Goal: Task Accomplishment & Management: Use online tool/utility

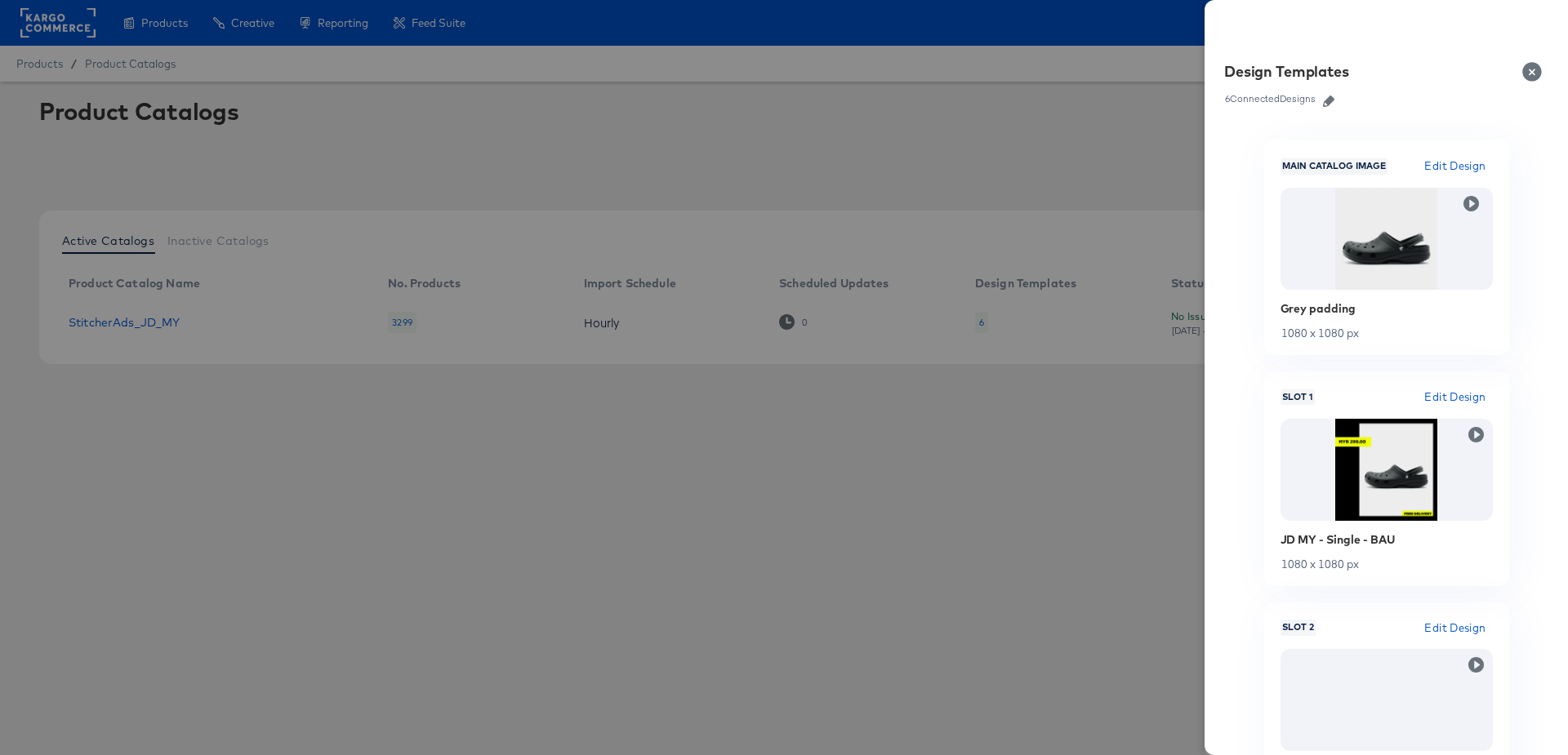
scroll to position [806, 0]
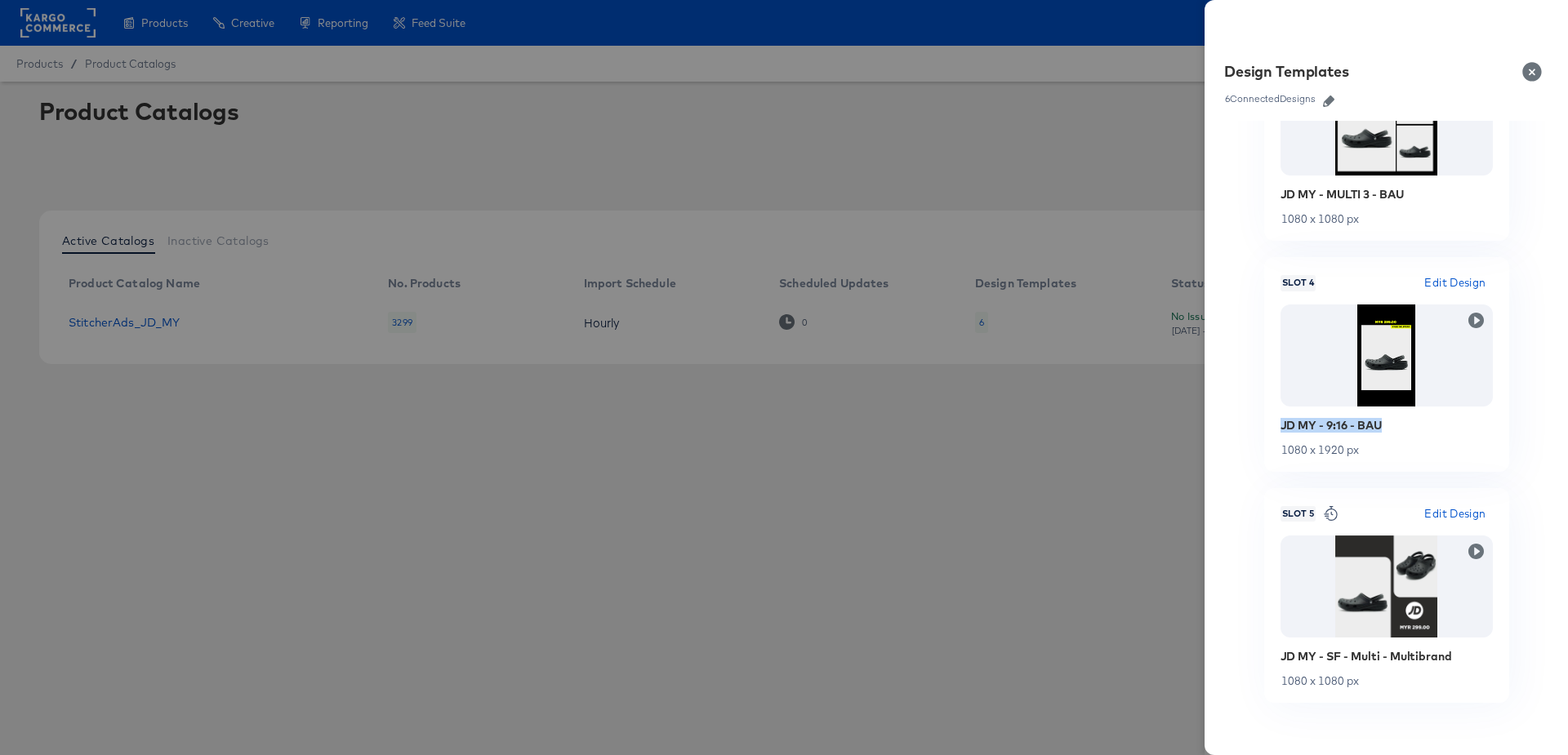
click at [1531, 73] on button "Close" at bounding box center [1536, 71] width 46 height 46
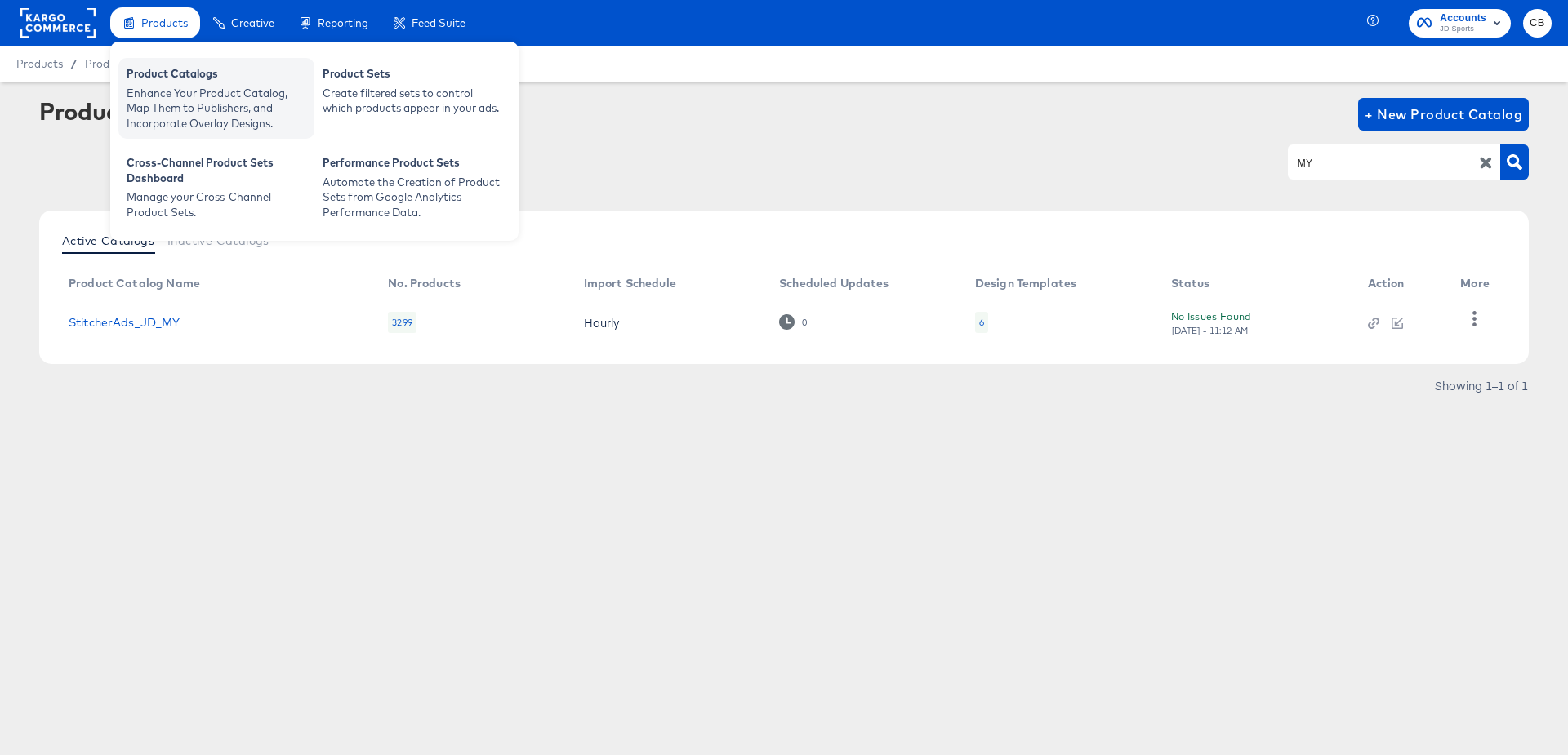
click at [171, 96] on div "Enhance Your Product Catalog, Map Them to Publishers, and Incorporate Overlay D…" at bounding box center [215, 108] width 179 height 46
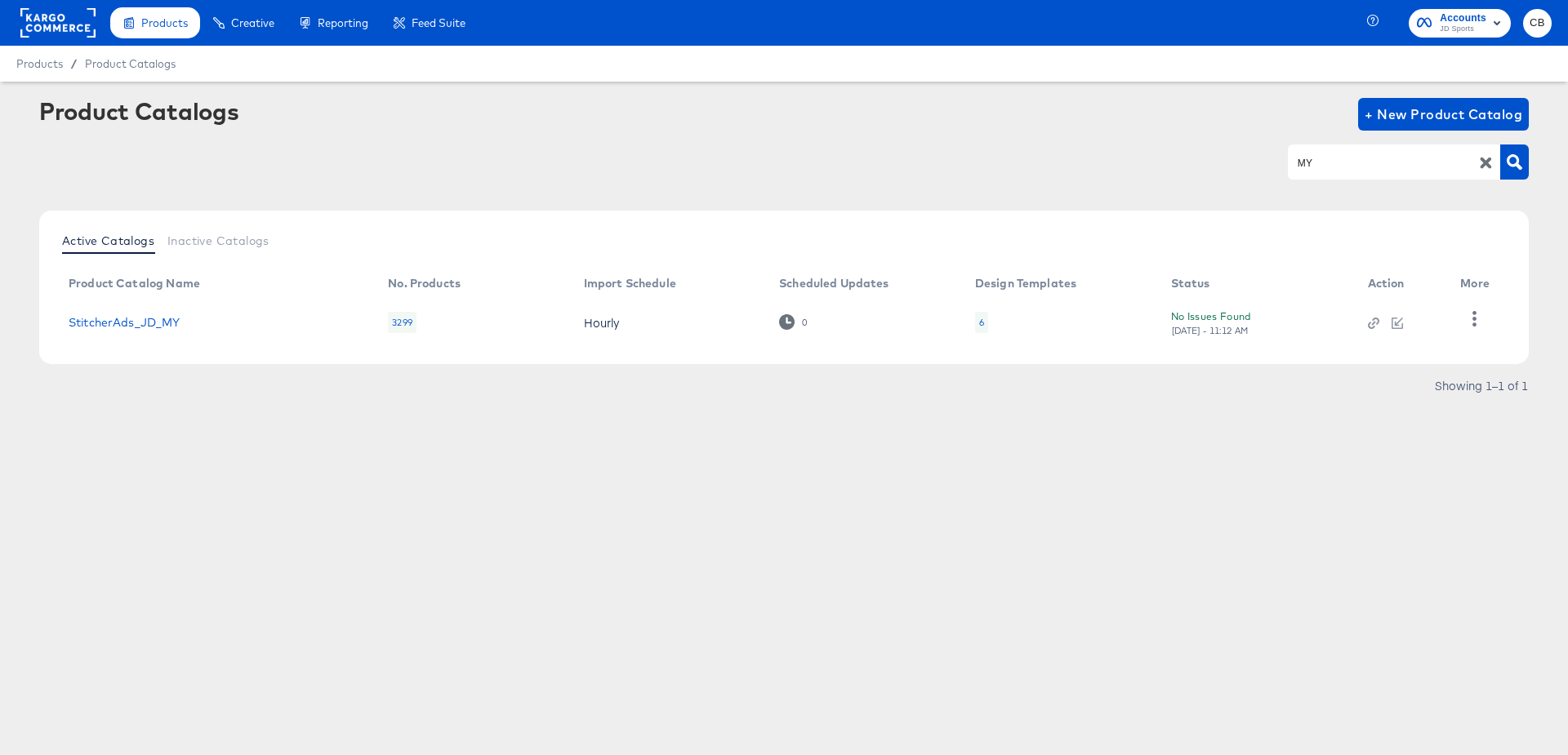
click at [1336, 160] on input "MY" at bounding box center [1381, 162] width 174 height 19
type input "main"
click at [1516, 160] on icon "button" at bounding box center [1514, 161] width 15 height 15
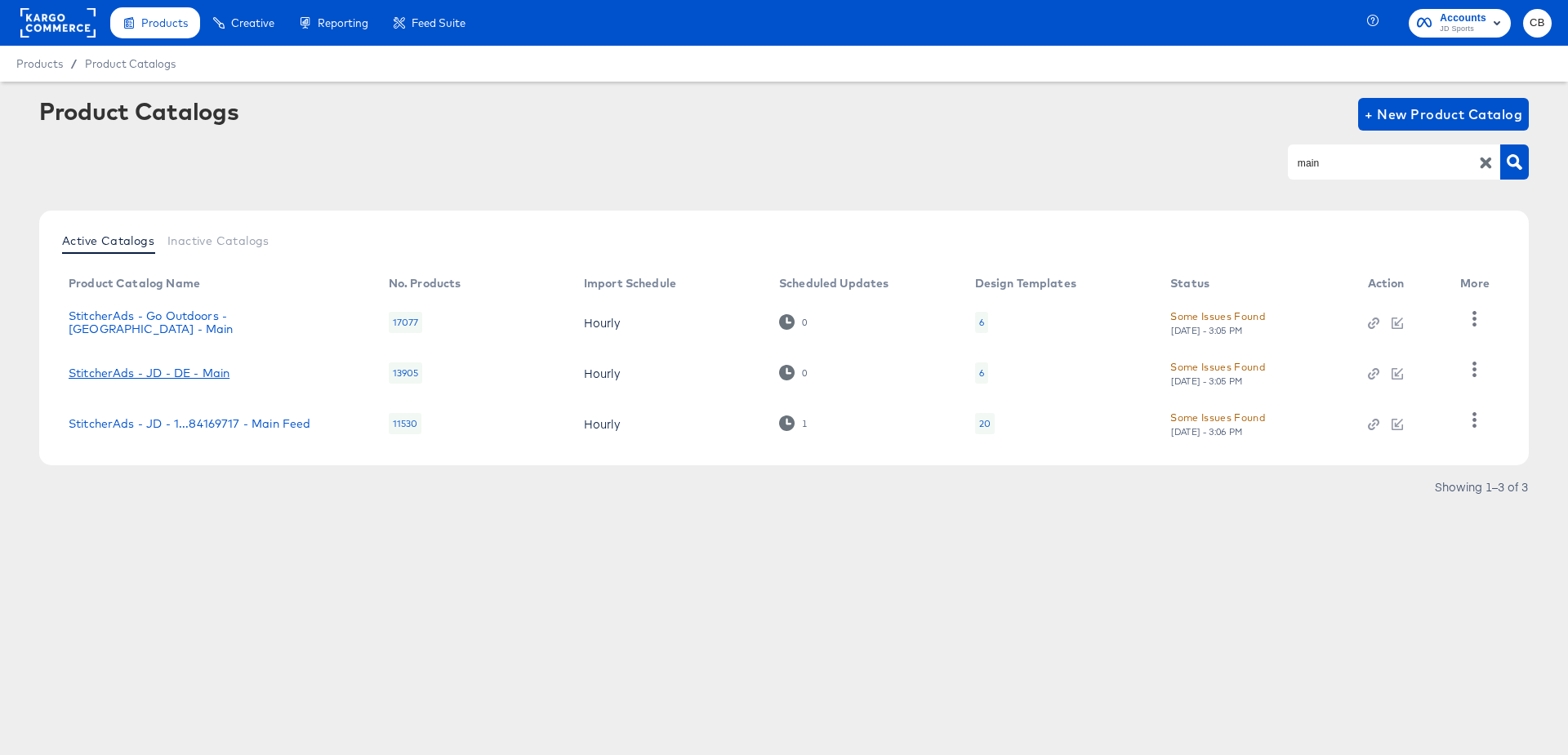
click at [177, 367] on link "StitcherAds - JD - DE - Main" at bounding box center [149, 373] width 161 height 14
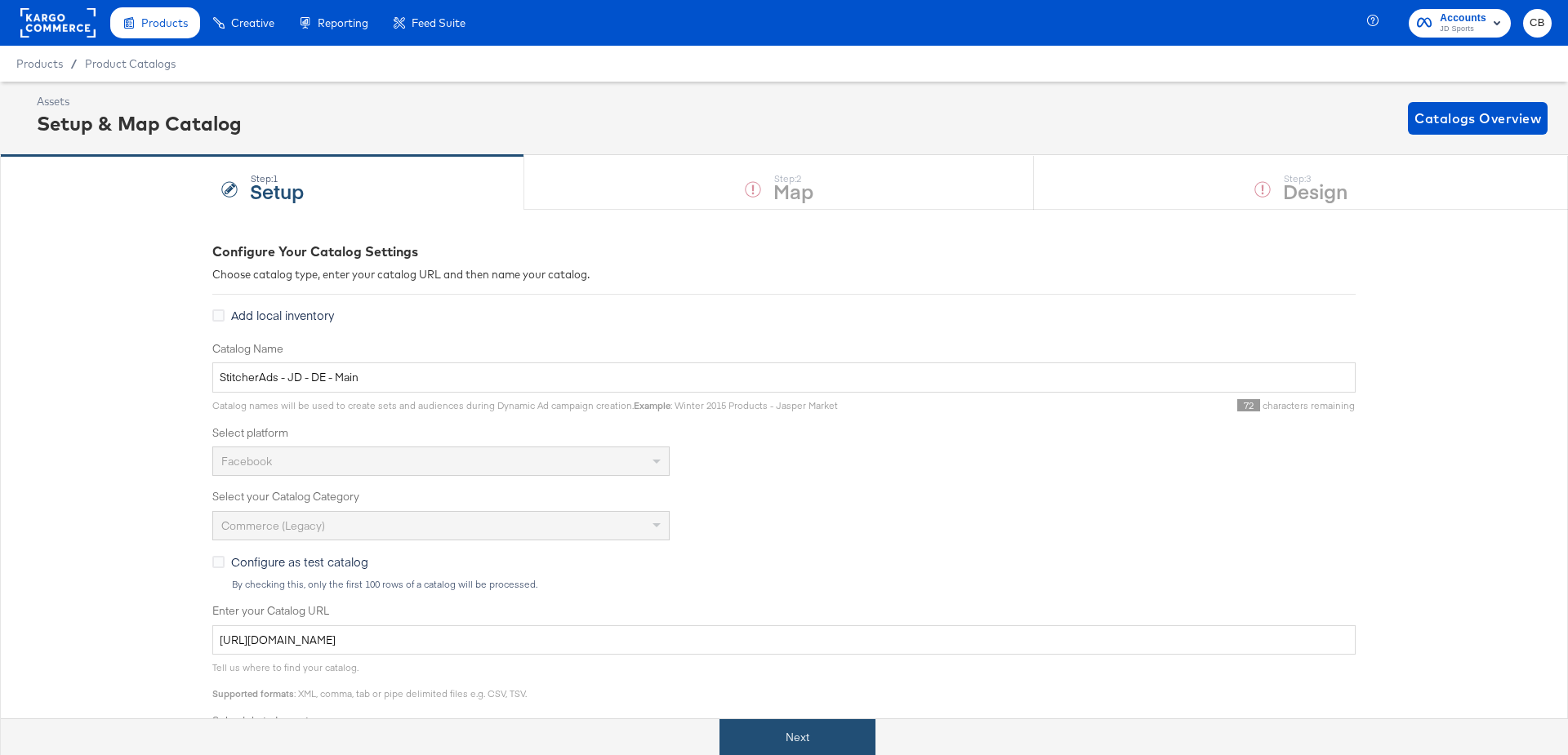
click at [767, 728] on button "Next" at bounding box center [797, 737] width 156 height 37
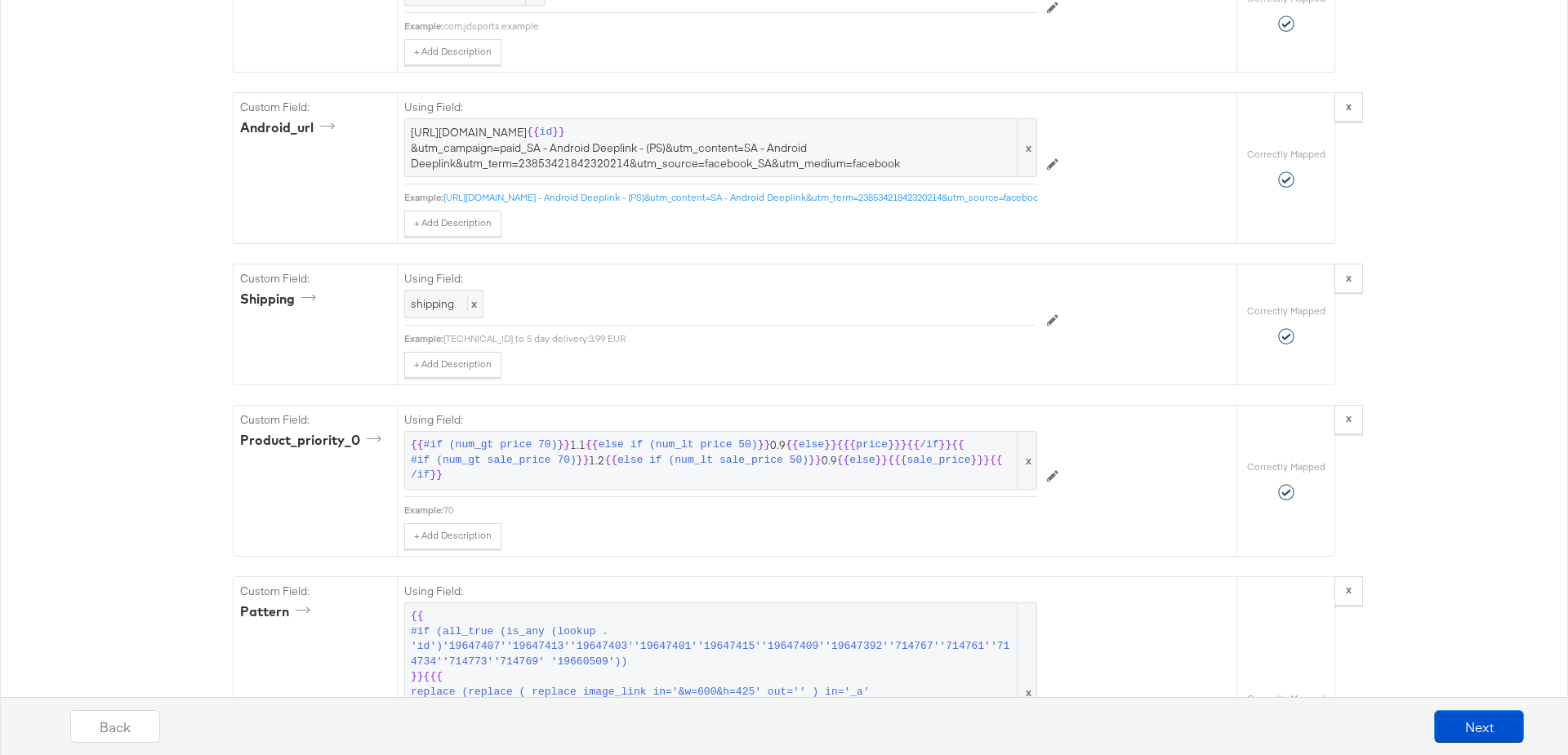
scroll to position [3490, 0]
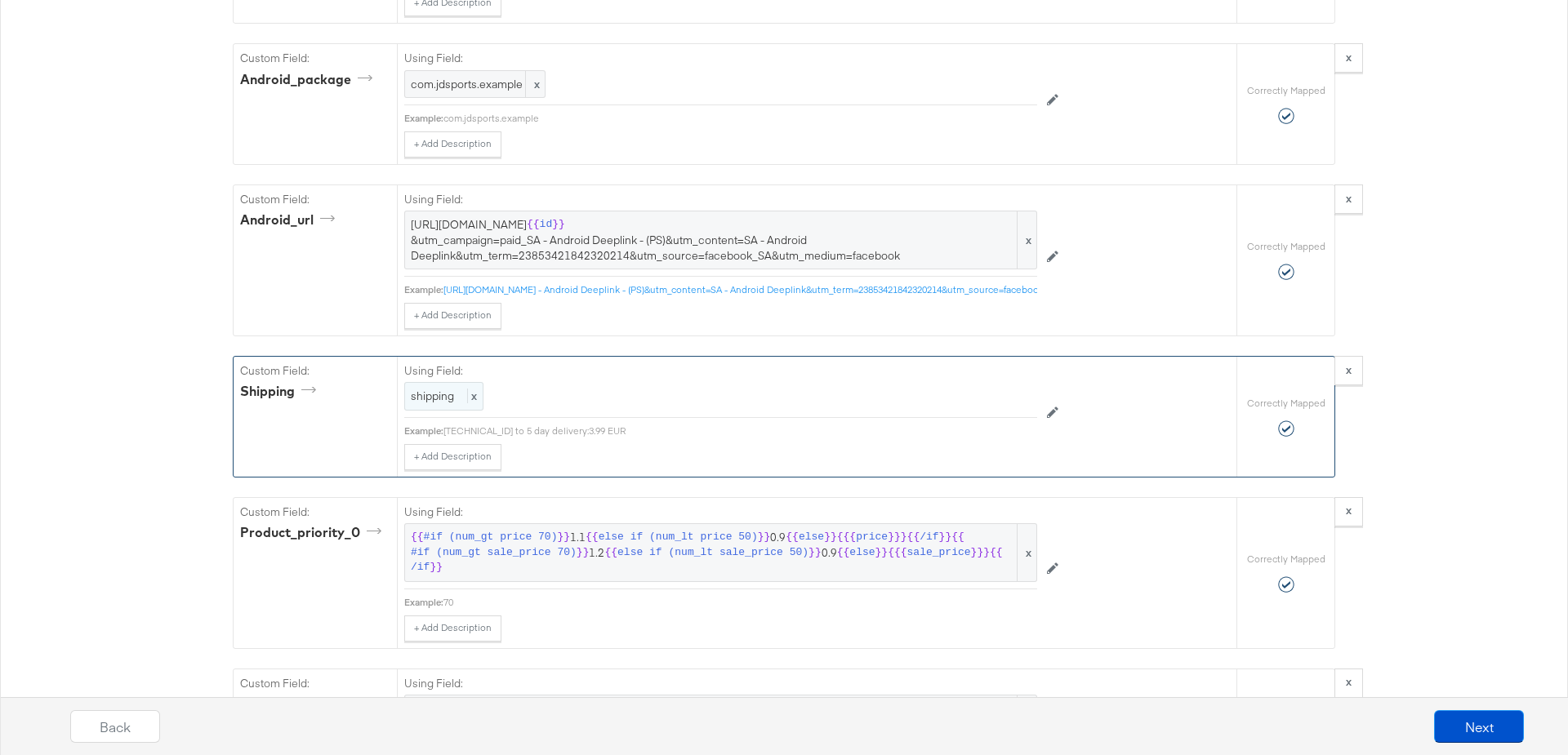
click at [429, 388] on span "shipping" at bounding box center [433, 396] width 43 height 14
click at [989, 387] on div at bounding box center [1000, 398] width 61 height 24
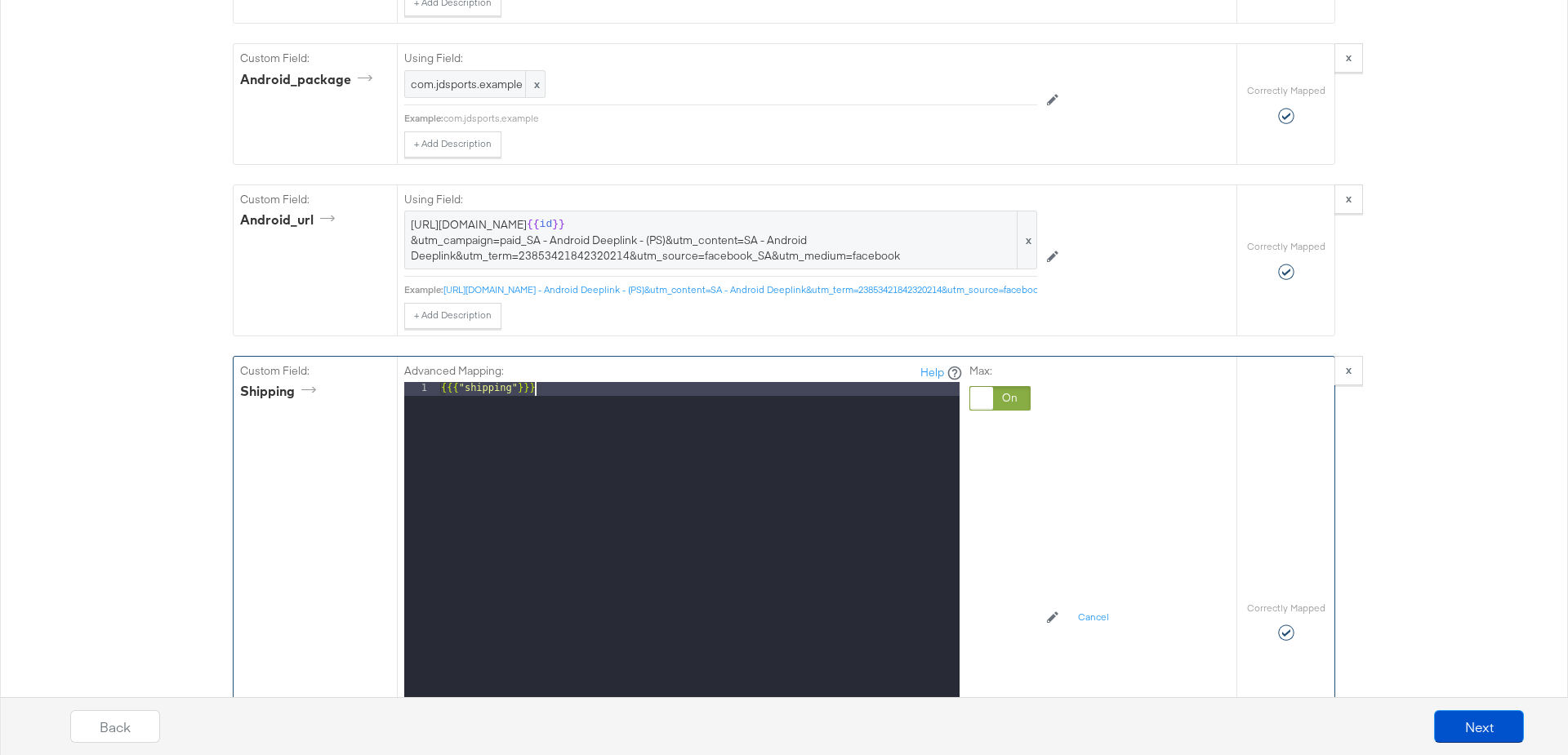
click at [561, 382] on div "{{{ "shipping" }}}" at bounding box center [698, 599] width 522 height 435
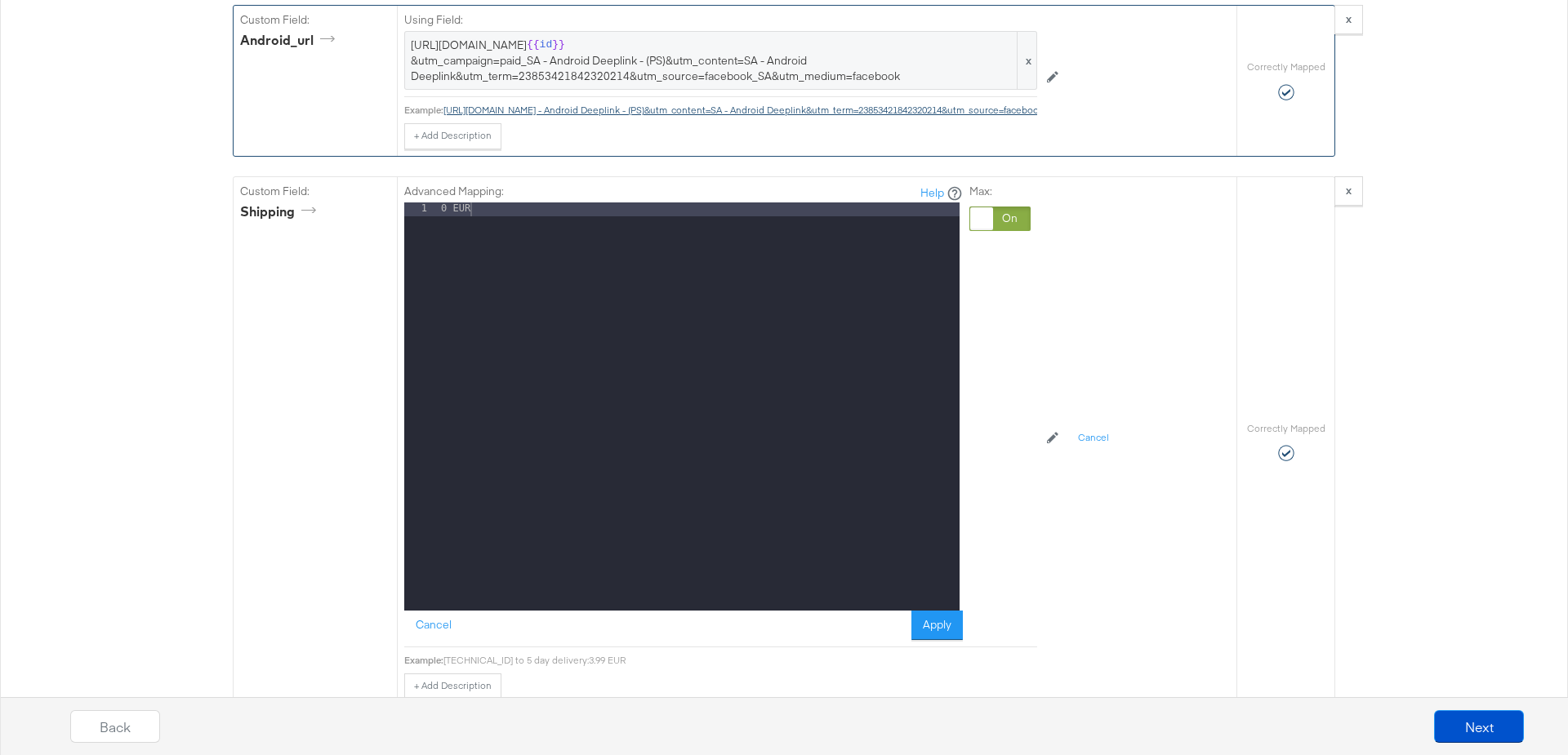
scroll to position [3668, 0]
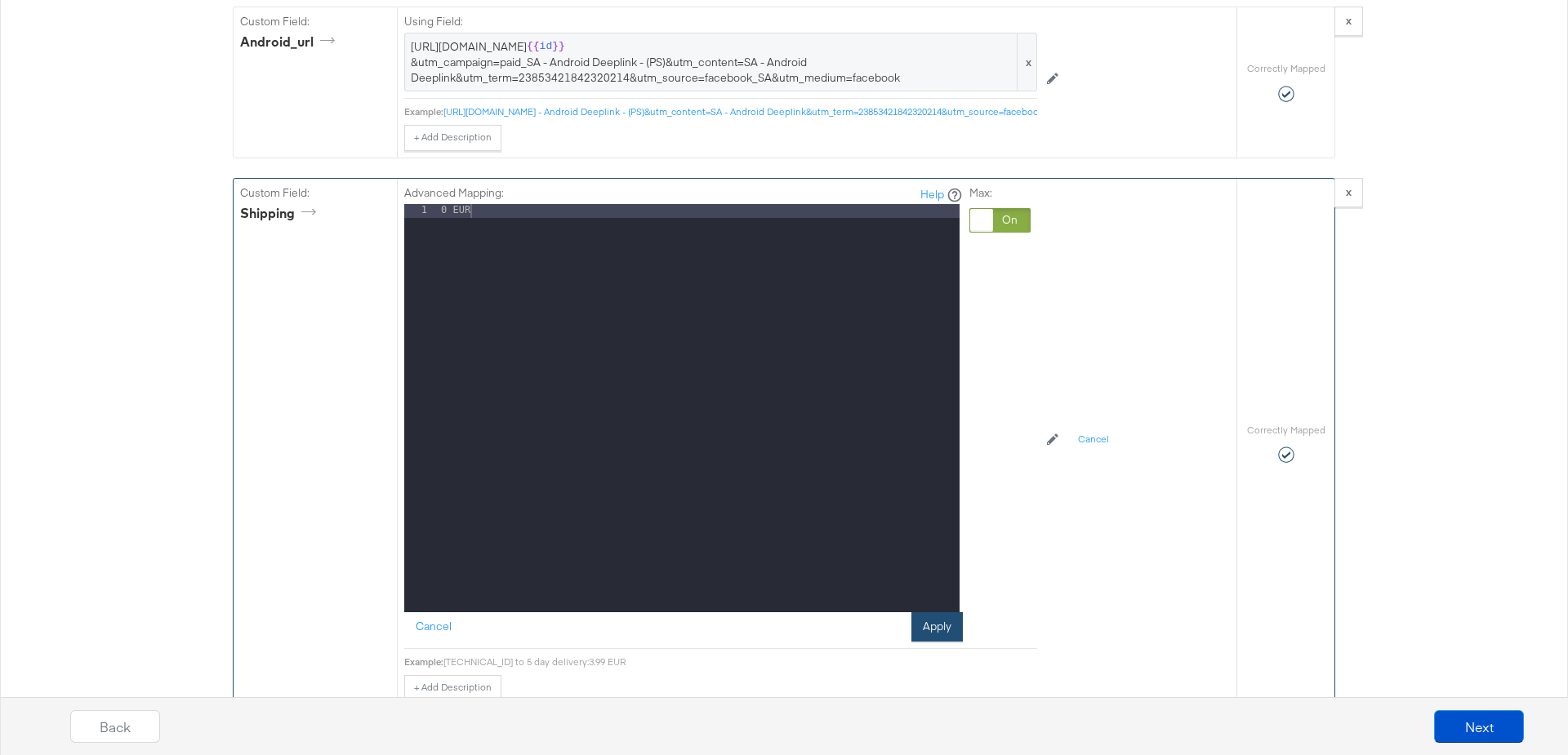
click at [930, 613] on button "Apply" at bounding box center [936, 627] width 51 height 30
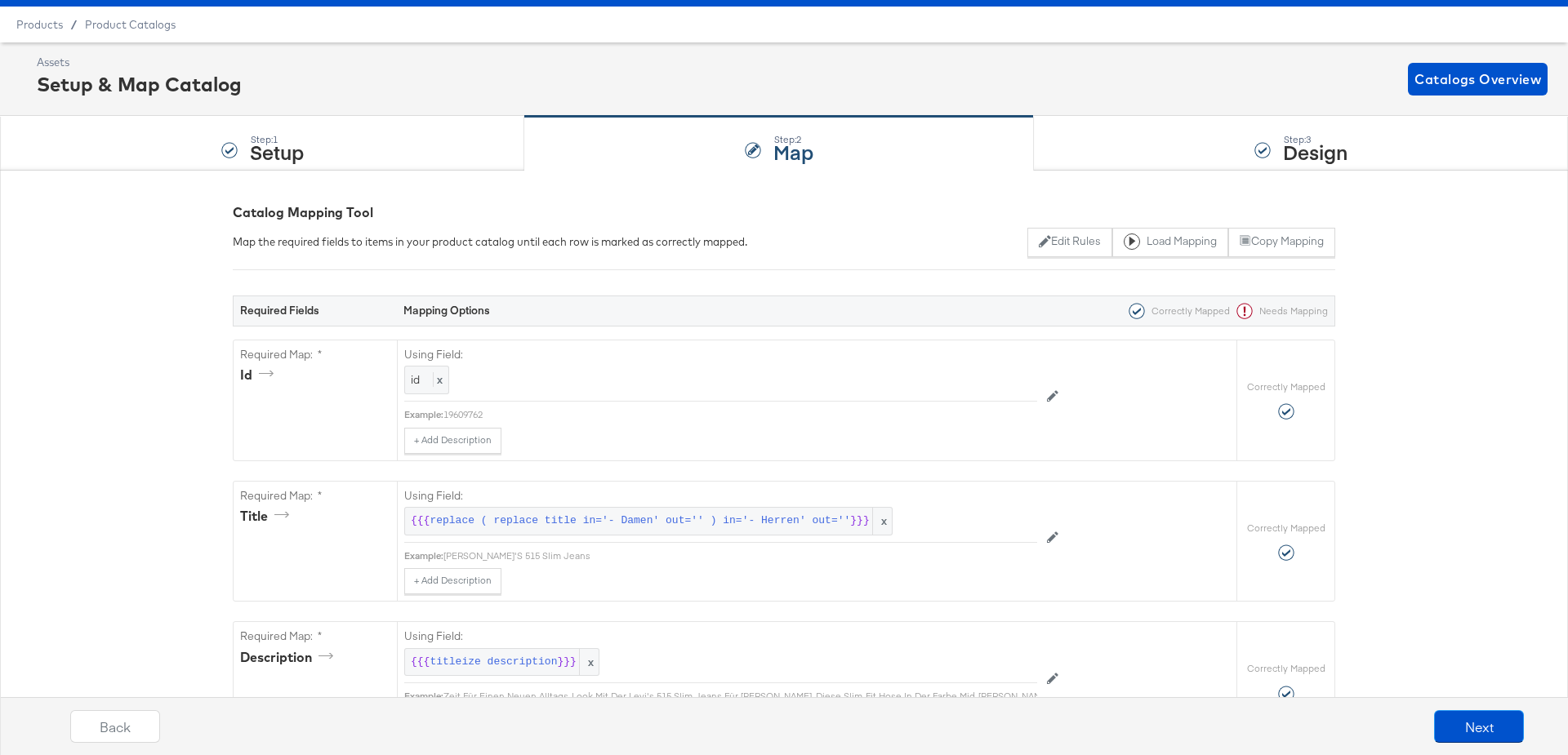
scroll to position [15, 0]
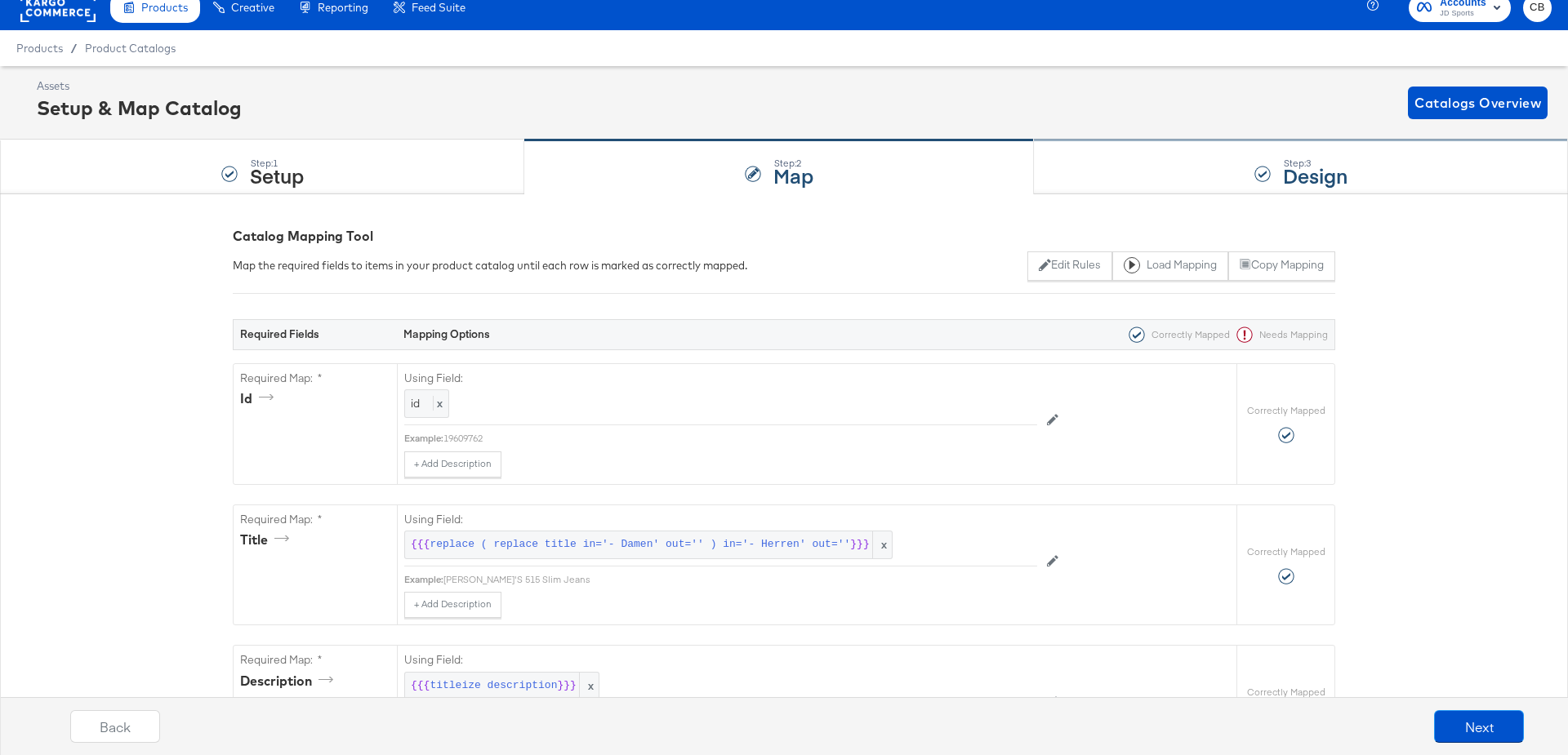
click at [1094, 157] on div "Step: 3 Design" at bounding box center [1300, 168] width 534 height 54
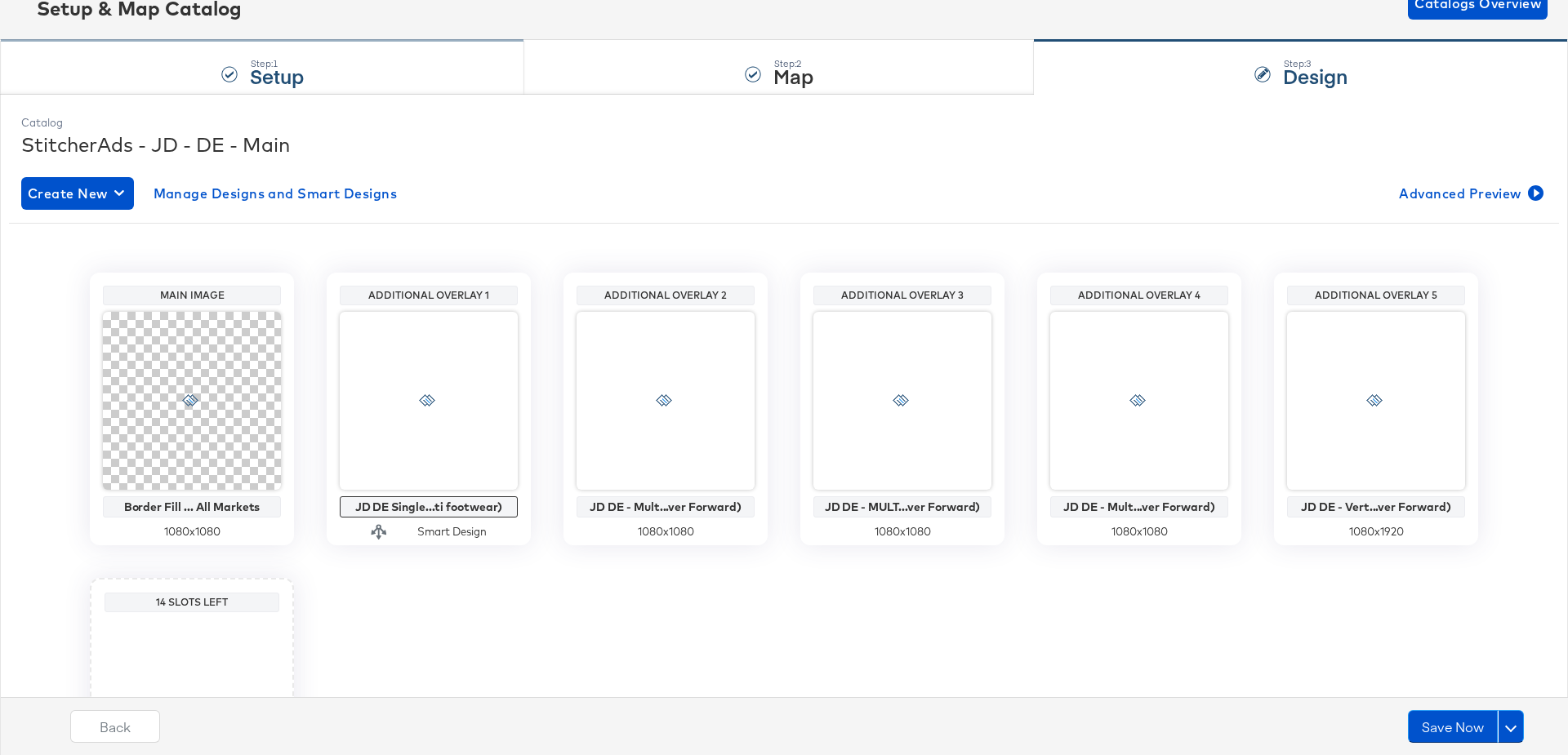
scroll to position [116, 0]
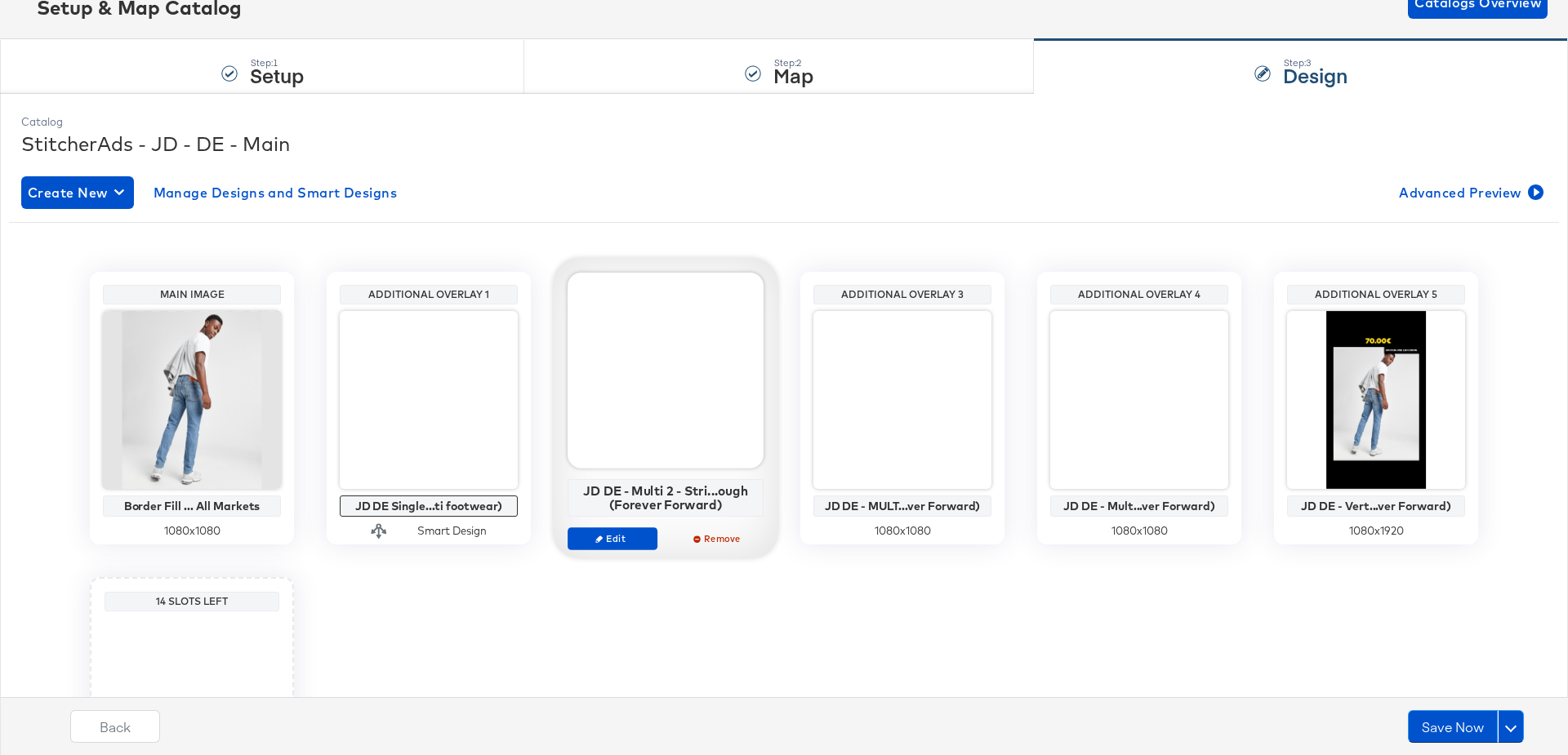
click at [676, 341] on div at bounding box center [666, 371] width 196 height 196
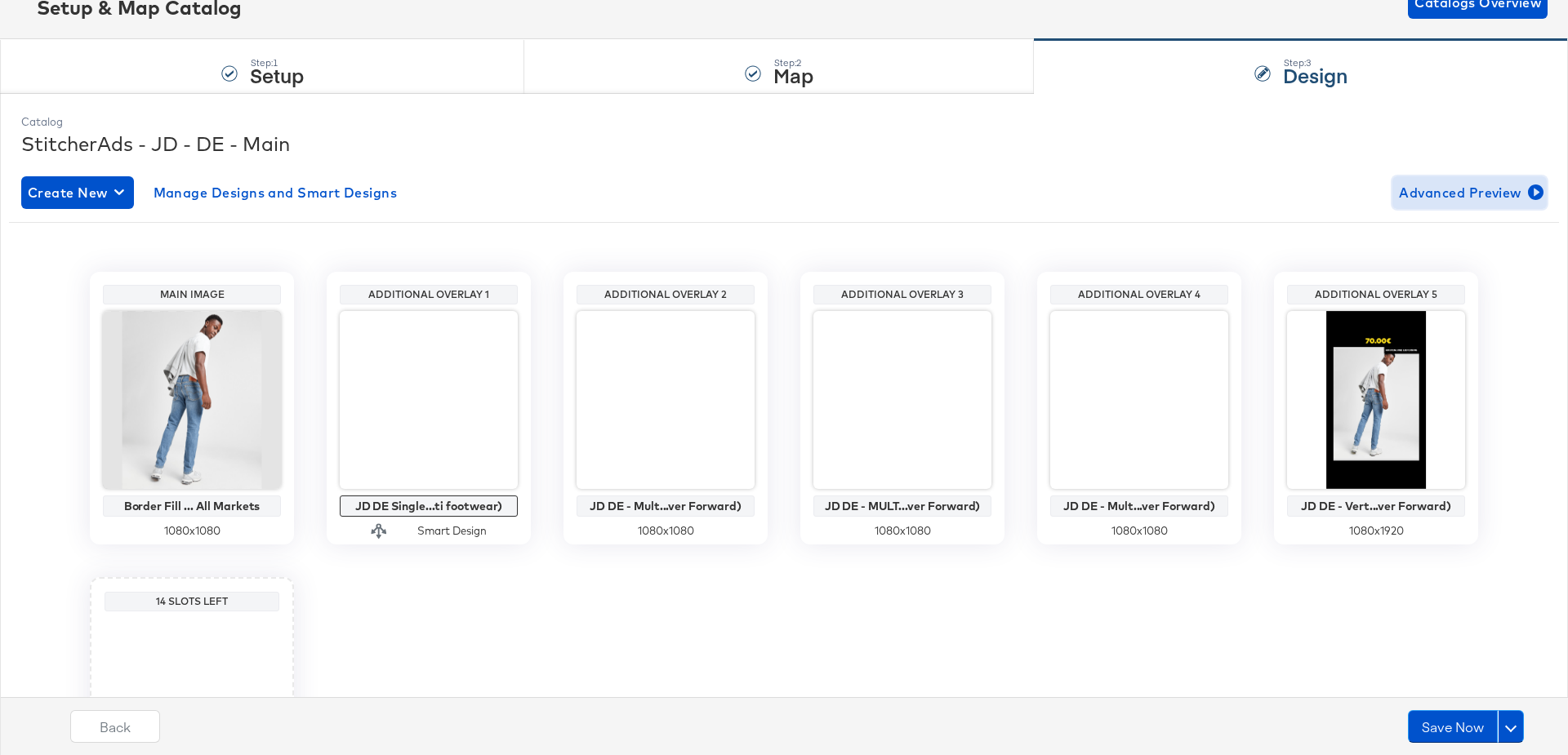
click at [1447, 190] on span "Advanced Preview" at bounding box center [1470, 192] width 141 height 23
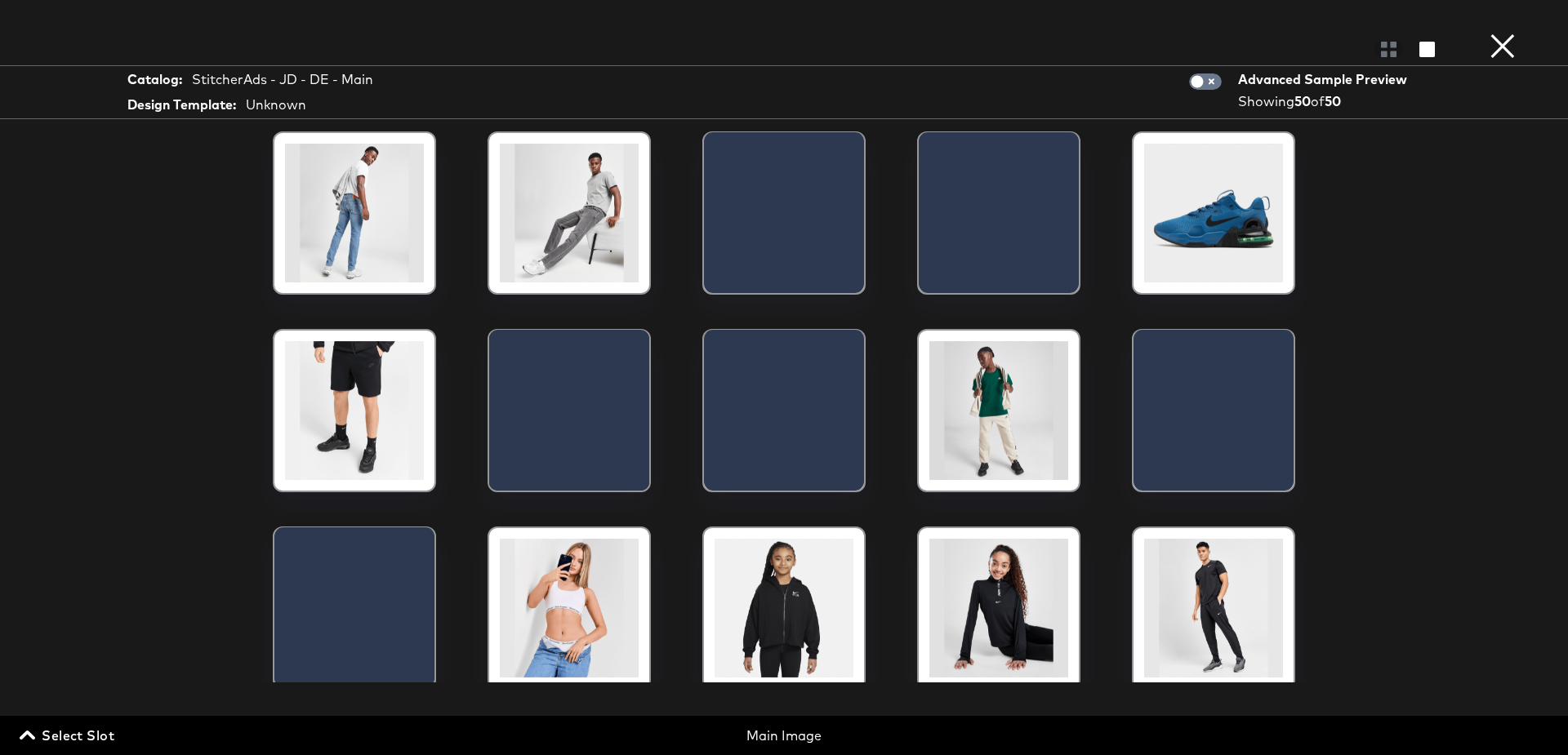
click at [33, 737] on icon "button" at bounding box center [27, 736] width 15 height 9
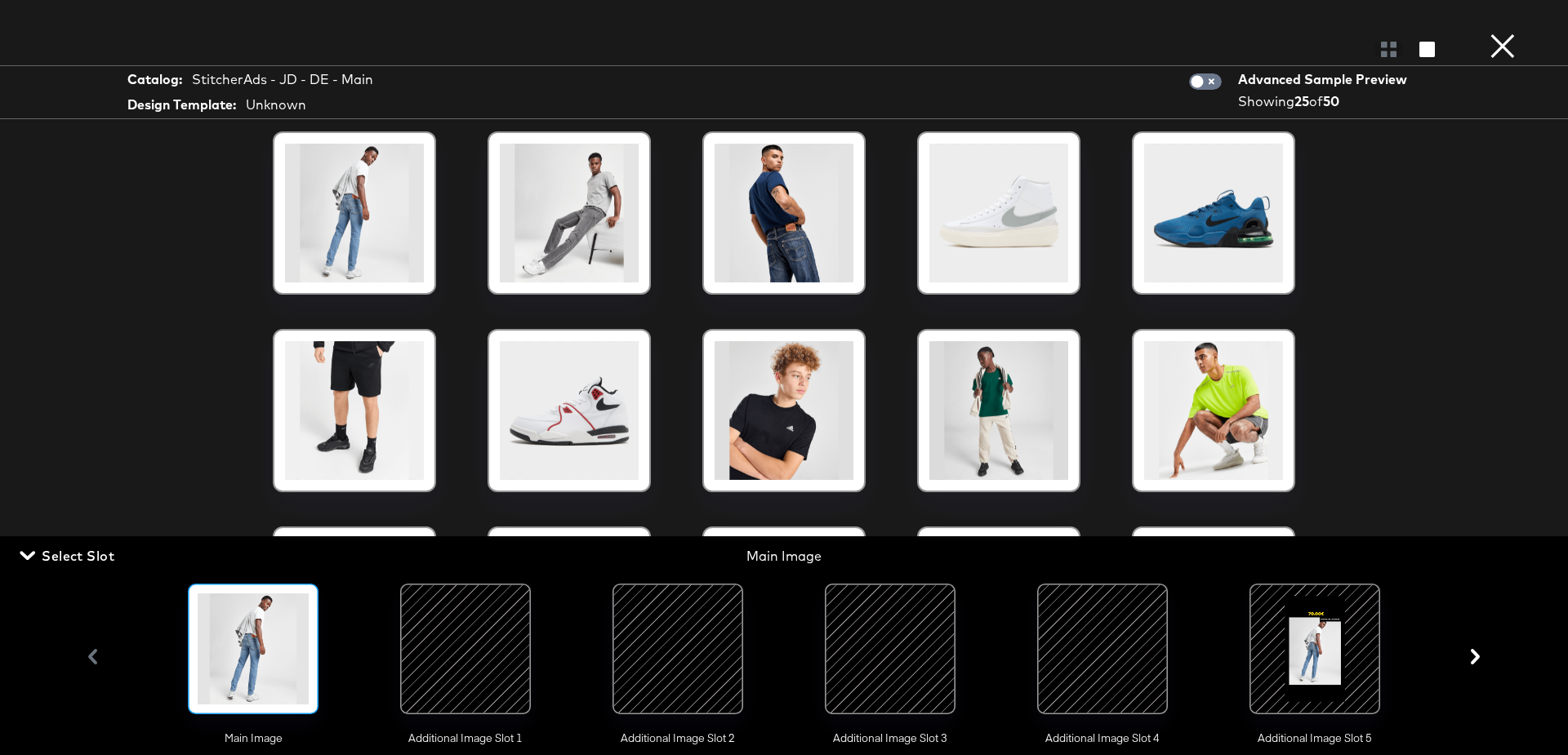
click at [687, 640] on div at bounding box center [678, 649] width 111 height 111
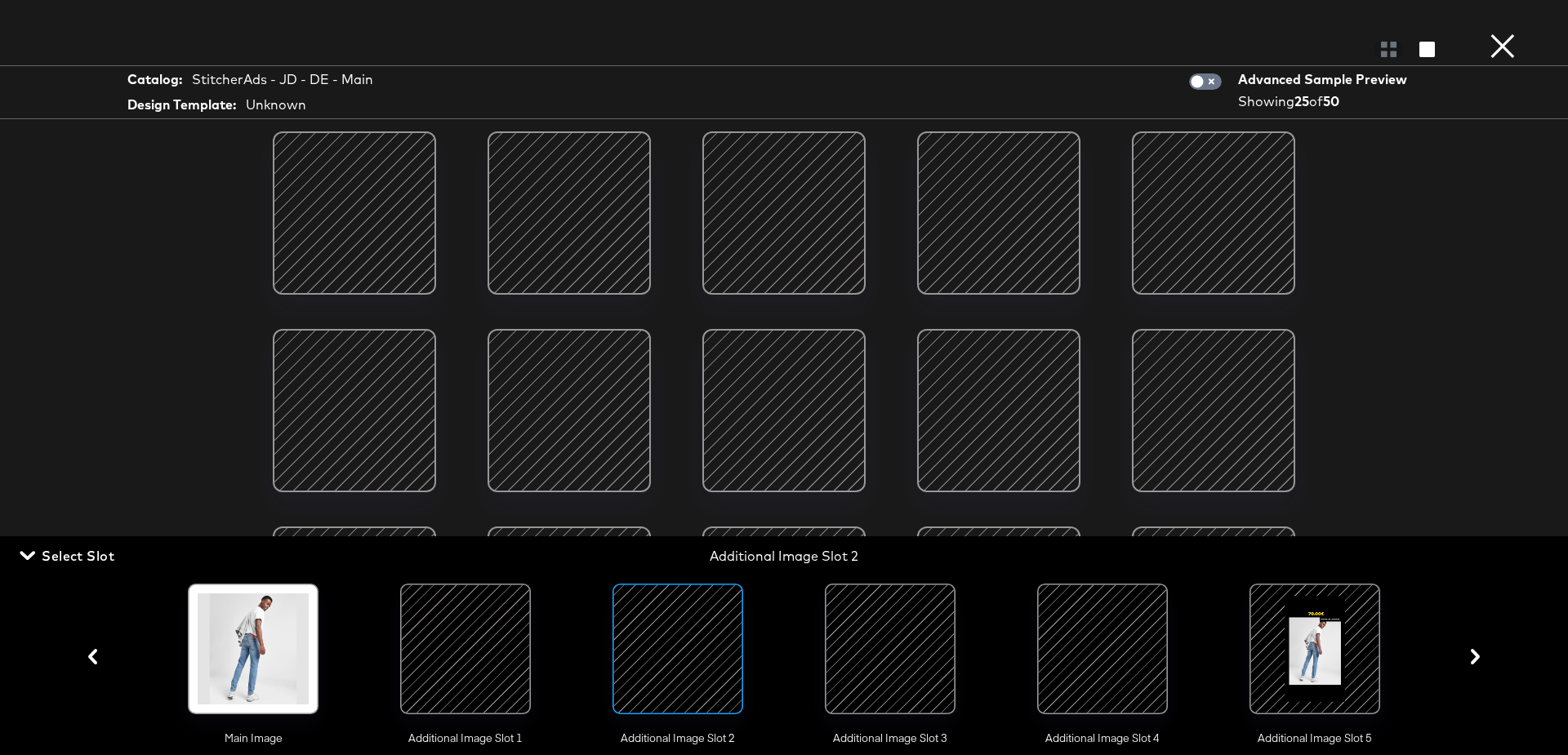
click at [170, 322] on div "Catalog: StitcherAds - JD - DE - Main Design Template: Unknown Advanced Sample …" at bounding box center [784, 378] width 1568 height 690
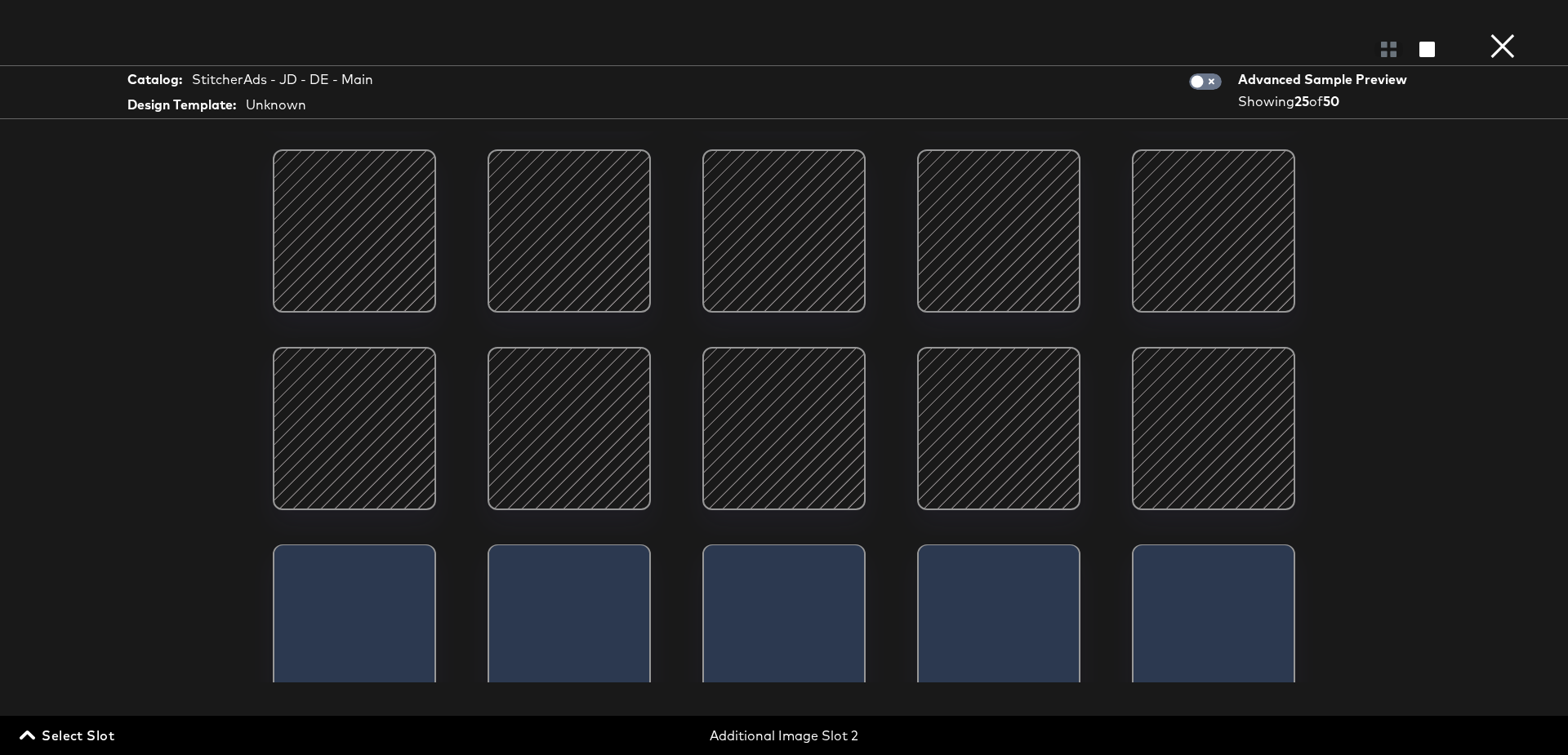
scroll to position [0, 0]
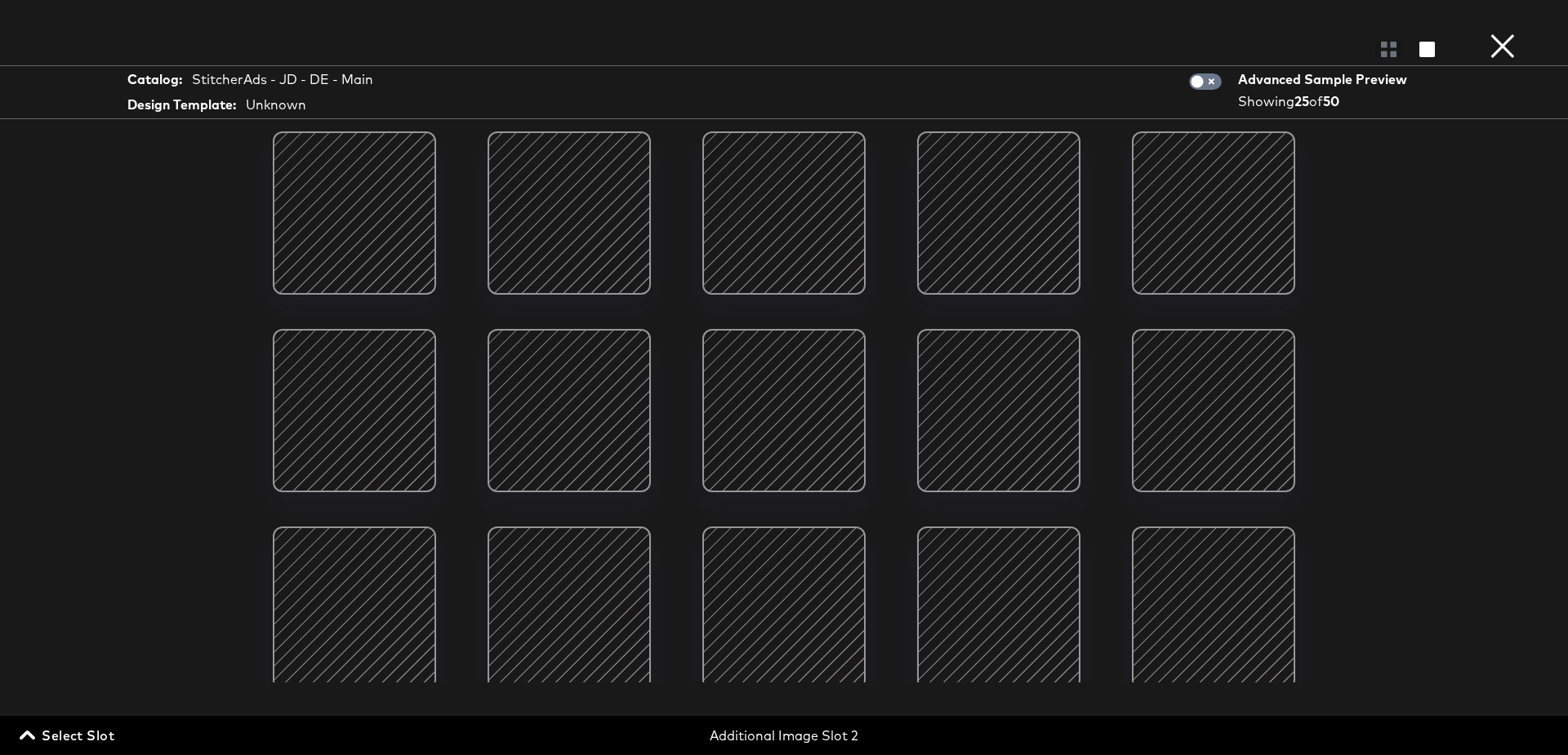
click at [1505, 32] on button "×" at bounding box center [1503, 16] width 32 height 32
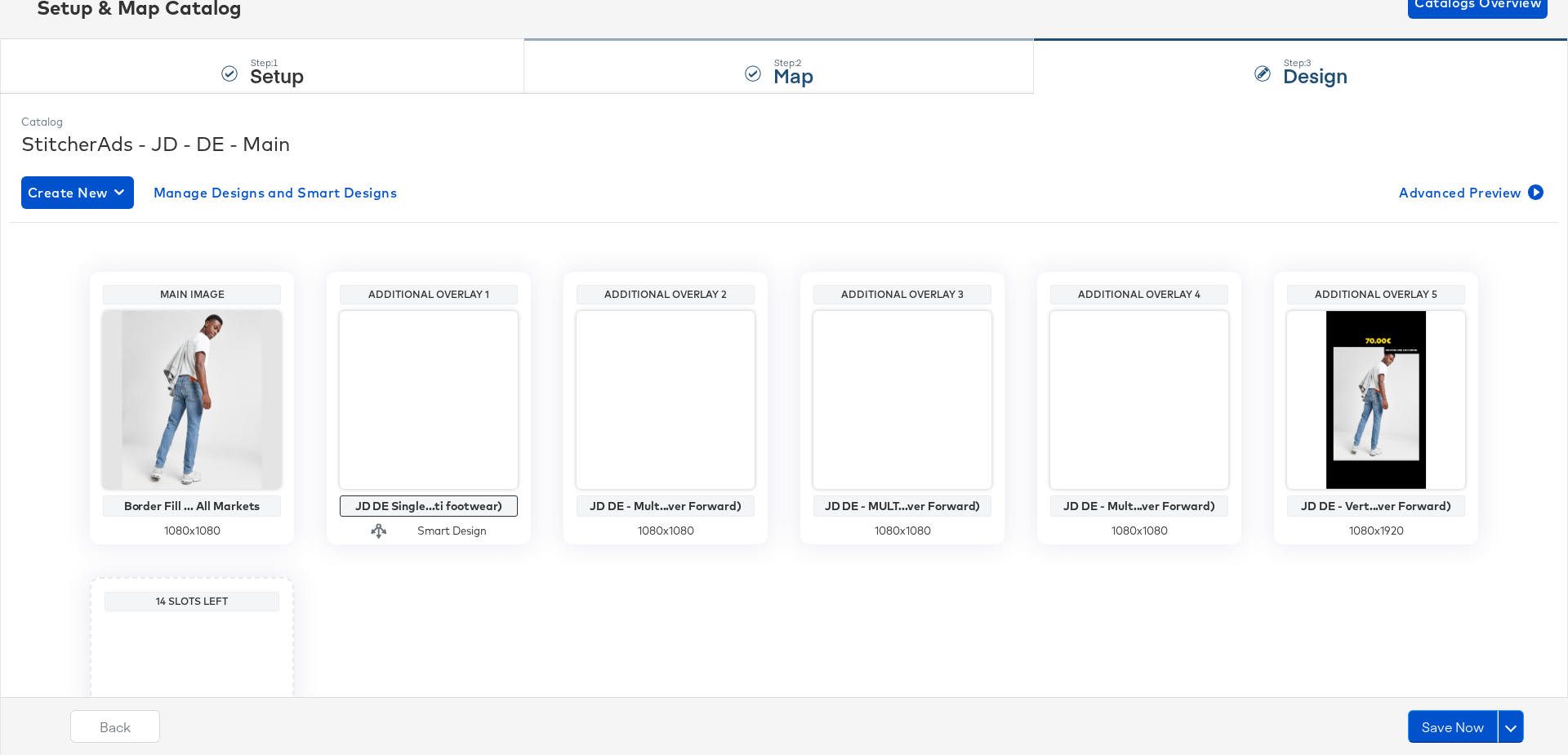
click at [656, 54] on div "Step: 2 Map" at bounding box center [779, 67] width 510 height 54
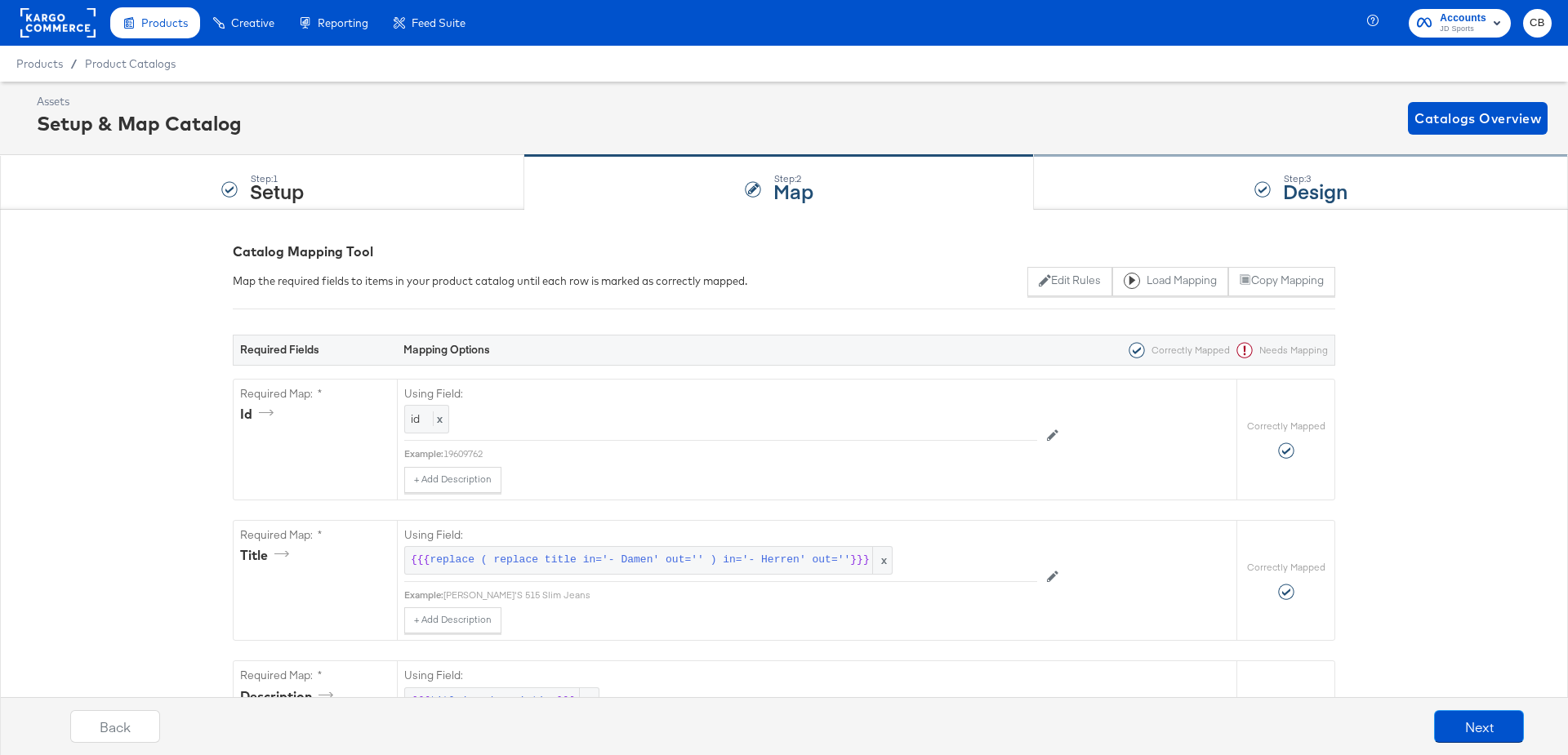
click at [1130, 183] on div "Step: 3 Design" at bounding box center [1300, 183] width 534 height 54
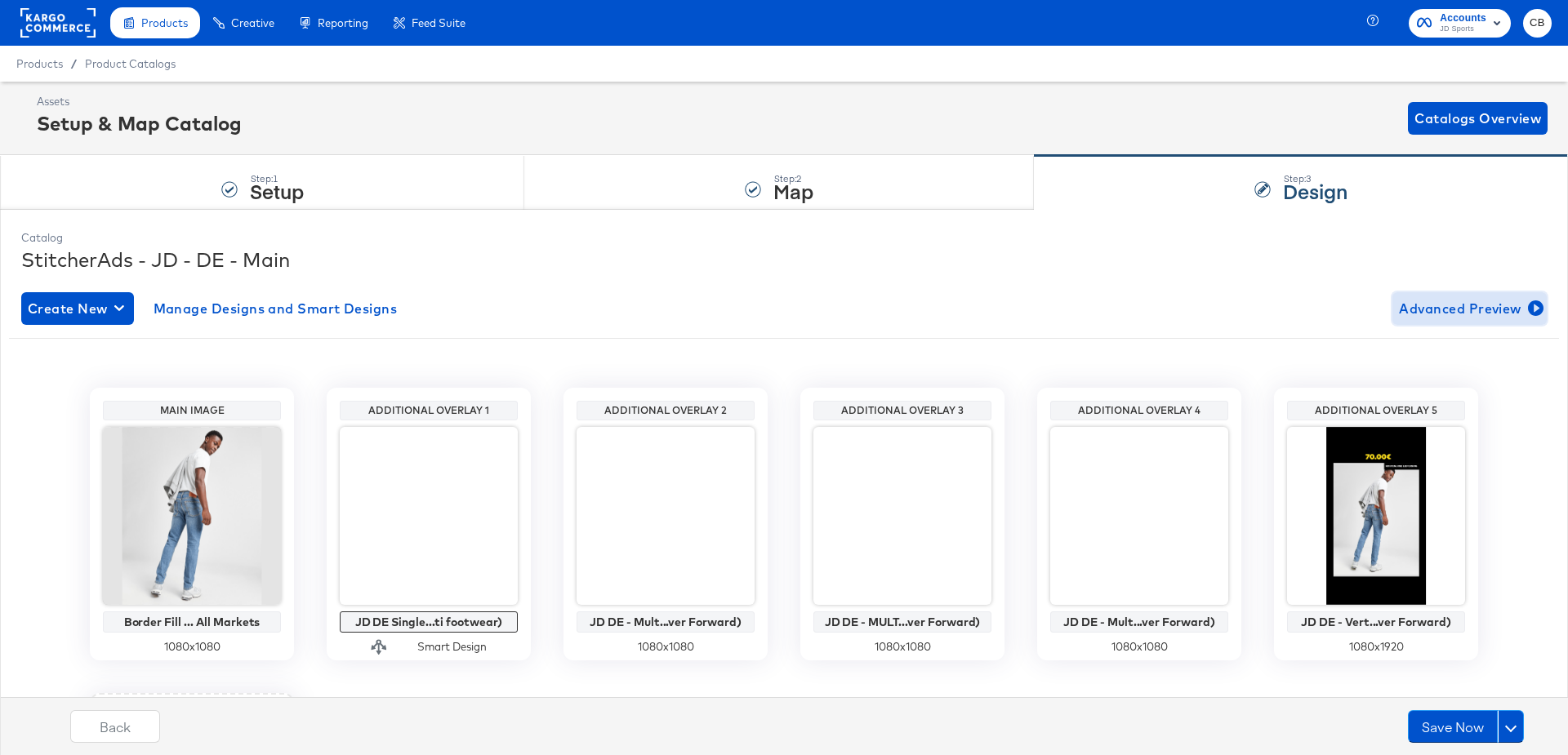
click at [1463, 313] on span "Advanced Preview" at bounding box center [1470, 308] width 141 height 23
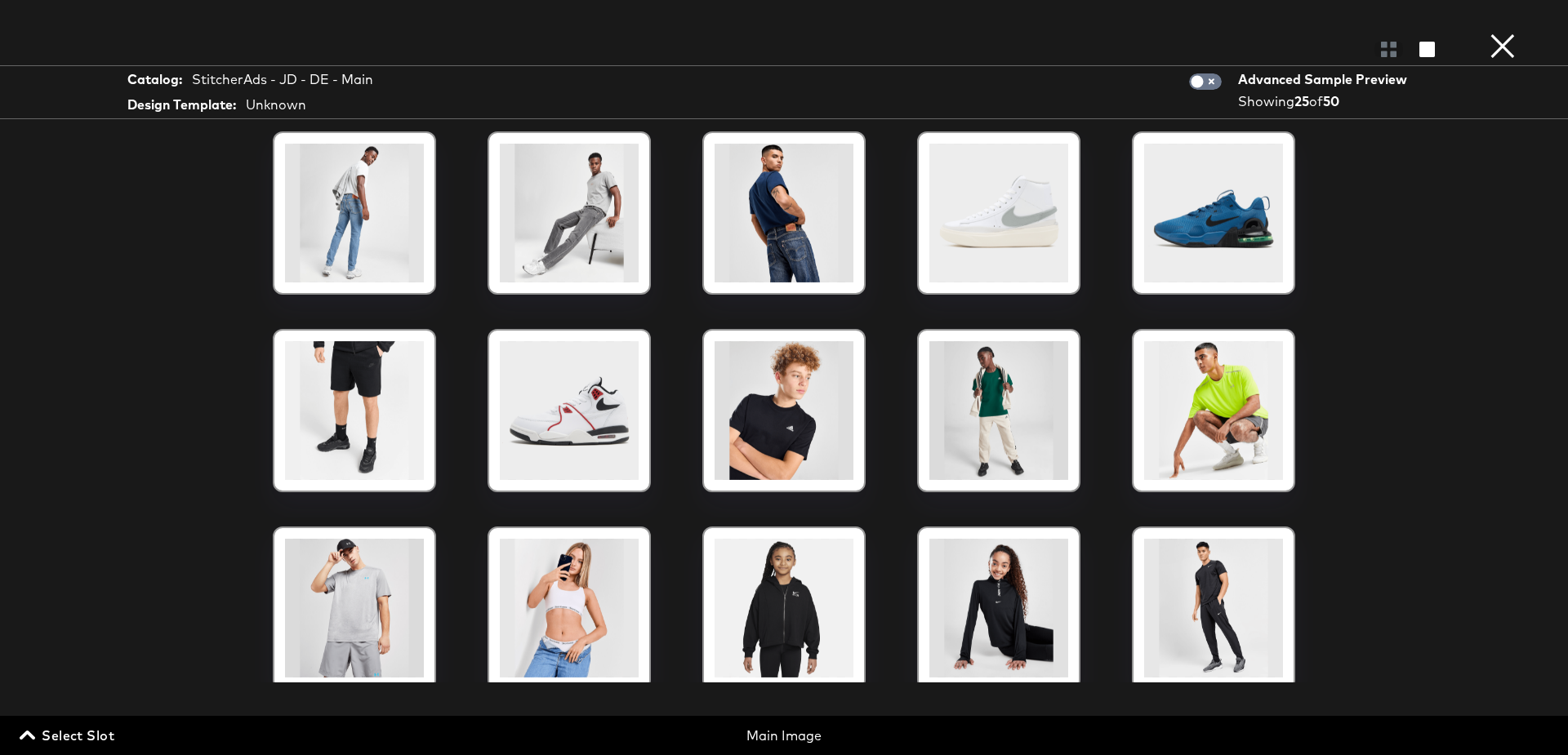
click at [28, 731] on icon "button" at bounding box center [27, 735] width 15 height 15
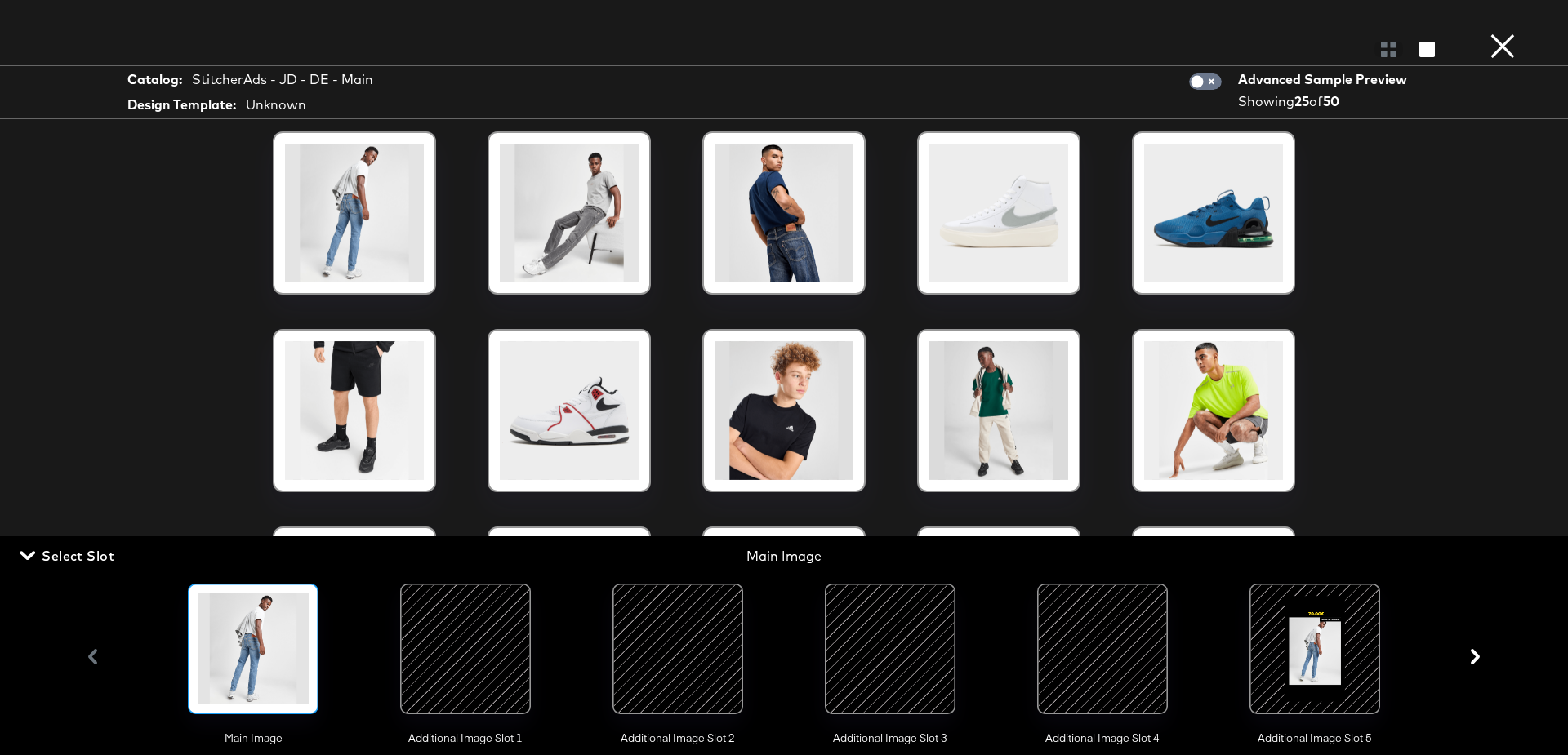
click at [908, 651] on div at bounding box center [889, 649] width 111 height 111
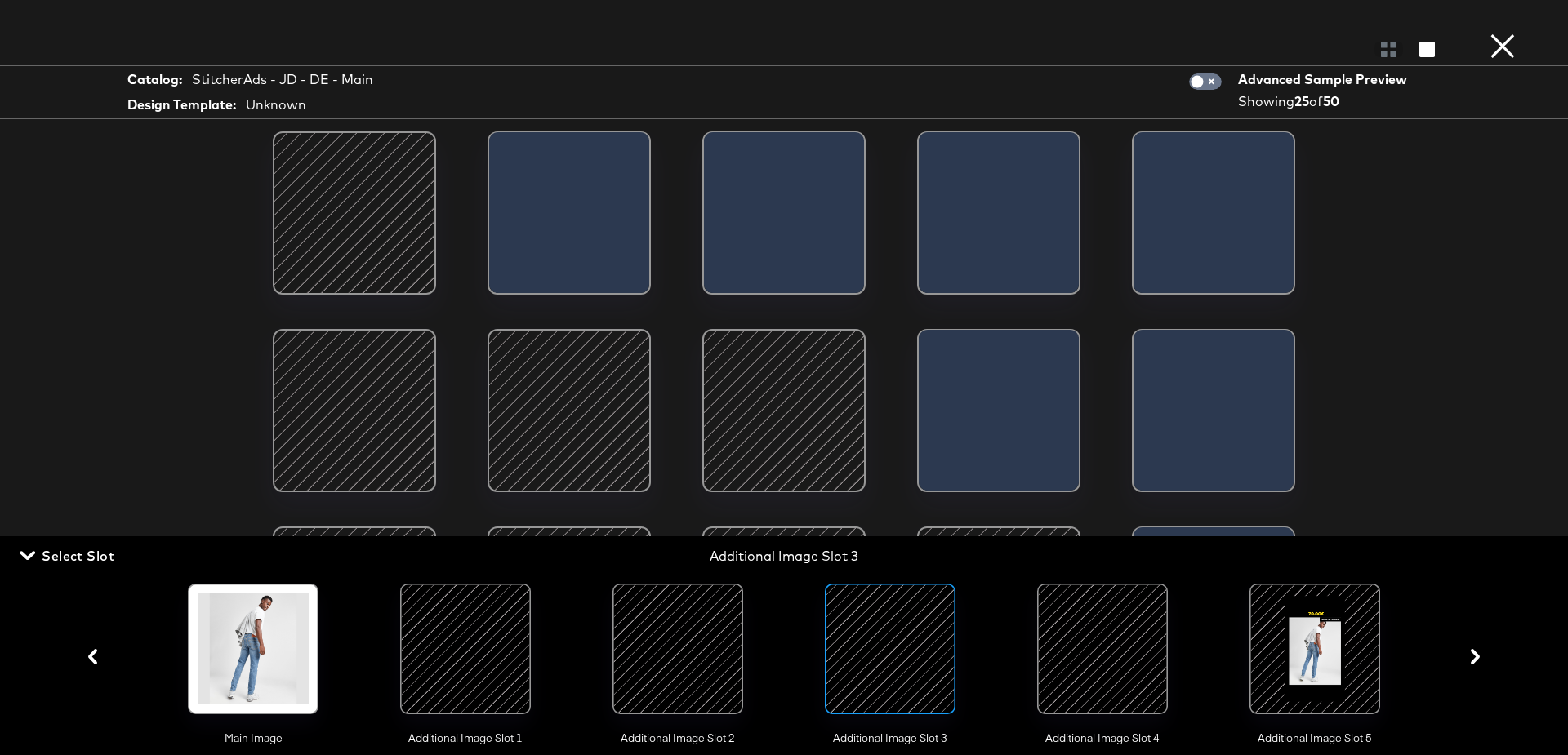
click at [126, 240] on div "Catalog: StitcherAds - JD - DE - Main Design Template: Unknown Advanced Sample …" at bounding box center [784, 378] width 1568 height 690
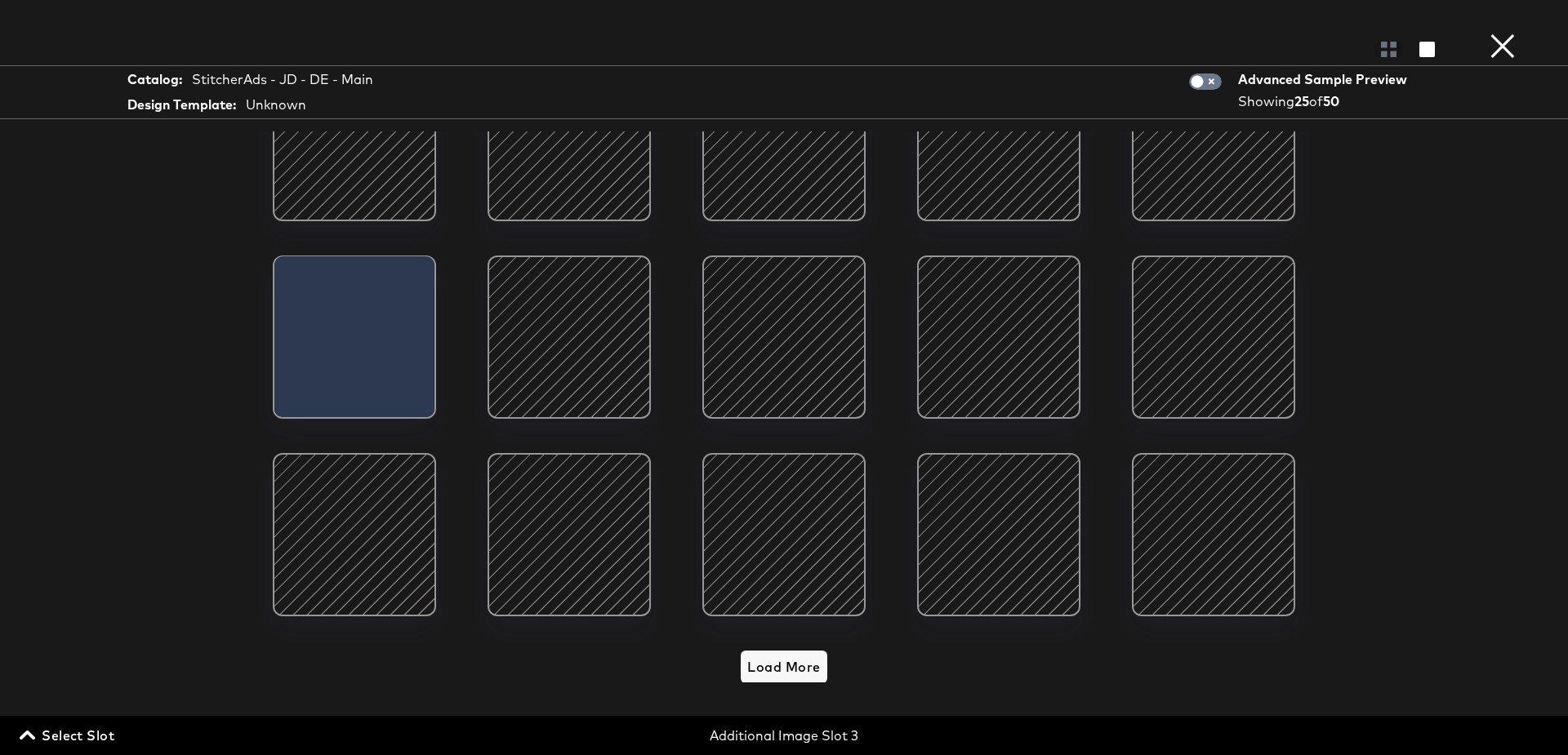
scroll to position [70, 0]
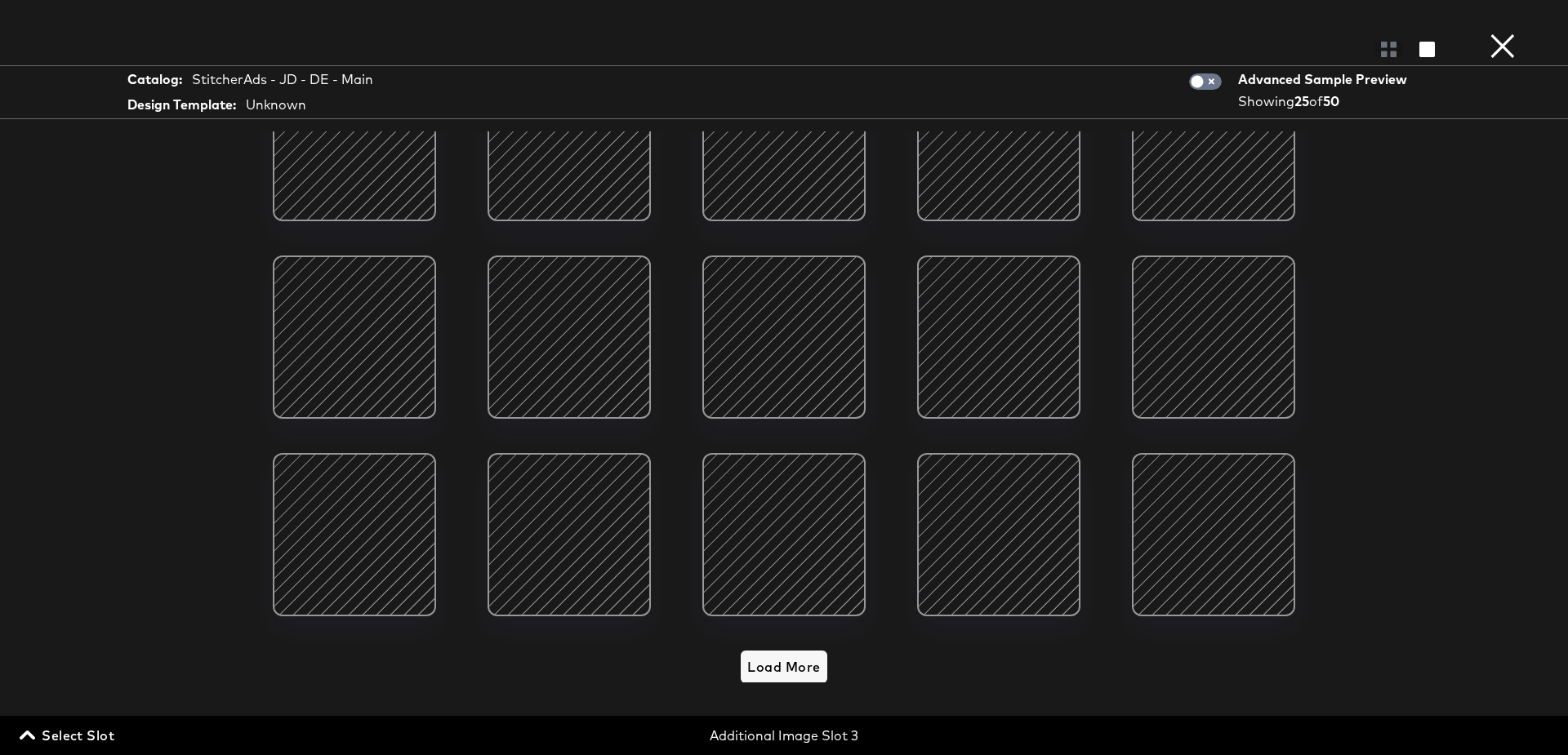
click at [364, 547] on div at bounding box center [354, 535] width 139 height 139
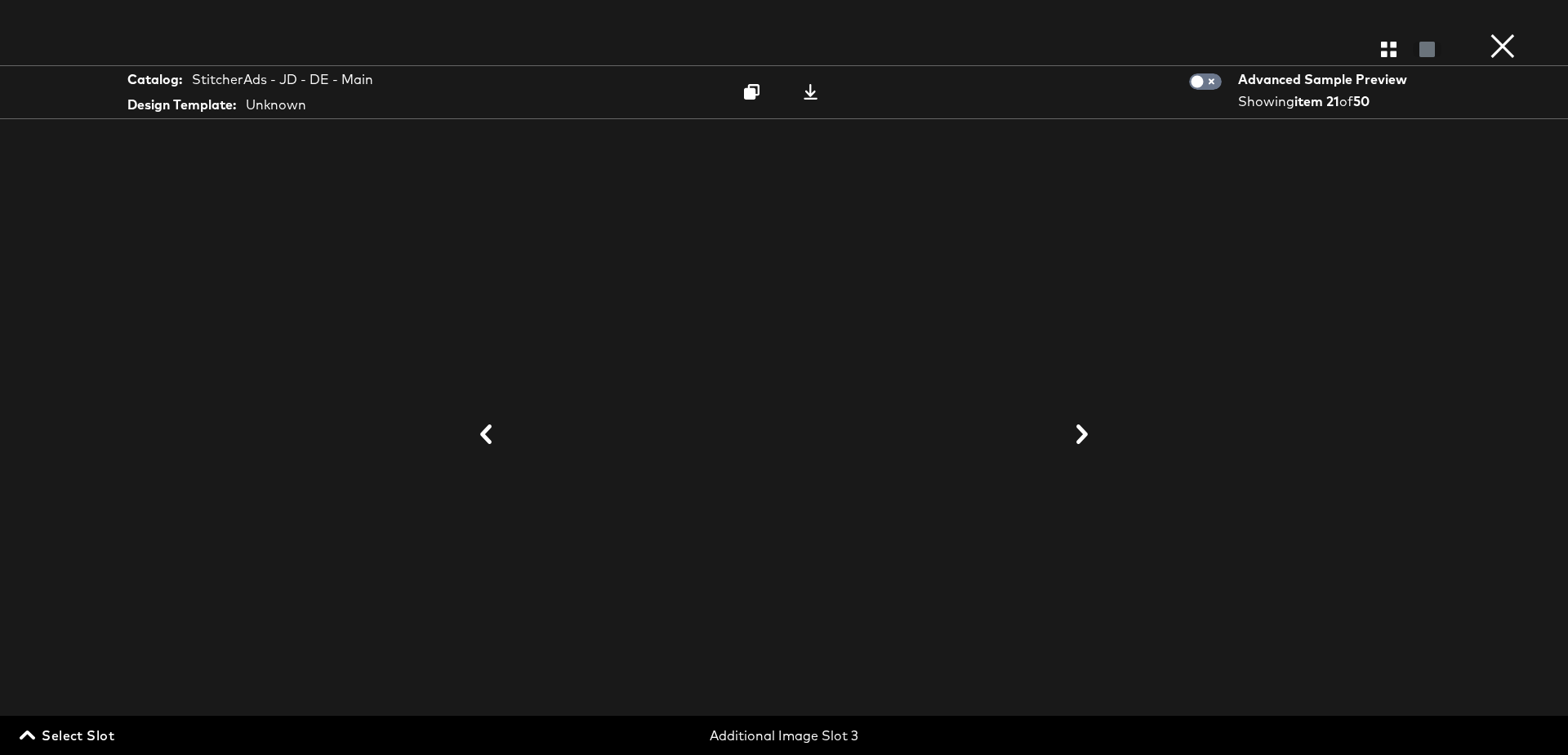
click at [1500, 32] on button "×" at bounding box center [1503, 16] width 32 height 32
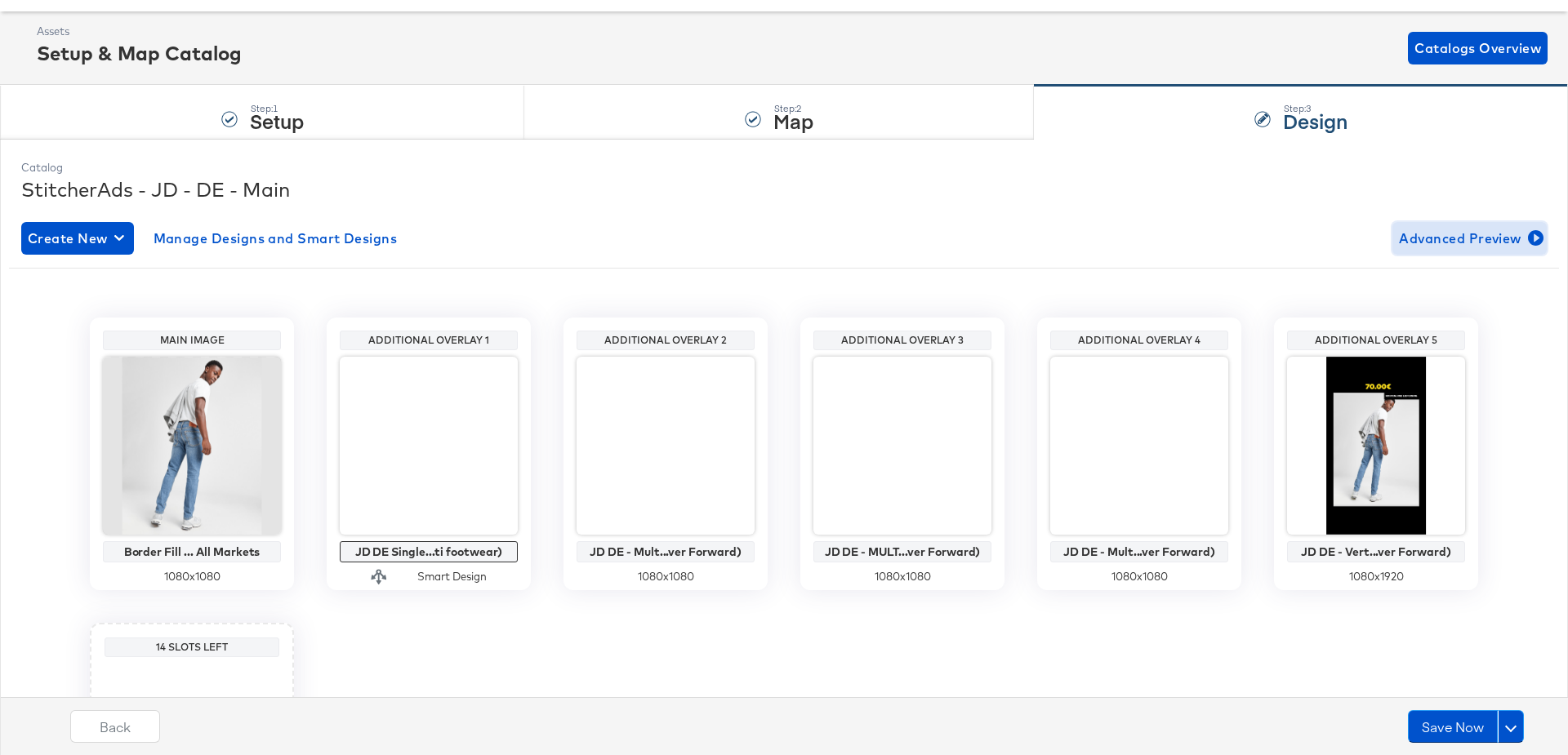
click at [1457, 231] on span "Advanced Preview" at bounding box center [1470, 238] width 141 height 23
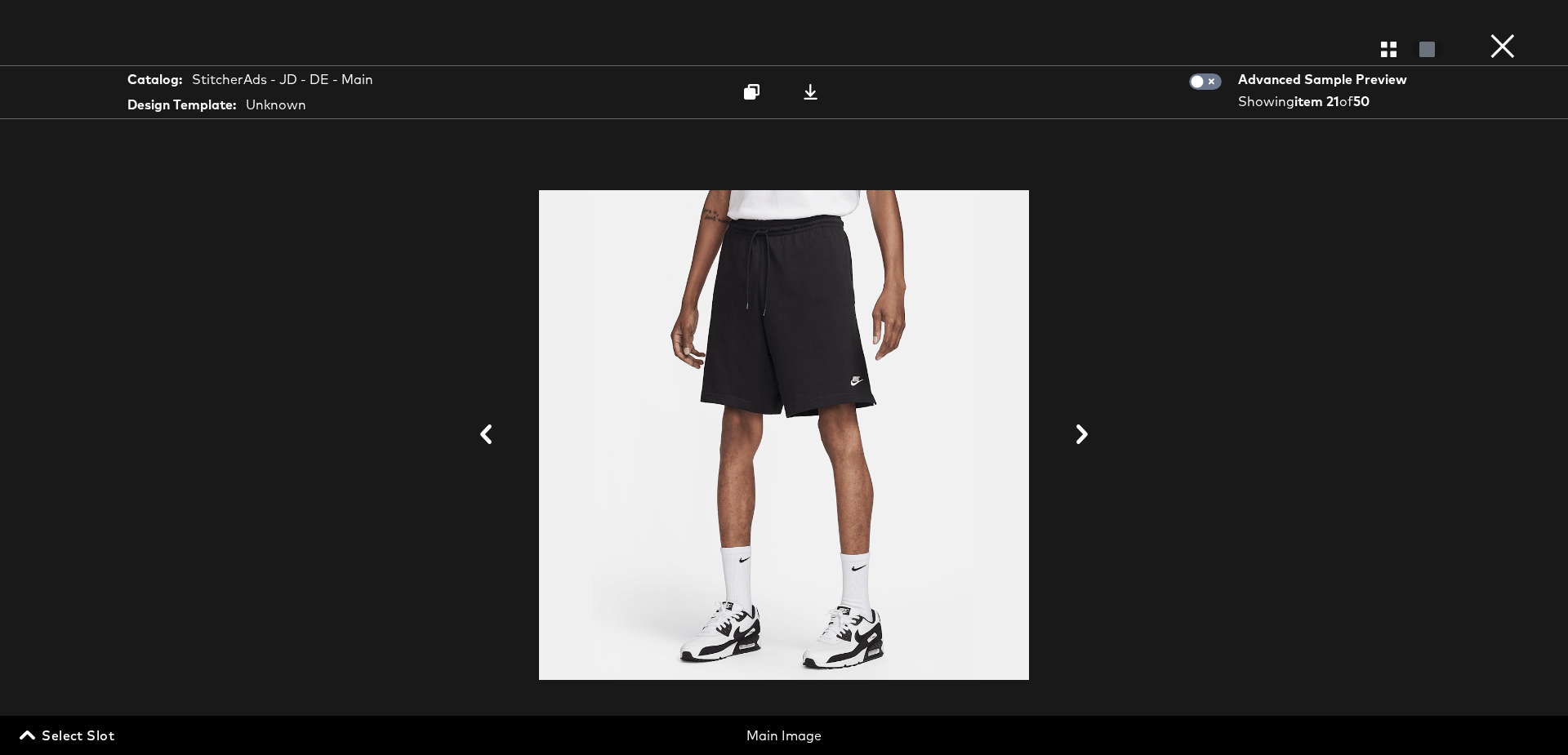
click at [62, 728] on span "Select Slot" at bounding box center [68, 735] width 92 height 23
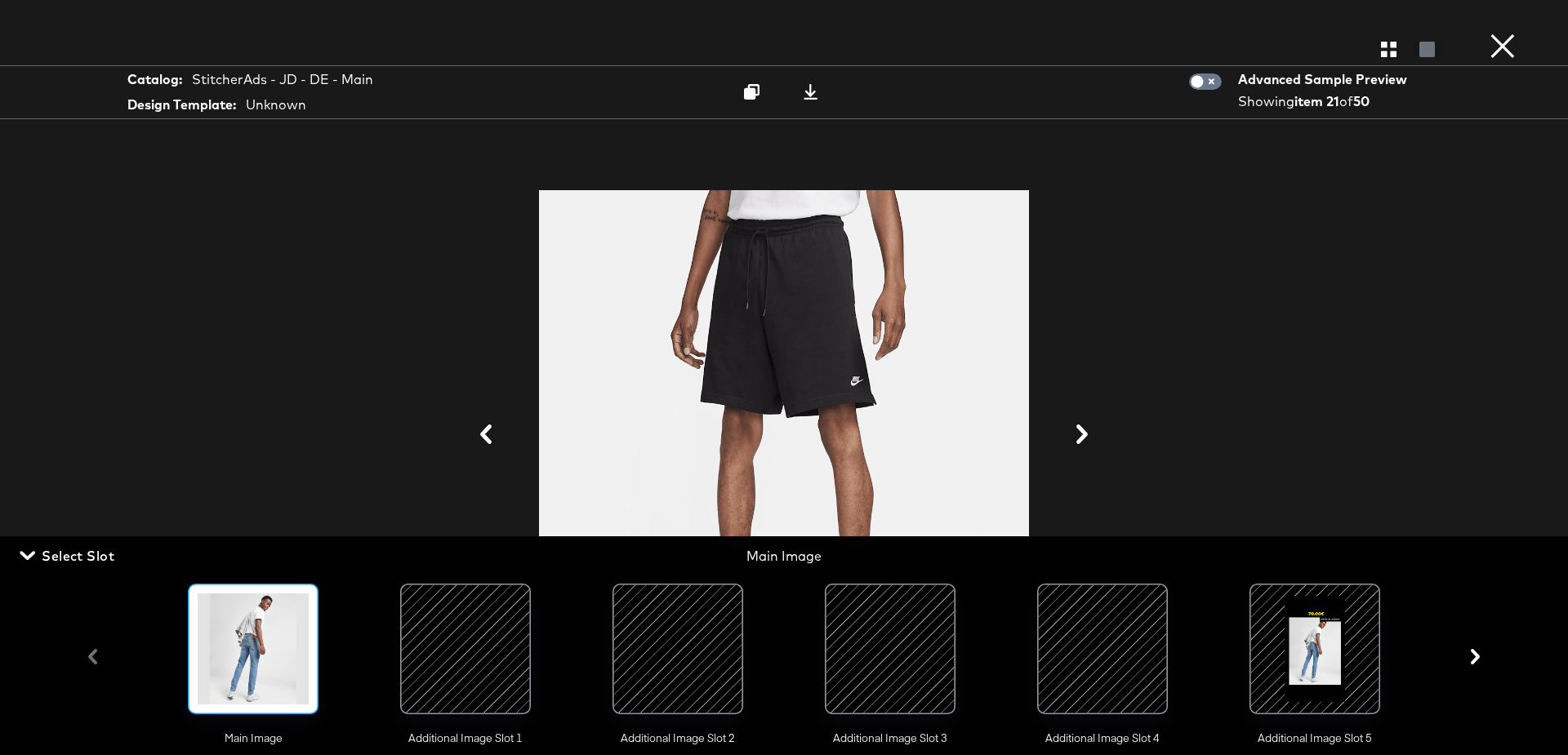
click at [679, 650] on div at bounding box center [678, 649] width 111 height 111
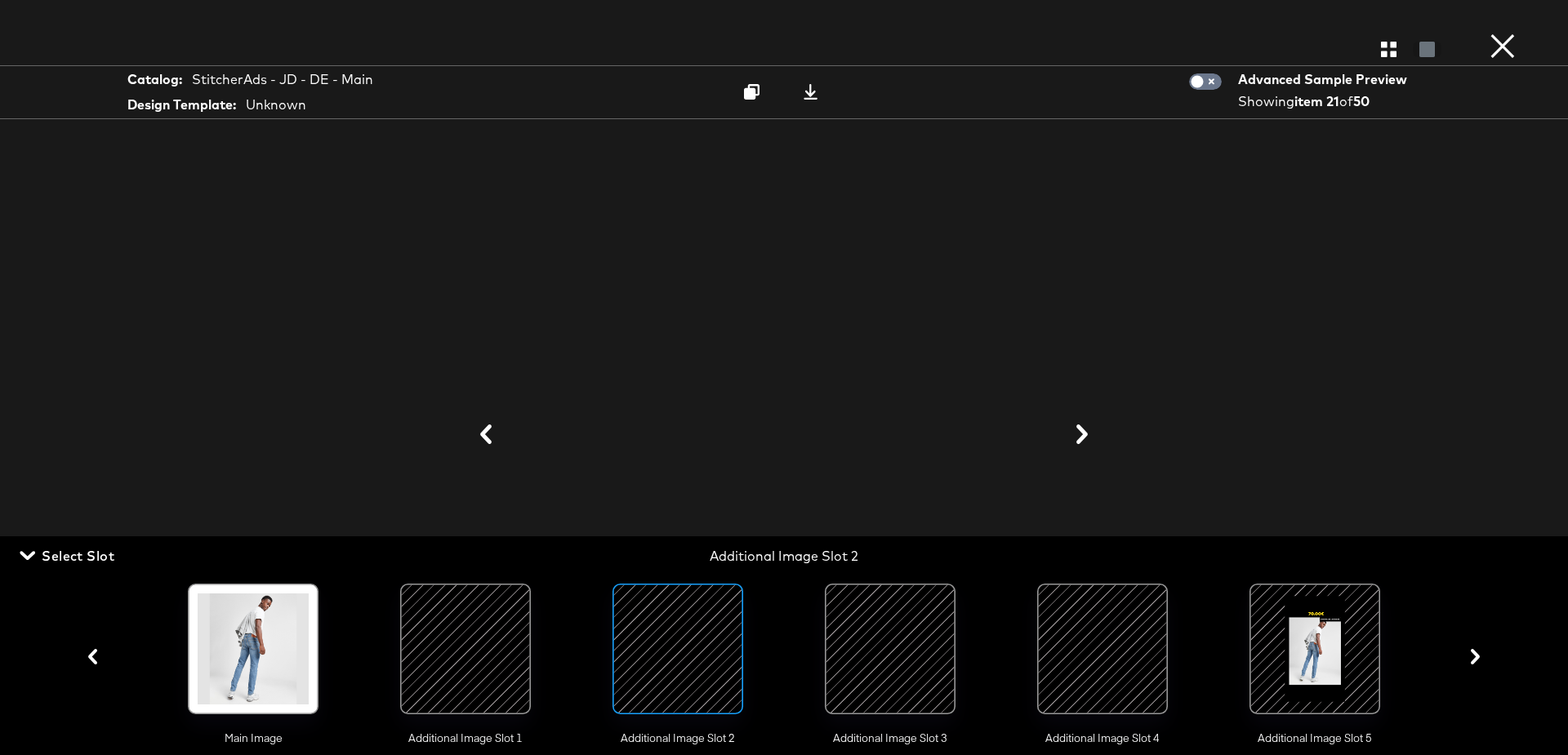
click at [313, 289] on div at bounding box center [783, 435] width 1225 height 592
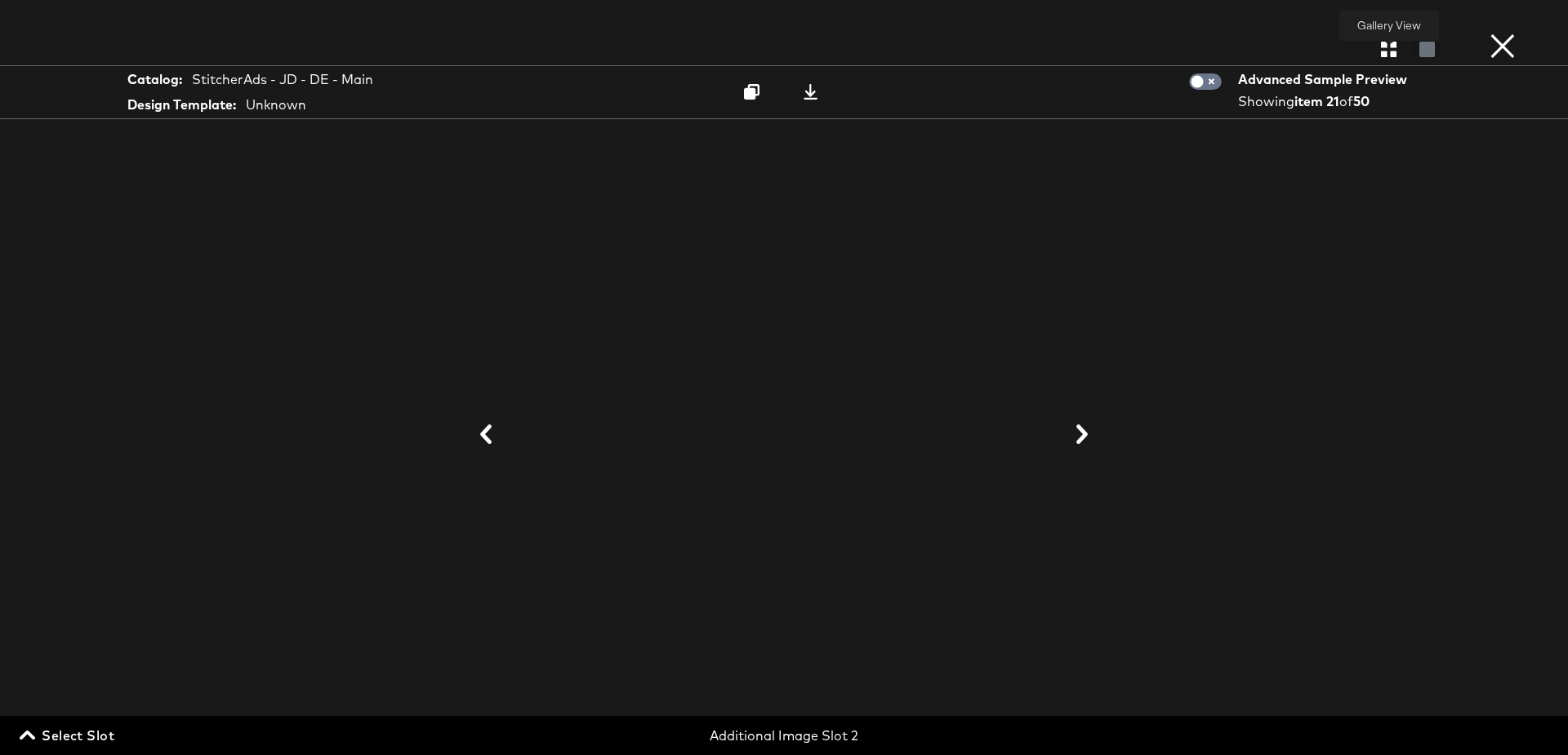
click at [1384, 41] on icon "button" at bounding box center [1389, 49] width 15 height 15
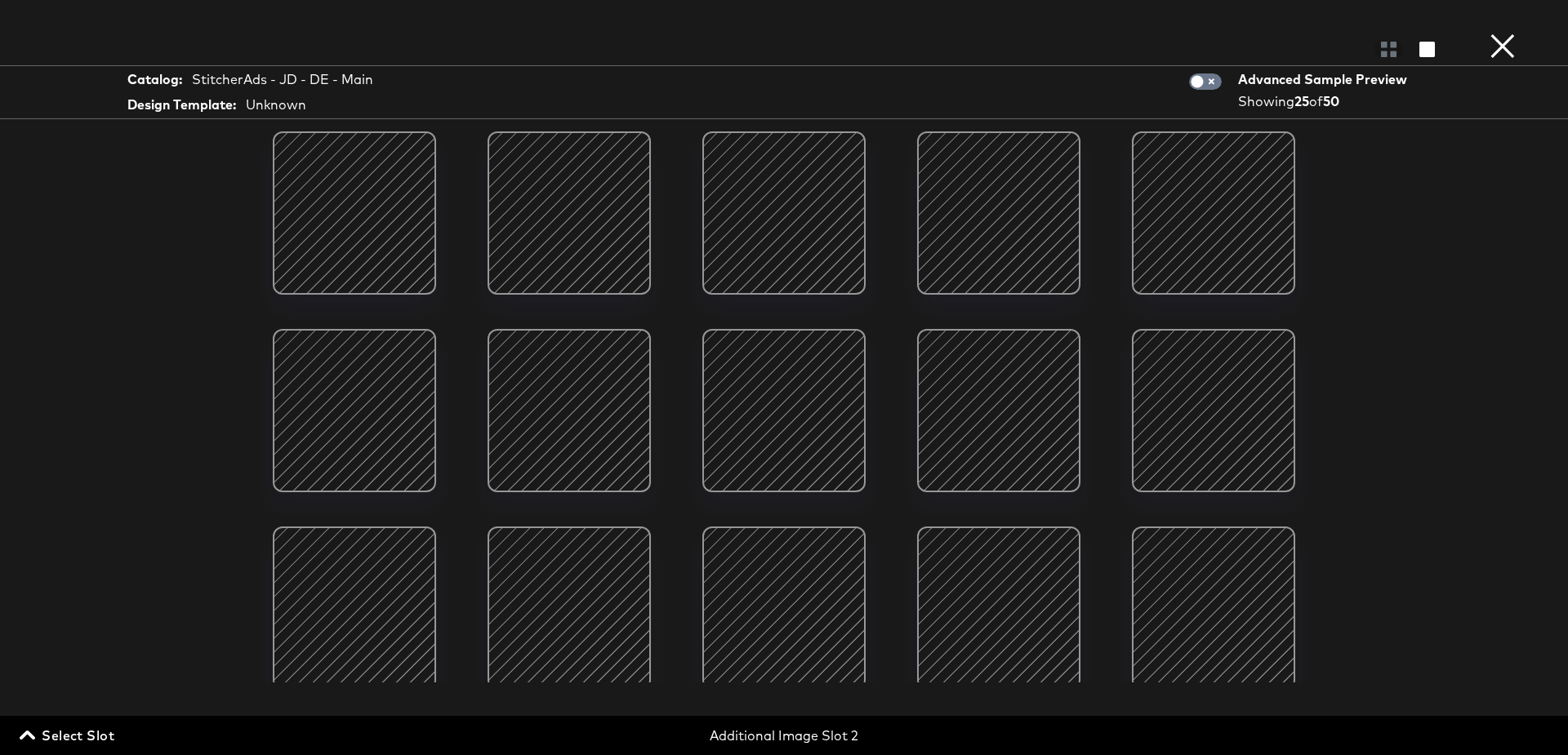
click at [332, 410] on div at bounding box center [354, 411] width 139 height 139
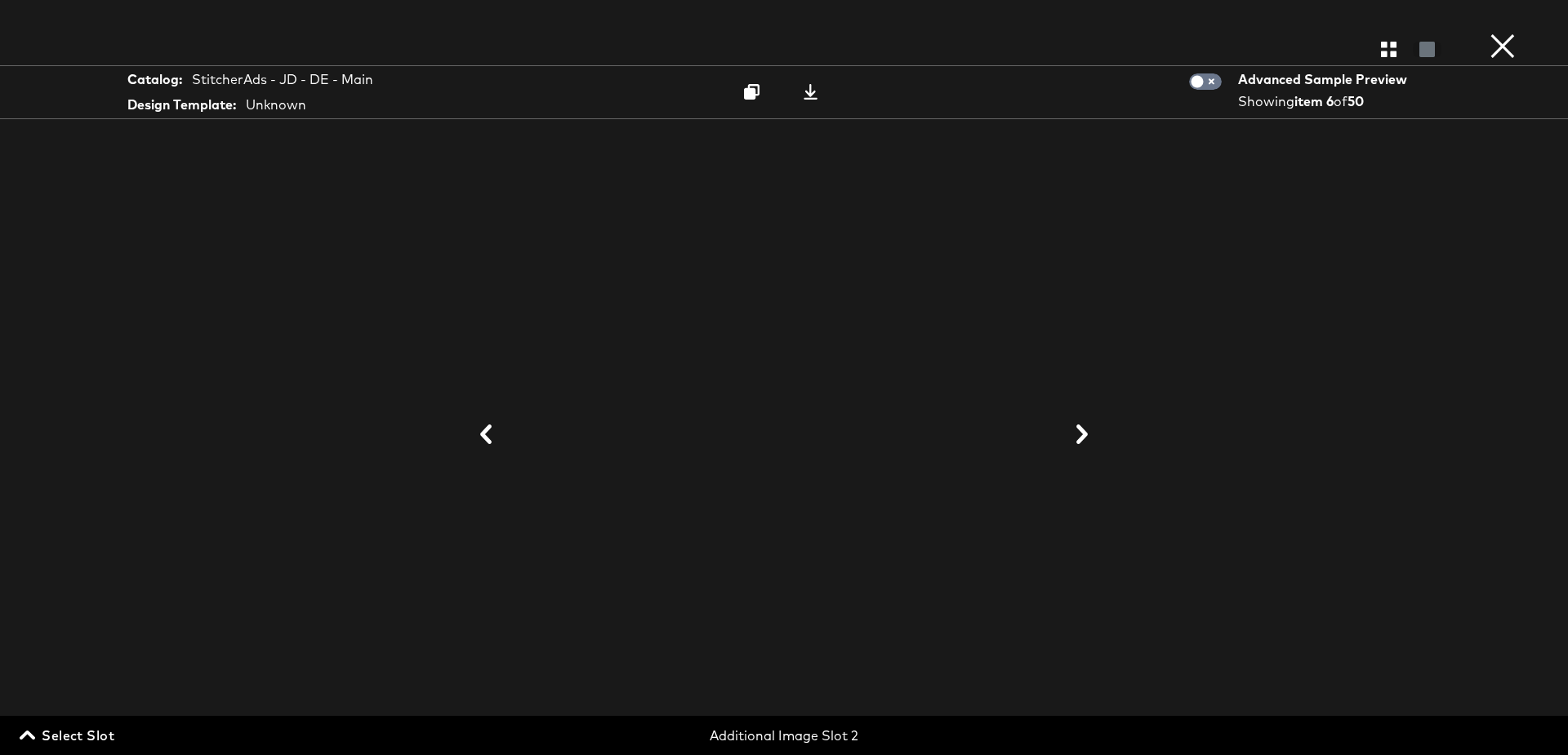
click at [1500, 32] on button "×" at bounding box center [1503, 16] width 32 height 32
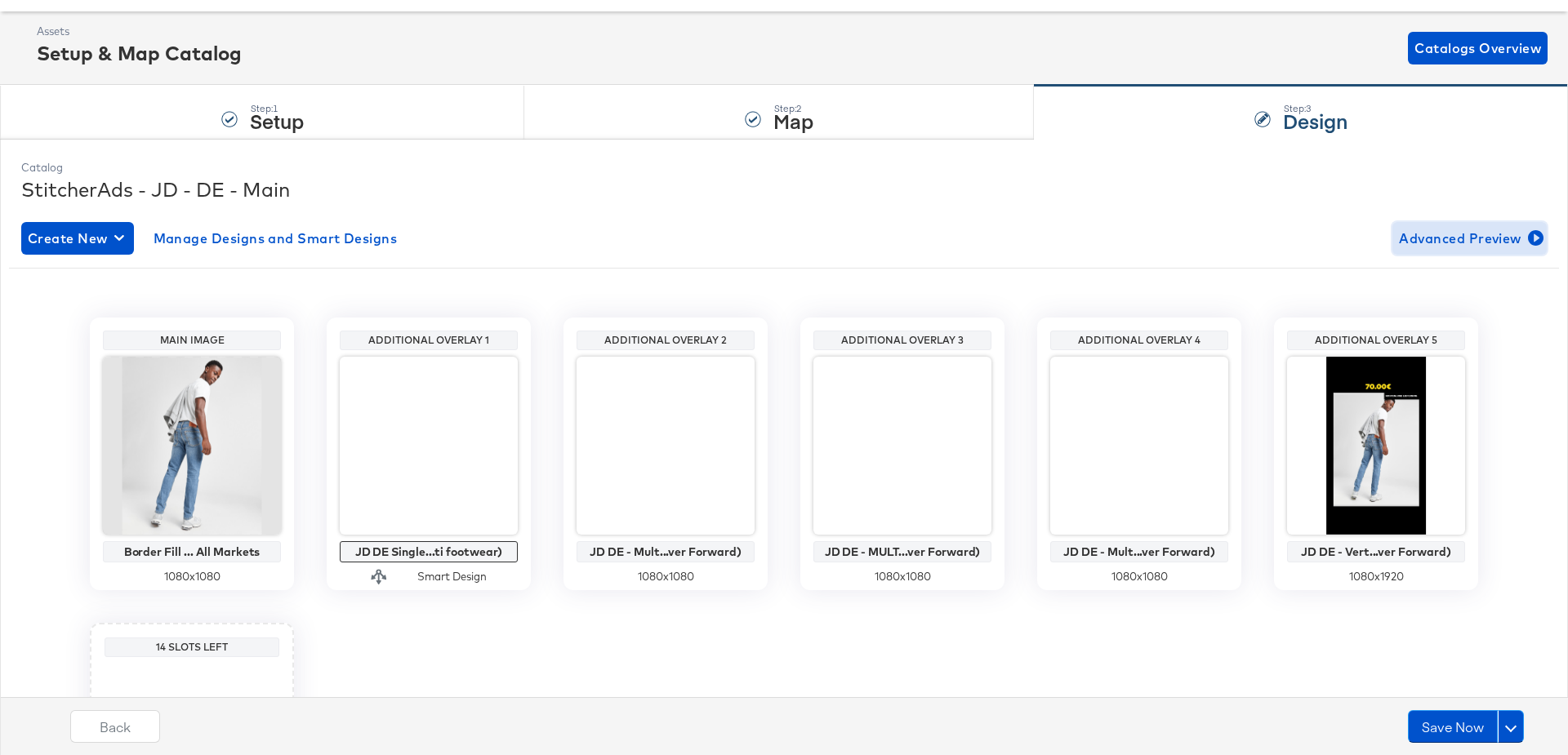
click at [1494, 233] on span "Advanced Preview" at bounding box center [1470, 238] width 141 height 23
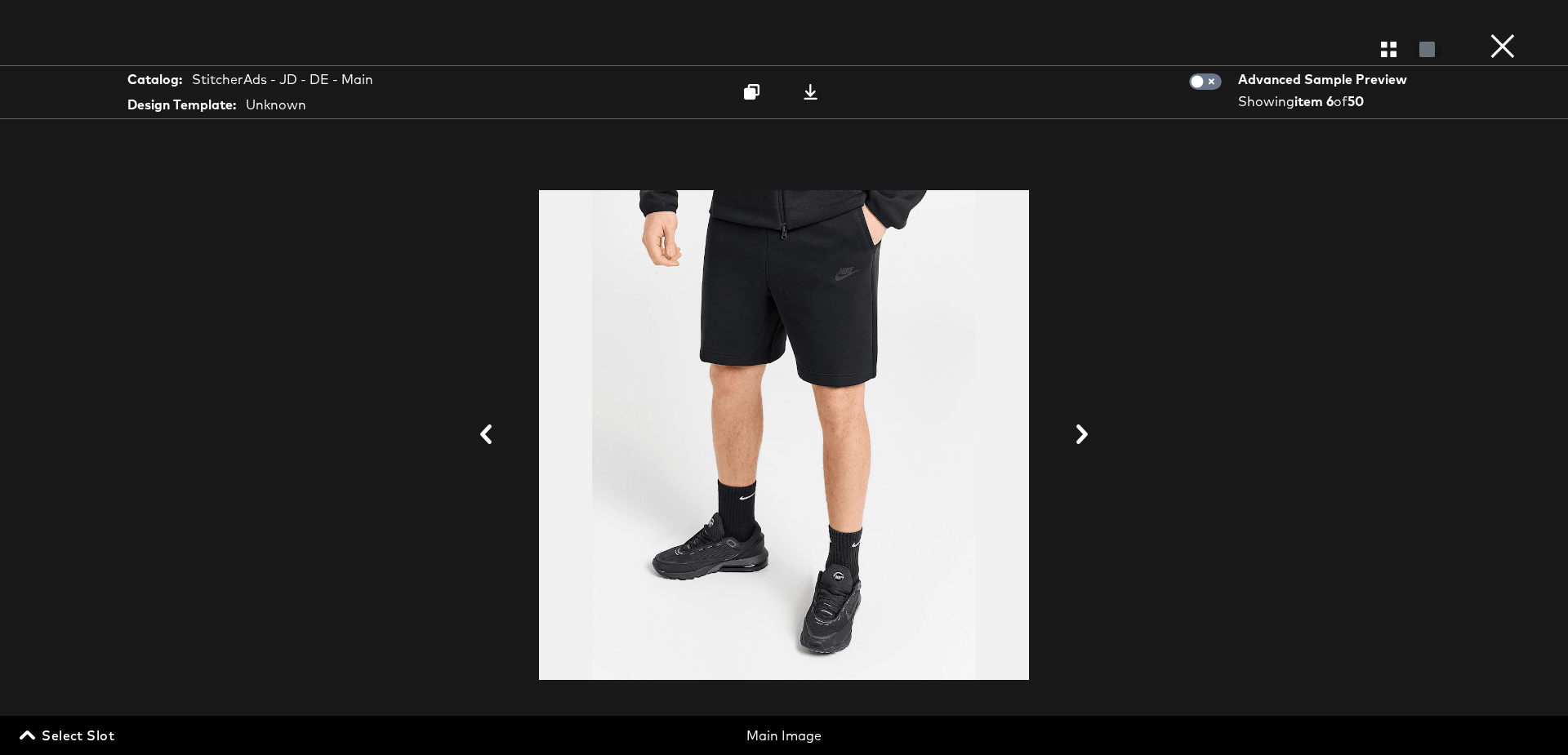
click at [50, 726] on span "Select Slot" at bounding box center [68, 735] width 92 height 23
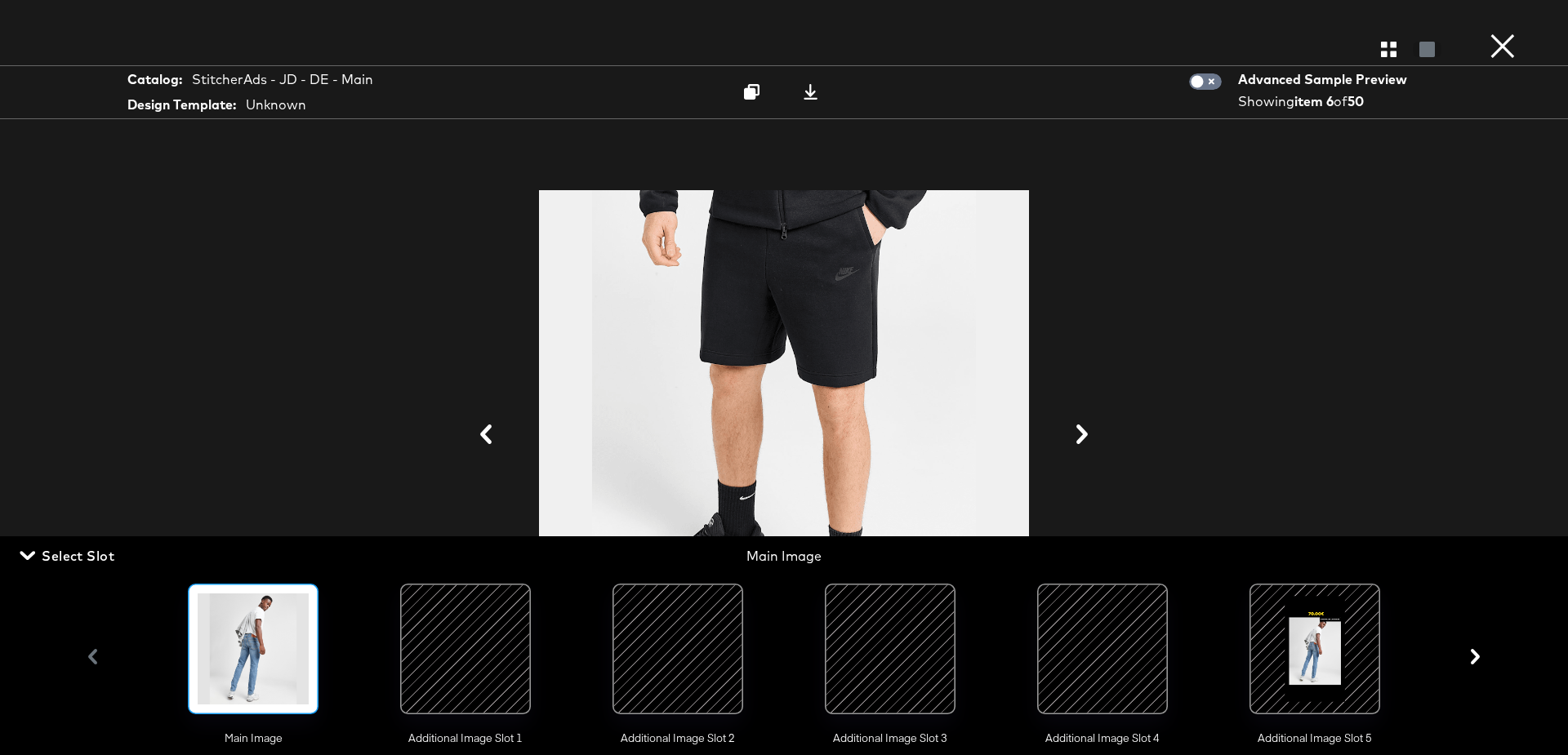
click at [879, 645] on div at bounding box center [889, 649] width 111 height 111
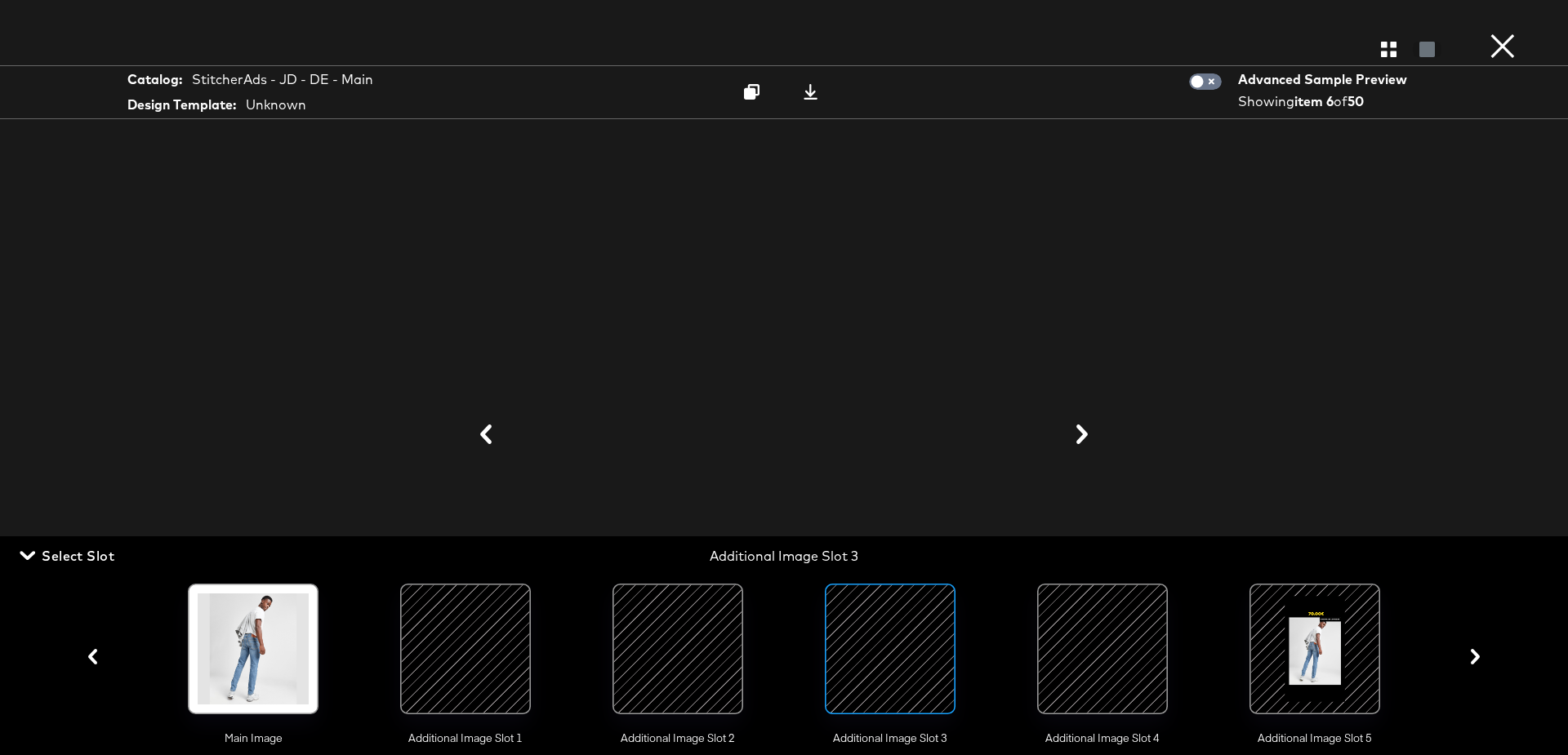
click at [1374, 332] on div at bounding box center [783, 435] width 1225 height 592
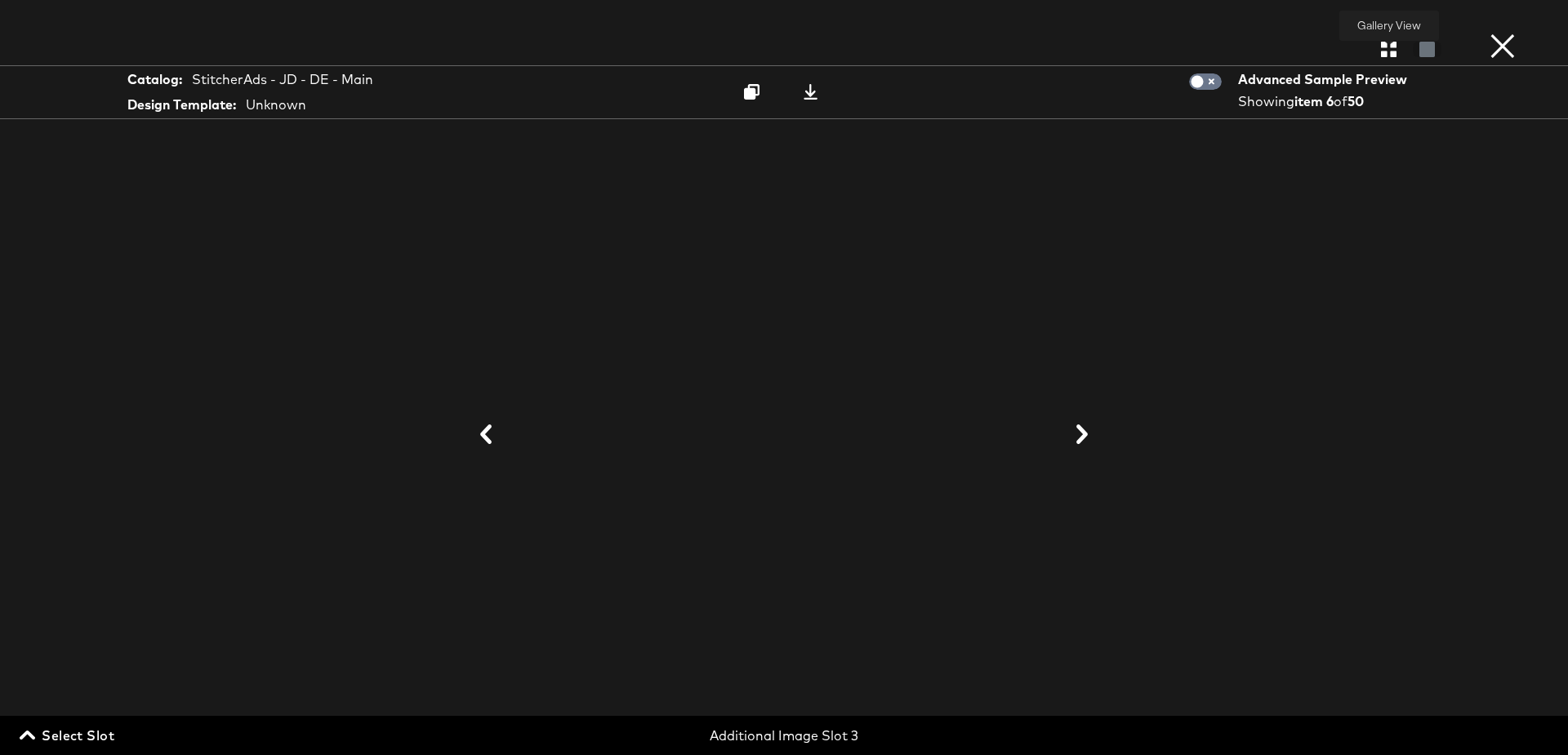
click at [1386, 51] on icon "button" at bounding box center [1389, 49] width 15 height 15
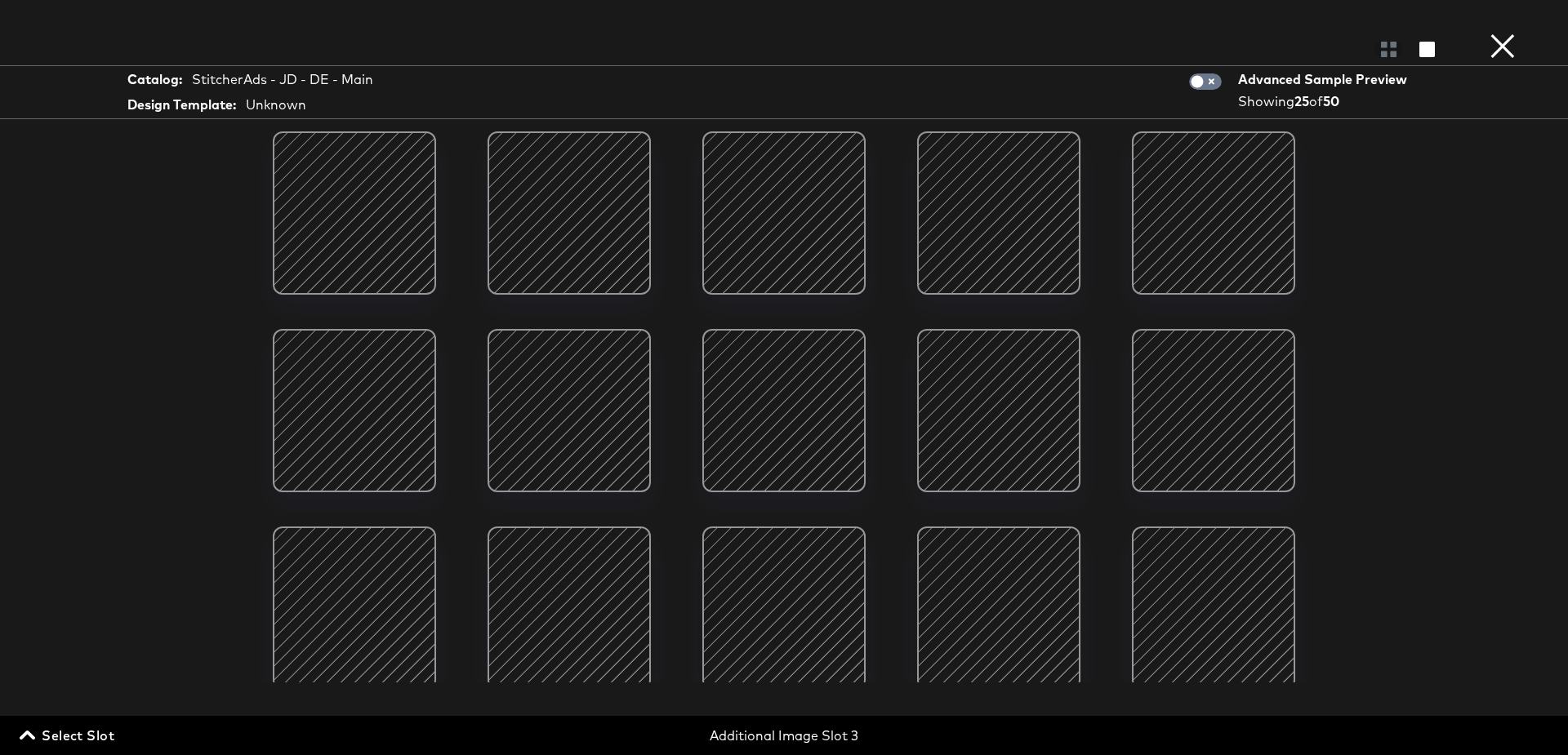
click at [1016, 605] on div at bounding box center [998, 608] width 139 height 139
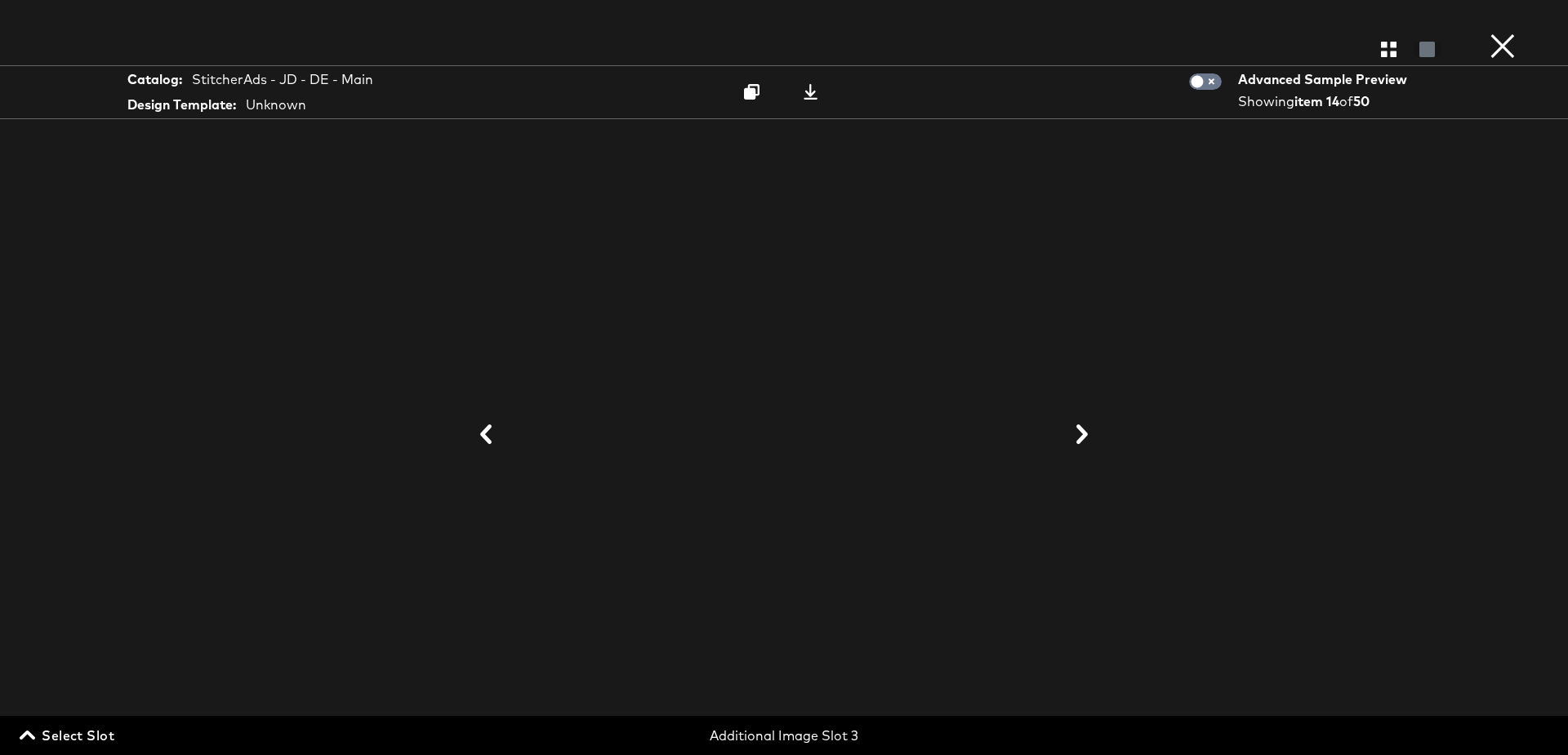
click at [489, 436] on icon at bounding box center [486, 434] width 20 height 20
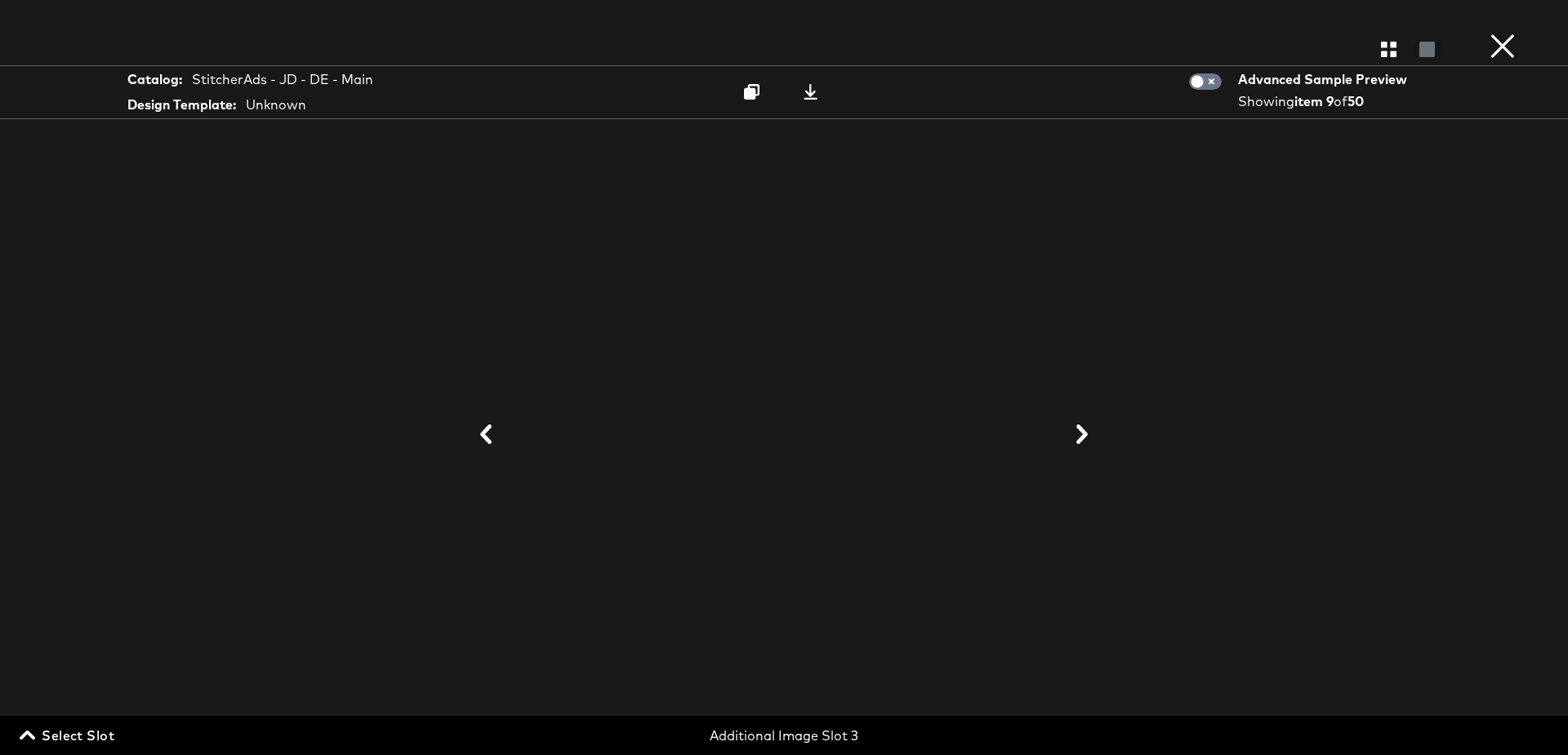
click at [489, 436] on icon at bounding box center [486, 434] width 20 height 20
click at [1090, 430] on icon at bounding box center [1082, 434] width 20 height 20
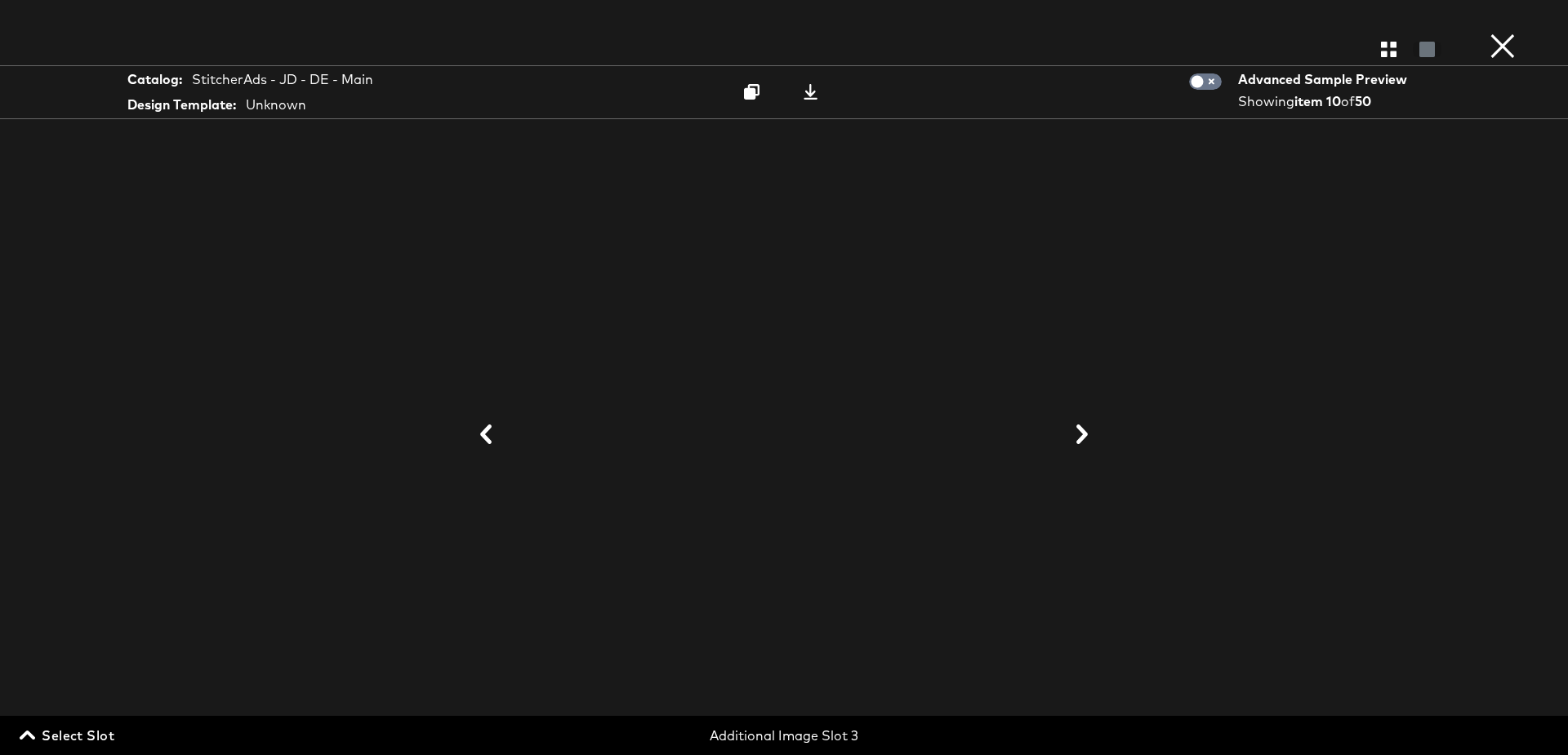
click at [1499, 32] on button "×" at bounding box center [1503, 16] width 32 height 32
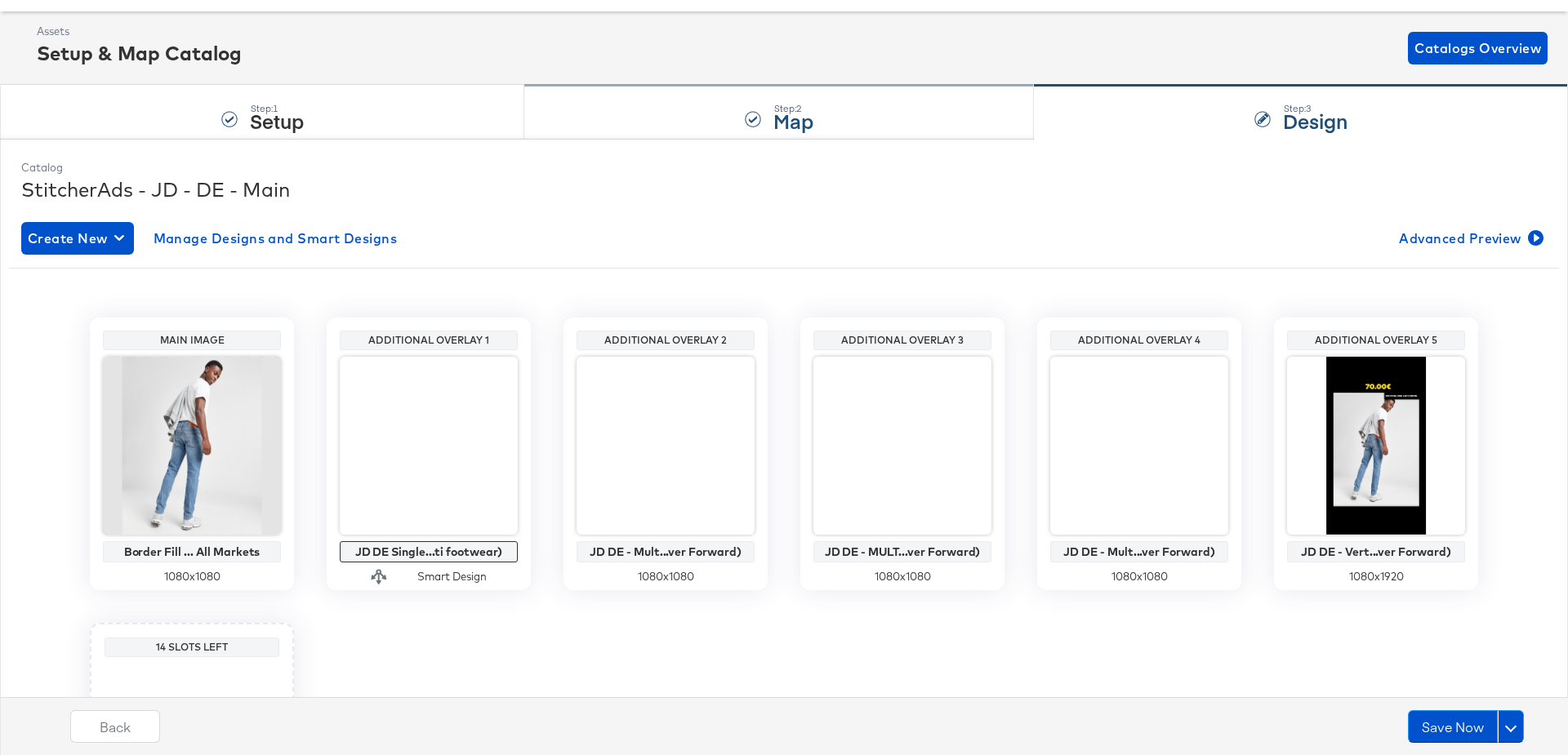
click at [660, 99] on div "Step: 2 Map" at bounding box center [779, 113] width 510 height 54
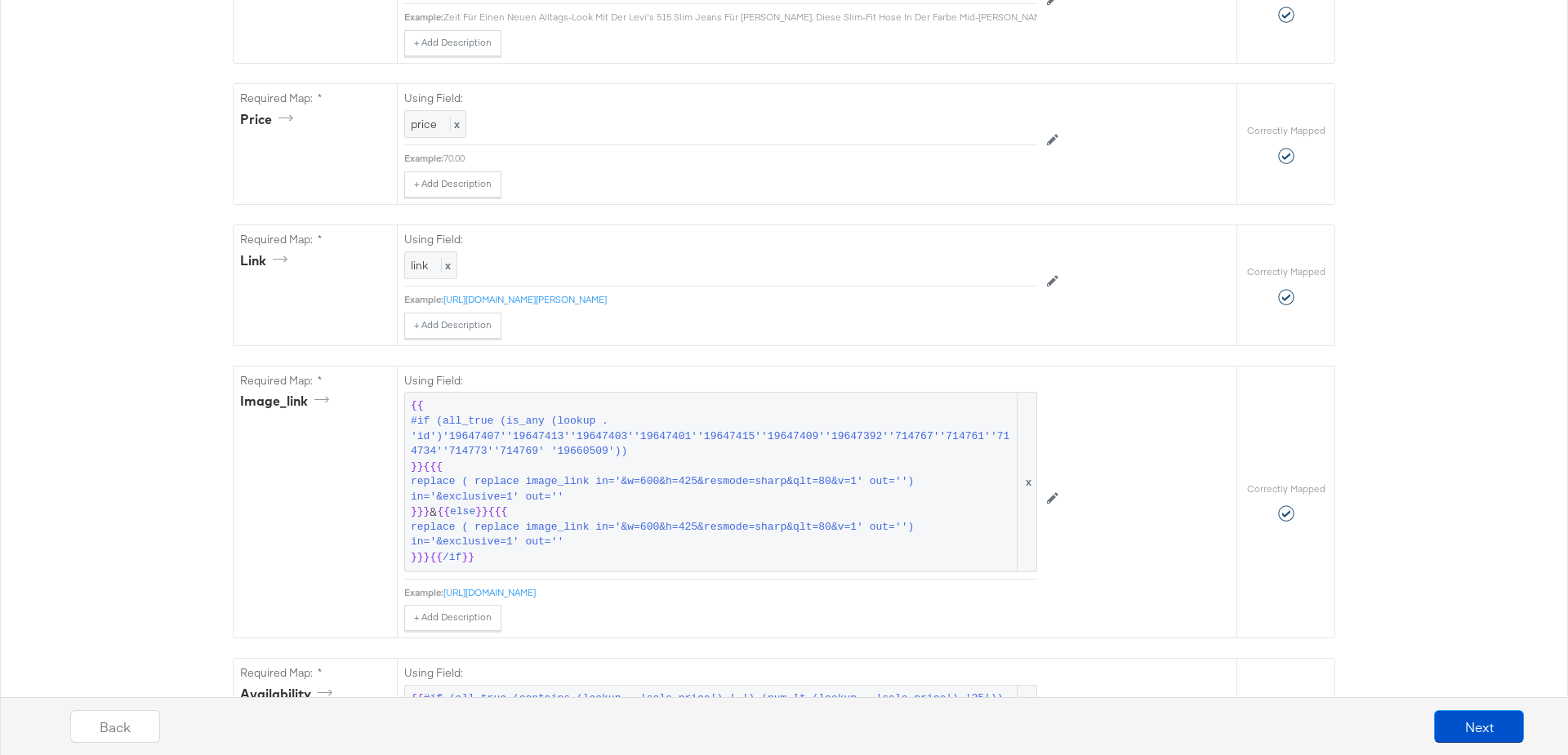
scroll to position [0, 0]
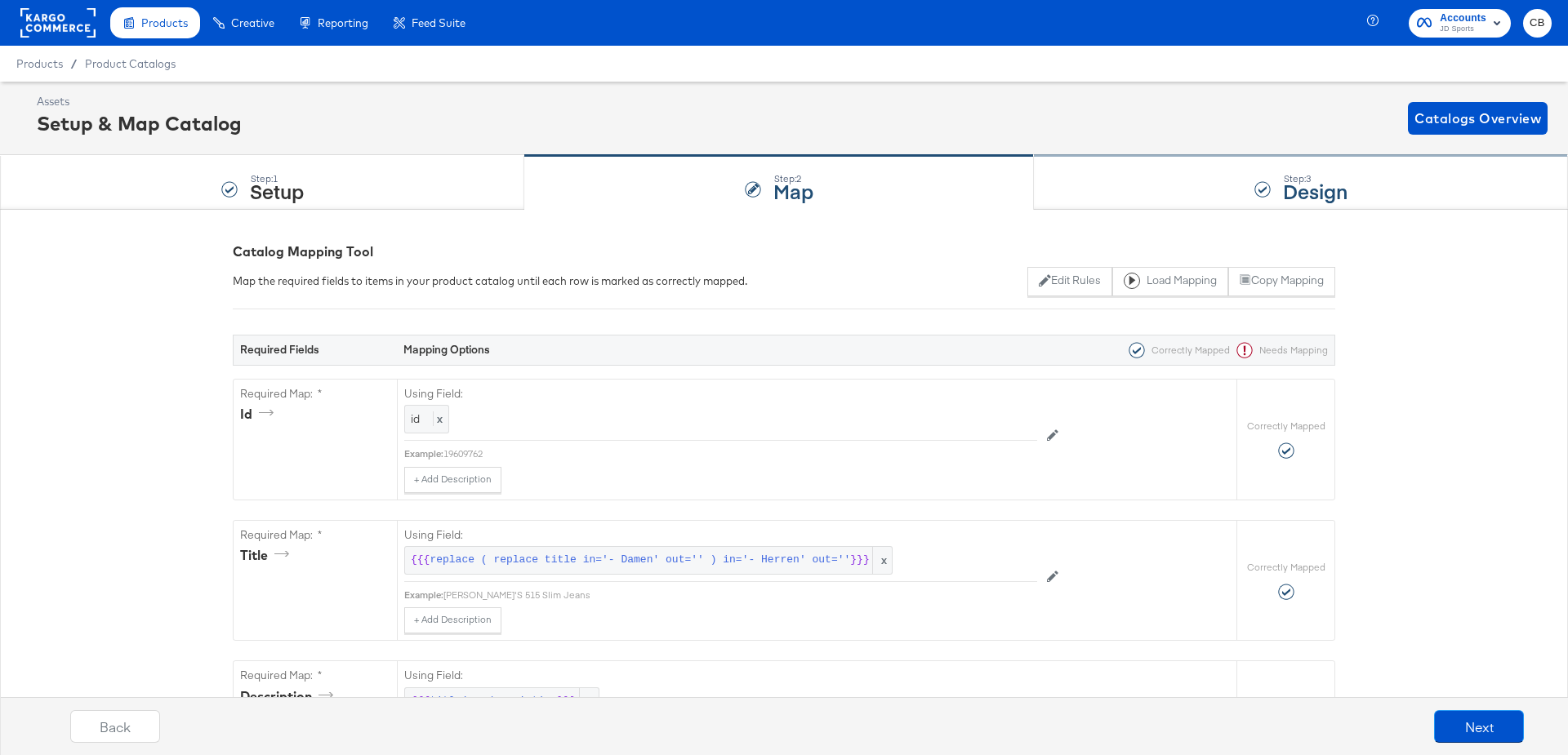
click at [1114, 178] on div "Step: 3 Design" at bounding box center [1300, 183] width 534 height 54
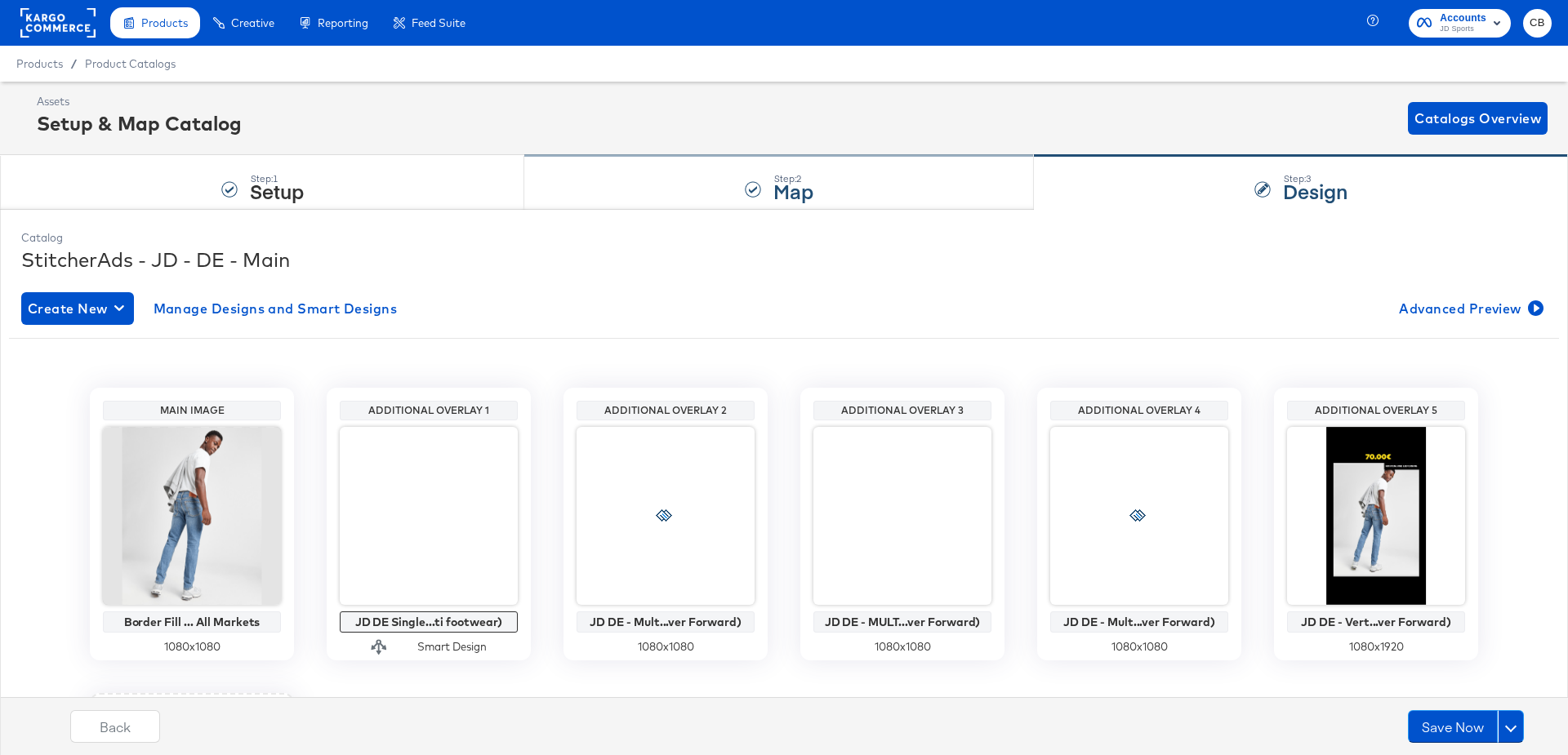
click at [871, 167] on div "Step: 2 Map" at bounding box center [779, 183] width 510 height 54
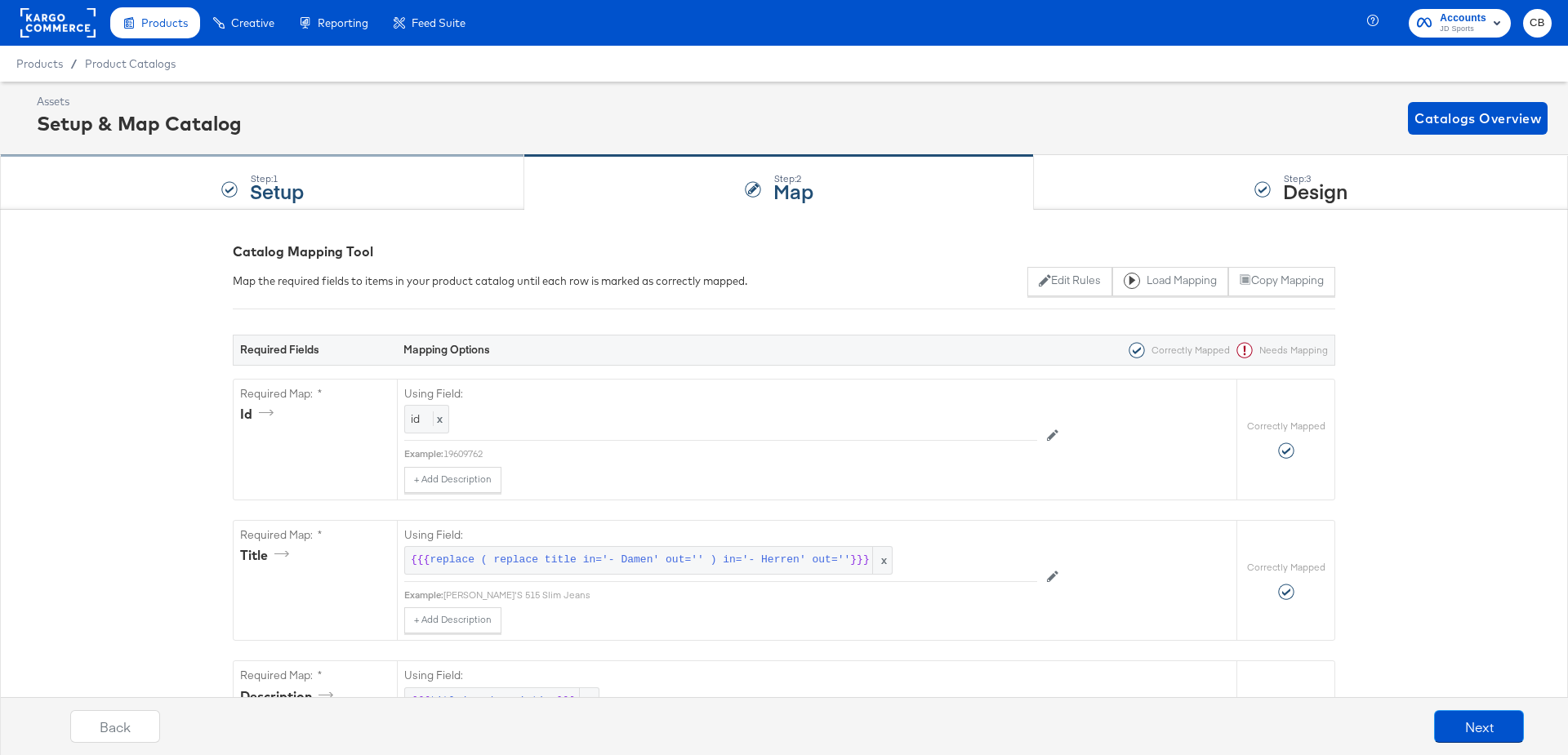
click at [402, 180] on div "Step: 1 Setup" at bounding box center [262, 183] width 524 height 54
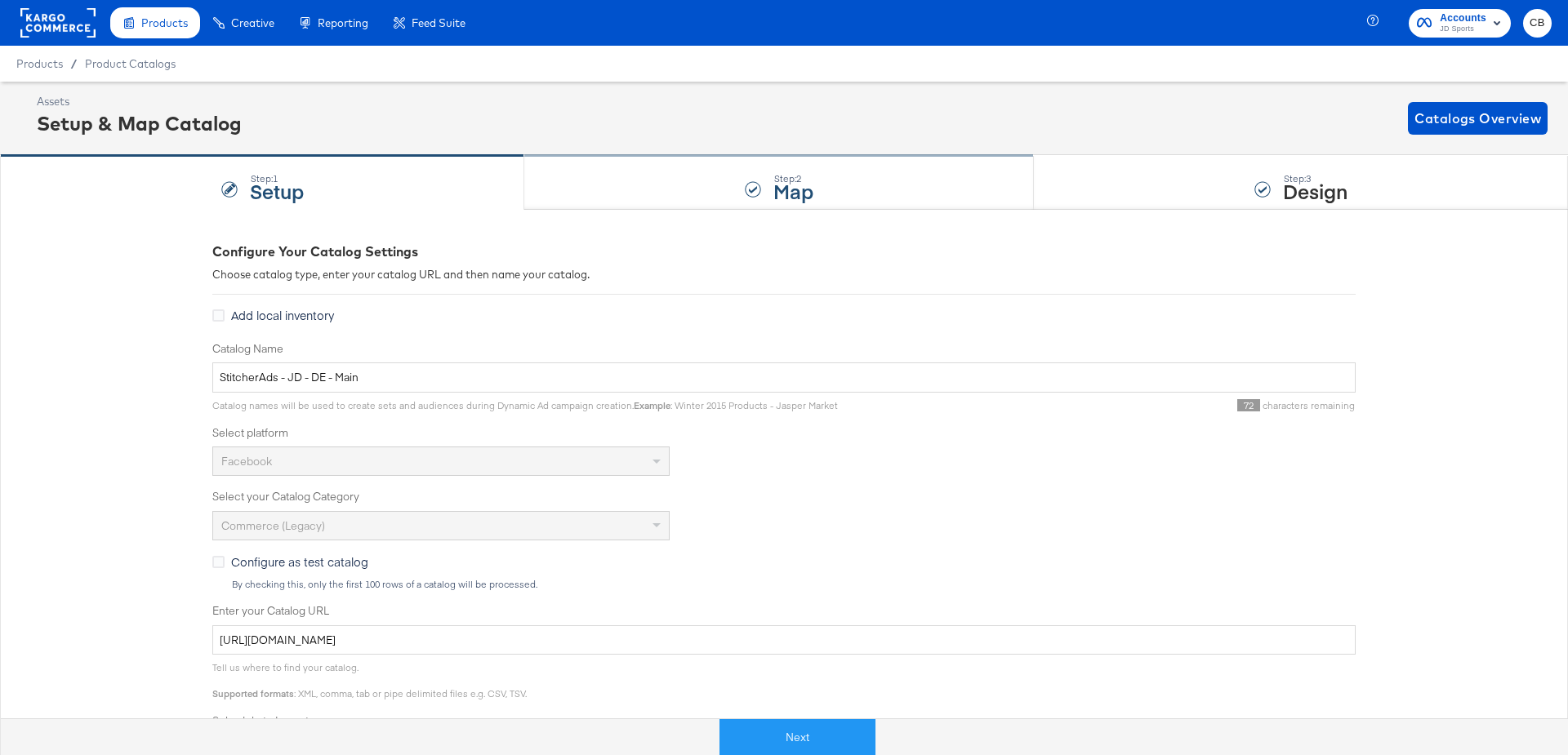
click at [601, 191] on div "Step: 2 Map" at bounding box center [779, 183] width 510 height 54
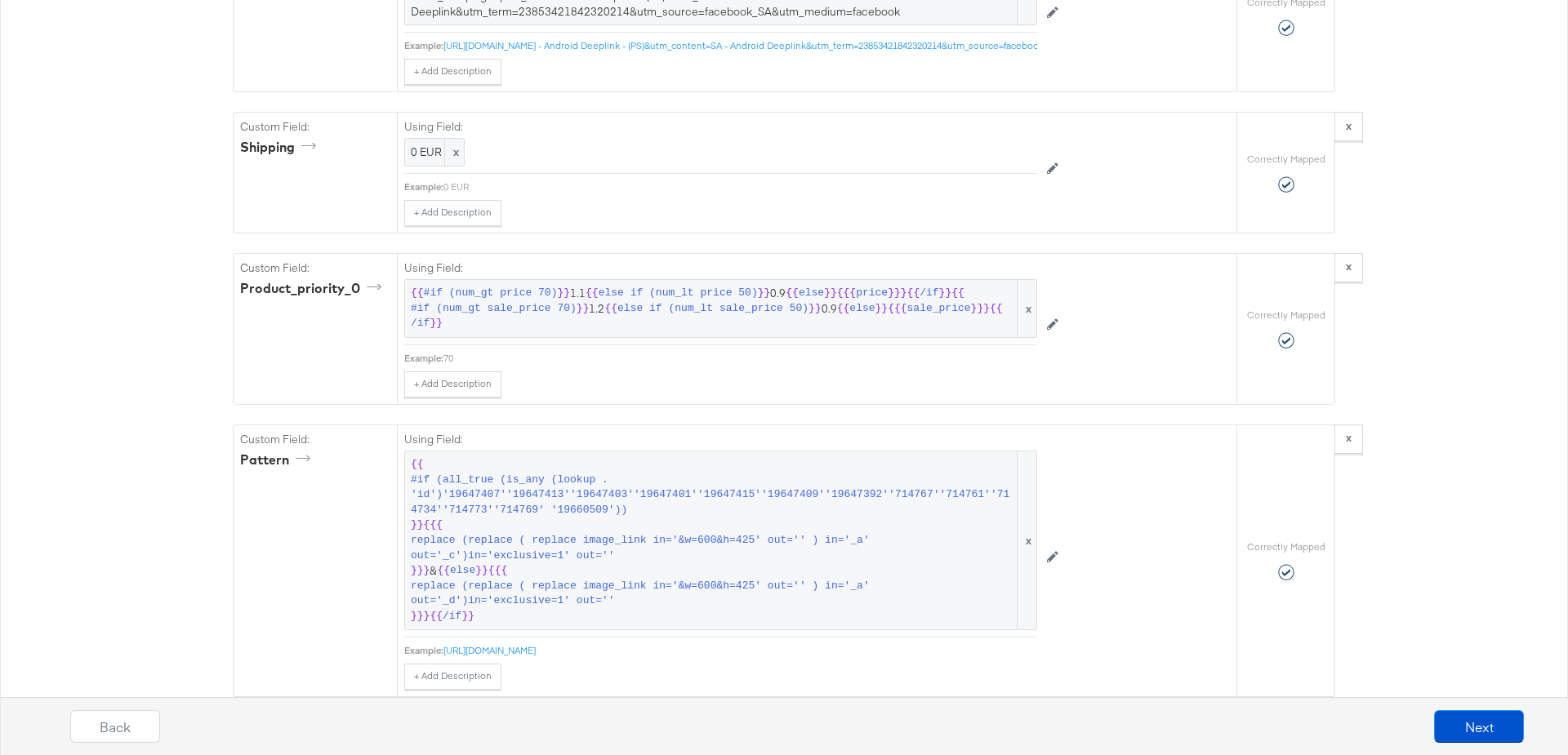
scroll to position [3704, 0]
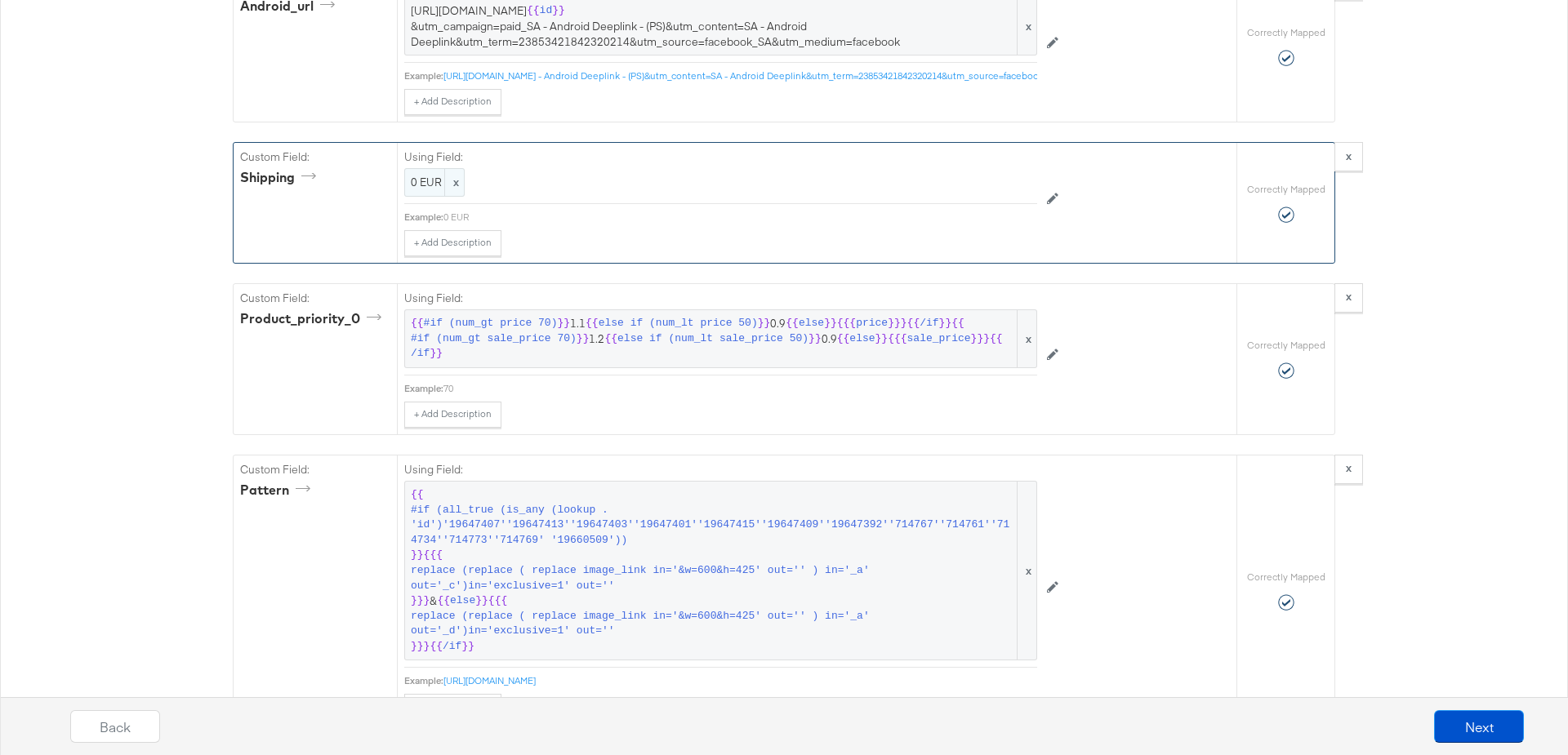
click at [422, 168] on div "0 EUR x" at bounding box center [434, 183] width 60 height 29
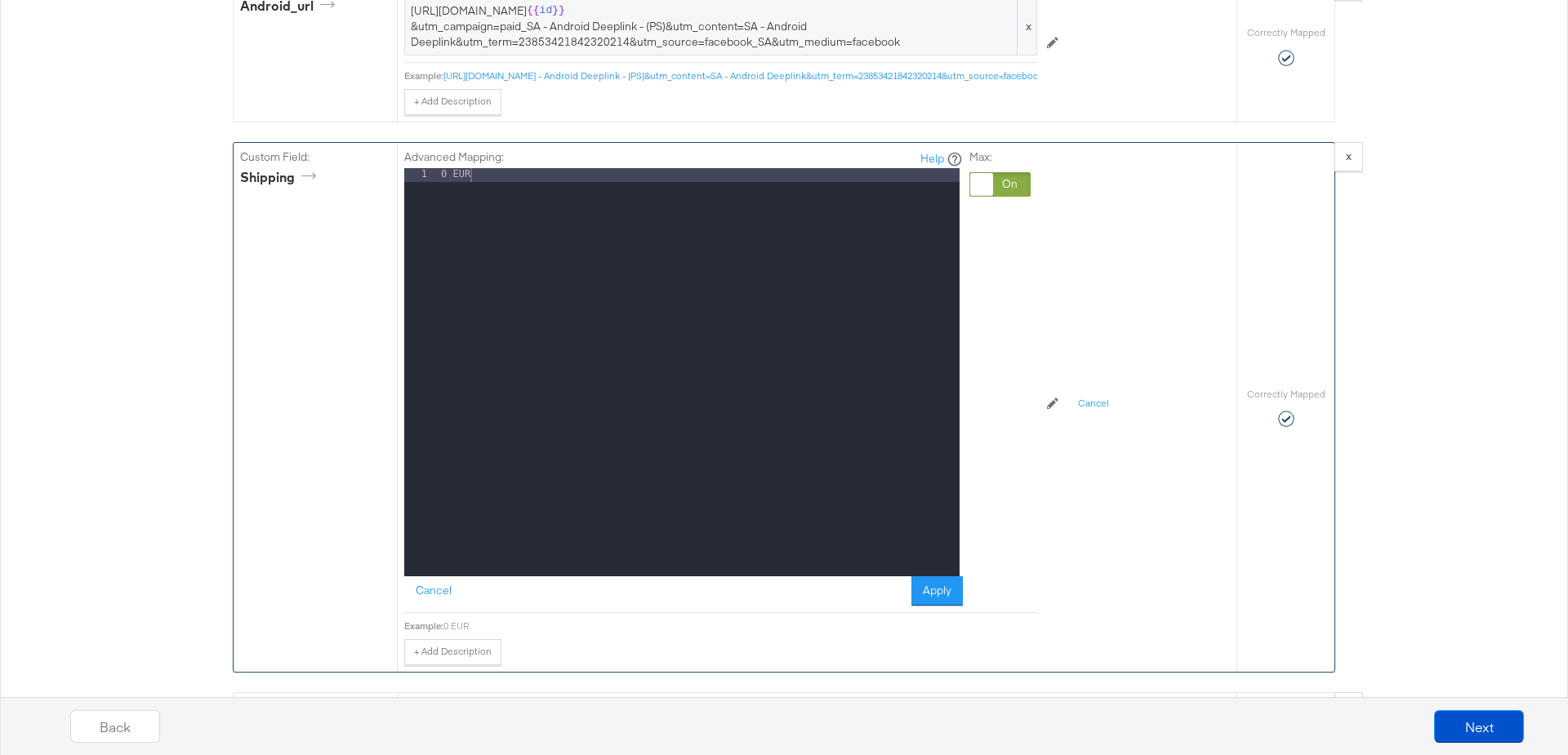
click at [437, 168] on div "1" at bounding box center [421, 175] width 33 height 14
click at [441, 168] on div "0 EUR" at bounding box center [698, 386] width 522 height 435
click at [931, 577] on button "Apply" at bounding box center [936, 591] width 51 height 30
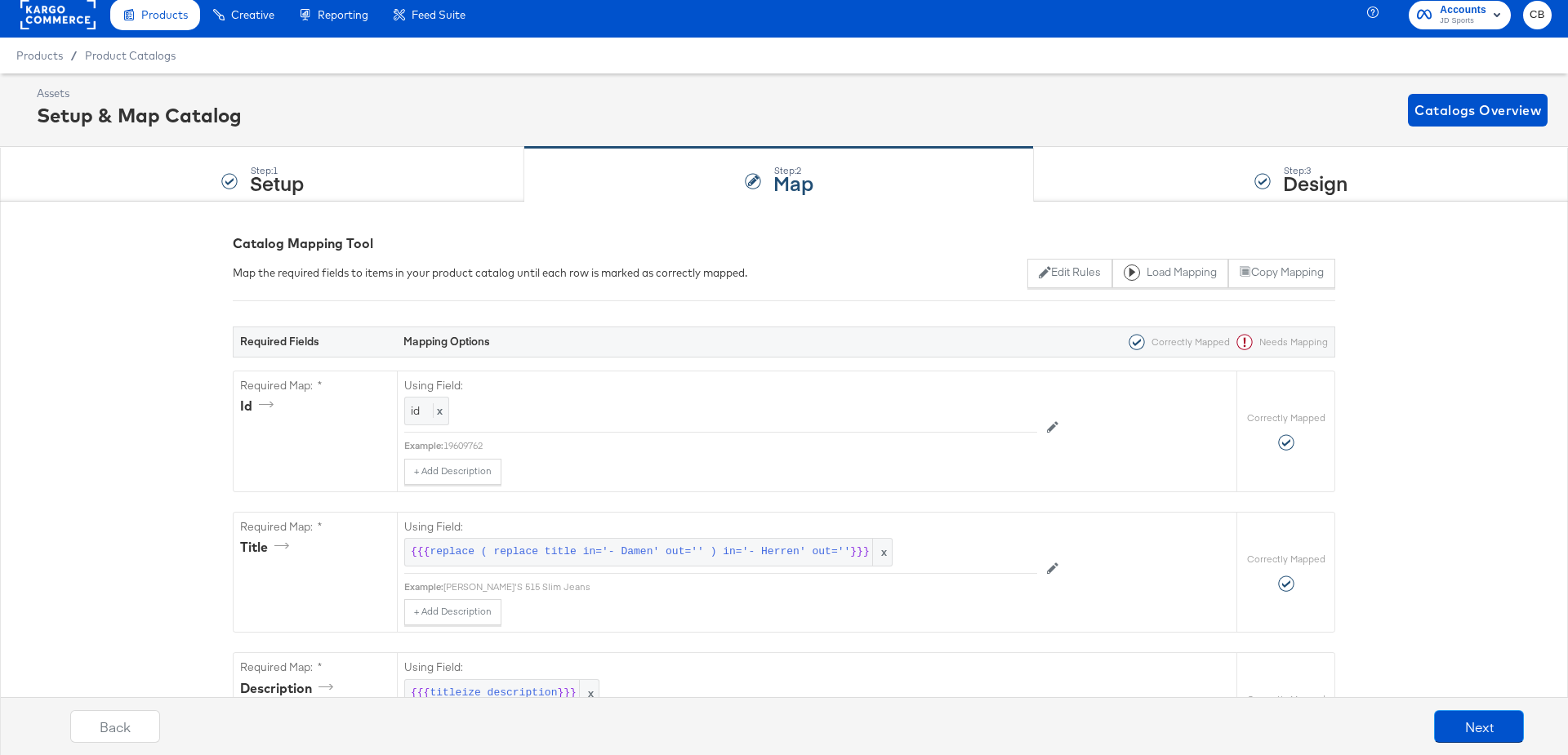
scroll to position [0, 0]
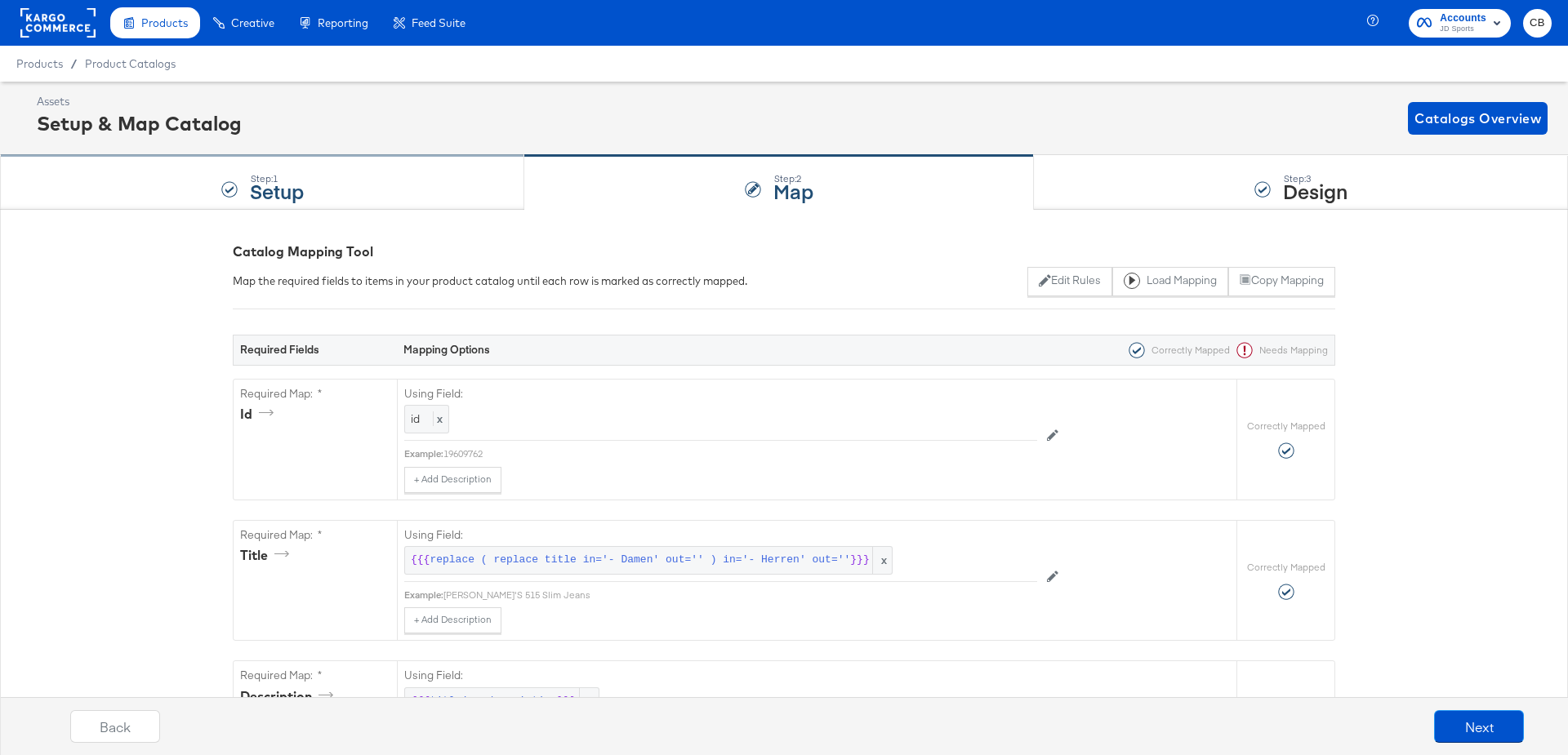
click at [166, 184] on div "Step: 1 Setup" at bounding box center [262, 183] width 524 height 54
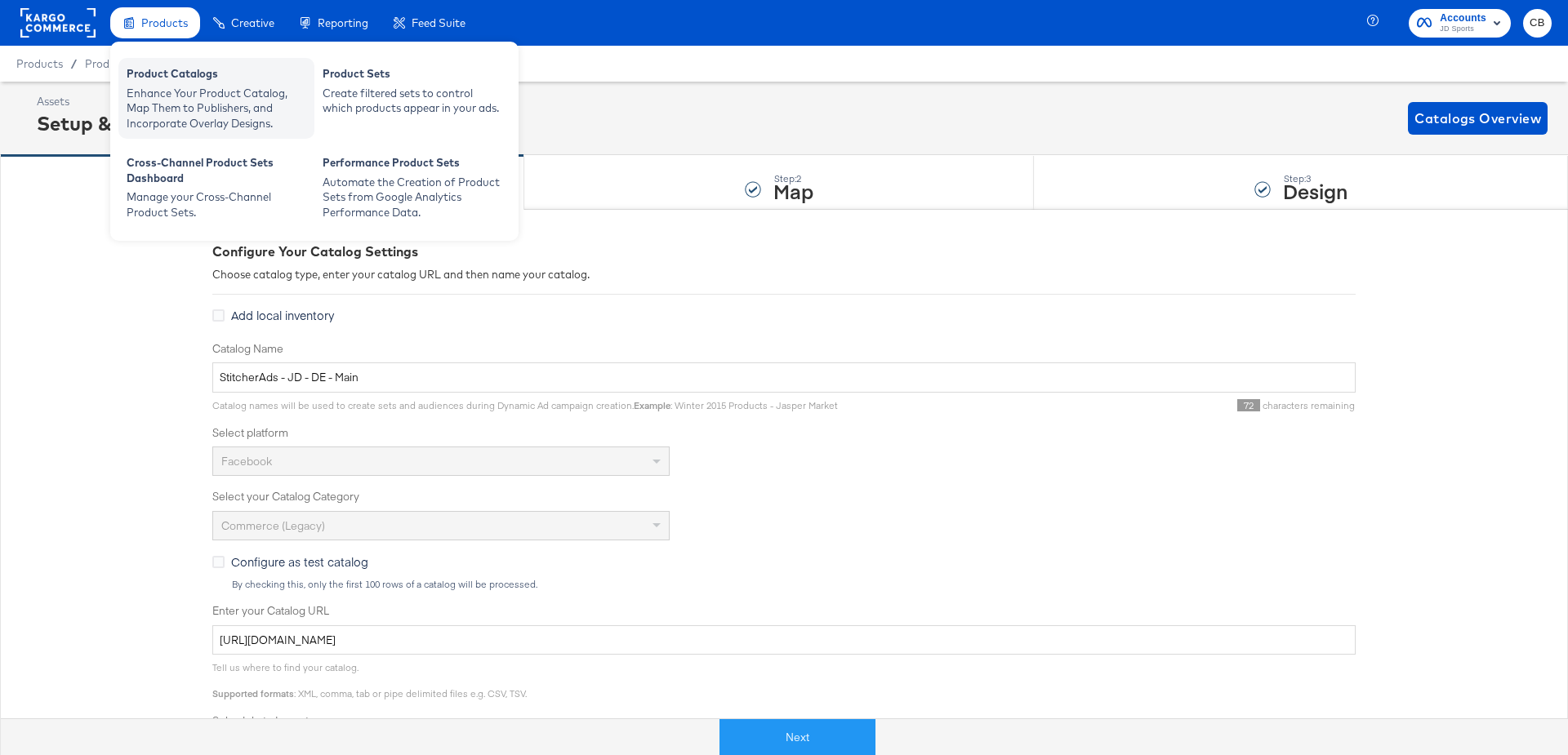
click at [172, 86] on div "Enhance Your Product Catalog, Map Them to Publishers, and Incorporate Overlay D…" at bounding box center [215, 108] width 179 height 46
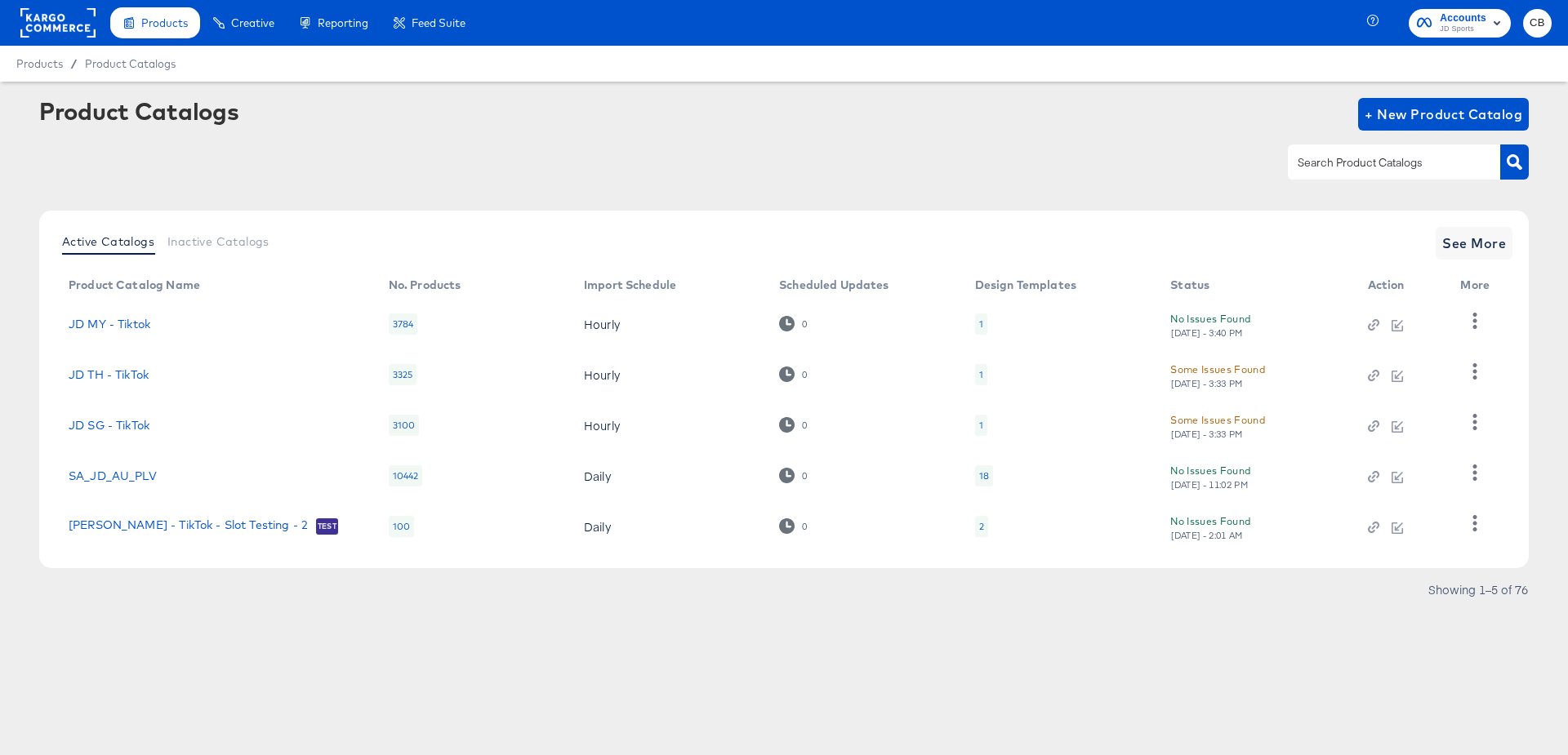
click at [1329, 176] on div at bounding box center [1394, 161] width 213 height 34
type input "NL"
click at [1520, 160] on icon "button" at bounding box center [1514, 161] width 15 height 15
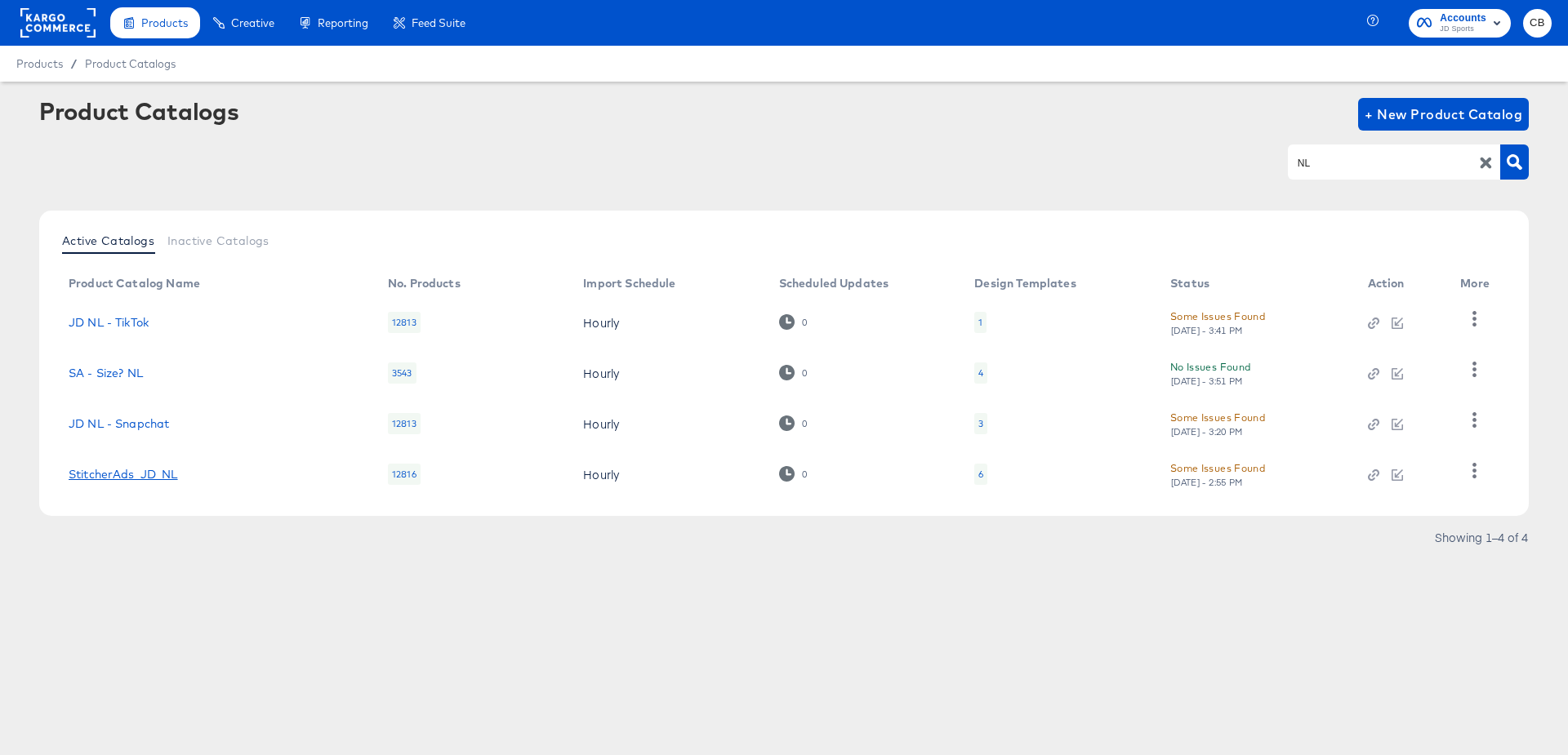
click at [114, 473] on link "StitcherAds_JD_NL" at bounding box center [123, 474] width 109 height 14
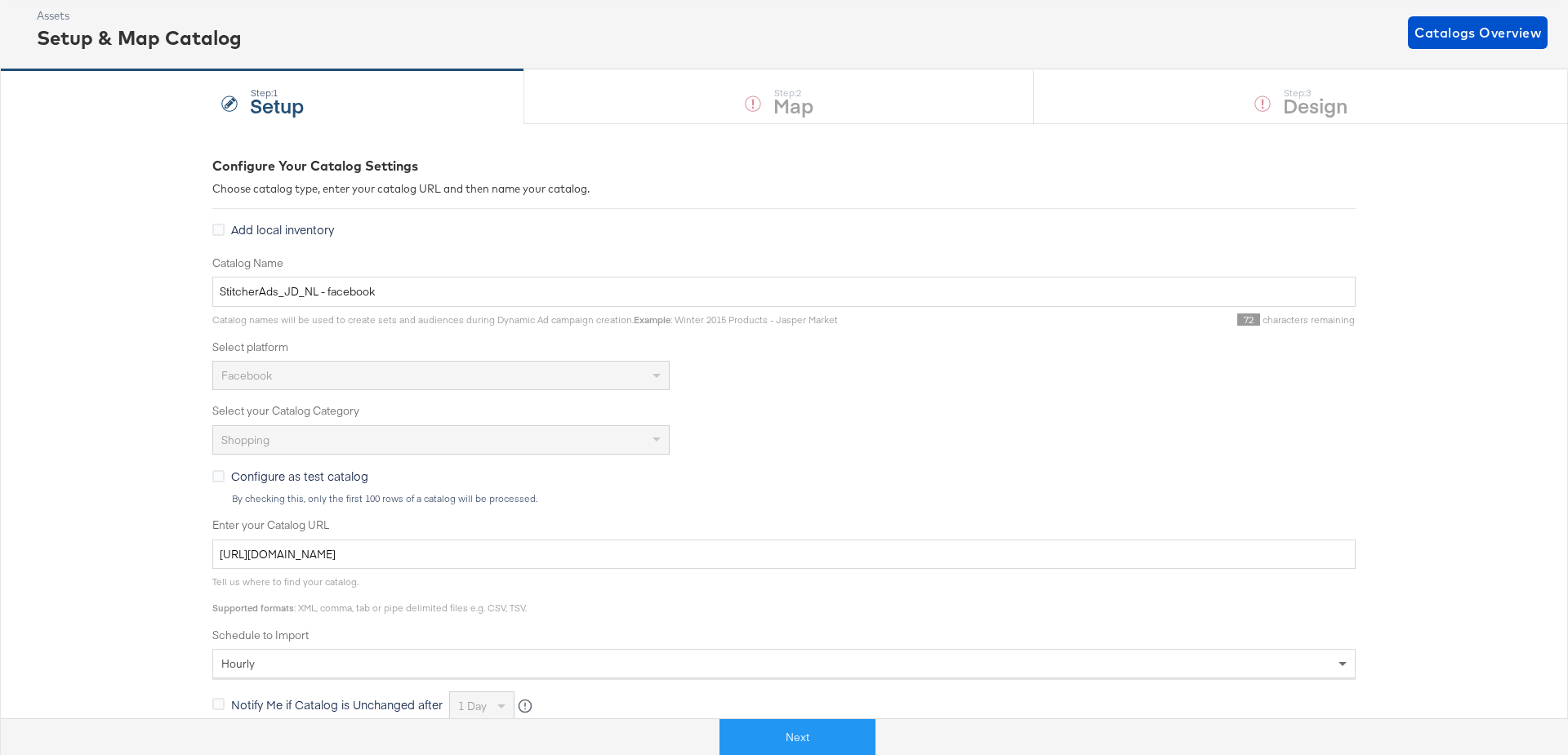
scroll to position [86, 0]
click at [779, 723] on button "Next" at bounding box center [797, 737] width 156 height 37
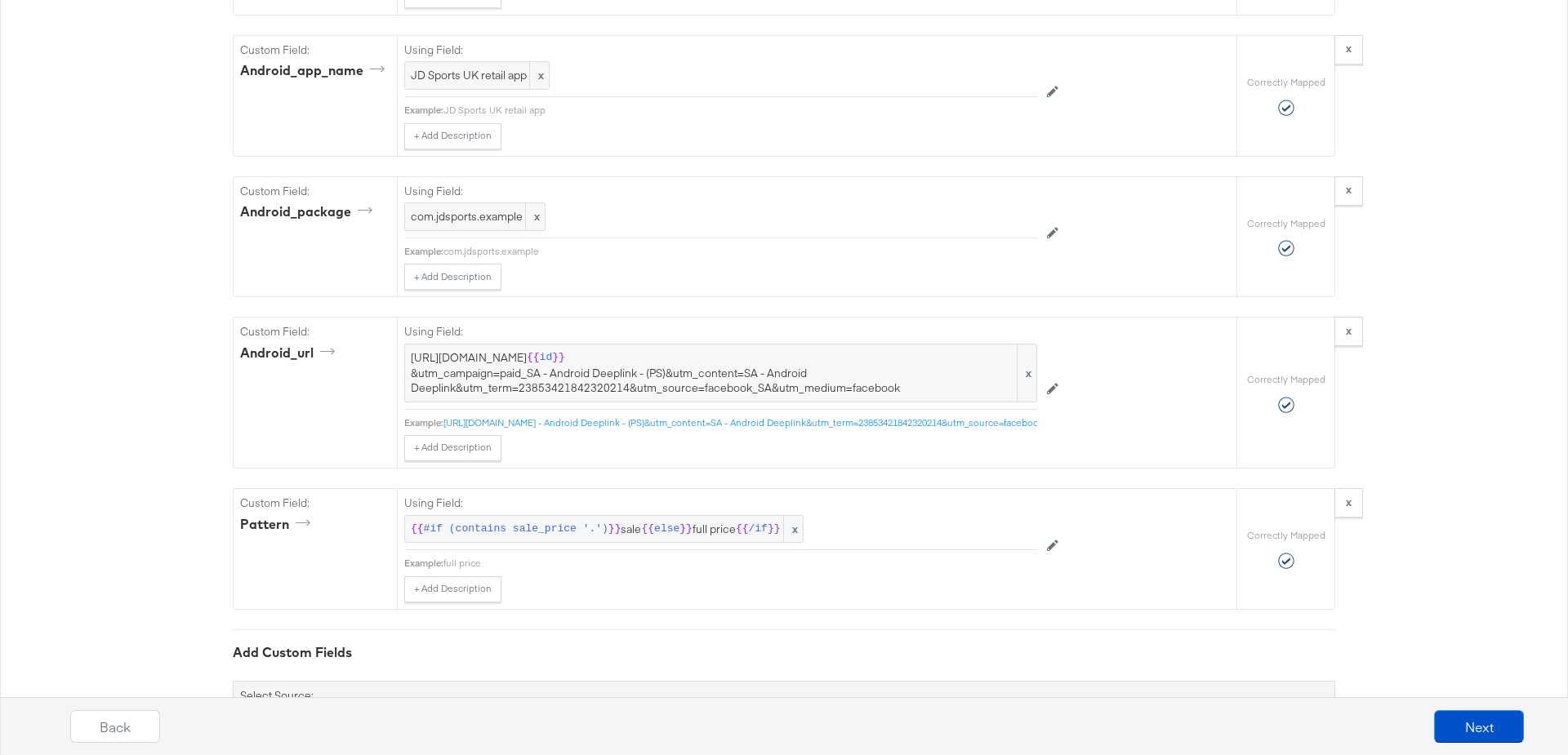
scroll to position [3673, 0]
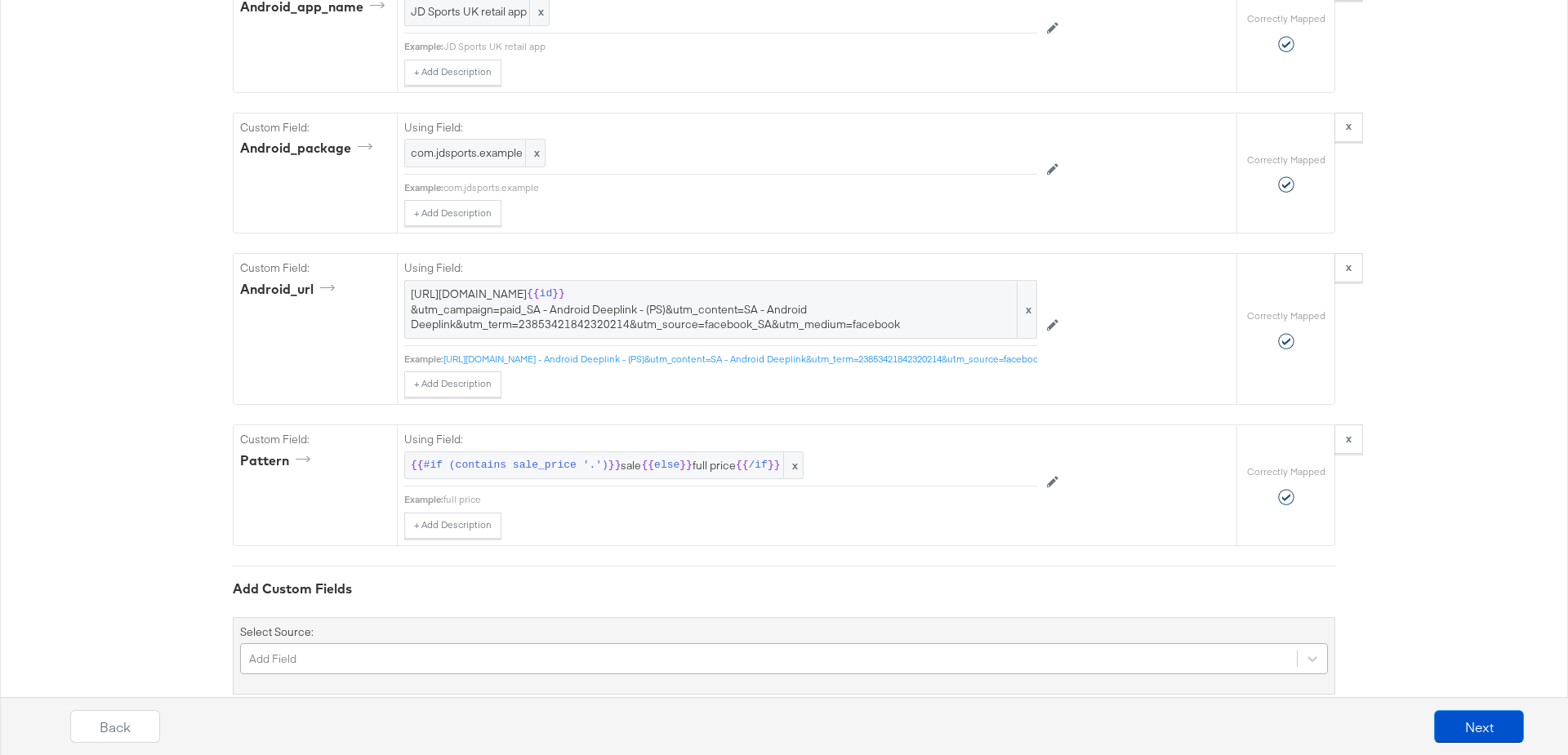
click at [297, 643] on div "Add Field" at bounding box center [783, 659] width 1088 height 31
type input "shipping"
click at [287, 688] on div "shipping" at bounding box center [783, 696] width 1088 height 15
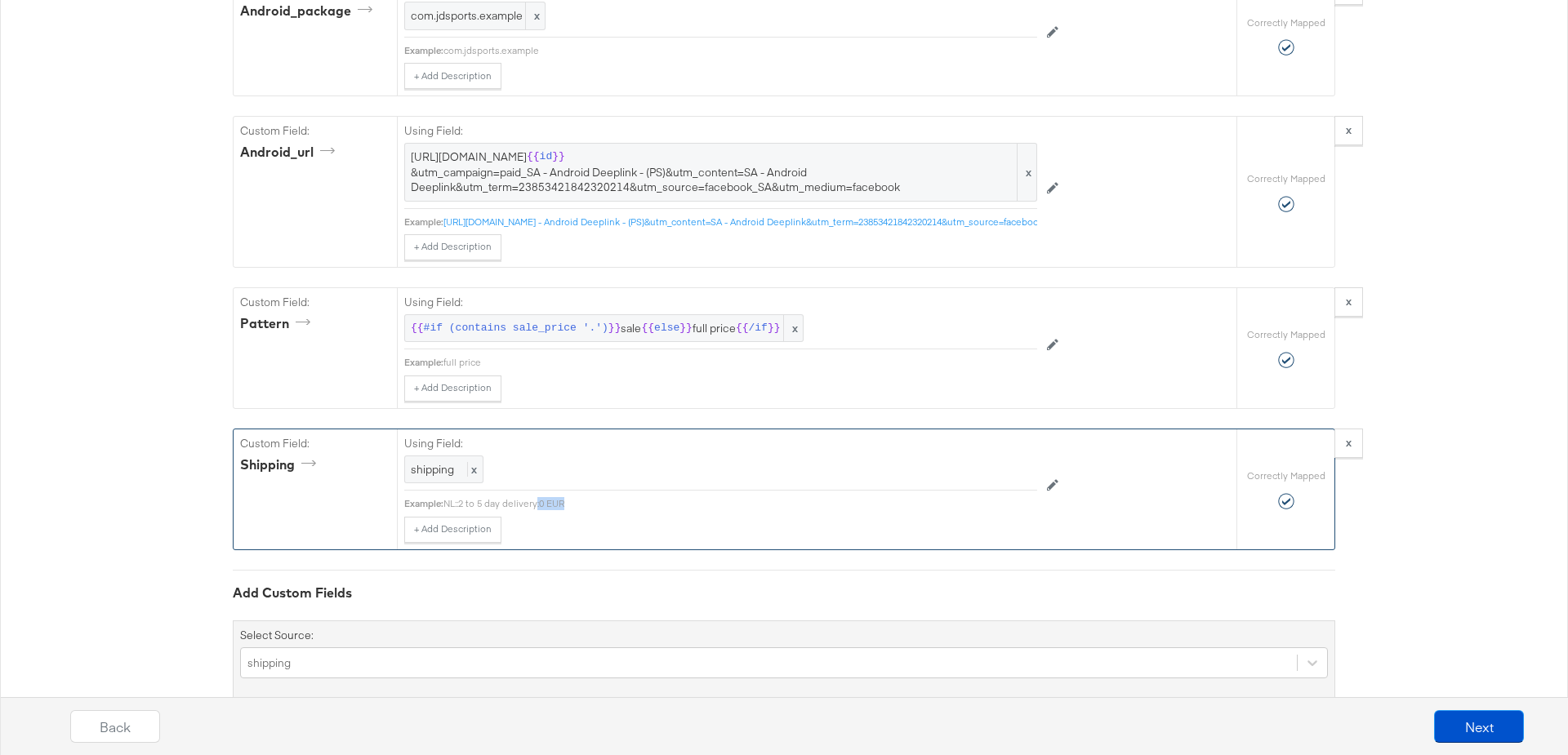
drag, startPoint x: 536, startPoint y: 470, endPoint x: 579, endPoint y: 469, distance: 43.0
click at [579, 497] on div "NL::2 to 5 day delivery:0 EUR" at bounding box center [740, 504] width 594 height 14
copy div ":0 EUR"
click at [478, 456] on div "shipping x" at bounding box center [444, 470] width 79 height 29
click at [989, 459] on div at bounding box center [1000, 471] width 61 height 24
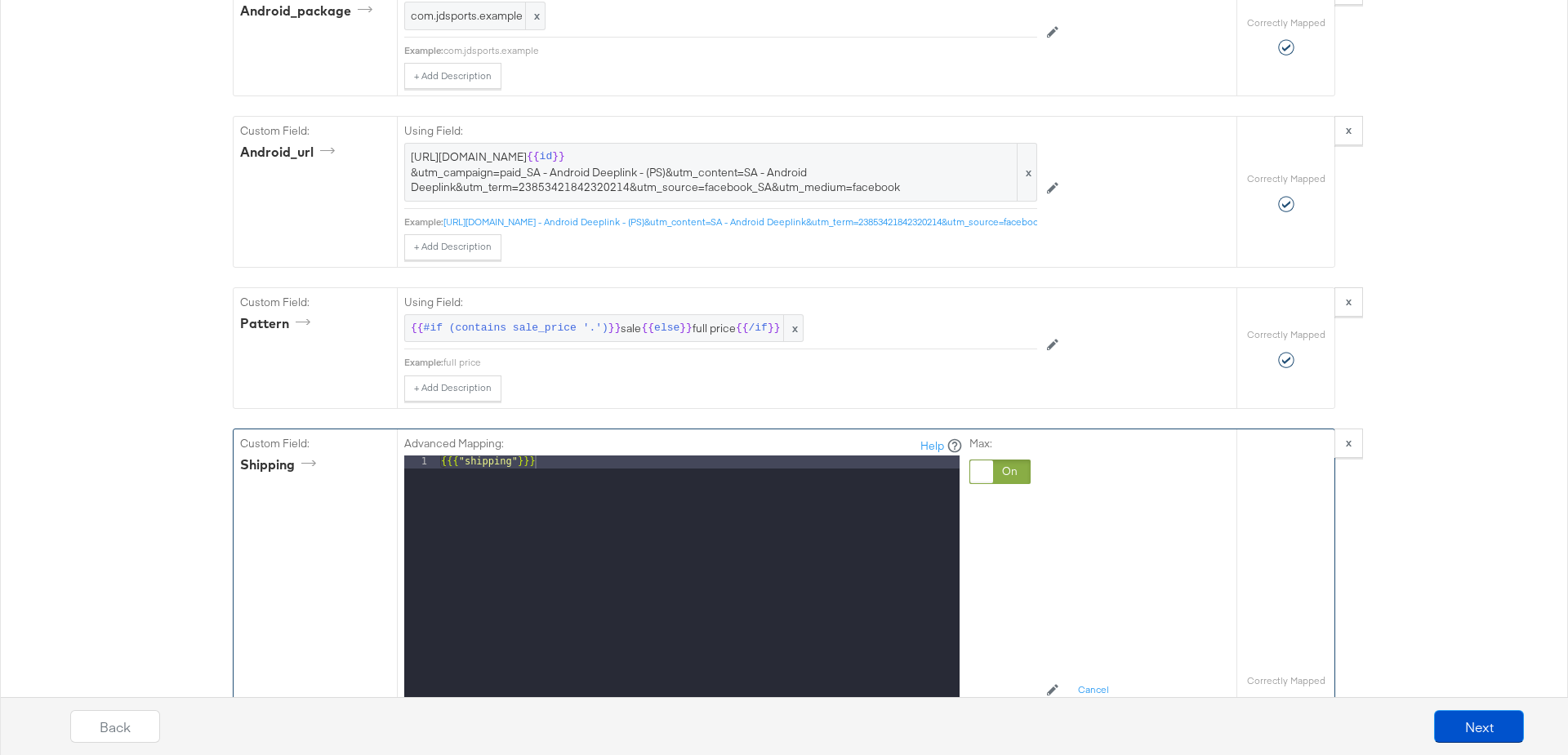
click at [581, 456] on div "{{{ "shipping" }}}" at bounding box center [698, 673] width 522 height 435
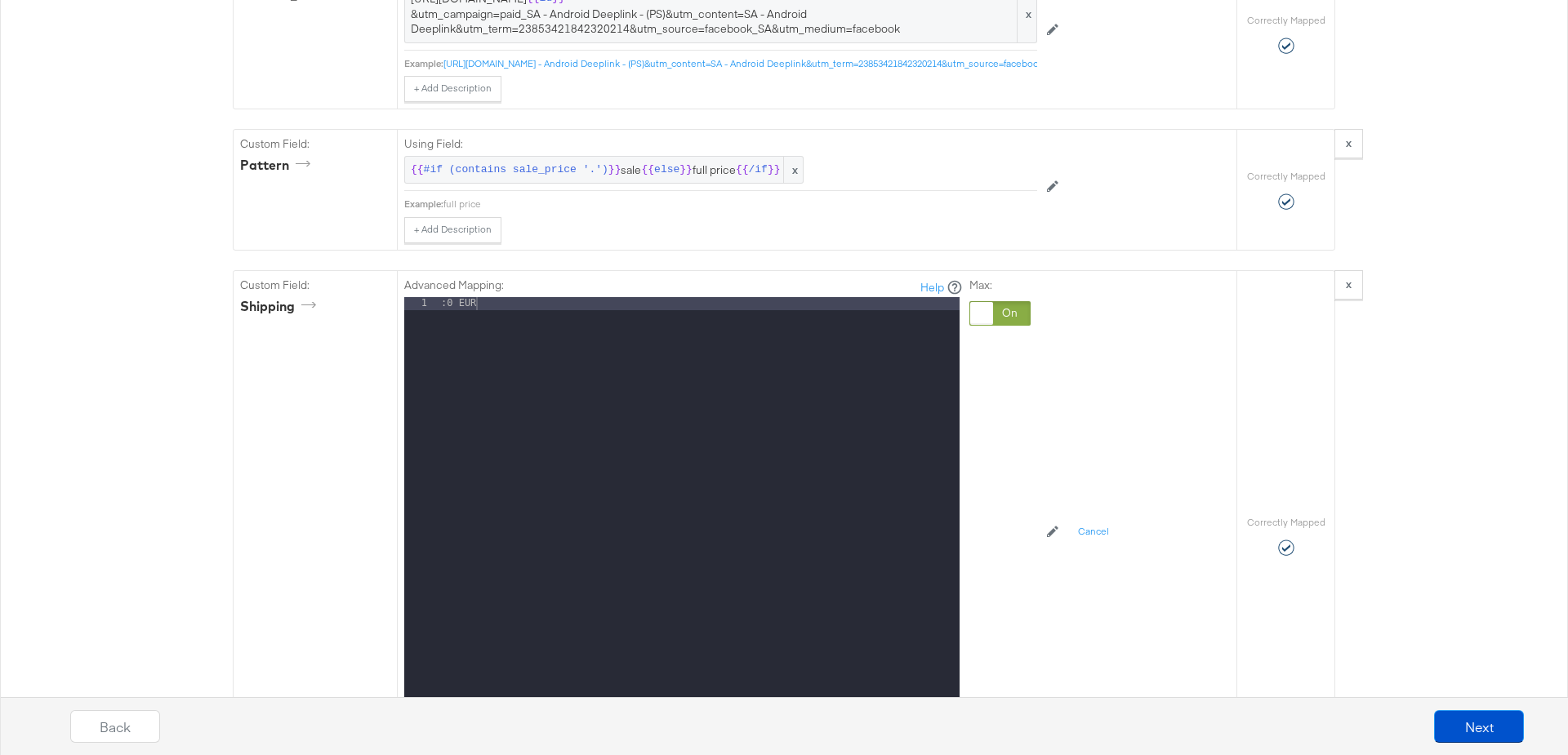
scroll to position [4074, 0]
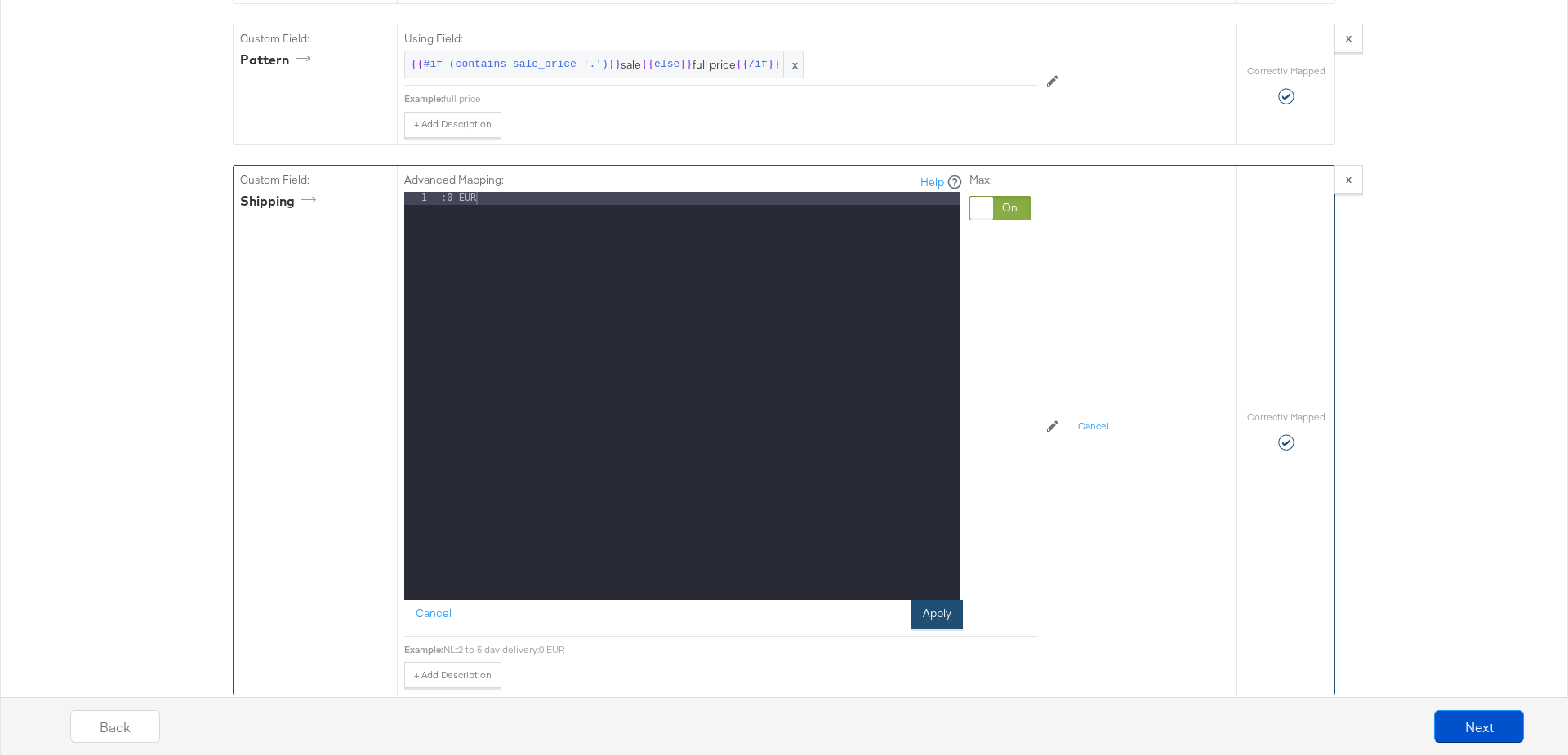
click at [941, 600] on button "Apply" at bounding box center [936, 614] width 51 height 30
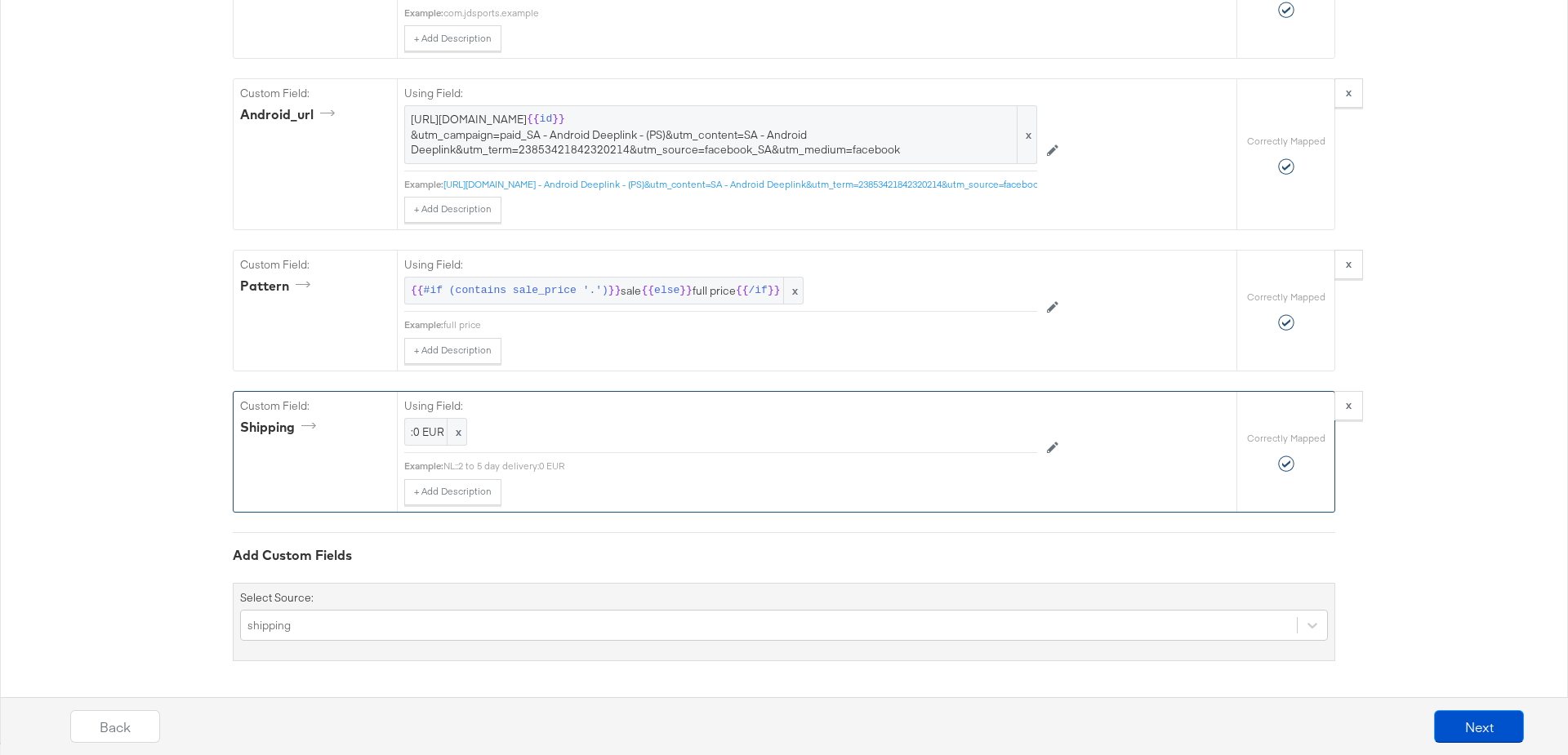
scroll to position [3813, 0]
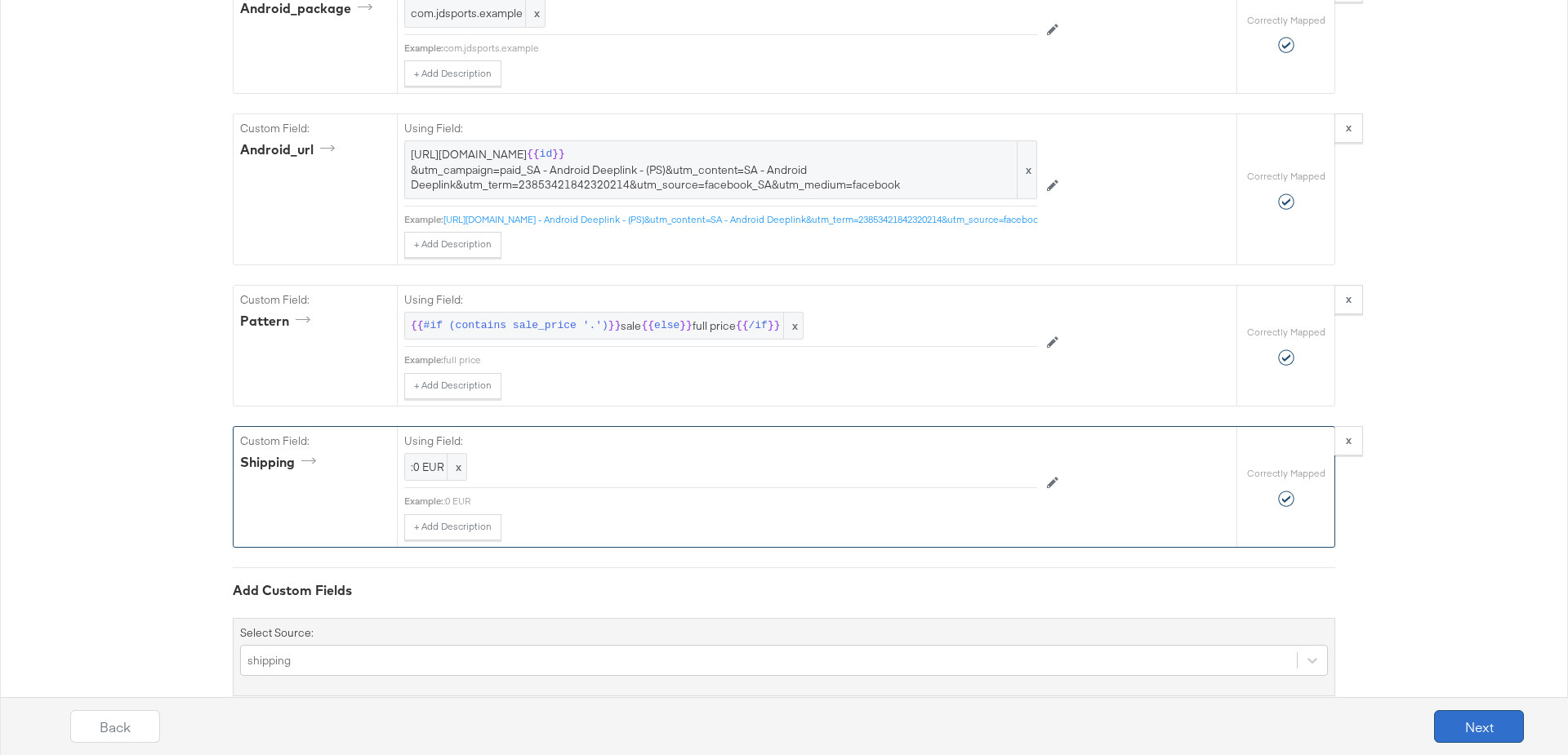
click at [1457, 729] on button "Next" at bounding box center [1479, 726] width 90 height 32
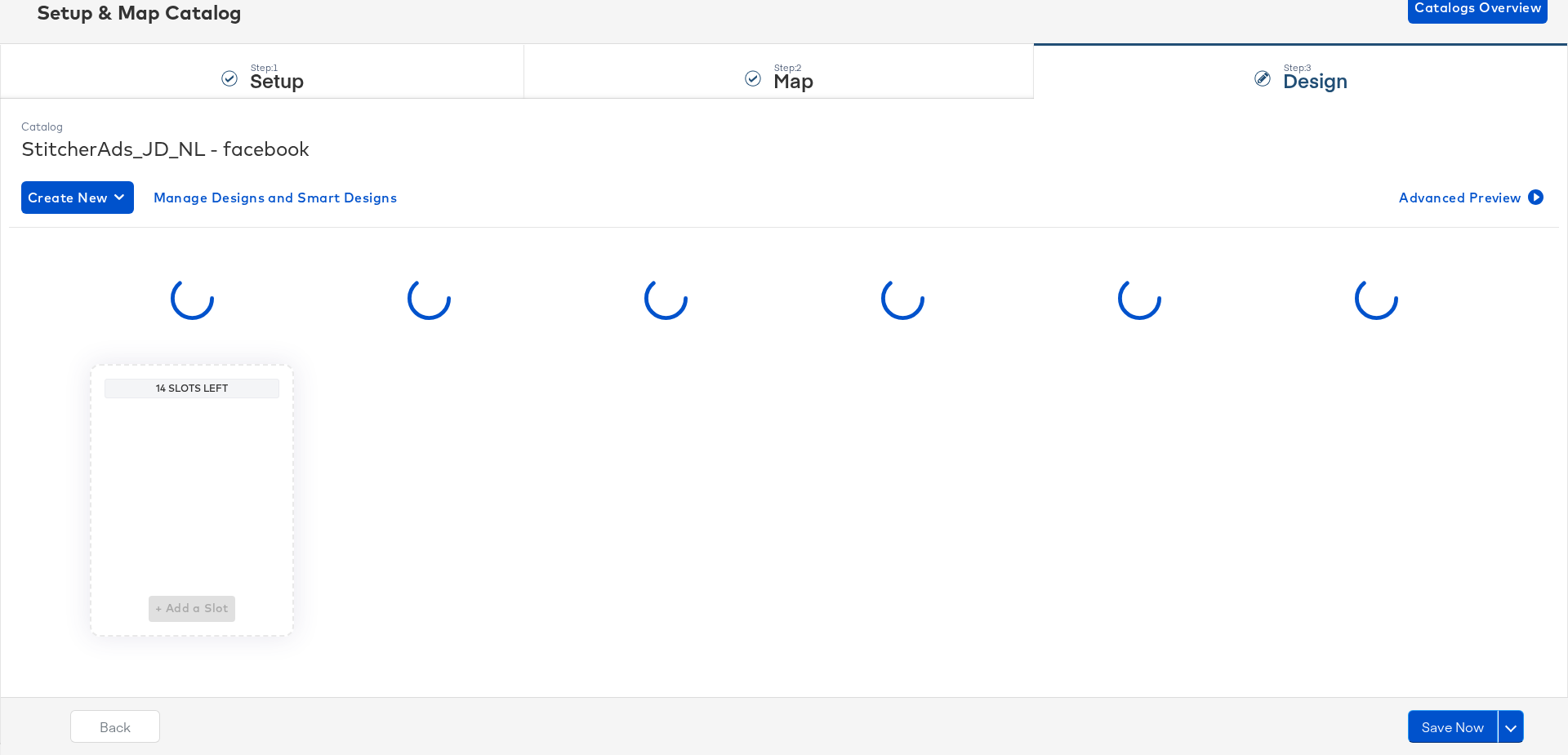
scroll to position [0, 0]
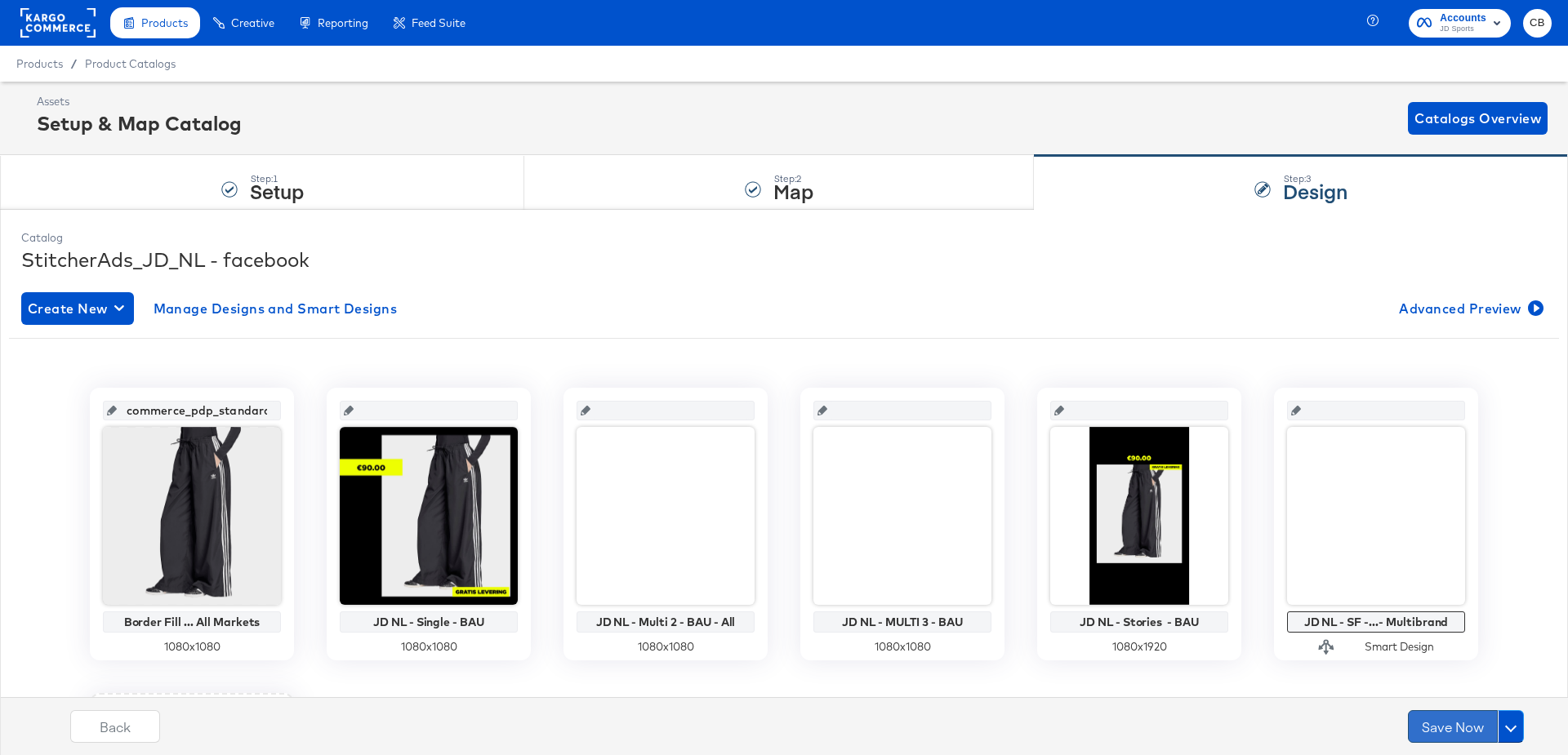
click at [1460, 719] on button "Save Now" at bounding box center [1453, 726] width 90 height 32
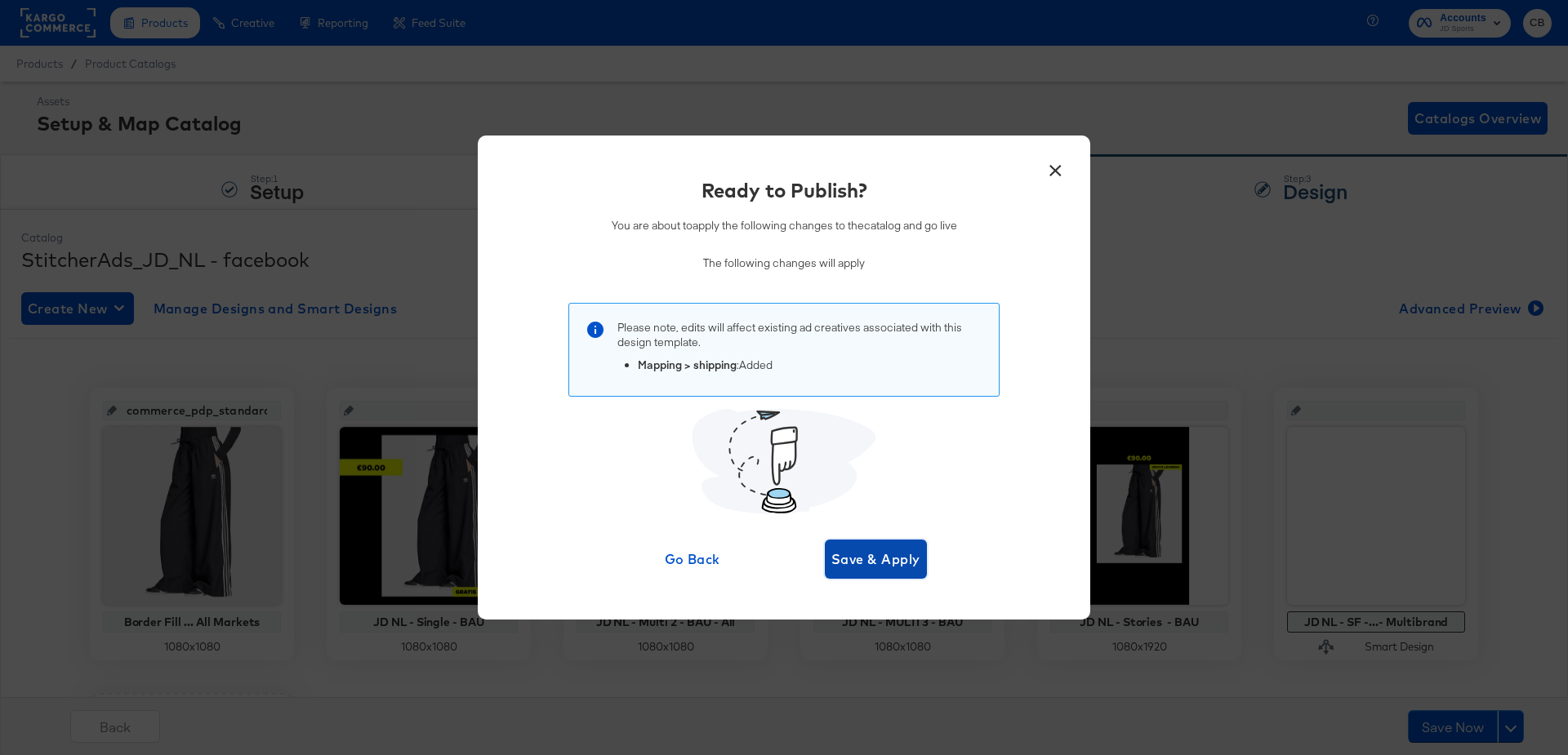
click at [846, 570] on span "Save & Apply" at bounding box center [876, 559] width 89 height 23
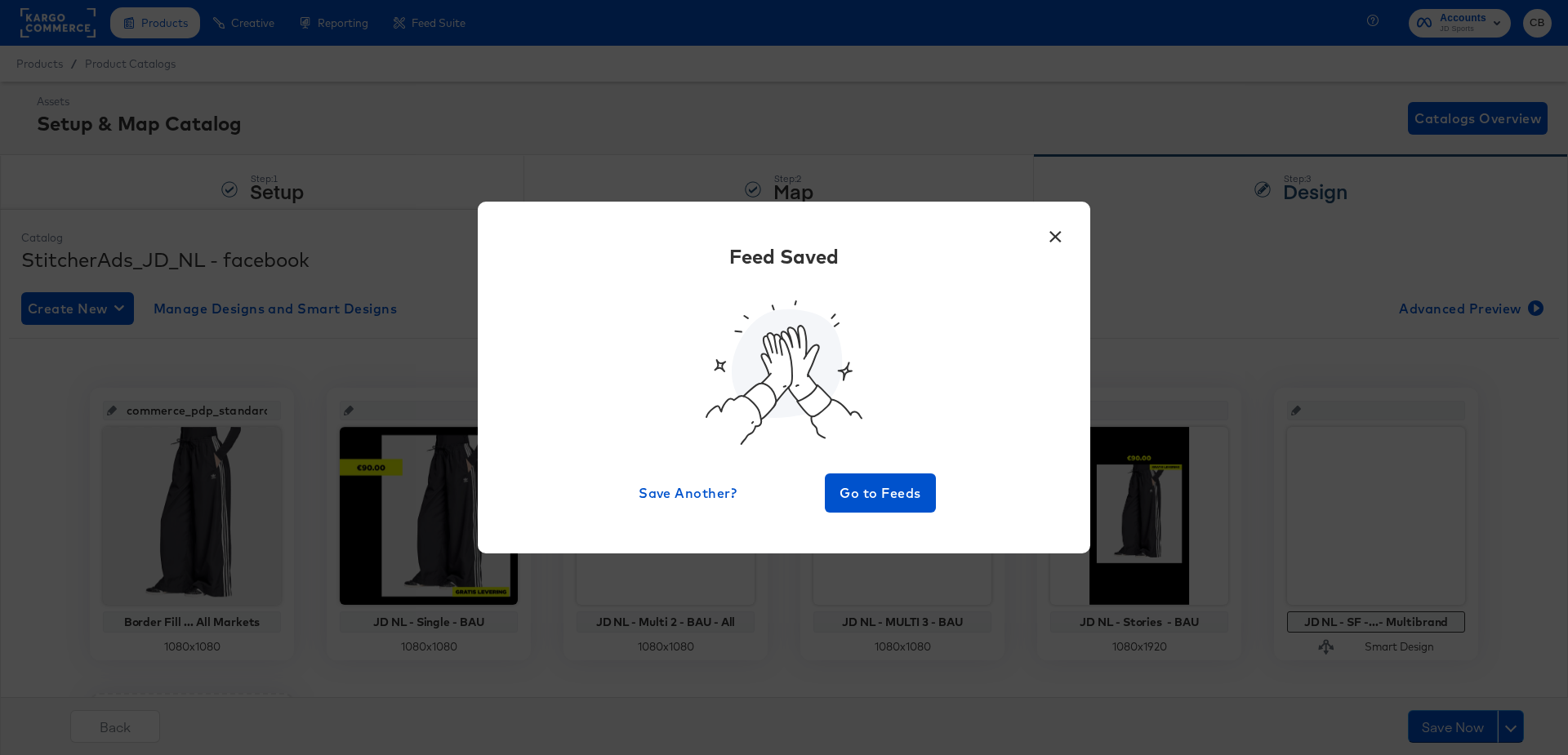
click at [1062, 235] on button "×" at bounding box center [1055, 232] width 30 height 30
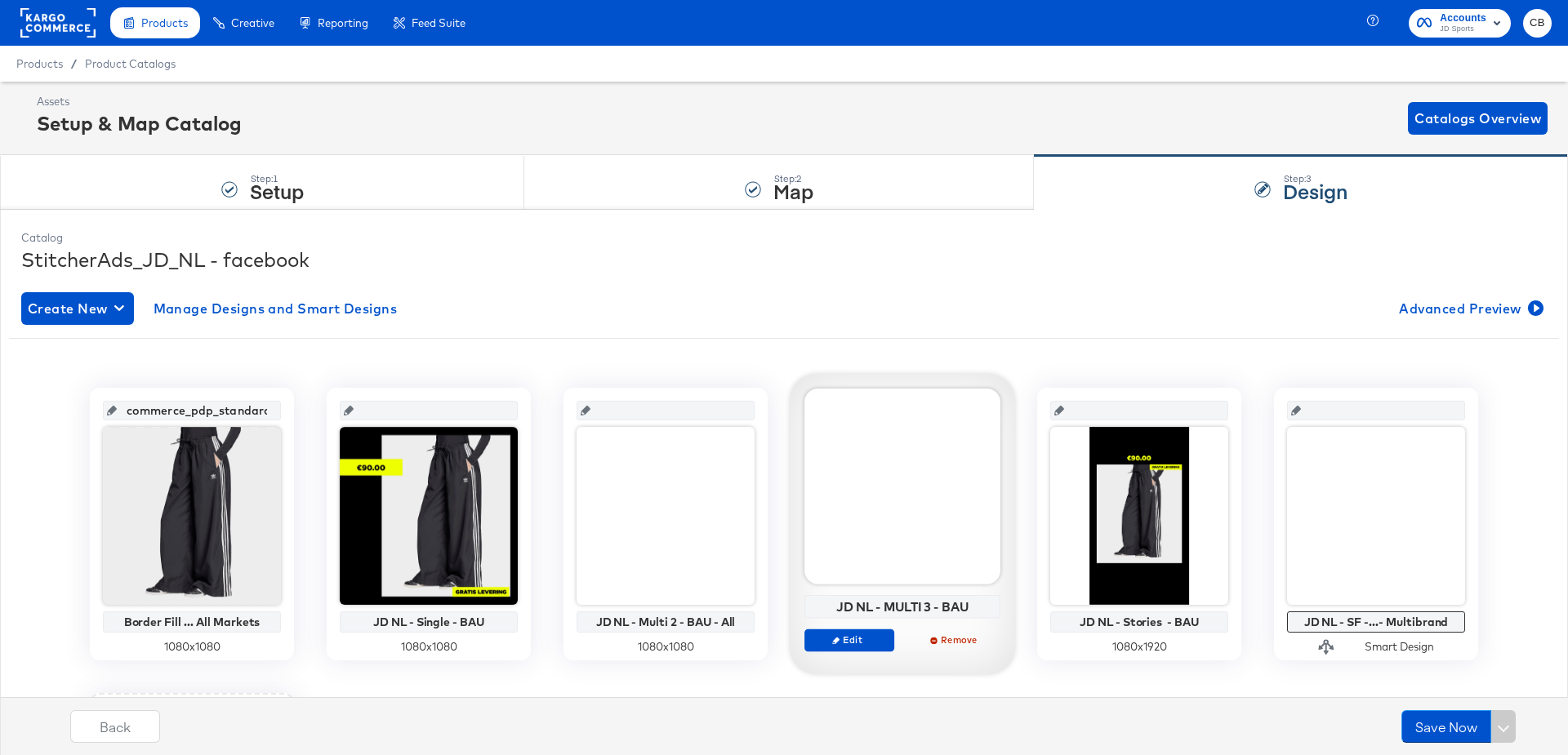
click at [917, 610] on div "JD NL - MULTI 3 - BAU" at bounding box center [903, 606] width 187 height 14
copy div "JD NL - MULTI 3 - BAU Edit Remove"
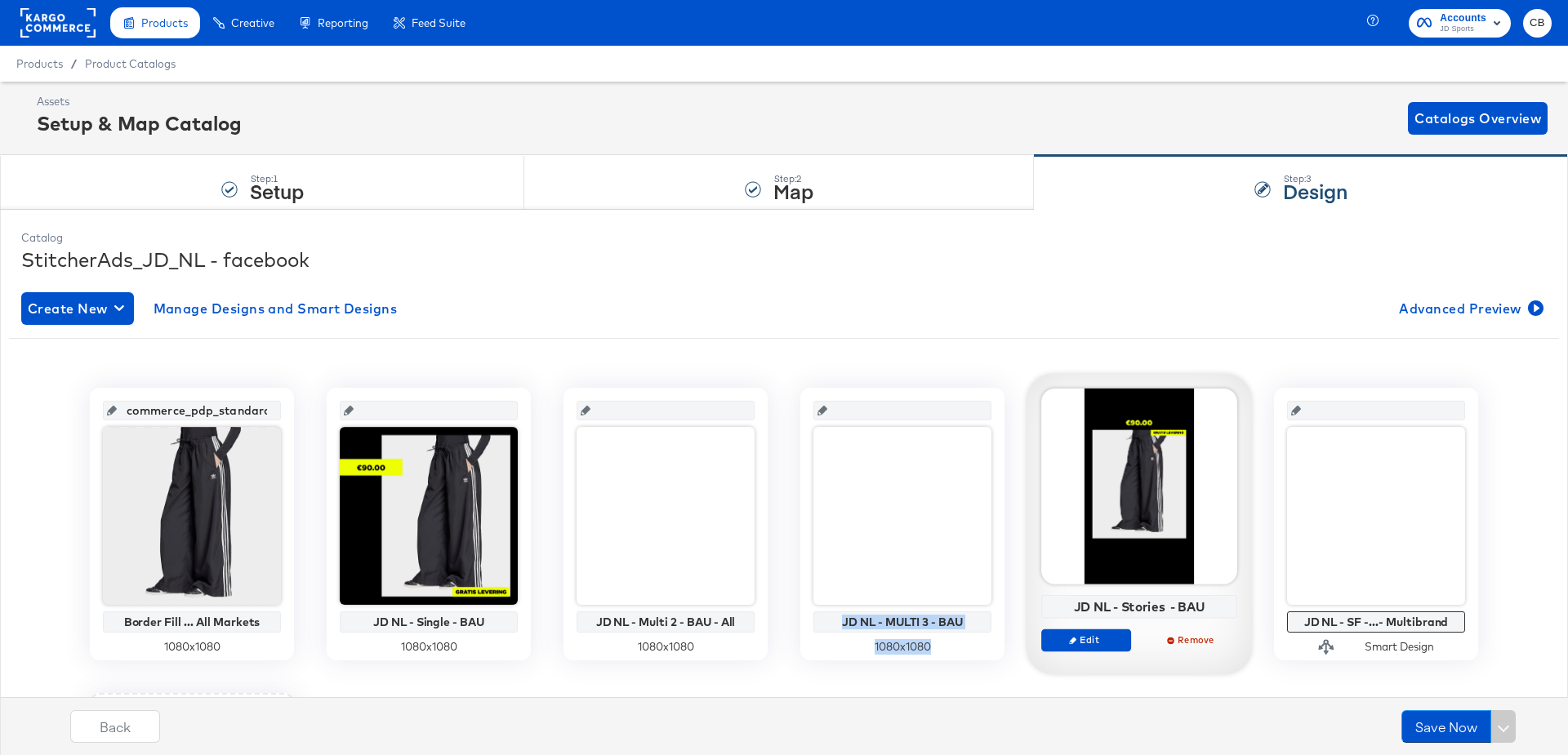
click at [1129, 605] on div "JD NL - Stories - BAU" at bounding box center [1140, 606] width 187 height 14
copy div "JD NL - Stories - BAU Edit Remove"
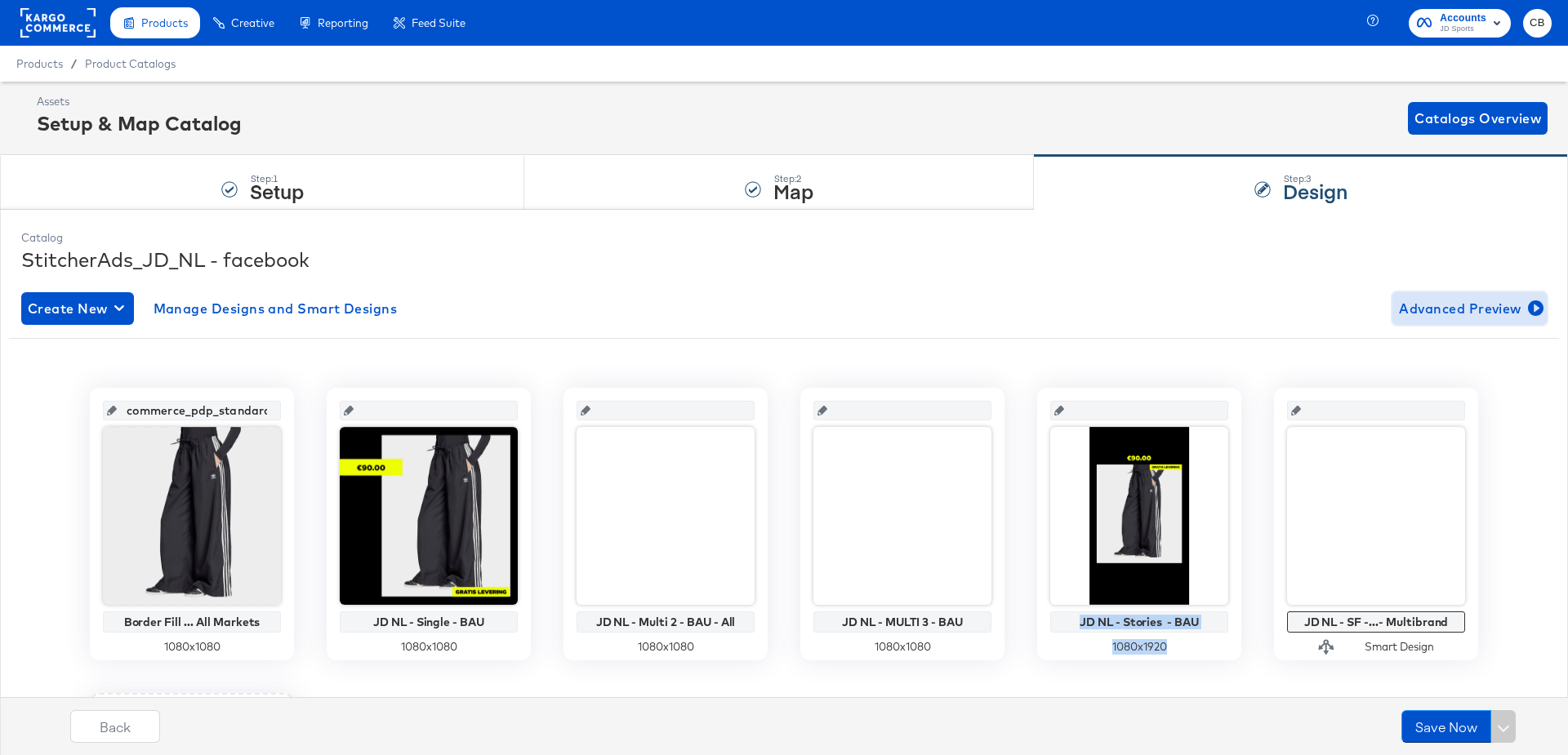
click at [1463, 310] on span "Advanced Preview" at bounding box center [1470, 308] width 141 height 23
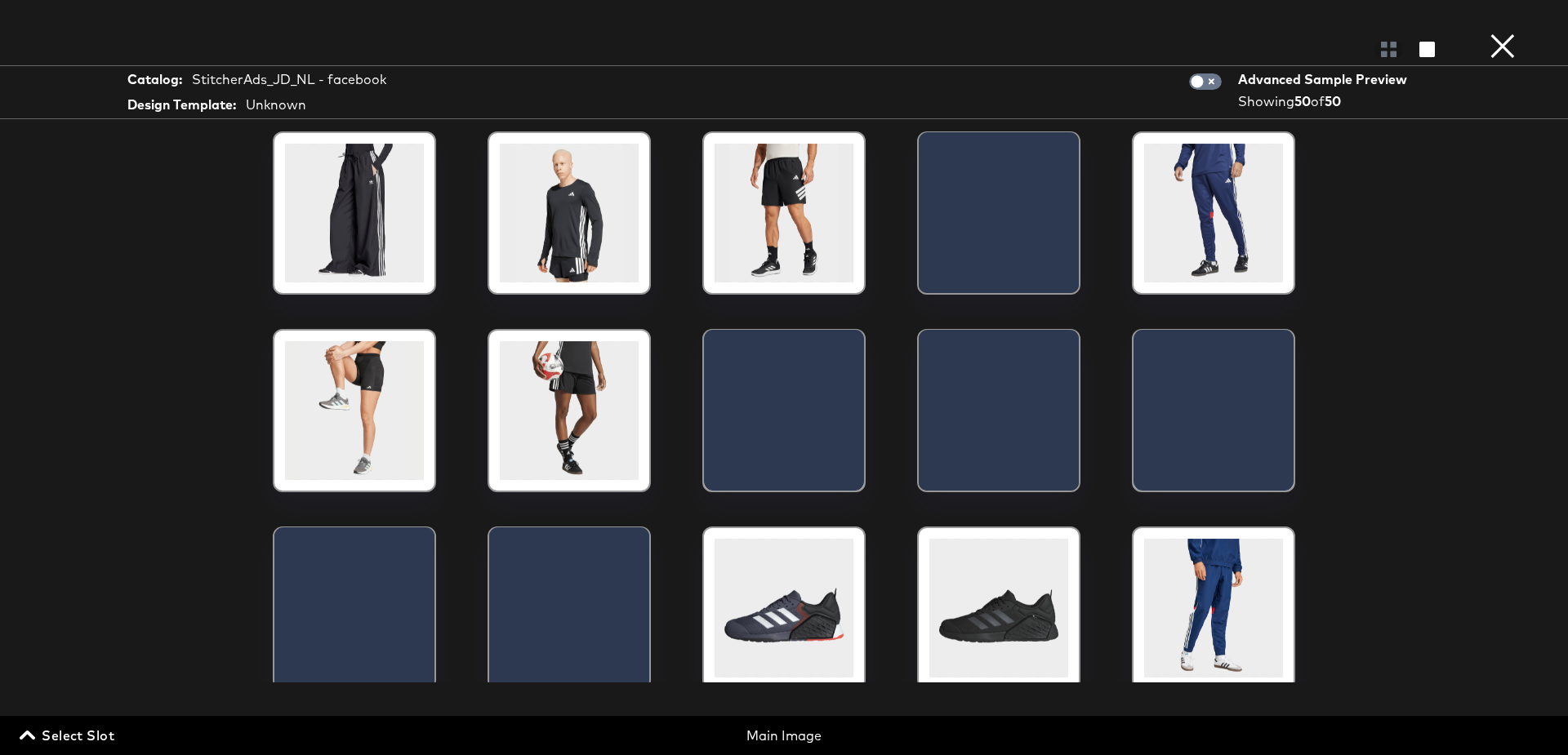
click at [66, 737] on span "Select Slot" at bounding box center [68, 735] width 92 height 23
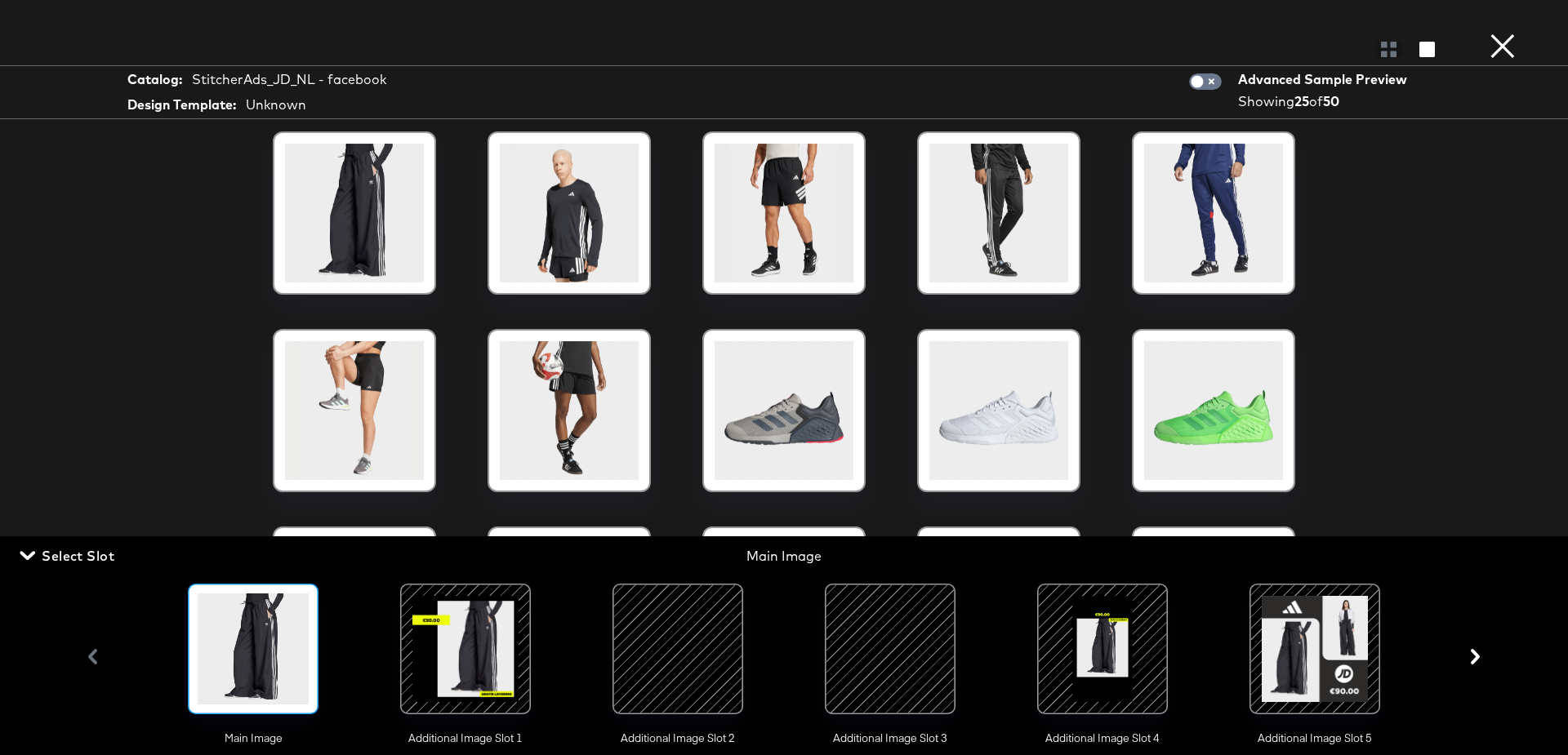
click at [694, 636] on div at bounding box center [678, 649] width 111 height 111
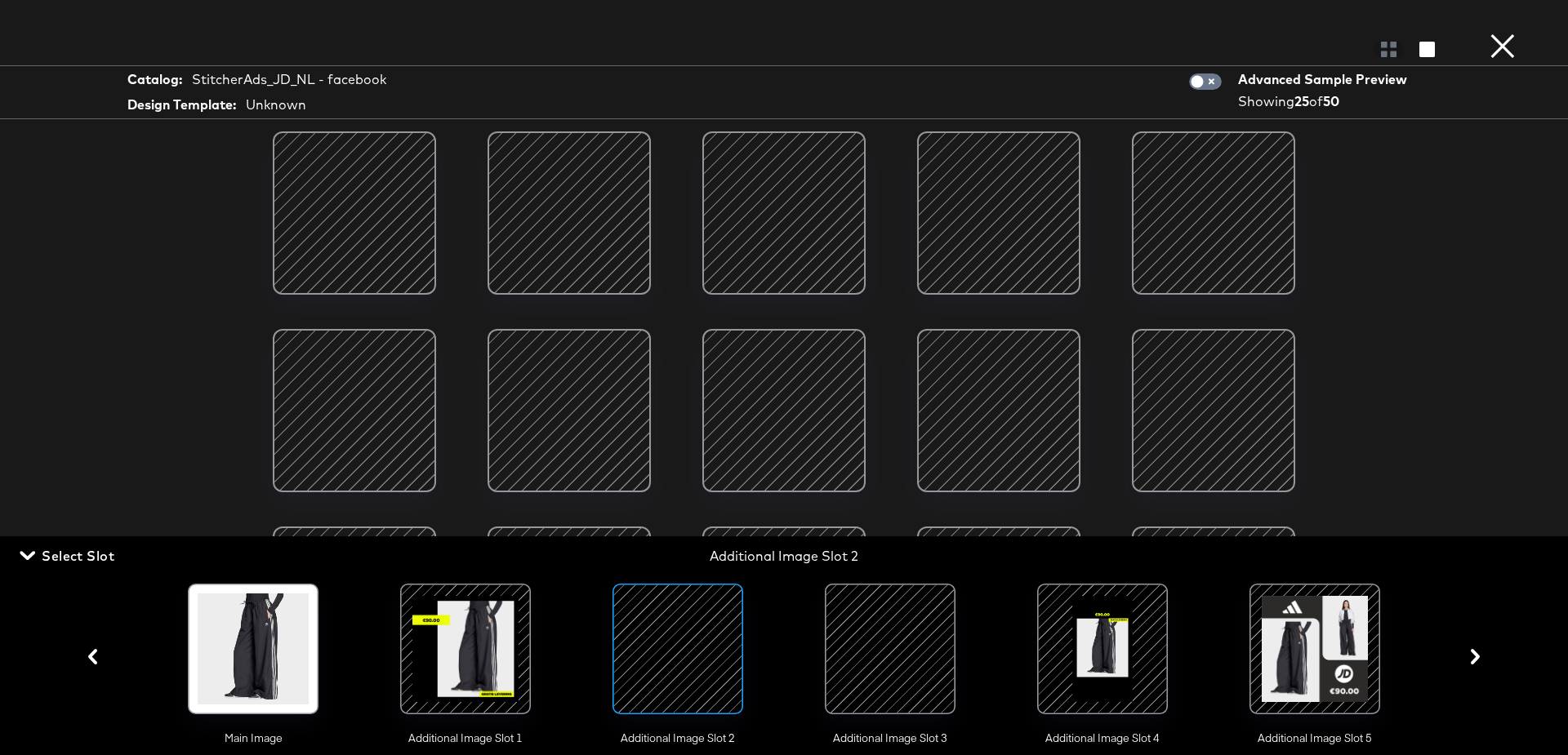
click at [420, 647] on div at bounding box center [465, 649] width 111 height 111
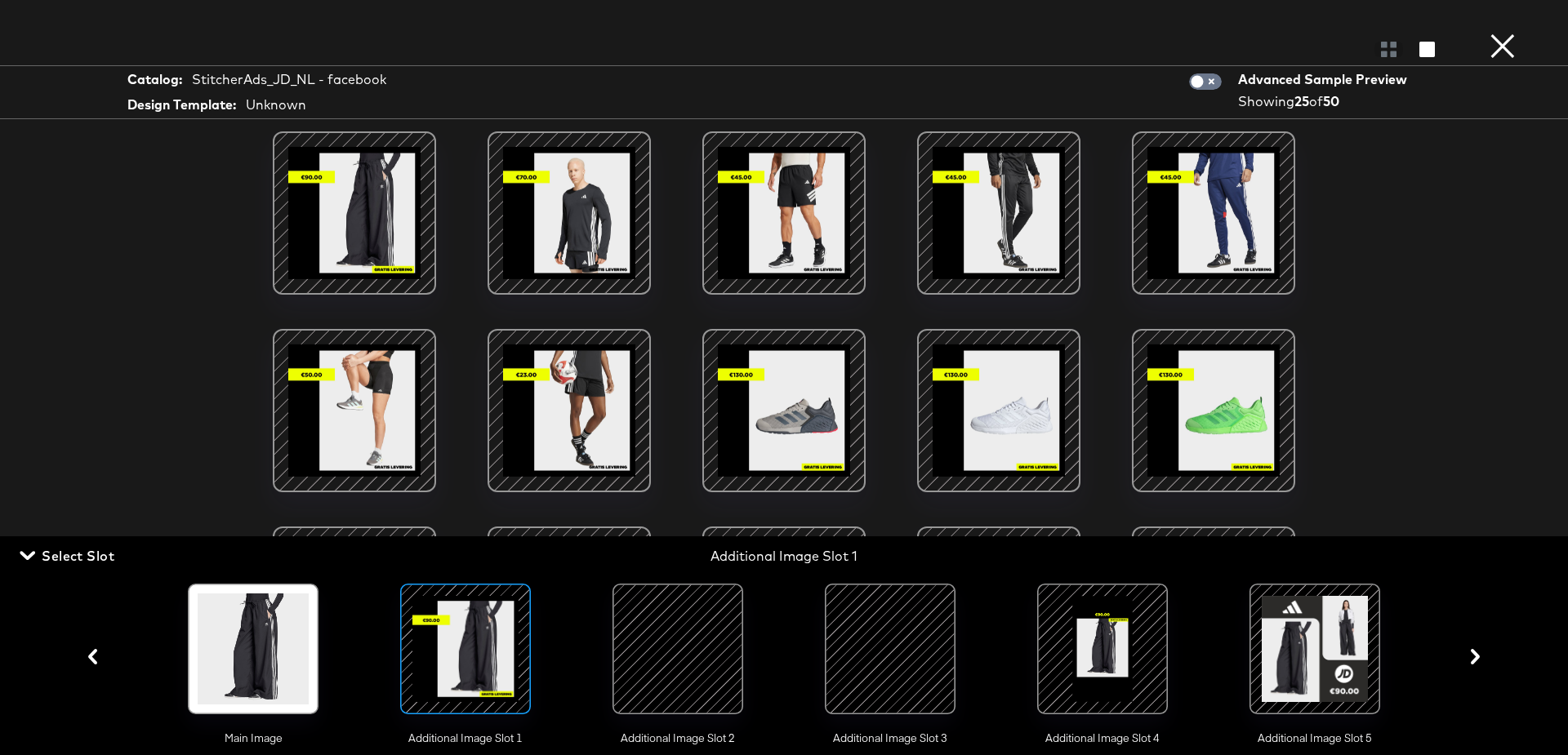
click at [643, 647] on div at bounding box center [678, 649] width 111 height 111
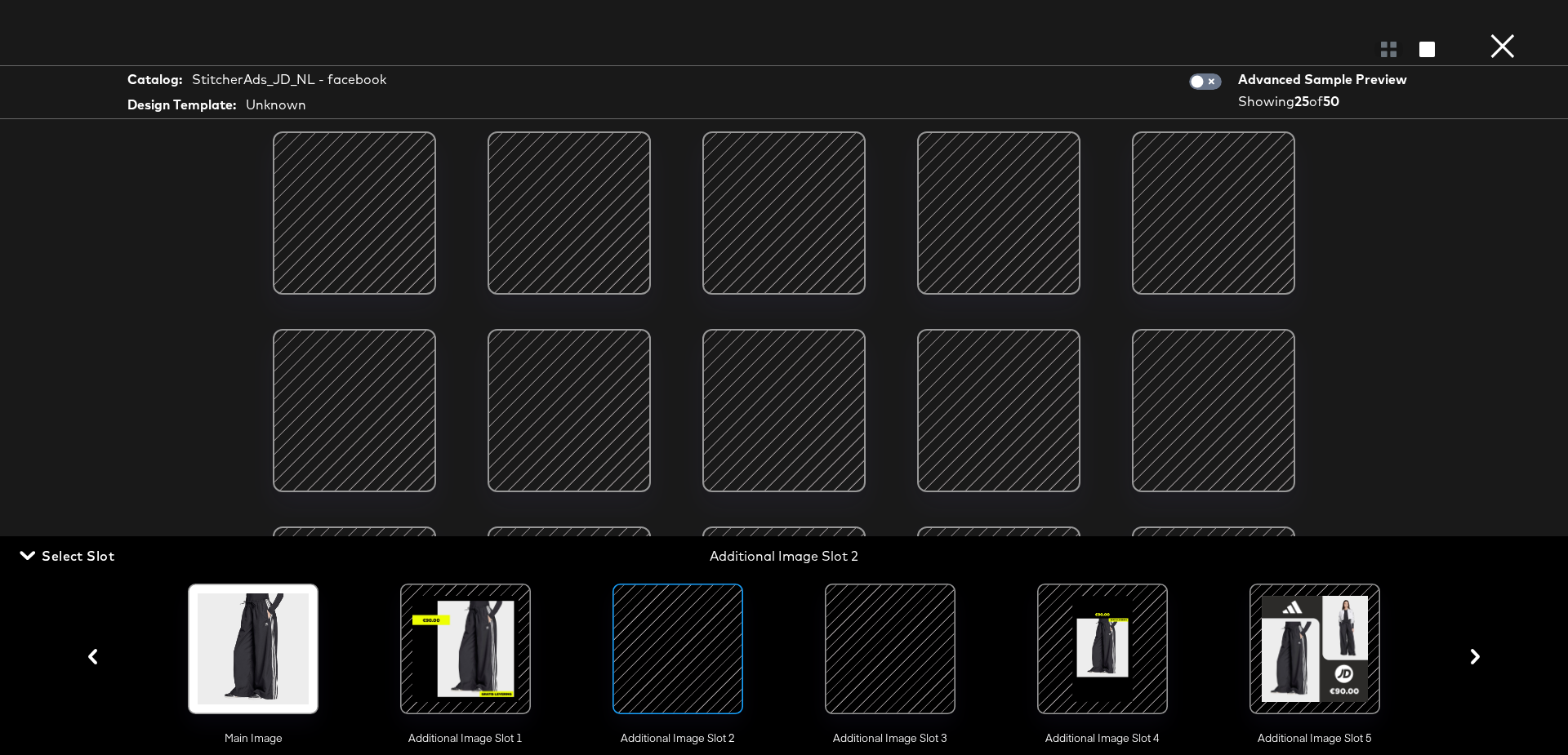
click at [974, 664] on div "Main Image Additional Image Slot 1 Additional Image Slot 2 Additional Image Slo…" at bounding box center [783, 657] width 1225 height 178
click at [871, 648] on div at bounding box center [889, 649] width 111 height 111
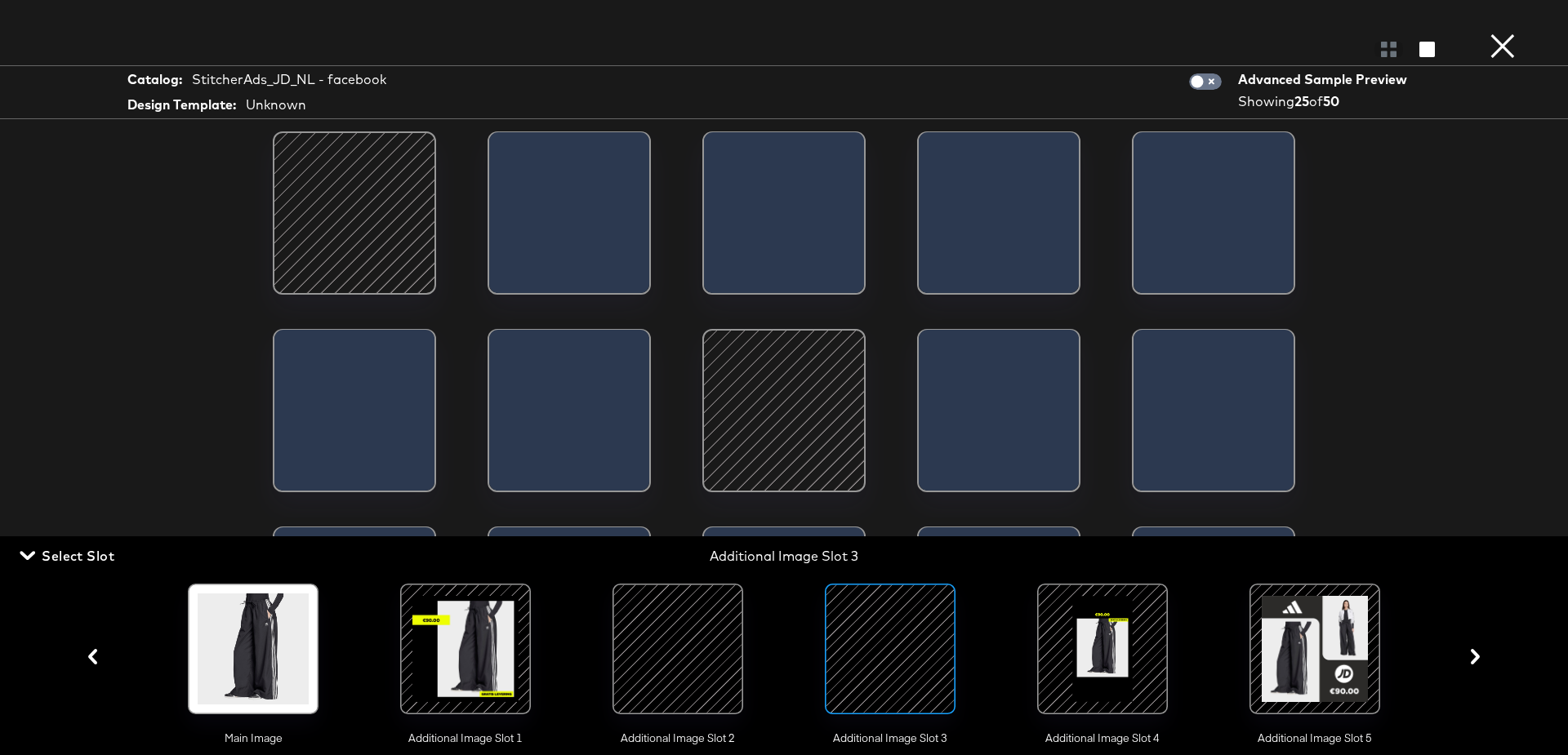
click at [1097, 648] on div at bounding box center [1102, 649] width 111 height 111
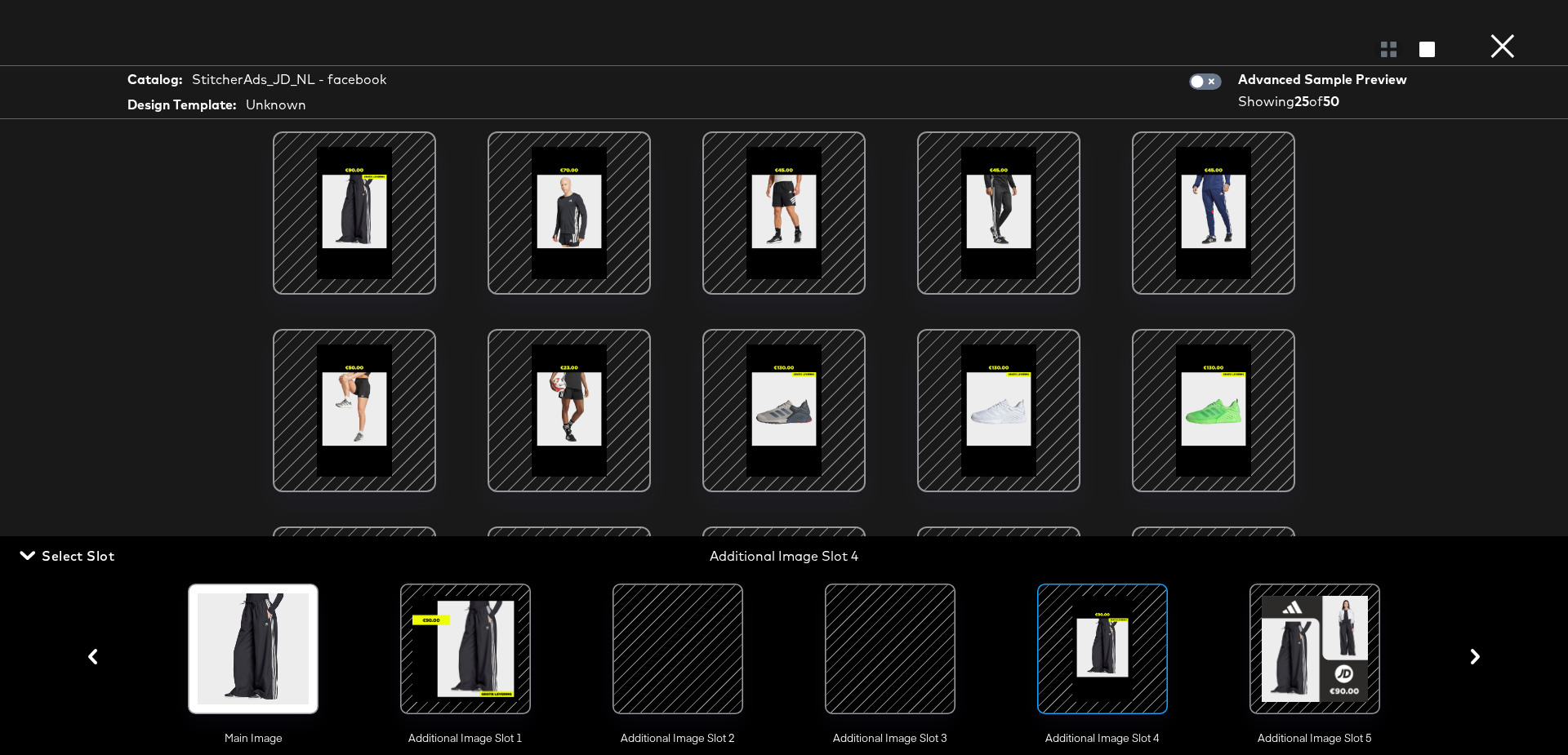
click at [1496, 32] on button "×" at bounding box center [1503, 16] width 32 height 32
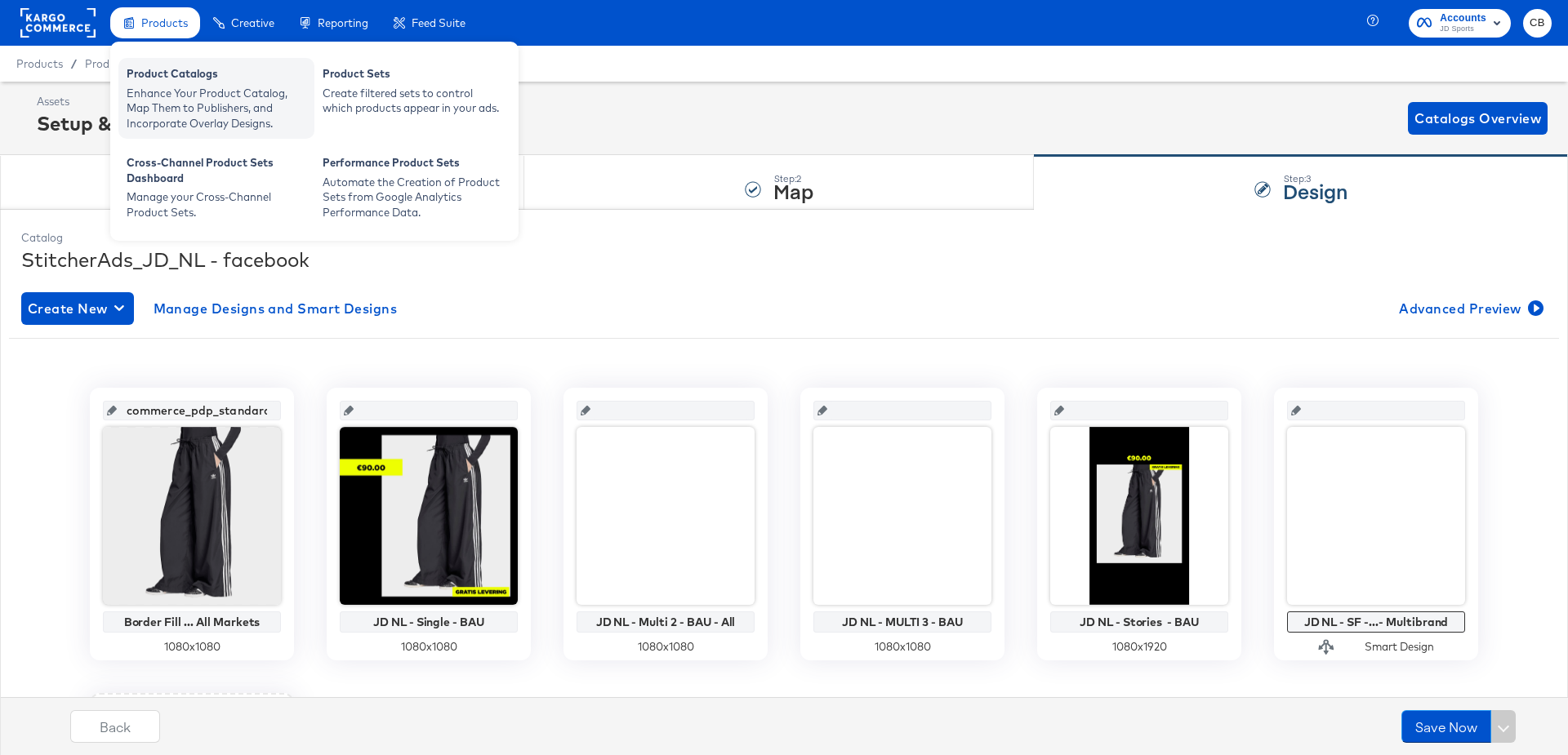
click at [155, 92] on div "Enhance Your Product Catalog, Map Them to Publishers, and Incorporate Overlay D…" at bounding box center [215, 108] width 179 height 46
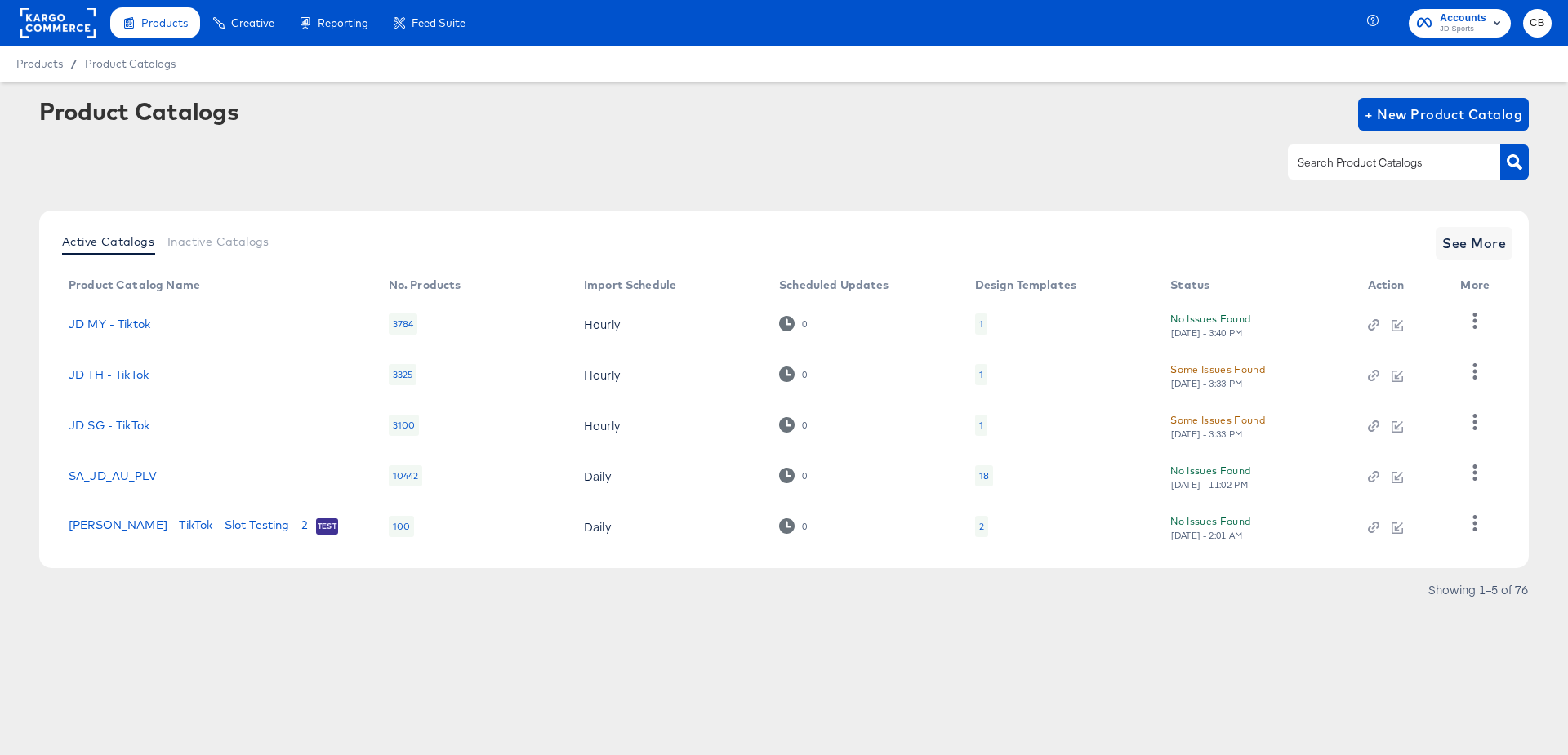
click at [1344, 167] on input "text" at bounding box center [1381, 162] width 174 height 19
type input "tiktok"
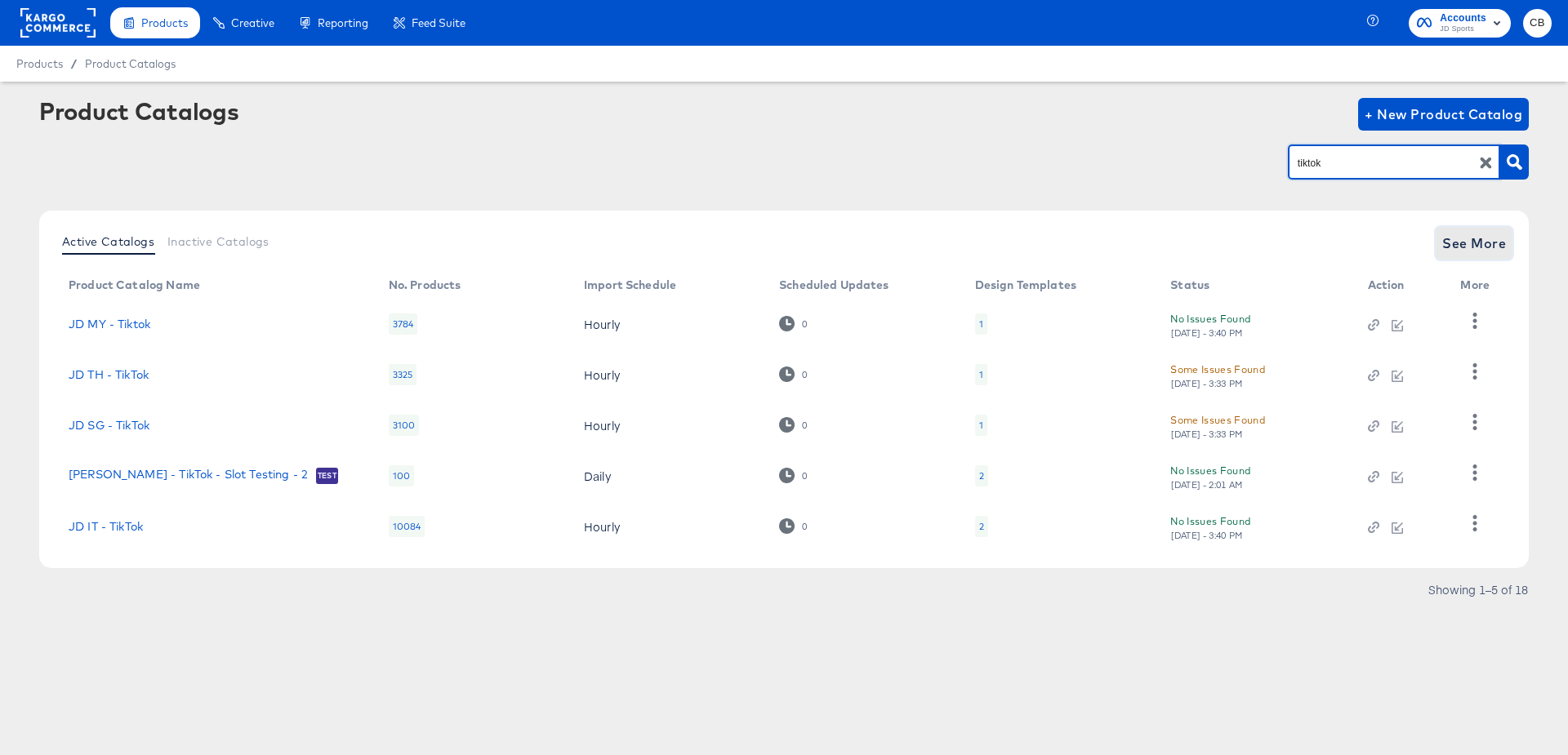
click at [1453, 247] on span "See More" at bounding box center [1474, 242] width 64 height 23
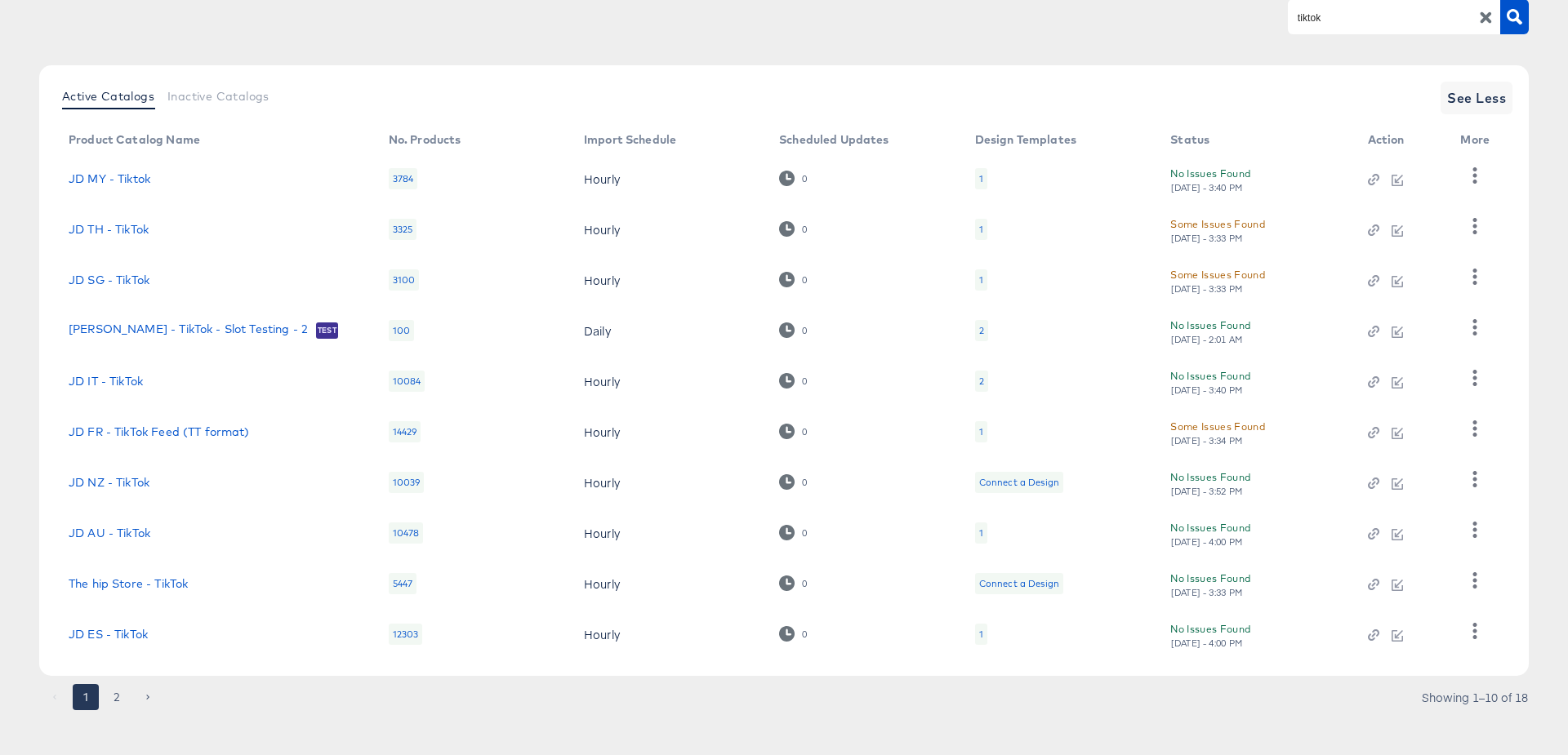
scroll to position [157, 0]
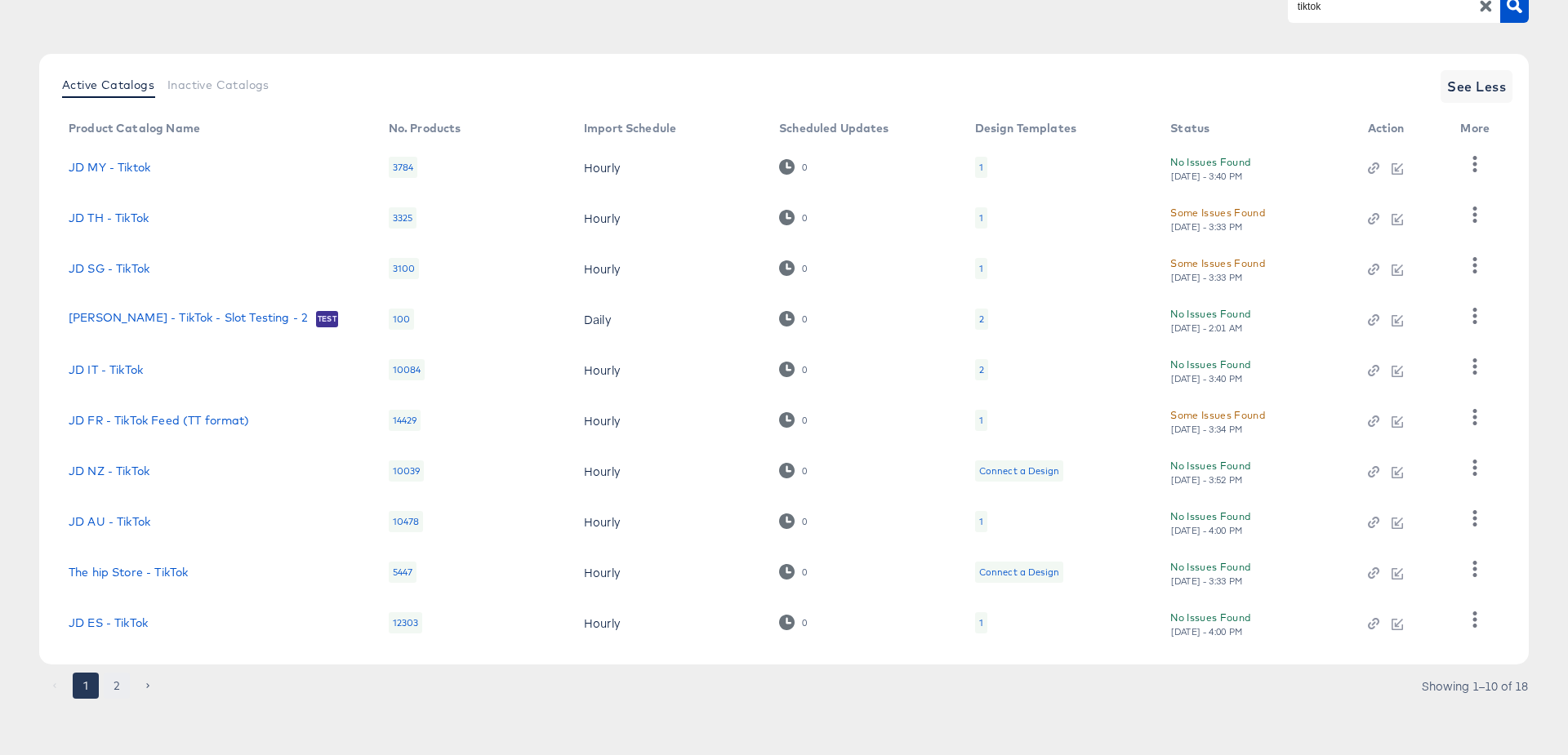
click at [118, 689] on button "2" at bounding box center [116, 686] width 26 height 26
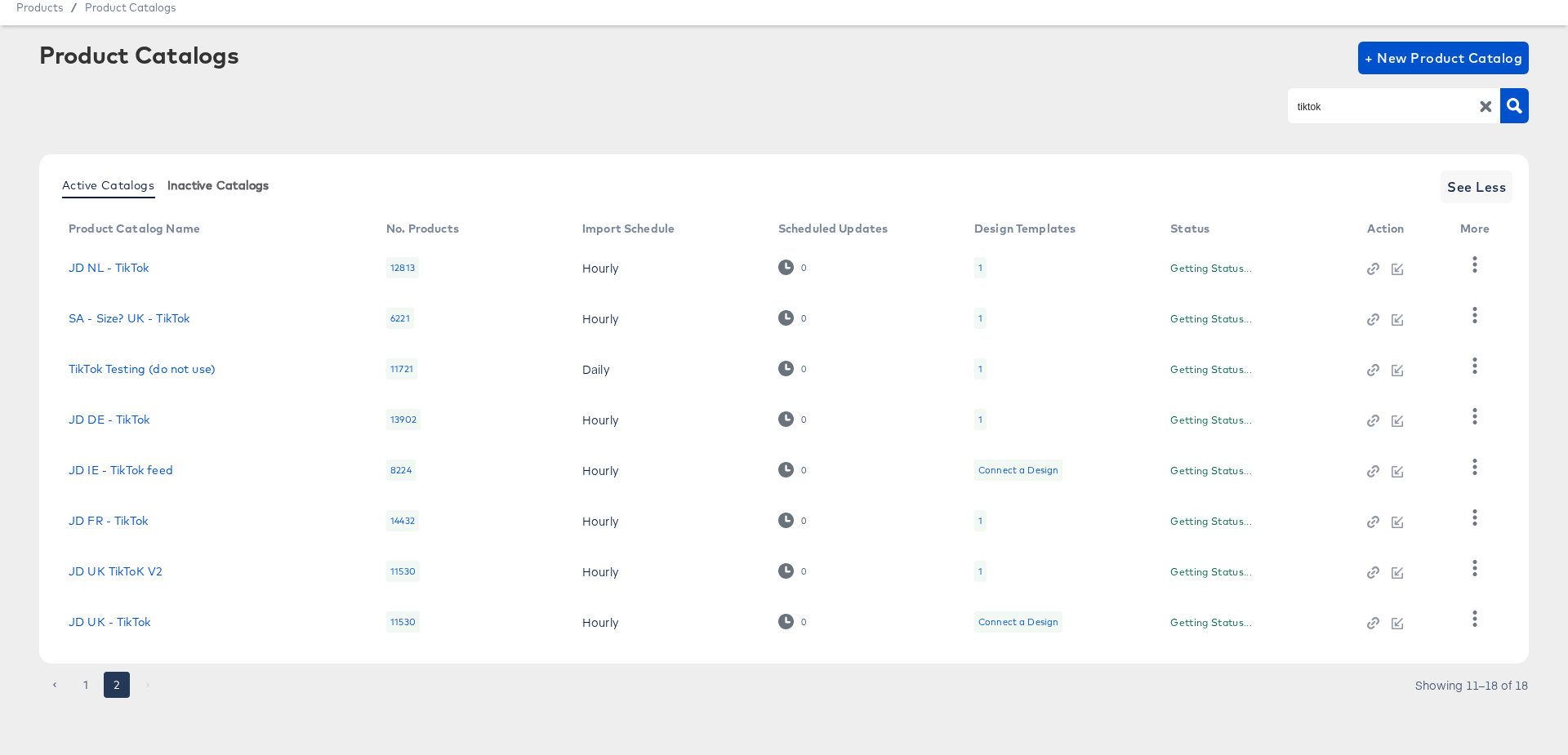
scroll to position [56, 0]
click at [127, 272] on link "JD NL - TikTok" at bounding box center [108, 268] width 80 height 14
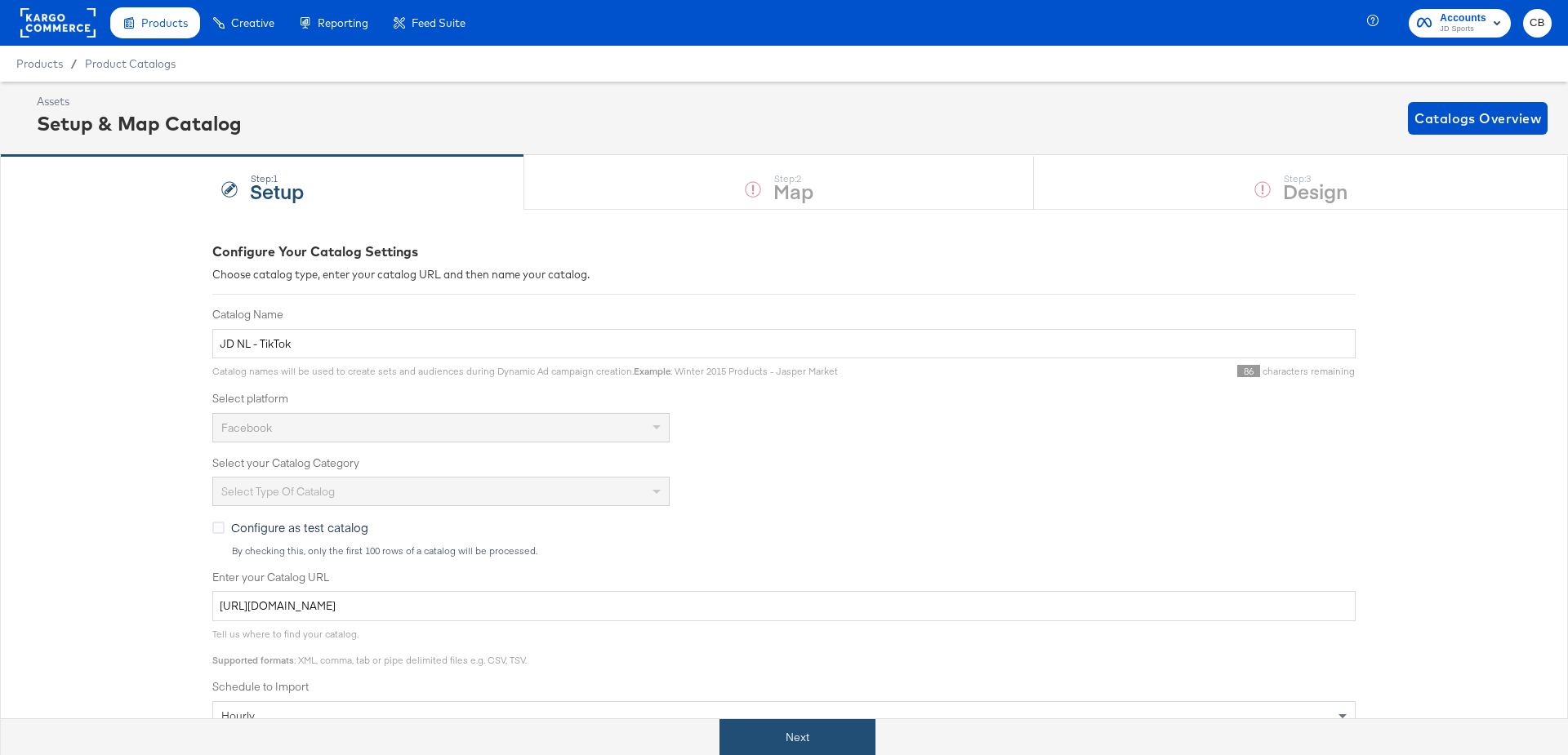
click at [755, 722] on button "Next" at bounding box center [797, 737] width 156 height 37
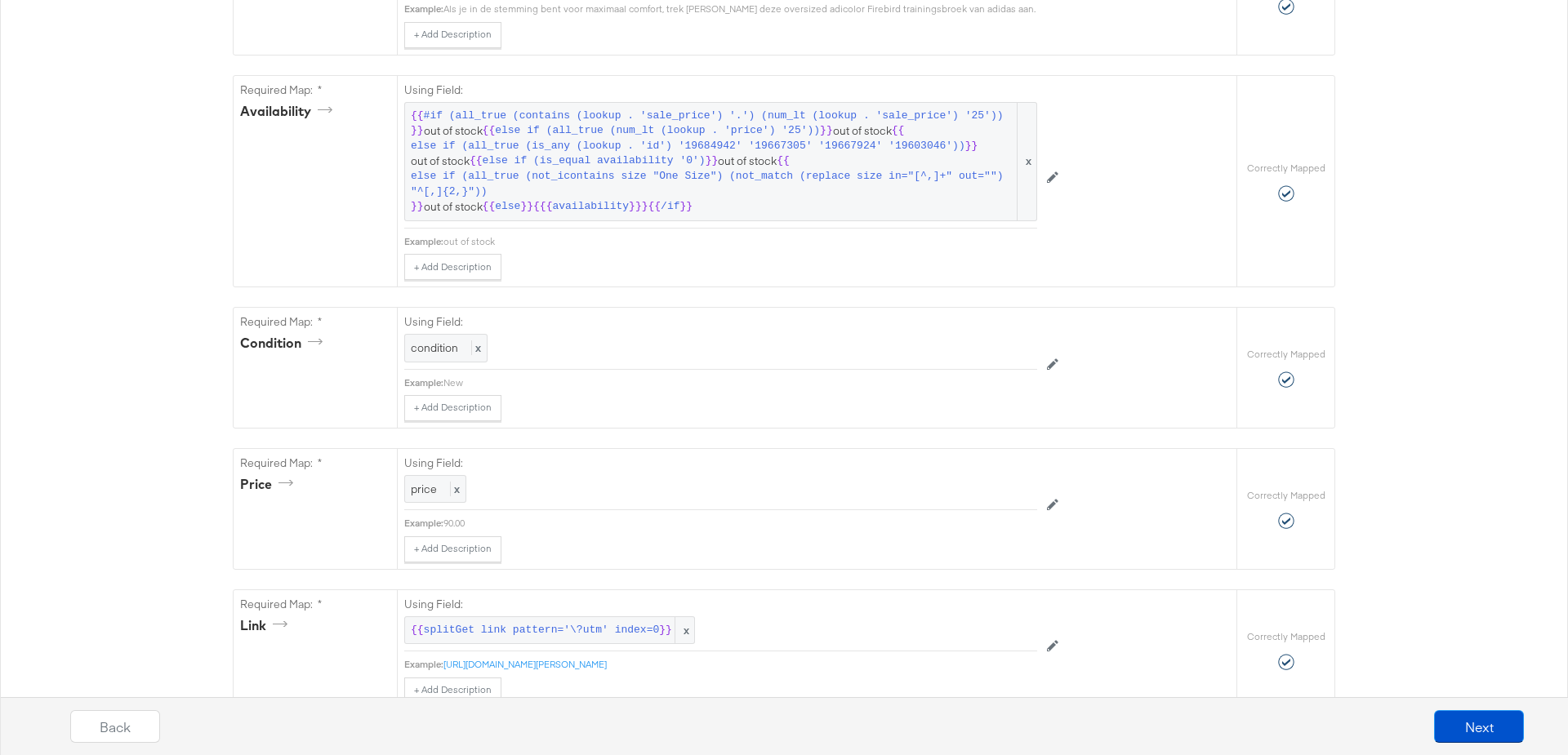
scroll to position [1919, 0]
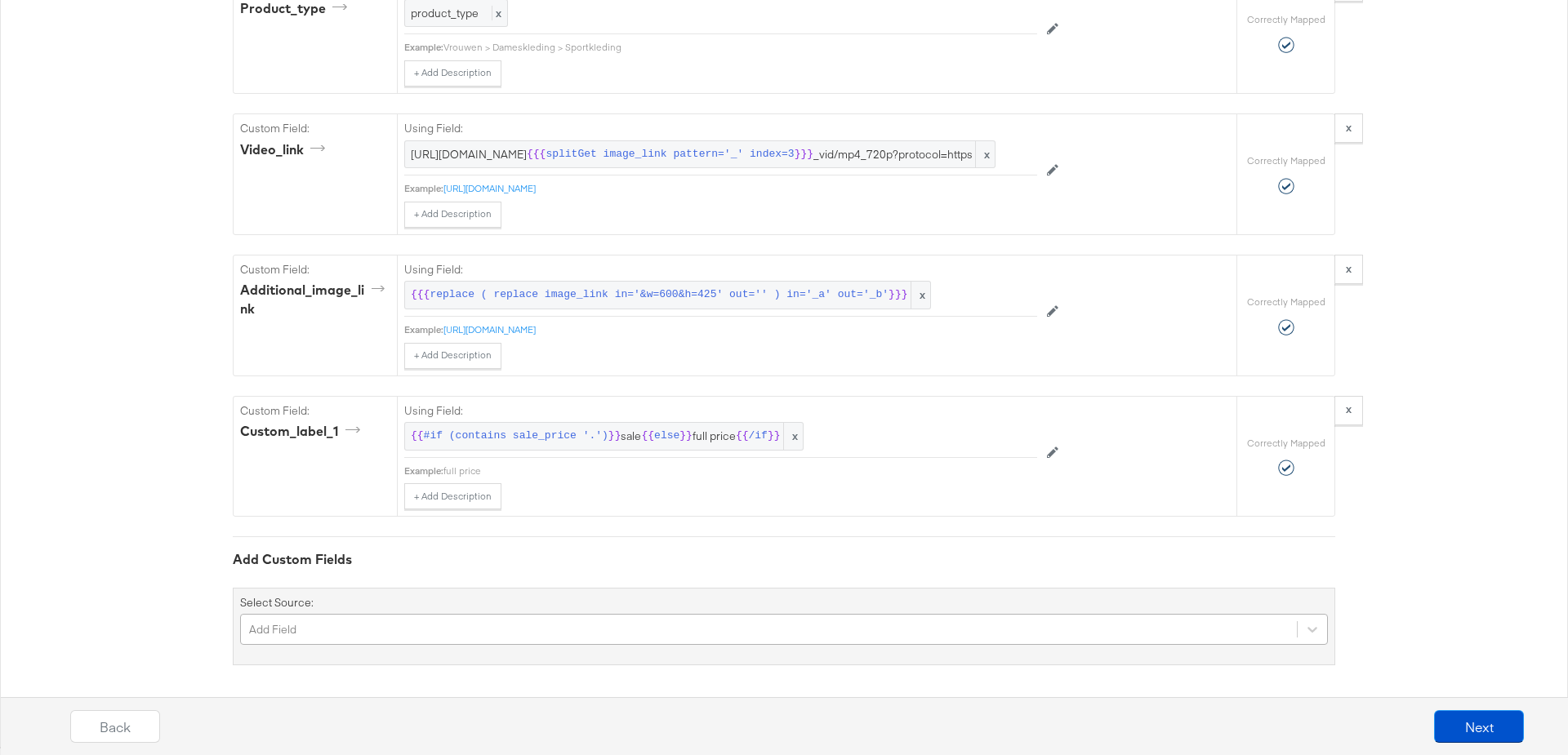
click at [323, 626] on div "Add Field" at bounding box center [783, 630] width 1088 height 31
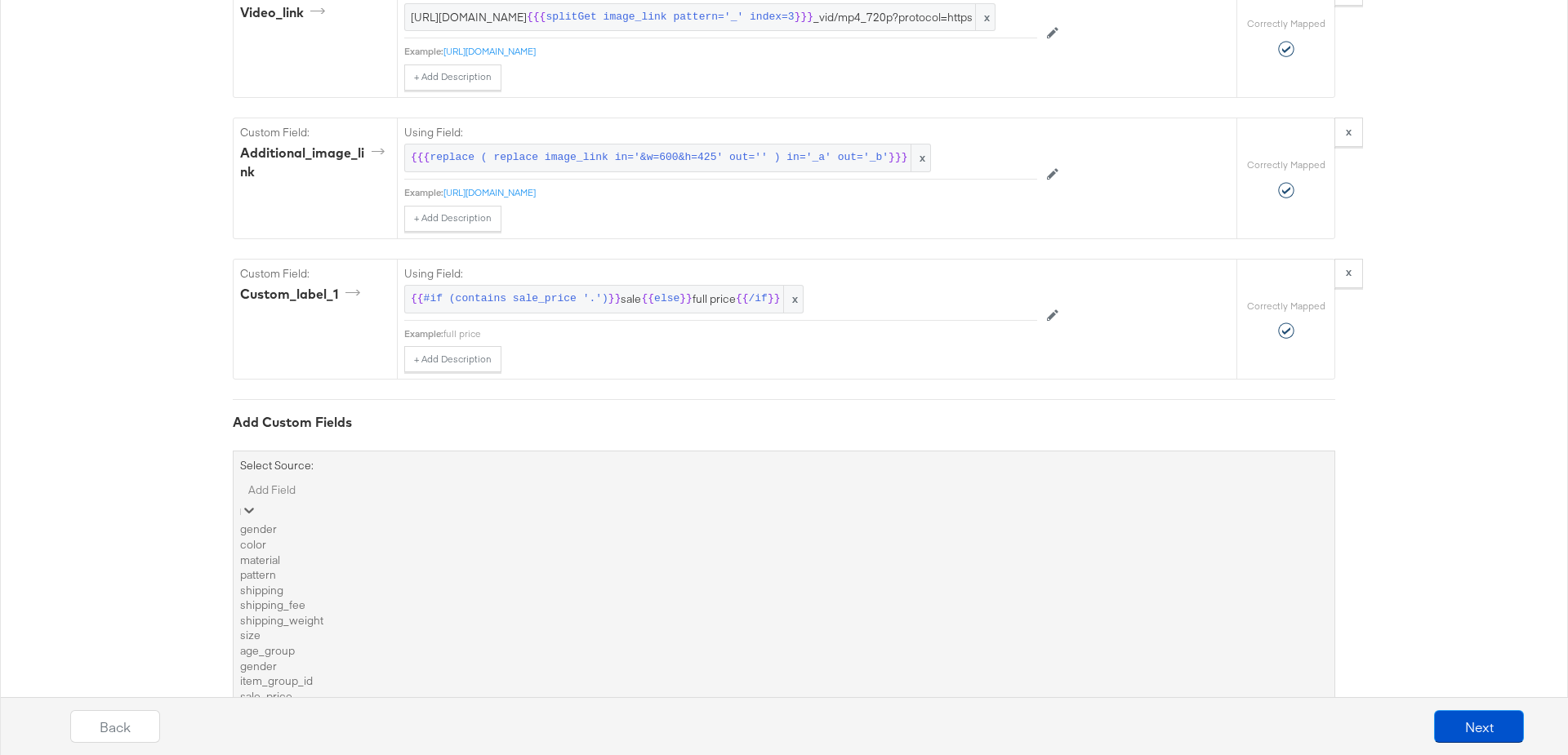
click at [297, 598] on div "shipping" at bounding box center [783, 590] width 1088 height 15
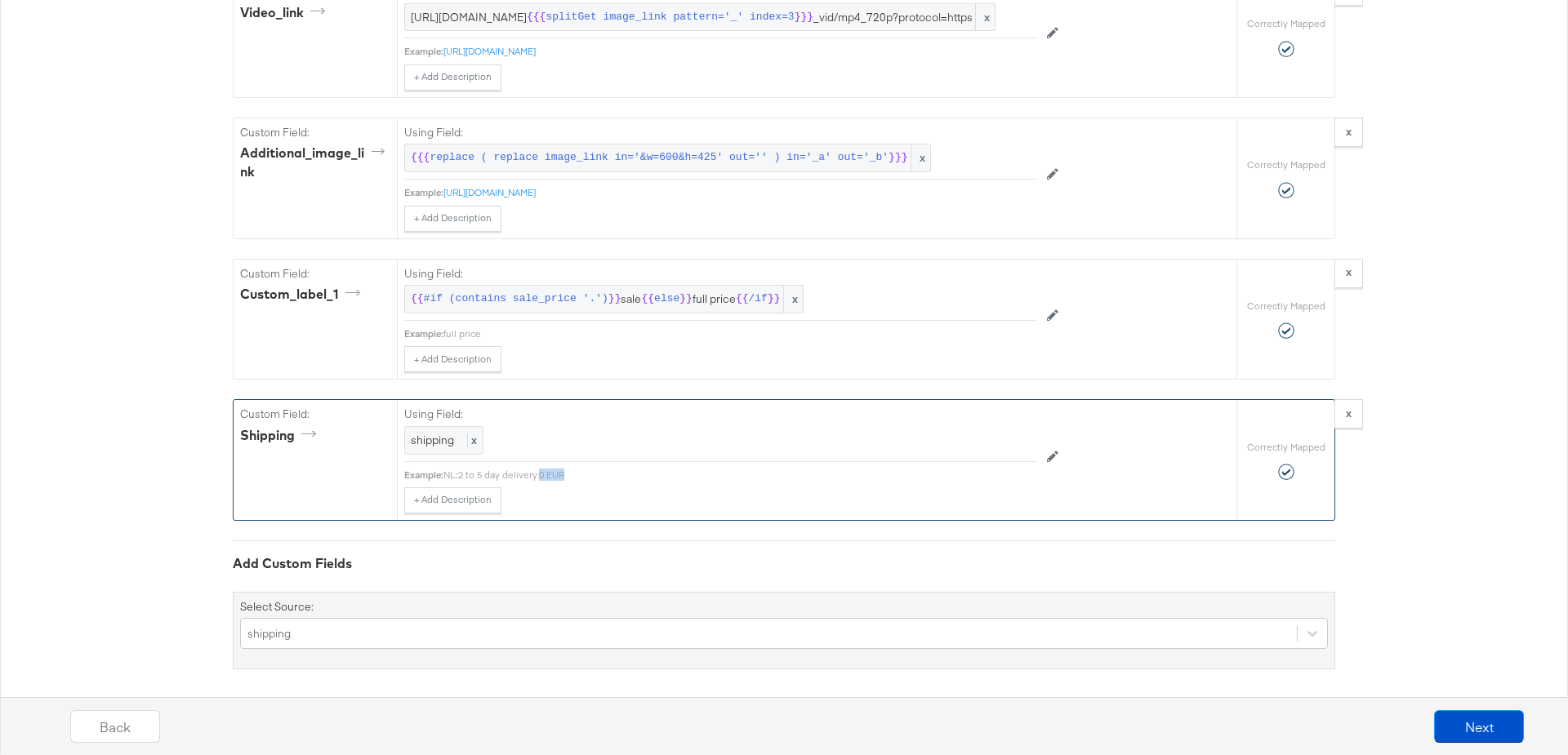
drag, startPoint x: 539, startPoint y: 471, endPoint x: 656, endPoint y: 468, distance: 117.0
click at [656, 468] on div "NL::2 to 5 day delivery:0 EUR" at bounding box center [740, 475] width 594 height 14
drag, startPoint x: 536, startPoint y: 472, endPoint x: 597, endPoint y: 472, distance: 61.0
click at [597, 472] on div "NL::2 to 5 day delivery:0 EUR" at bounding box center [740, 475] width 594 height 14
copy div ":0 EUR"
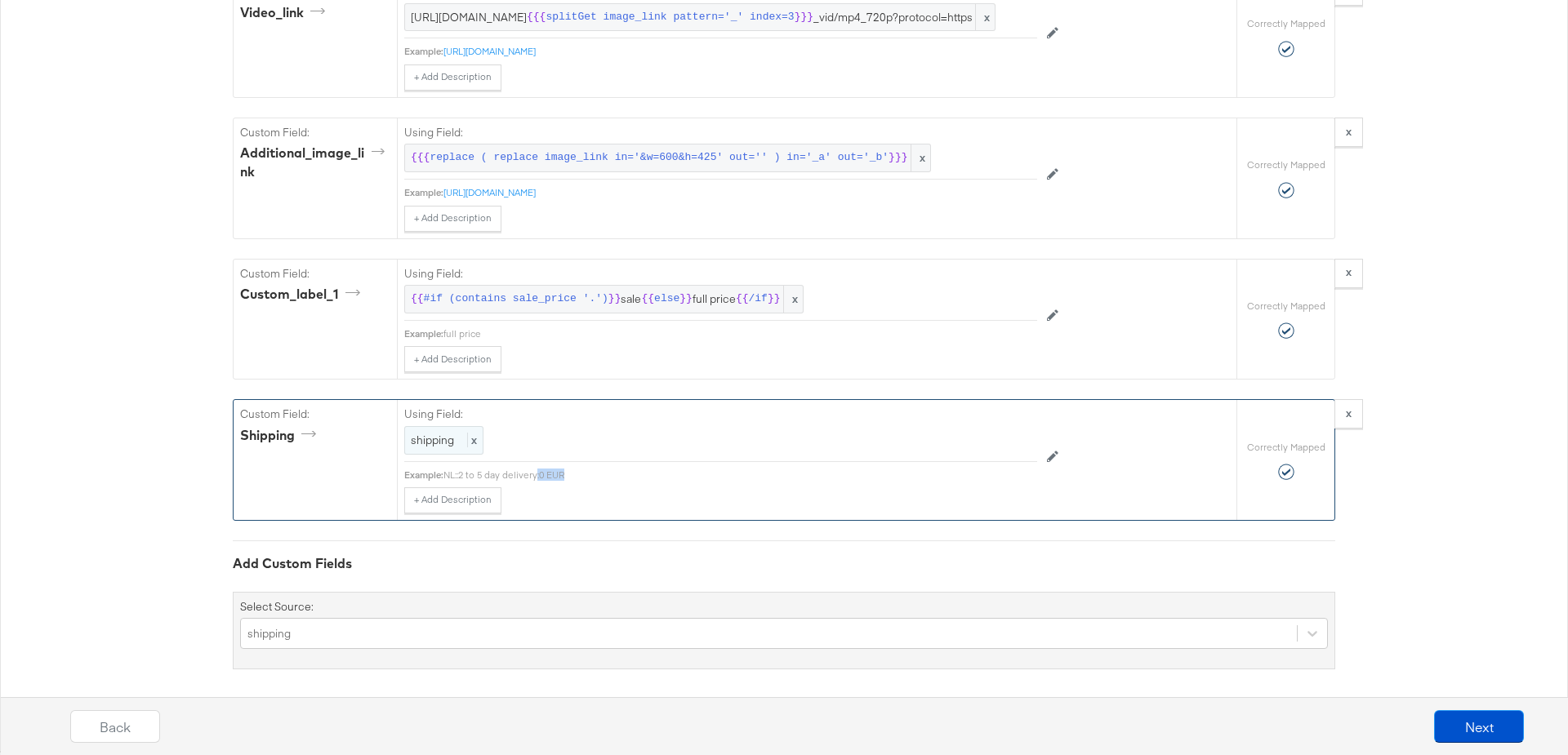
click at [441, 434] on span "shipping" at bounding box center [433, 440] width 43 height 14
click at [995, 436] on div at bounding box center [1000, 442] width 61 height 24
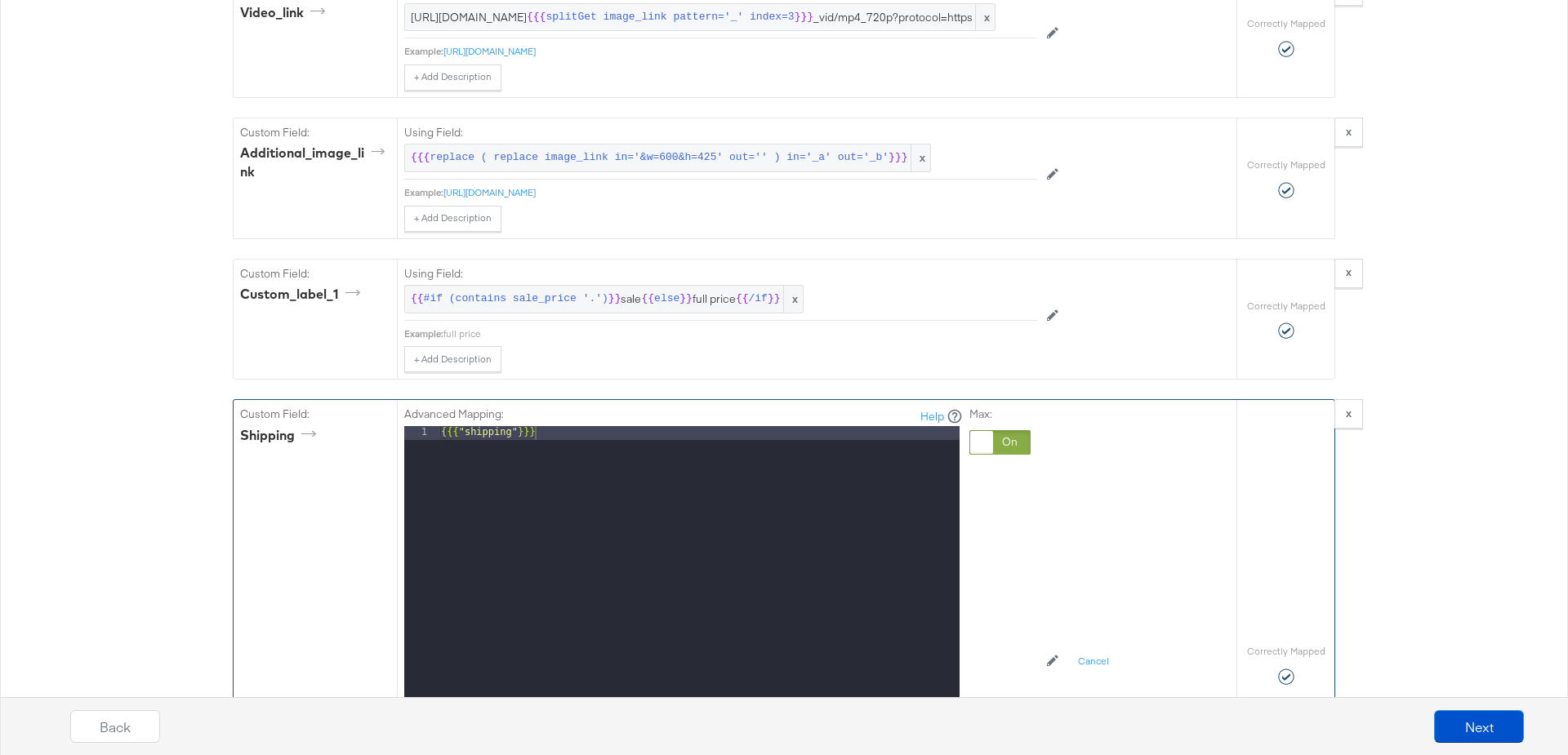
click at [556, 429] on div "{{{ "shipping" }}}" at bounding box center [698, 643] width 522 height 435
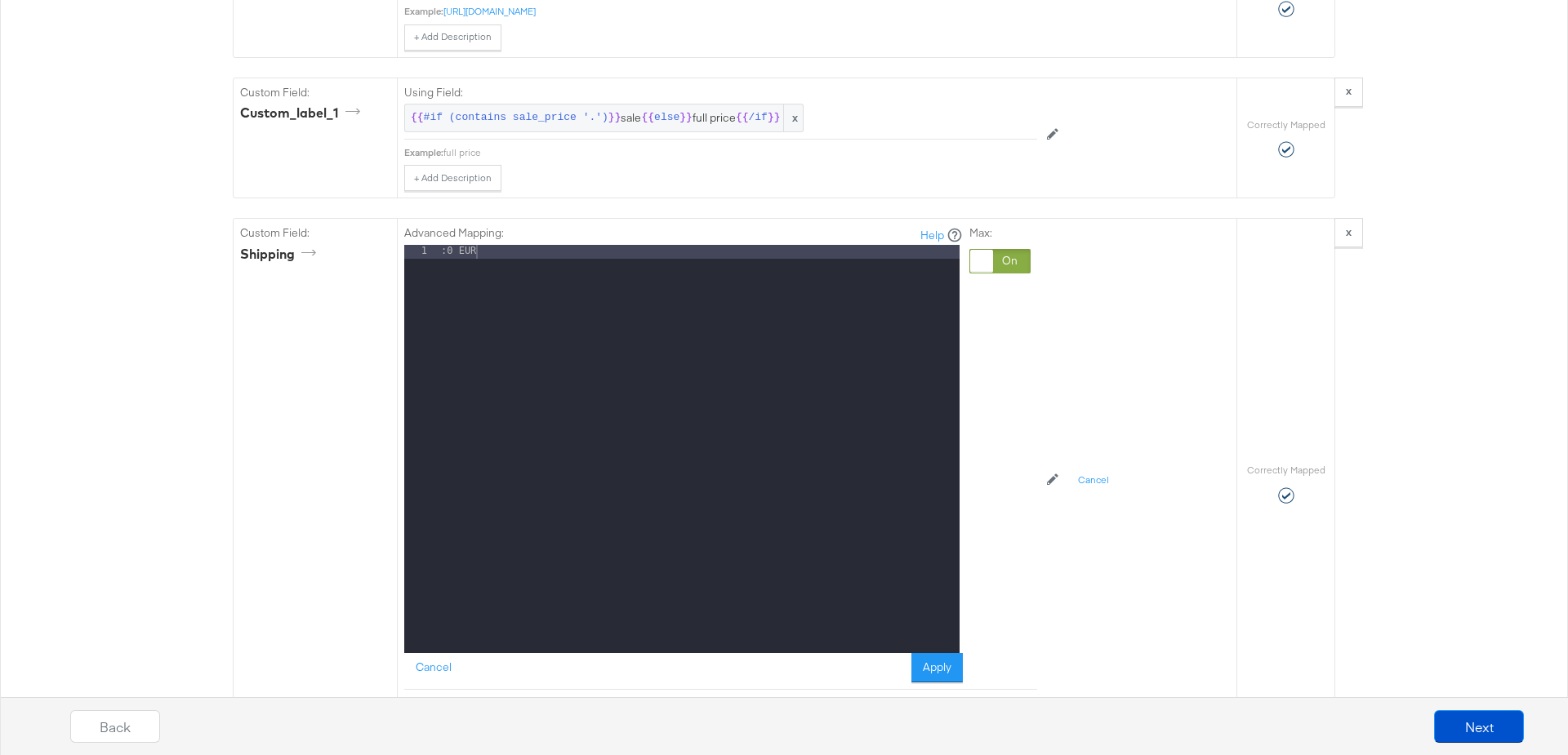
scroll to position [2241, 0]
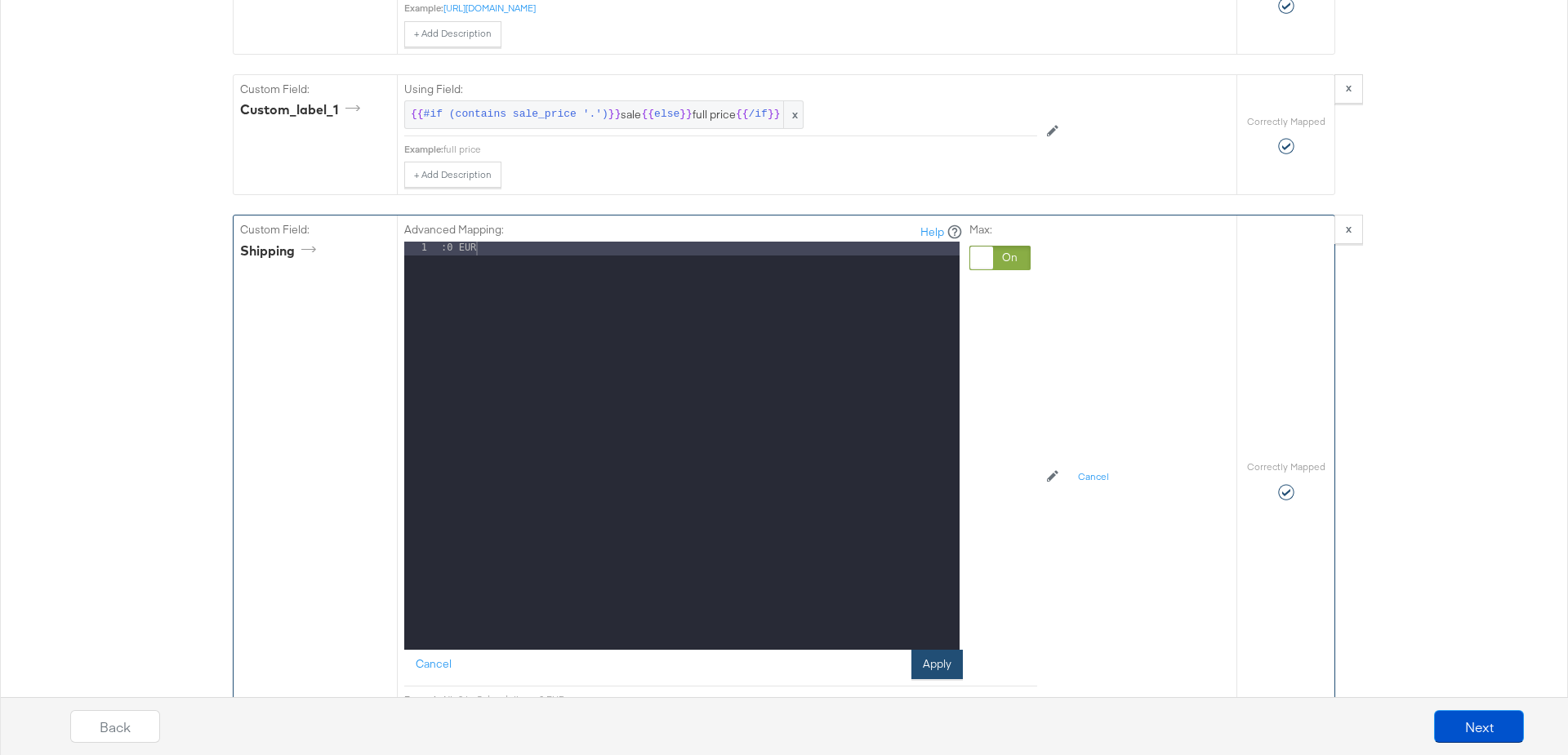
click at [931, 659] on button "Apply" at bounding box center [936, 664] width 51 height 30
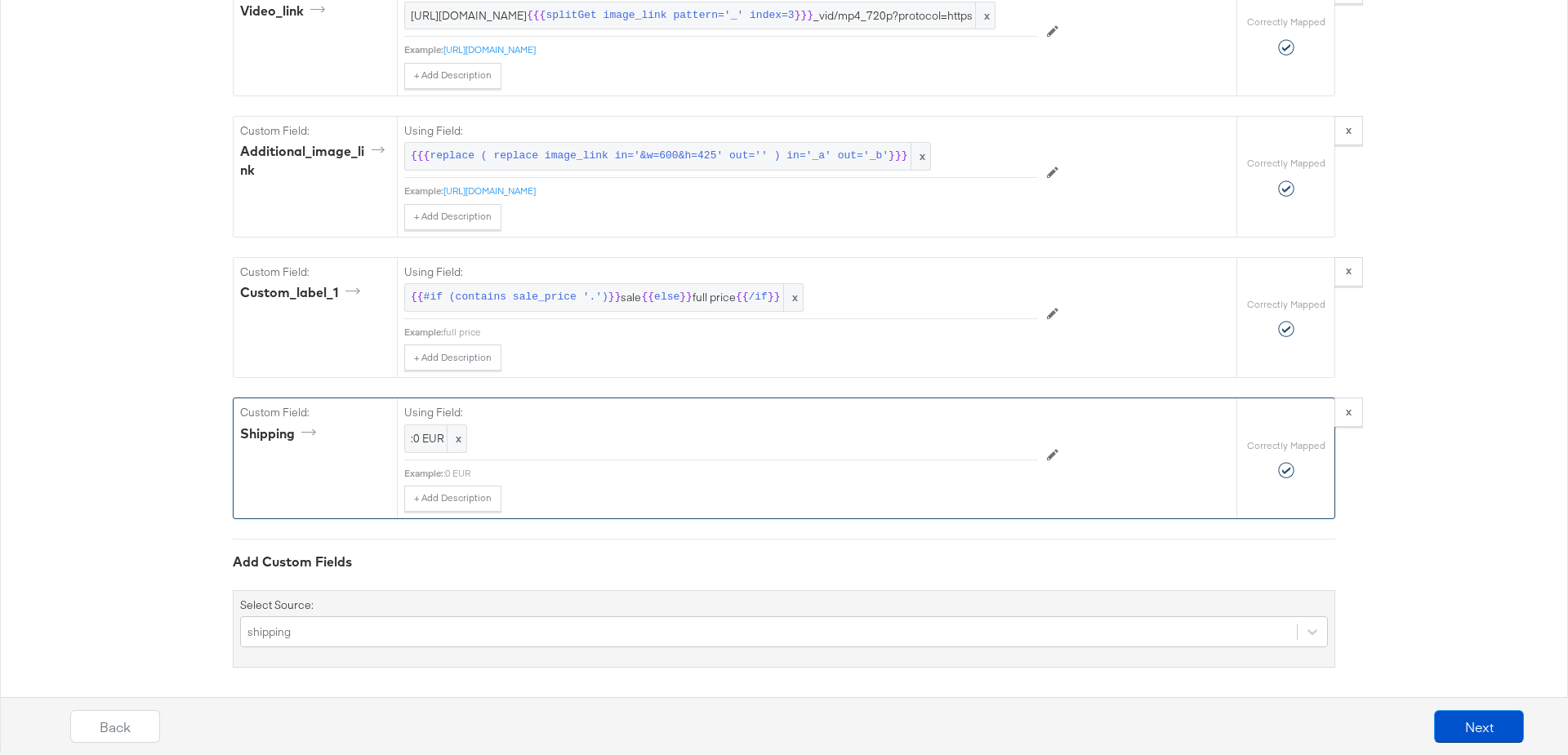
scroll to position [0, 0]
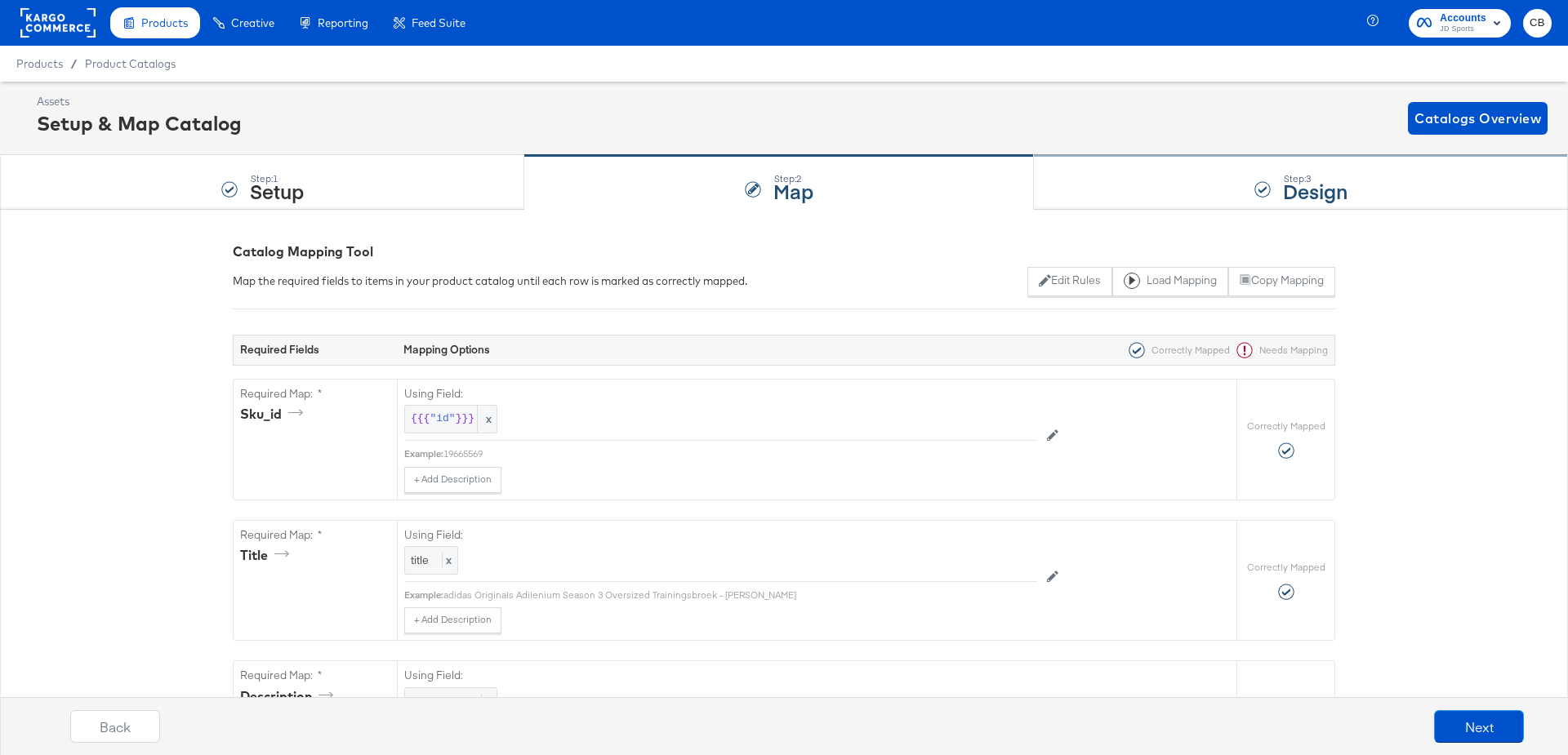
click at [1183, 198] on div "Step: 3 Design" at bounding box center [1300, 183] width 534 height 54
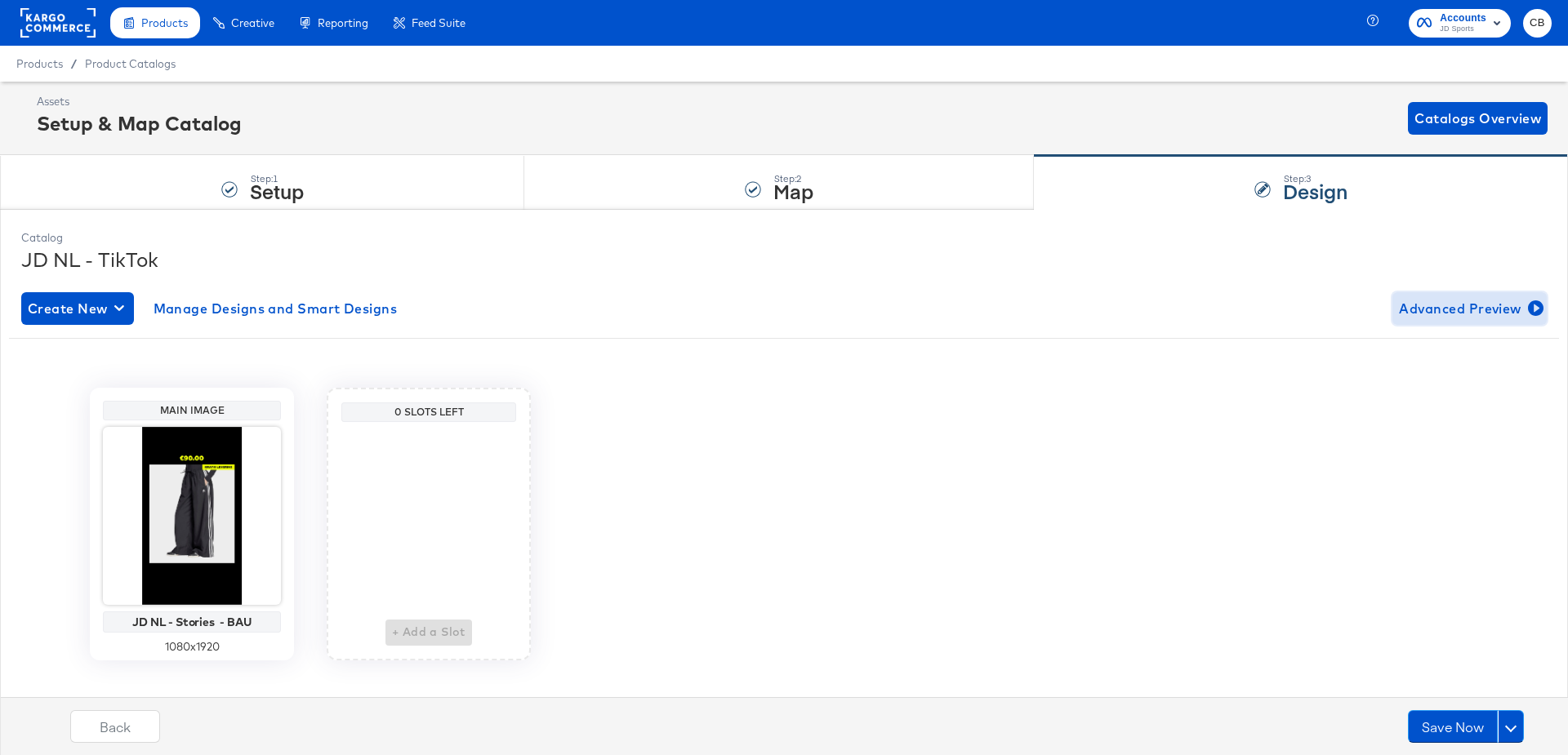
click at [1468, 306] on span "Advanced Preview" at bounding box center [1470, 308] width 141 height 23
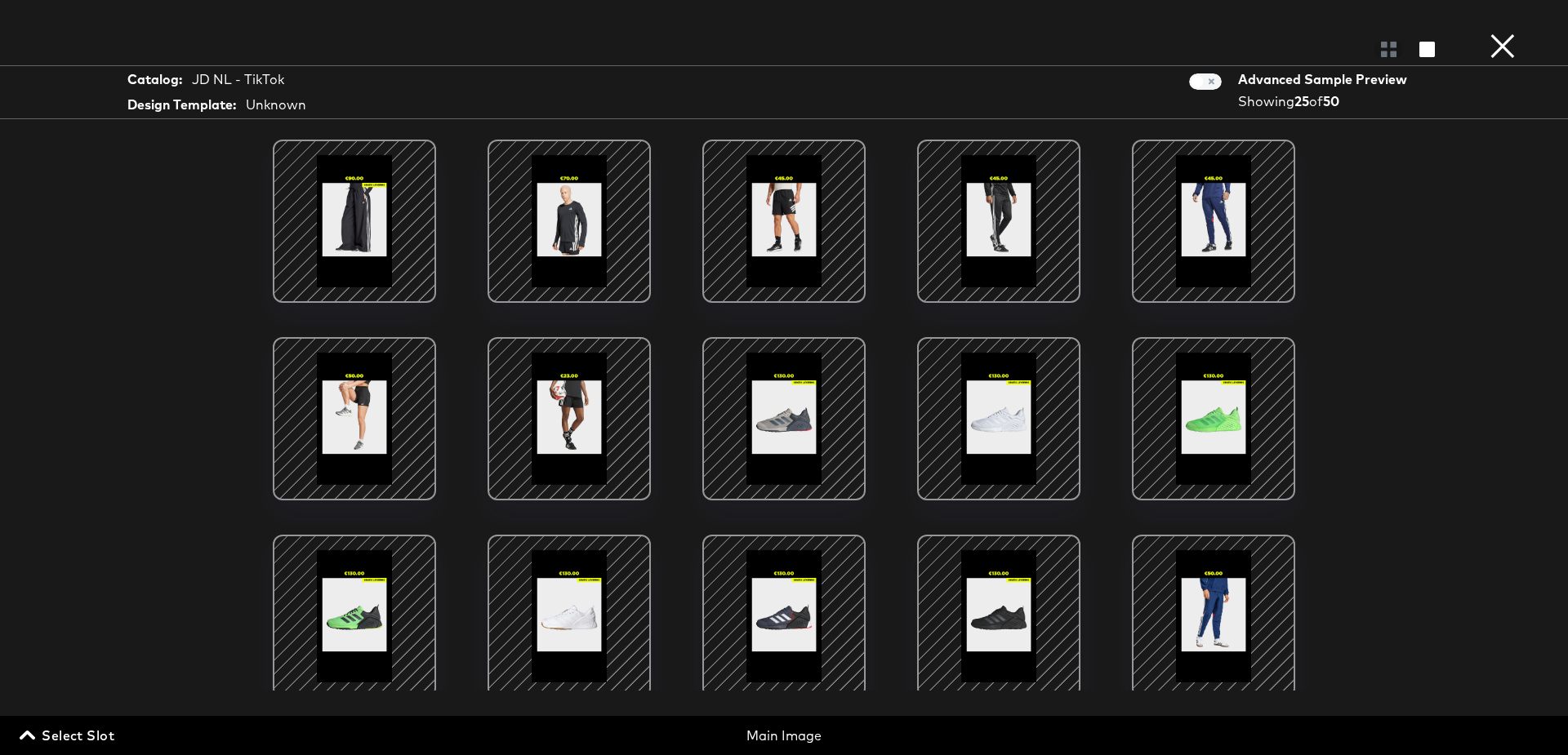
click at [582, 413] on div at bounding box center [570, 419] width 139 height 139
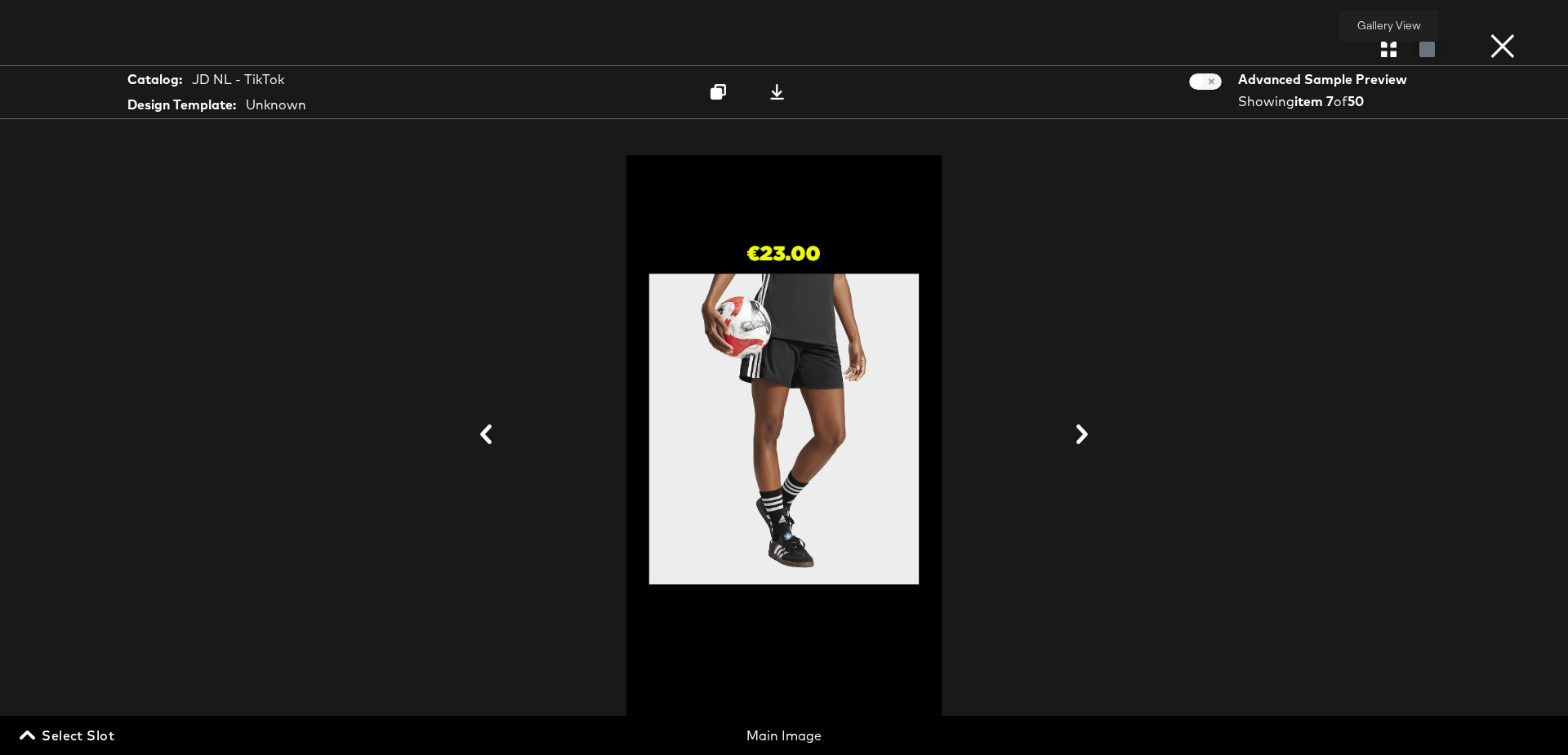
click at [1390, 50] on icon "button" at bounding box center [1389, 49] width 15 height 15
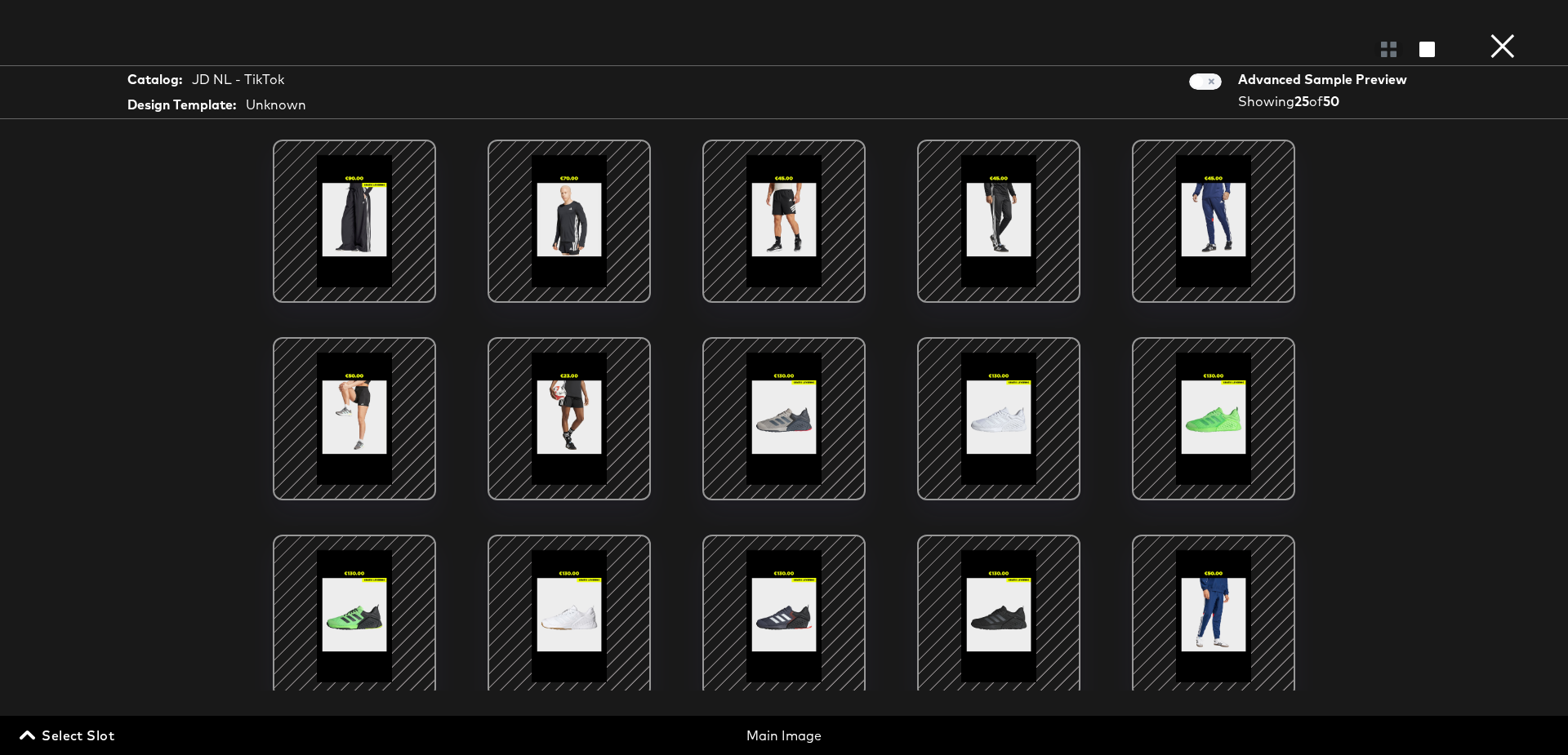
click at [1501, 32] on button "×" at bounding box center [1503, 16] width 32 height 32
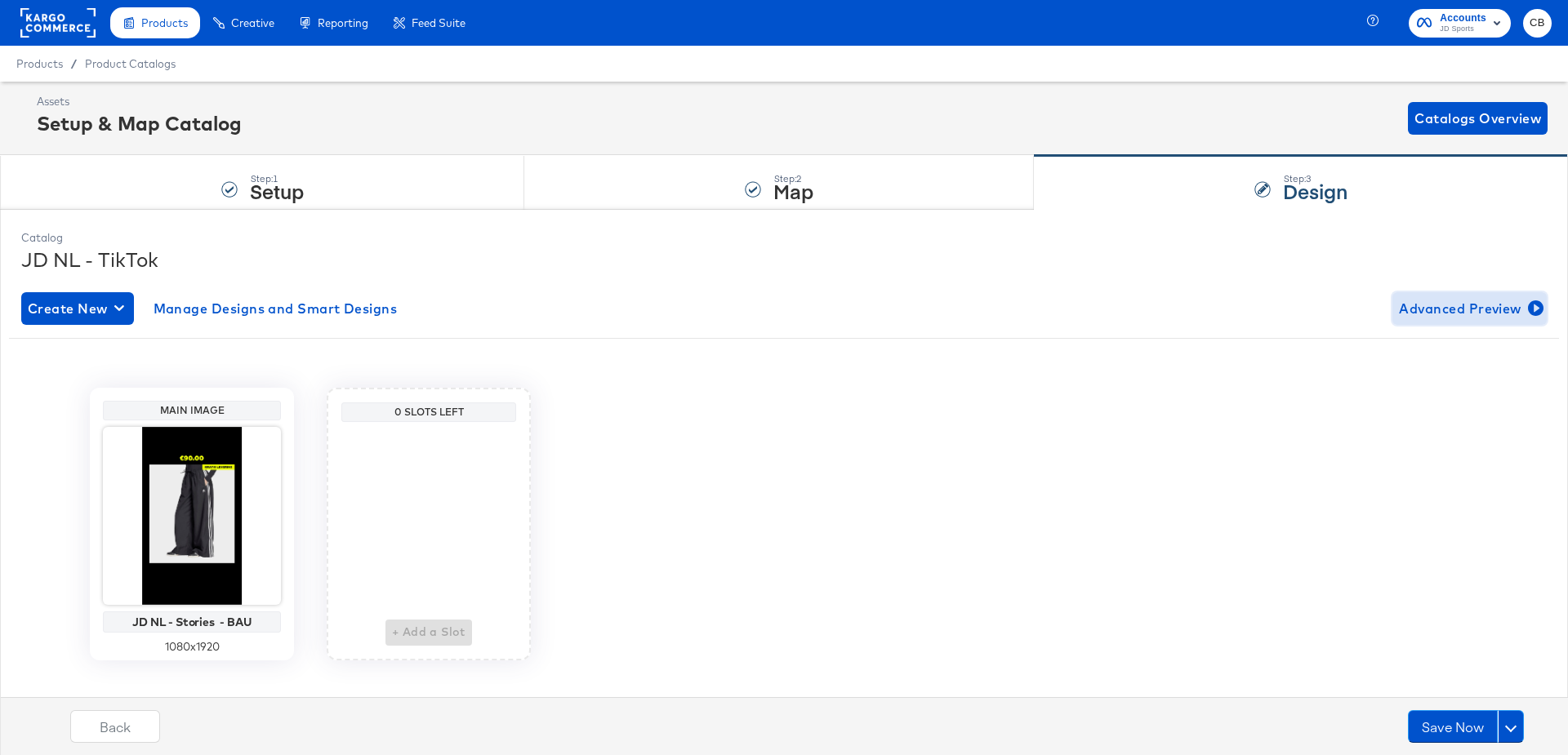
scroll to position [22, 0]
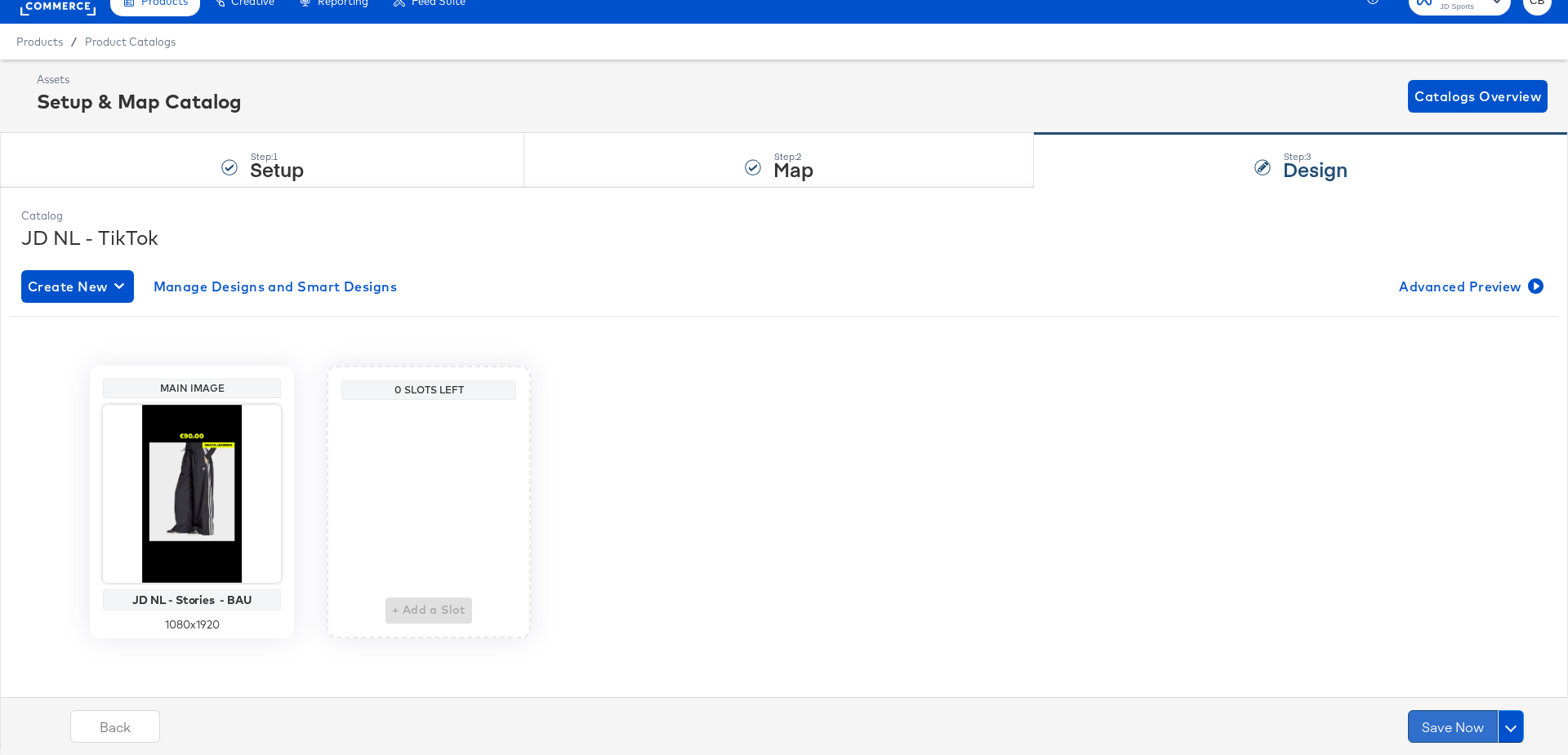
click at [1439, 719] on button "Save Now" at bounding box center [1453, 726] width 90 height 32
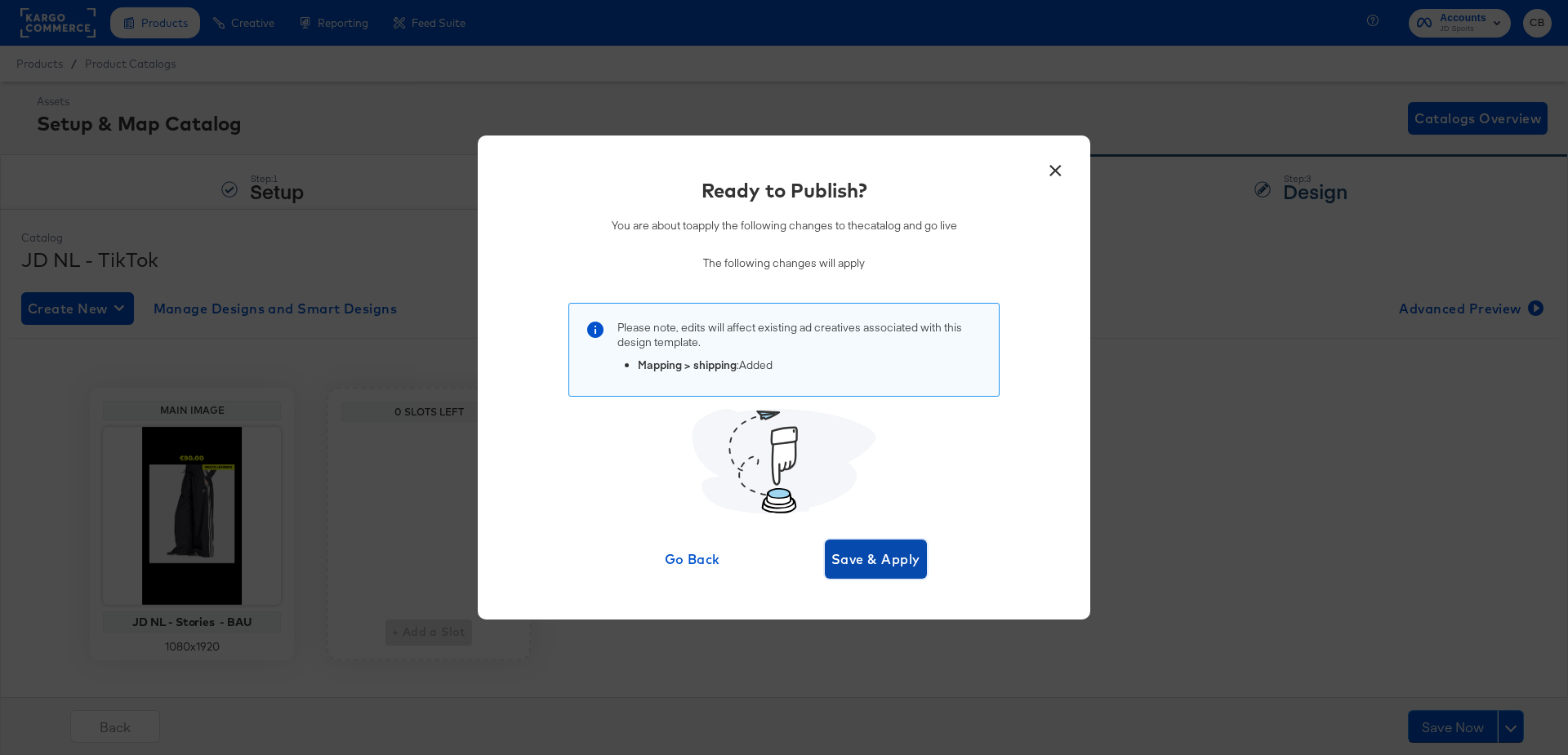
click at [884, 555] on span "Save & Apply" at bounding box center [876, 559] width 89 height 23
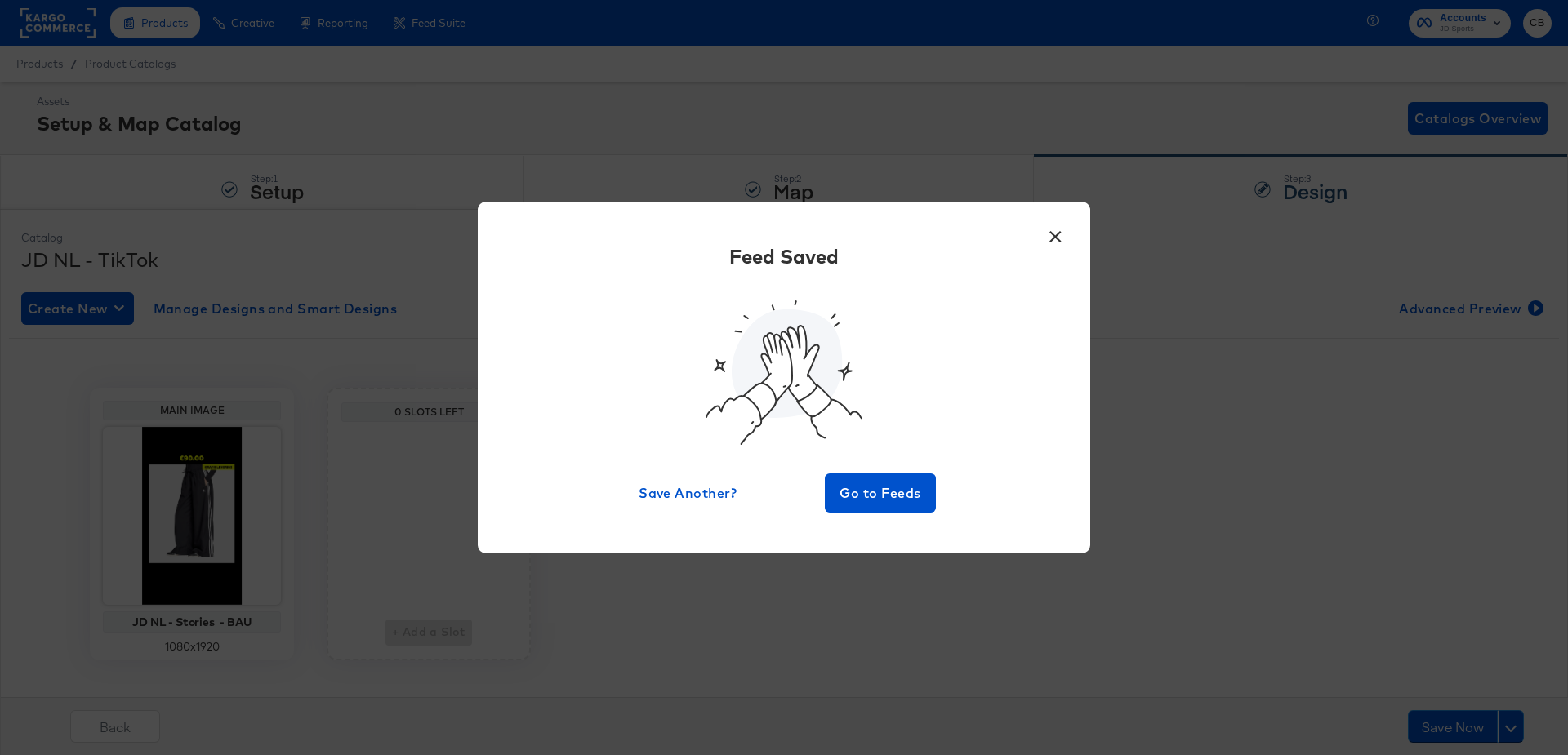
click at [1059, 238] on button "×" at bounding box center [1055, 232] width 30 height 30
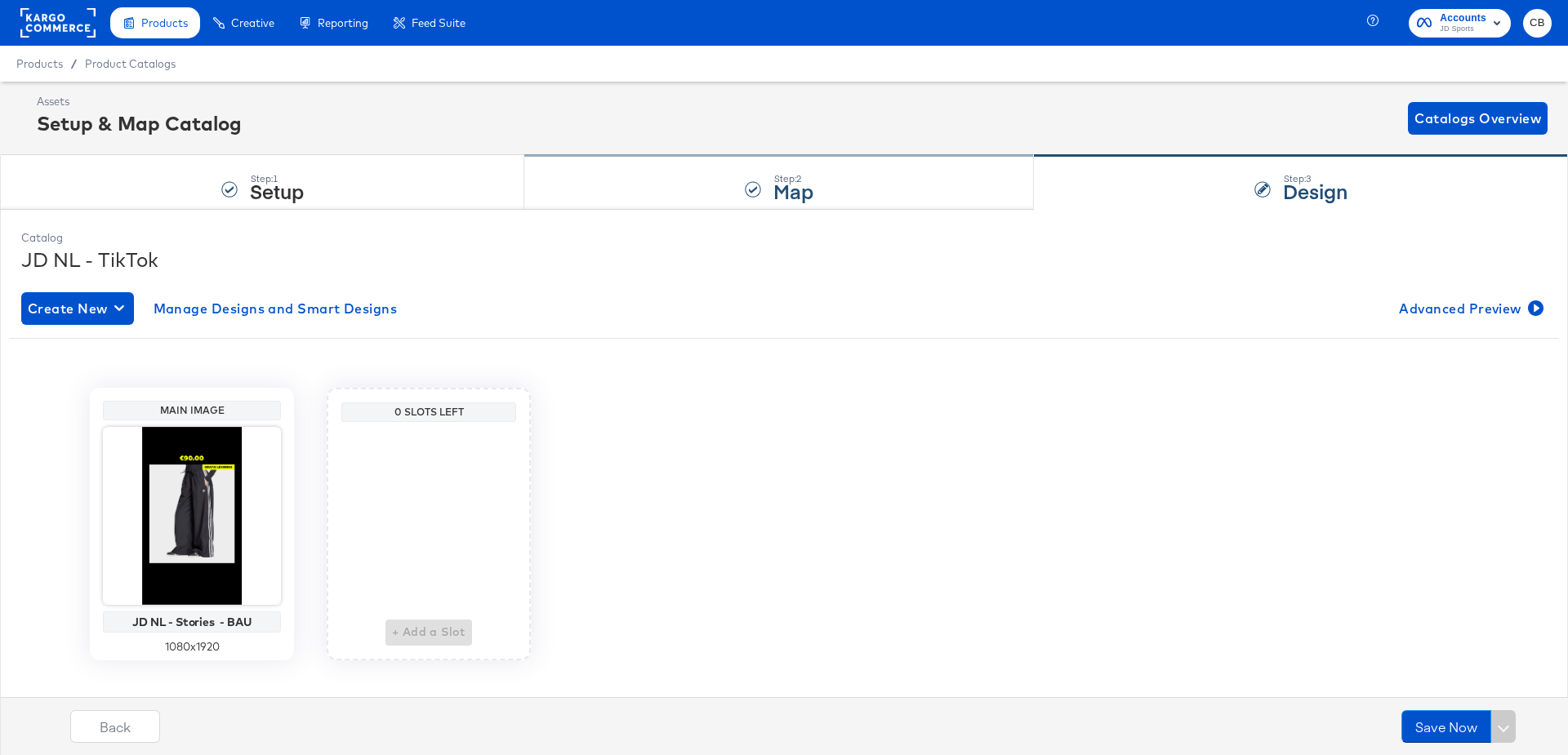
click at [656, 178] on div "Step: 2 Map" at bounding box center [779, 183] width 510 height 54
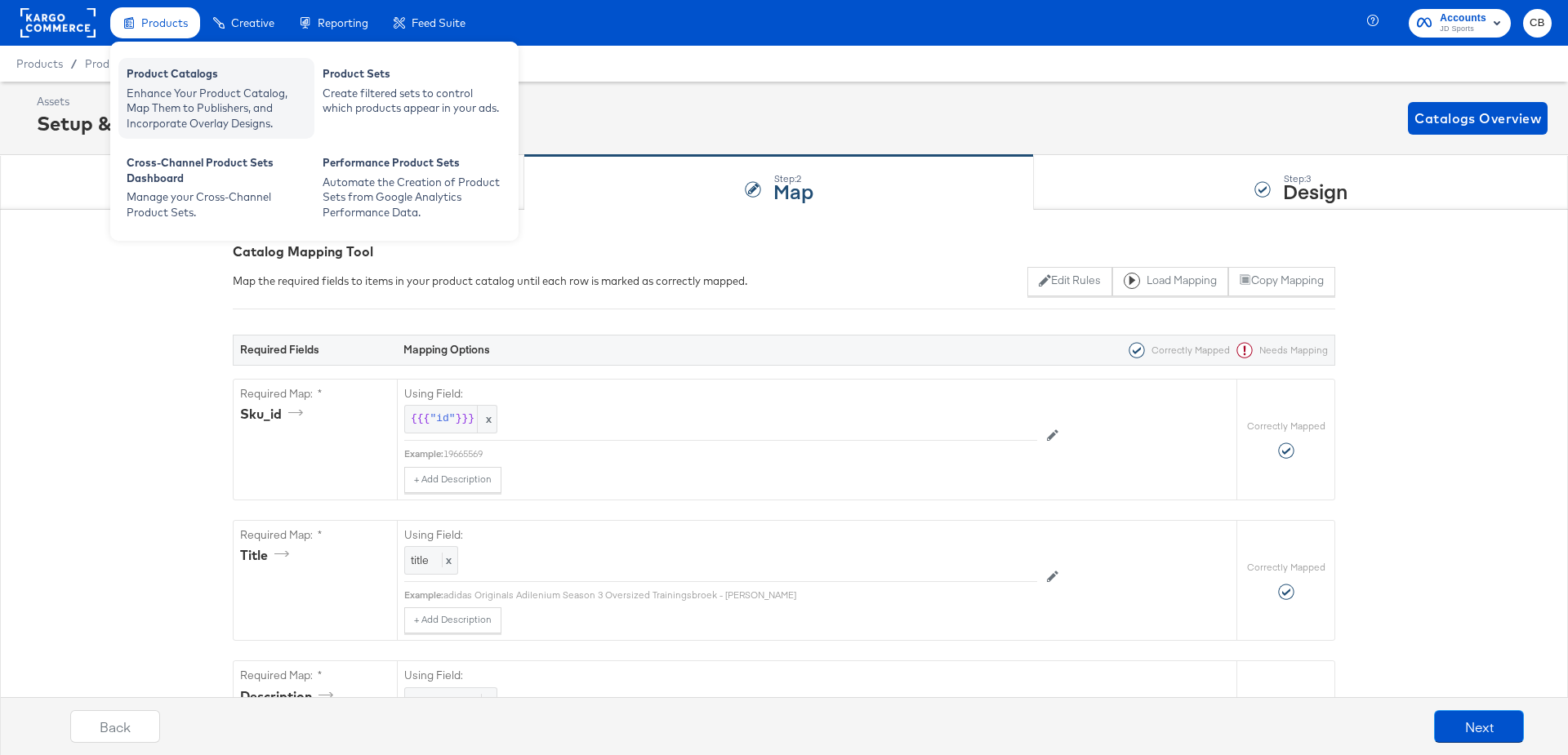
click at [170, 117] on div "Enhance Your Product Catalog, Map Them to Publishers, and Incorporate Overlay D…" at bounding box center [215, 108] width 179 height 46
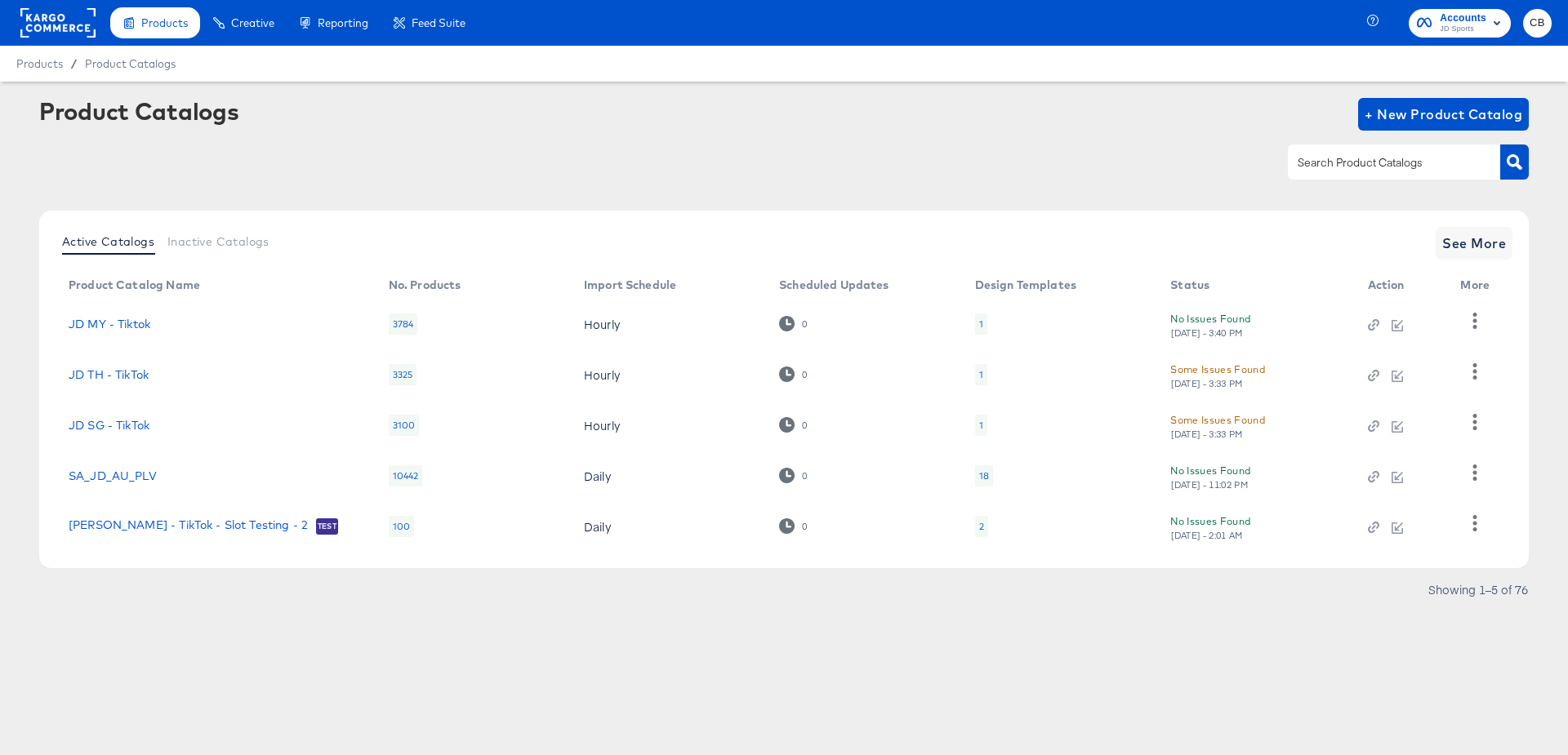
click at [1349, 161] on input "text" at bounding box center [1381, 162] width 174 height 19
type input "NL"
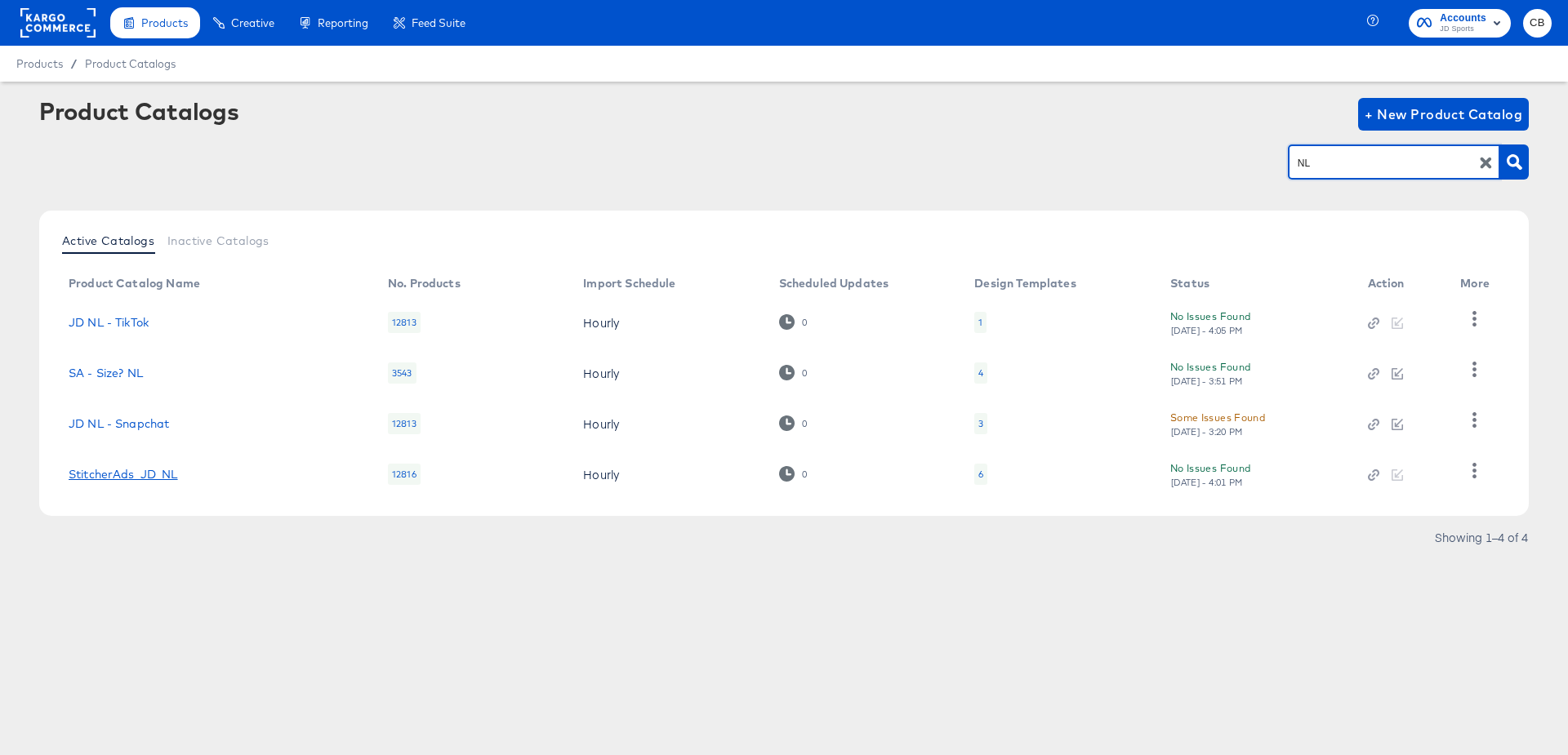
click at [145, 478] on link "StitcherAds_JD_NL" at bounding box center [123, 474] width 109 height 14
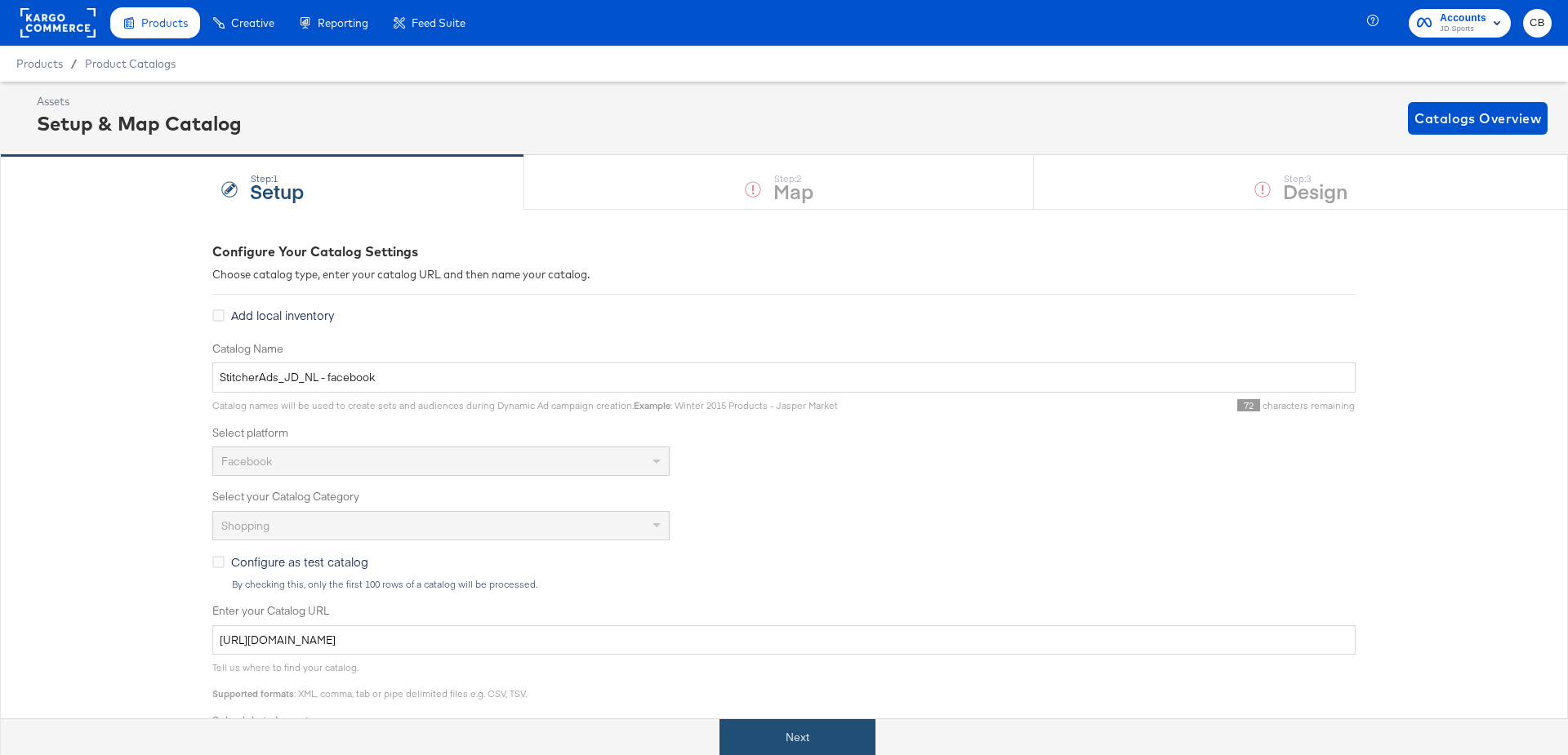
click at [765, 719] on div "Next" at bounding box center [797, 737] width 1592 height 37
click at [749, 724] on button "Next" at bounding box center [797, 737] width 156 height 37
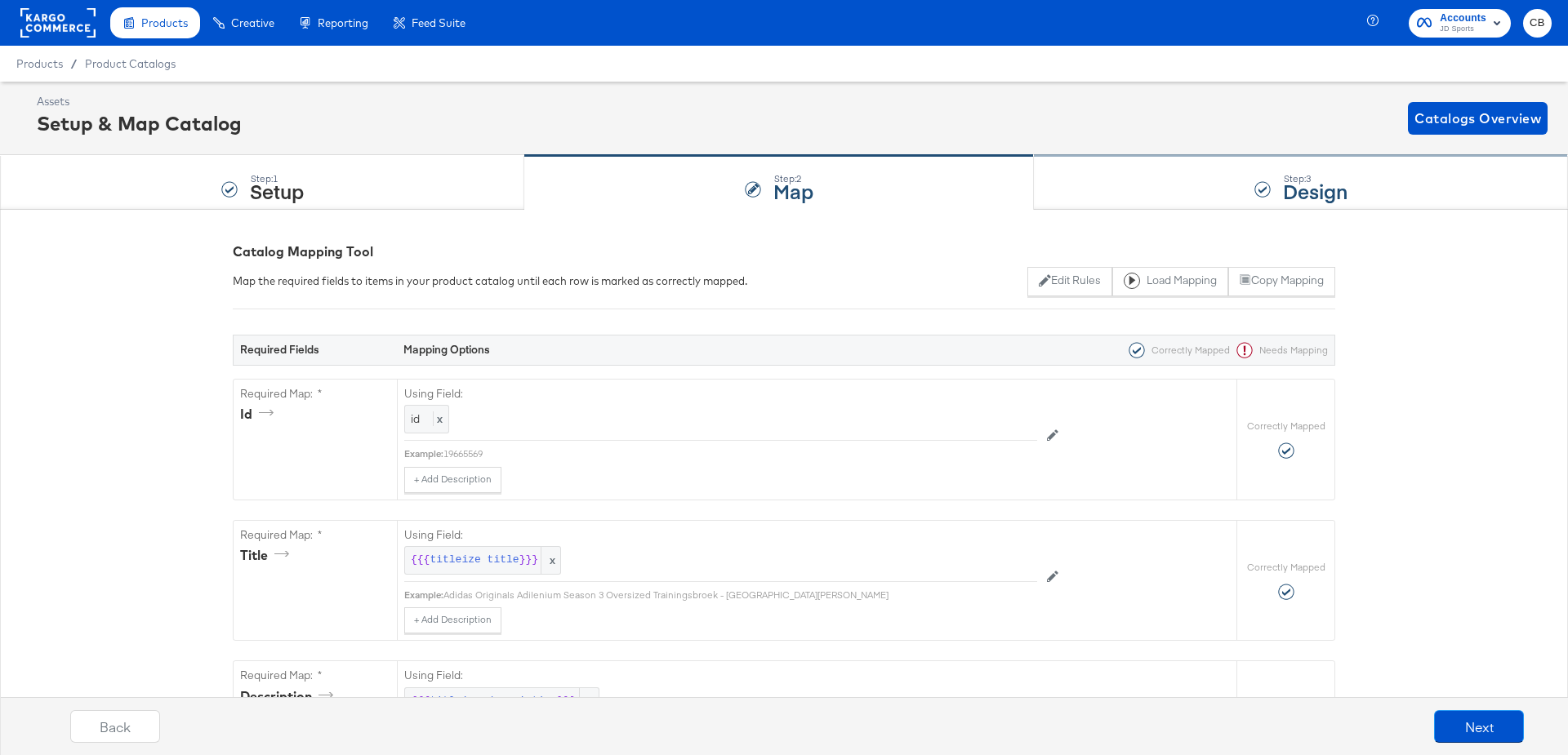
click at [1094, 177] on div "Step: 3 Design" at bounding box center [1300, 183] width 534 height 54
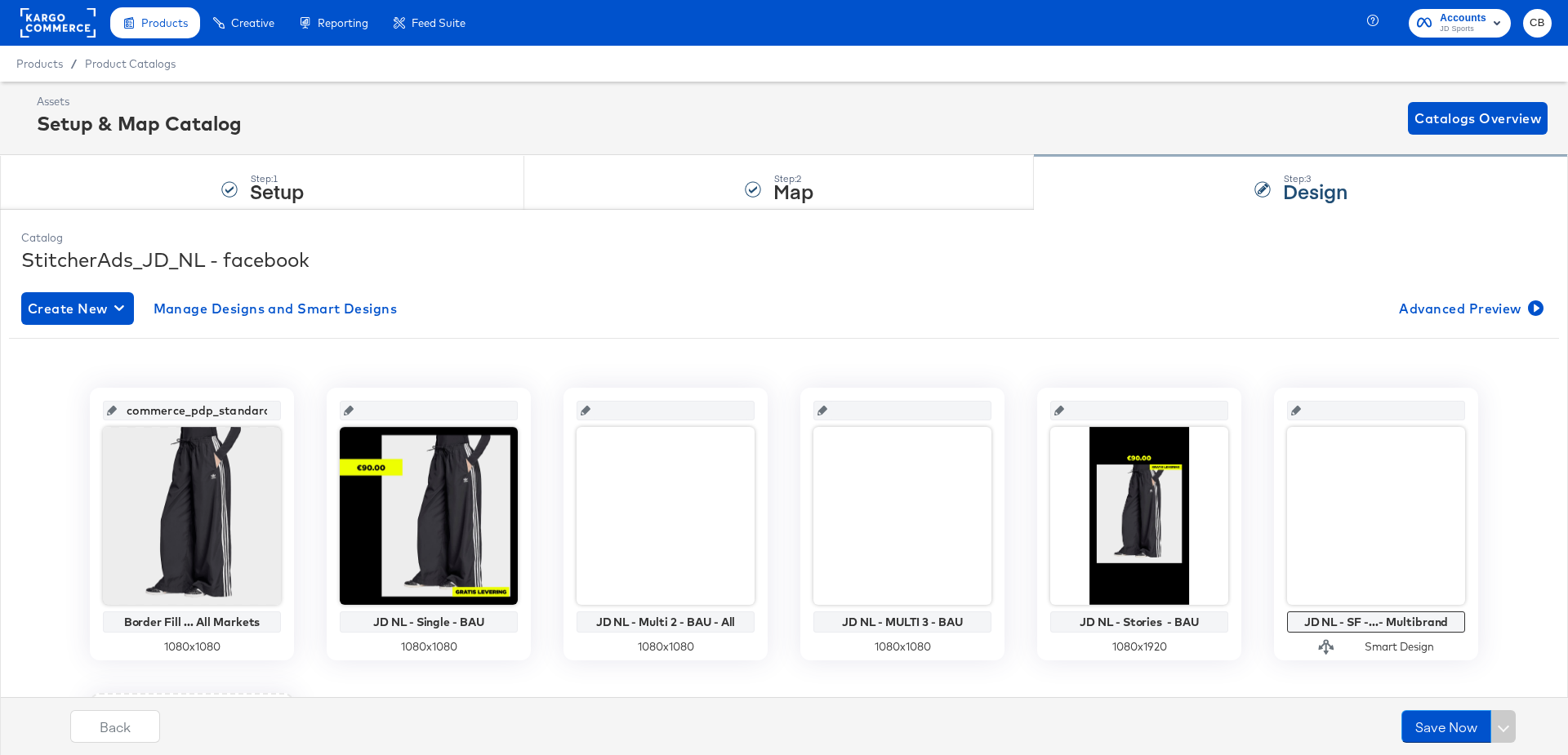
scroll to position [92, 0]
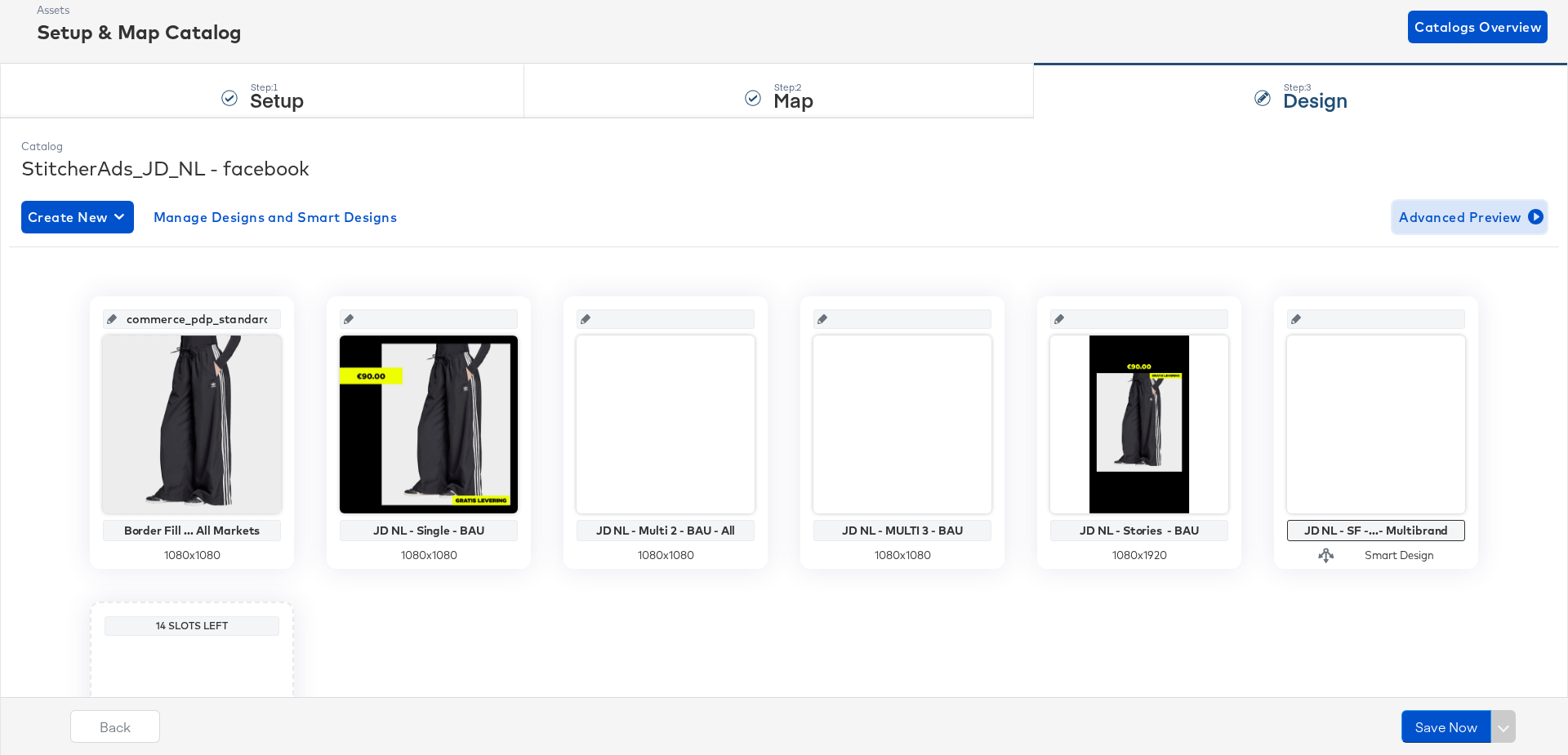
click at [1463, 217] on span "Advanced Preview" at bounding box center [1470, 216] width 141 height 23
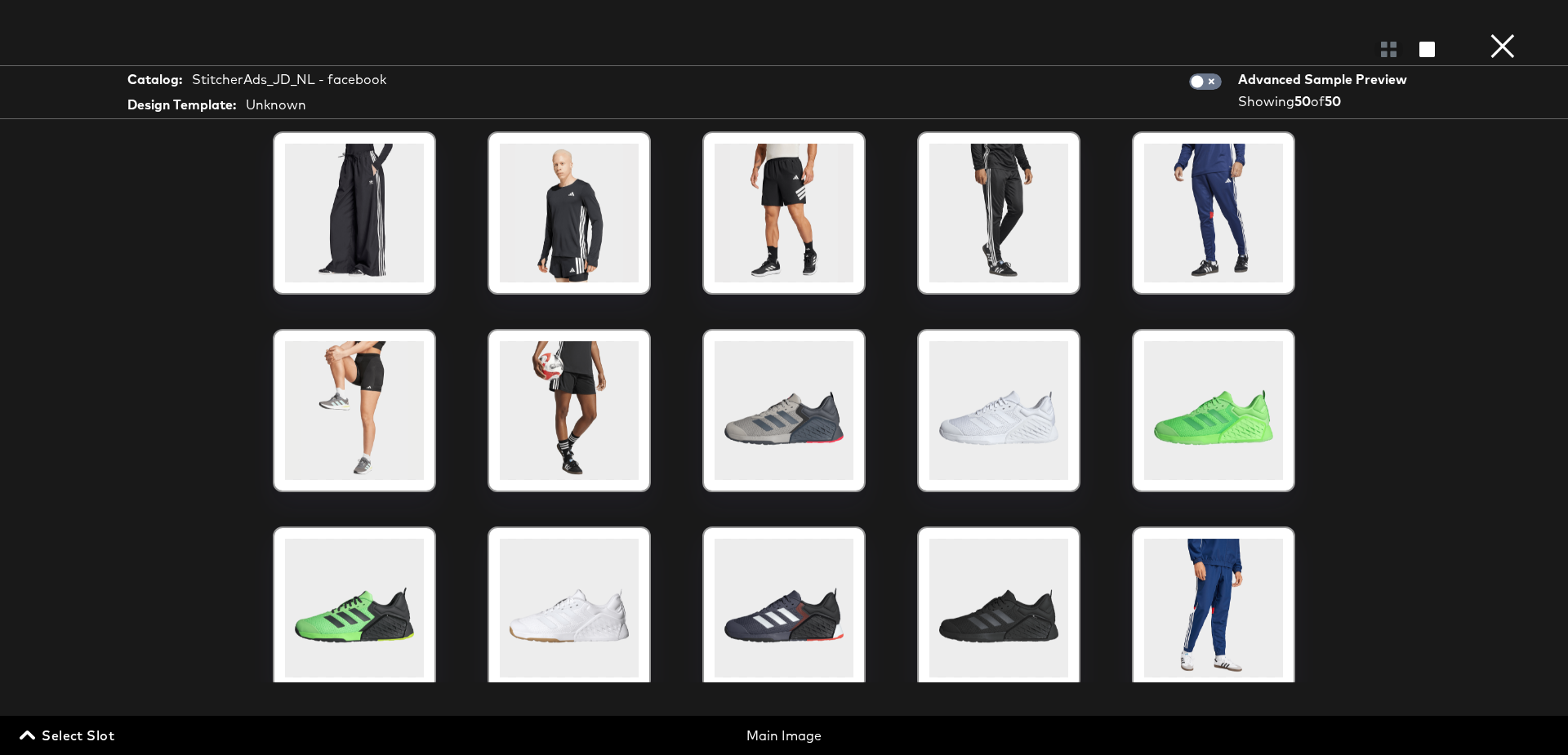
click at [77, 734] on span "Select Slot" at bounding box center [68, 735] width 92 height 23
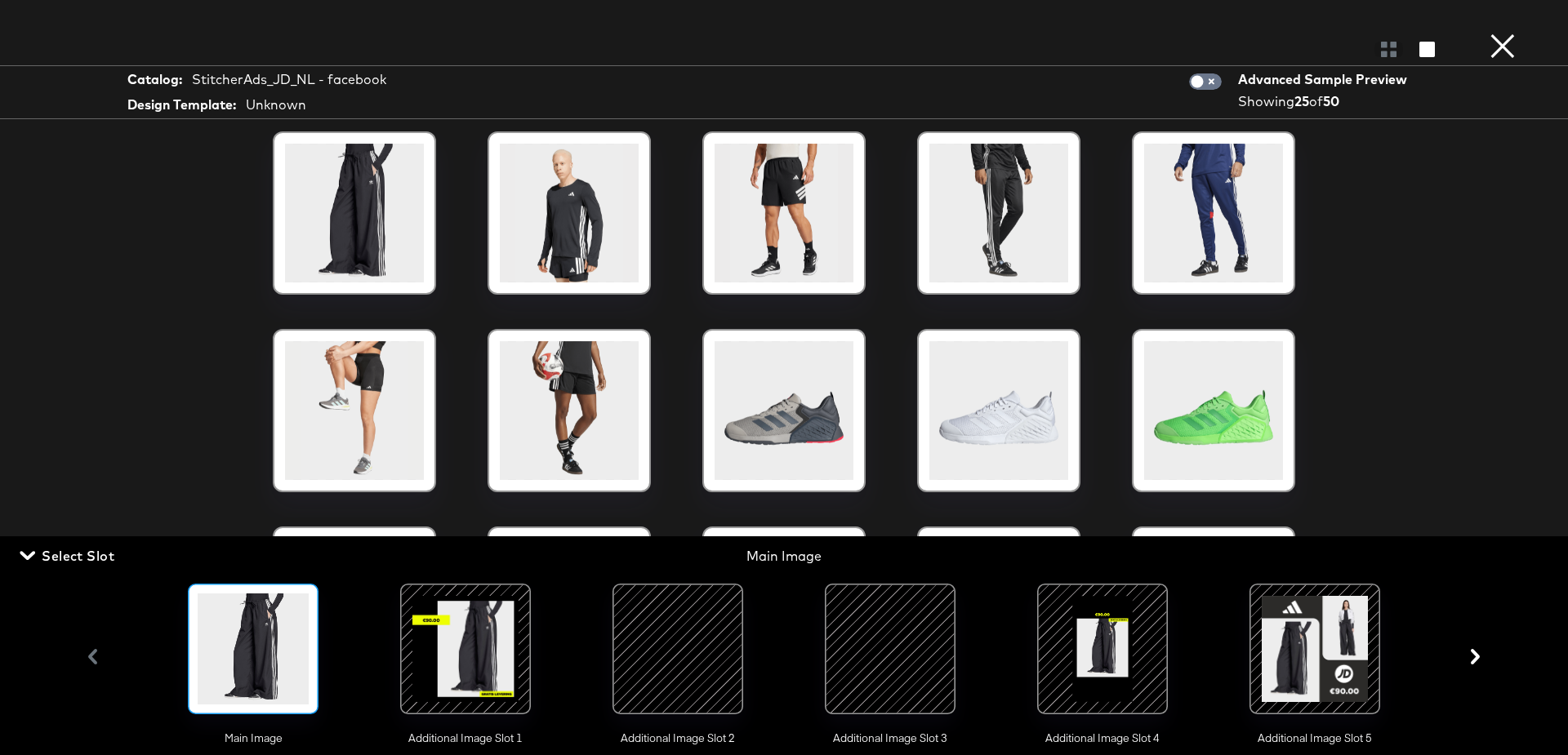
click at [479, 649] on div at bounding box center [465, 649] width 111 height 111
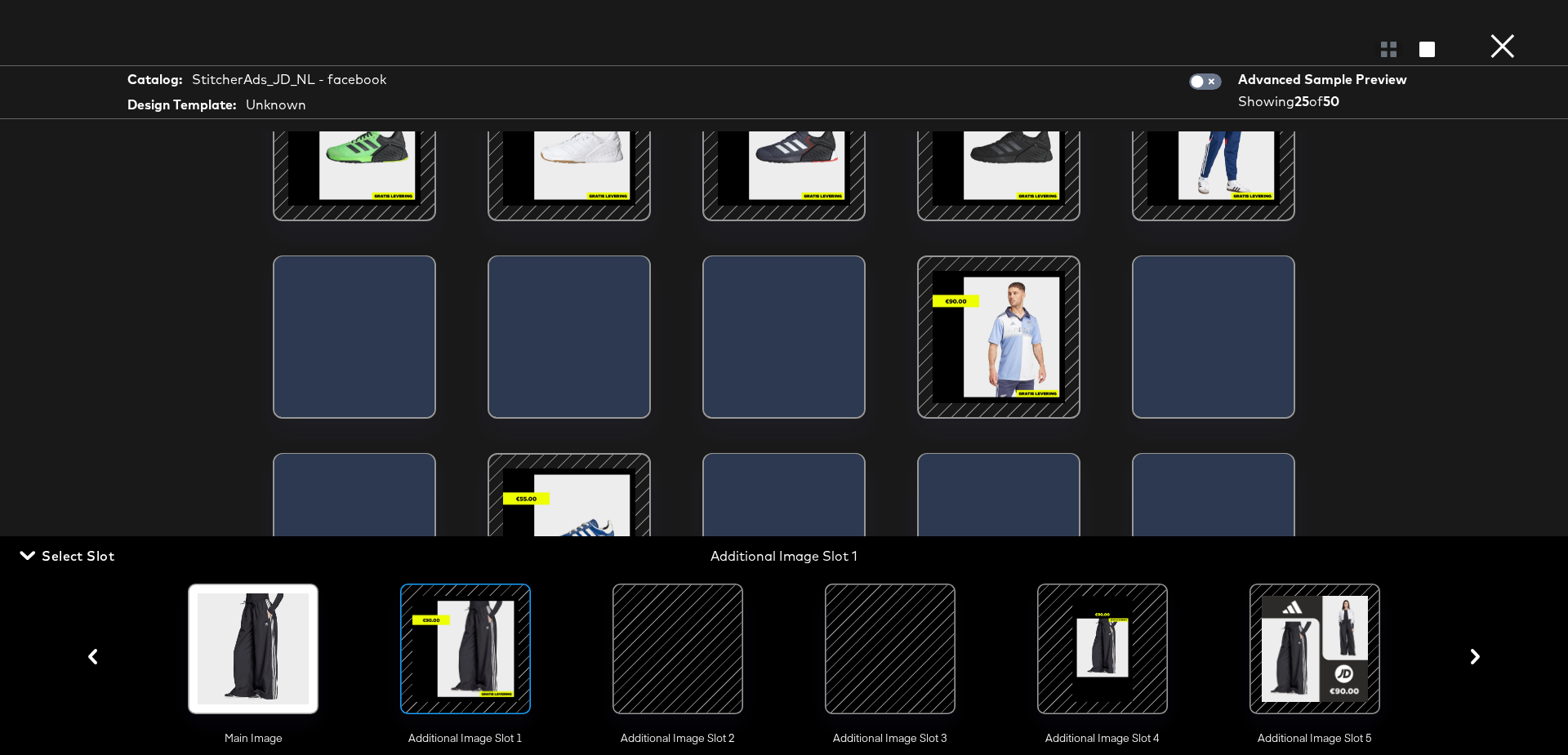
scroll to position [327, 0]
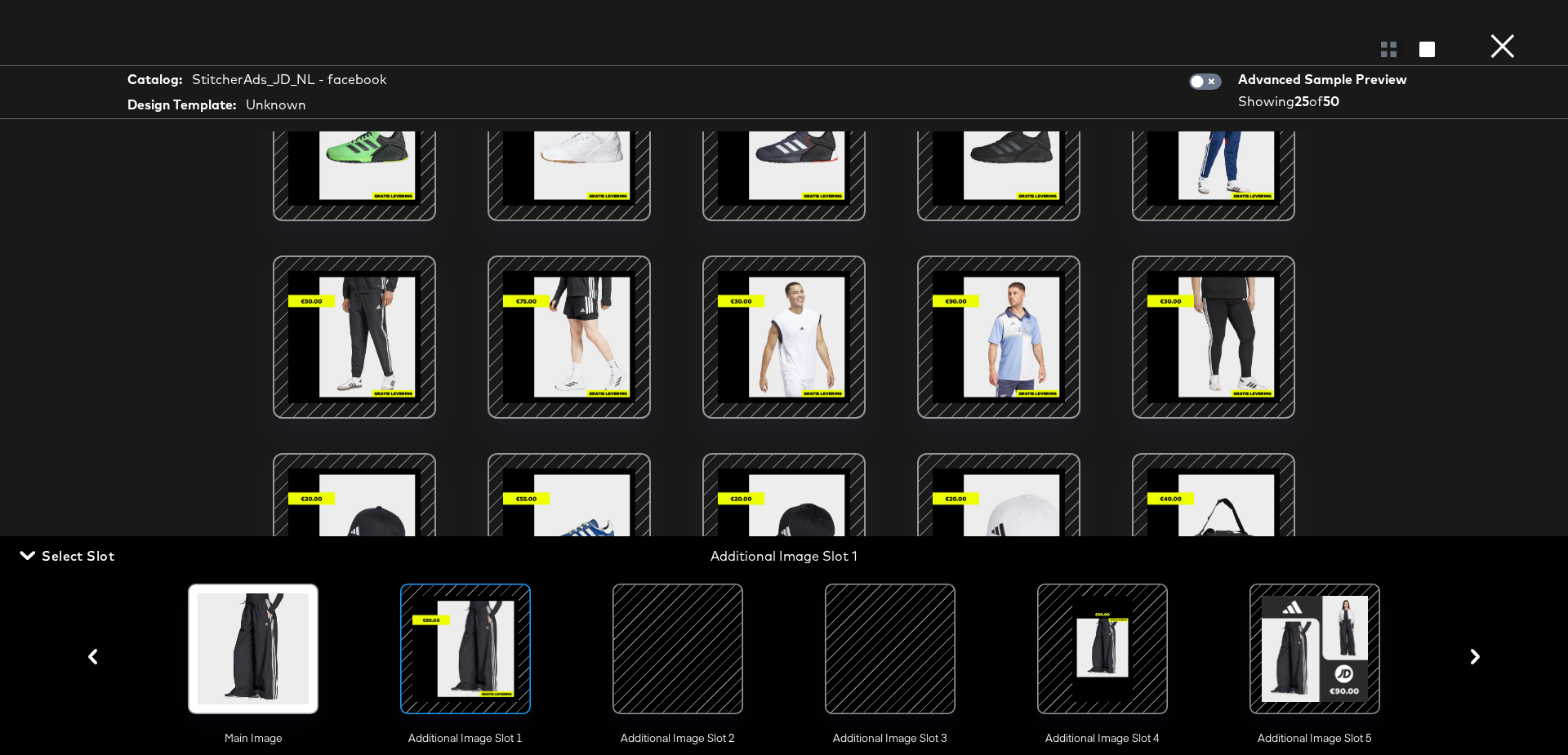
click at [1539, 288] on div "Catalog: StitcherAds_JD_NL - facebook Design Template: Unknown Advanced Sample …" at bounding box center [784, 378] width 1568 height 690
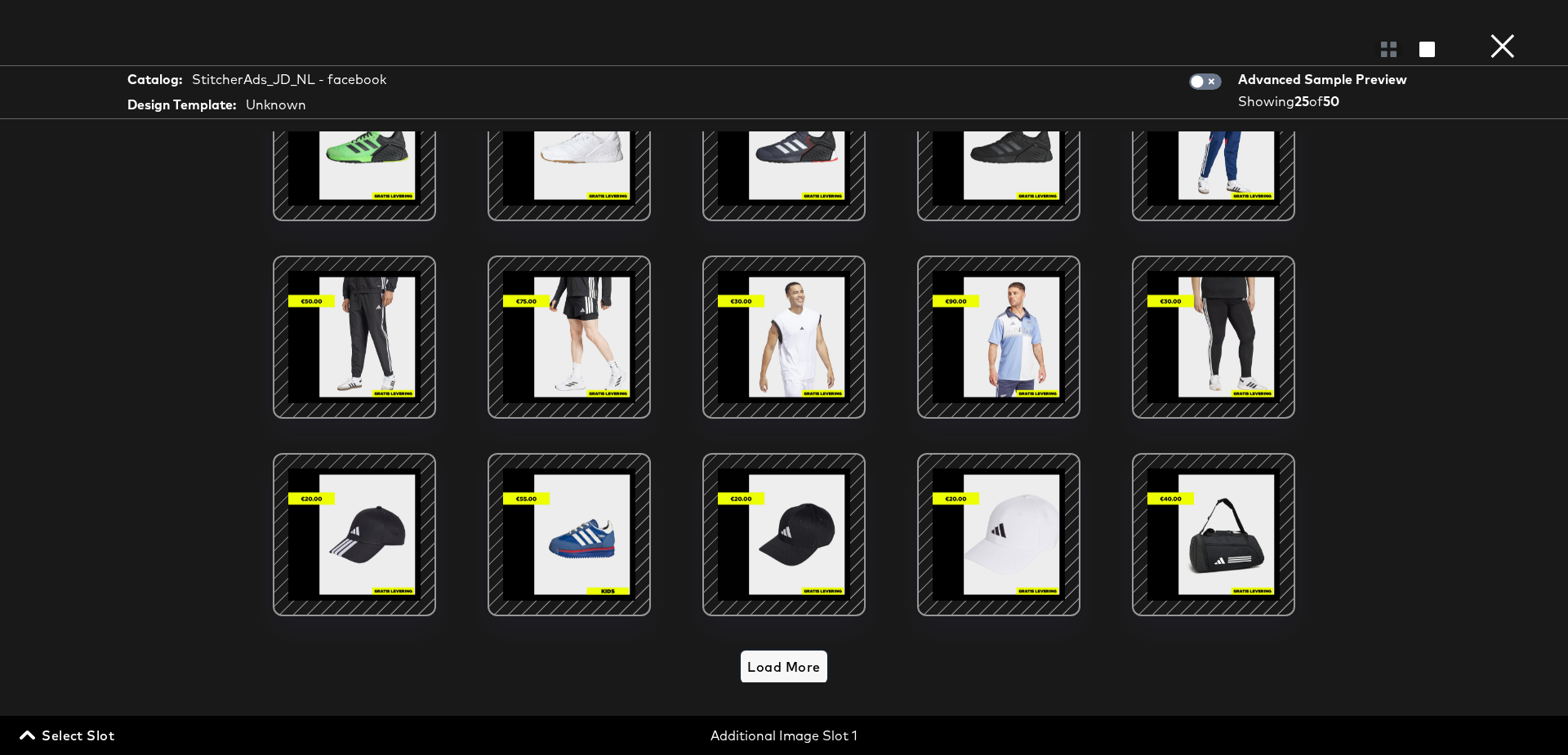
click at [788, 666] on span "Load More" at bounding box center [783, 667] width 73 height 23
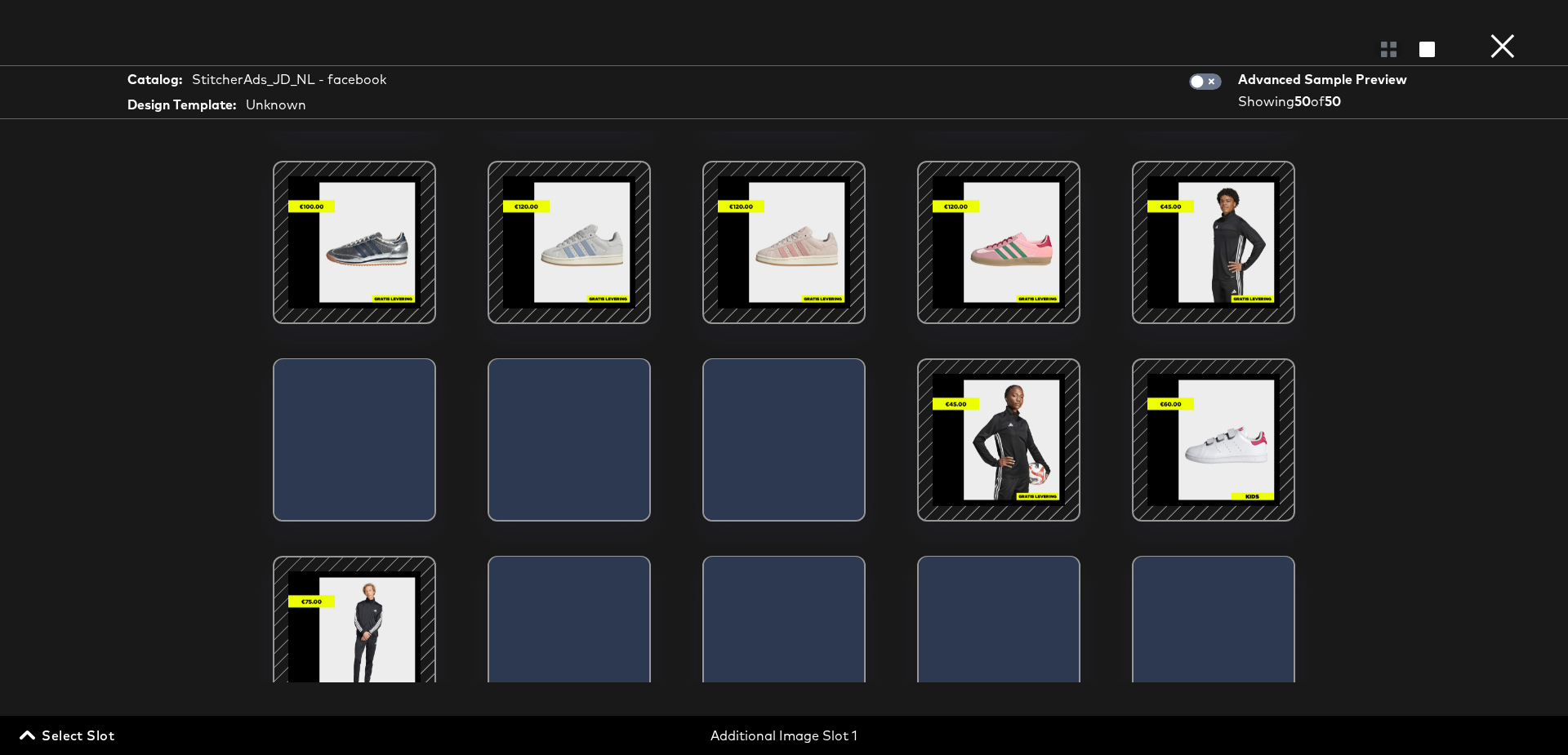
scroll to position [1223, 0]
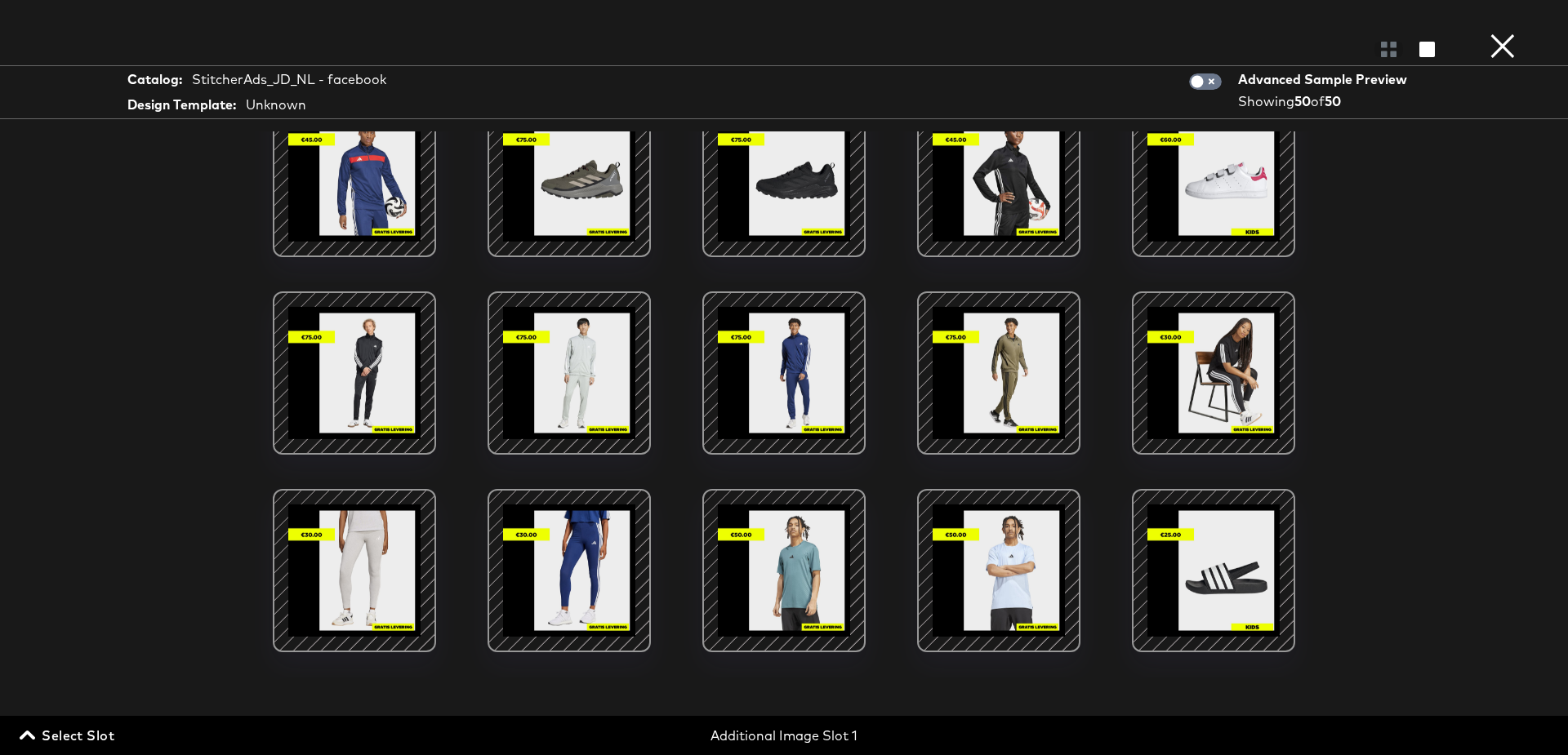
click at [94, 733] on span "Select Slot" at bounding box center [68, 735] width 92 height 23
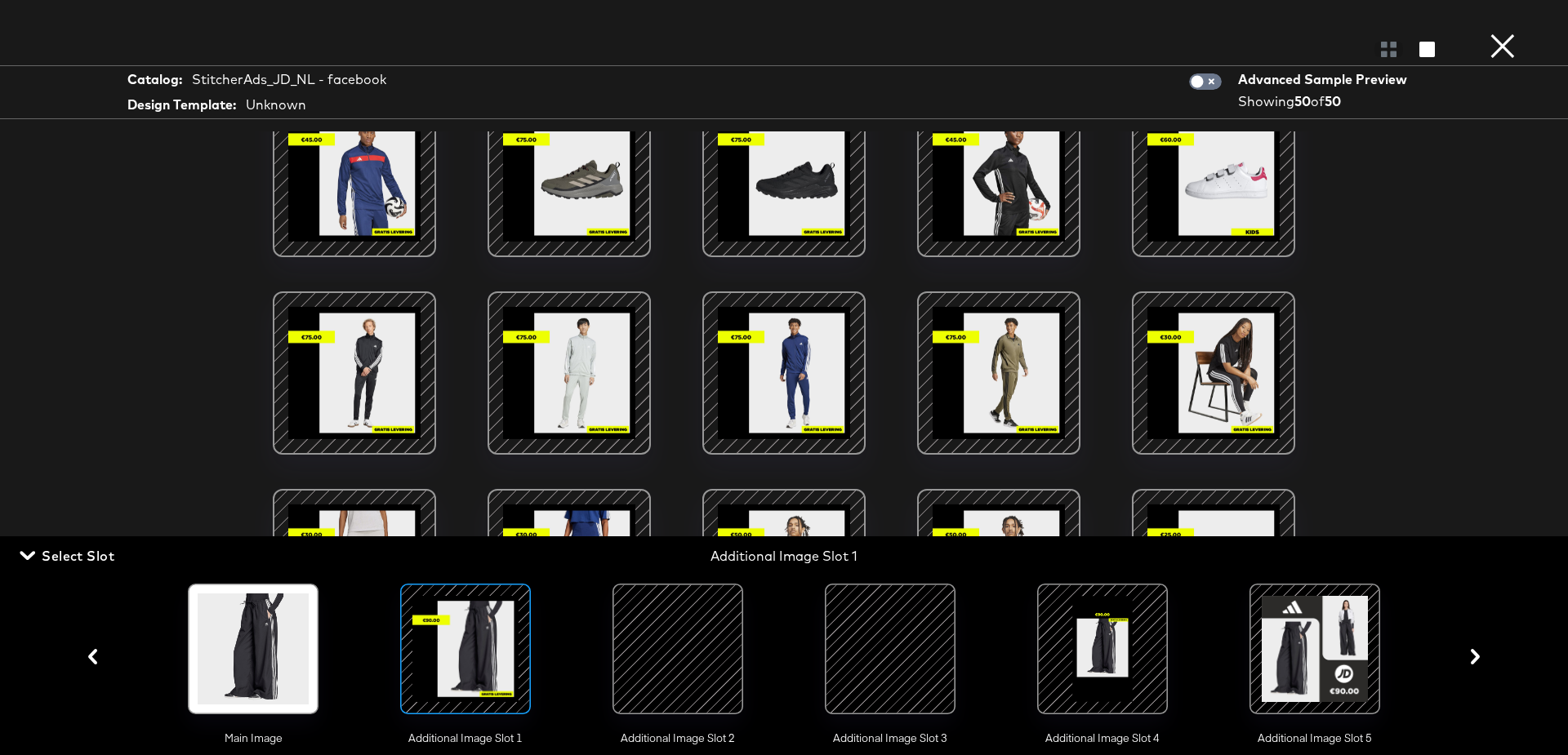
click at [689, 631] on div at bounding box center [678, 649] width 111 height 111
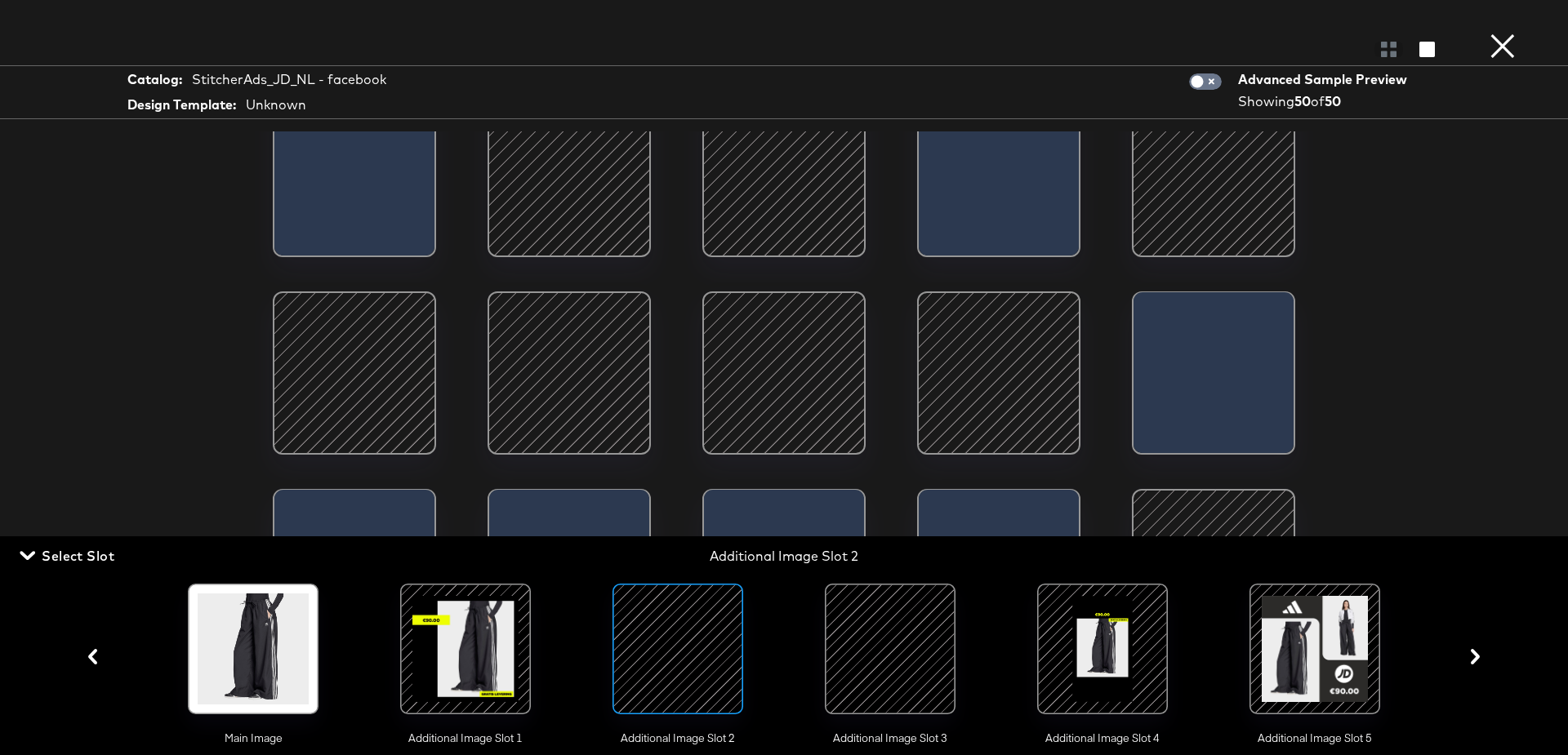
click at [87, 296] on div "Catalog: StitcherAds_JD_NL - facebook Design Template: Unknown Advanced Sample …" at bounding box center [784, 378] width 1568 height 690
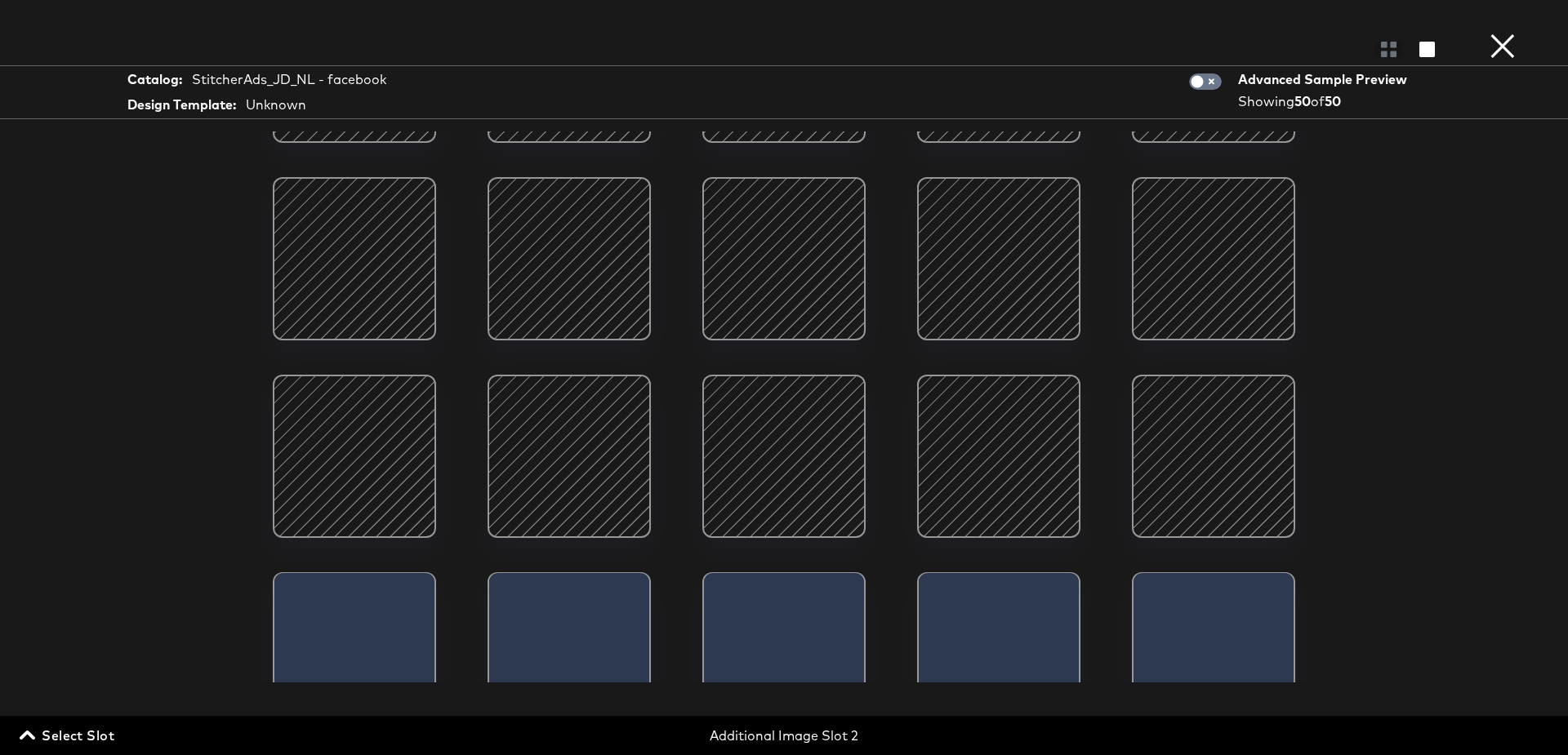
scroll to position [1390, 0]
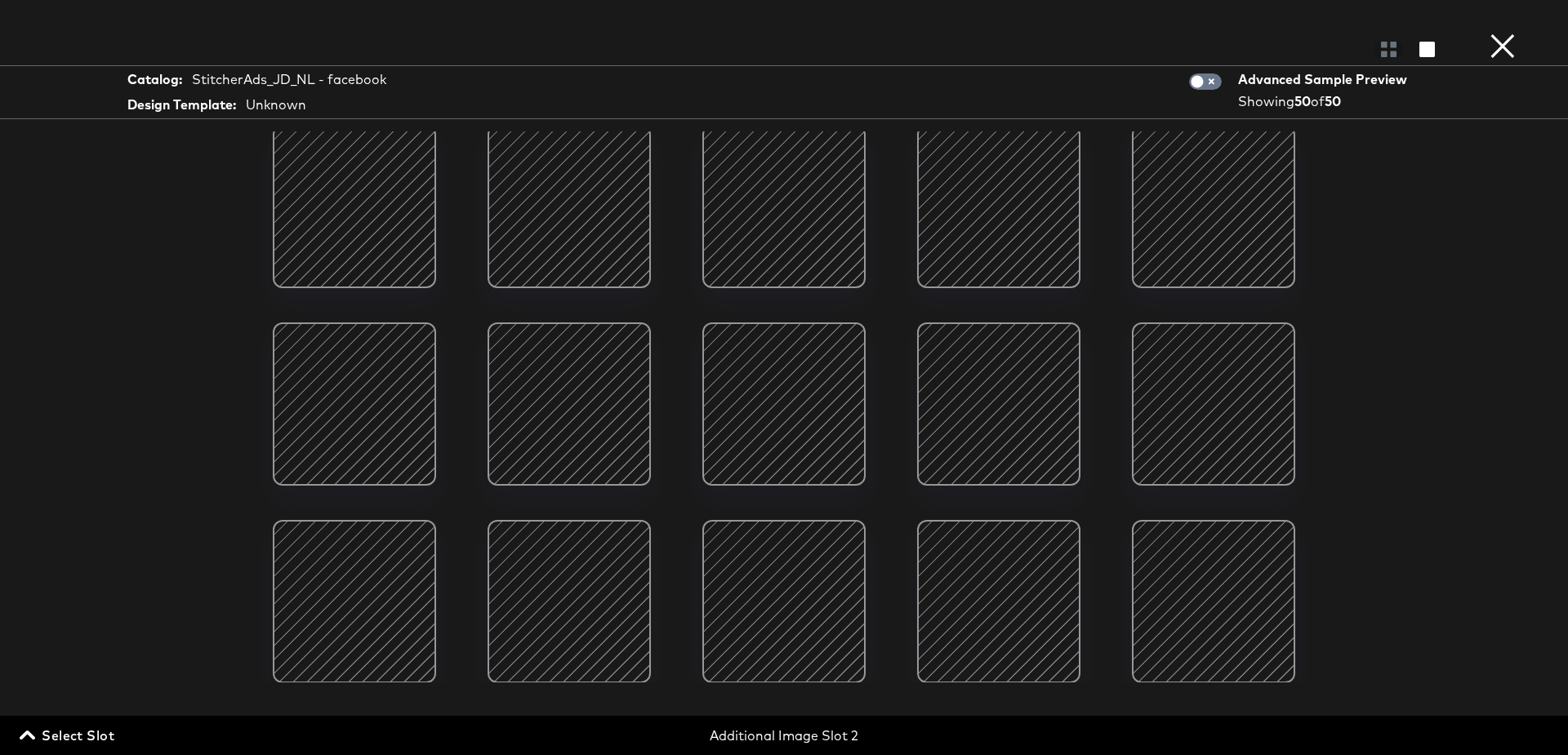
click at [74, 729] on span "Select Slot" at bounding box center [68, 735] width 92 height 23
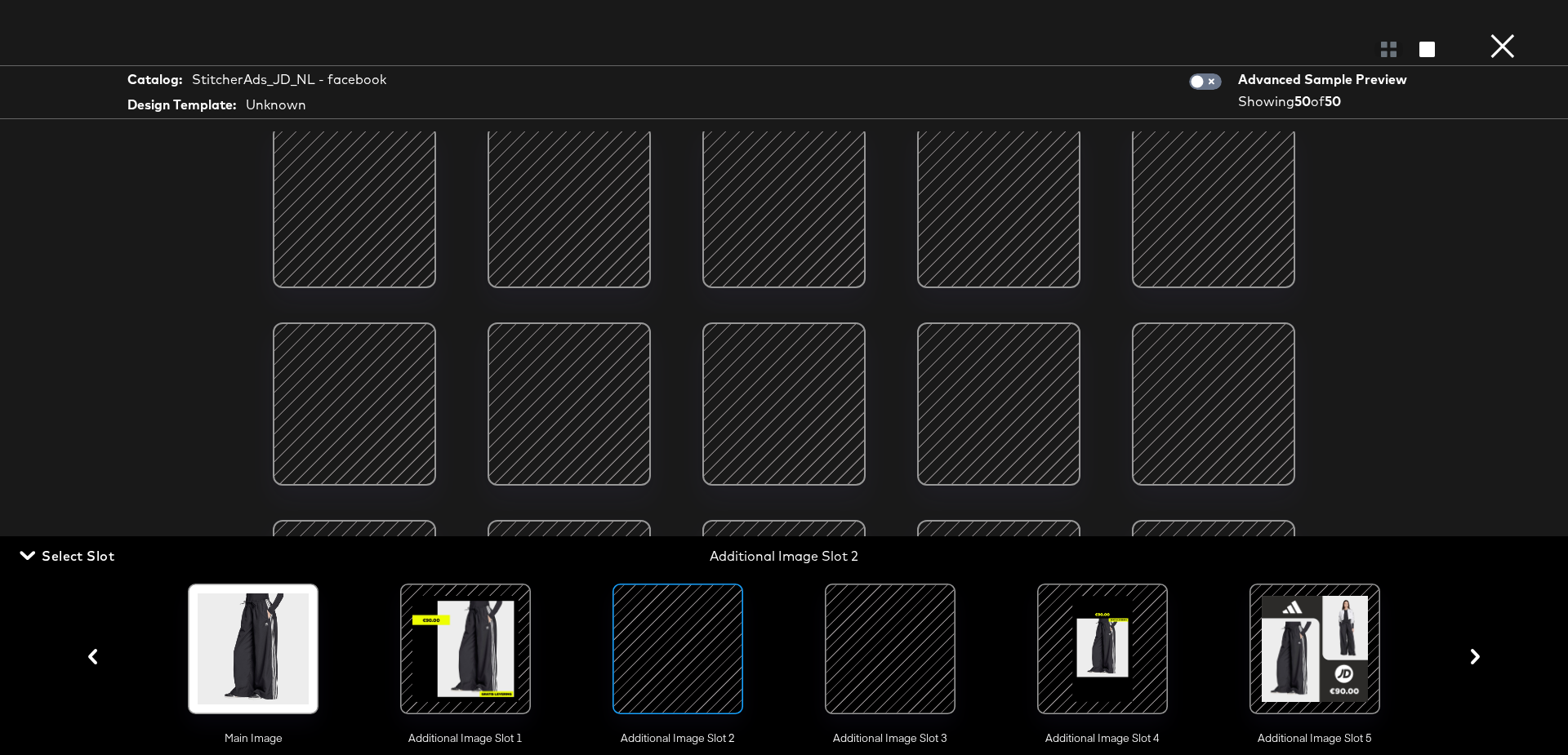
click at [894, 617] on div at bounding box center [889, 649] width 111 height 111
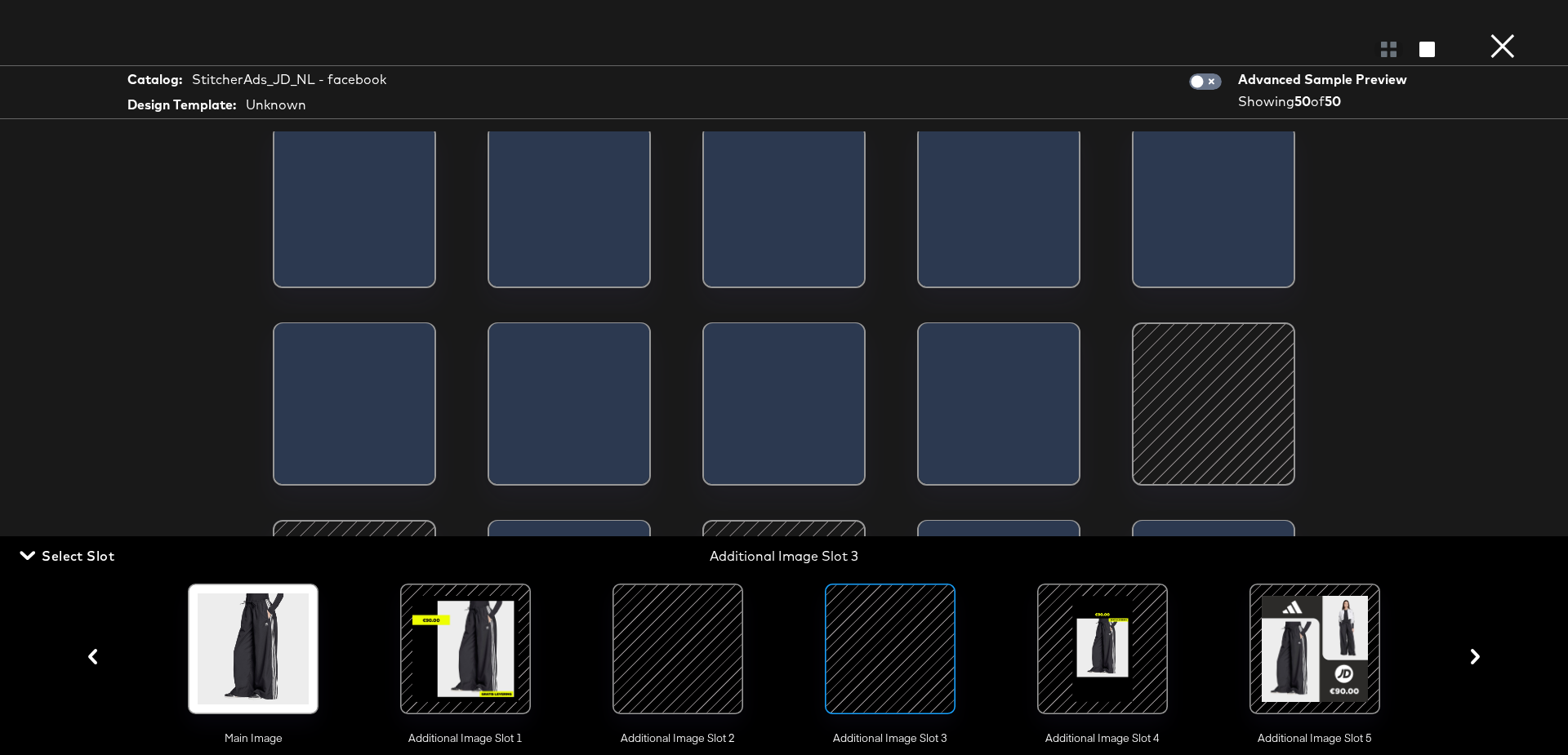
click at [91, 317] on div "Catalog: StitcherAds_JD_NL - facebook Design Template: Unknown Advanced Sample …" at bounding box center [784, 378] width 1568 height 690
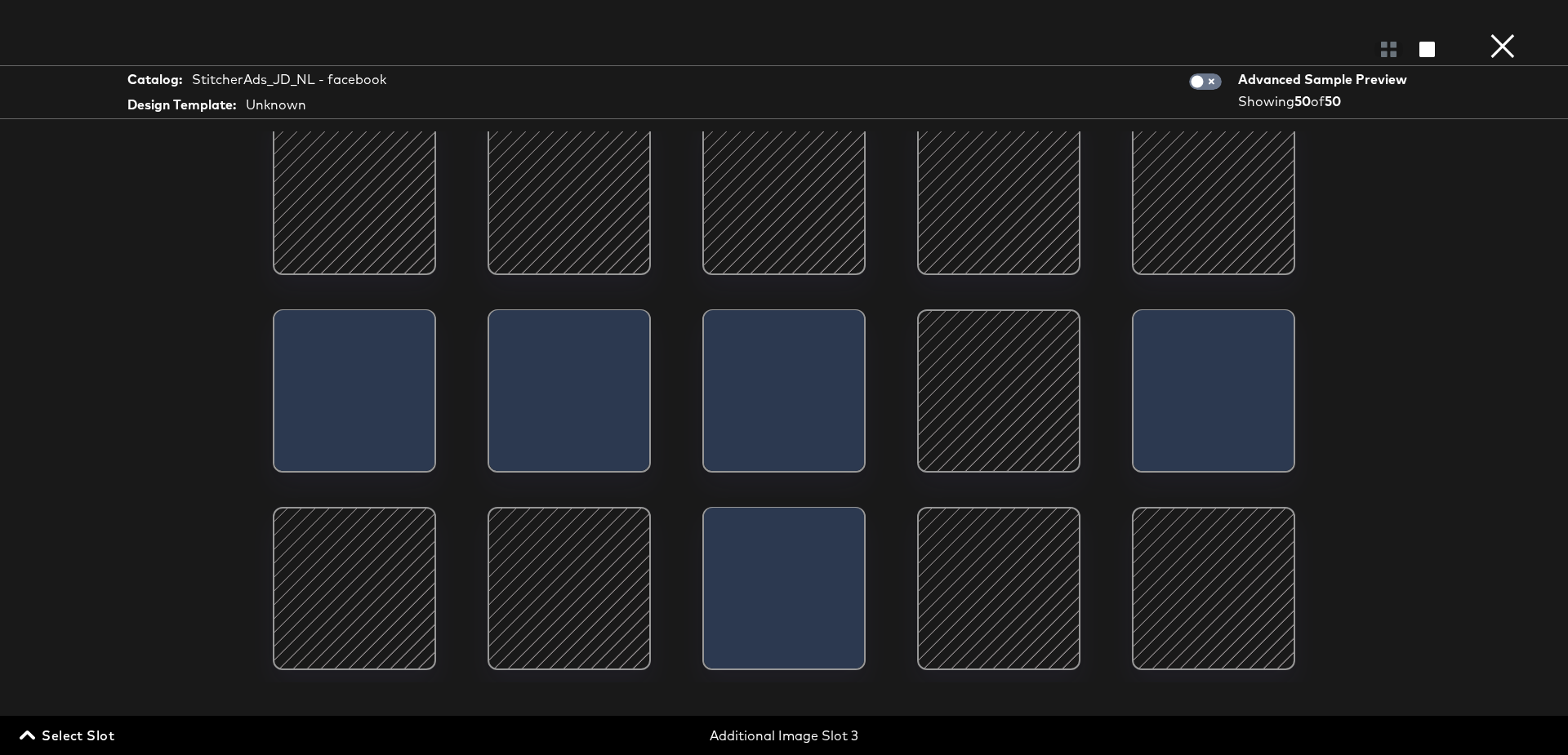
scroll to position [962, 0]
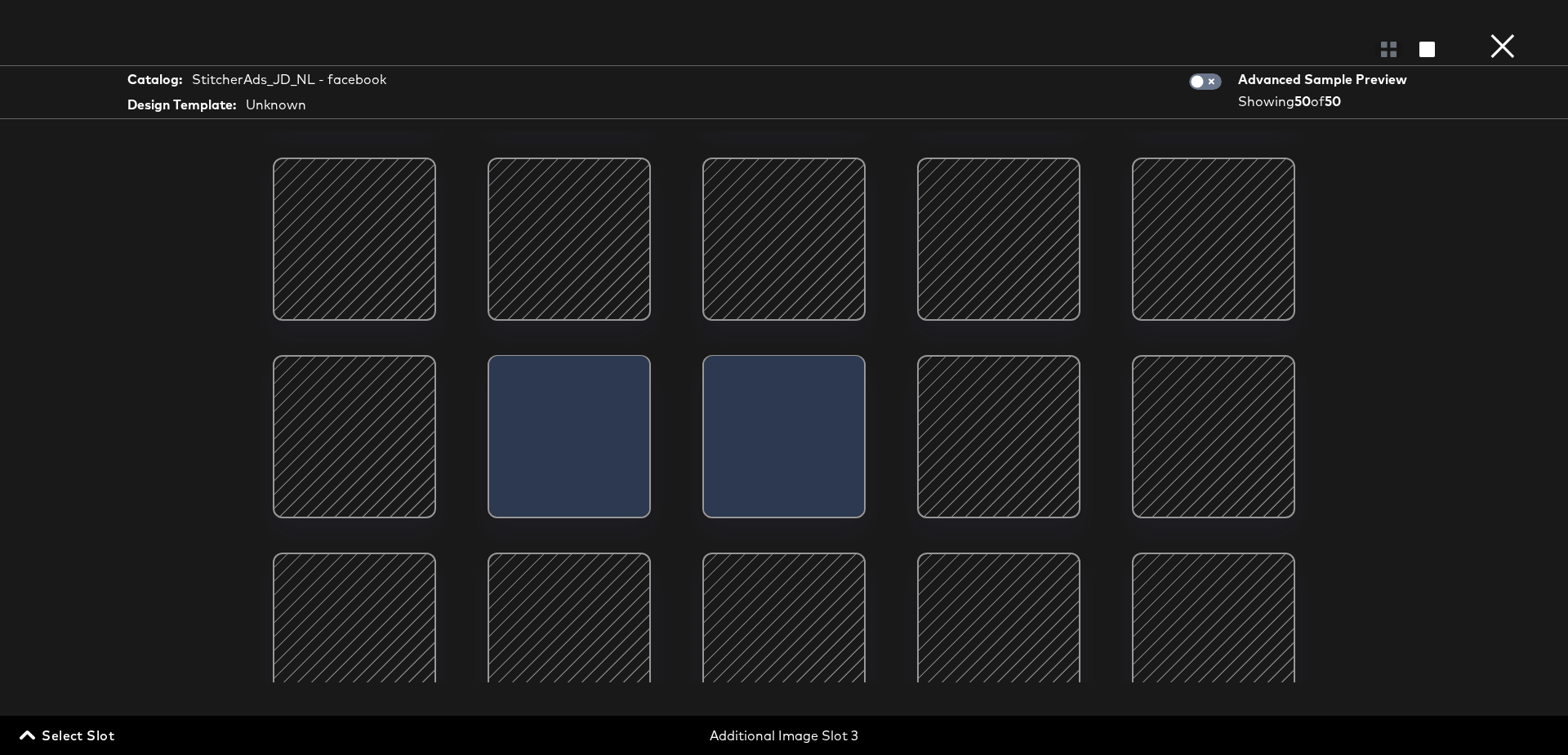
click at [80, 738] on span "Select Slot" at bounding box center [68, 735] width 92 height 23
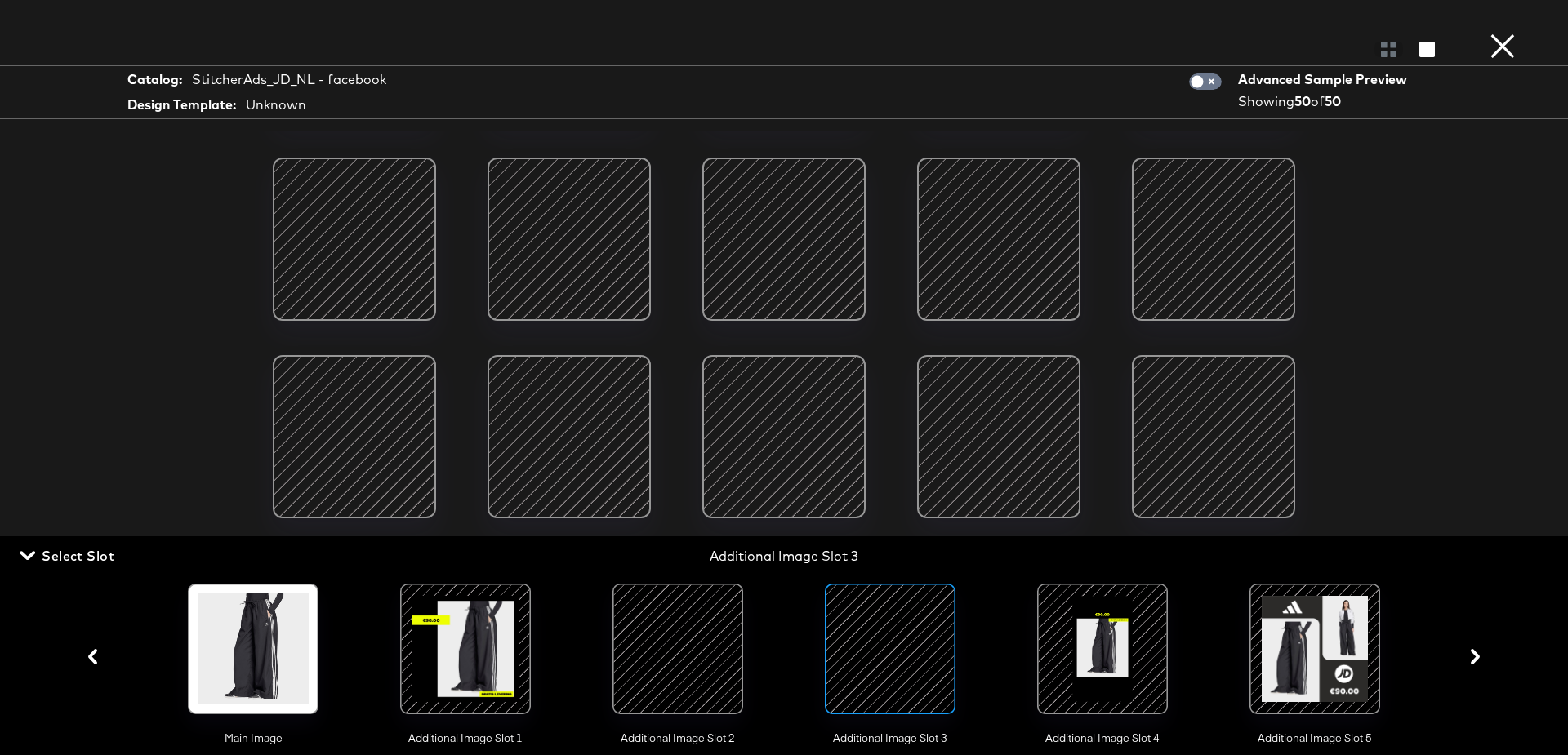
click at [1094, 631] on div at bounding box center [1102, 649] width 111 height 111
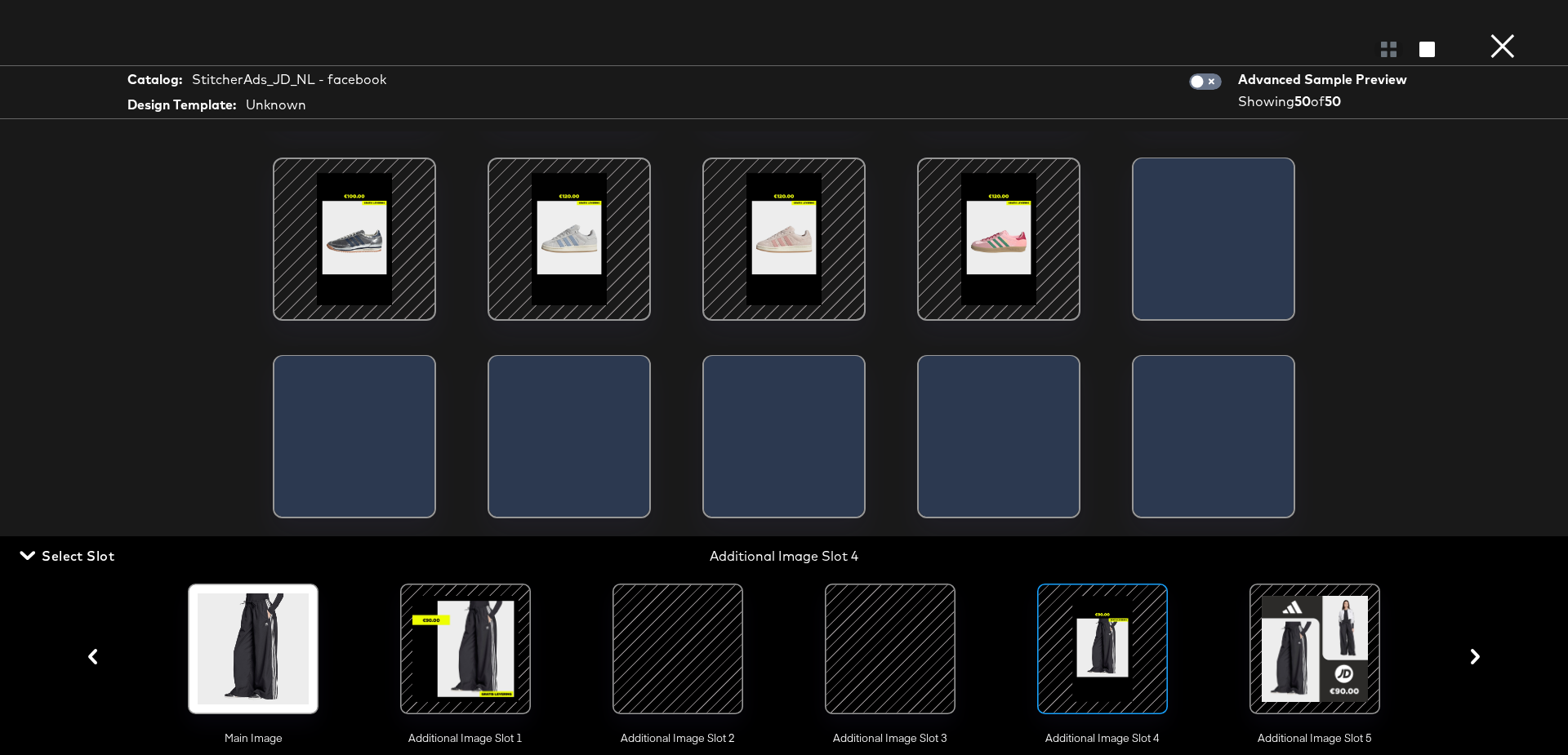
click at [106, 319] on div "Catalog: StitcherAds_JD_NL - facebook Design Template: Unknown Advanced Sample …" at bounding box center [784, 378] width 1568 height 690
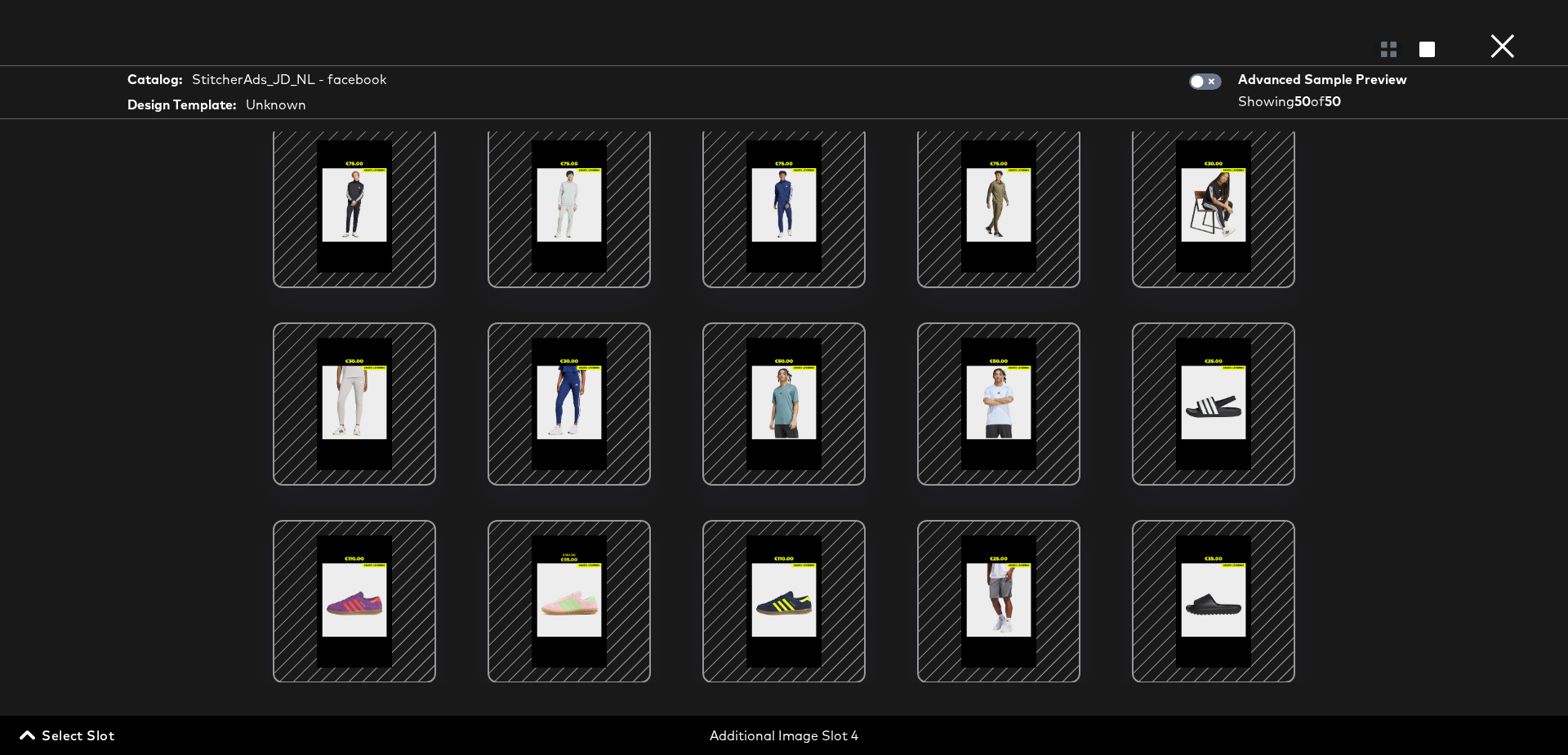
scroll to position [160, 0]
click at [600, 582] on div at bounding box center [570, 602] width 139 height 139
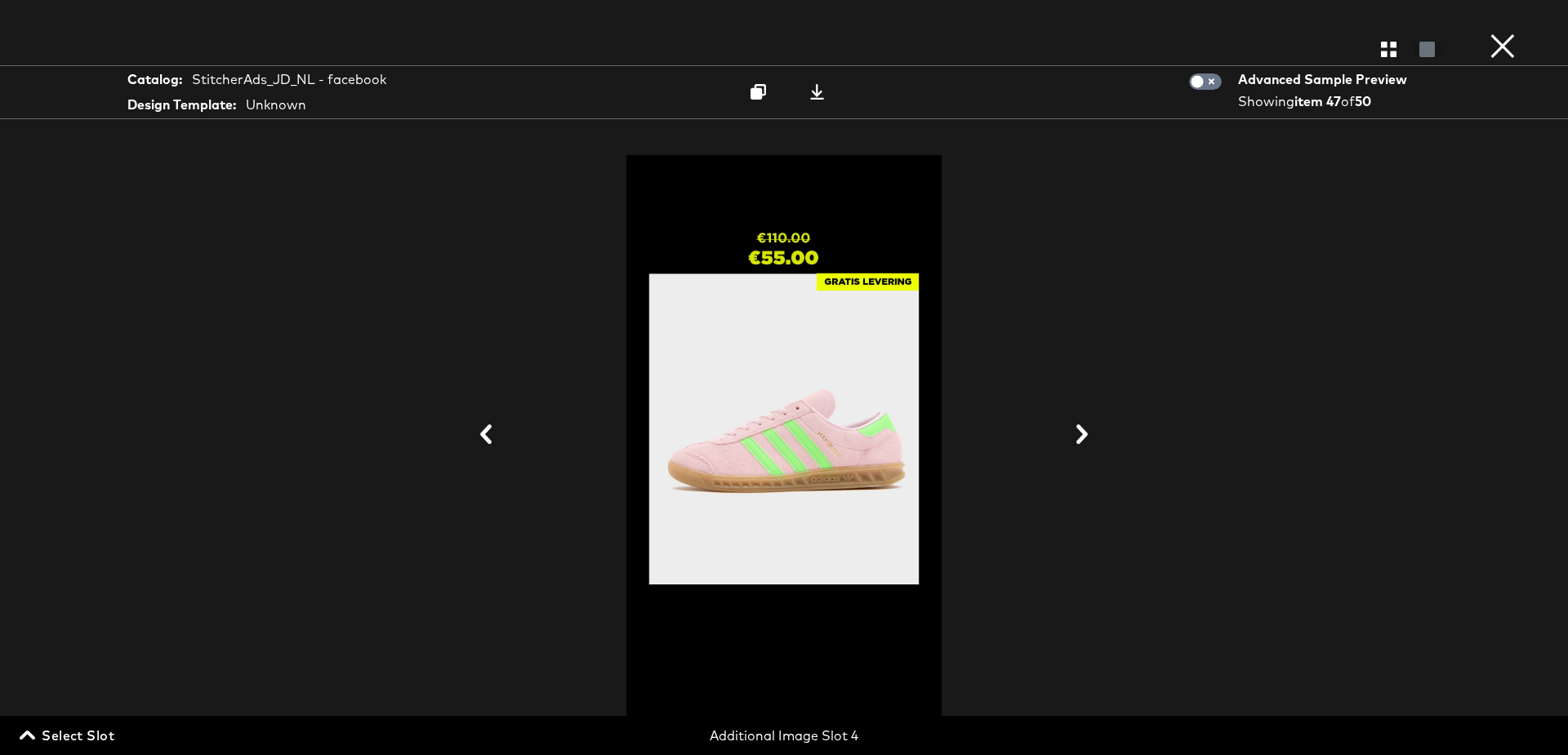
click at [1387, 31] on div "× Gallery View Catalog: StitcherAds_JD_NL - facebook Design Template: Unknown A…" at bounding box center [784, 378] width 1568 height 755
click at [1387, 53] on icon "button" at bounding box center [1389, 49] width 15 height 15
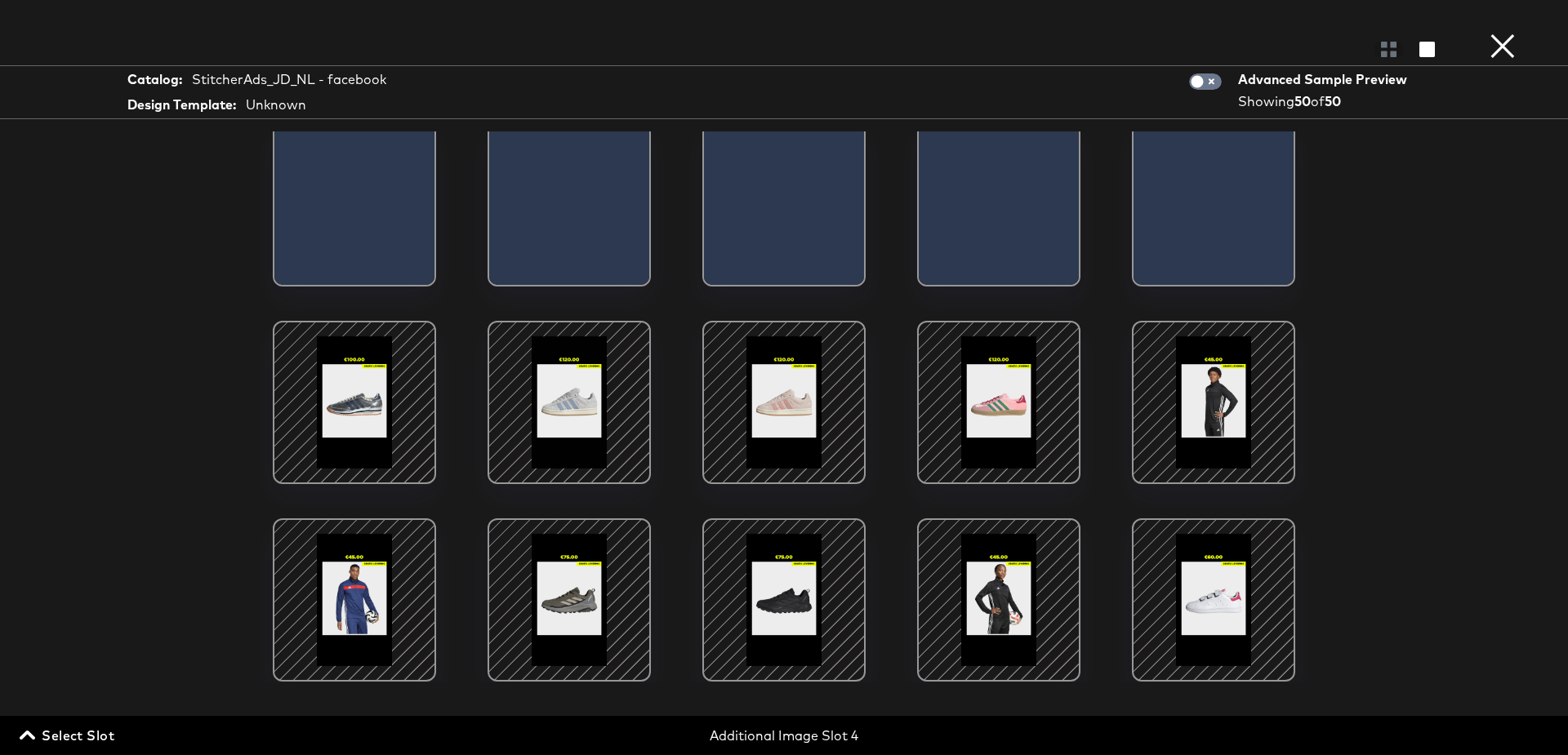
scroll to position [801, 0]
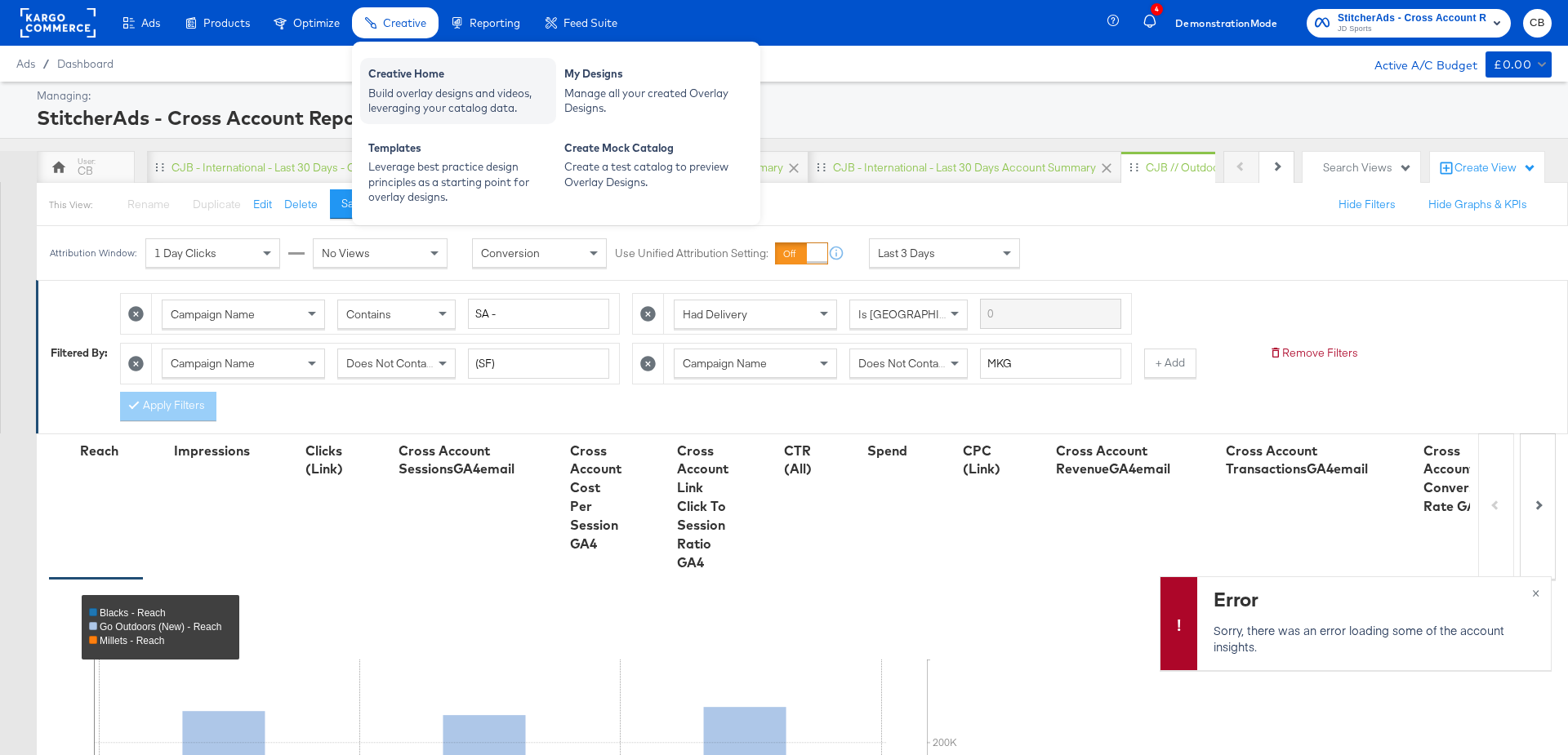
click at [415, 65] on div "Creative Home Build overlay designs and videos, leveraging your catalog data." at bounding box center [459, 90] width 196 height 66
click at [406, 75] on div "Creative Home" at bounding box center [458, 76] width 179 height 20
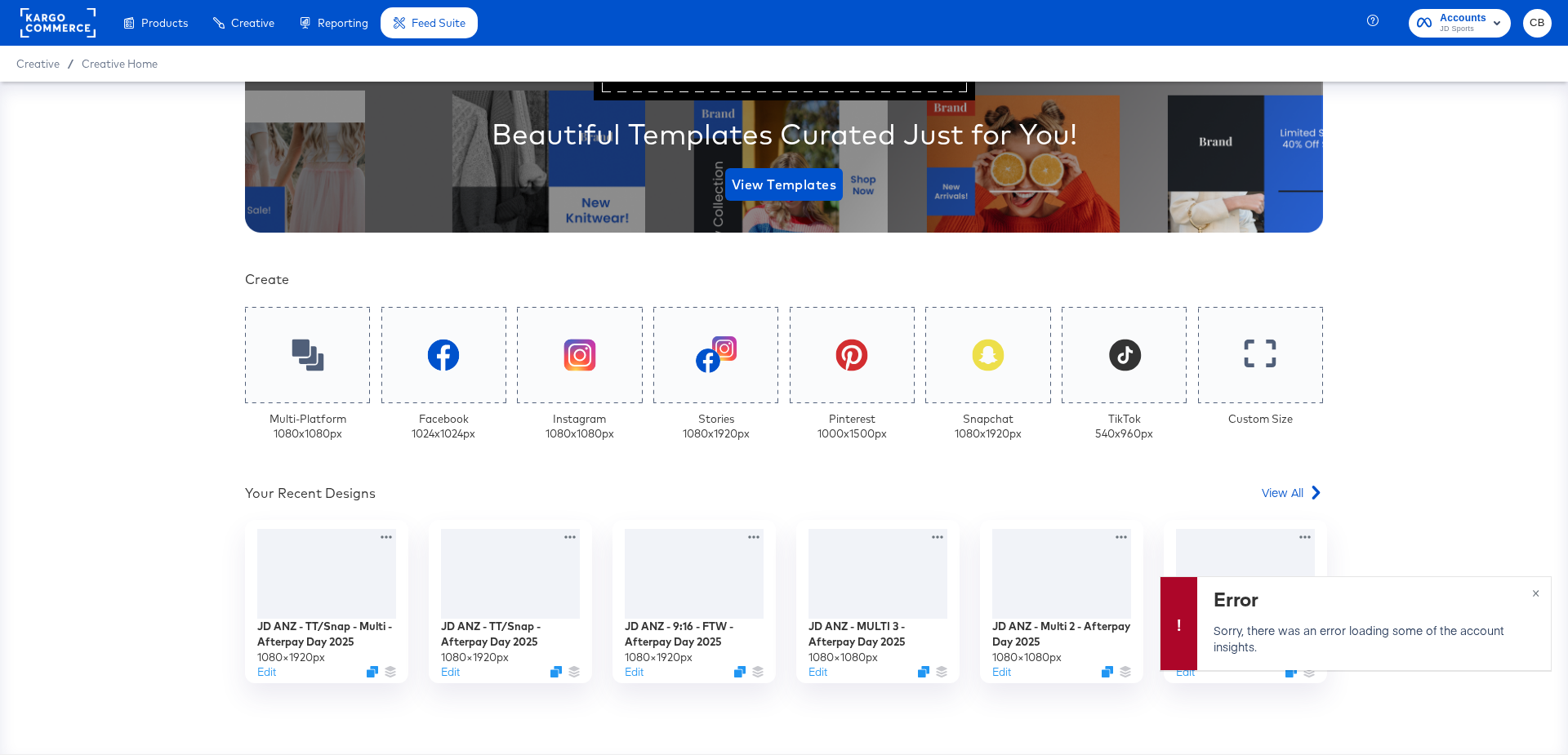
scroll to position [322, 0]
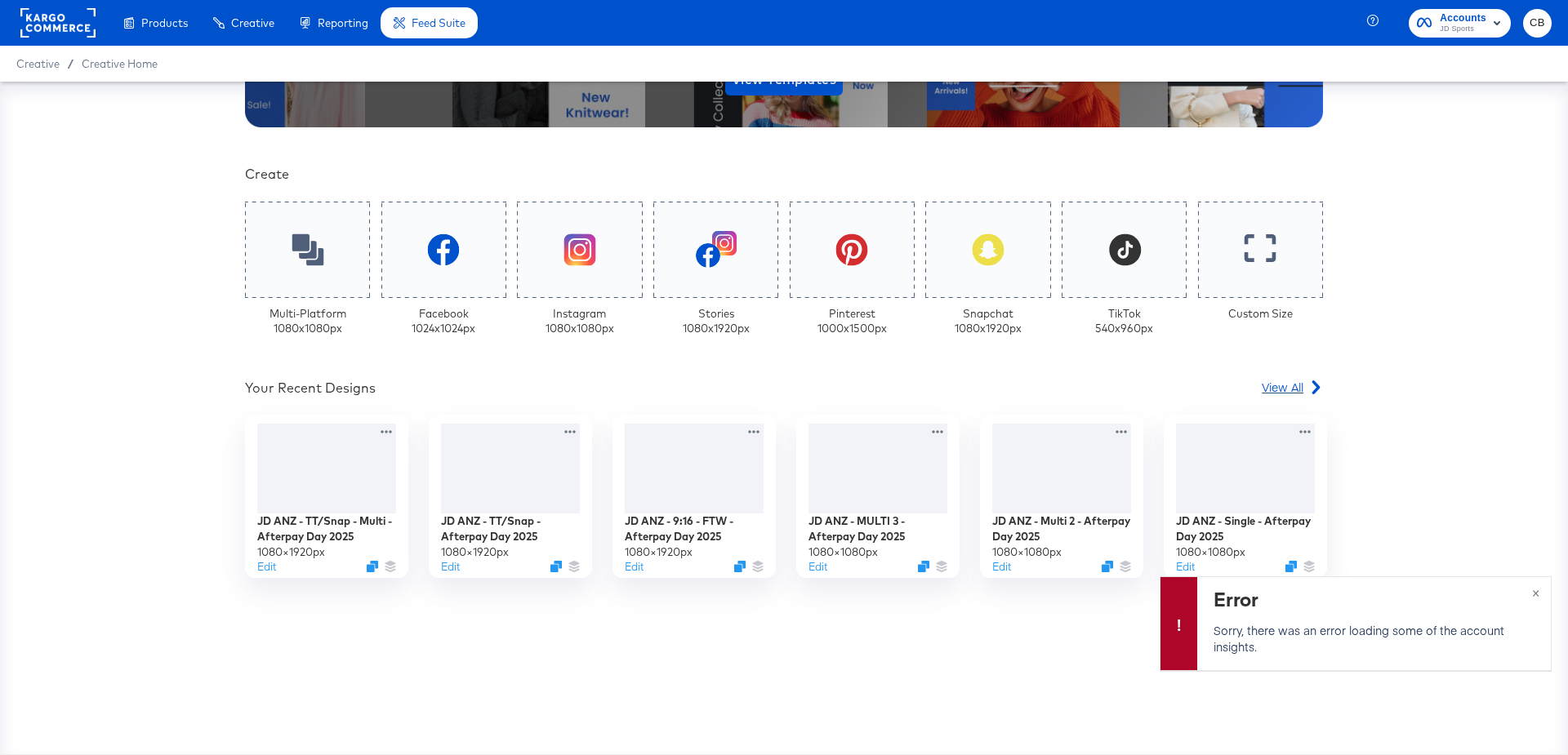
click at [1279, 384] on span "View All" at bounding box center [1282, 387] width 41 height 16
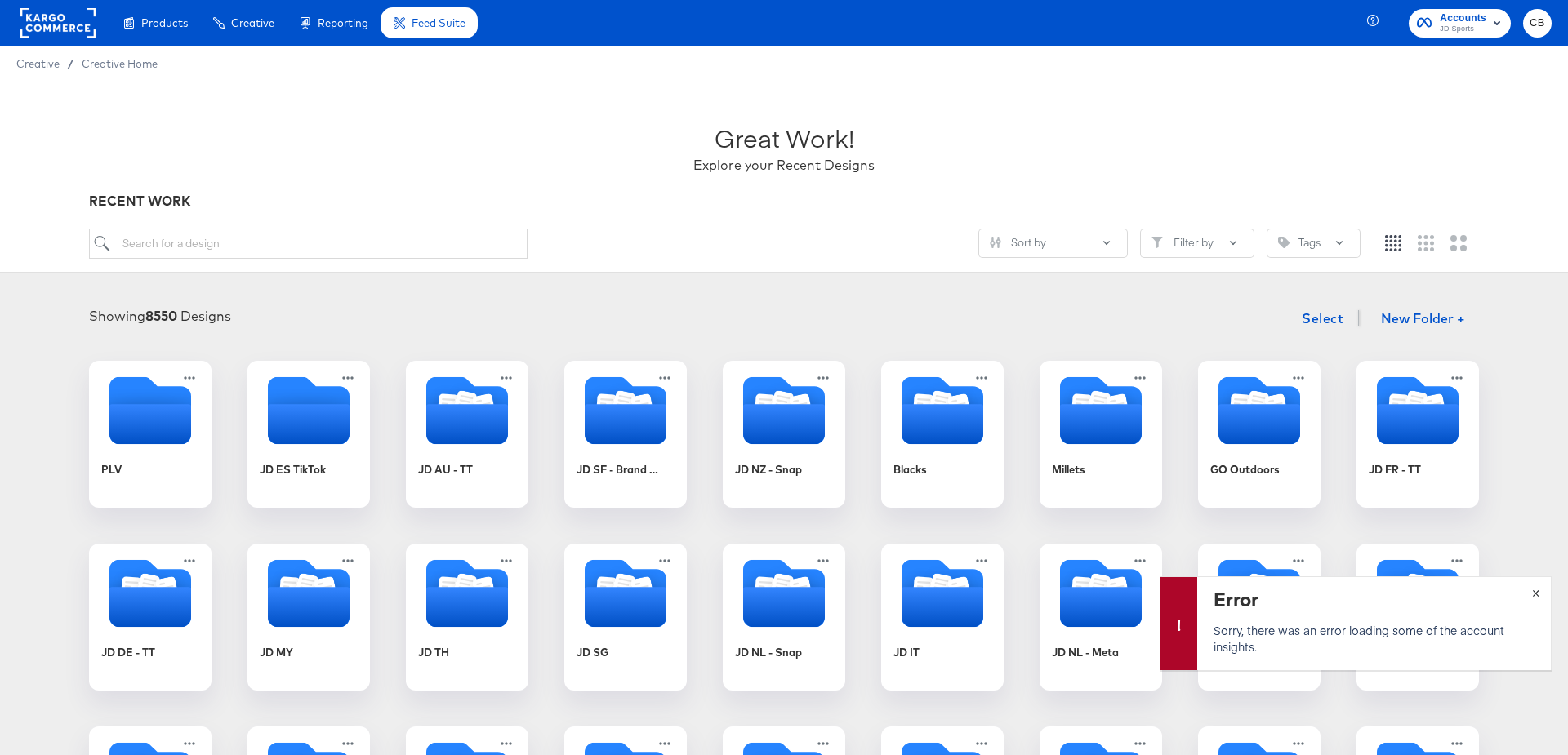
click at [1533, 595] on span "×" at bounding box center [1536, 591] width 7 height 19
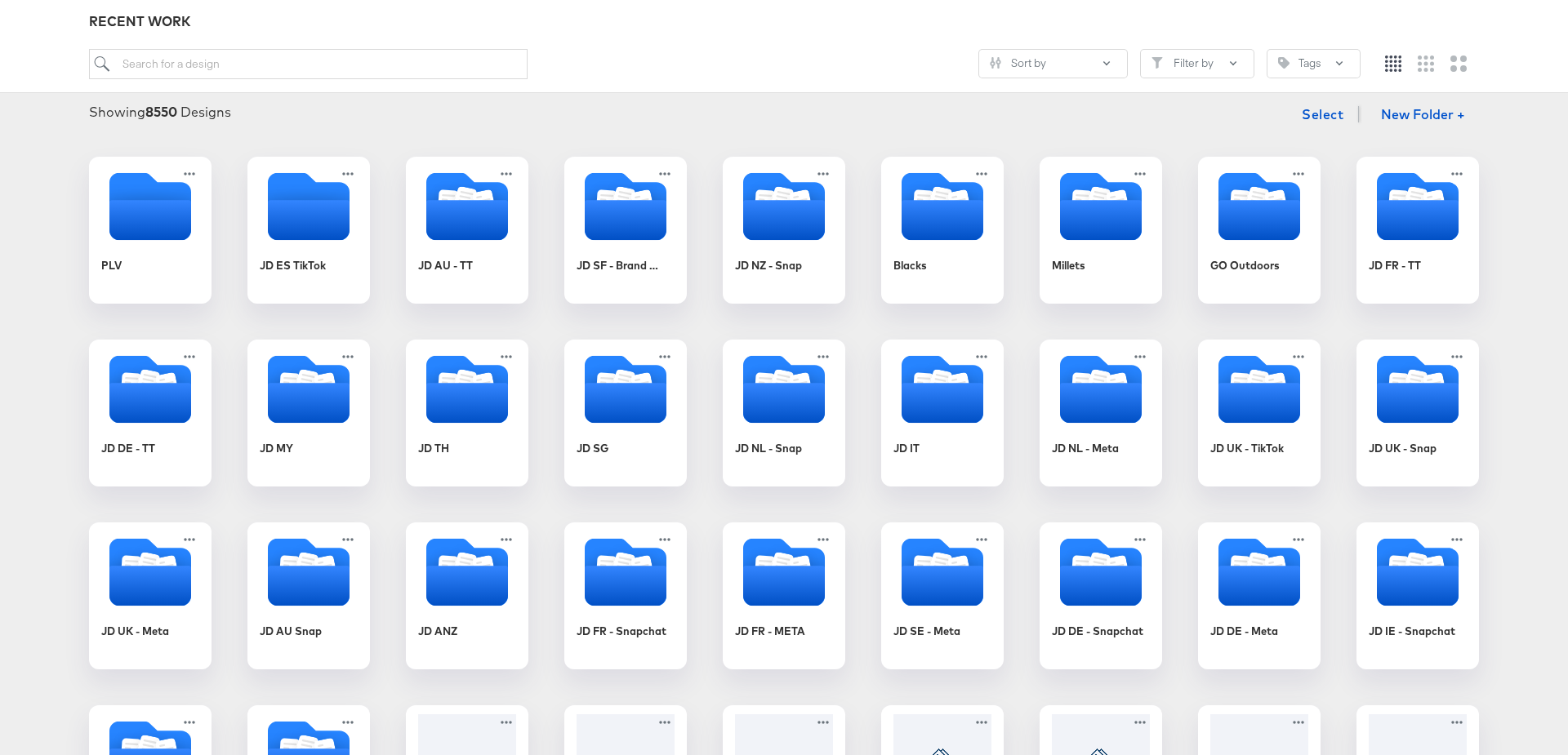
scroll to position [372, 0]
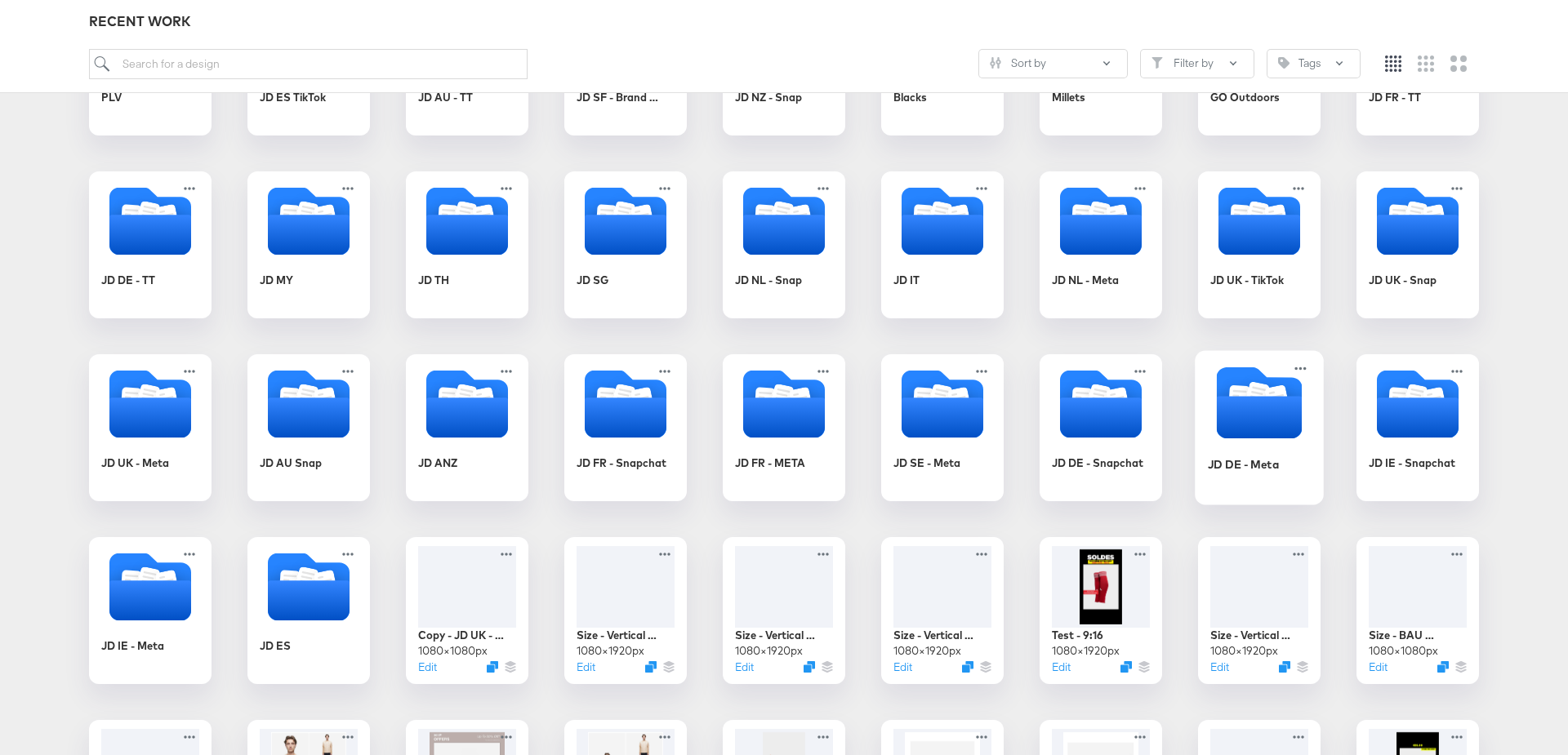
click at [1252, 417] on icon "Folder" at bounding box center [1259, 417] width 86 height 42
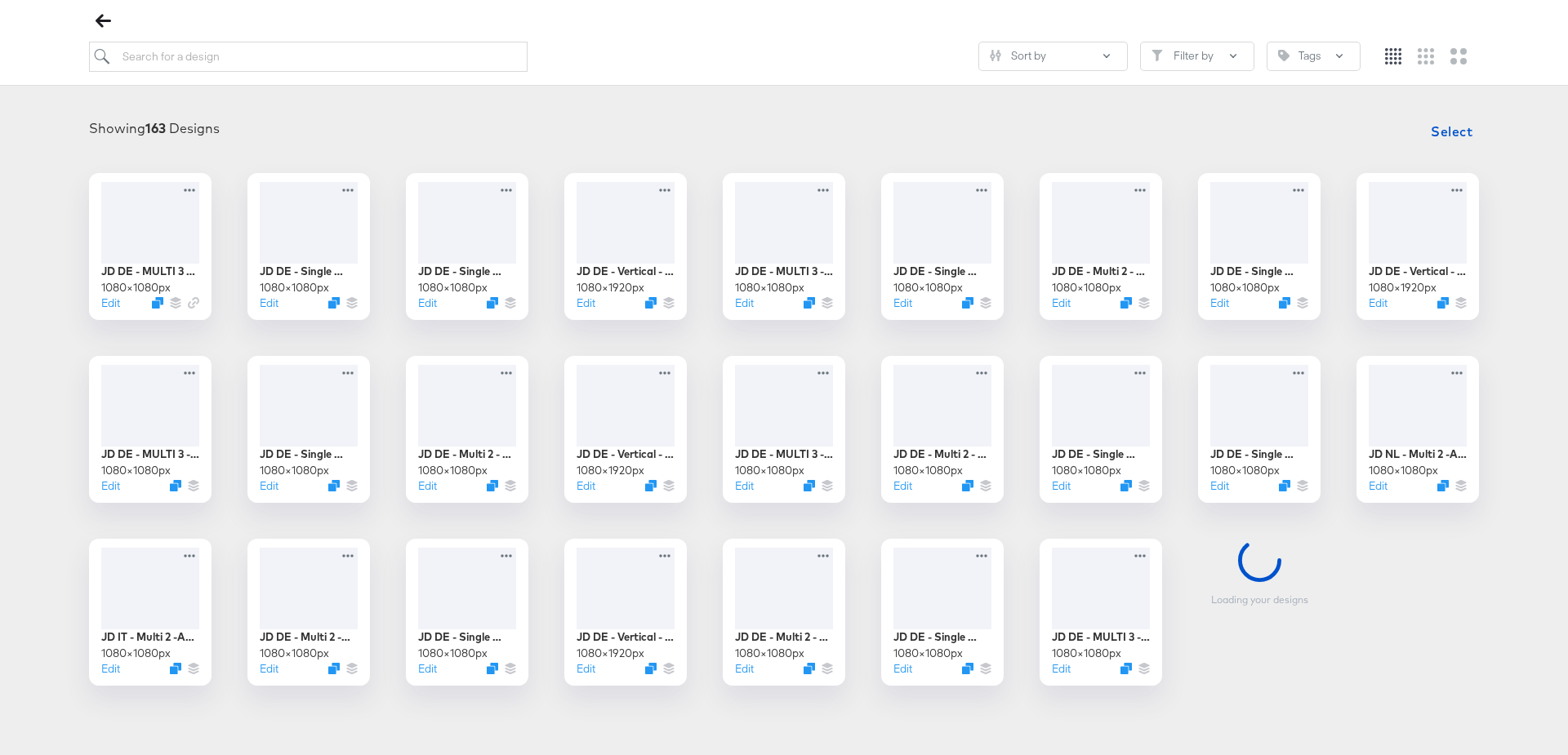
scroll to position [186, 0]
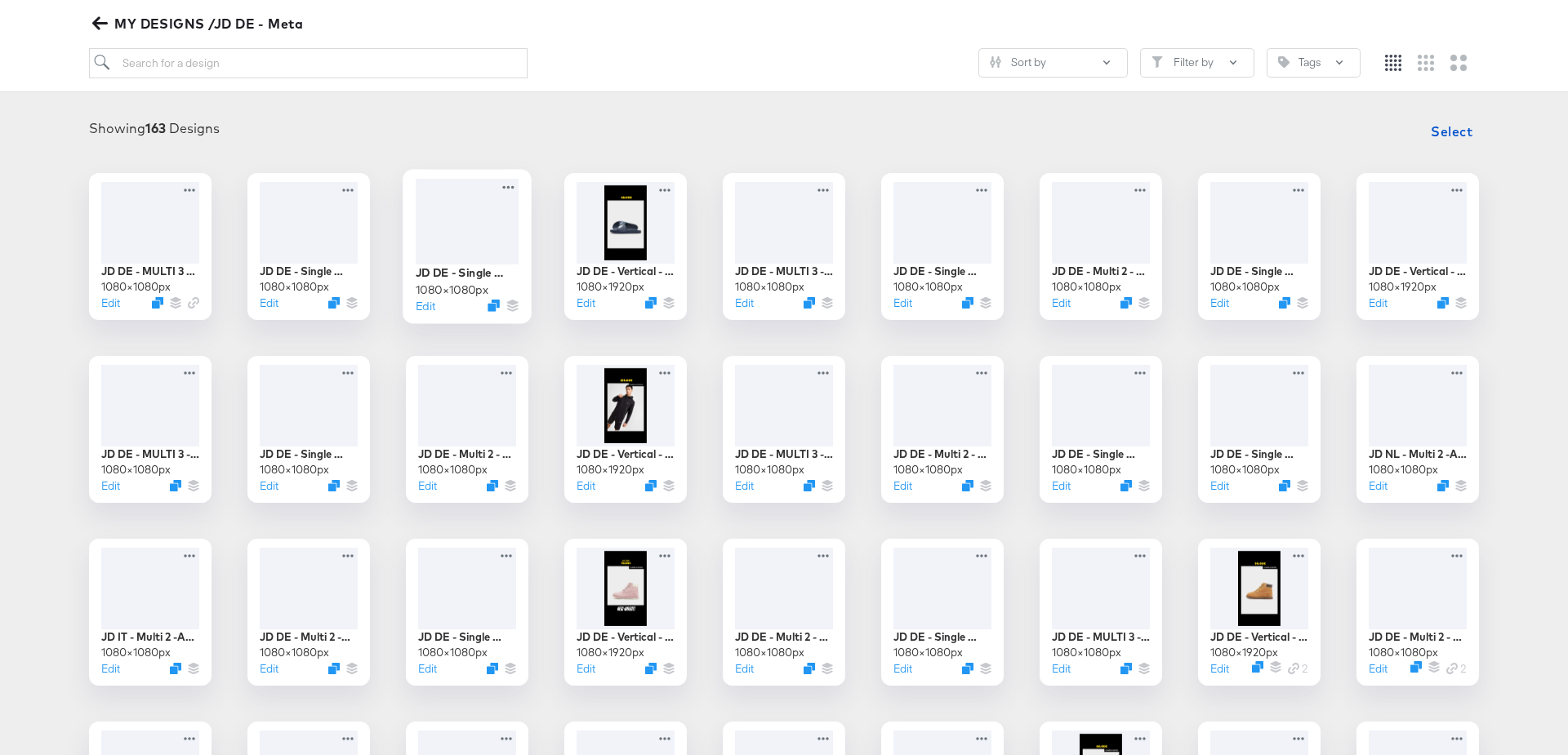
click at [446, 226] on div at bounding box center [467, 221] width 103 height 86
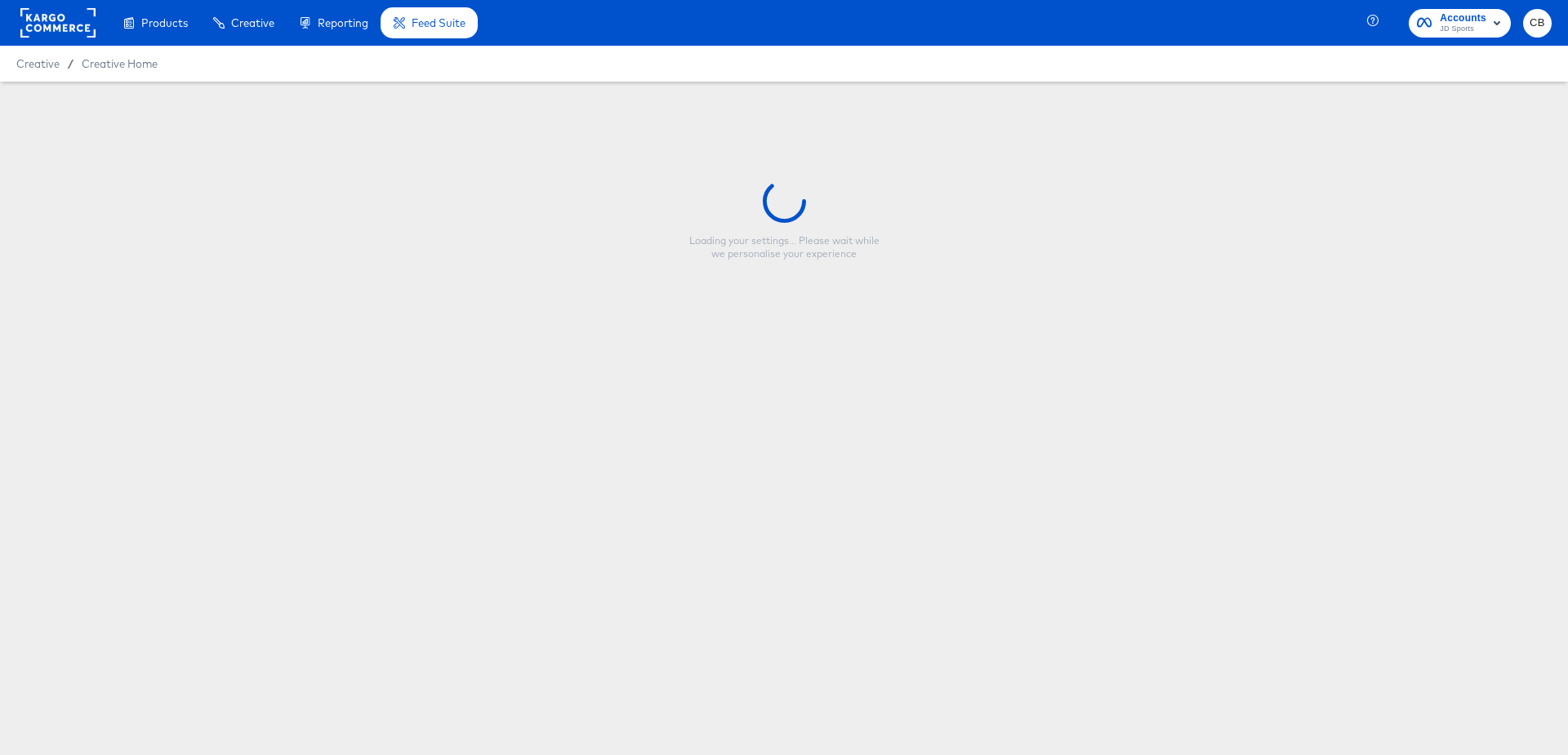
type input "JD DE - Single Image - Final Summer sale Clothing (Forever Forward)"
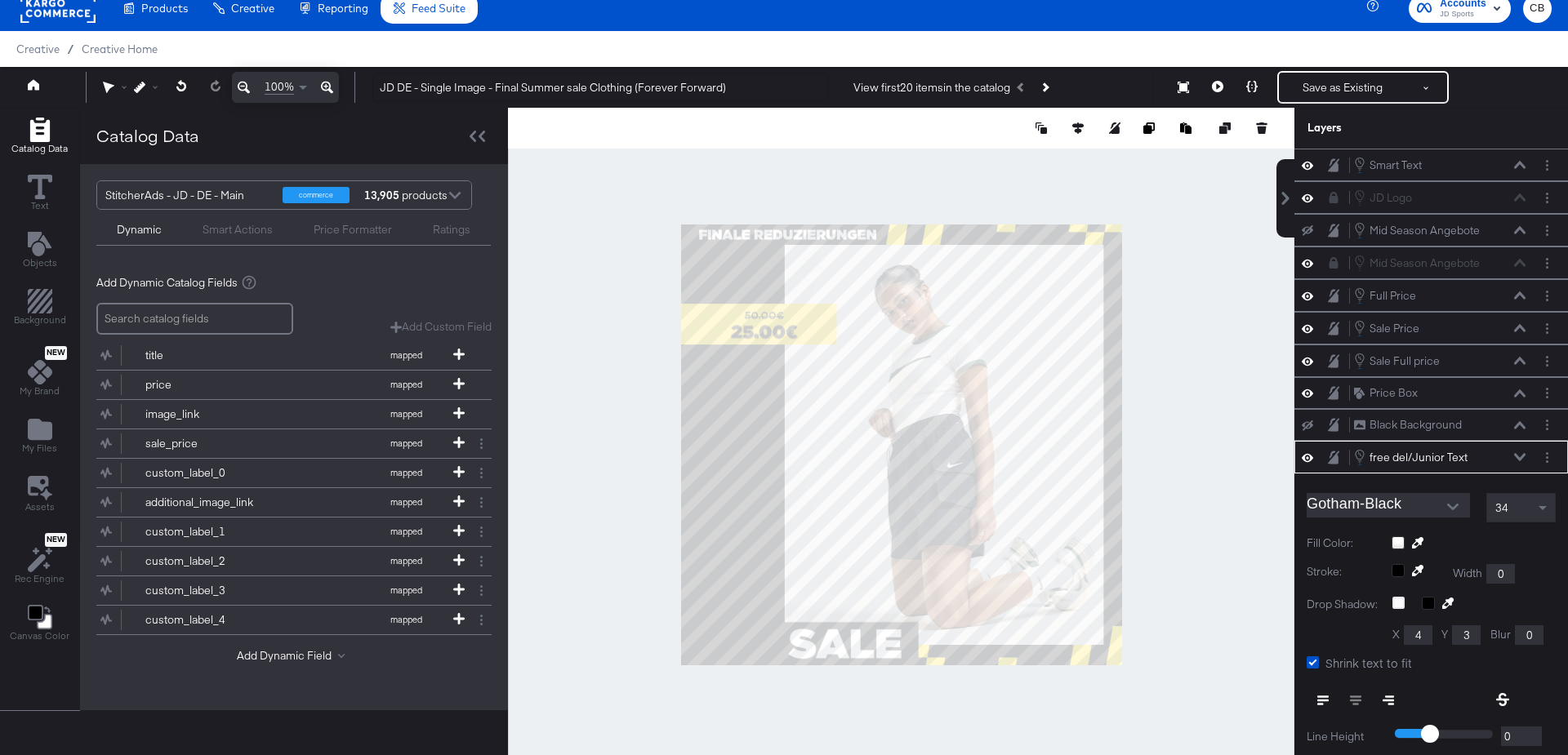
scroll to position [177, 0]
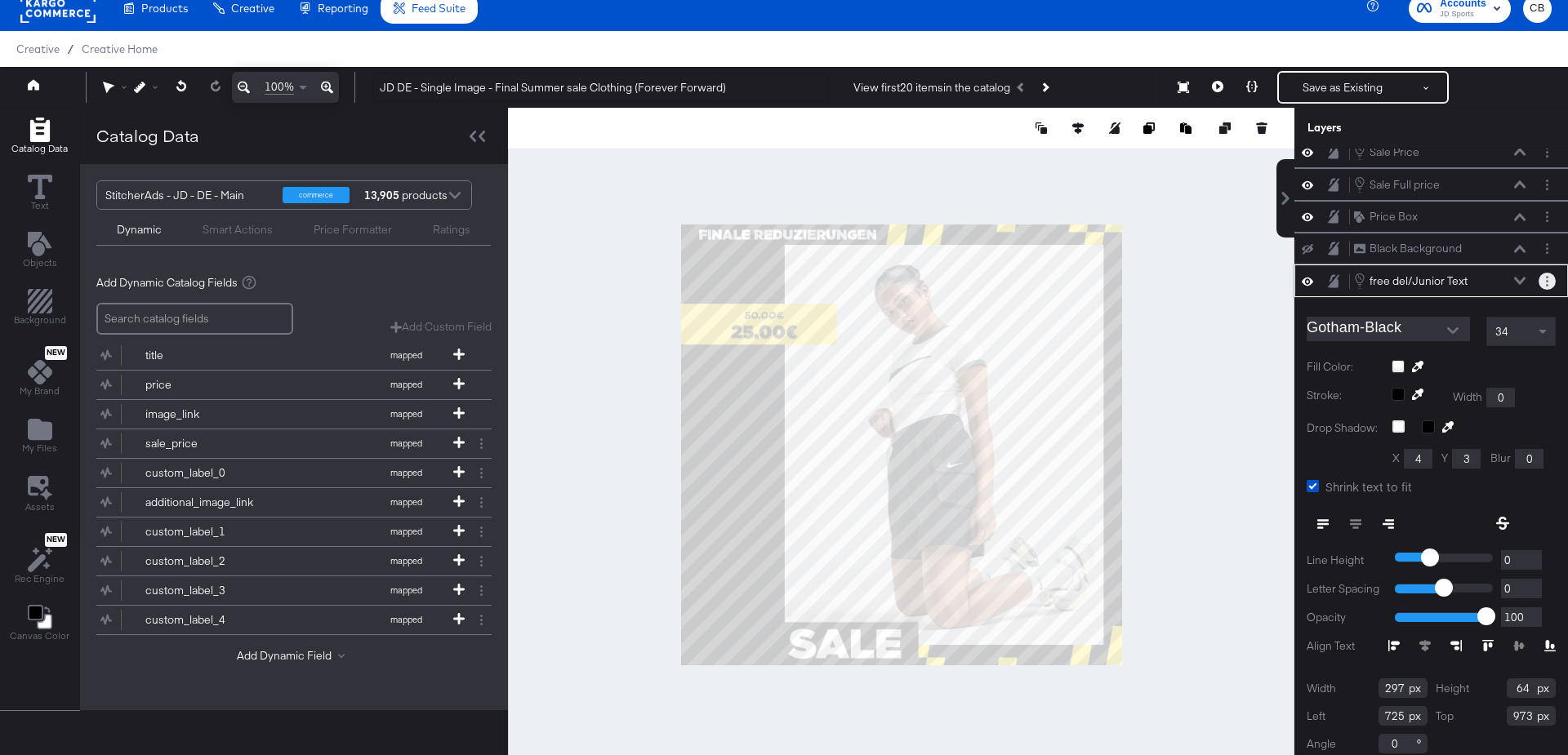
click at [1548, 273] on button "Layer Options" at bounding box center [1547, 281] width 17 height 17
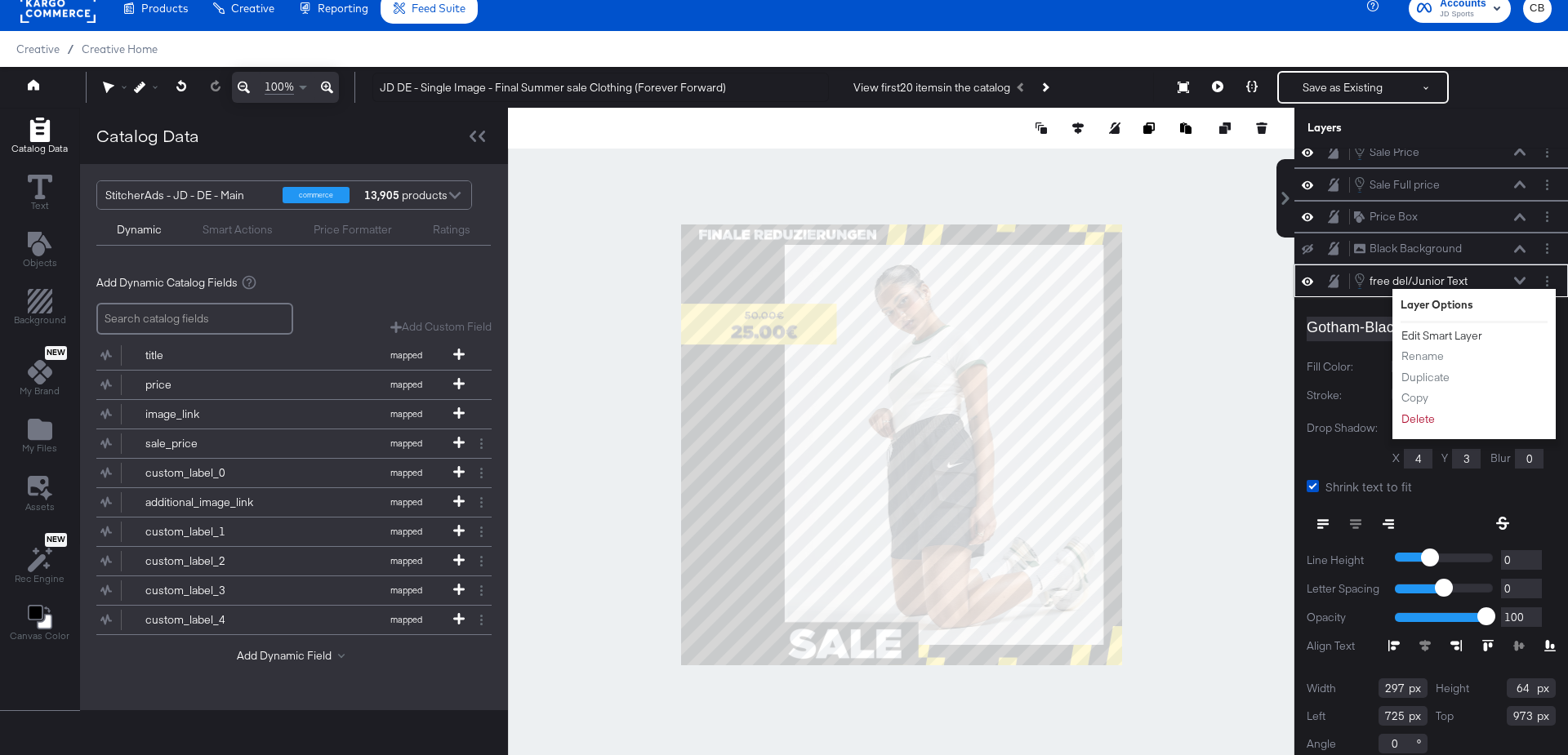
click at [1434, 328] on button "Edit Smart Layer" at bounding box center [1442, 335] width 83 height 17
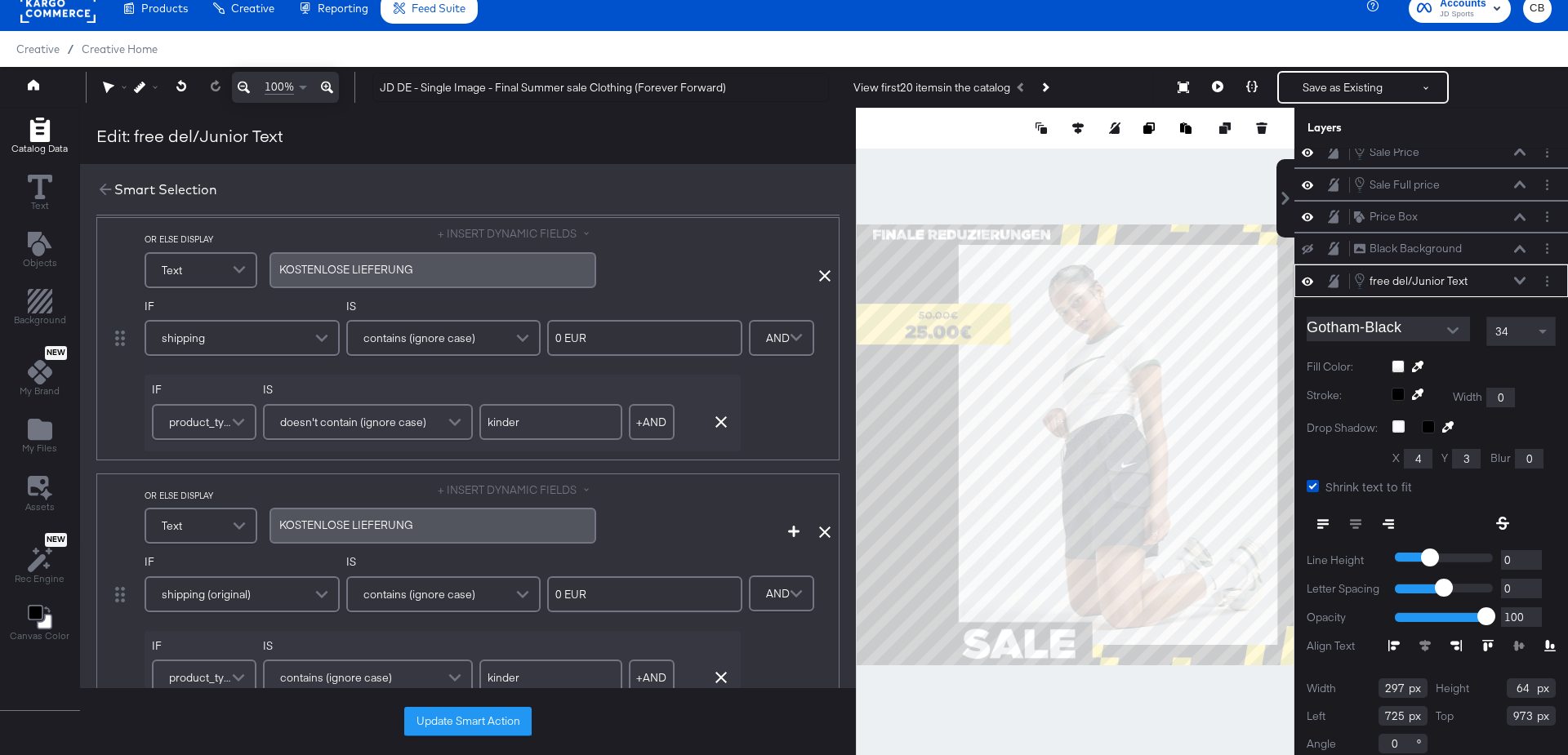
scroll to position [292, 0]
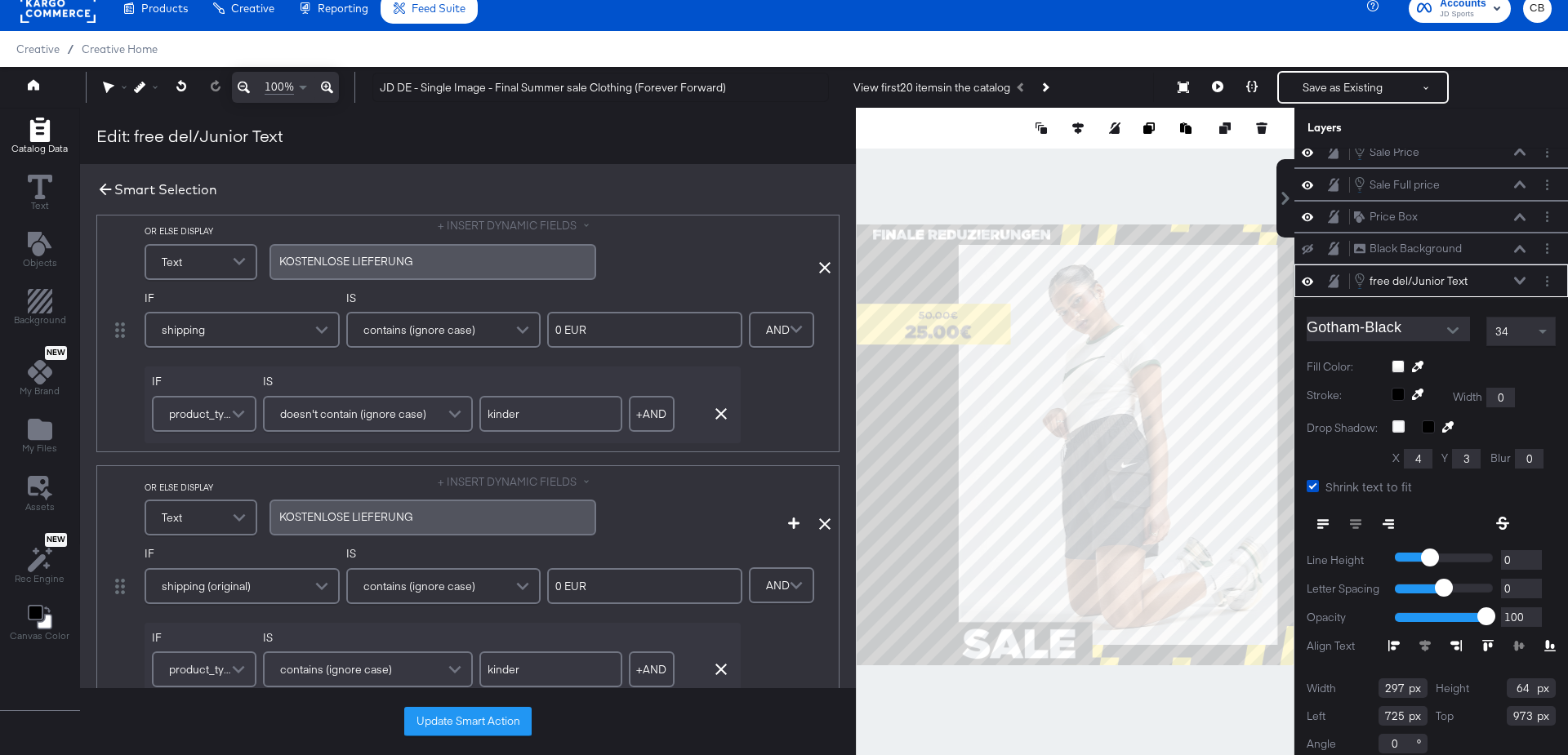
click at [100, 192] on icon at bounding box center [106, 190] width 13 height 13
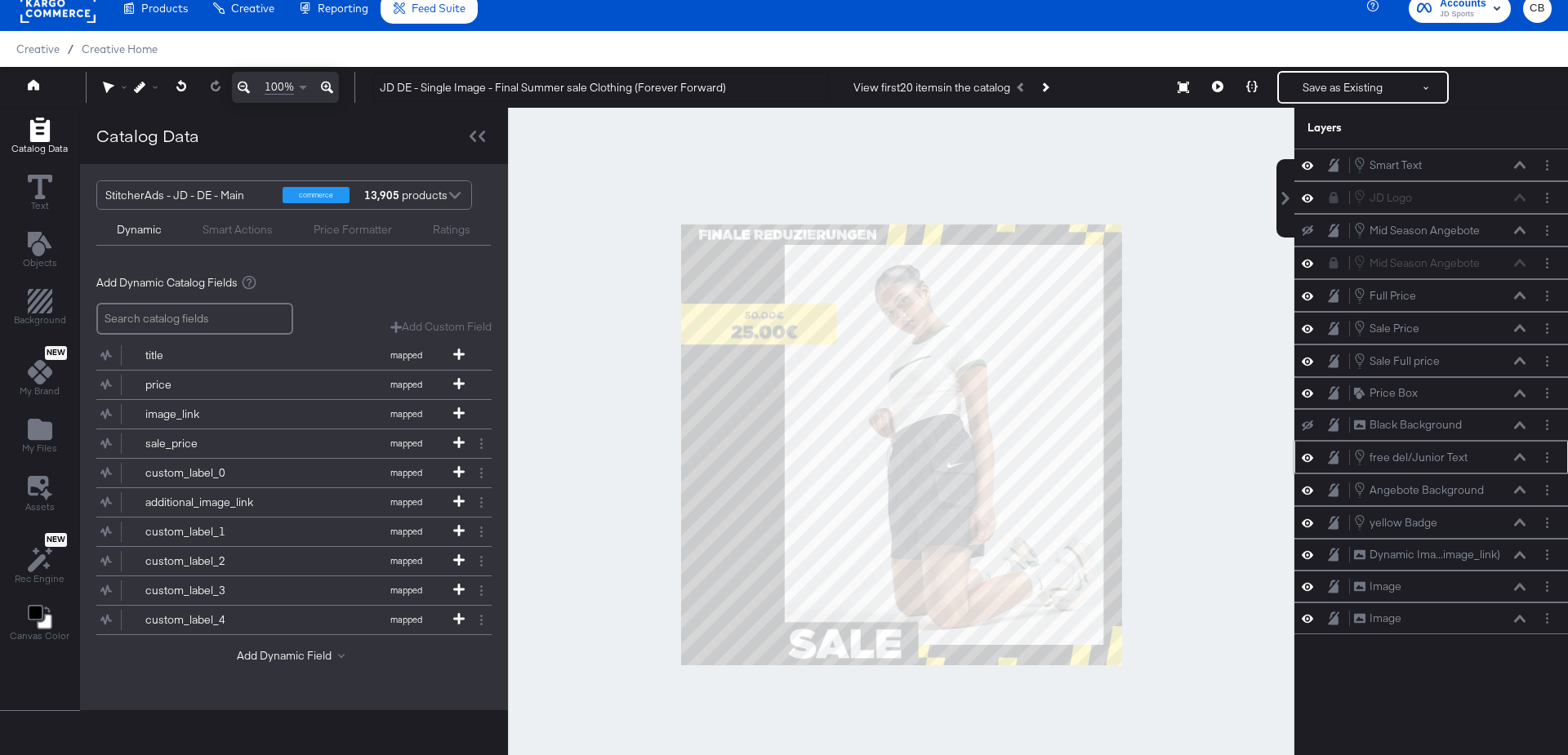
scroll to position [0, 0]
click at [1520, 389] on icon at bounding box center [1519, 393] width 12 height 7
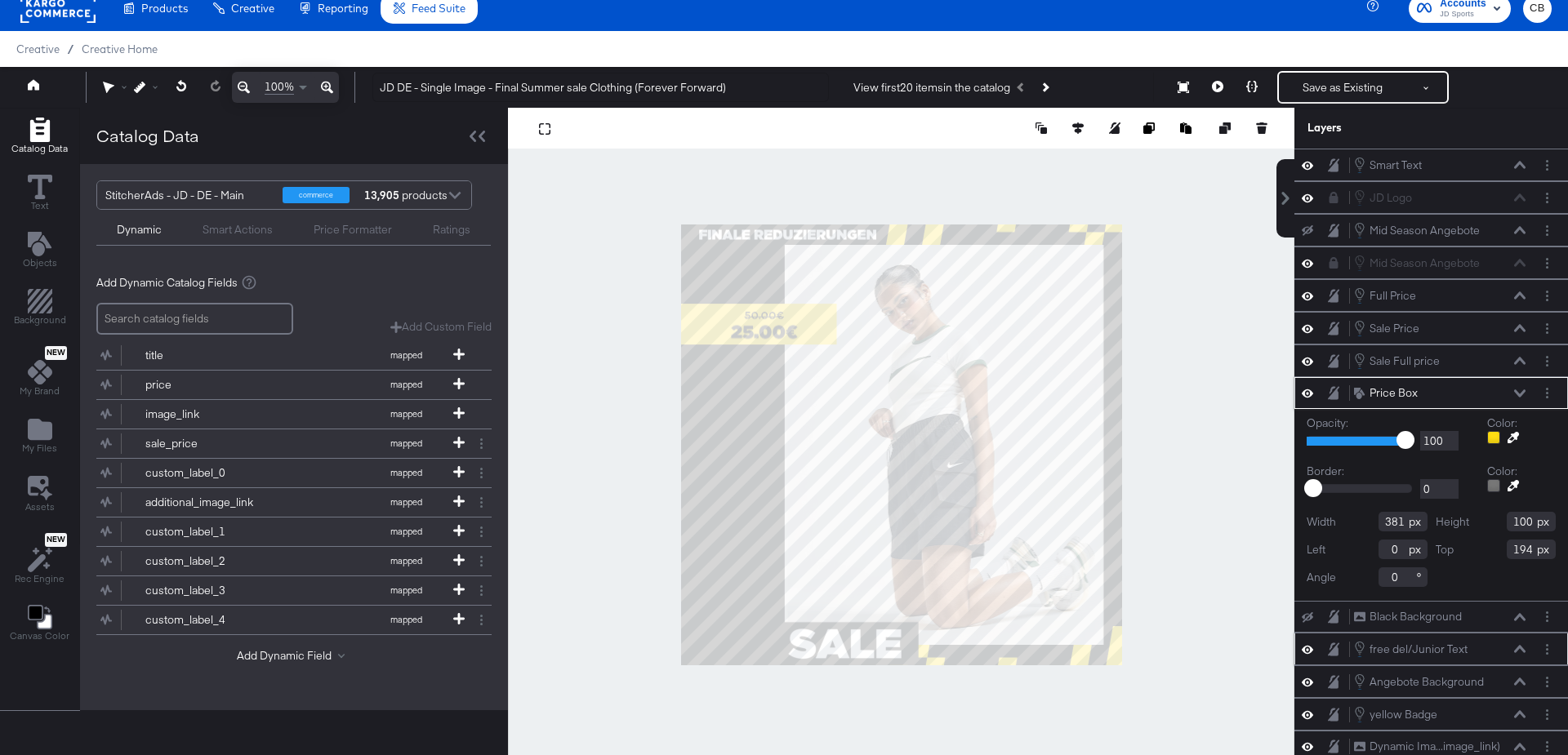
click at [1520, 389] on icon at bounding box center [1519, 393] width 12 height 8
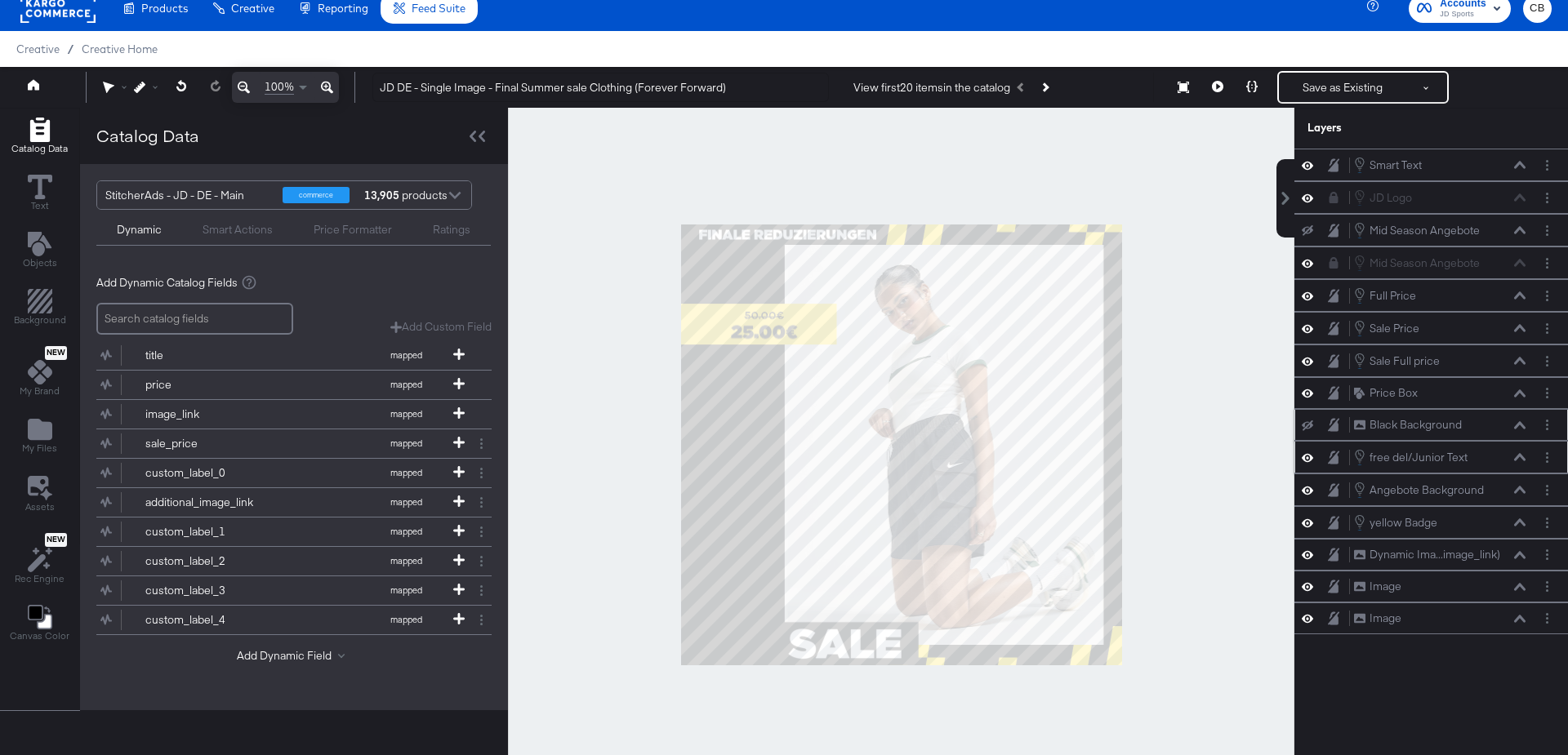
click at [1520, 422] on icon at bounding box center [1519, 425] width 12 height 8
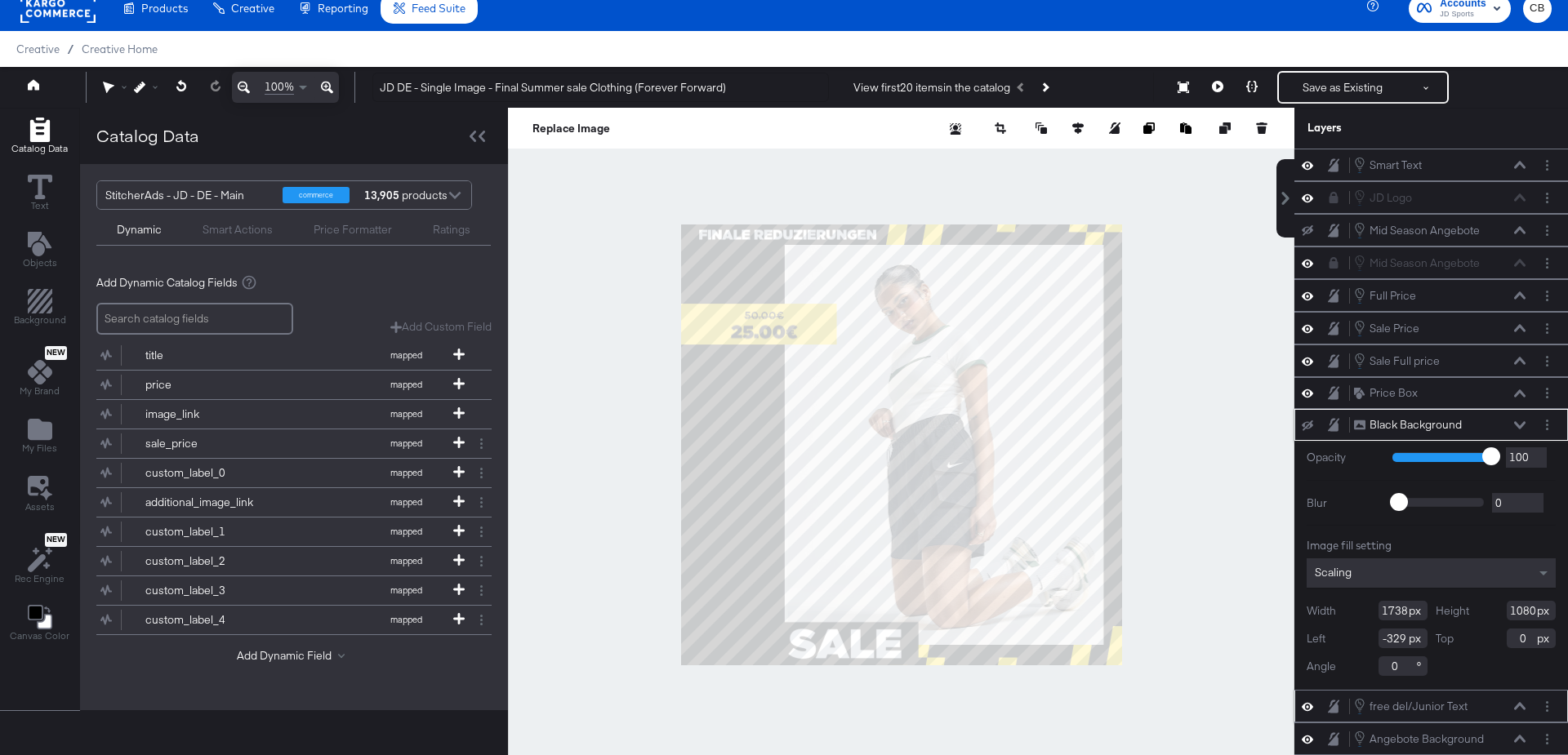
click at [1520, 422] on icon at bounding box center [1519, 425] width 12 height 8
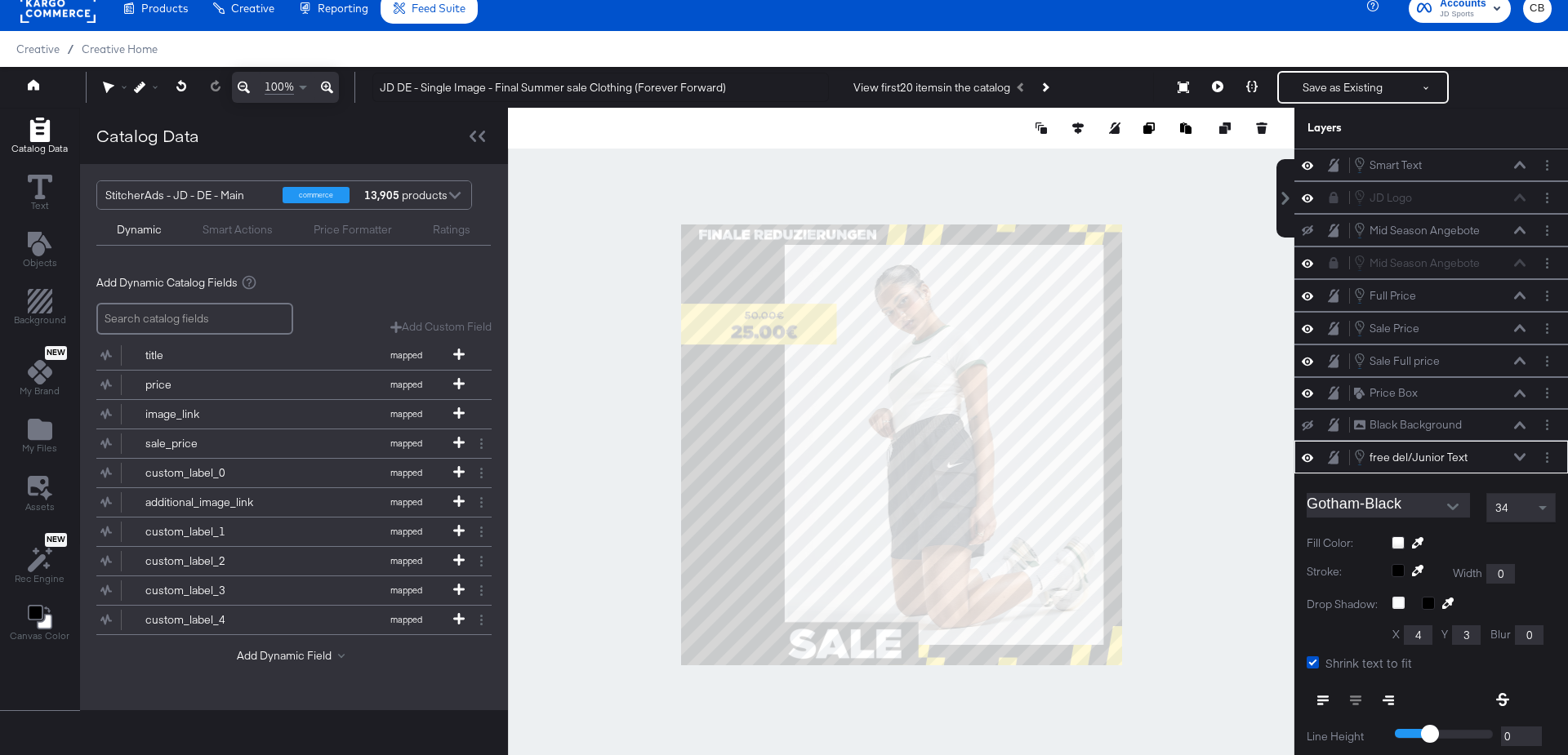
scroll to position [177, 0]
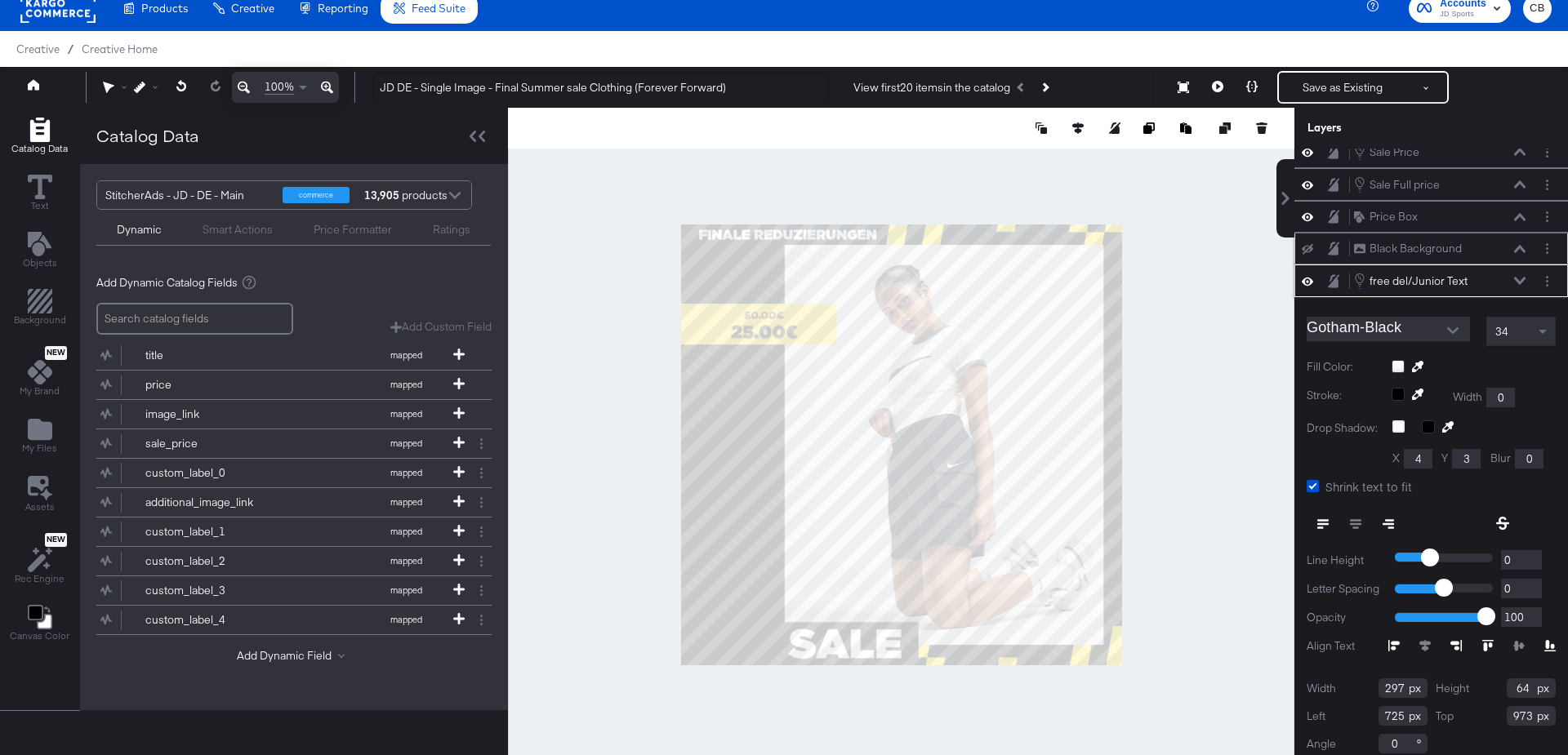
click at [1521, 245] on icon at bounding box center [1519, 249] width 12 height 8
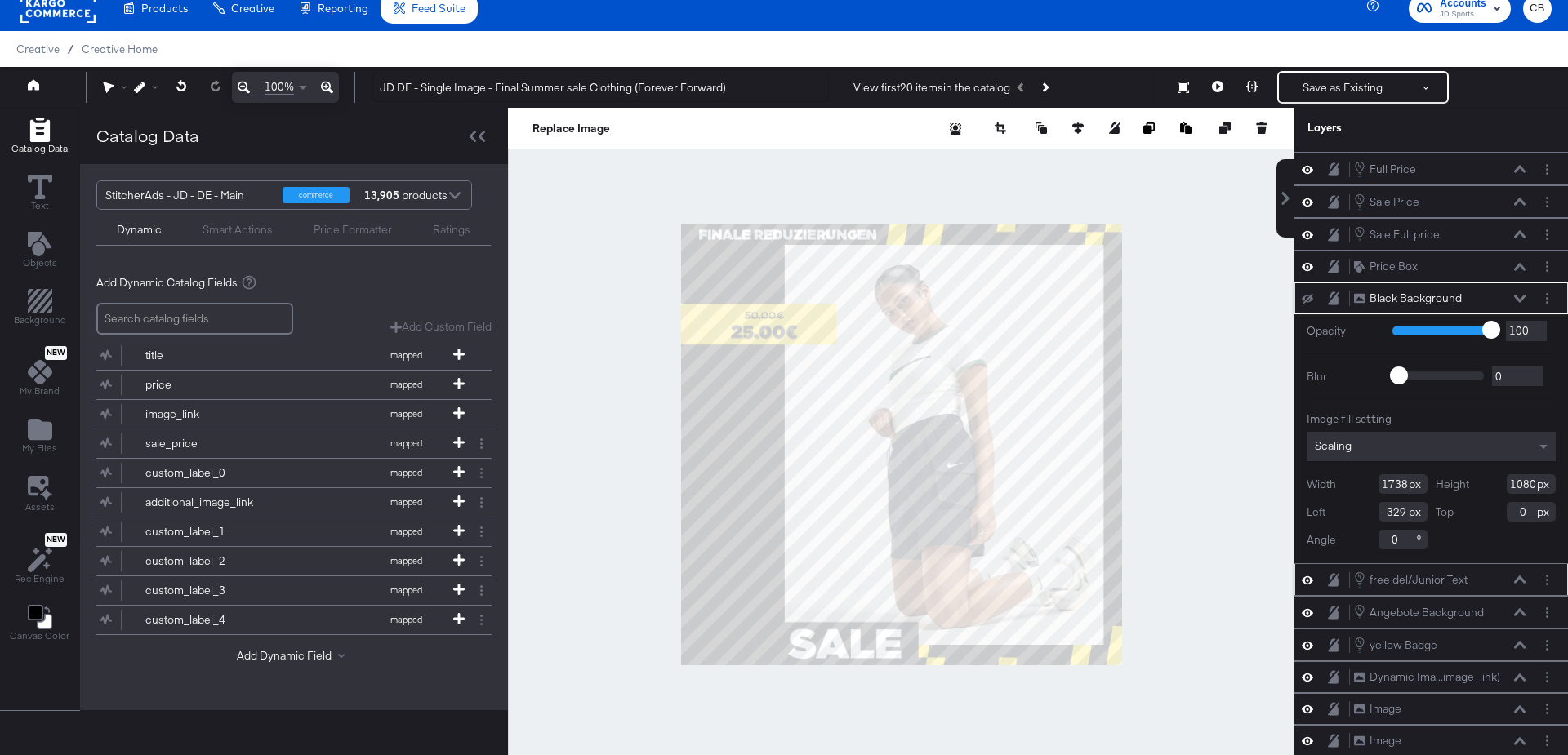
scroll to position [113, 0]
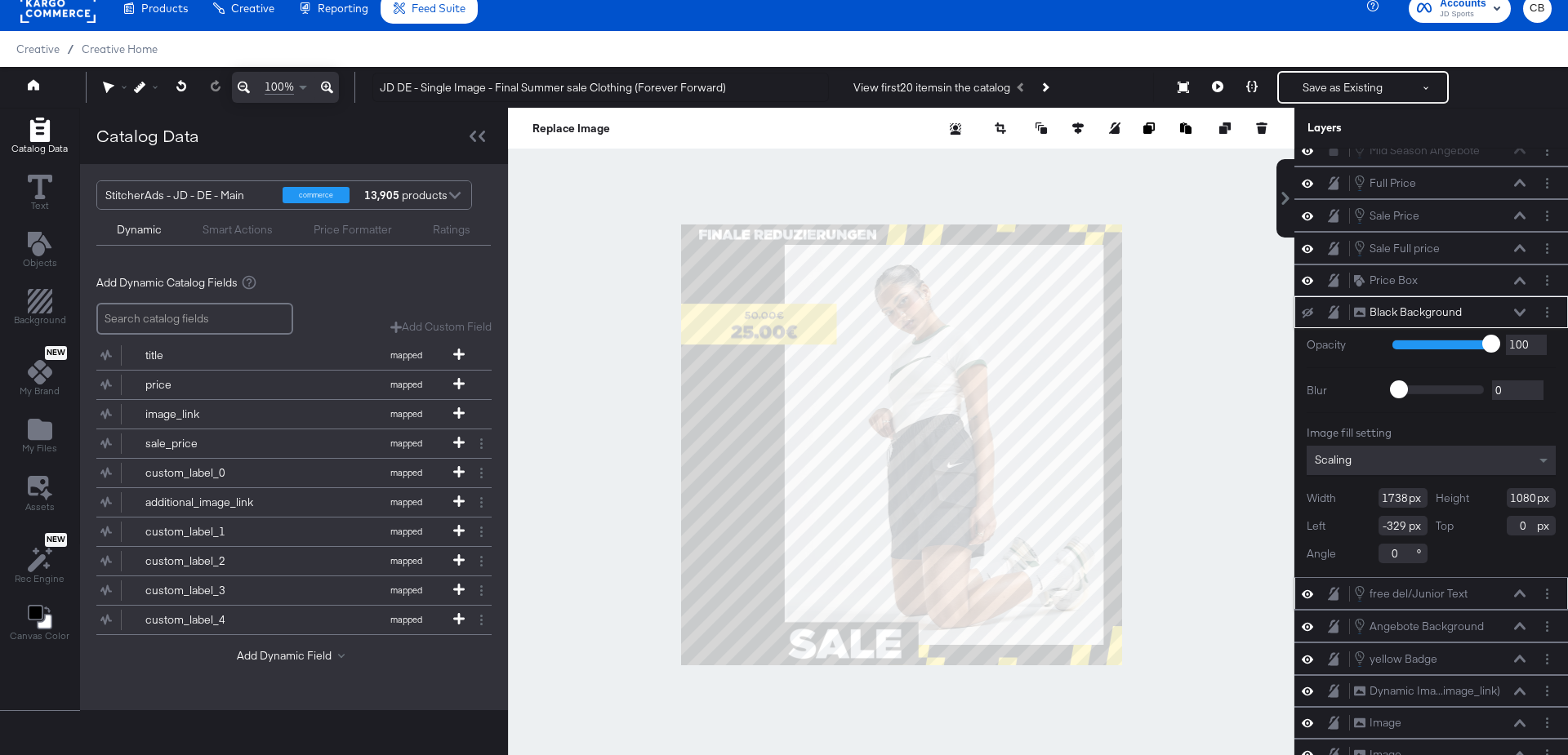
click at [1517, 309] on icon at bounding box center [1519, 313] width 12 height 7
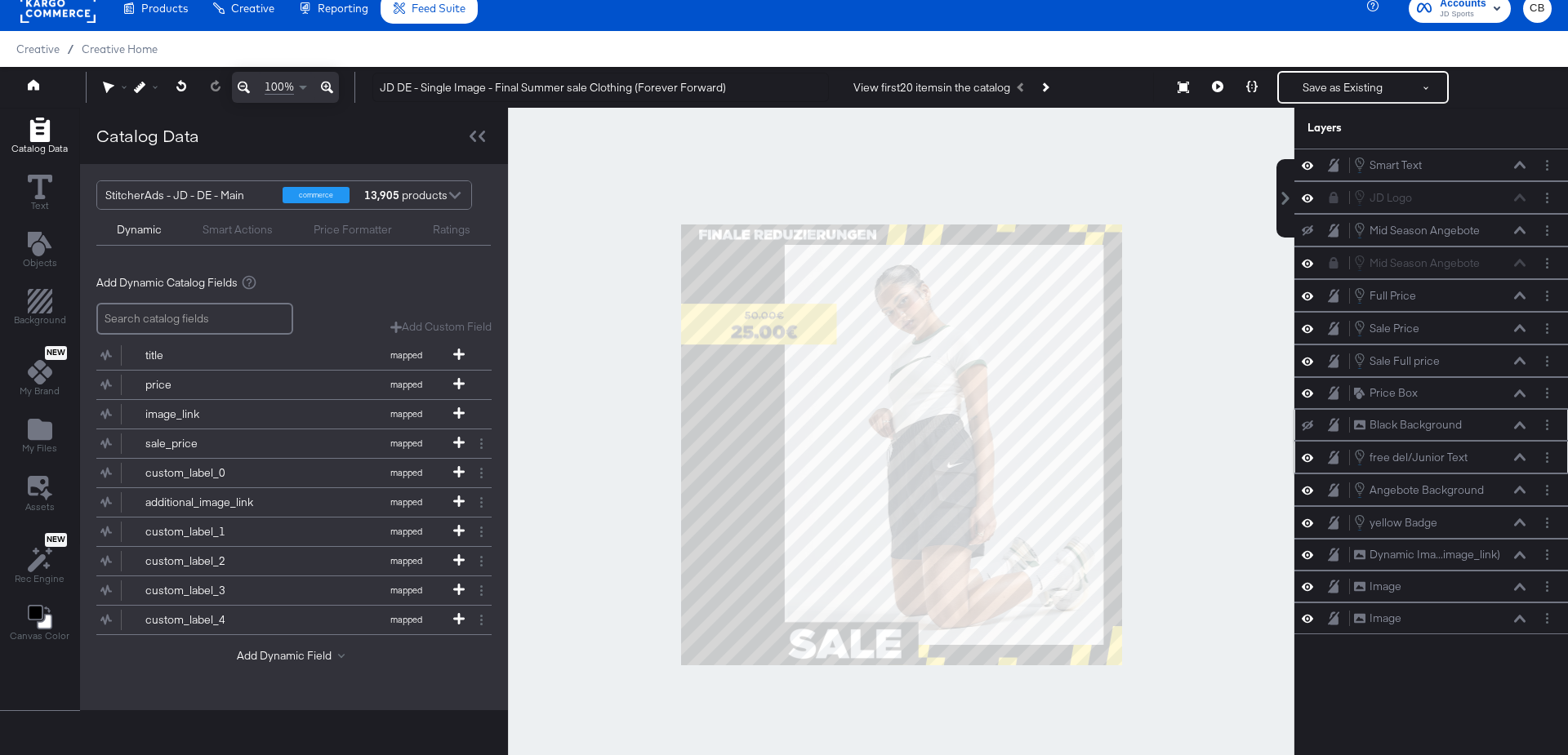
scroll to position [0, 0]
click at [1521, 486] on icon at bounding box center [1519, 489] width 12 height 7
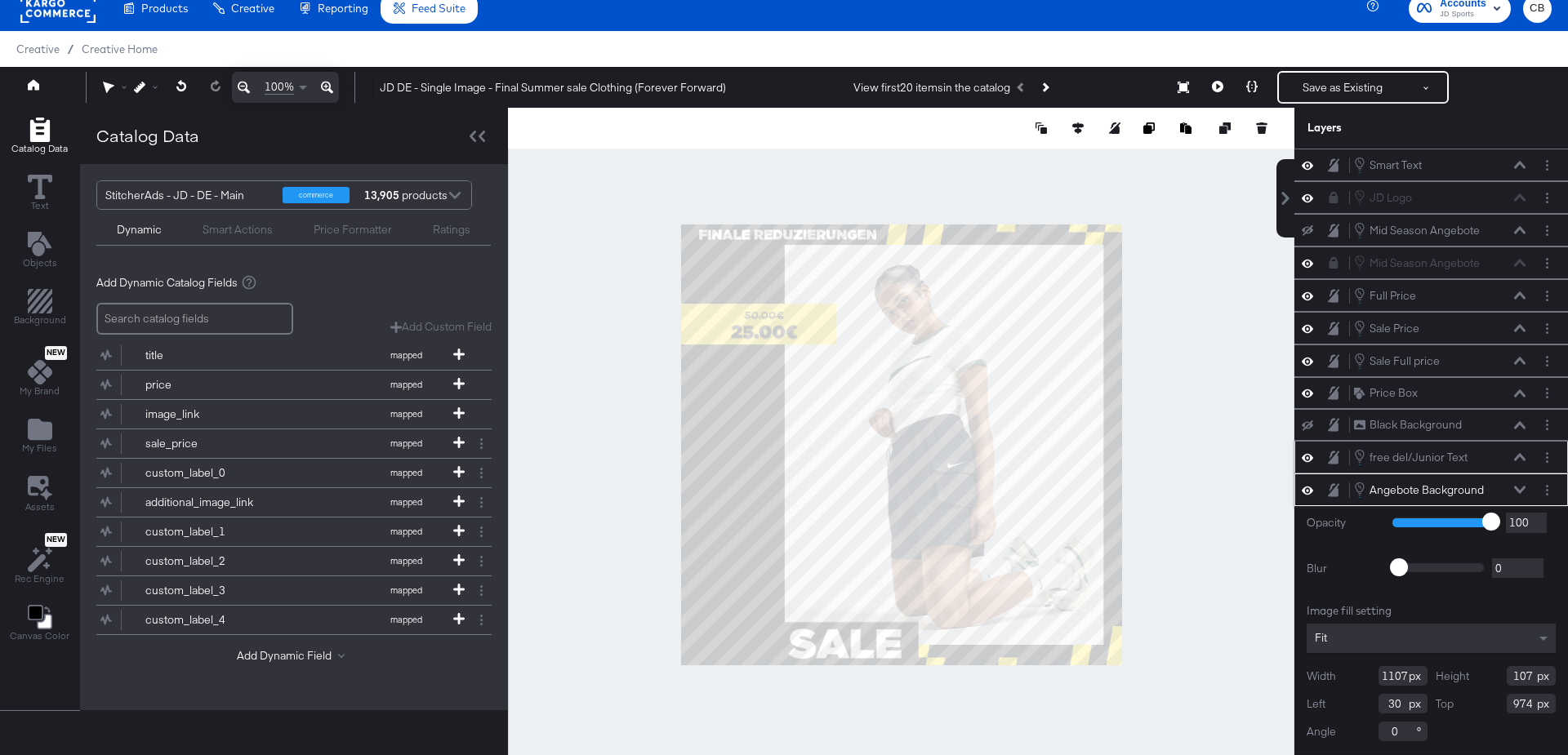
click at [1521, 486] on icon at bounding box center [1519, 489] width 12 height 8
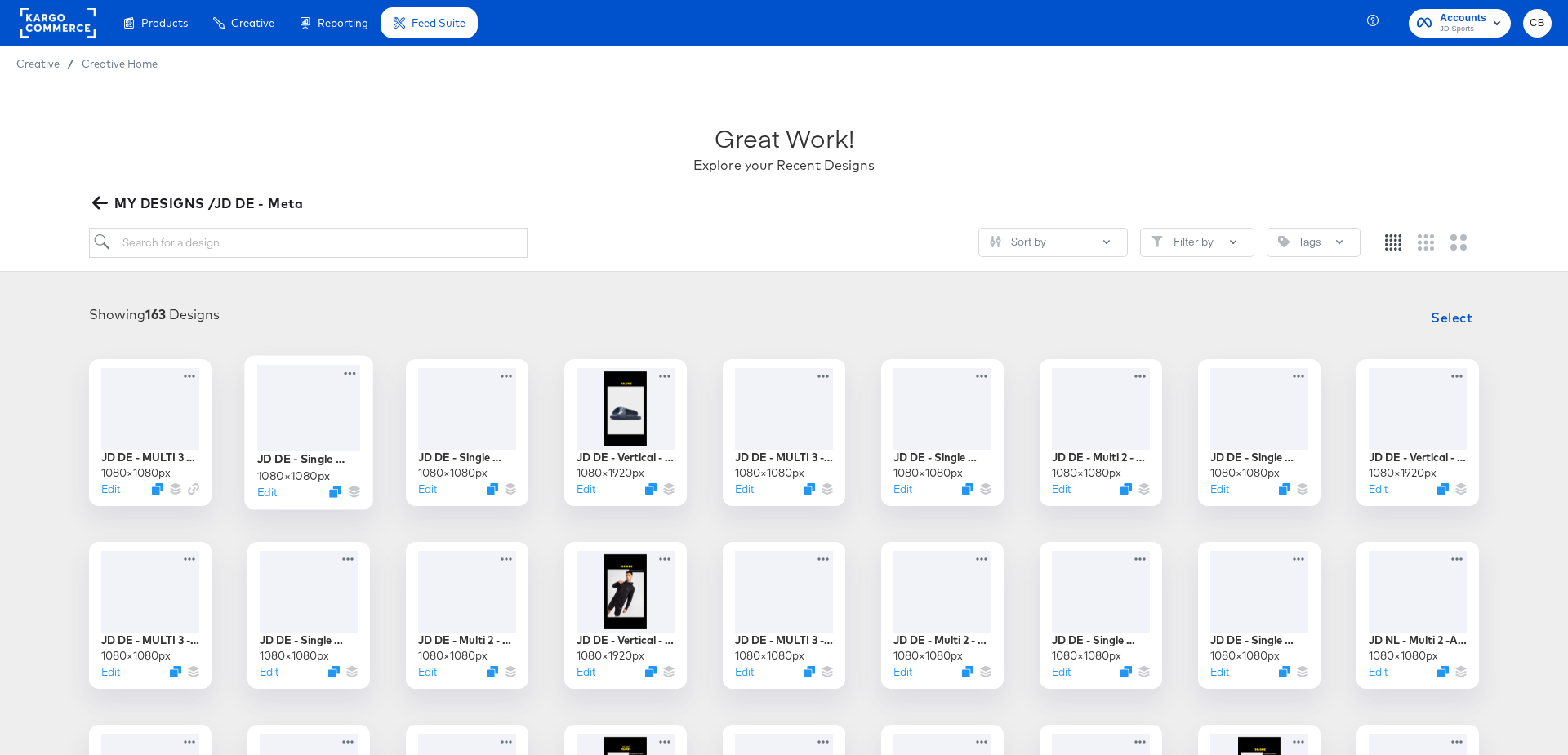
click at [301, 388] on div at bounding box center [308, 407] width 103 height 86
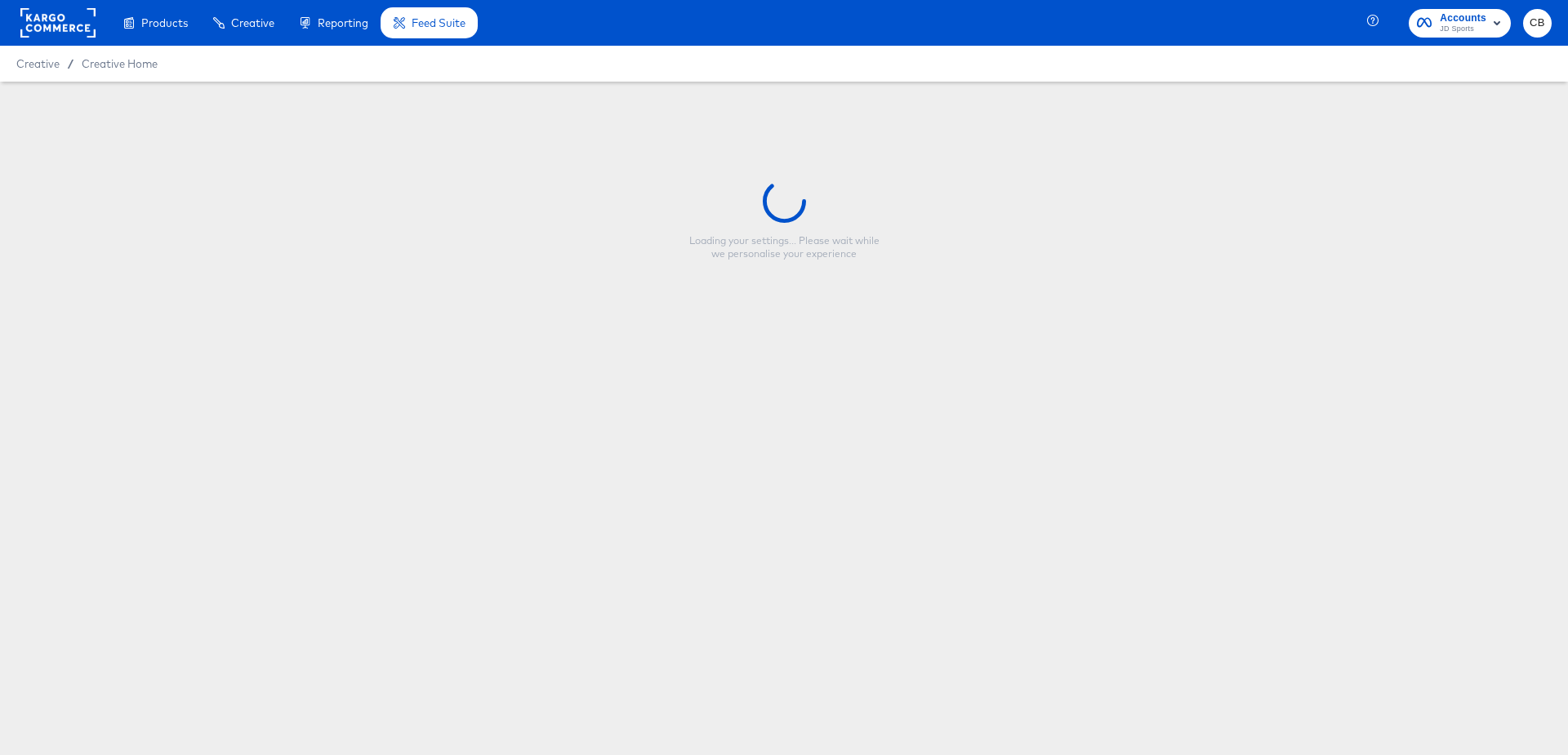
type input "JD DE - Single Image - Strikethrough (Forever Forward - Footwear)"
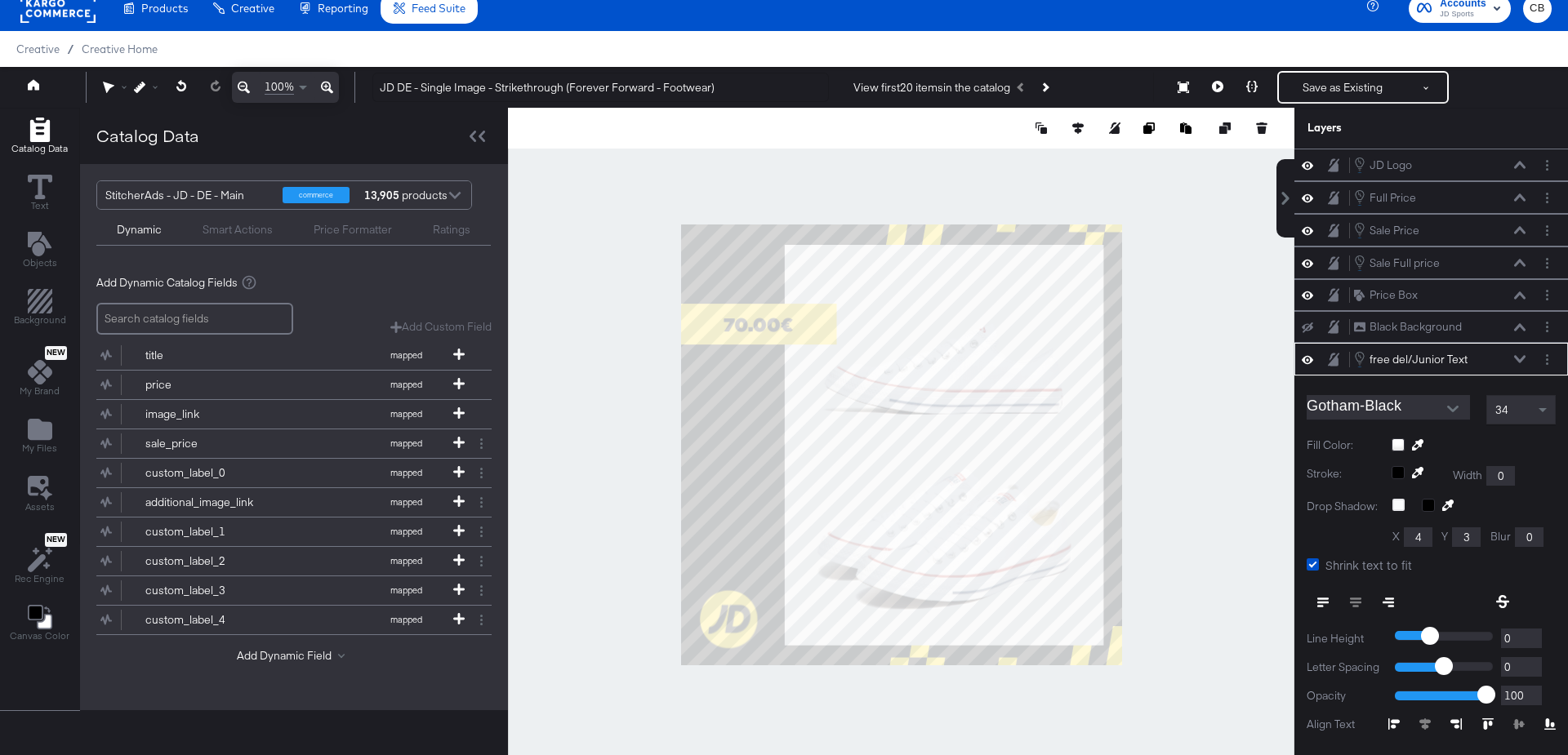
scroll to position [82, 0]
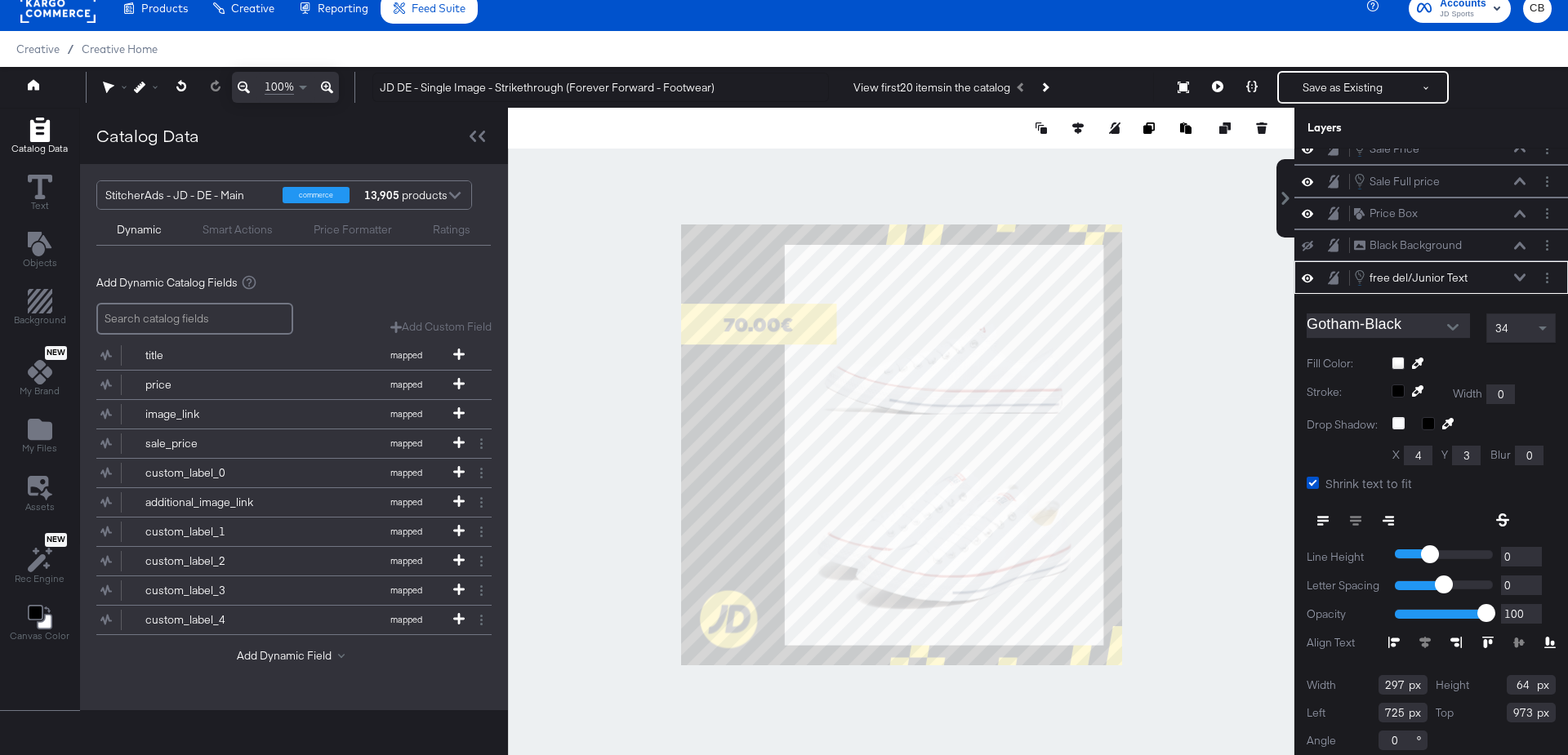
click at [1522, 268] on div "free del/Junior Text free del/Junior Text" at bounding box center [1440, 277] width 173 height 18
click at [1521, 274] on icon at bounding box center [1519, 277] width 12 height 7
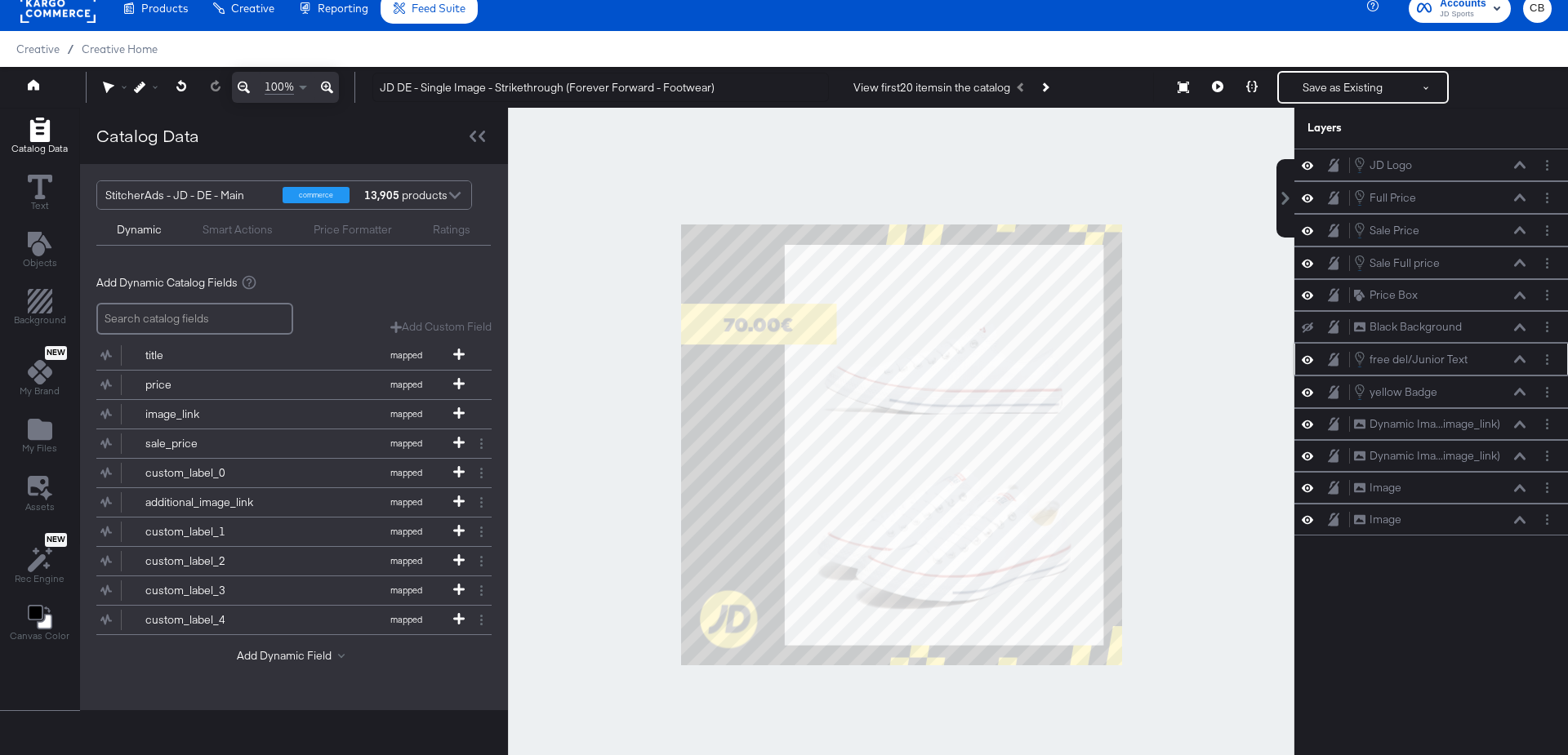
scroll to position [0, 0]
click at [1524, 388] on icon at bounding box center [1519, 392] width 12 height 8
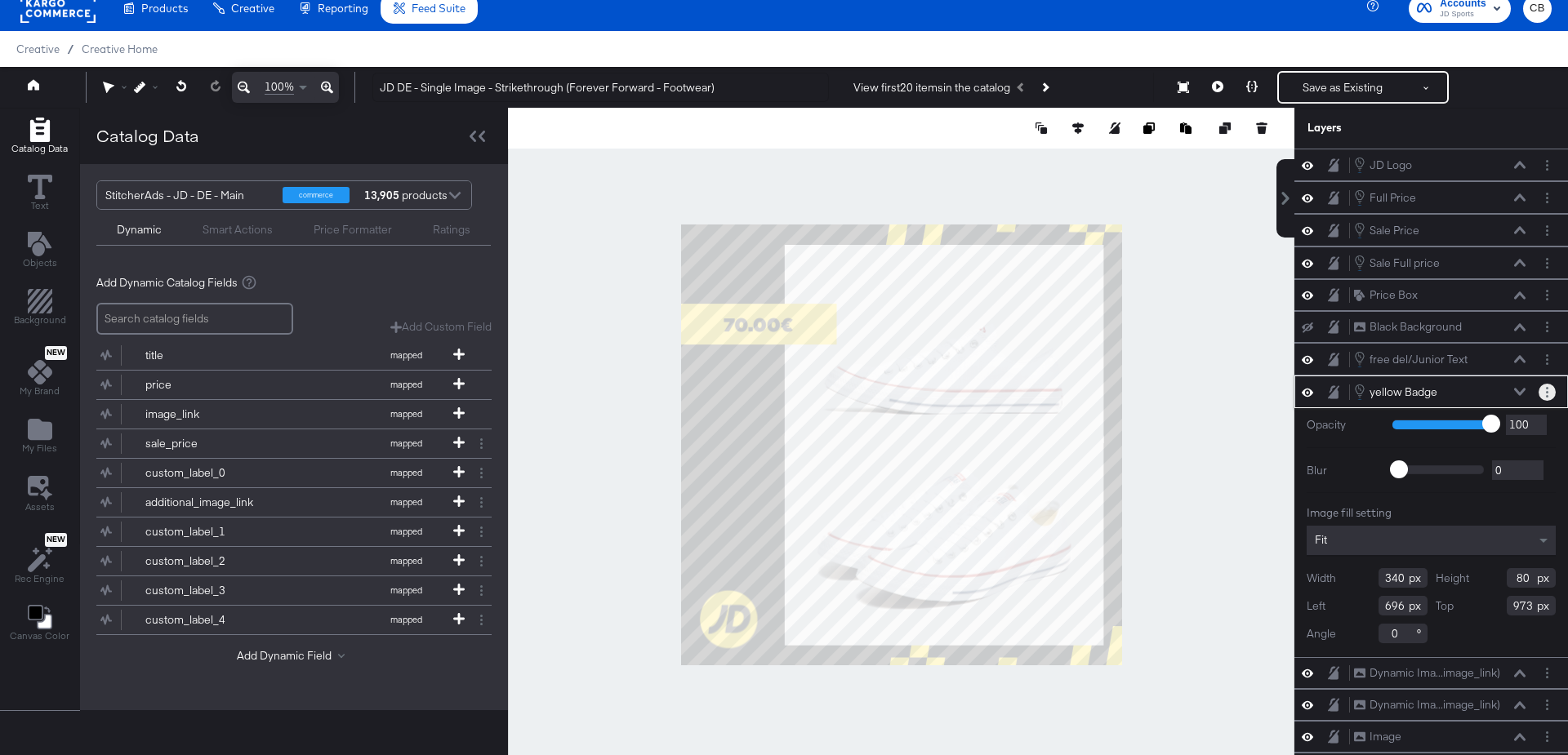
click at [1545, 384] on button "Layer Options" at bounding box center [1547, 392] width 17 height 17
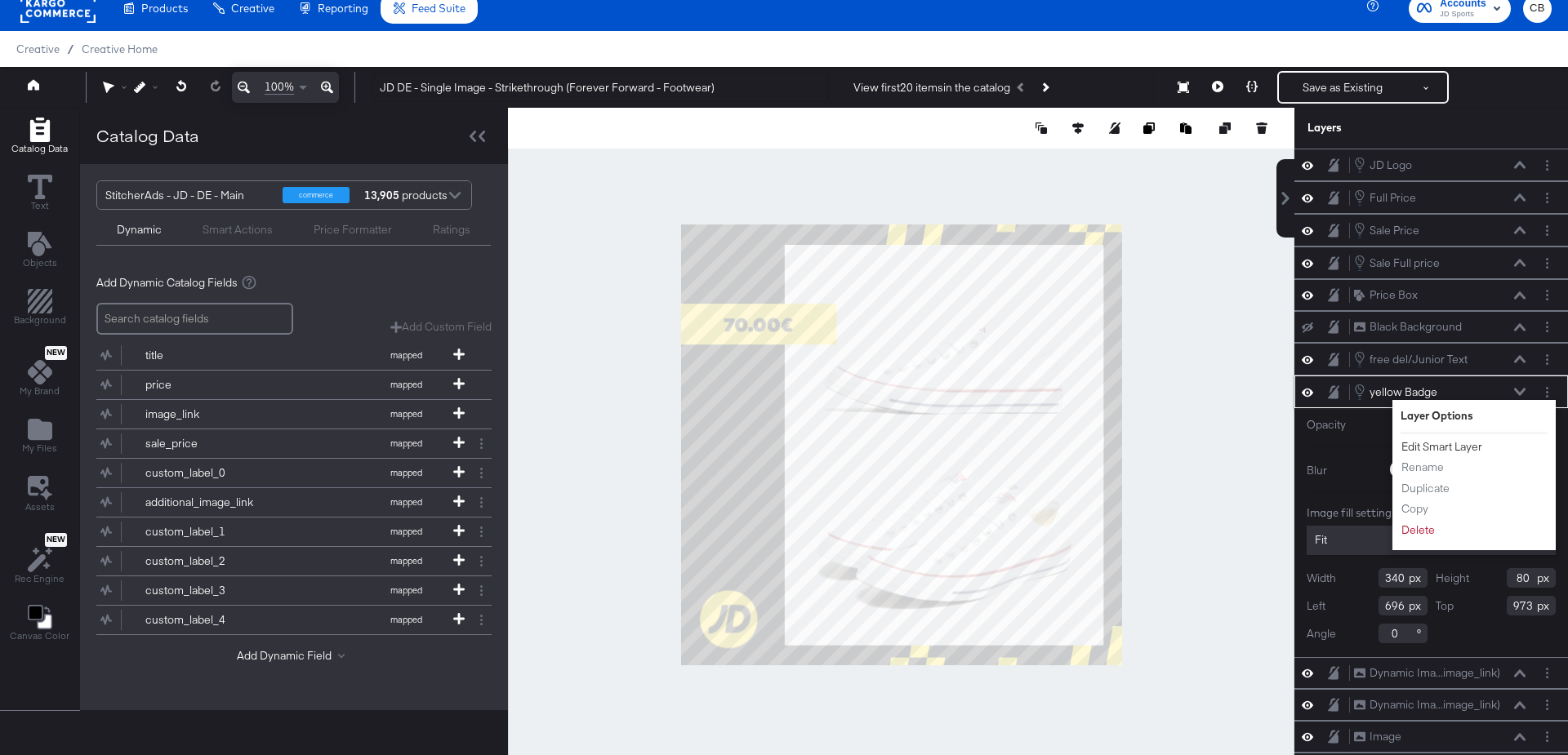
click at [1438, 442] on button "Edit Smart Layer" at bounding box center [1442, 447] width 83 height 17
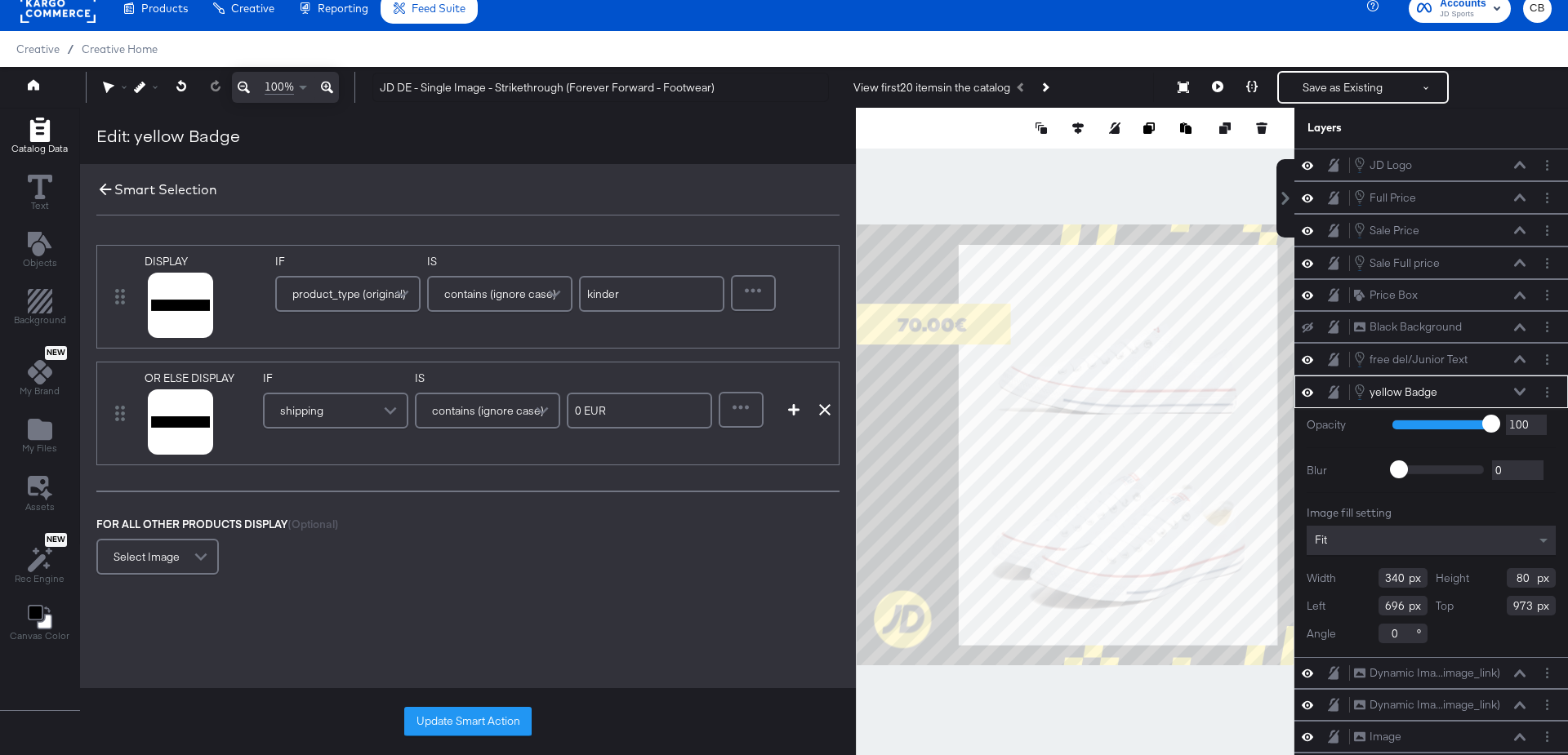
click at [103, 189] on icon at bounding box center [105, 189] width 18 height 18
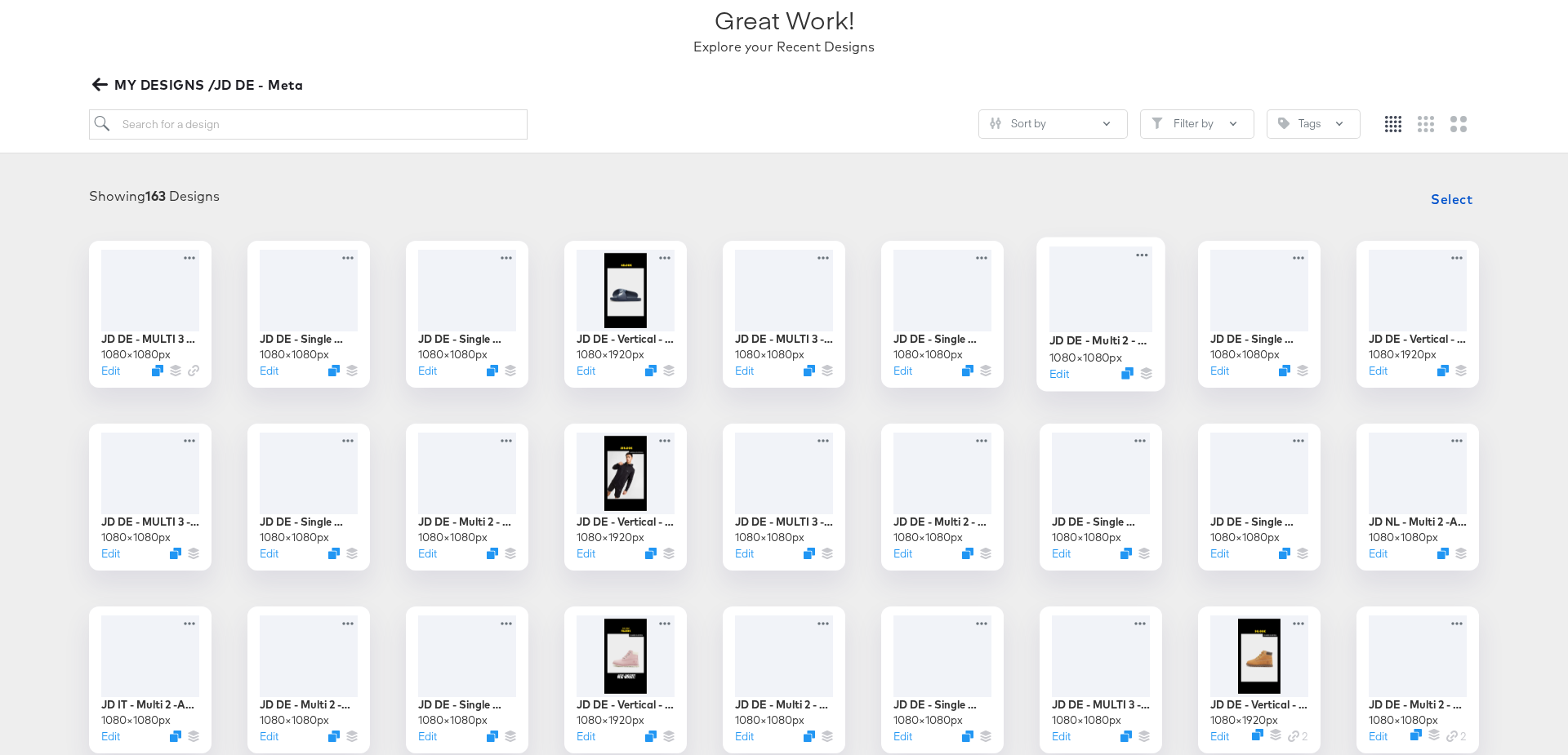
scroll to position [122, 0]
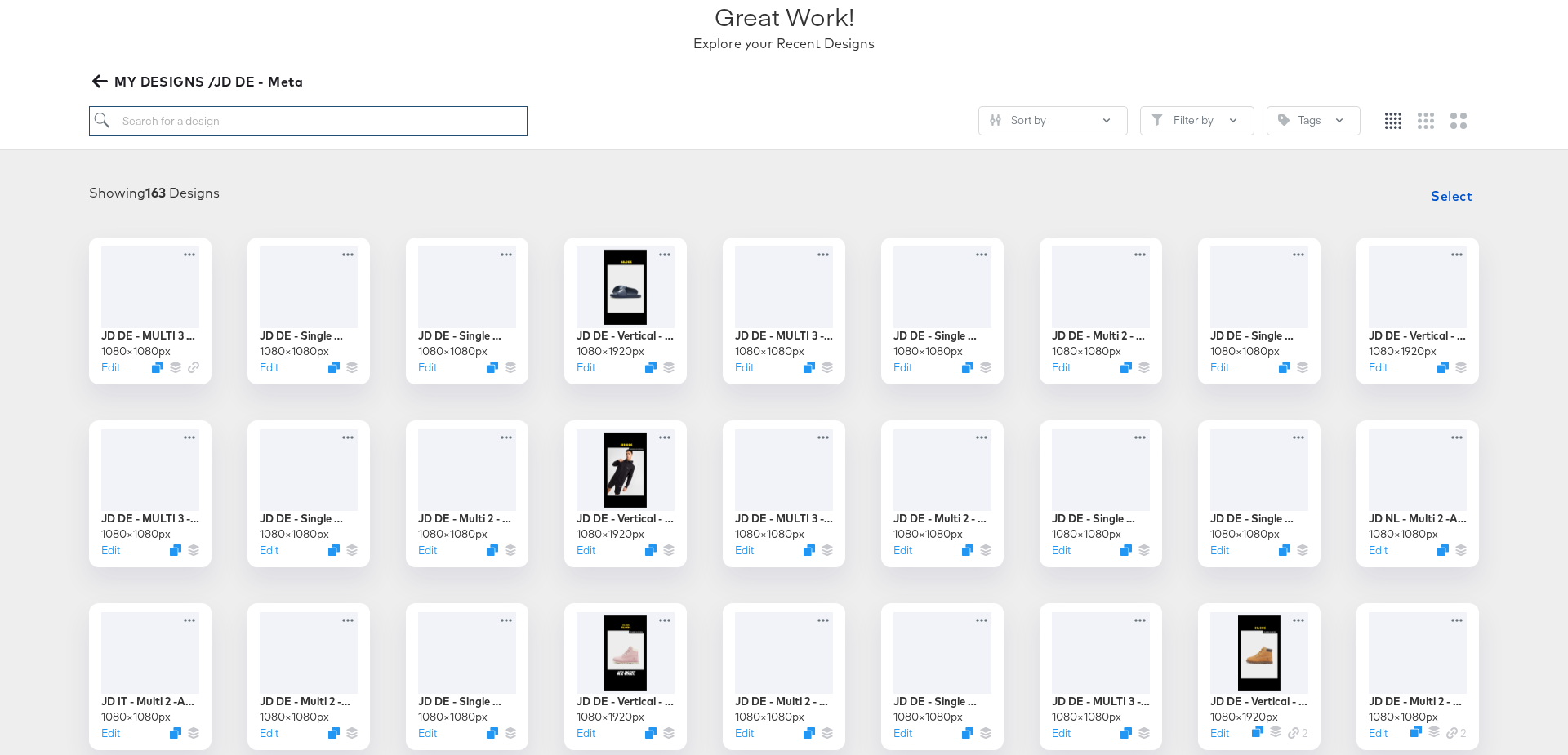
click at [178, 123] on input "search" at bounding box center [308, 122] width 439 height 31
type input "strike"
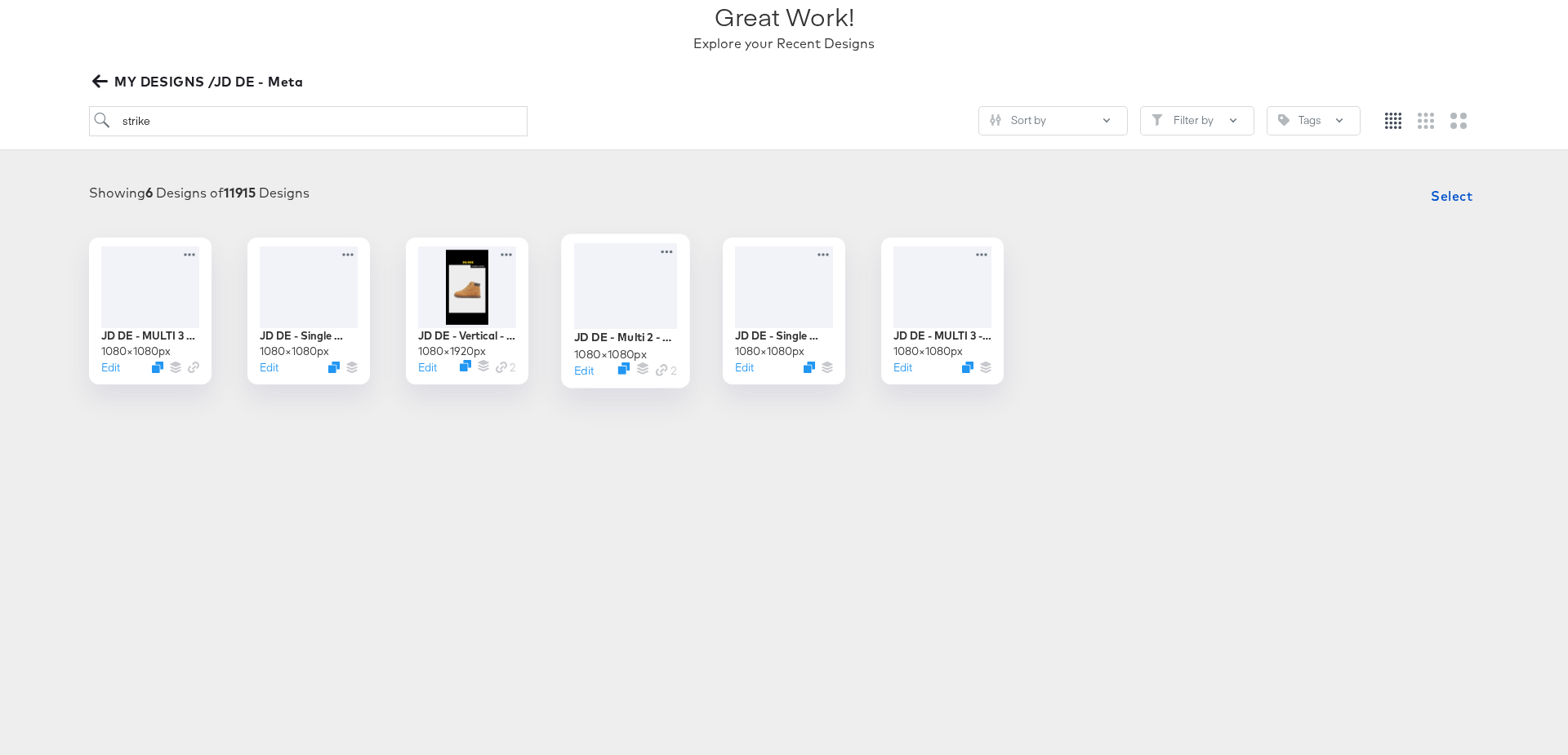
click at [618, 292] on div at bounding box center [625, 286] width 103 height 86
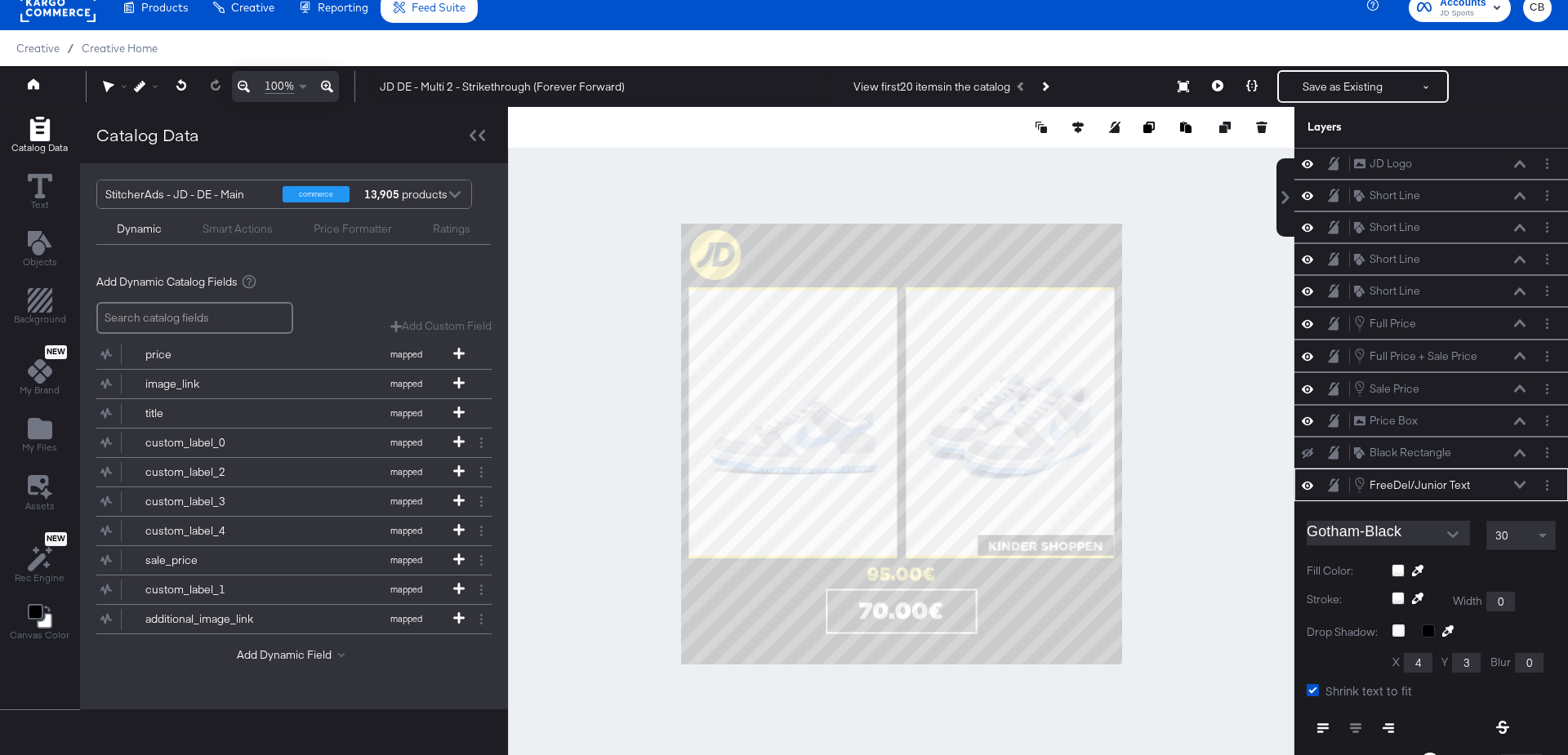
scroll to position [205, 0]
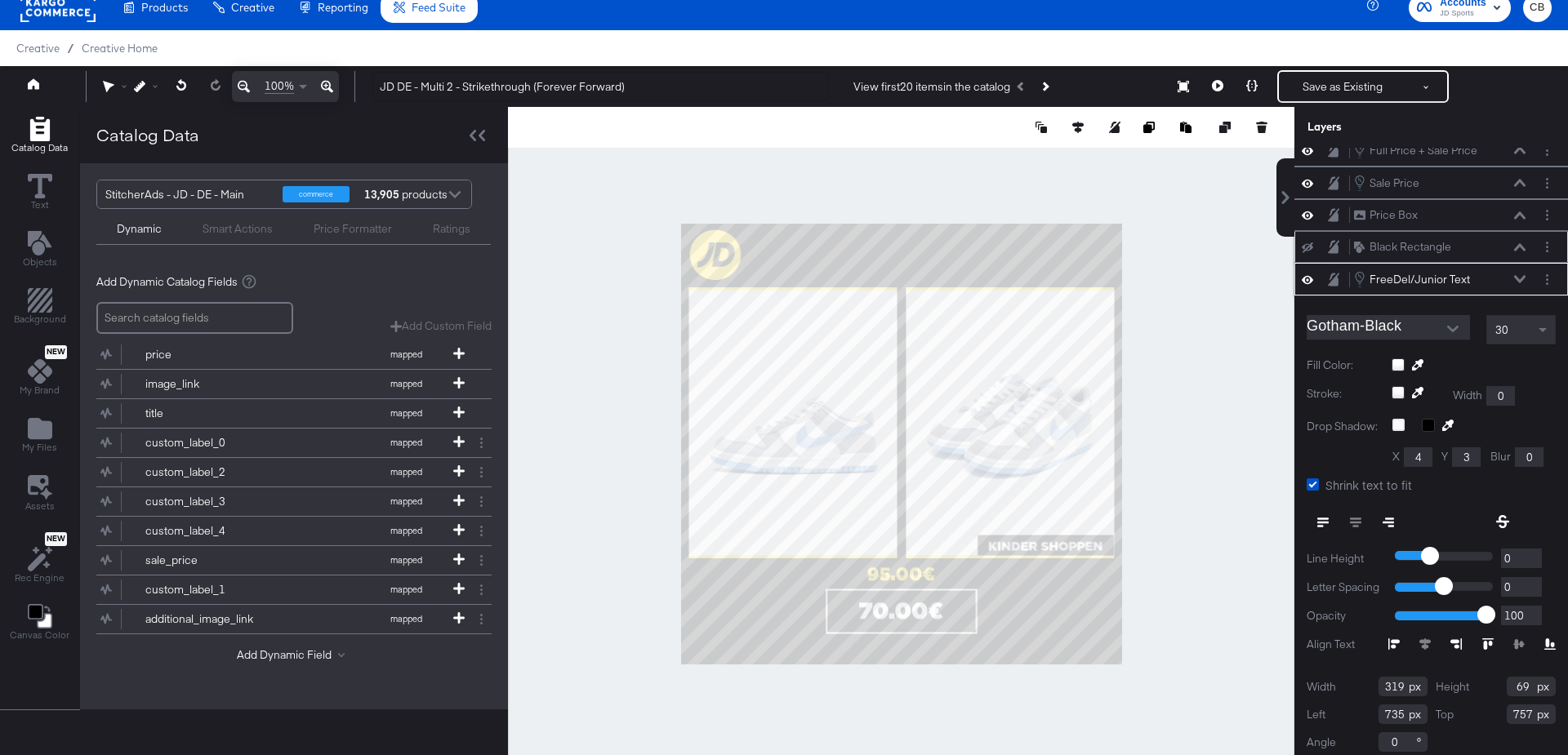
click at [1519, 243] on icon at bounding box center [1519, 247] width 12 height 8
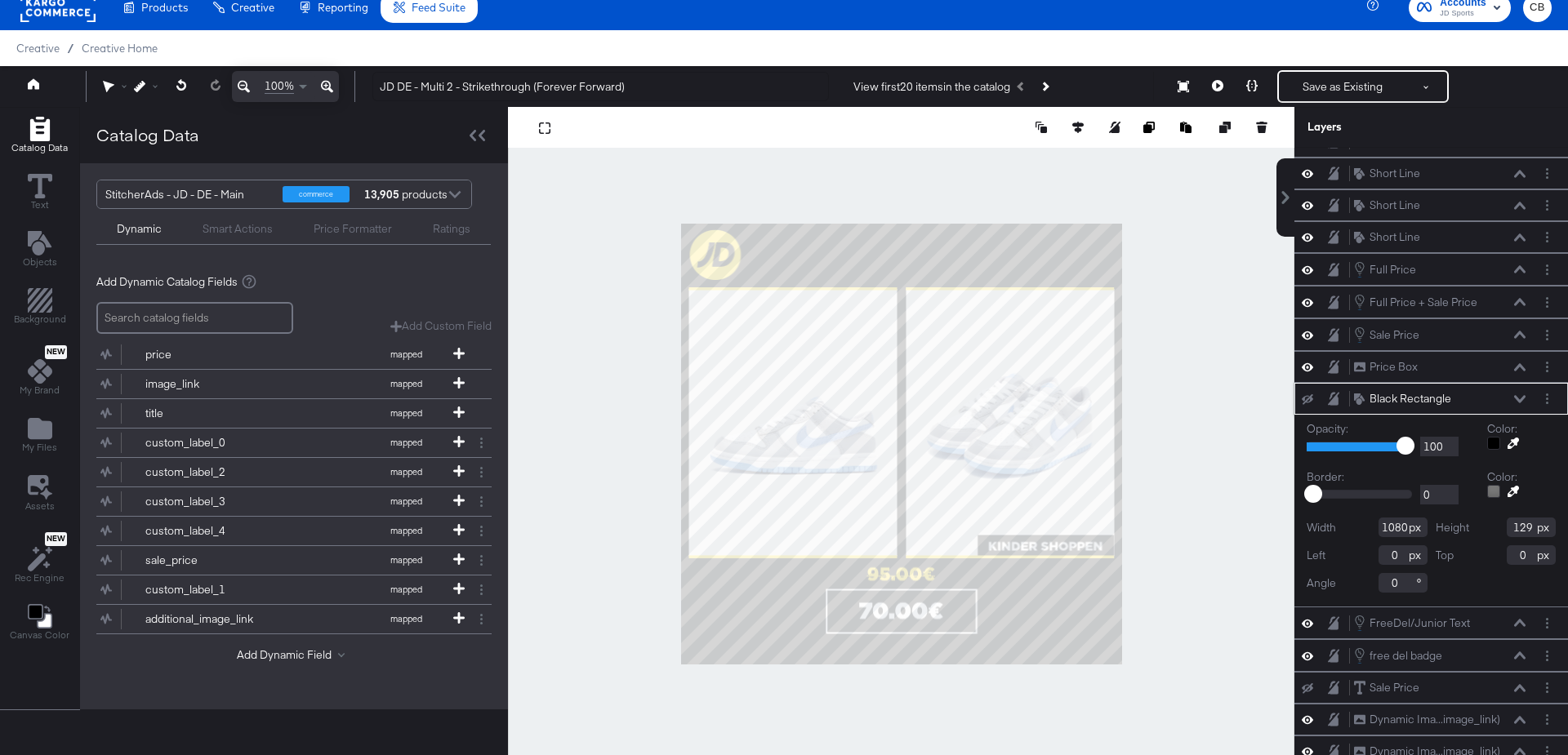
click at [1513, 396] on div "Black Rectangle Black Rectangle" at bounding box center [1440, 398] width 173 height 17
click at [1522, 396] on icon at bounding box center [1519, 399] width 12 height 8
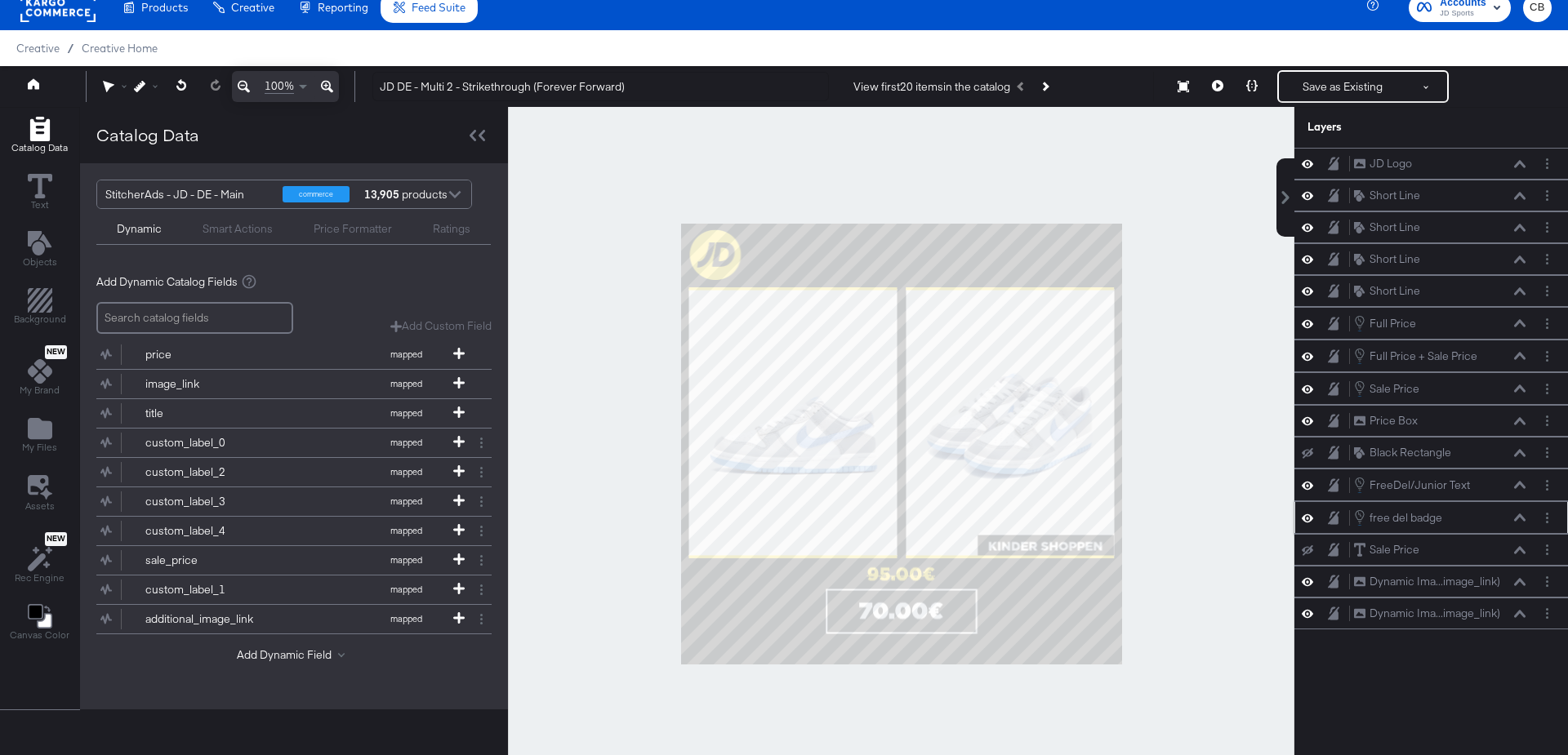
click at [1520, 514] on icon at bounding box center [1519, 517] width 12 height 8
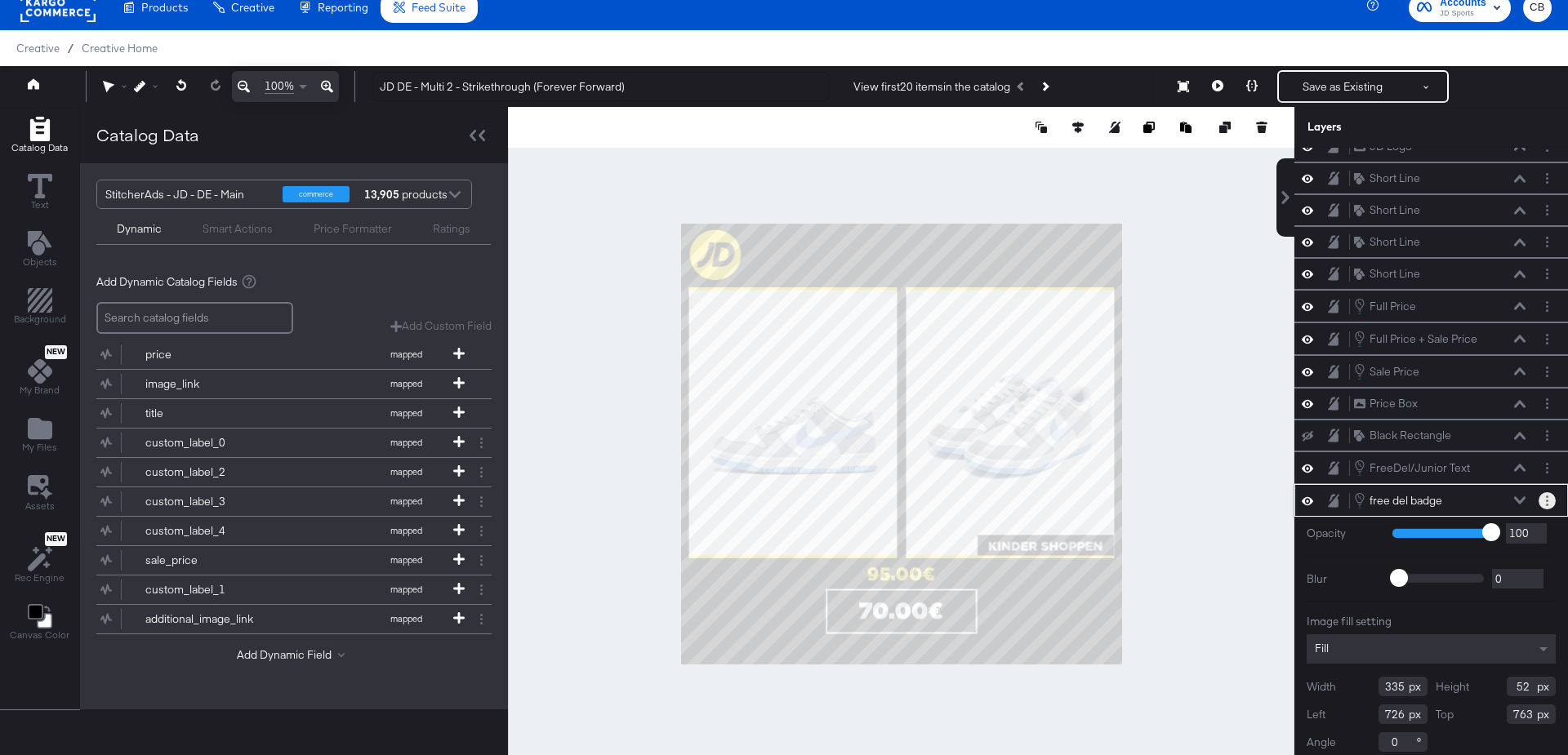
click at [1547, 500] on circle "Layer Options" at bounding box center [1547, 501] width 3 height 3
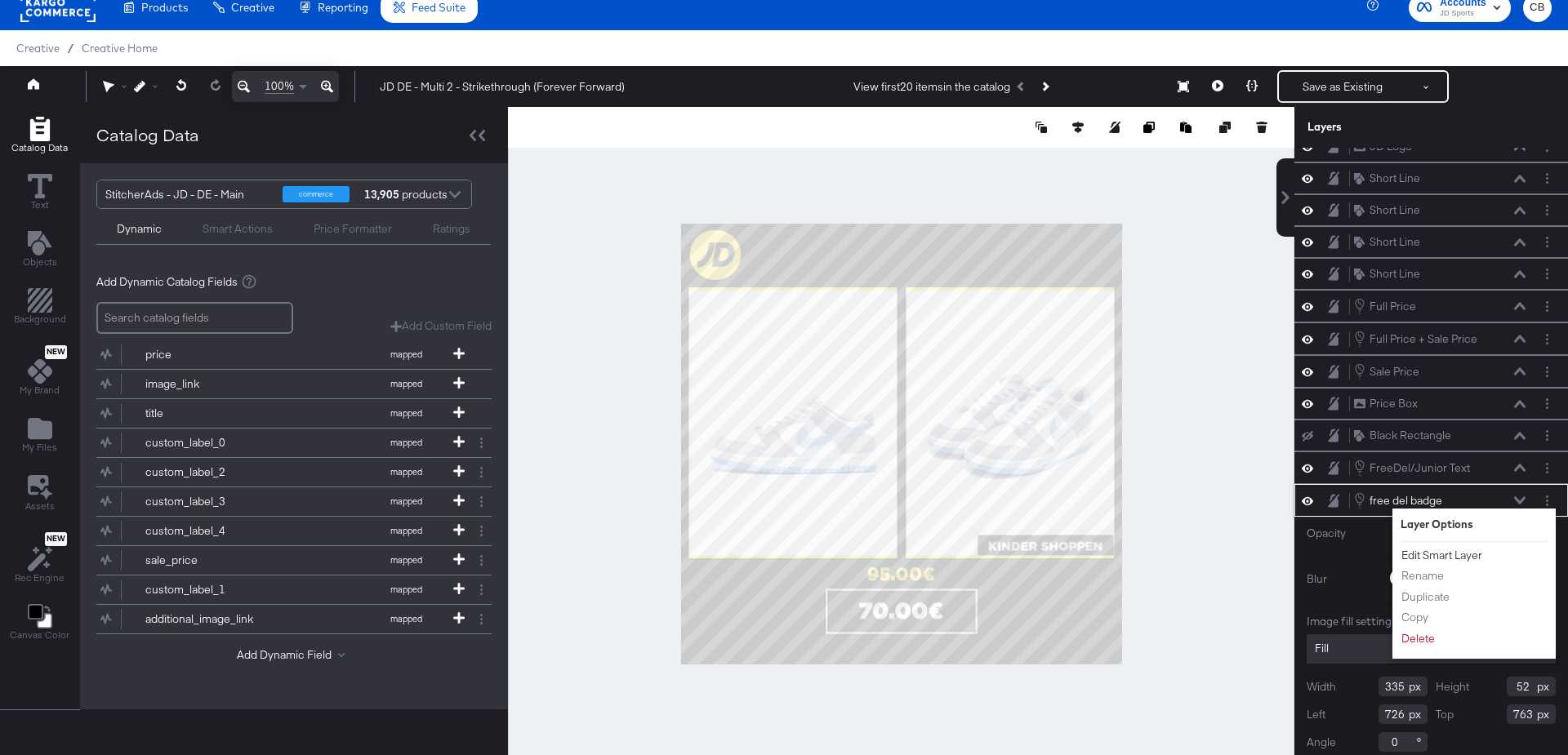
click at [1453, 547] on button "Edit Smart Layer" at bounding box center [1442, 555] width 83 height 17
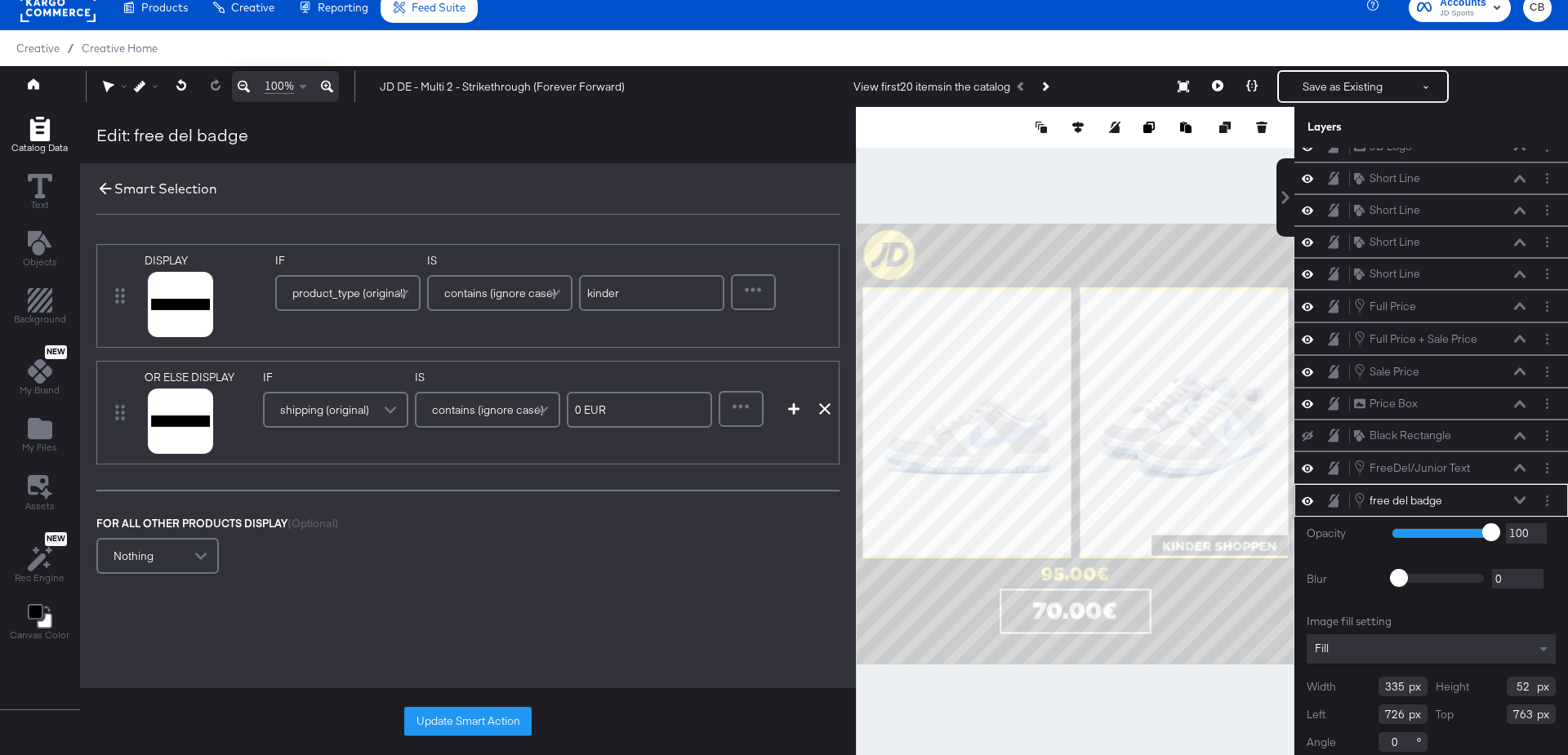
click at [102, 184] on icon at bounding box center [106, 189] width 13 height 13
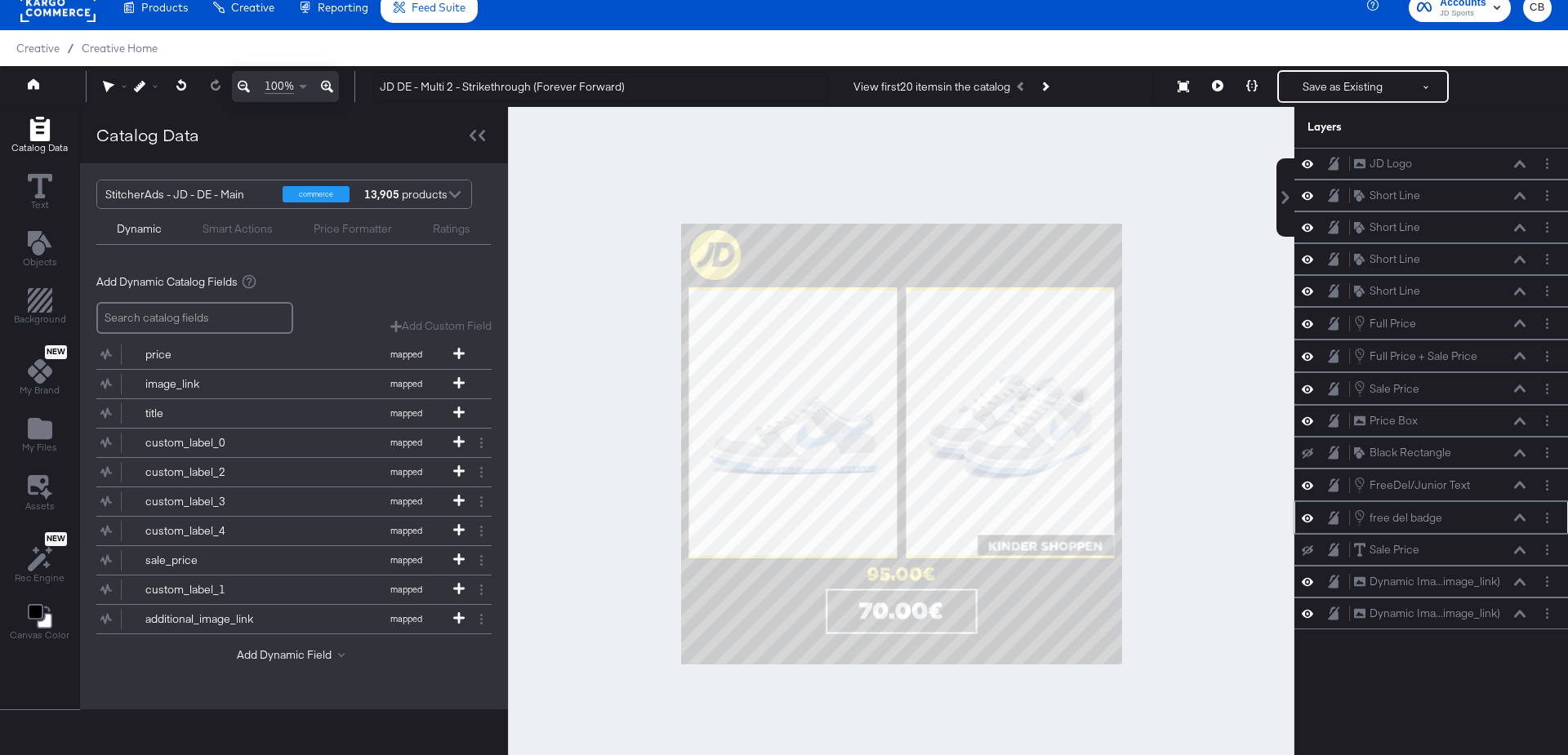
scroll to position [0, 0]
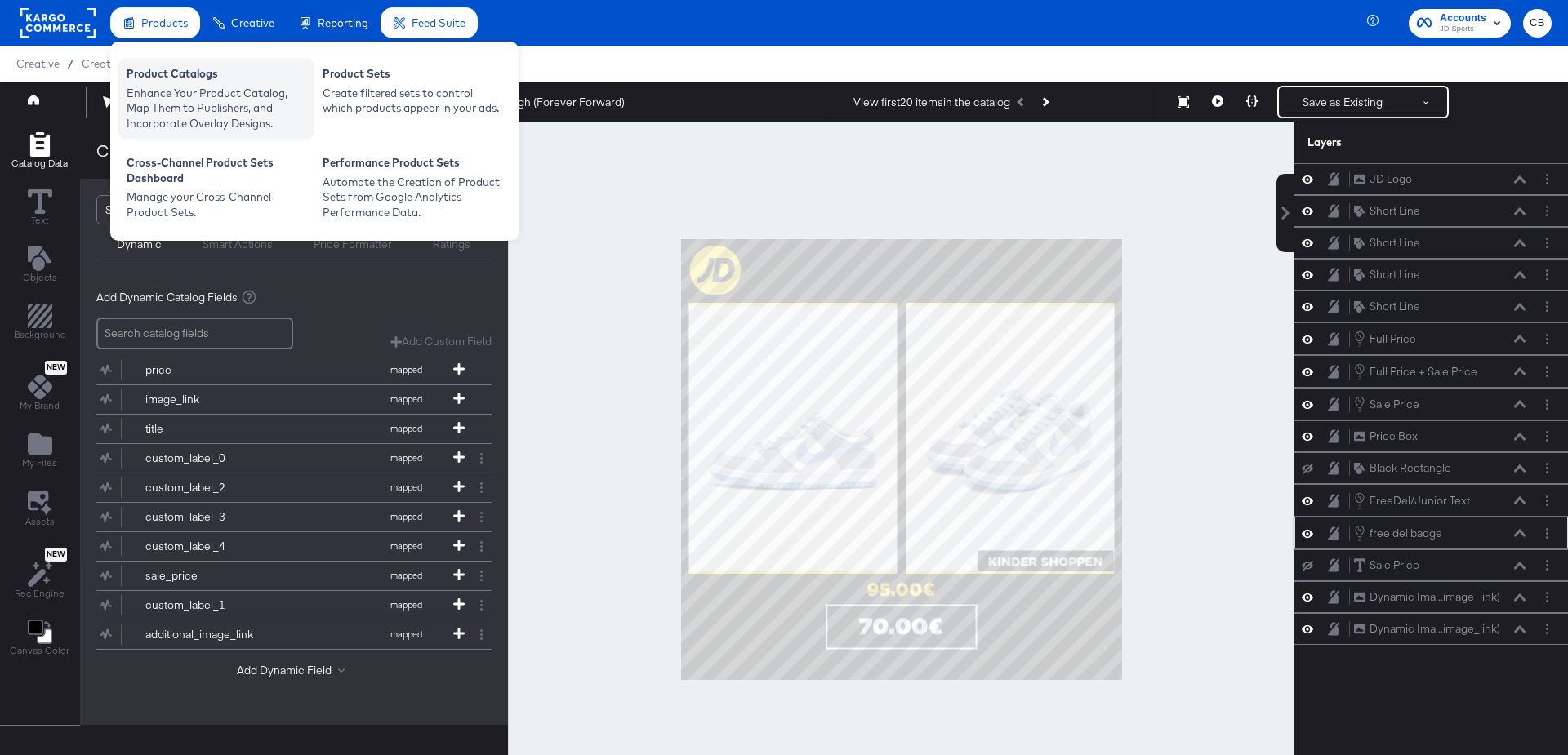
click at [154, 81] on div "Product Catalogs" at bounding box center [215, 76] width 179 height 20
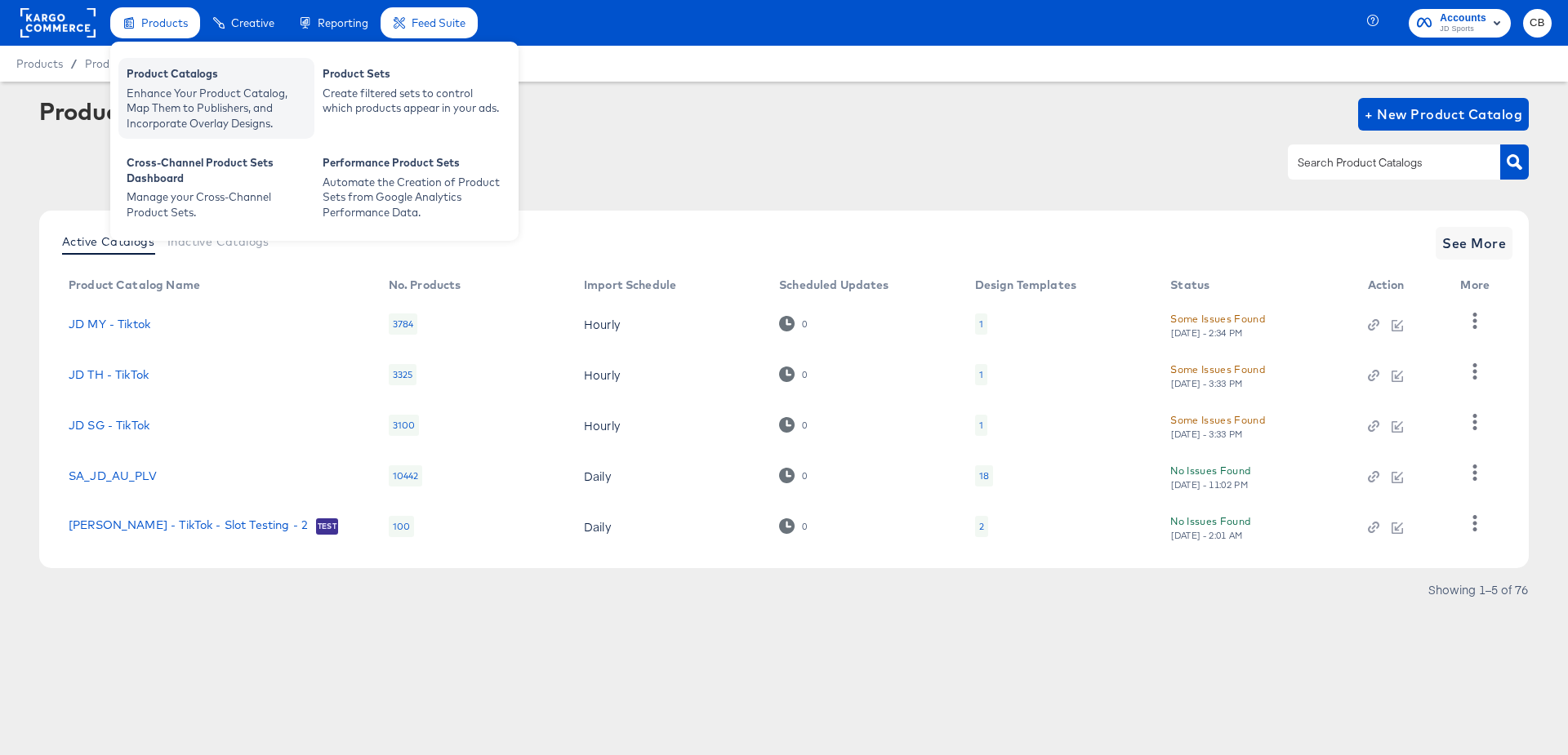
click at [165, 111] on div "Enhance Your Product Catalog, Map Them to Publishers, and Incorporate Overlay D…" at bounding box center [215, 108] width 179 height 46
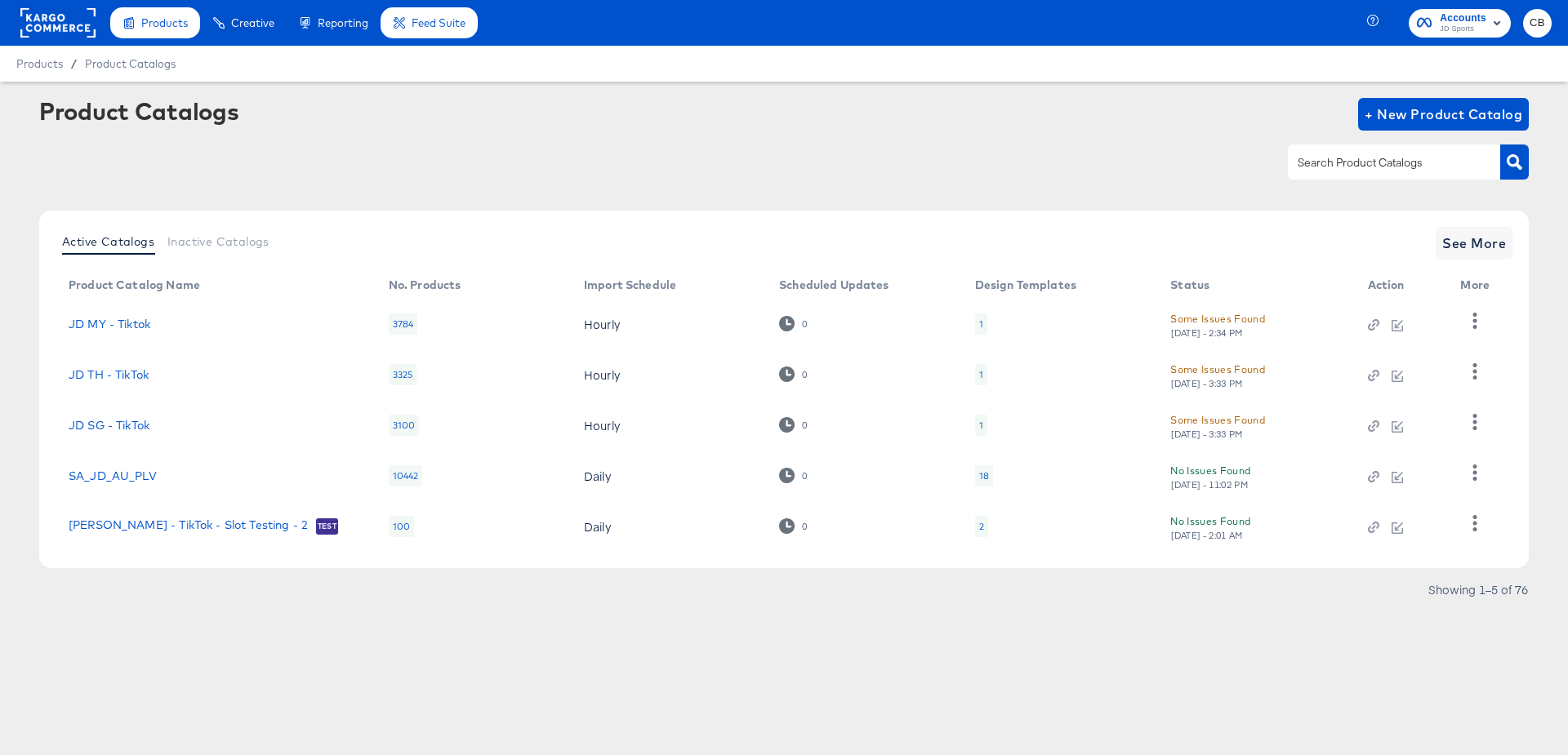
click at [1314, 157] on input "text" at bounding box center [1381, 162] width 174 height 19
type input "NL"
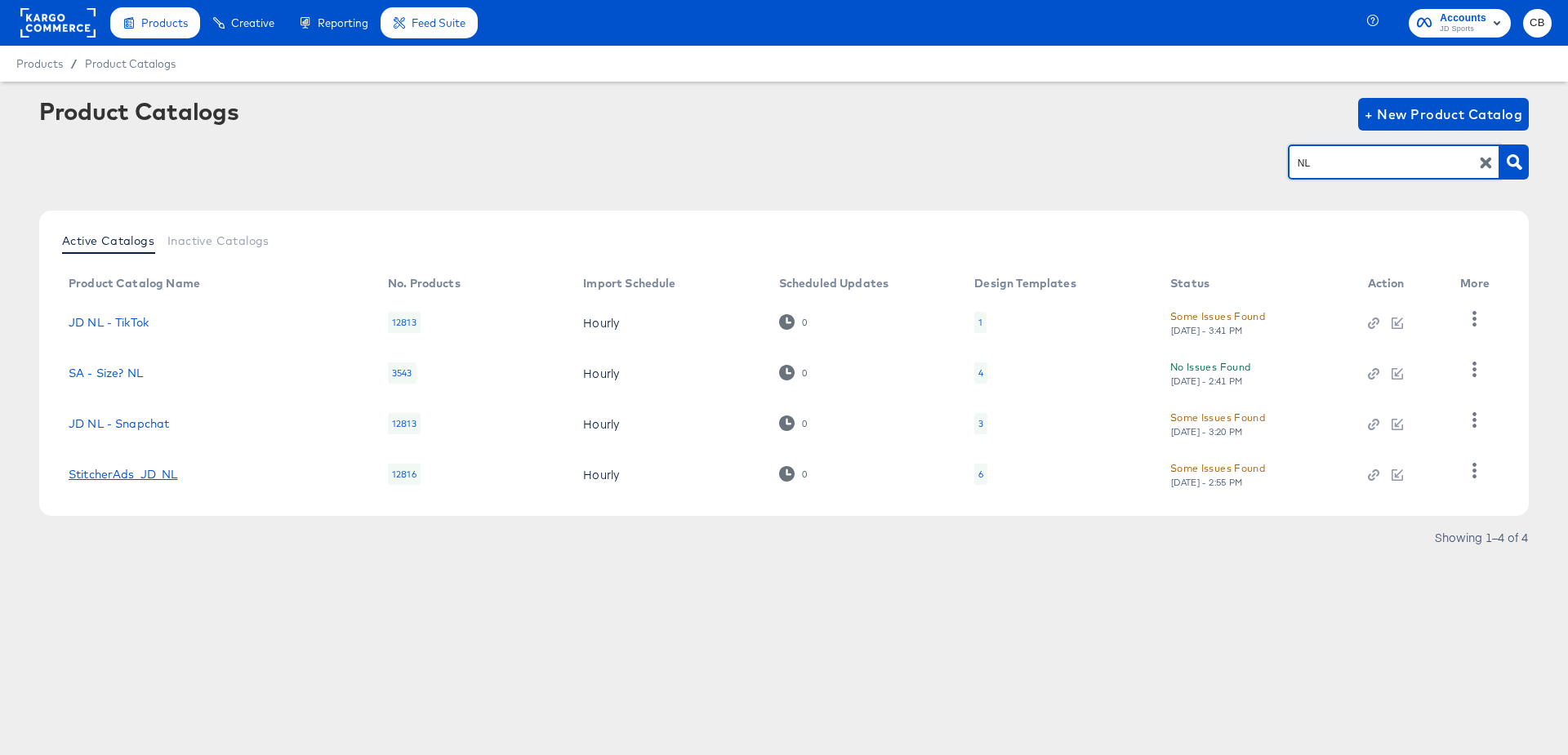
click at [122, 479] on link "StitcherAds_JD_NL" at bounding box center [123, 474] width 109 height 14
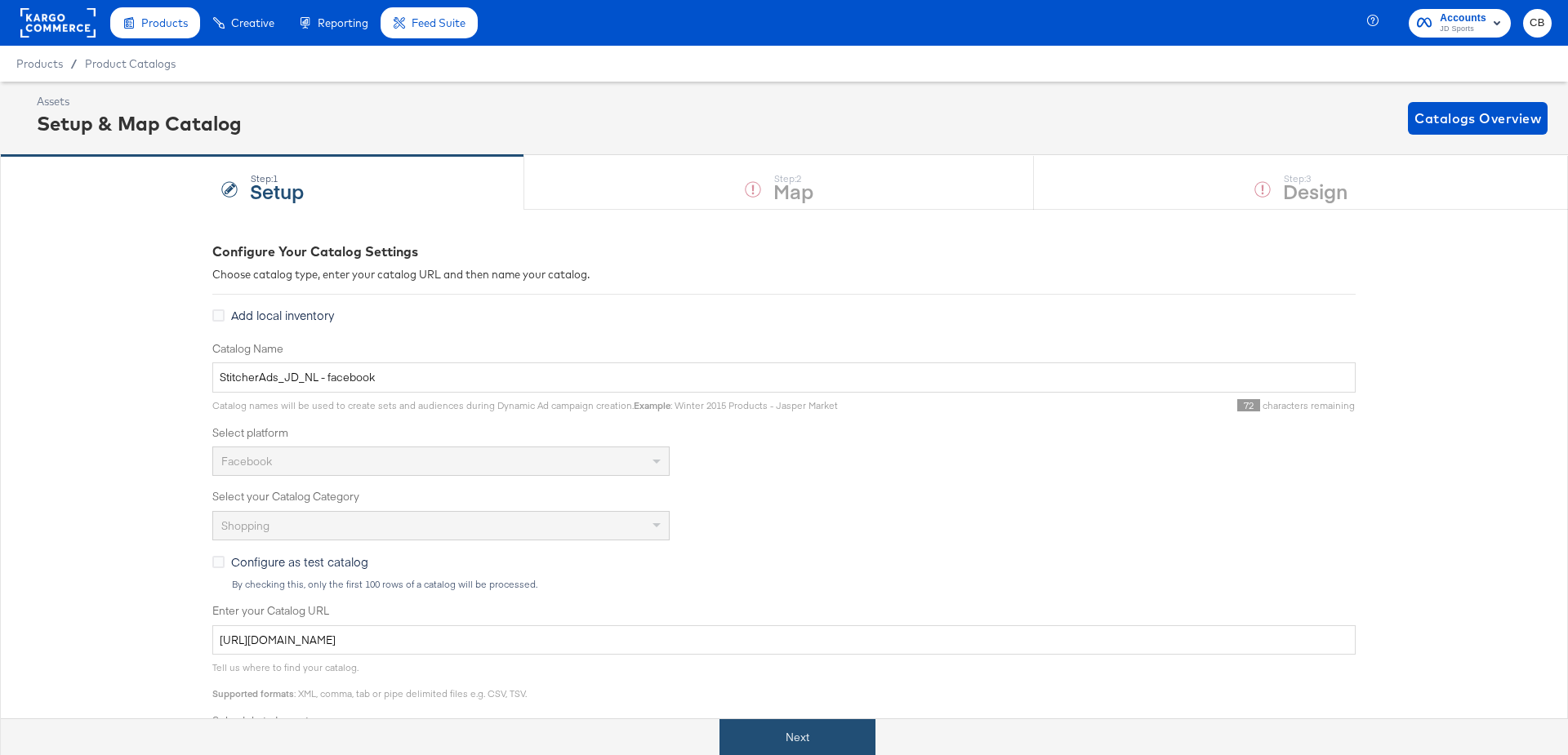
click at [746, 740] on button "Next" at bounding box center [797, 737] width 156 height 37
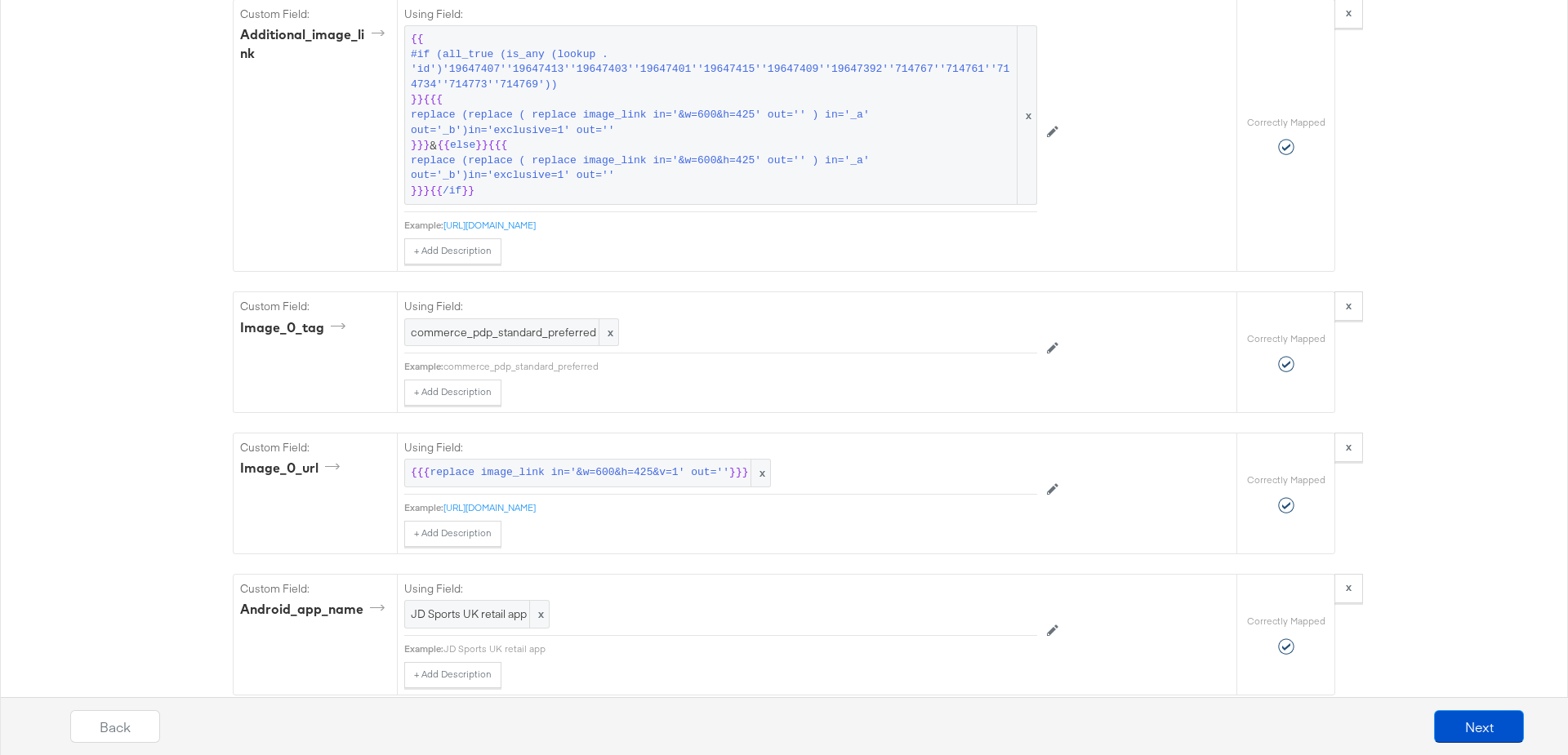
scroll to position [3673, 0]
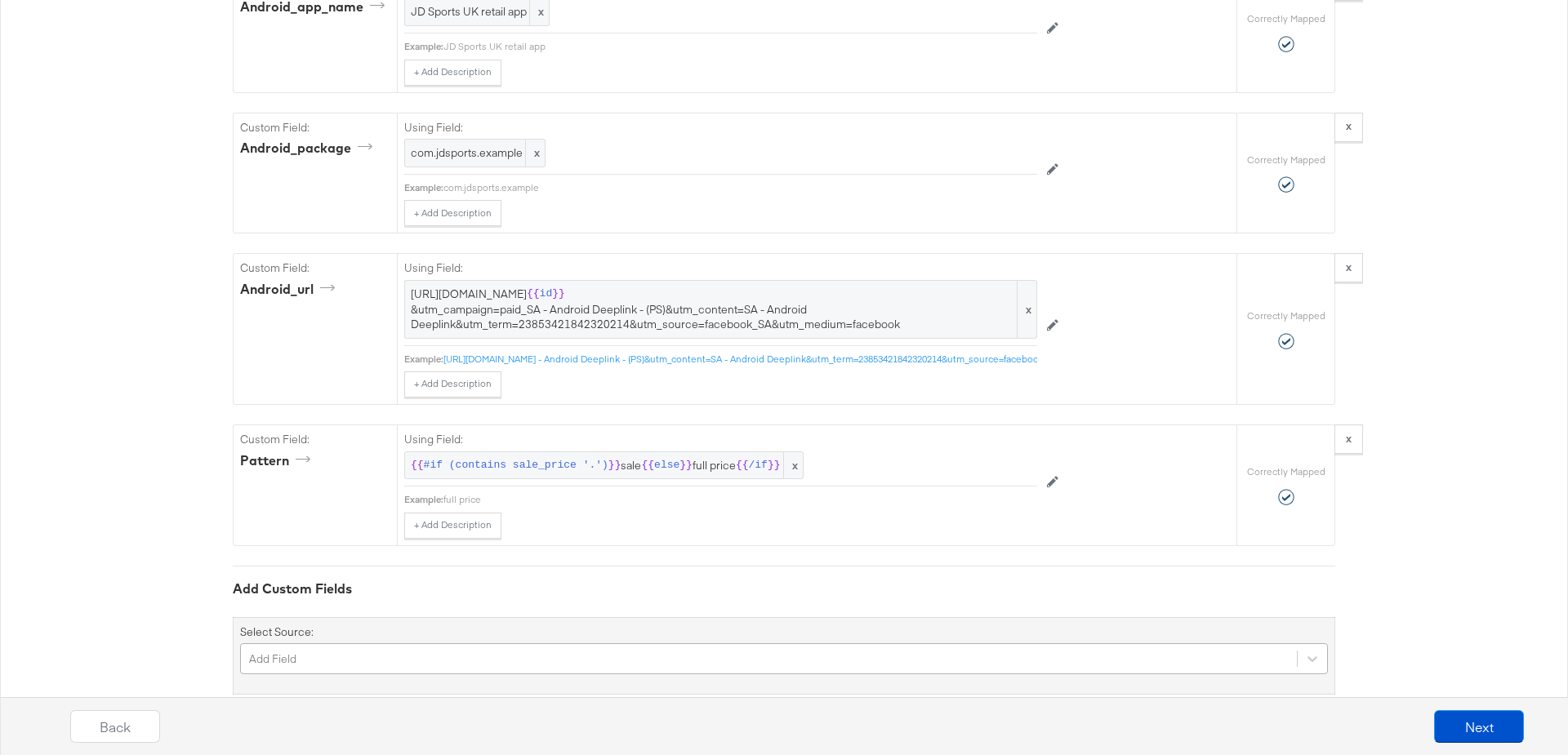
click at [380, 643] on div "Add Field" at bounding box center [783, 659] width 1088 height 31
type input "shipping"
click at [285, 688] on div "shipping" at bounding box center [783, 696] width 1088 height 15
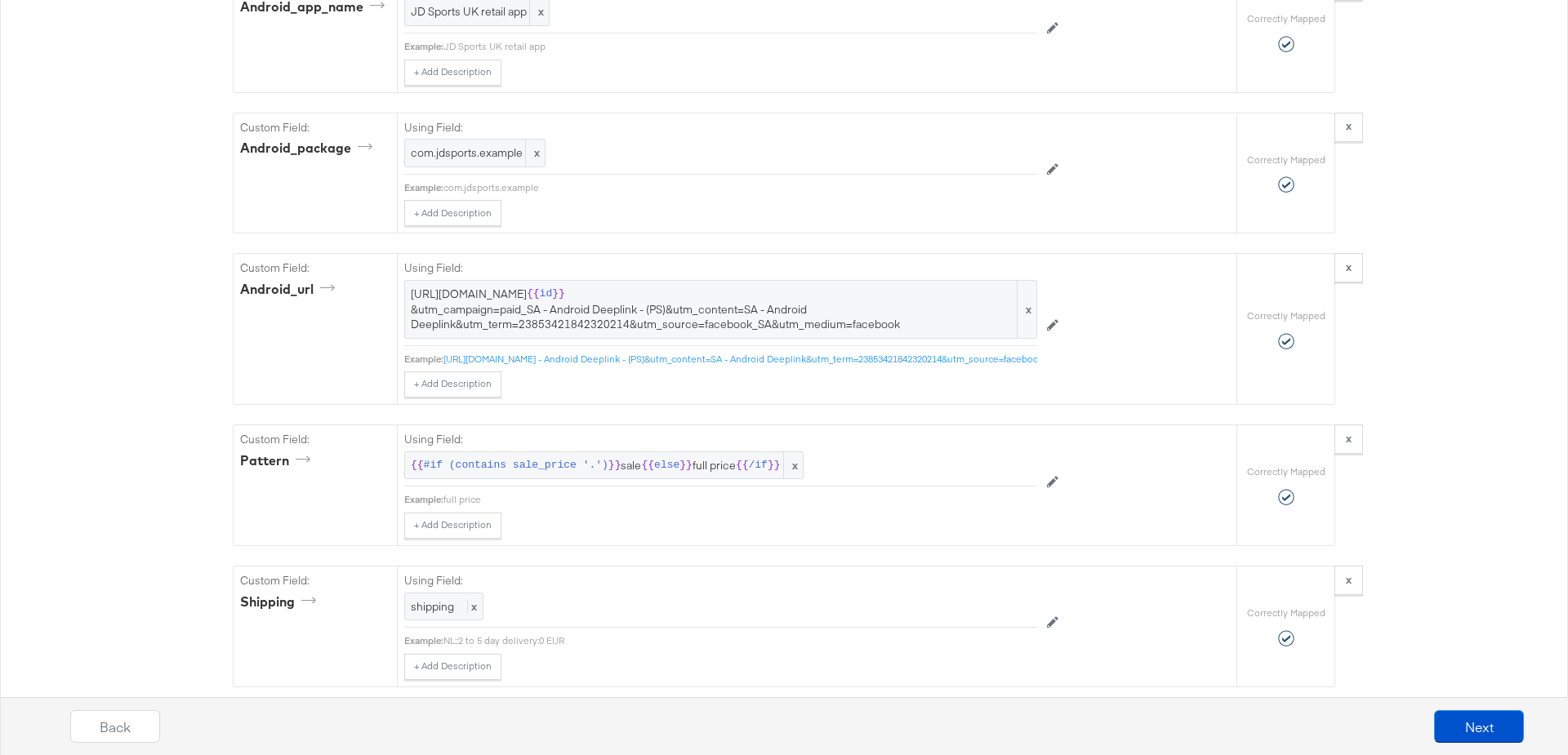
scroll to position [3810, 0]
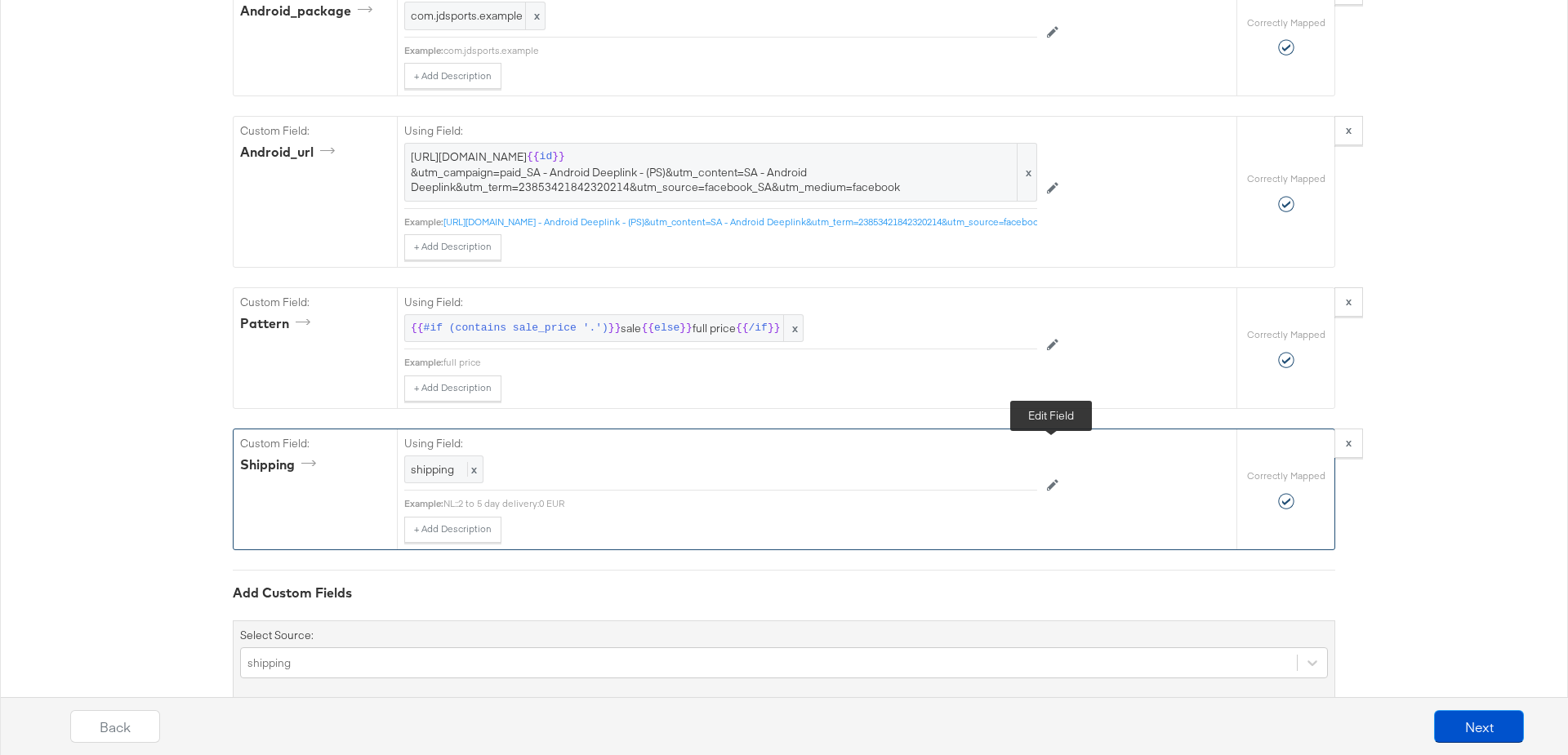
click at [1051, 480] on icon at bounding box center [1053, 486] width 12 height 12
click at [980, 459] on div at bounding box center [1000, 471] width 61 height 24
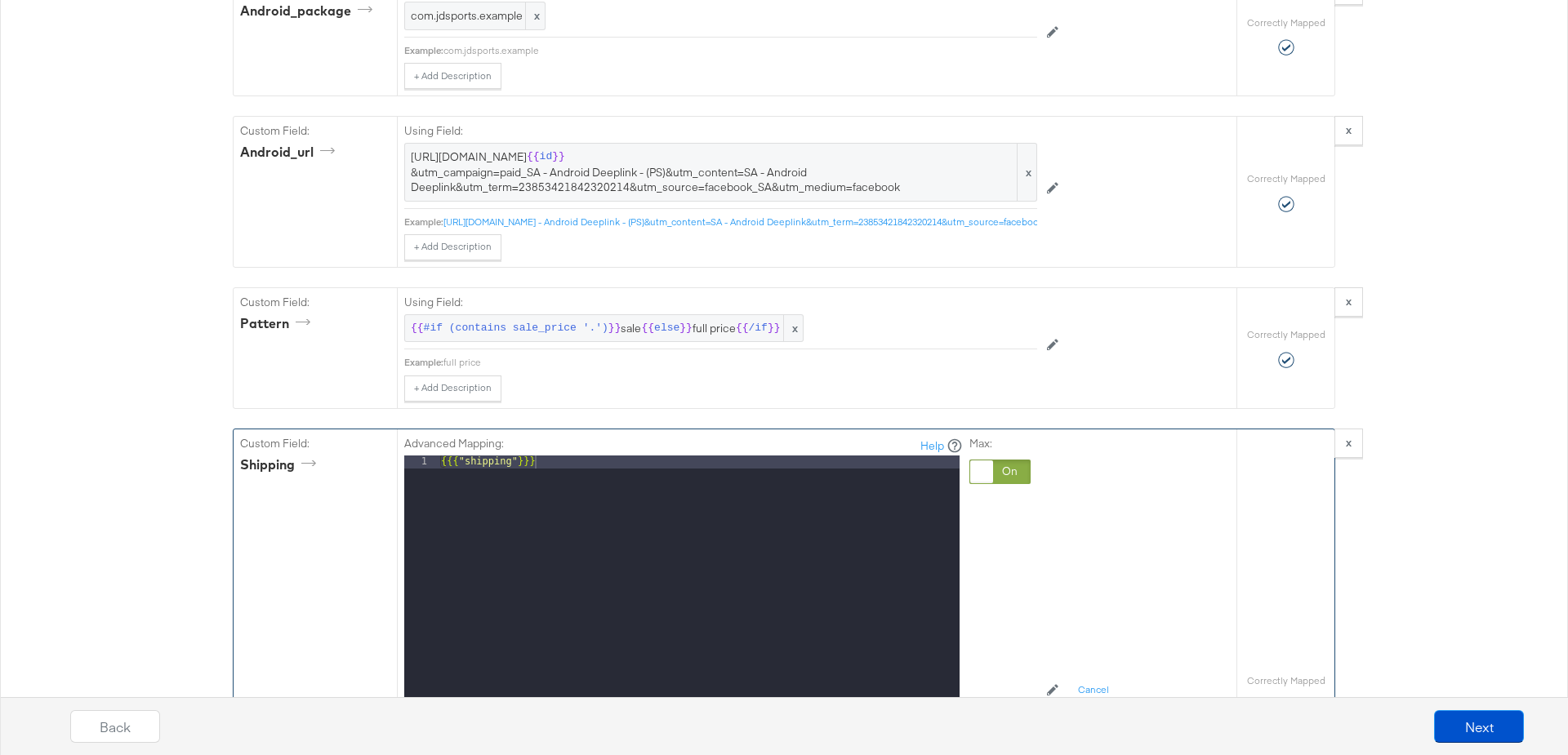
click at [557, 456] on div "{{{ "shipping" }}}" at bounding box center [698, 673] width 522 height 435
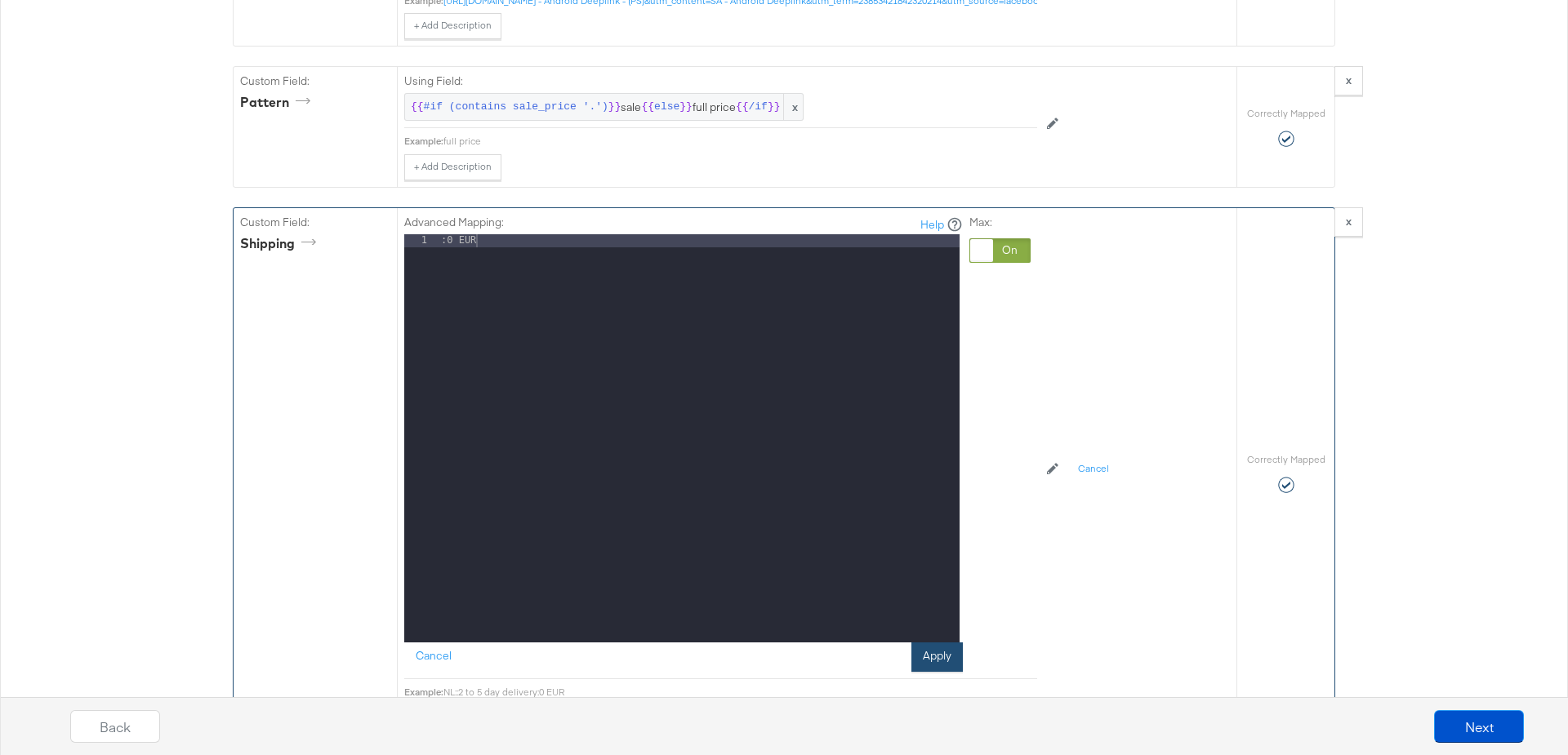
click at [934, 642] on button "Apply" at bounding box center [936, 657] width 51 height 30
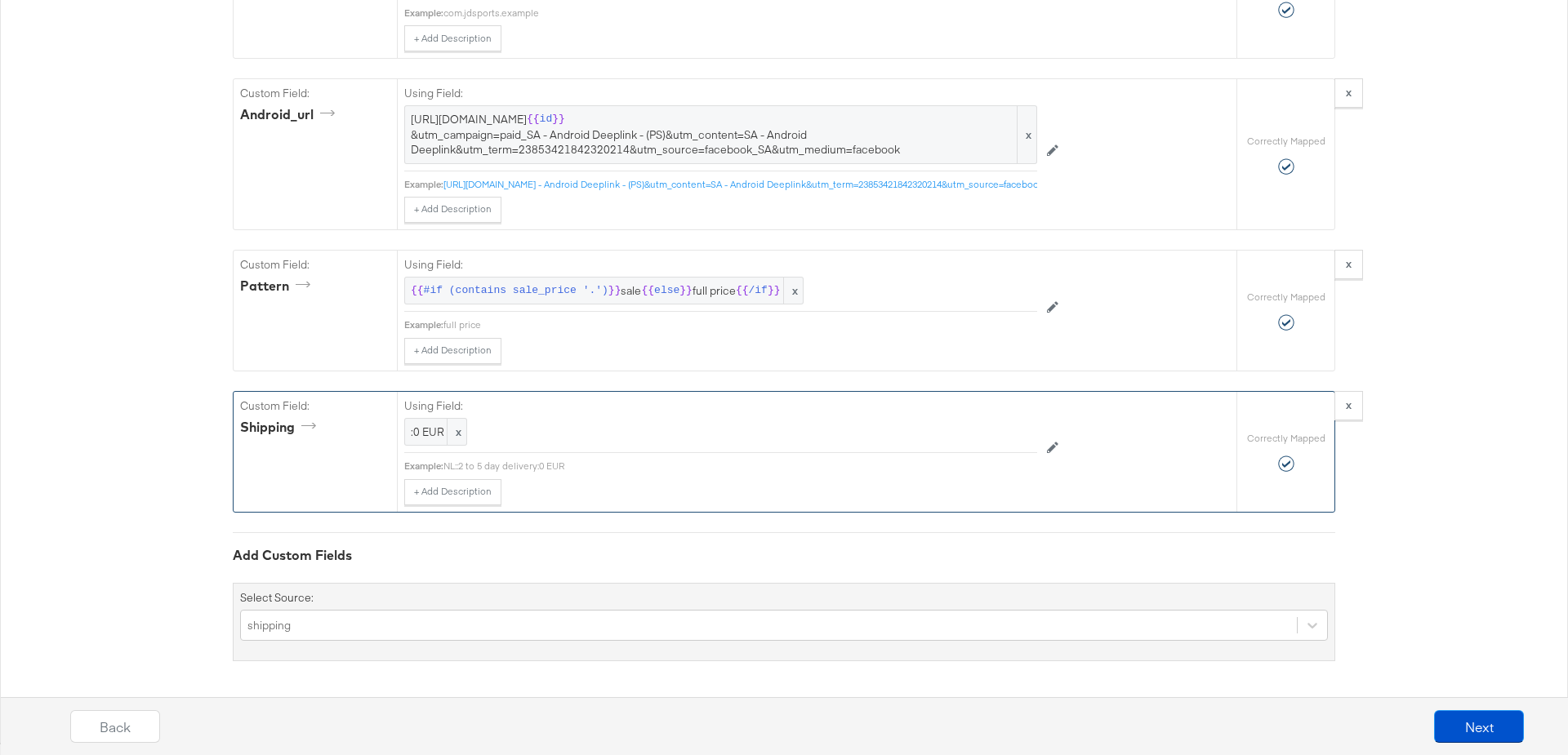
scroll to position [3813, 0]
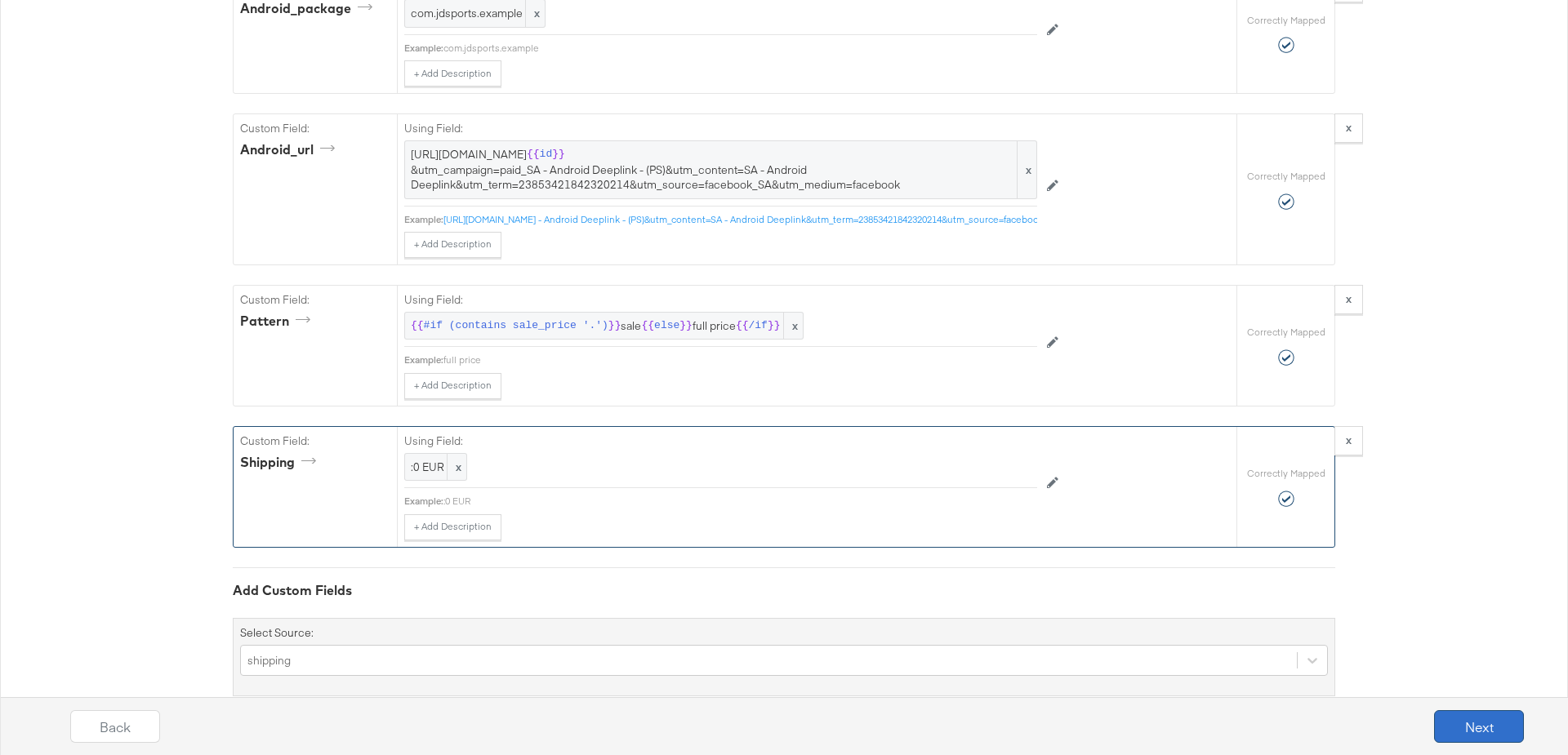
click at [1477, 722] on button "Next" at bounding box center [1479, 726] width 90 height 32
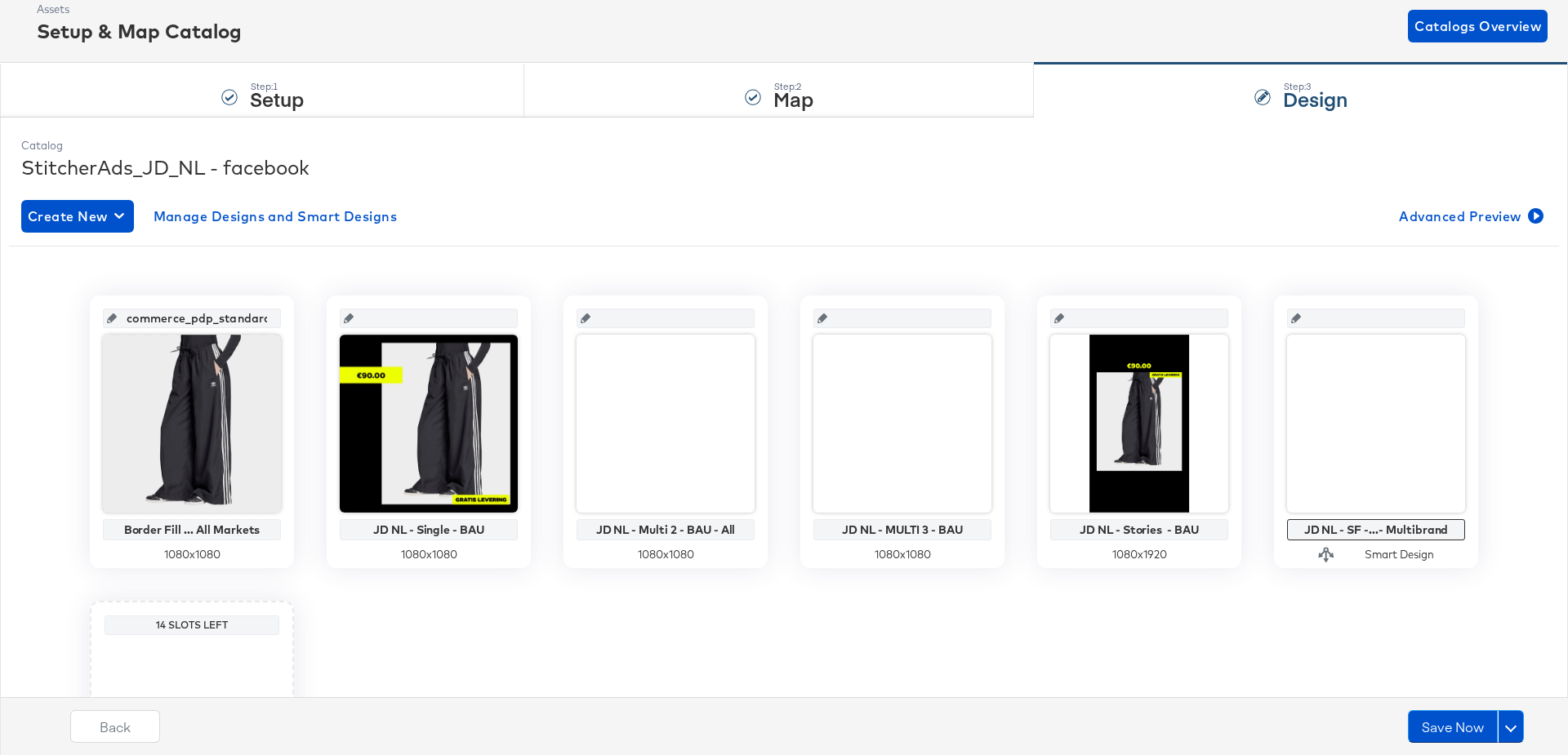
scroll to position [141, 0]
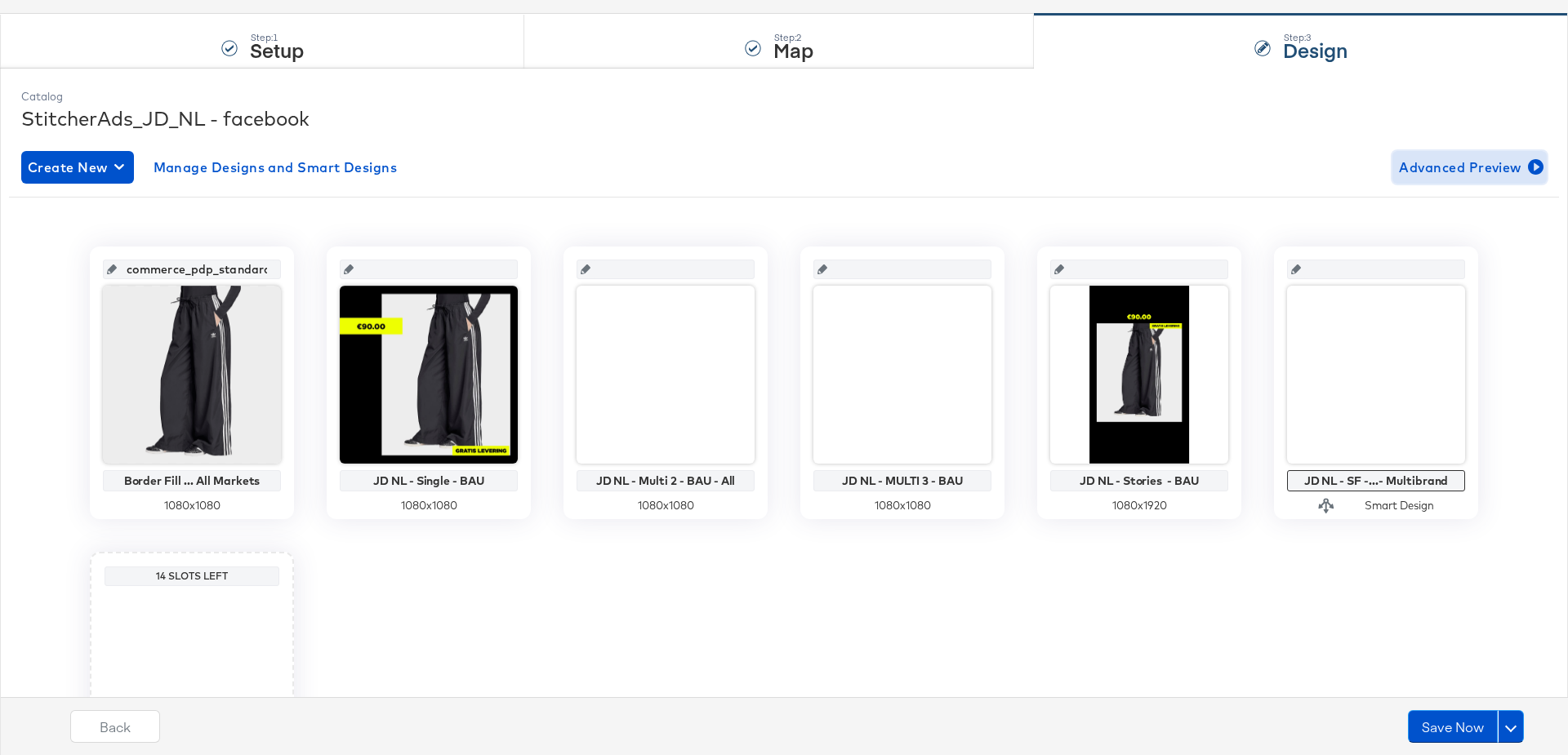
click at [1439, 167] on span "Advanced Preview" at bounding box center [1470, 167] width 141 height 23
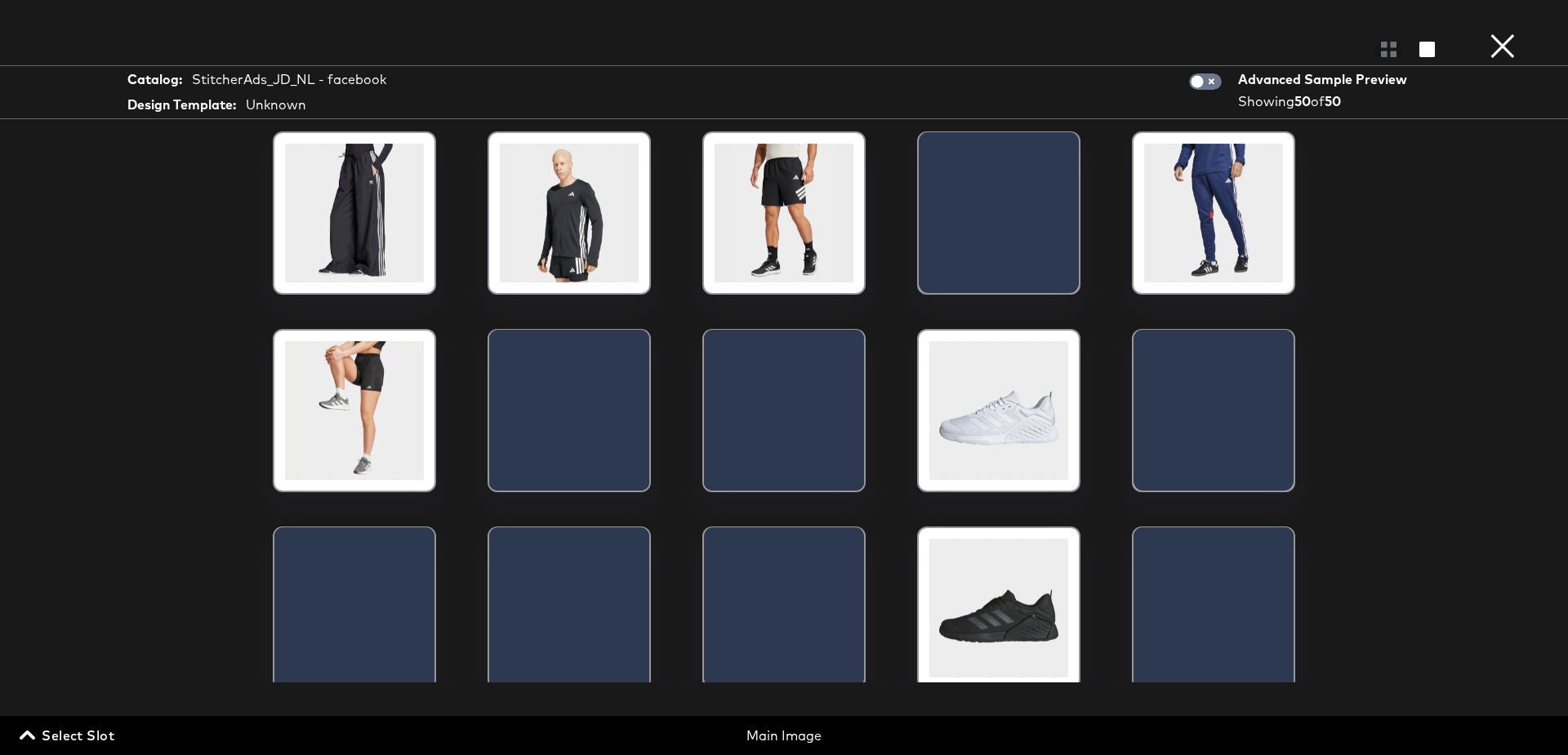
click at [69, 732] on span "Select Slot" at bounding box center [68, 735] width 92 height 23
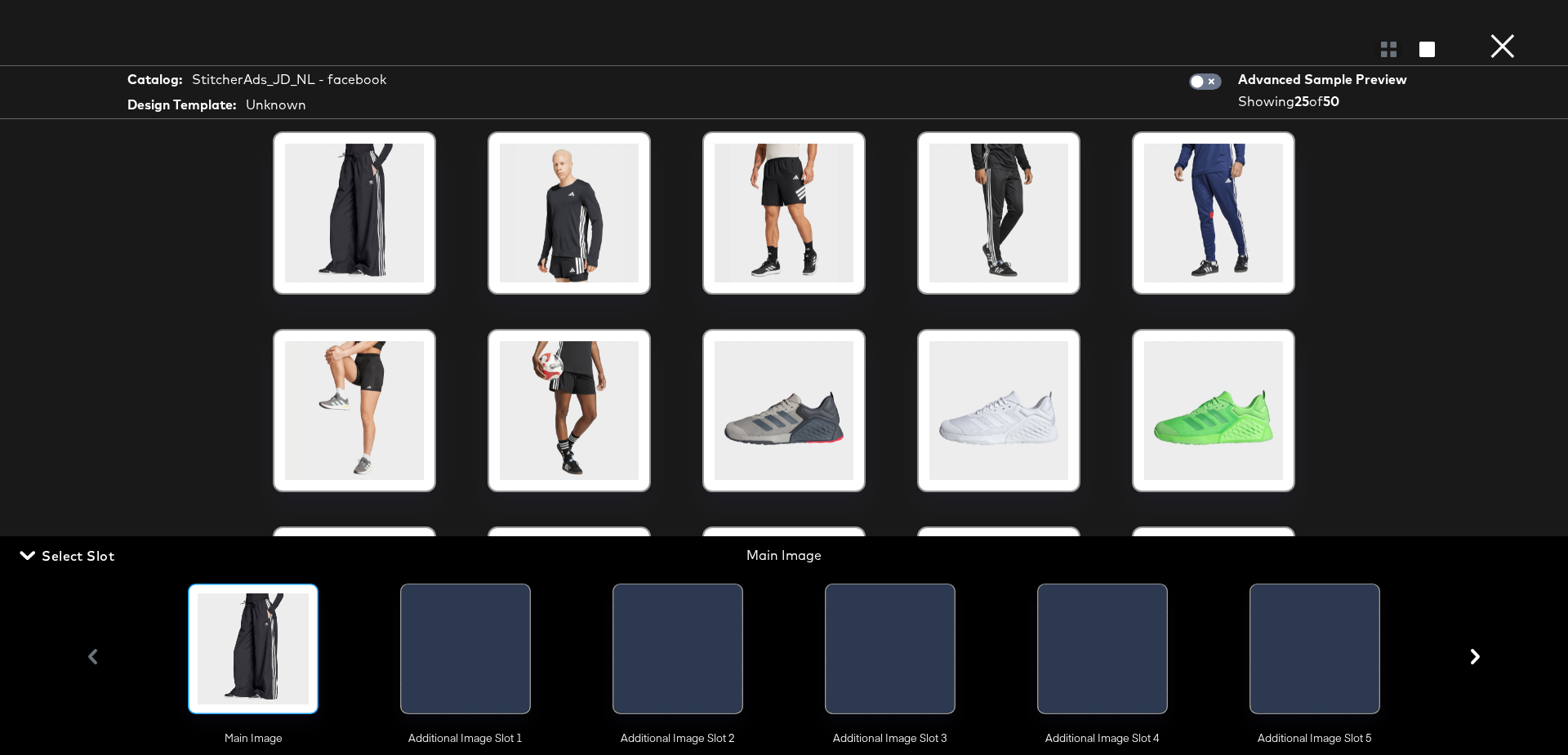
click at [461, 658] on div at bounding box center [466, 653] width 128 height 137
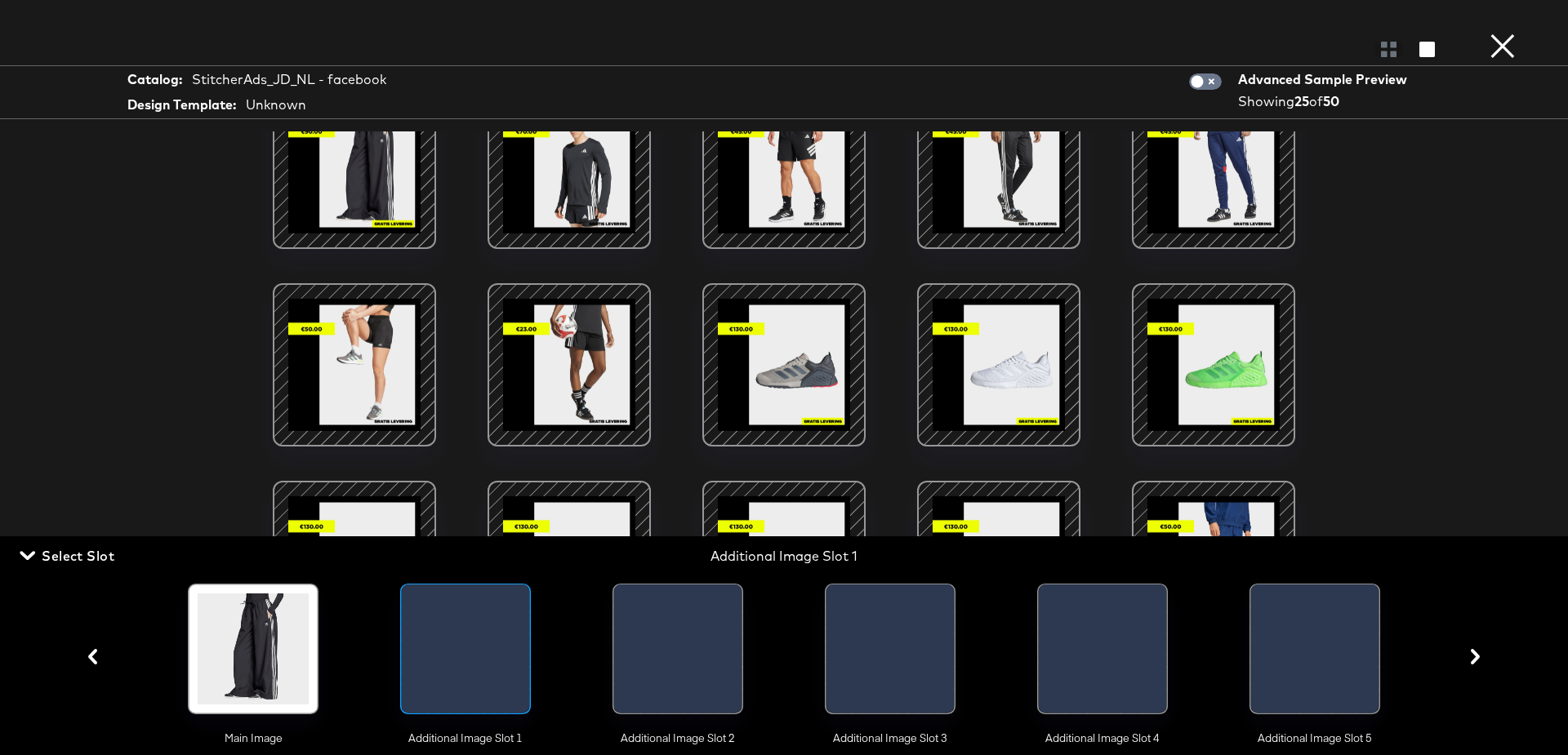
scroll to position [0, 0]
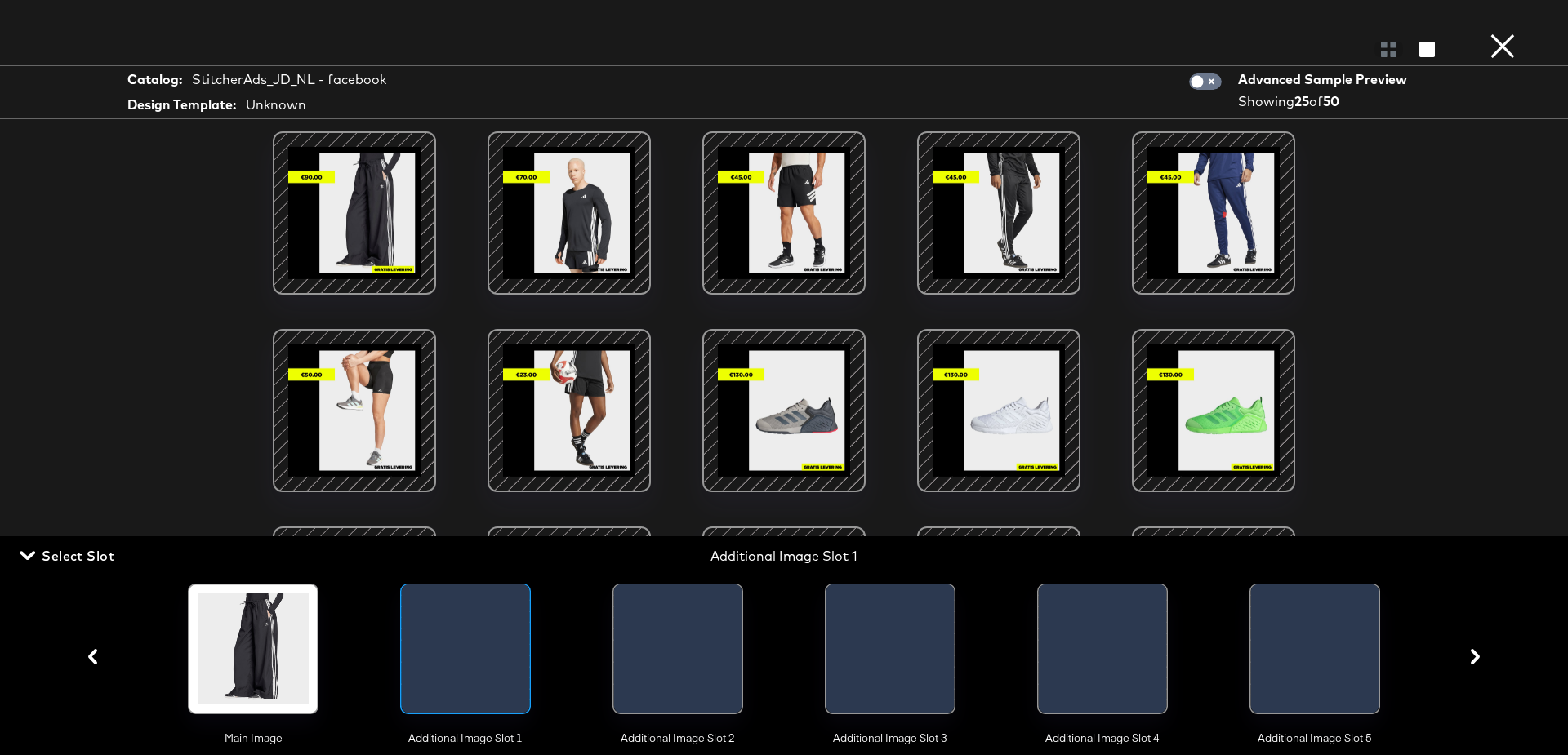
click at [552, 422] on div at bounding box center [570, 411] width 139 height 139
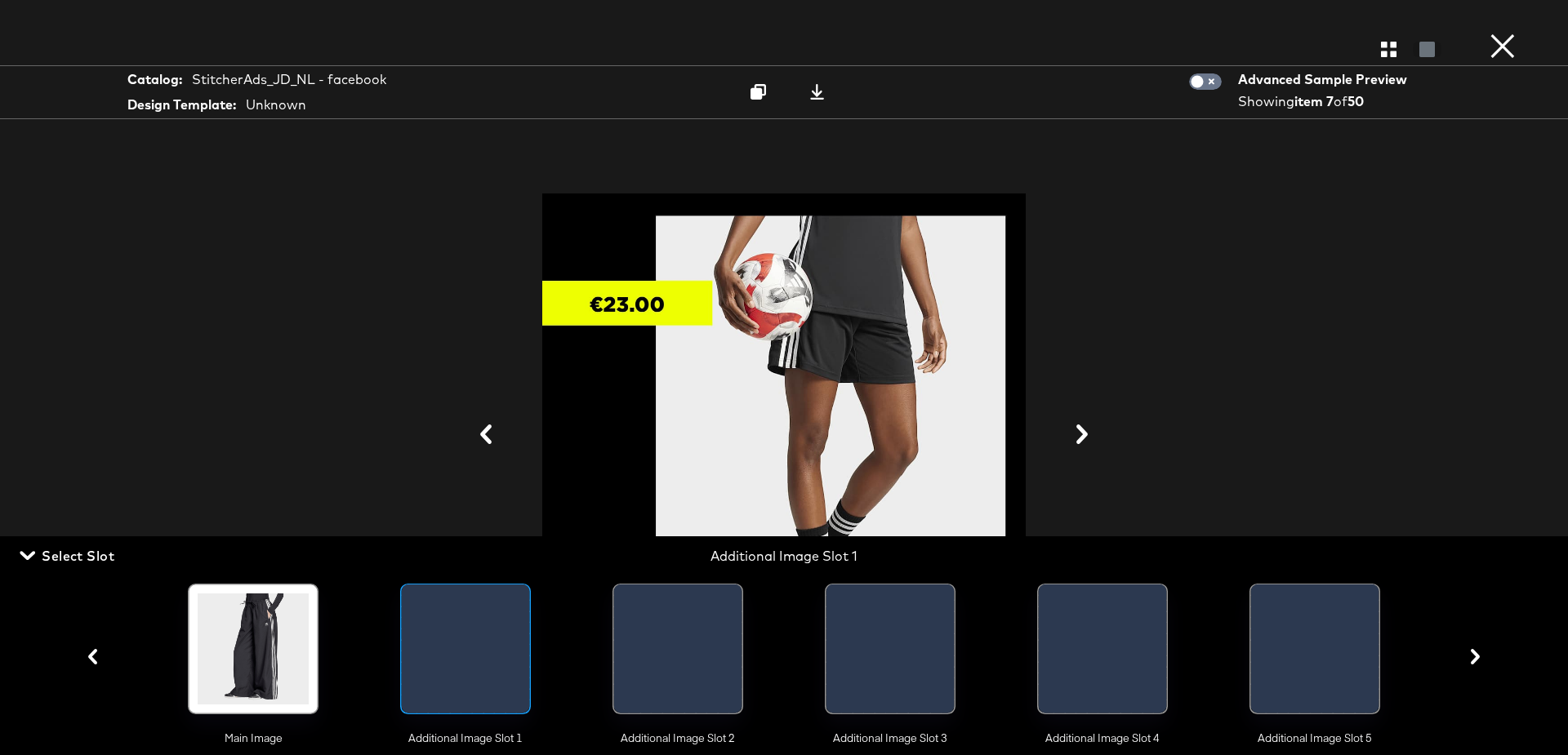
click at [370, 411] on div at bounding box center [783, 435] width 1225 height 592
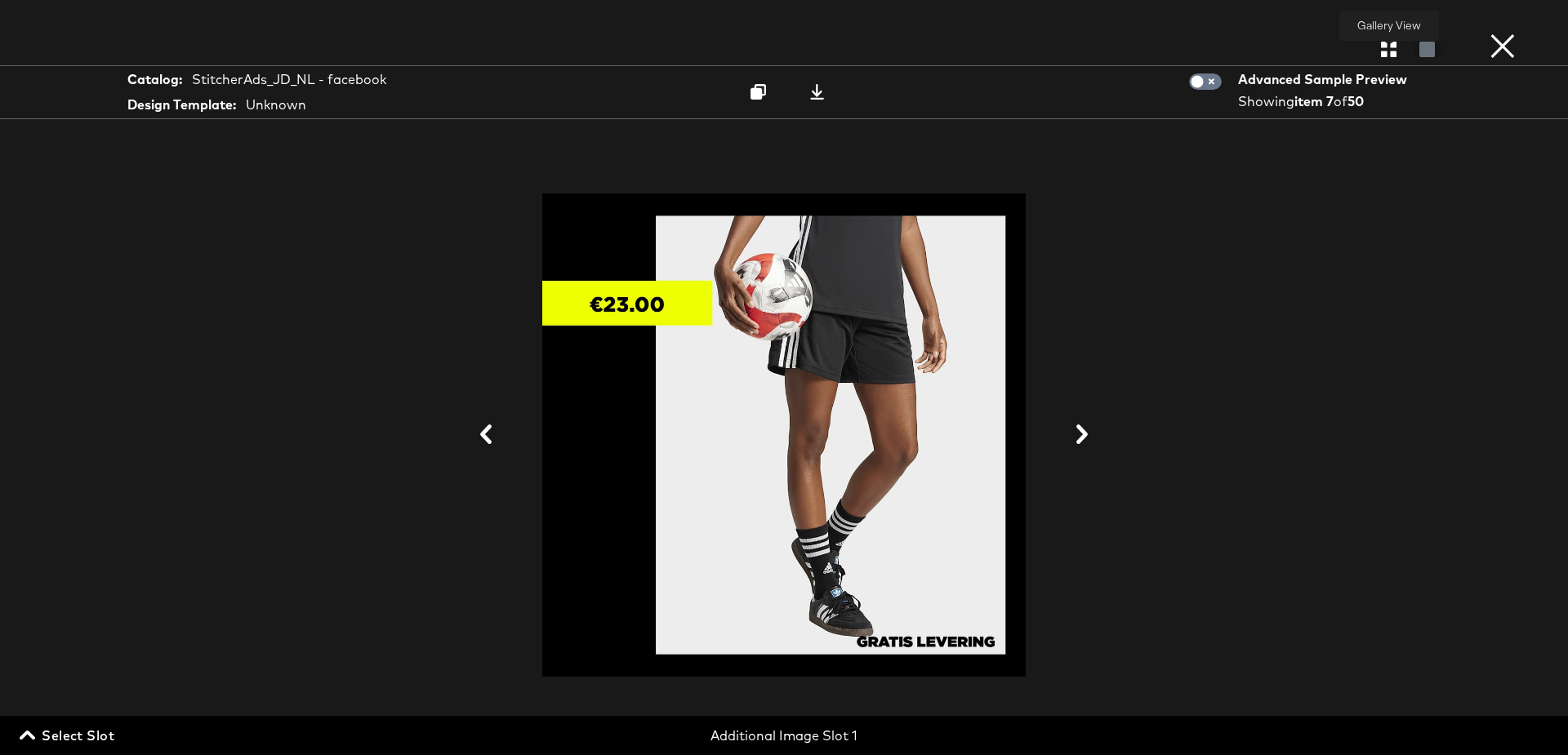
click at [1384, 44] on icon "button" at bounding box center [1389, 49] width 15 height 15
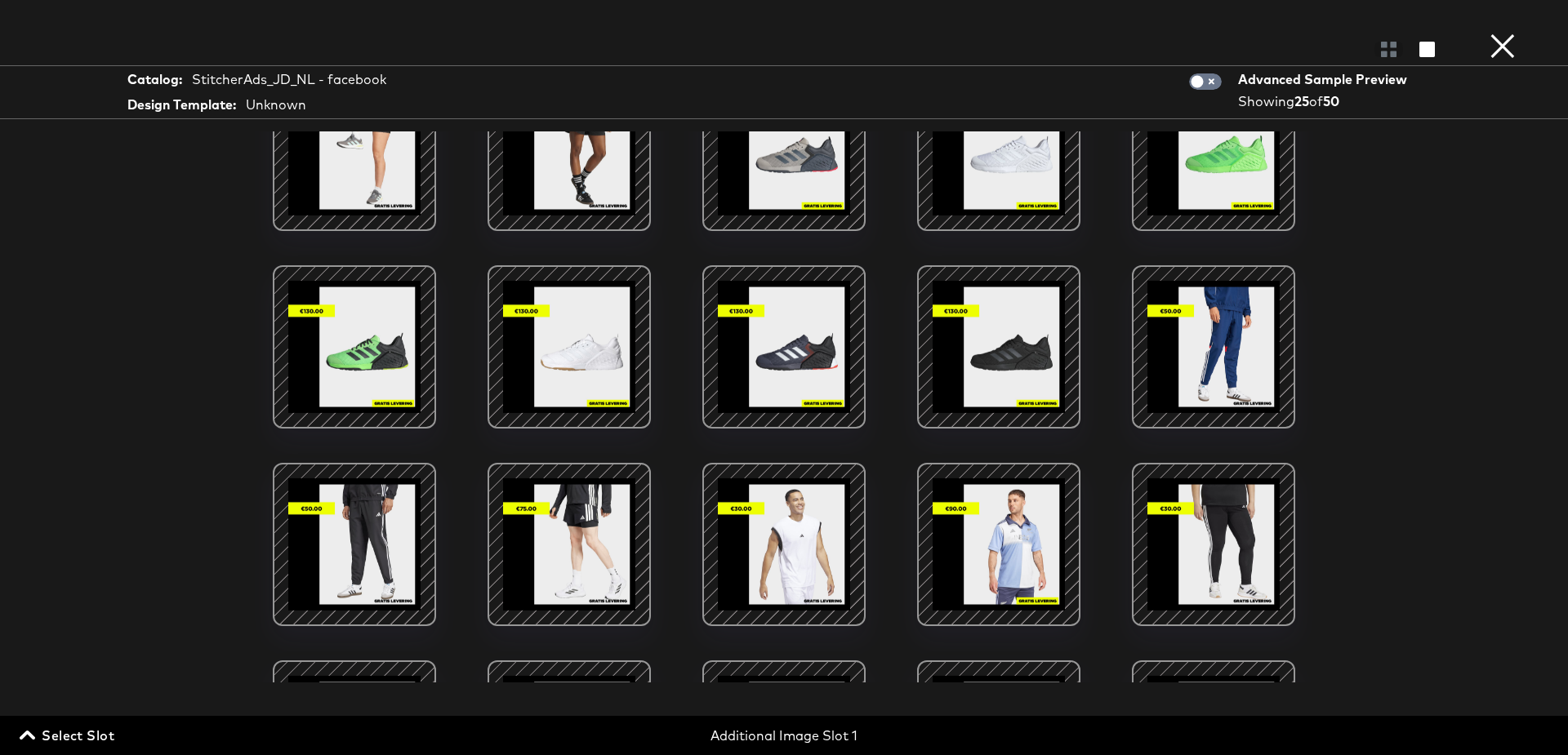
scroll to position [468, 0]
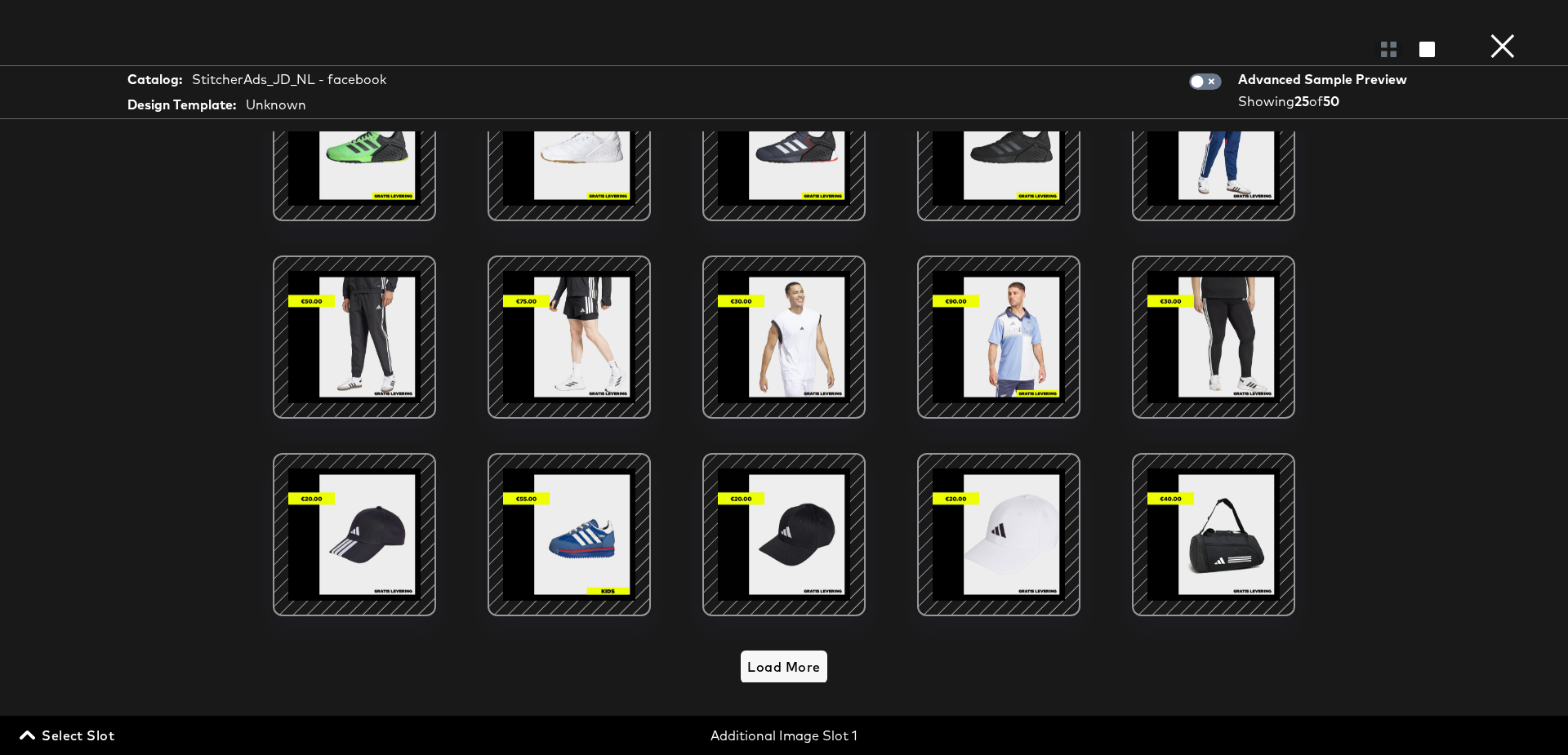
click at [77, 733] on span "Select Slot" at bounding box center [68, 735] width 92 height 23
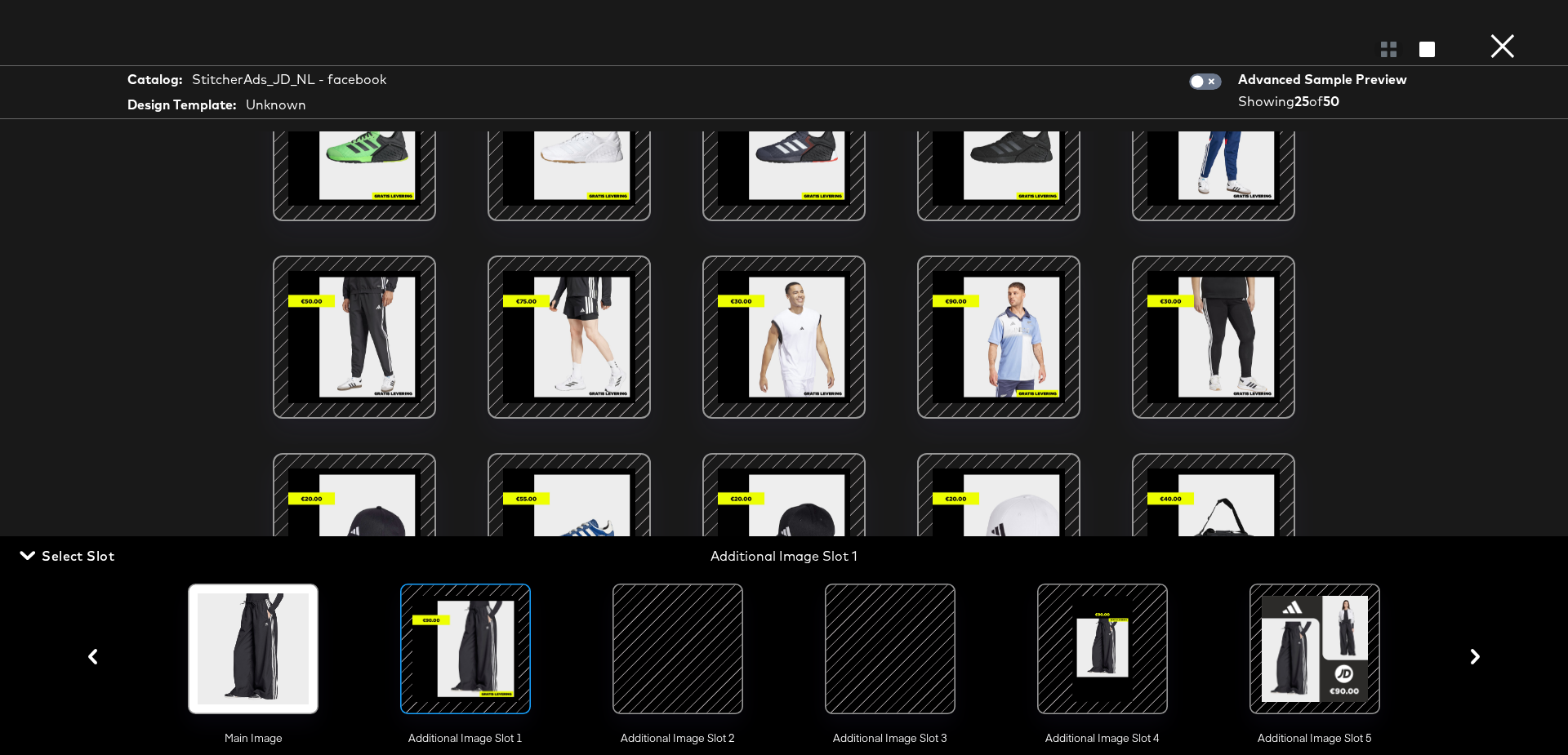
click at [726, 640] on div at bounding box center [678, 649] width 111 height 111
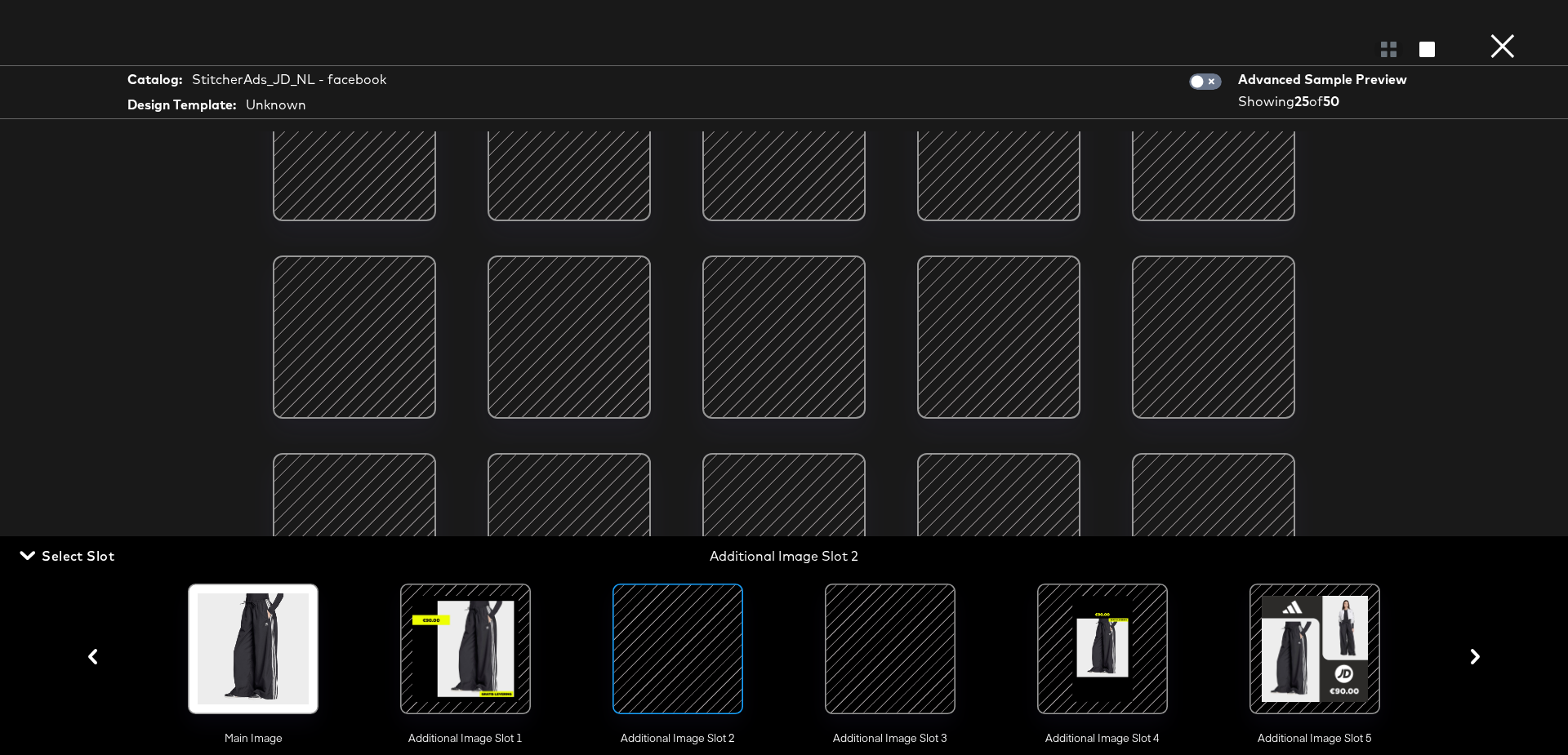
click at [117, 350] on div "Gallery View Catalog: StitcherAds_JD_NL - facebook Design Template: Unknown Adv…" at bounding box center [784, 378] width 1568 height 690
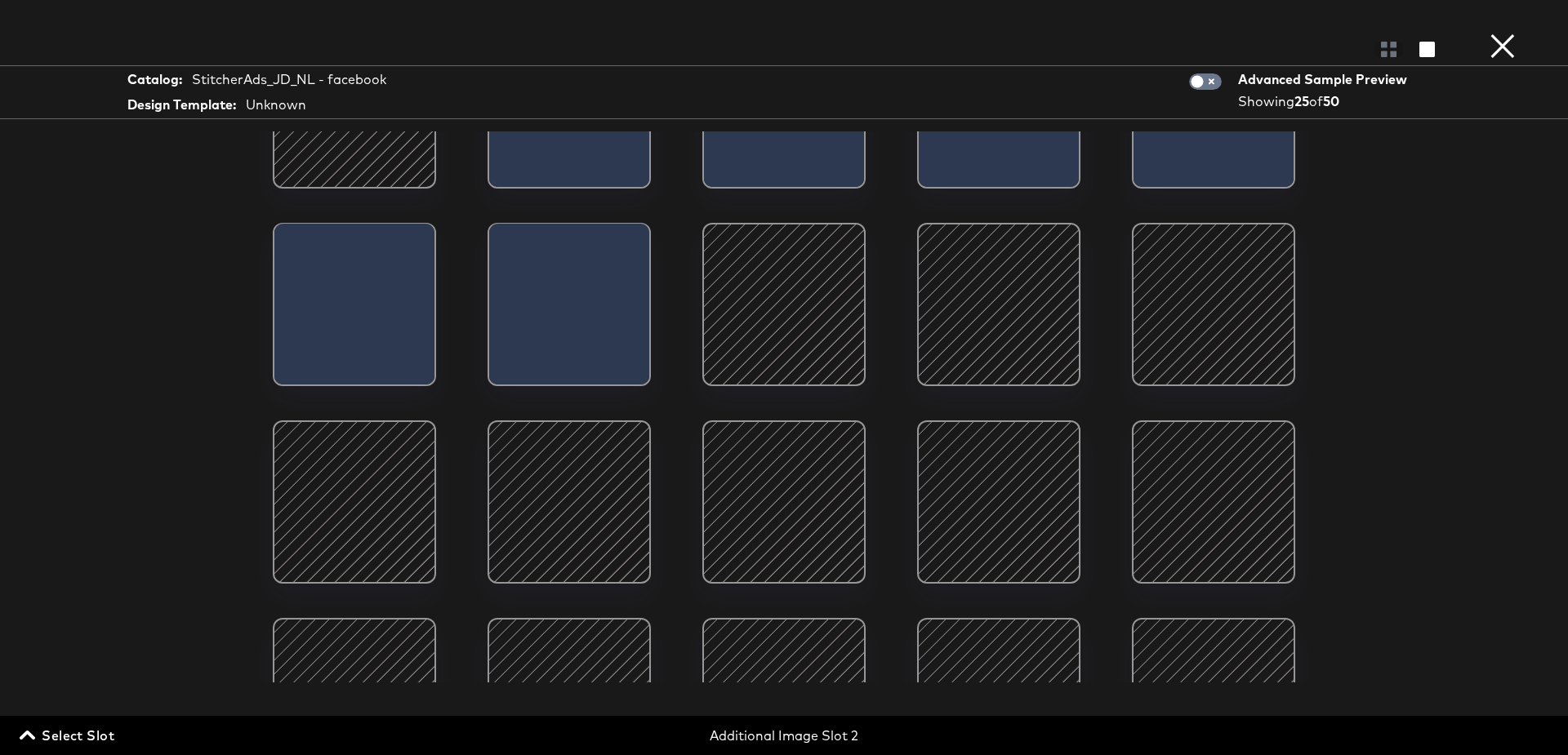
scroll to position [0, 0]
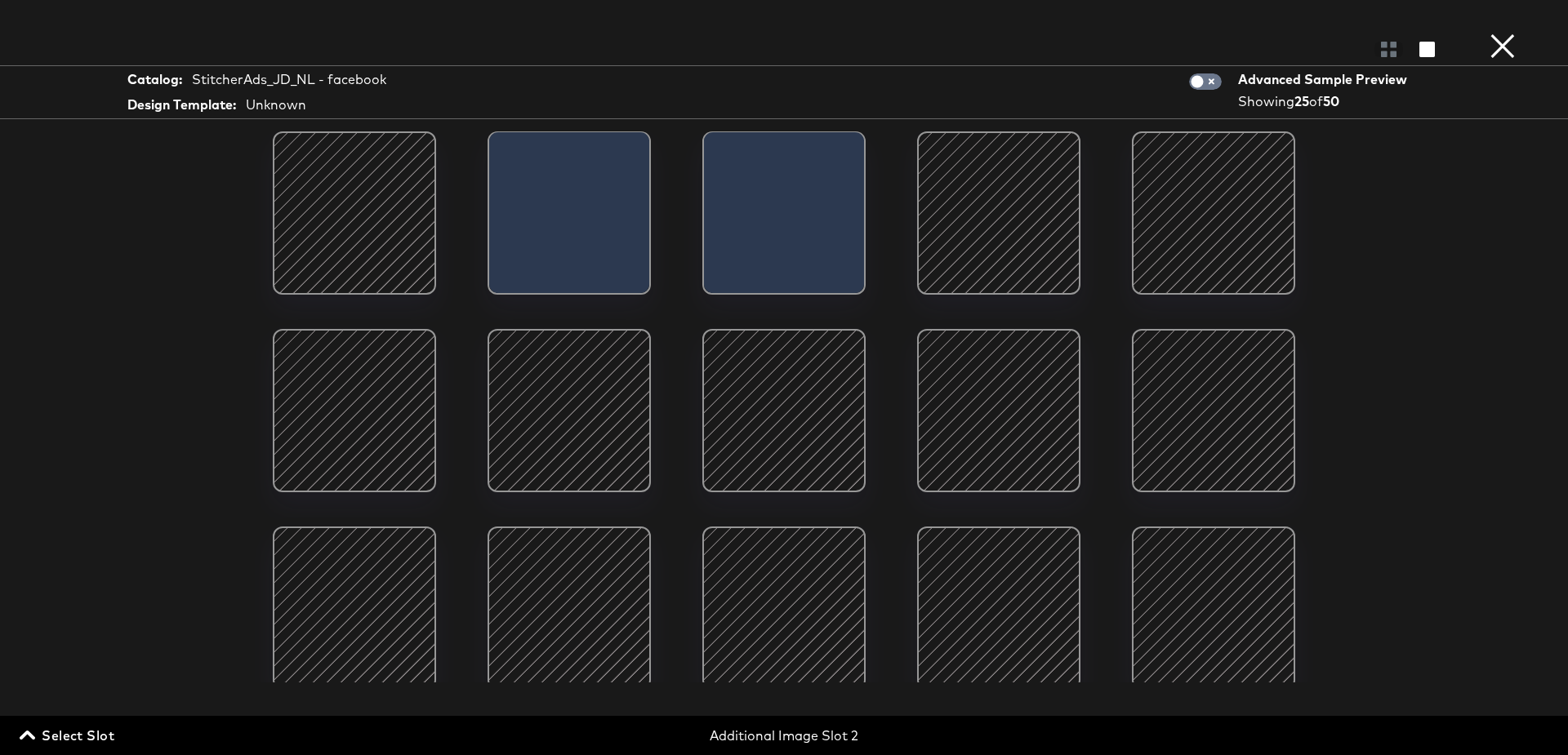
click at [601, 437] on div at bounding box center [570, 411] width 139 height 139
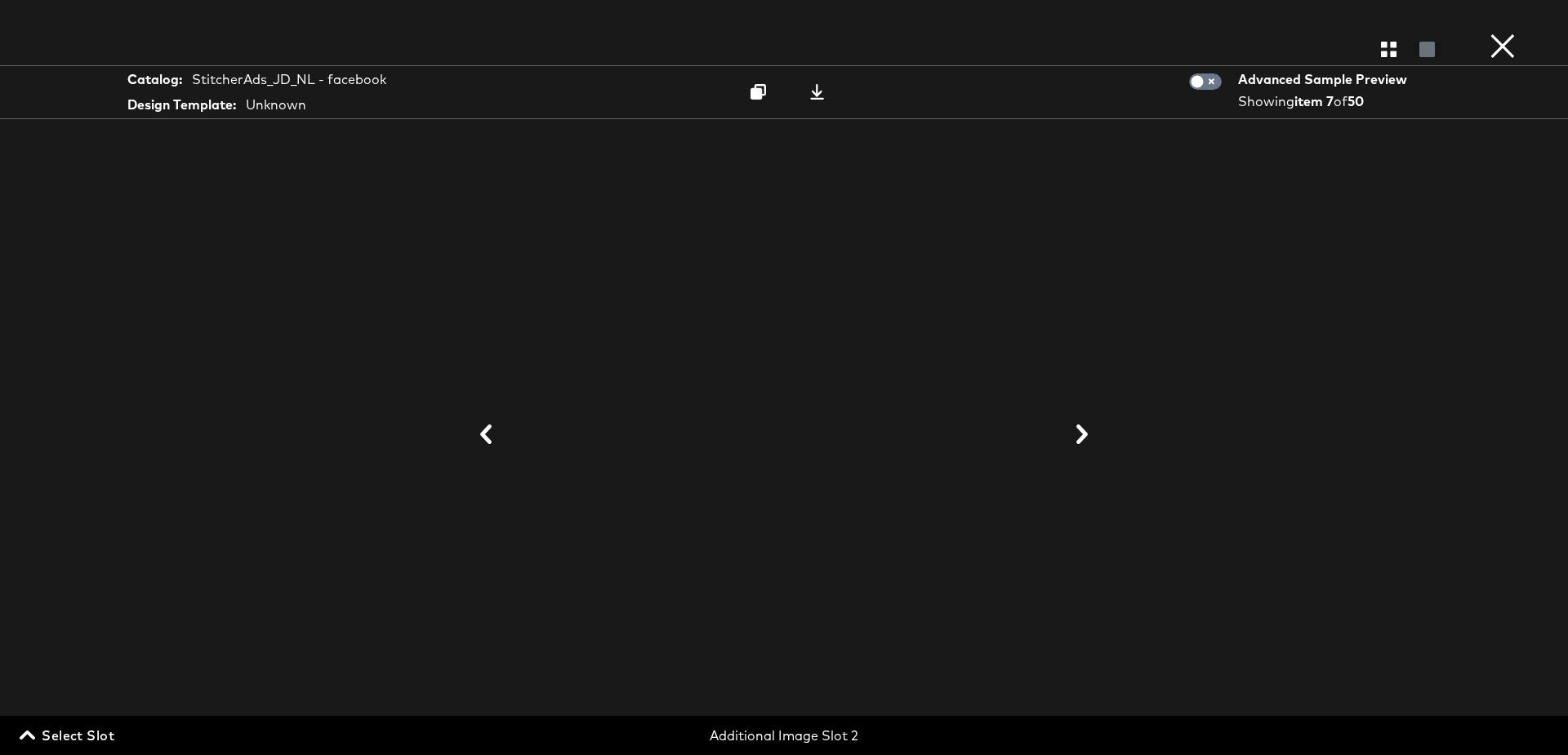
click at [1498, 32] on button "×" at bounding box center [1503, 16] width 32 height 32
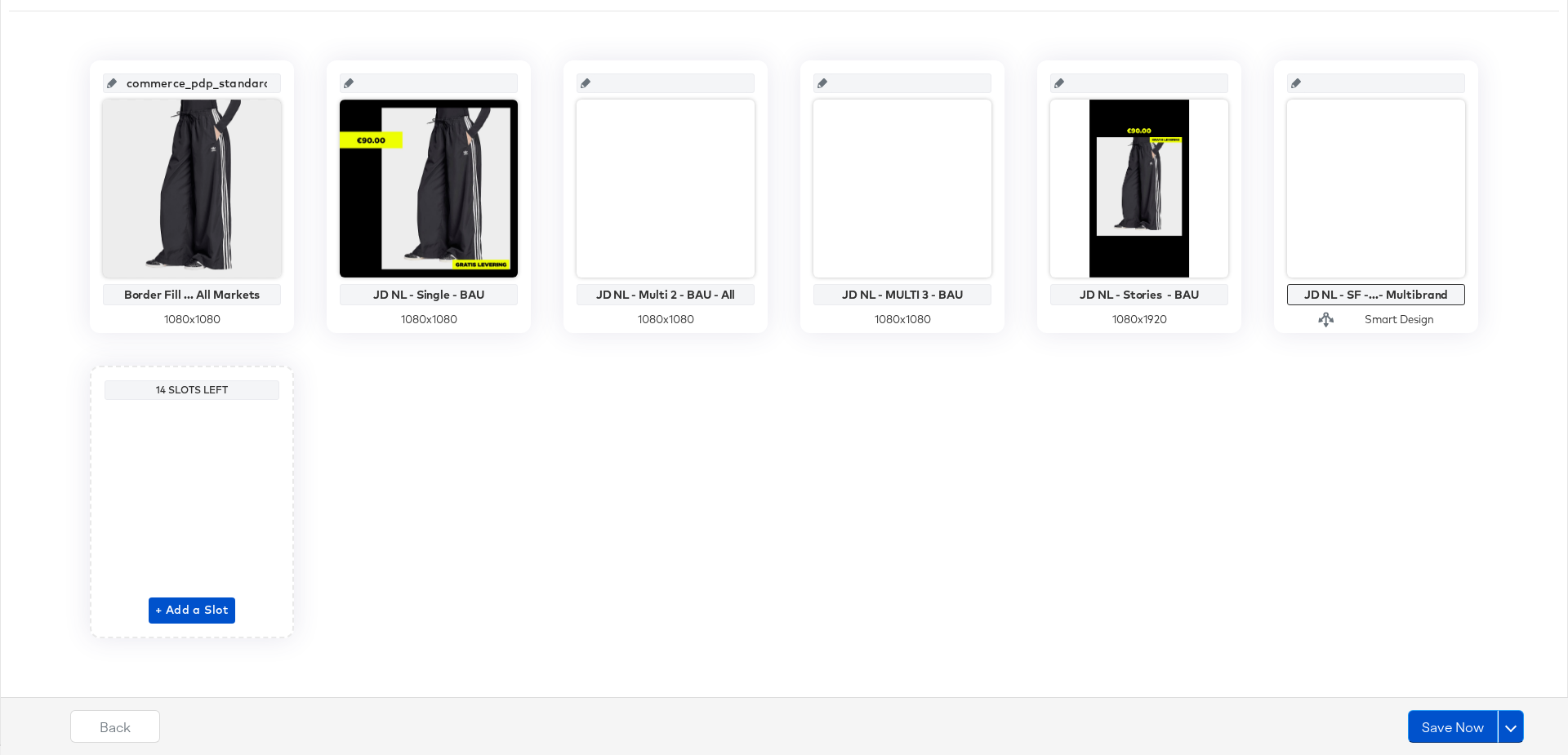
scroll to position [175, 0]
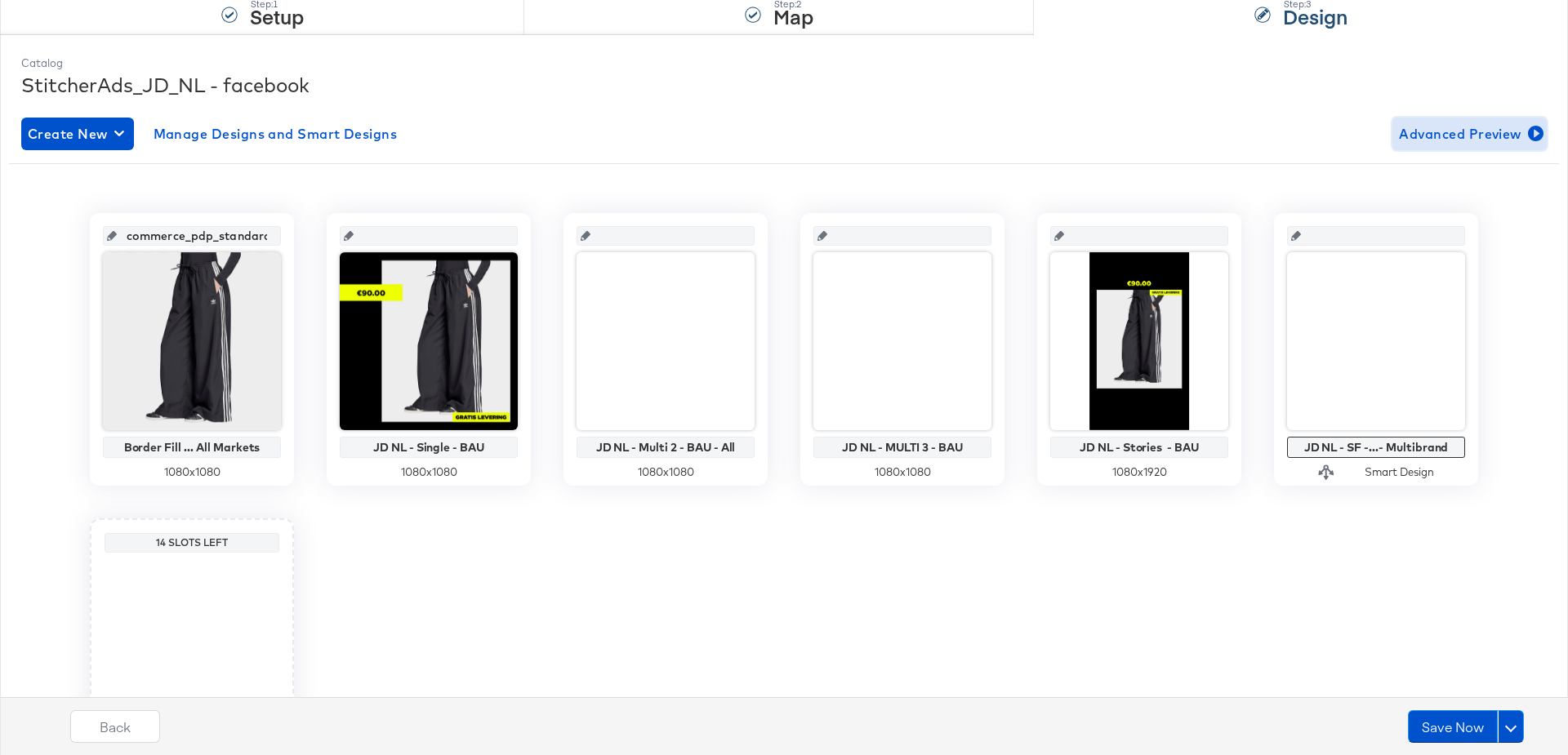
click at [1483, 134] on span "Advanced Preview" at bounding box center [1470, 133] width 141 height 23
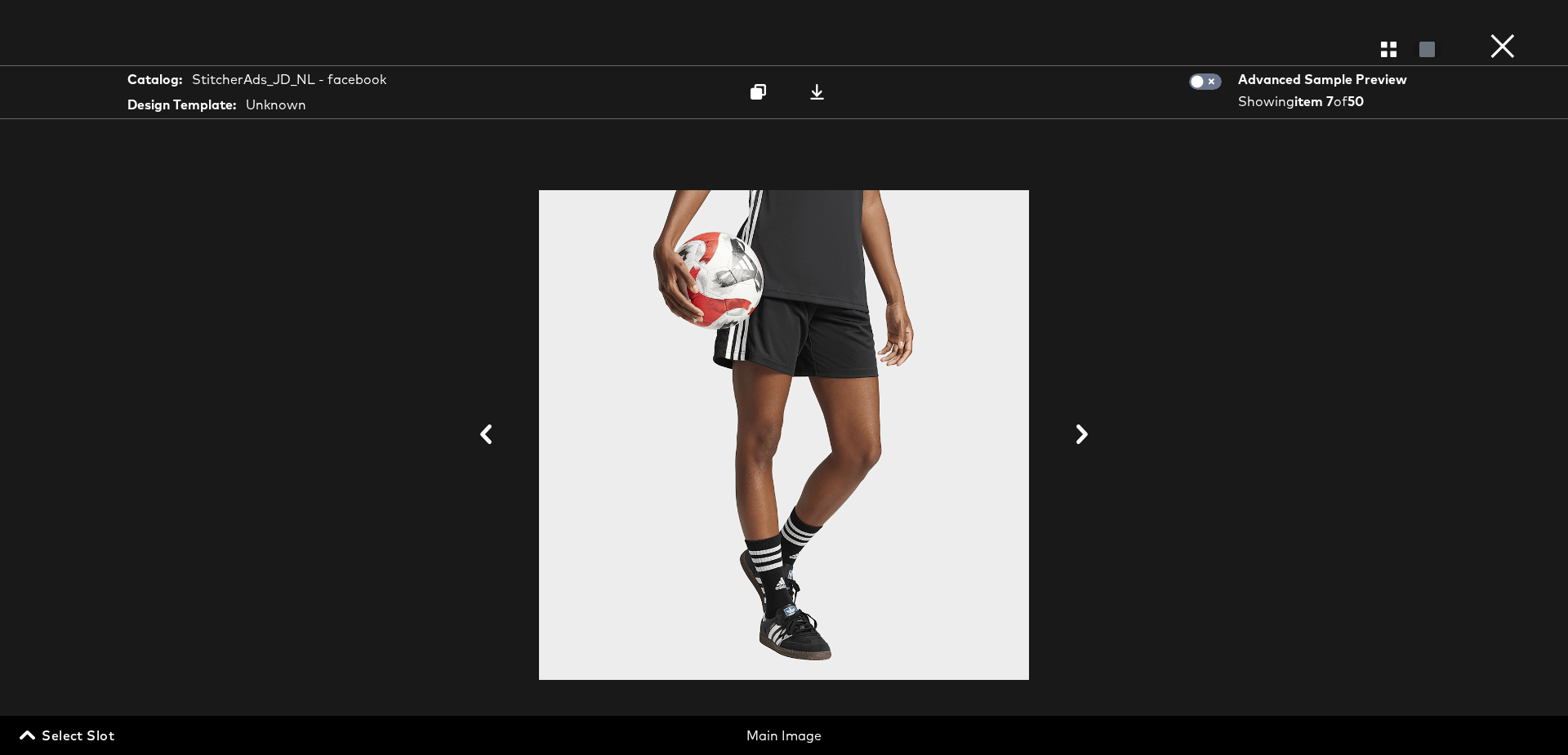
click at [75, 727] on span "Select Slot" at bounding box center [68, 735] width 92 height 23
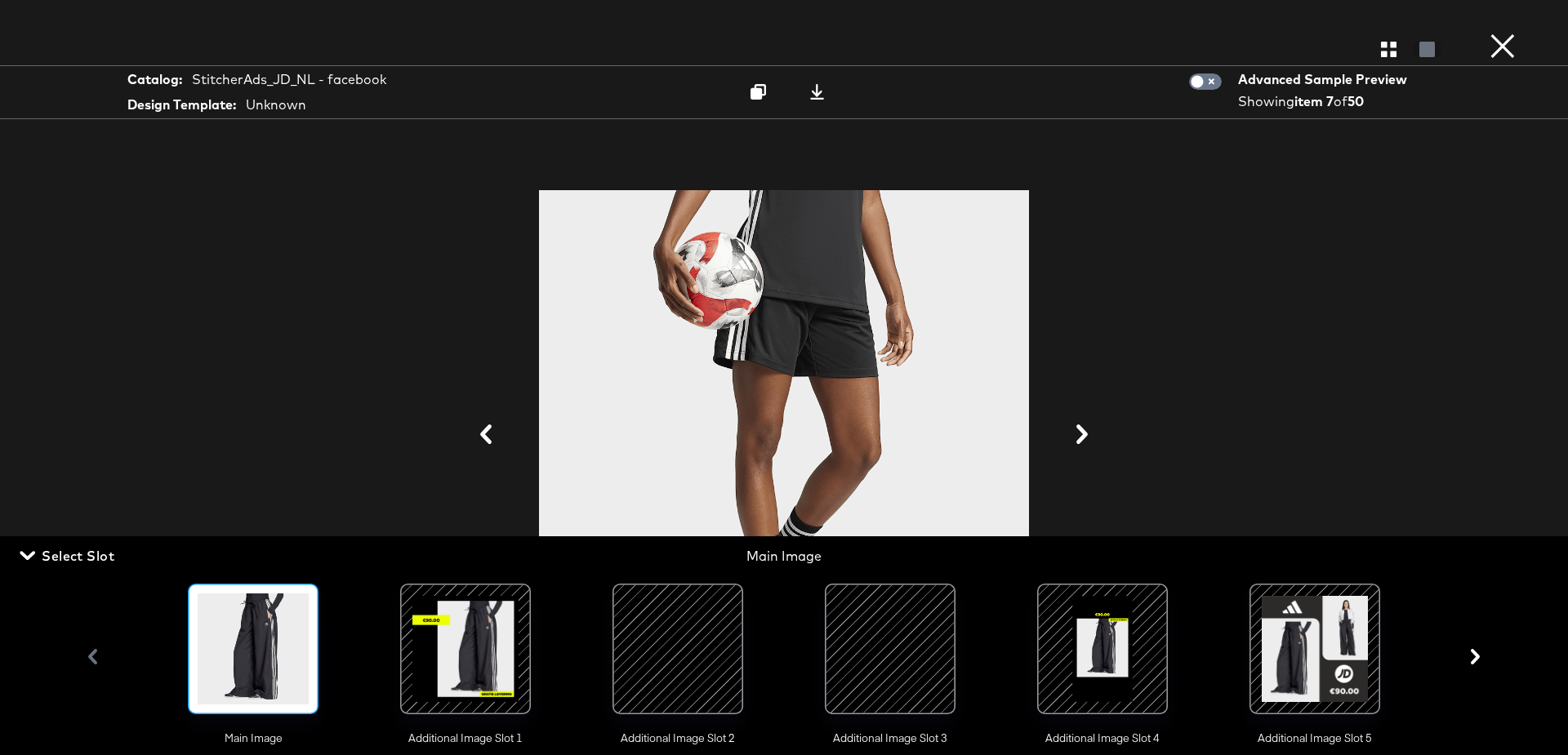
click at [1125, 657] on div at bounding box center [1102, 649] width 111 height 111
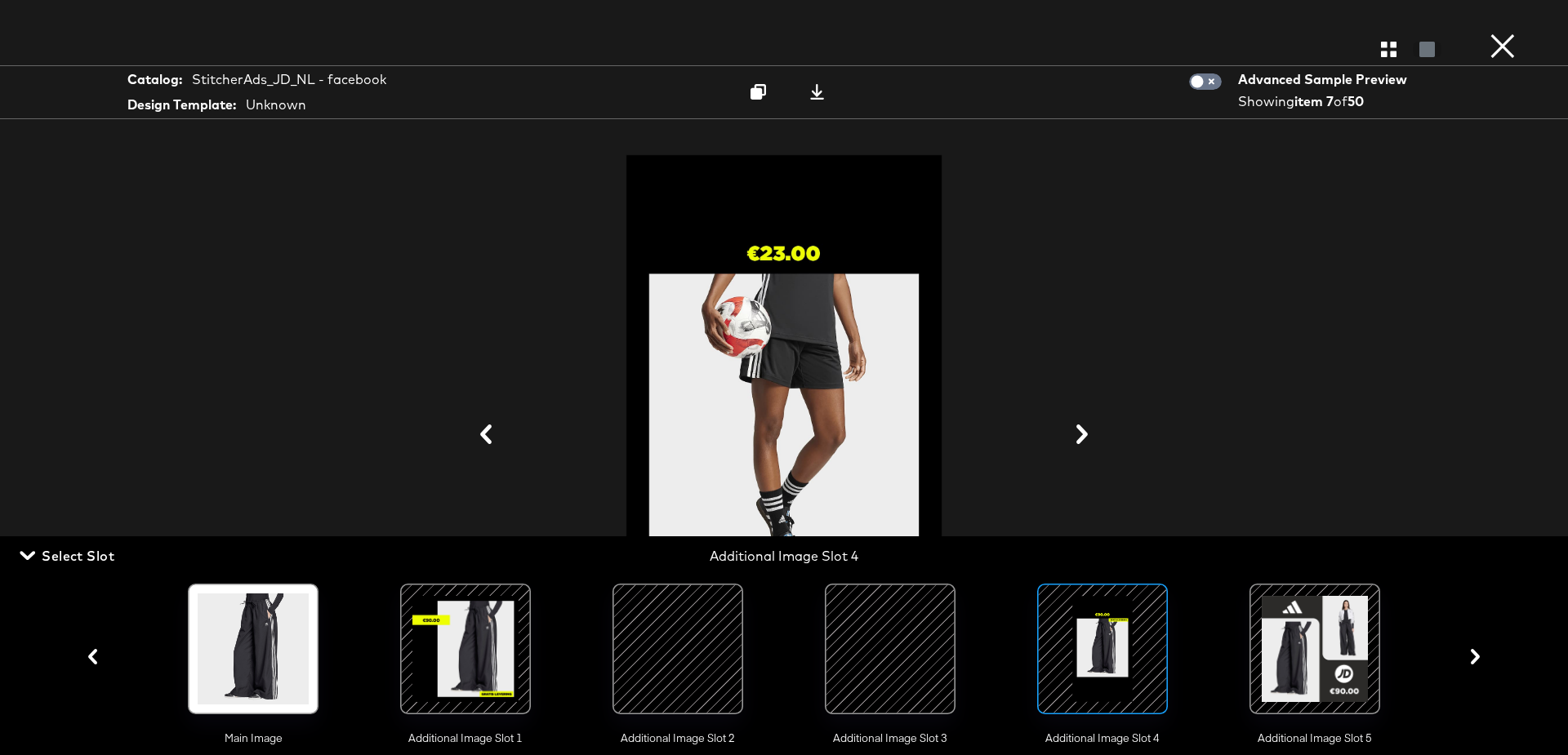
scroll to position [279, 0]
click at [1186, 307] on div at bounding box center [783, 435] width 1225 height 592
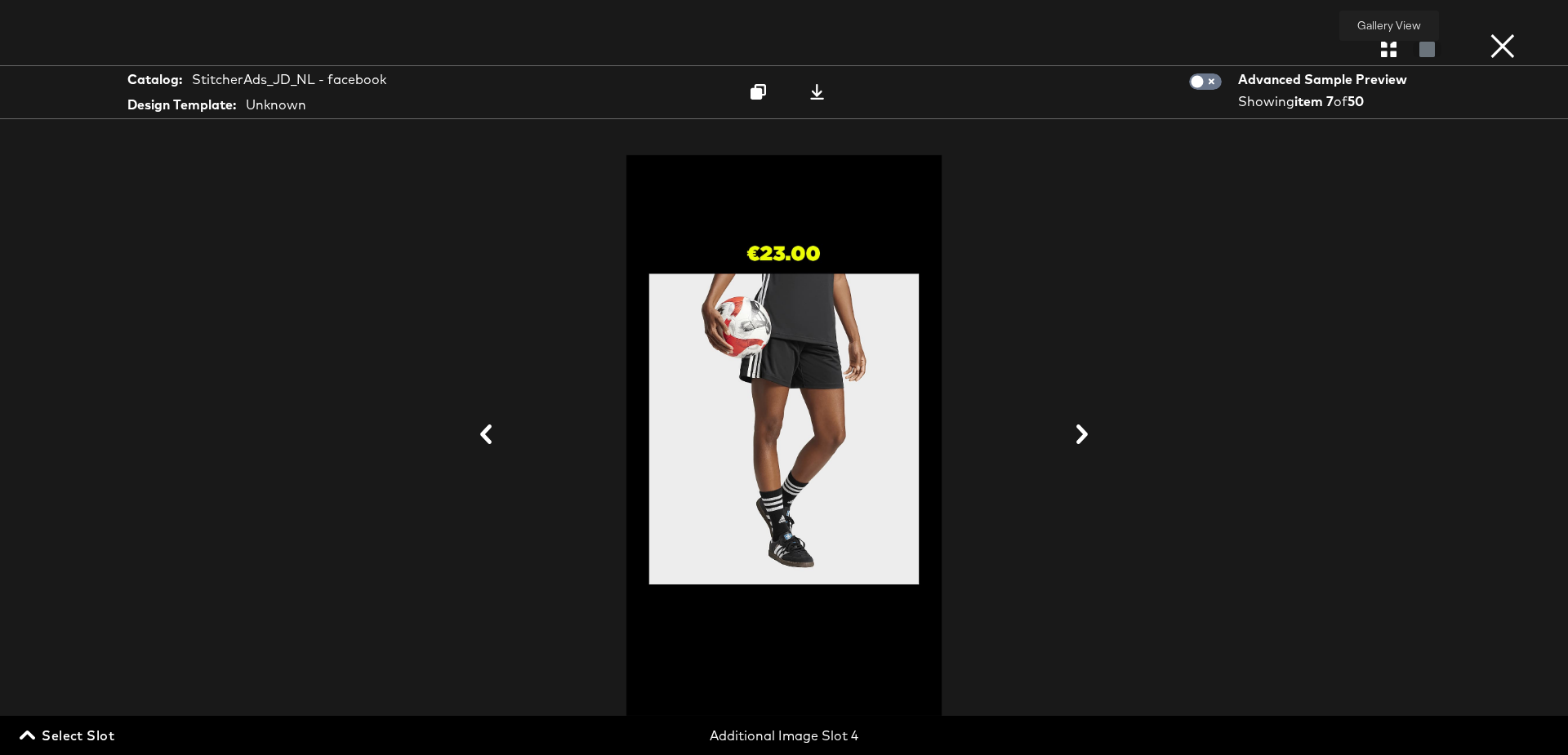
click at [1390, 47] on icon "button" at bounding box center [1389, 49] width 15 height 15
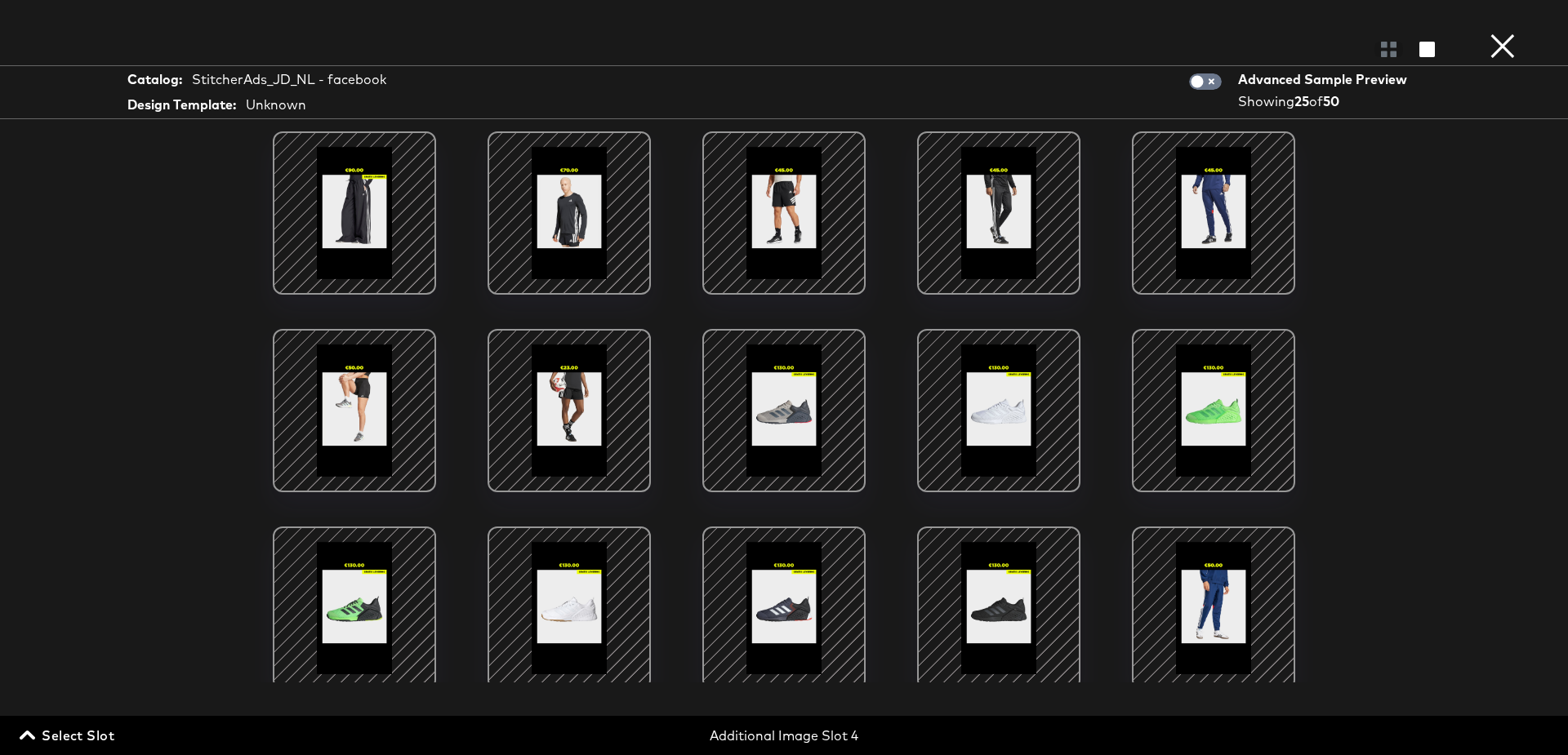
click at [365, 405] on div at bounding box center [354, 411] width 139 height 139
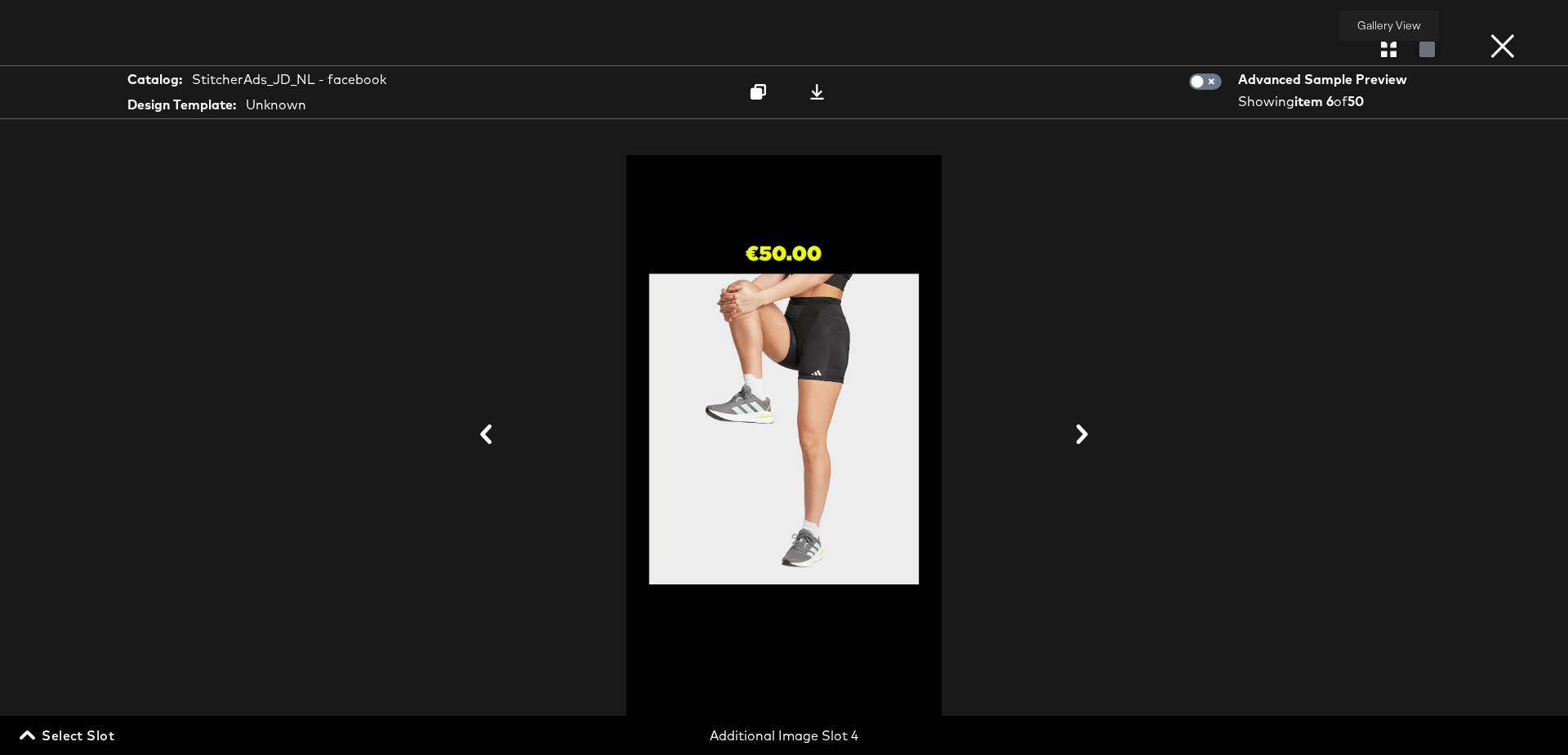
click at [1390, 43] on icon "button" at bounding box center [1389, 49] width 15 height 15
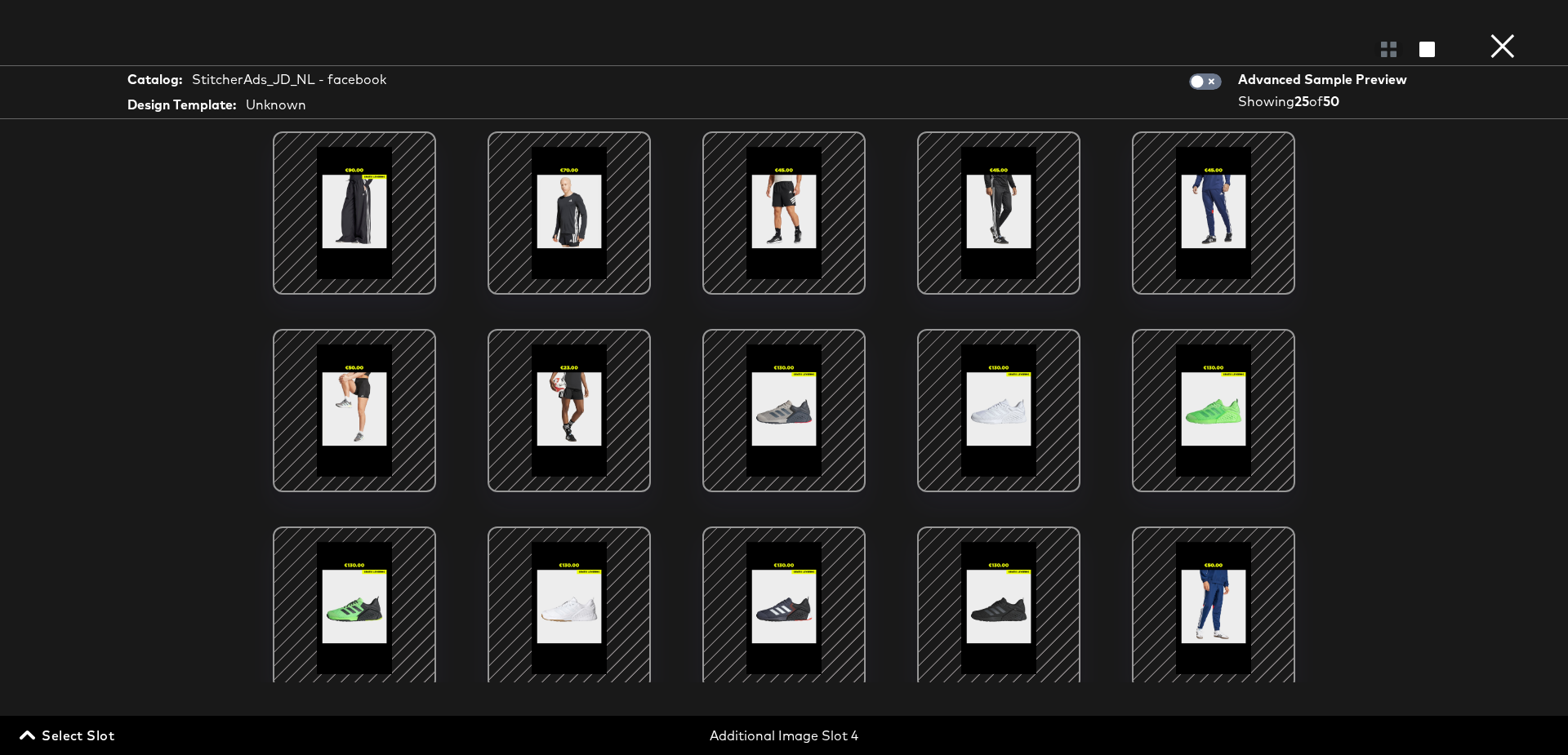
click at [1503, 32] on button "×" at bounding box center [1503, 16] width 32 height 32
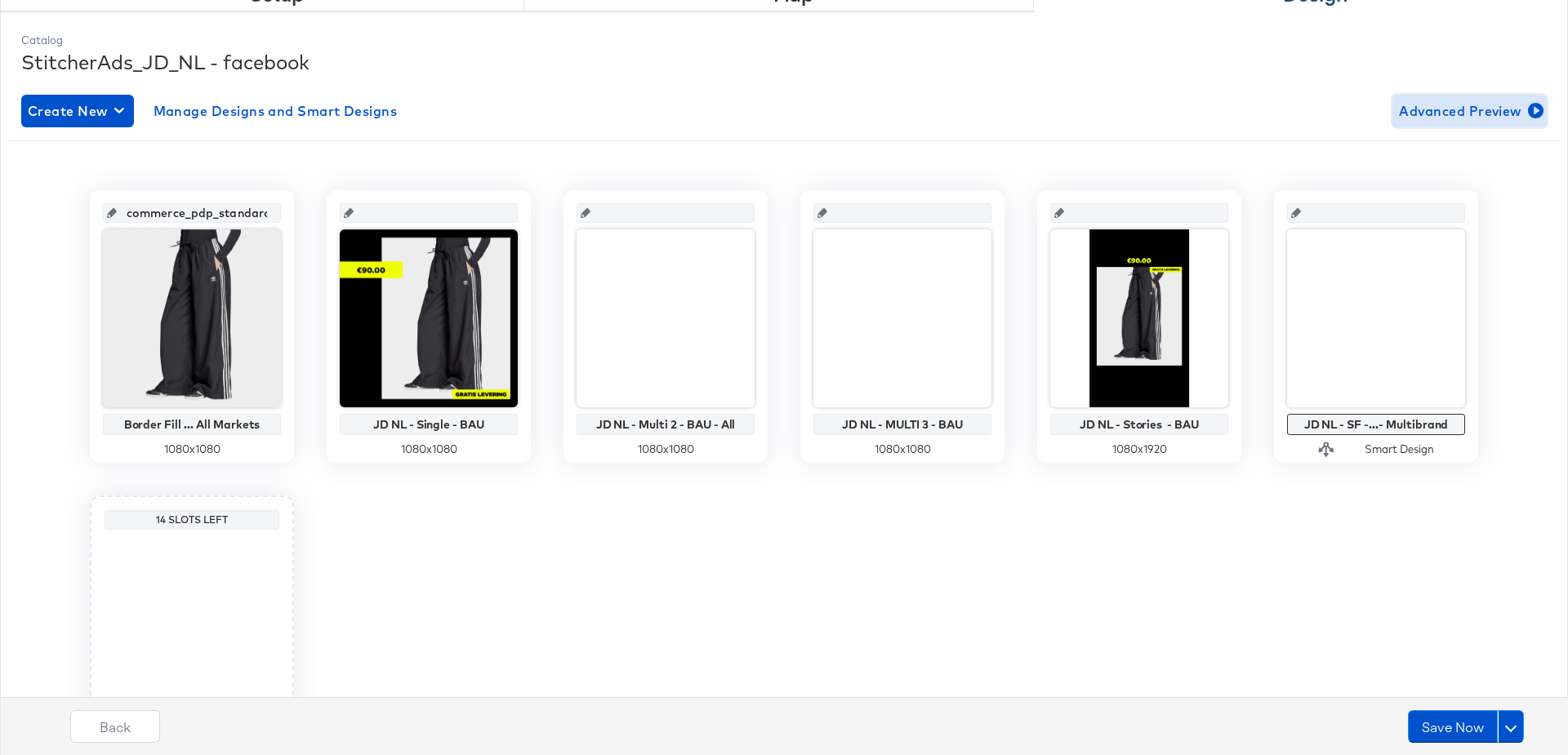
scroll to position [193, 0]
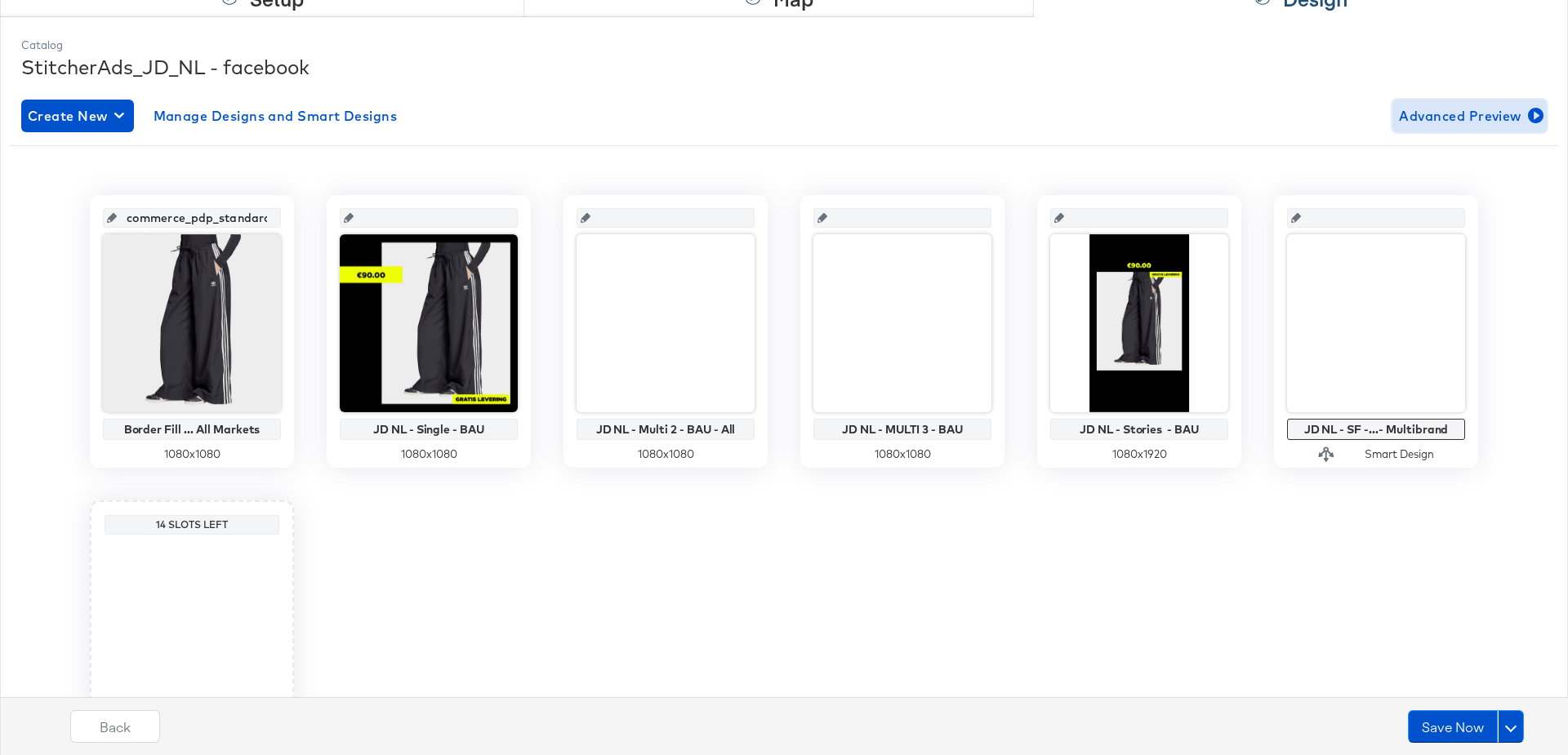
click at [1453, 112] on span "Advanced Preview" at bounding box center [1470, 115] width 141 height 23
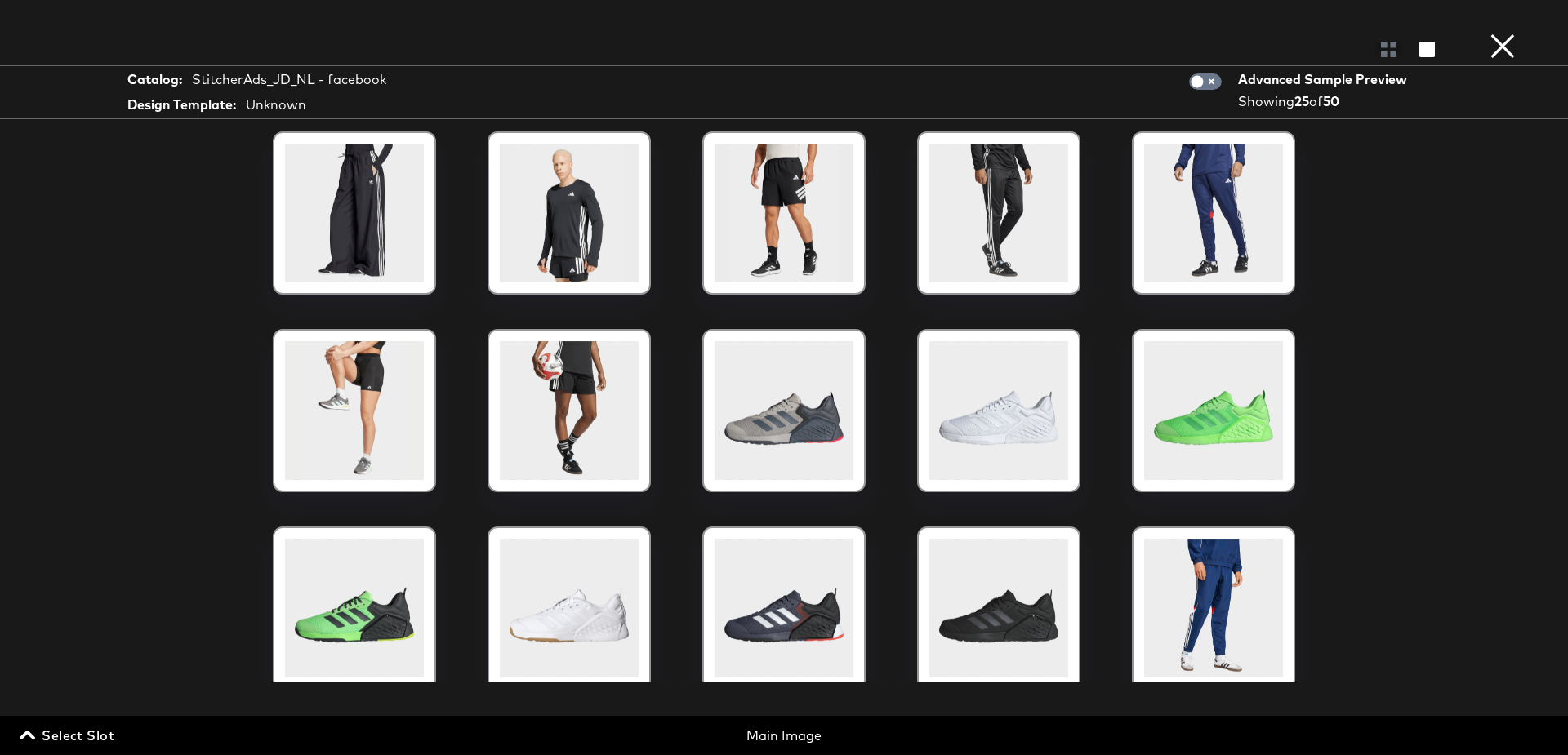
click at [72, 731] on span "Select Slot" at bounding box center [68, 735] width 92 height 23
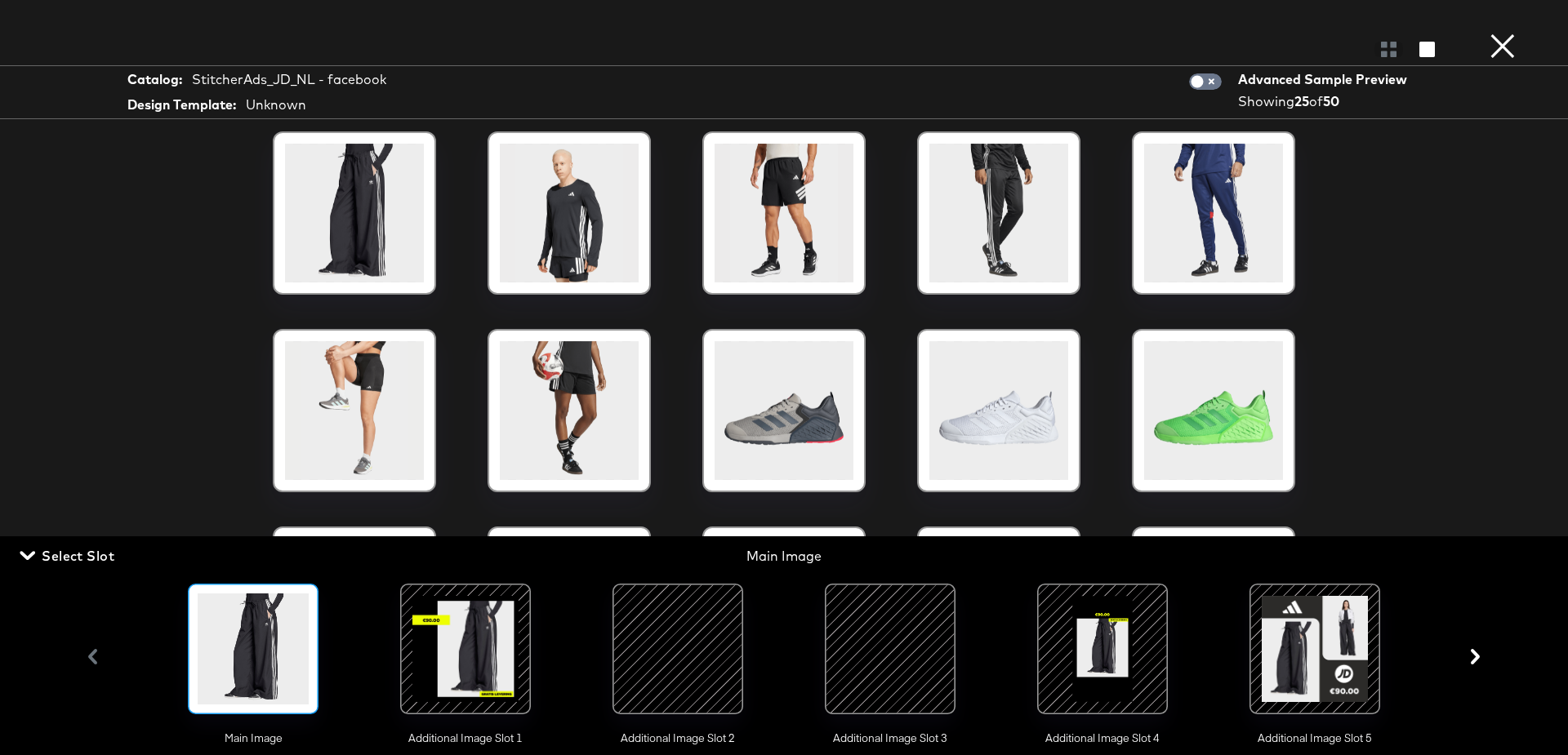
click at [474, 638] on div at bounding box center [465, 649] width 111 height 111
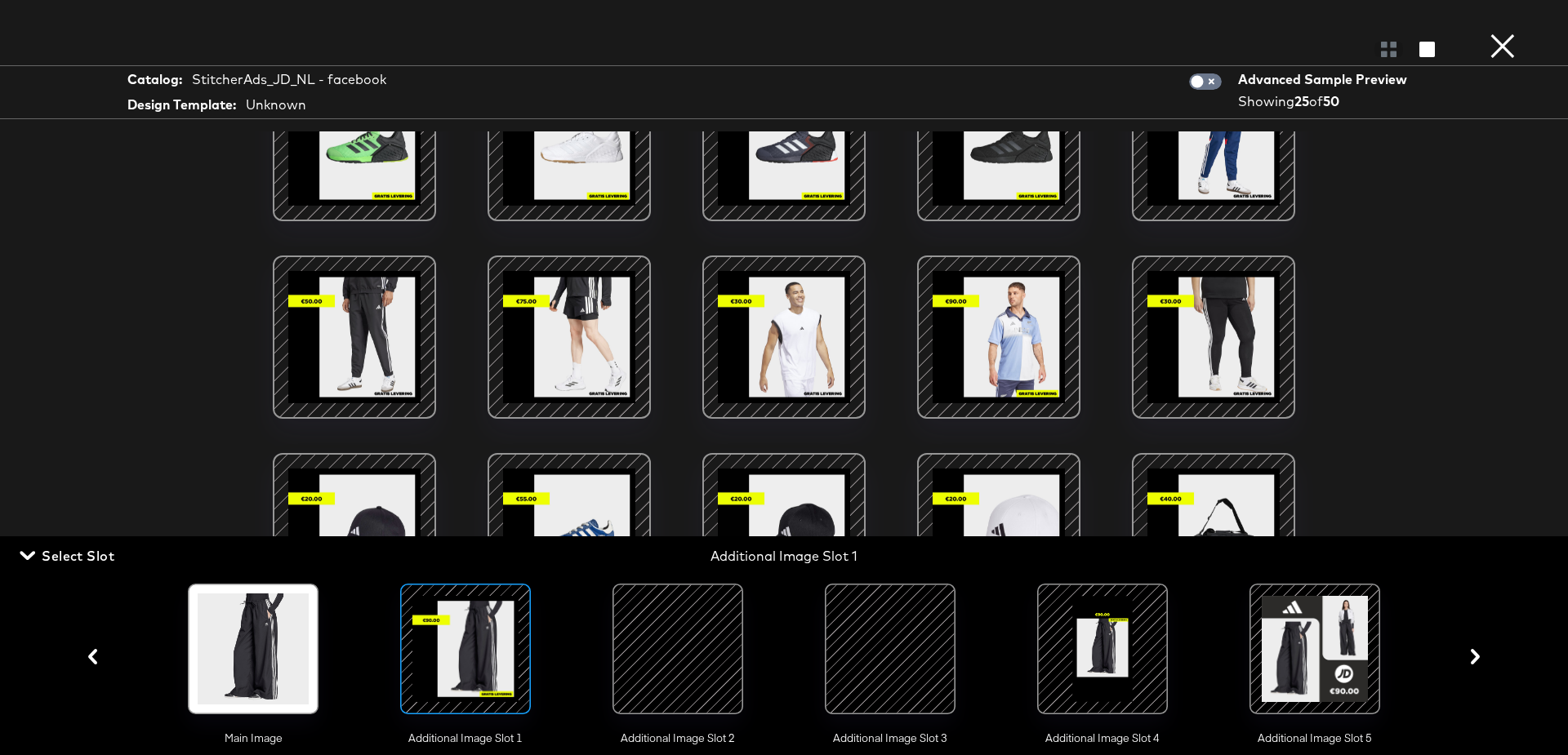
scroll to position [0, 0]
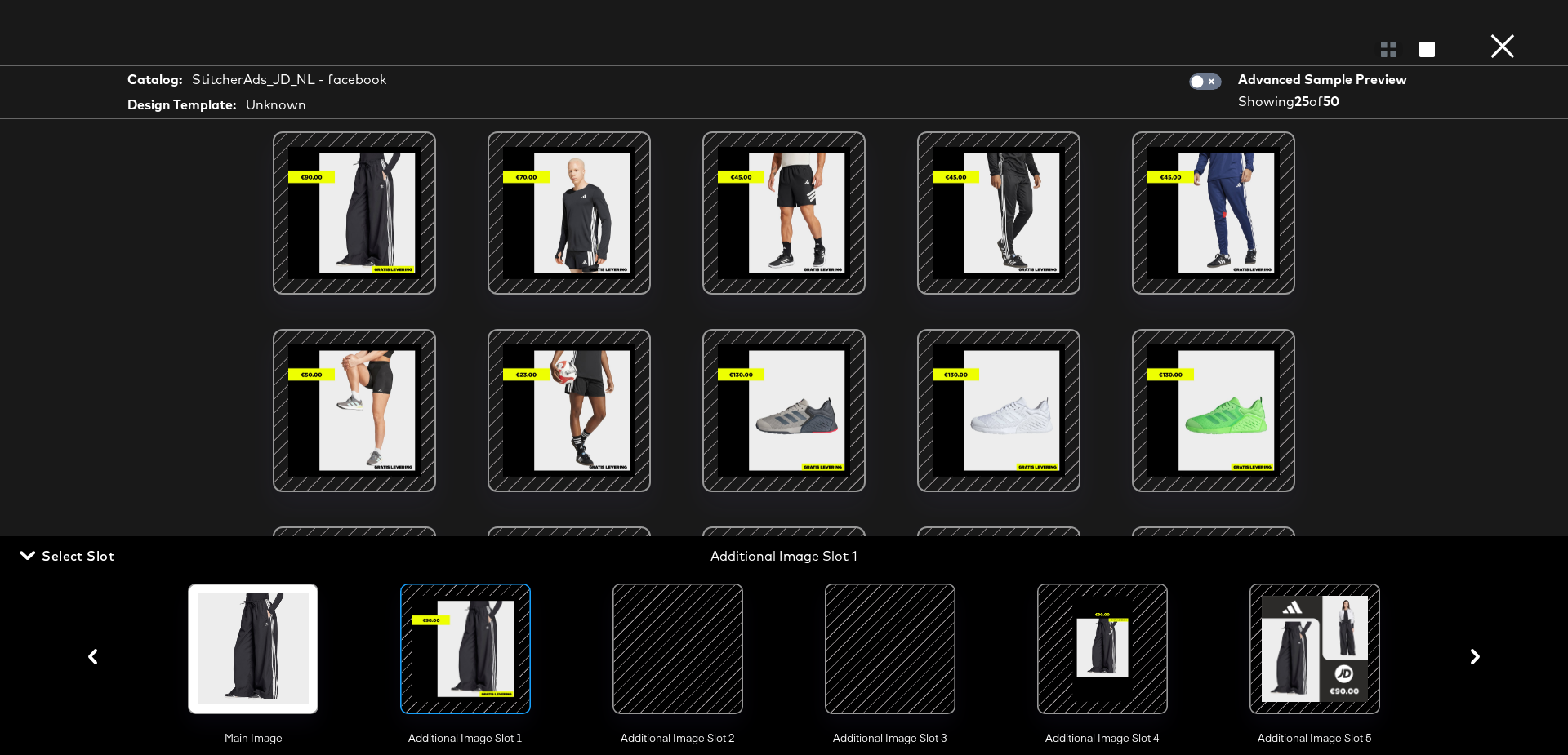
click at [1501, 32] on button "×" at bounding box center [1503, 16] width 32 height 32
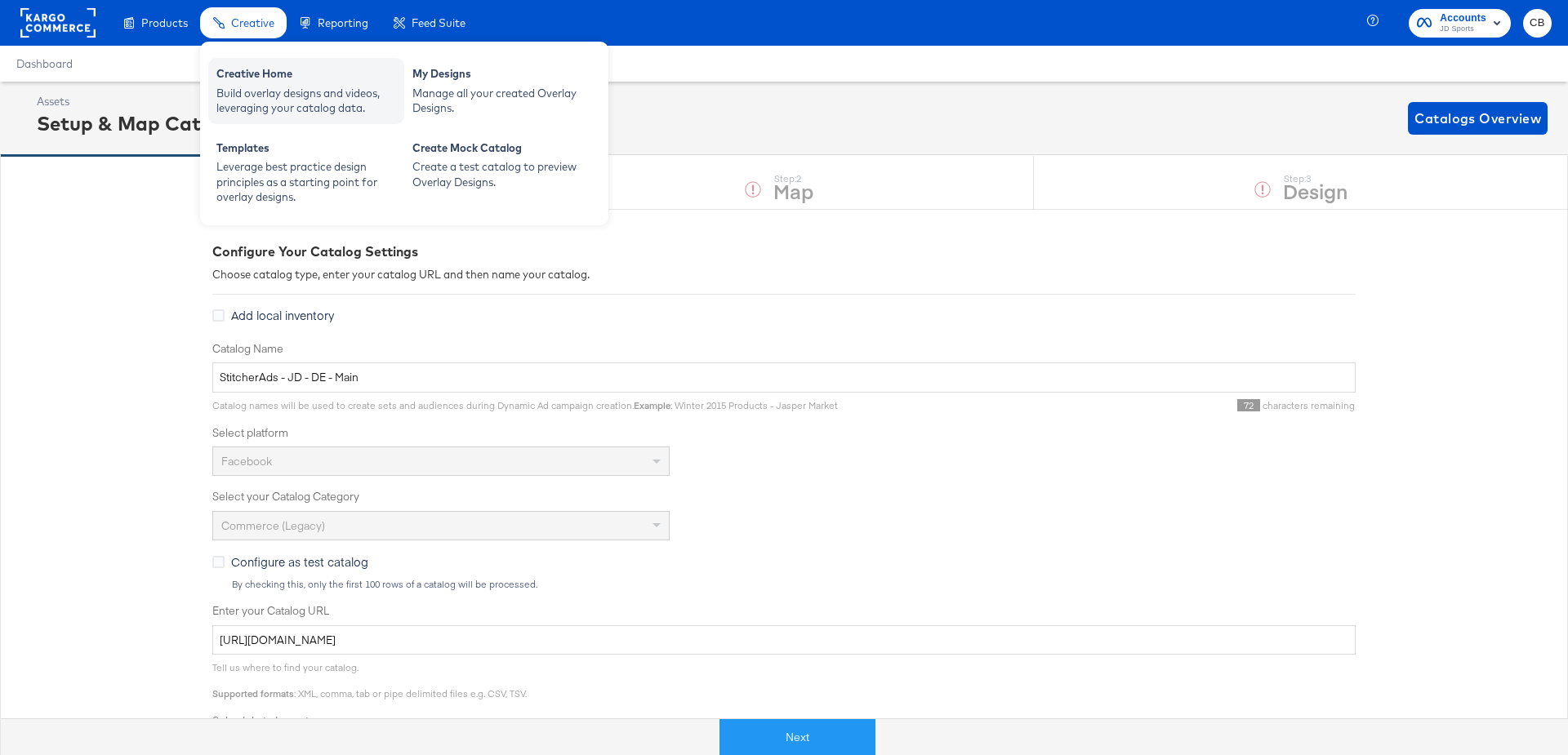
click at [257, 83] on div "Creative Home" at bounding box center [305, 76] width 179 height 20
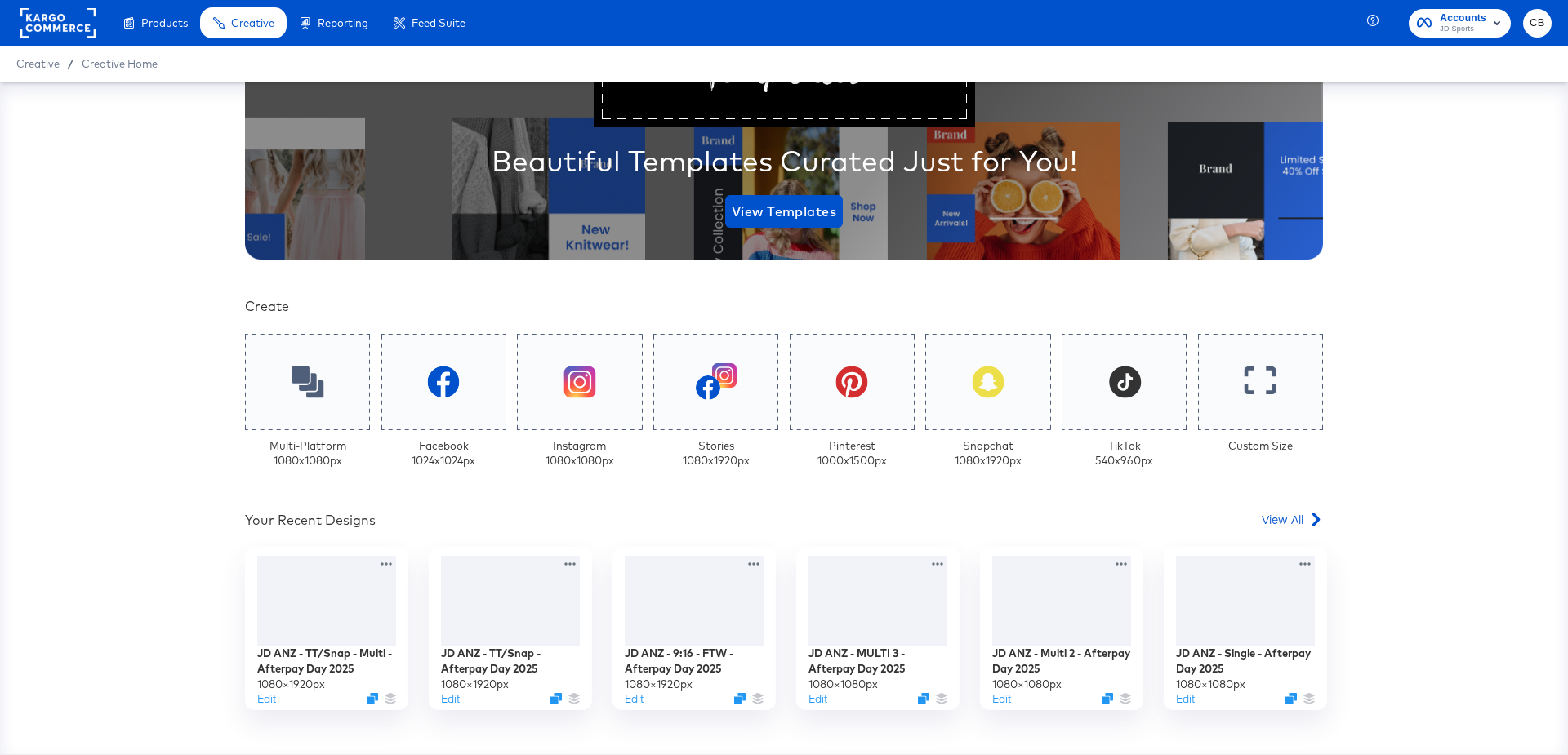
scroll to position [322, 0]
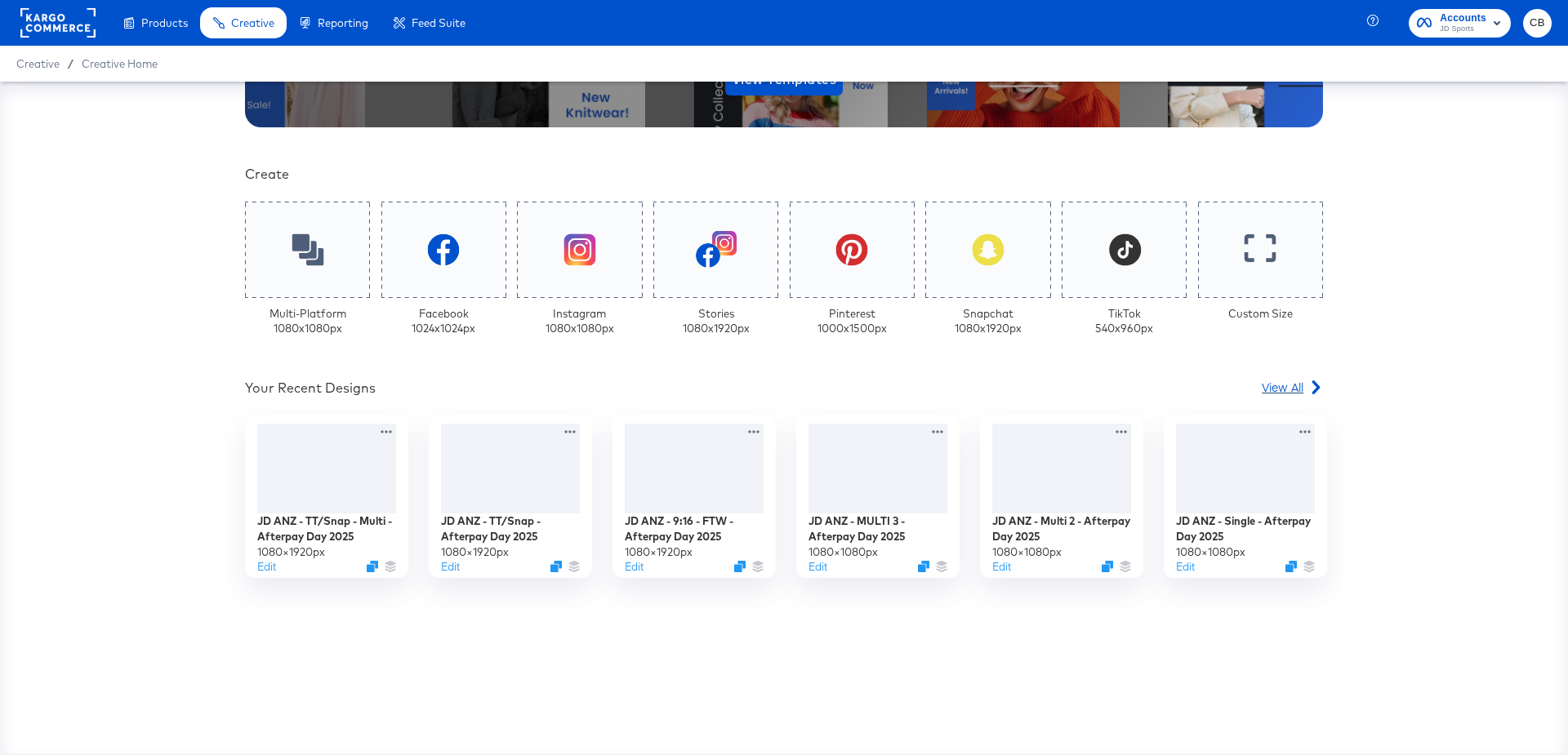
click at [1286, 388] on span "View All" at bounding box center [1282, 387] width 41 height 16
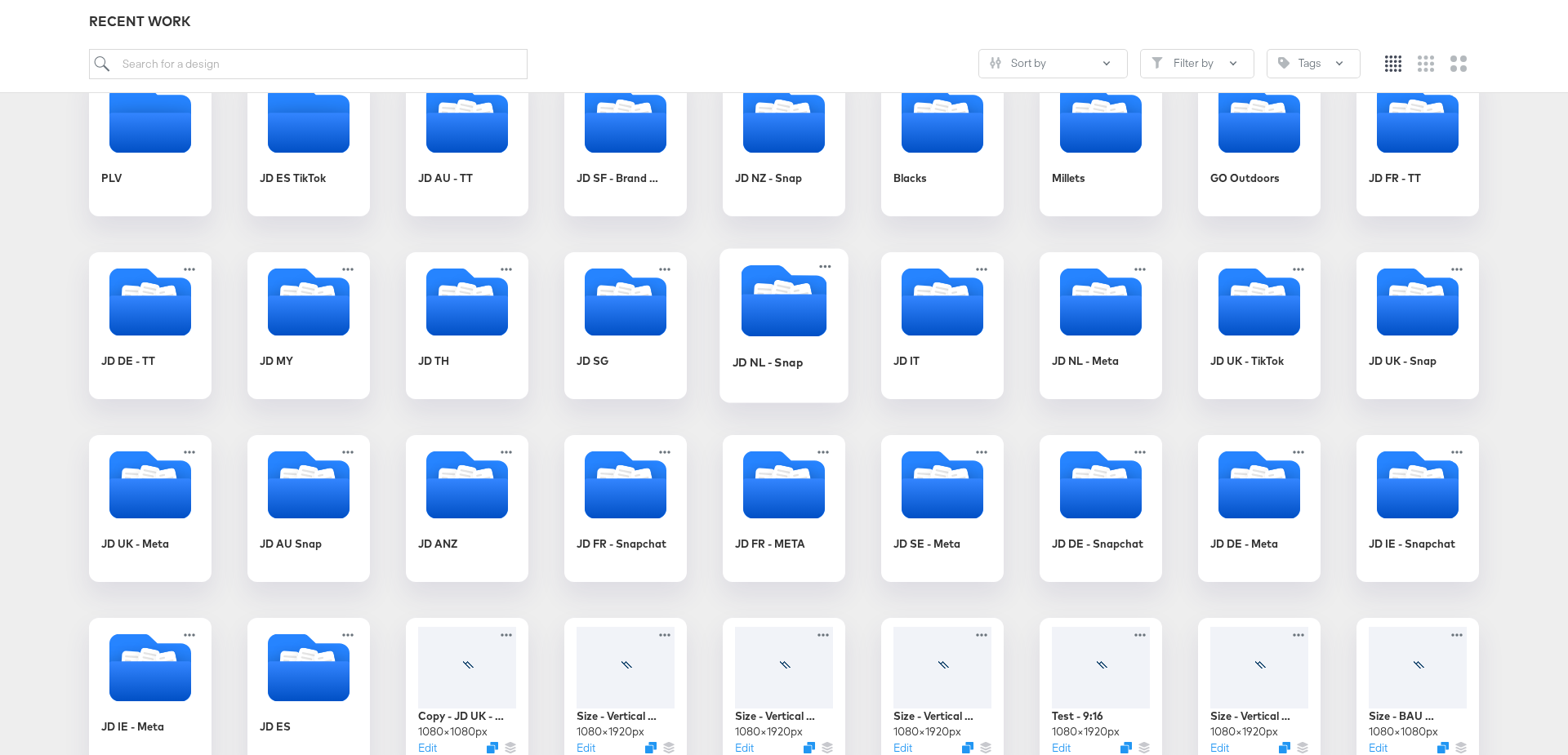
scroll to position [359, 0]
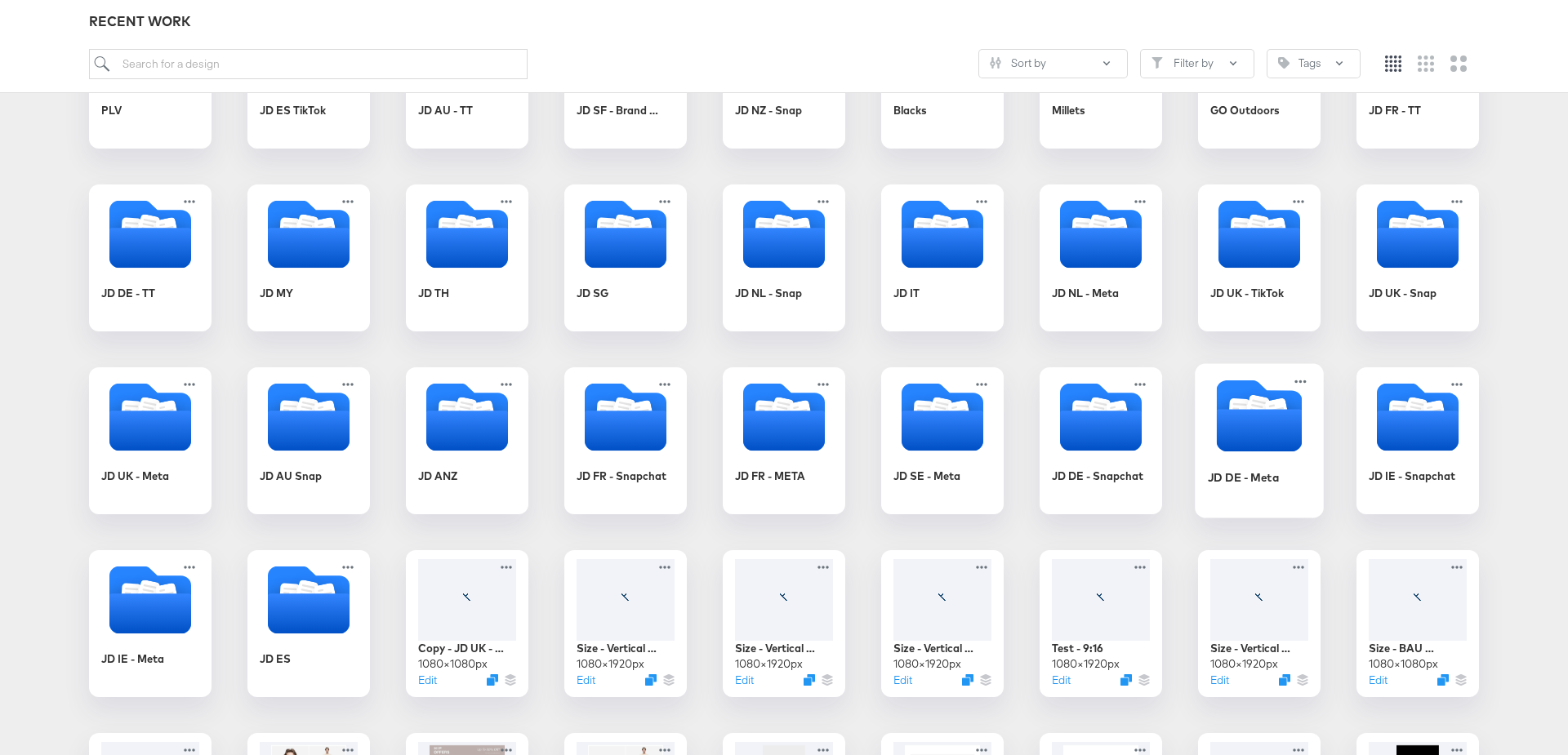
click at [1217, 442] on icon "Folder" at bounding box center [1259, 415] width 86 height 86
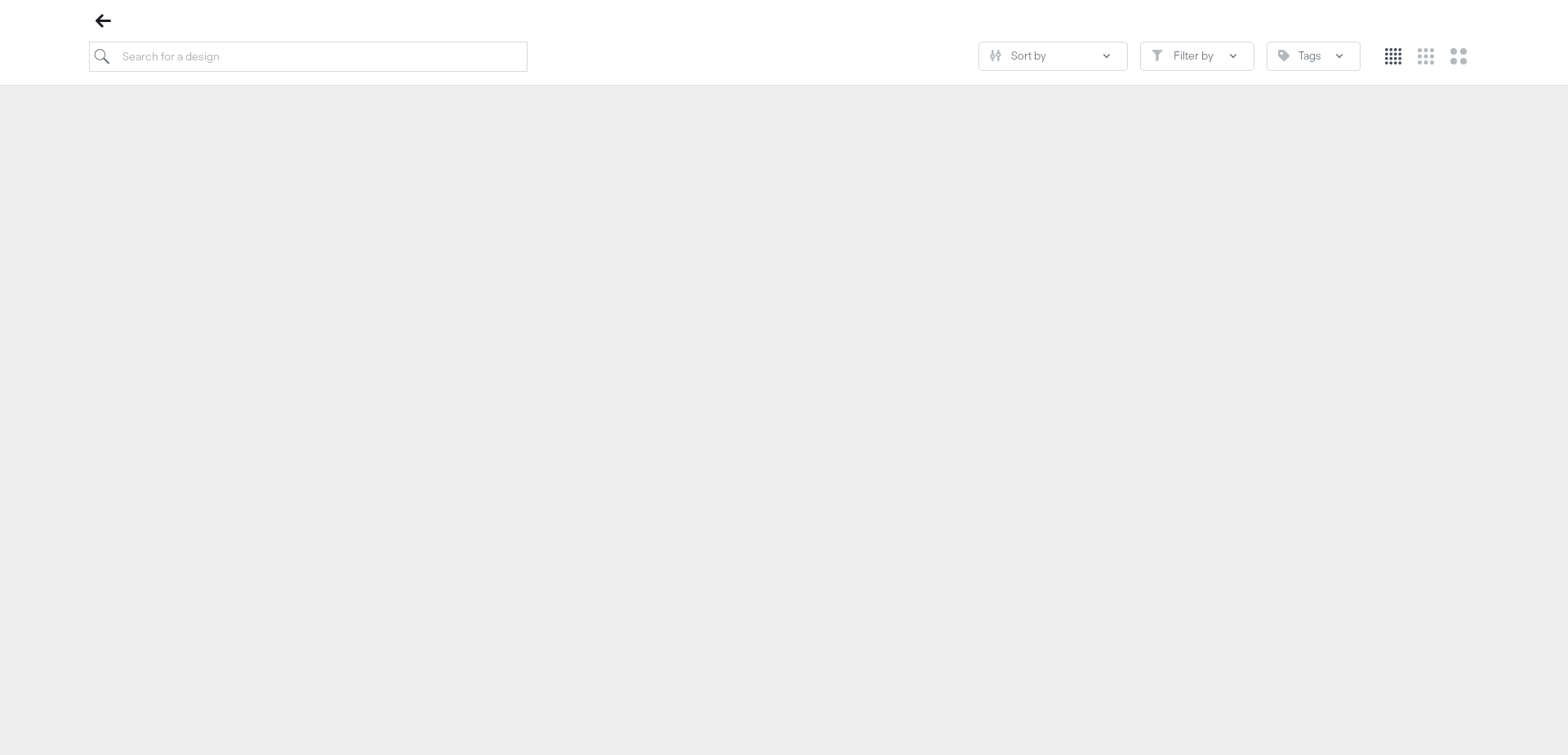
scroll to position [186, 0]
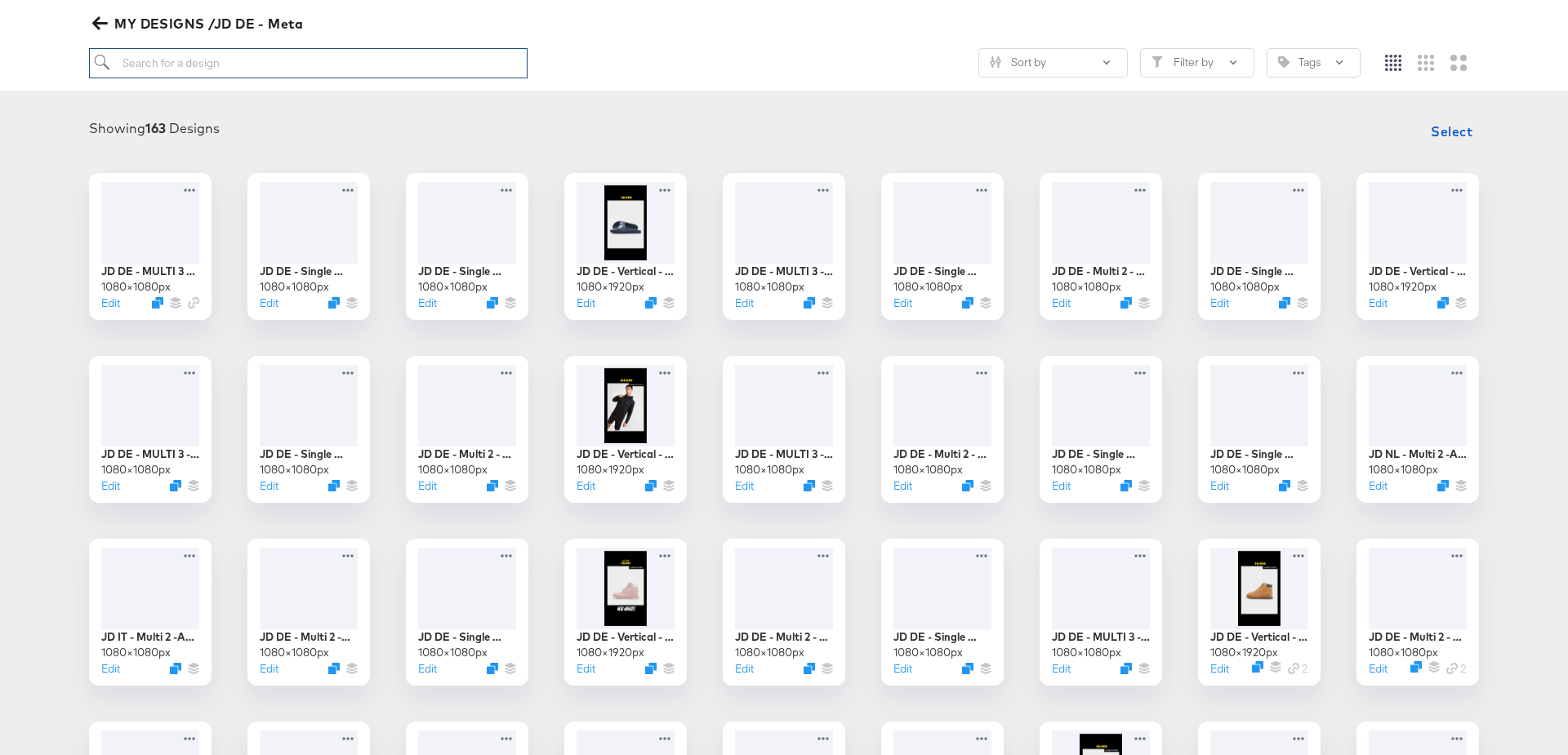
click at [234, 66] on input "search" at bounding box center [308, 63] width 439 height 31
type input "strike"
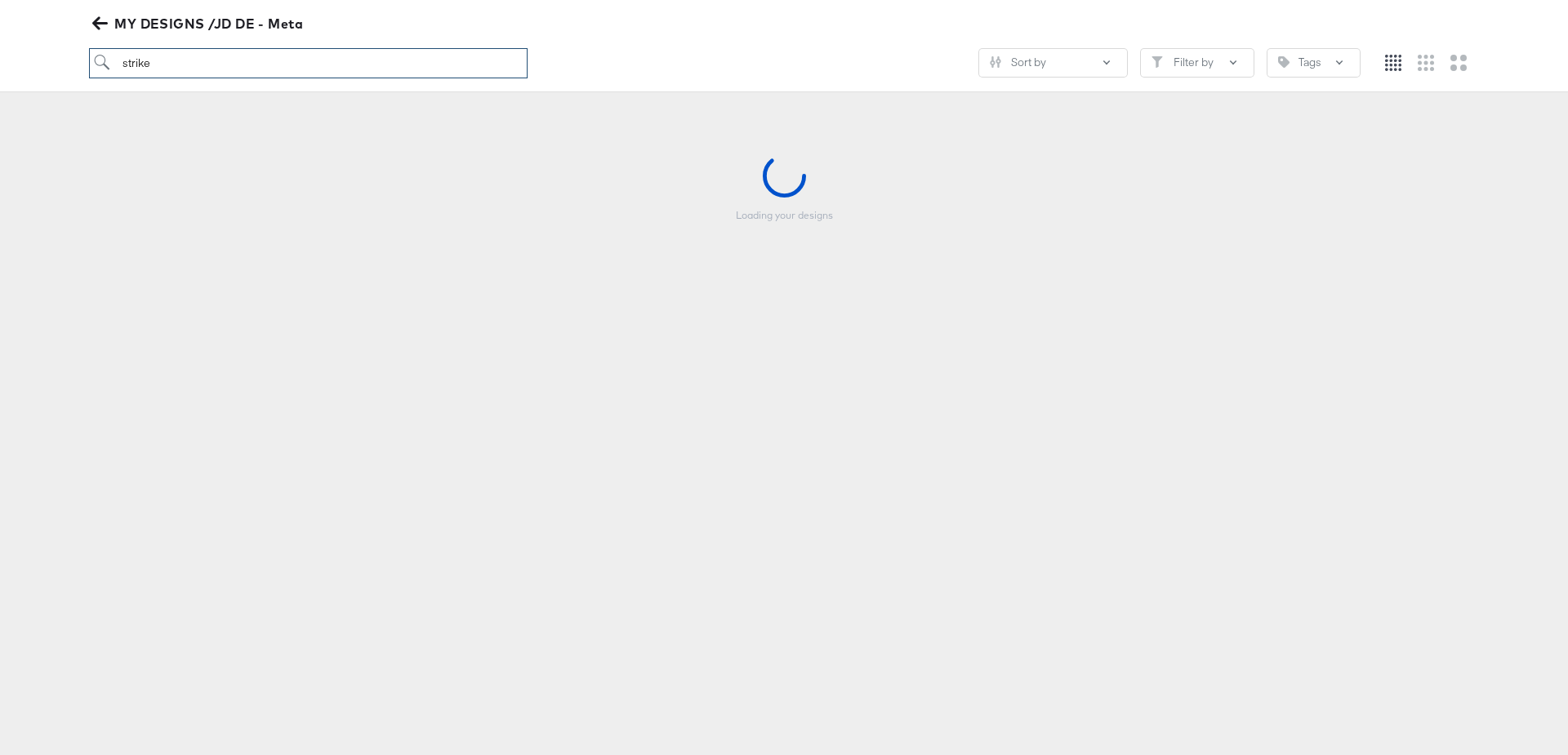
scroll to position [179, 0]
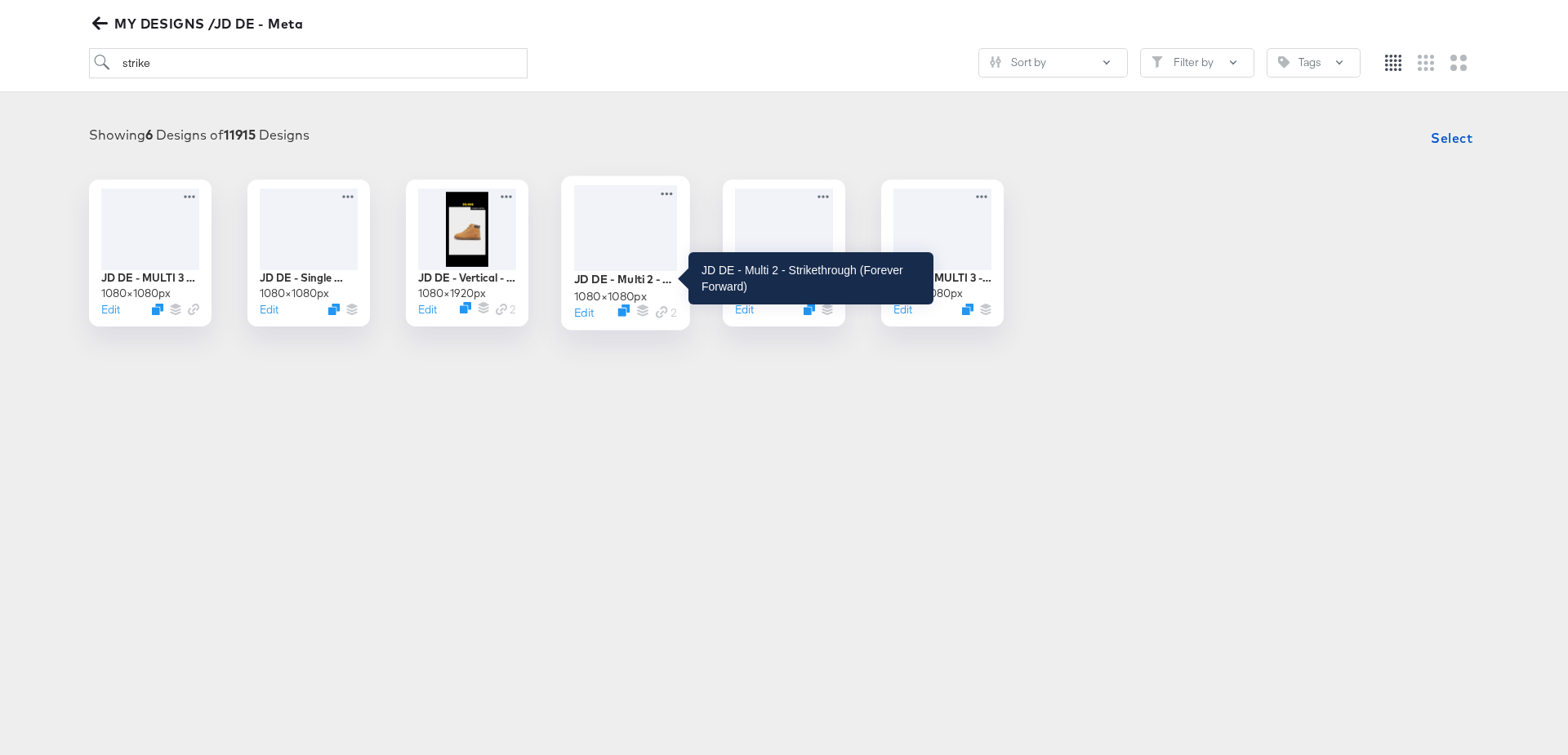
click at [613, 278] on div "JD DE - Multi 2 - Strikethrough (Forever Forward)" at bounding box center [625, 278] width 103 height 15
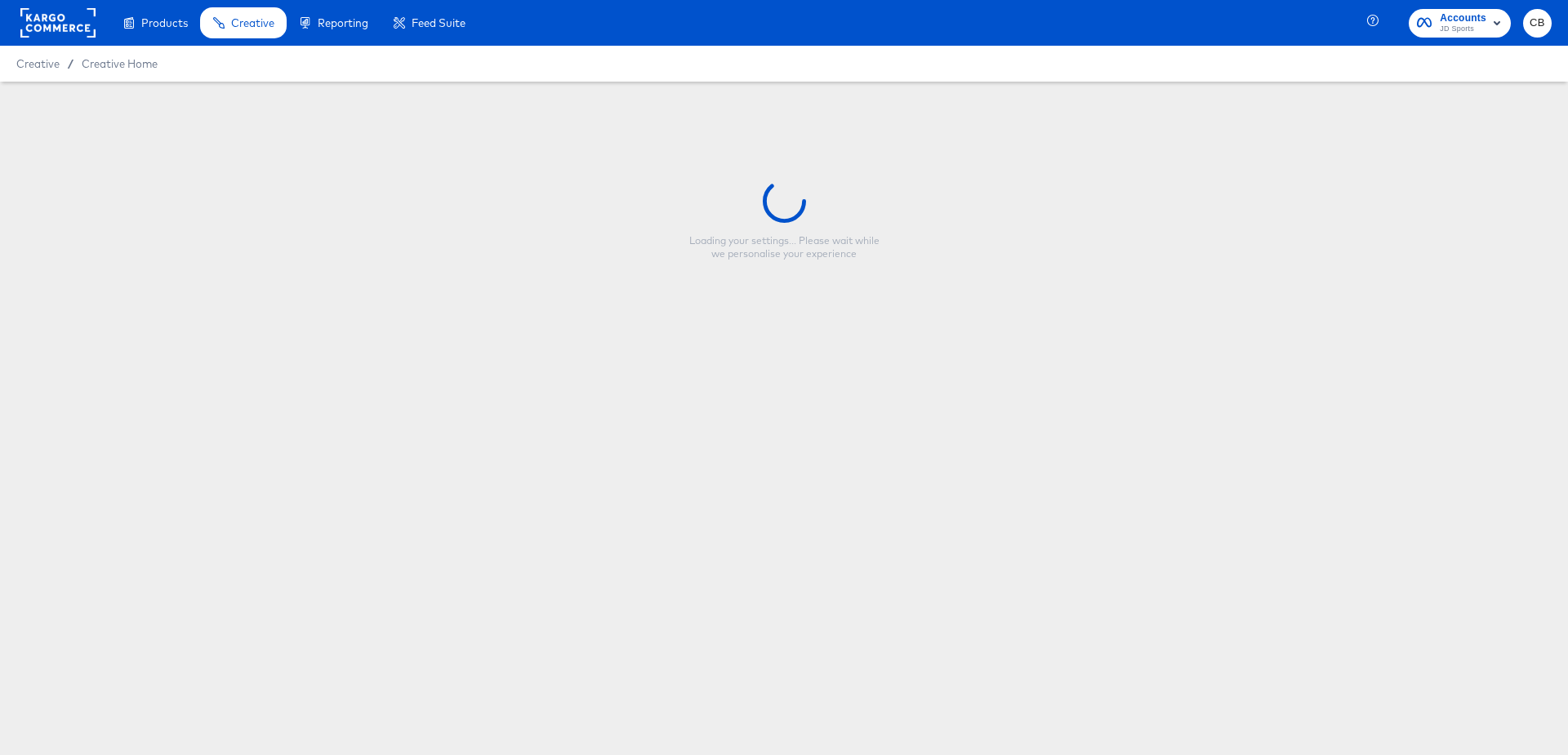
type input "JD DE - Multi 2 - Strikethrough (Forever Forward)"
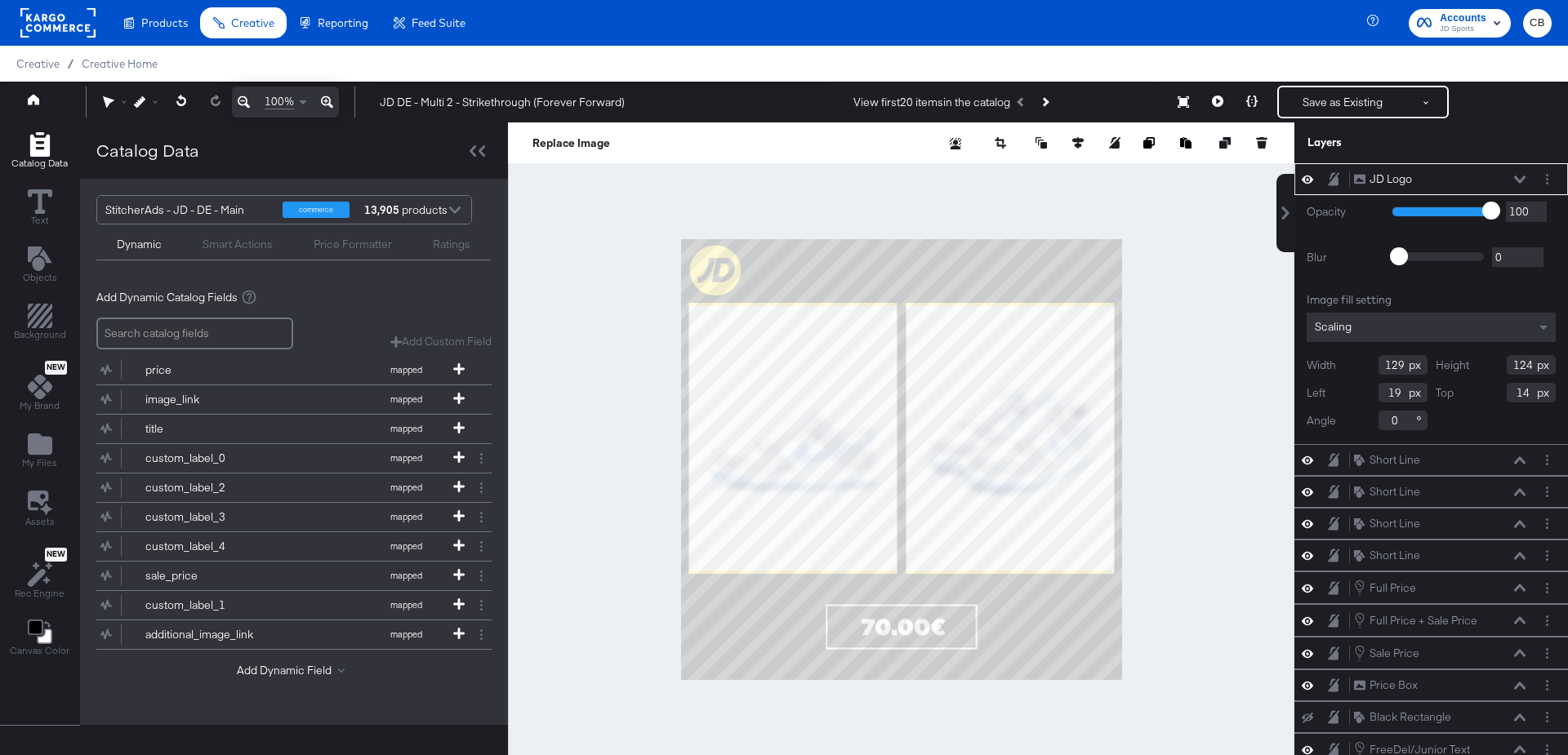
scroll to position [41, 0]
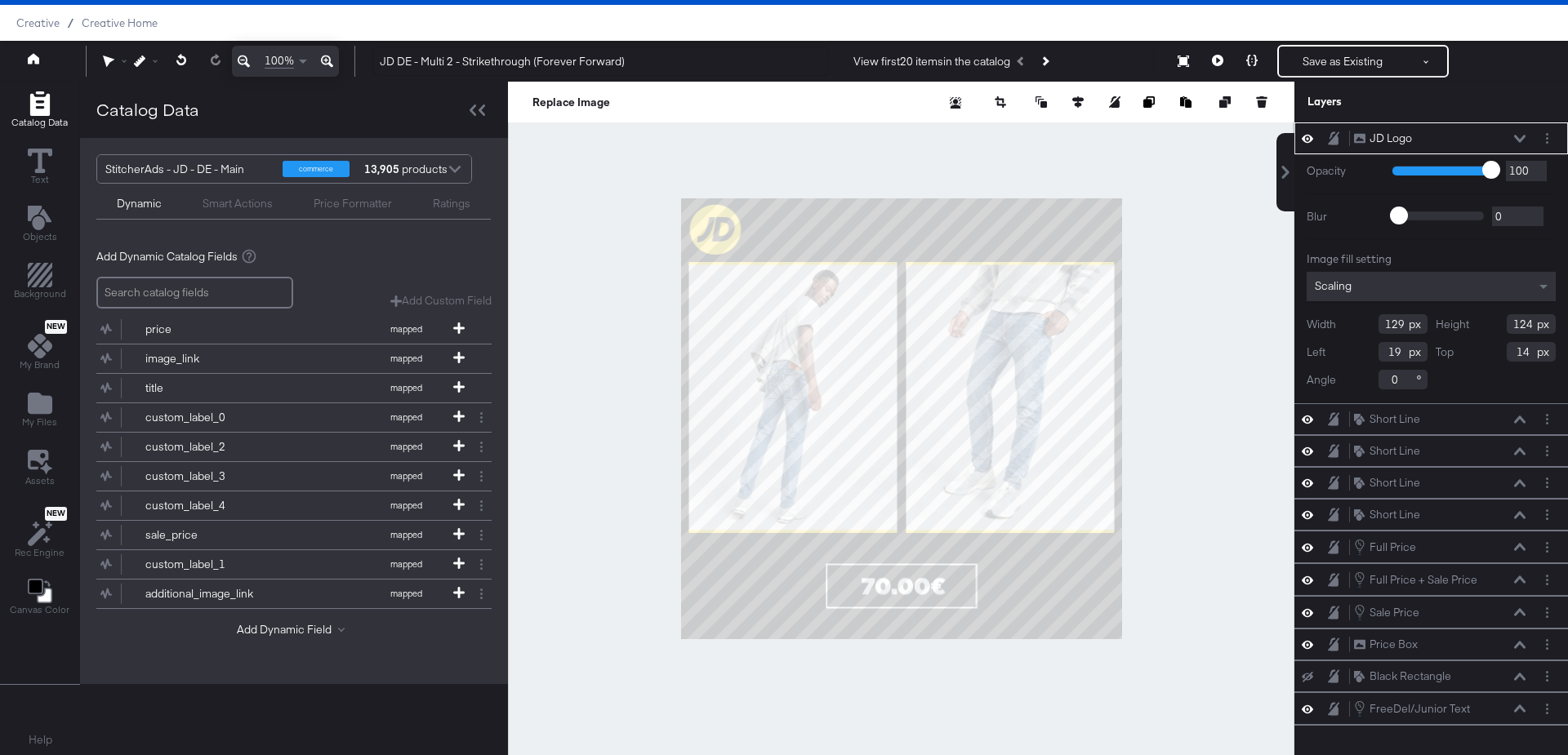
click at [1519, 136] on icon at bounding box center [1519, 139] width 12 height 8
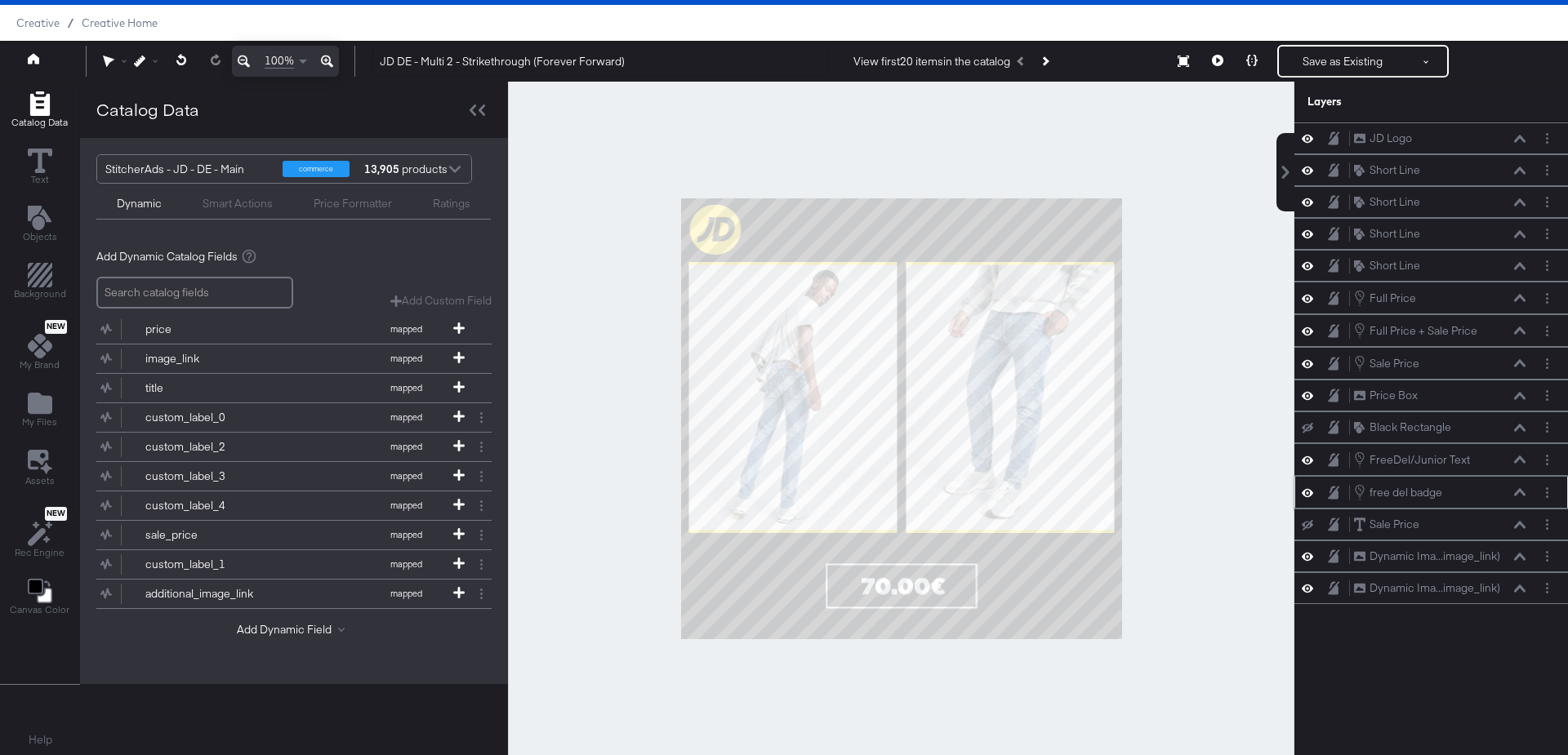
click at [1516, 488] on icon at bounding box center [1519, 492] width 12 height 8
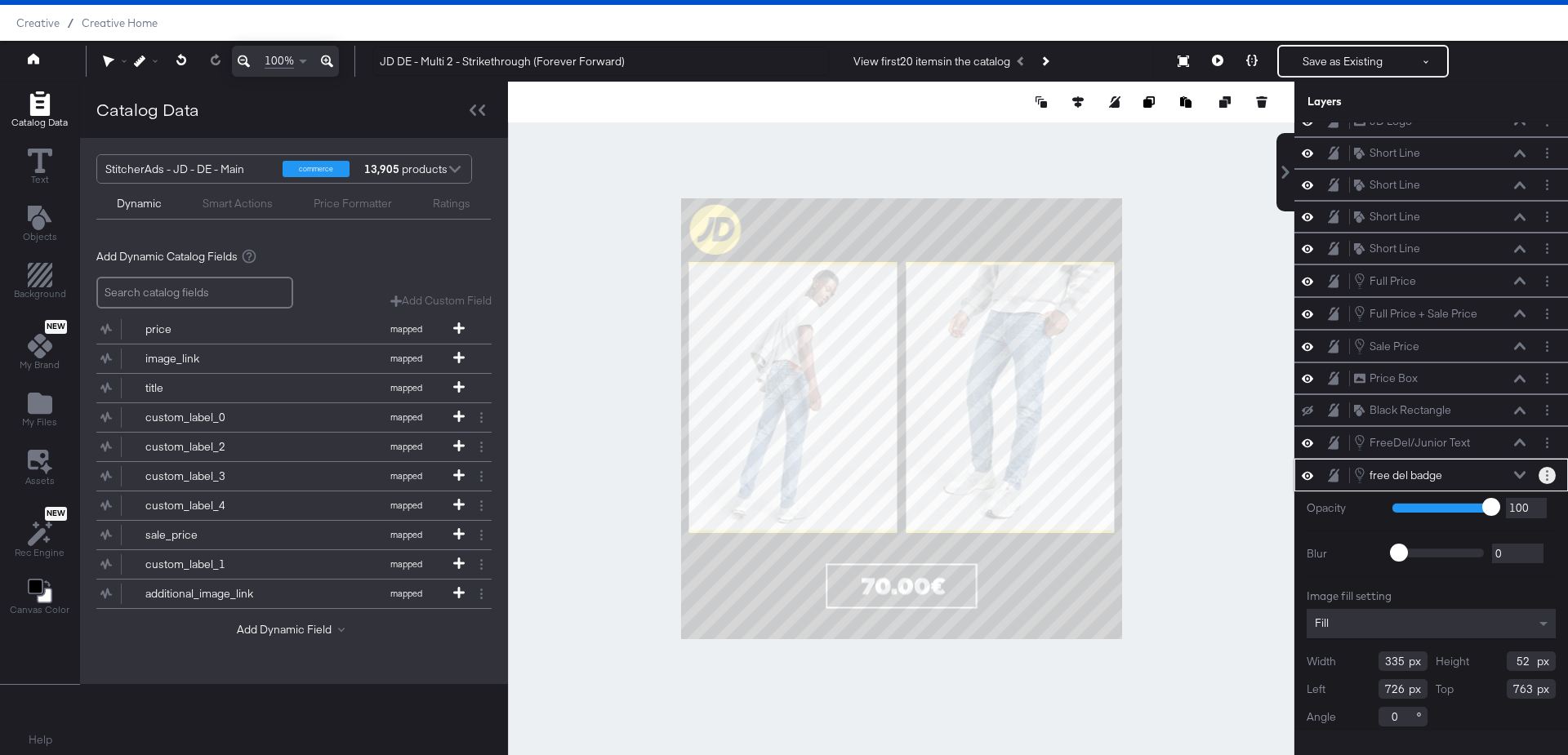
click at [1546, 475] on circle "Layer Options" at bounding box center [1547, 476] width 3 height 3
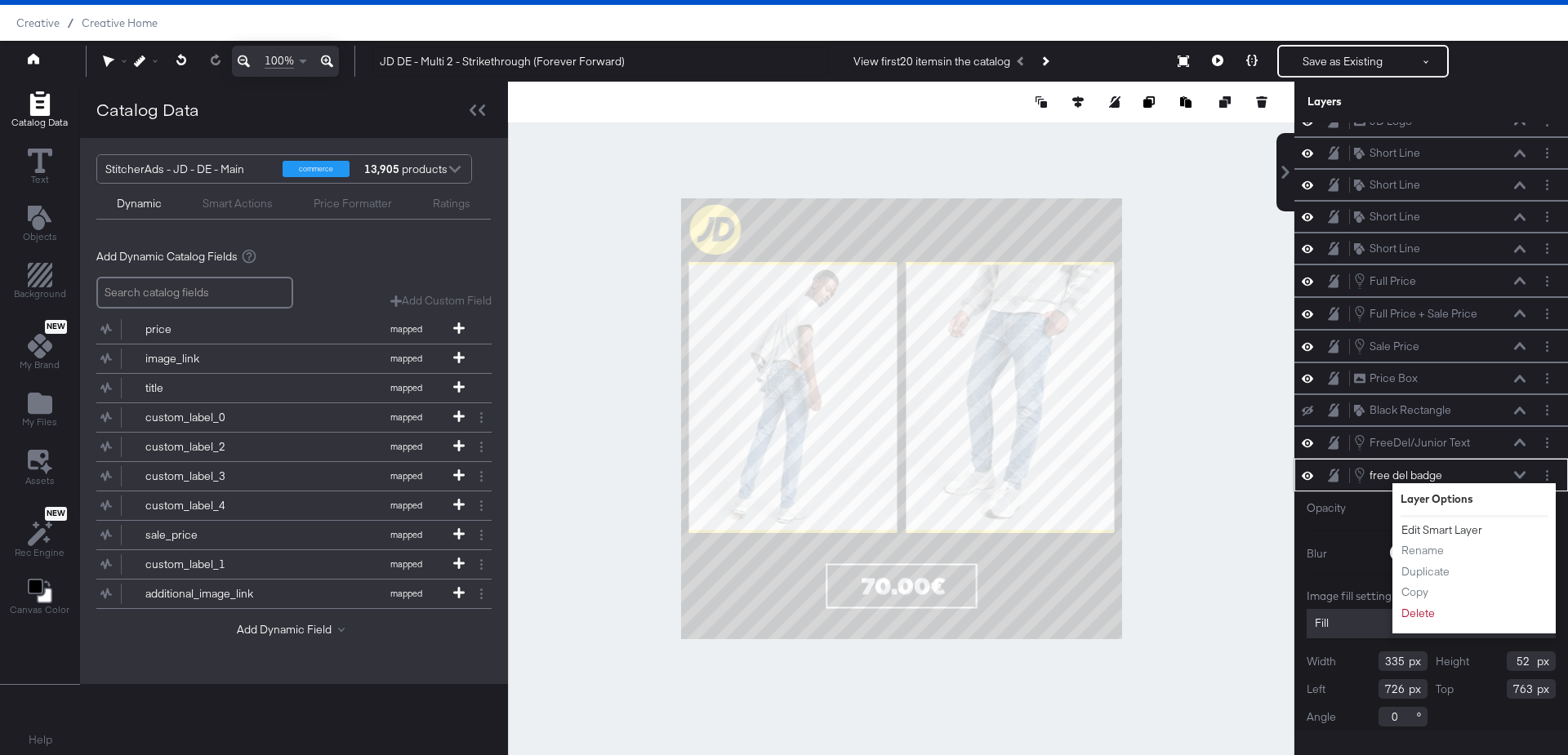
click at [1441, 522] on button "Edit Smart Layer" at bounding box center [1442, 530] width 83 height 17
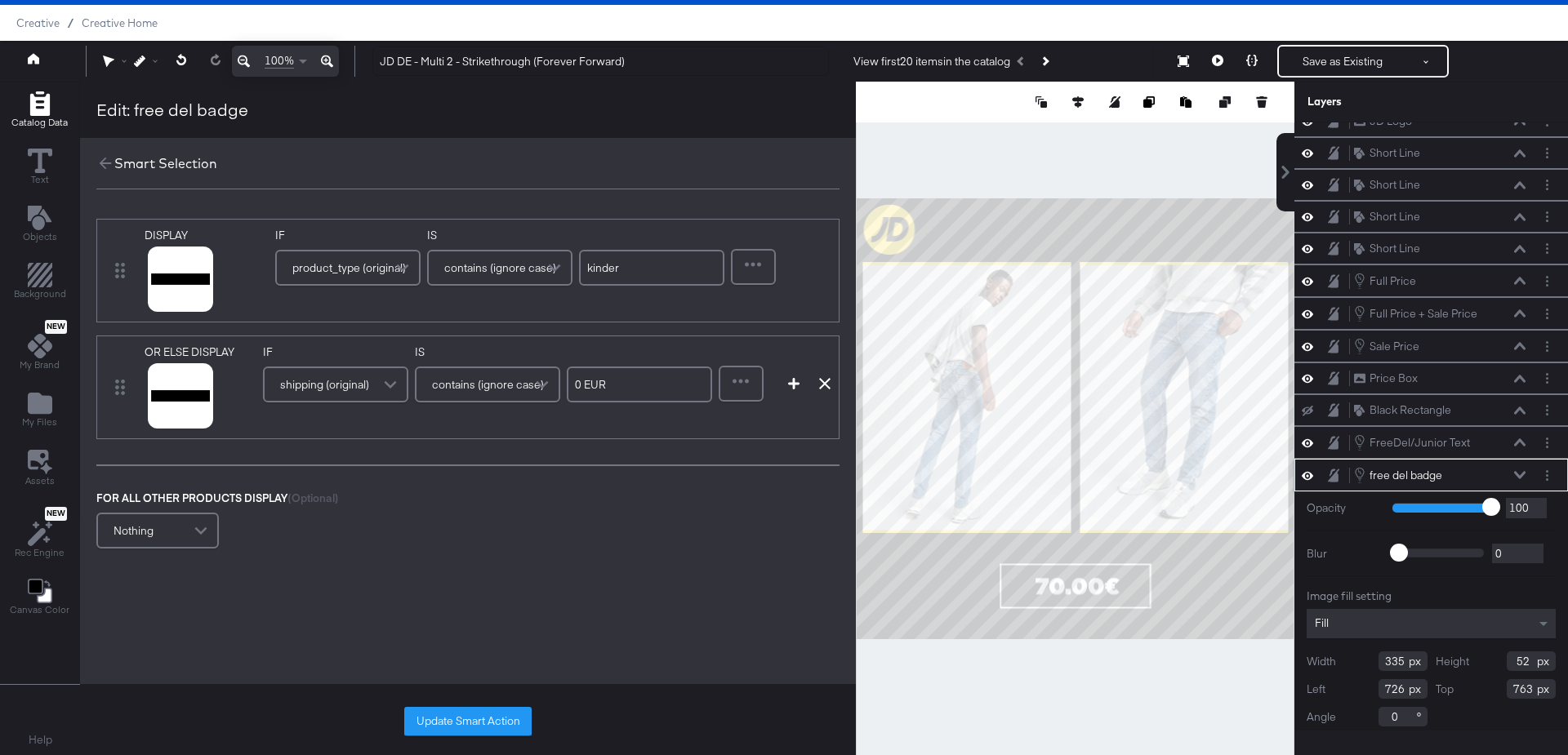
click at [389, 381] on span at bounding box center [393, 385] width 29 height 32
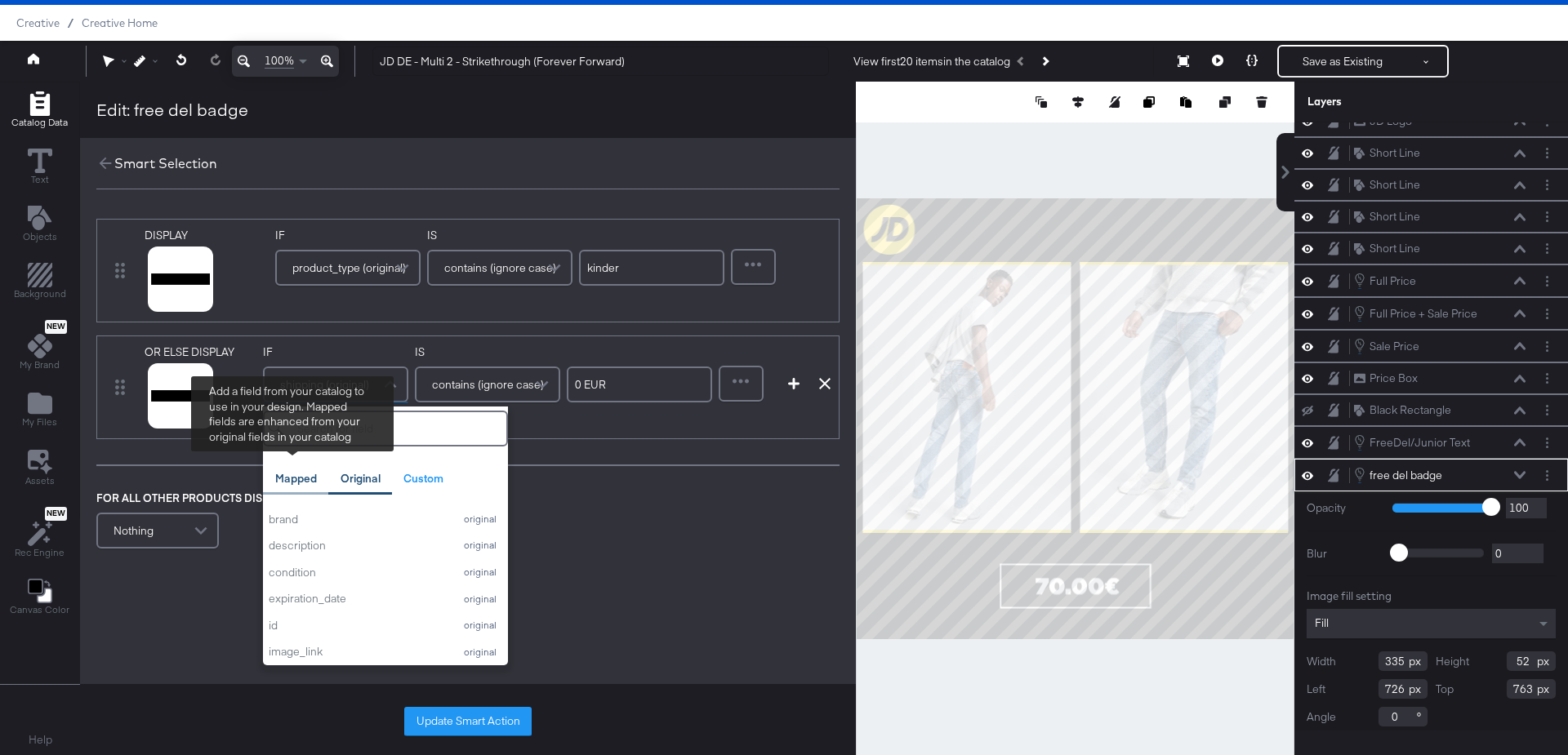
click at [296, 477] on div "Mapped" at bounding box center [296, 478] width 41 height 15
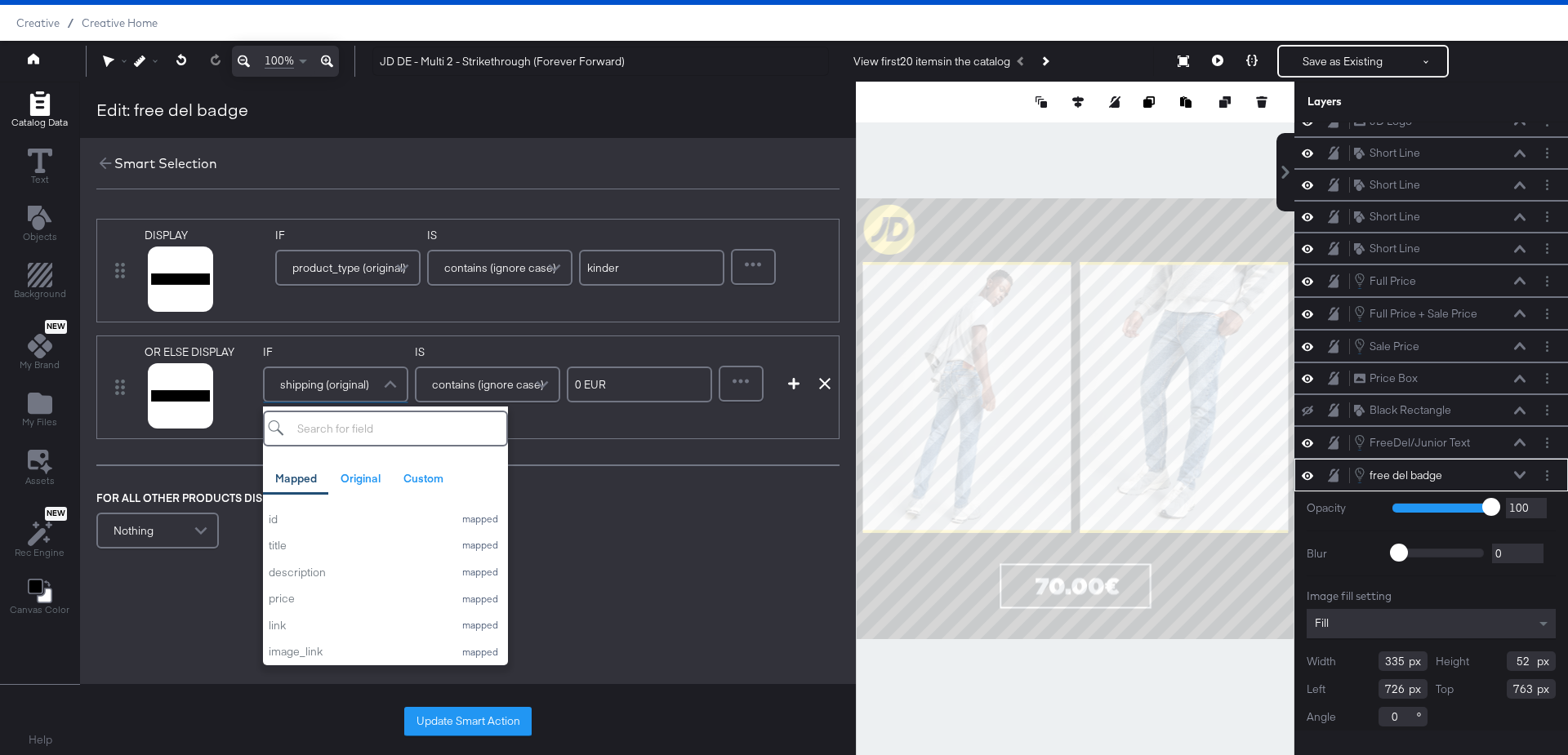
click at [359, 431] on input "search" at bounding box center [386, 429] width 245 height 36
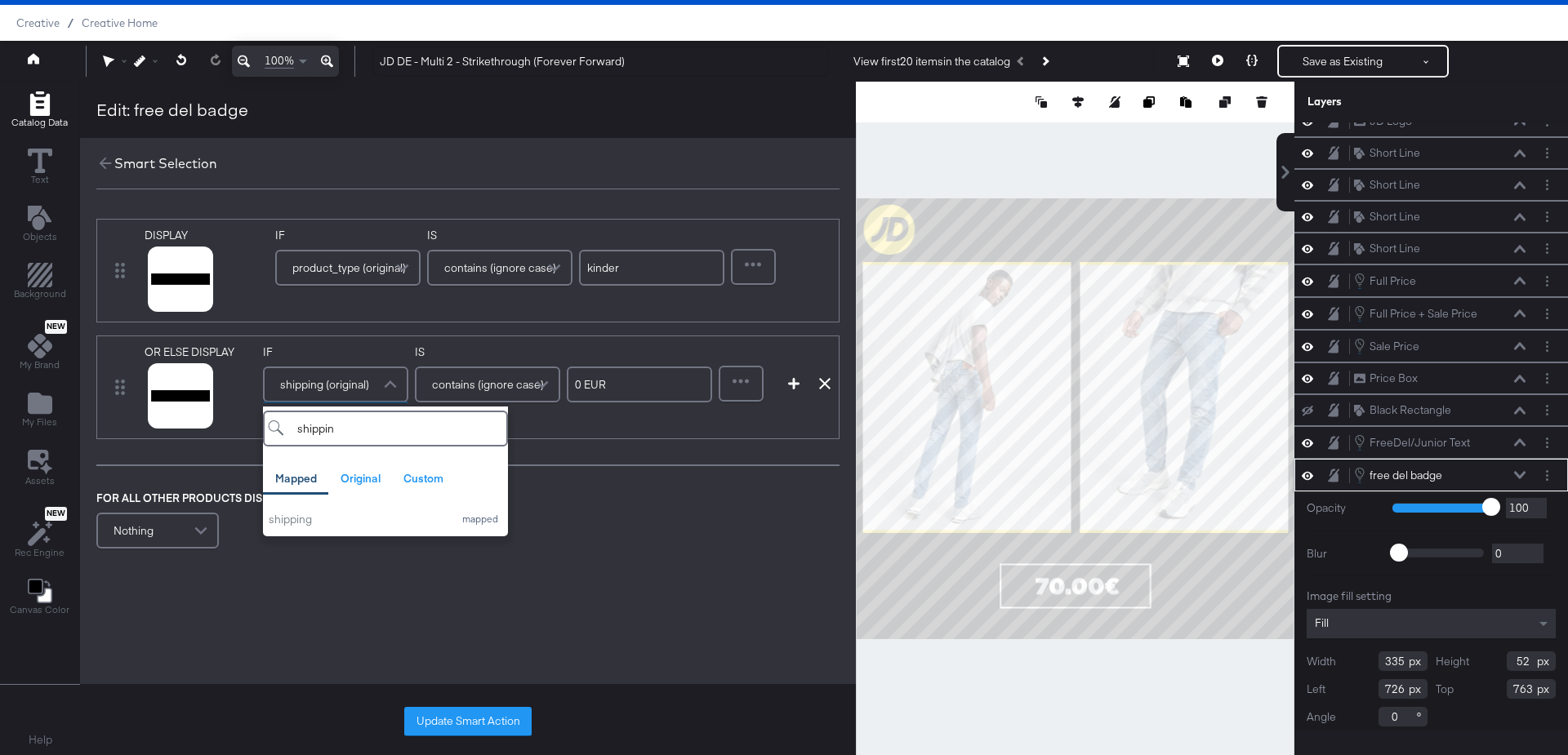
type input "shipping"
click at [311, 523] on div "shipping" at bounding box center [357, 519] width 177 height 15
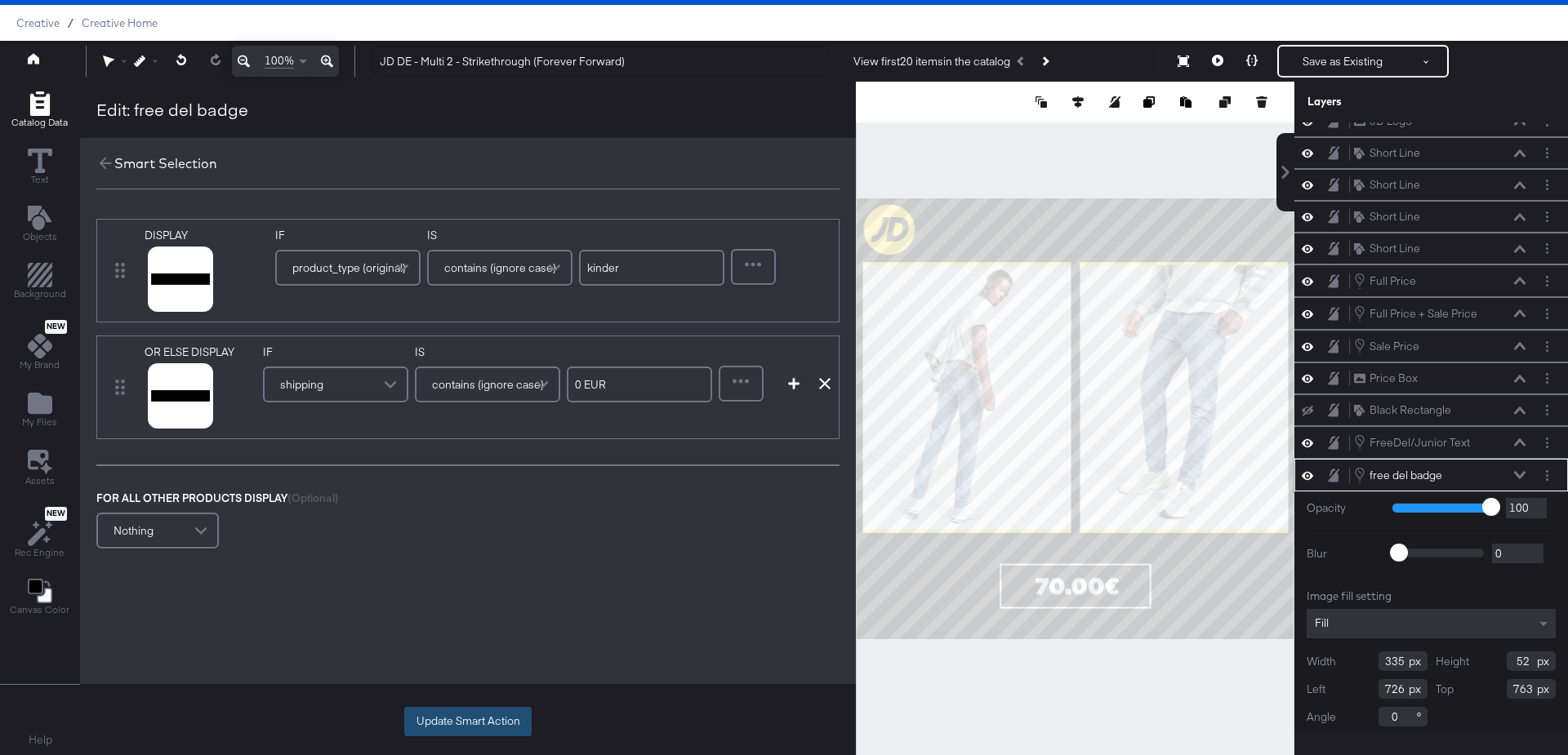
click at [433, 726] on button "Update Smart Action" at bounding box center [468, 722] width 127 height 30
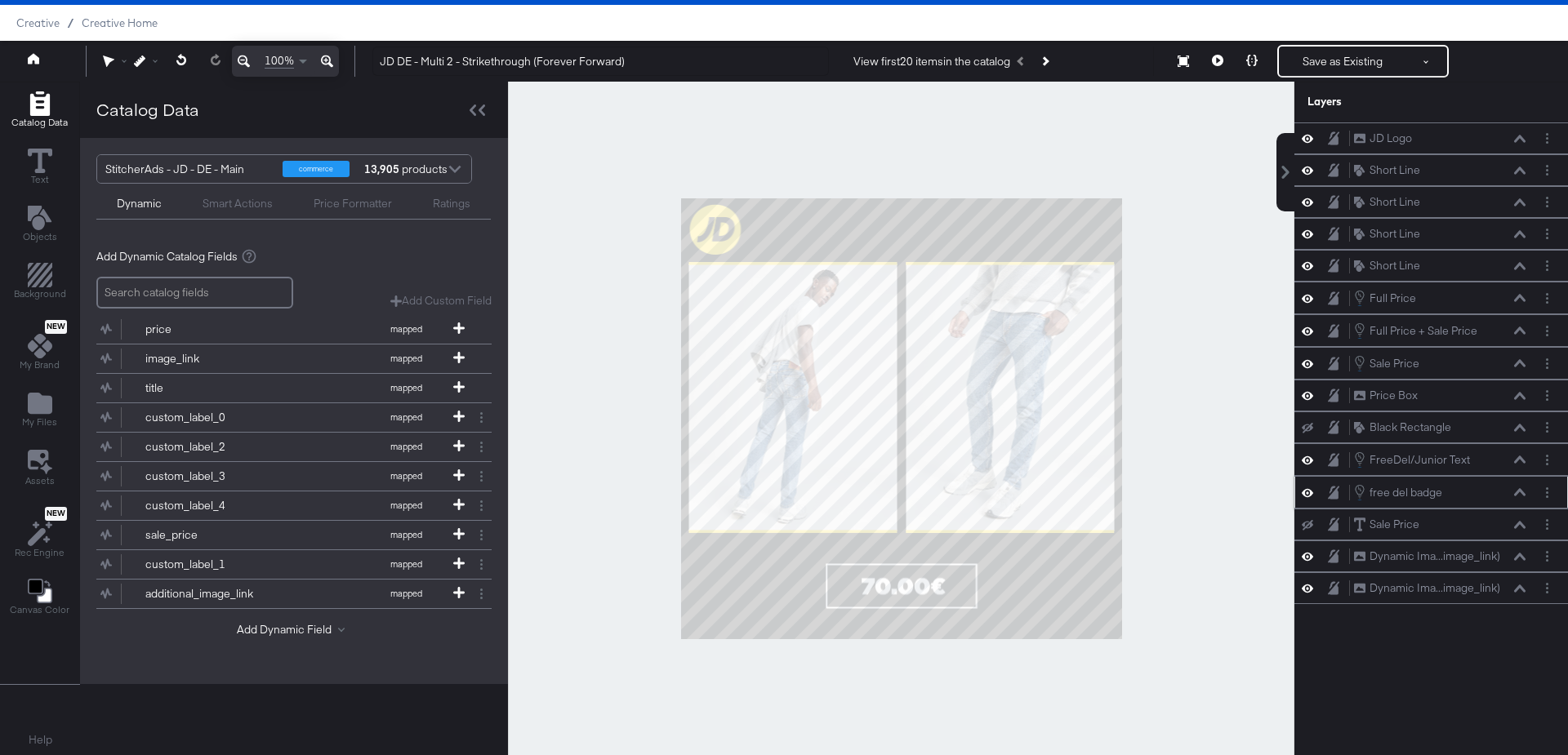
scroll to position [0, 0]
click at [1186, 534] on div at bounding box center [901, 419] width 787 height 675
click at [1220, 59] on icon at bounding box center [1217, 60] width 12 height 12
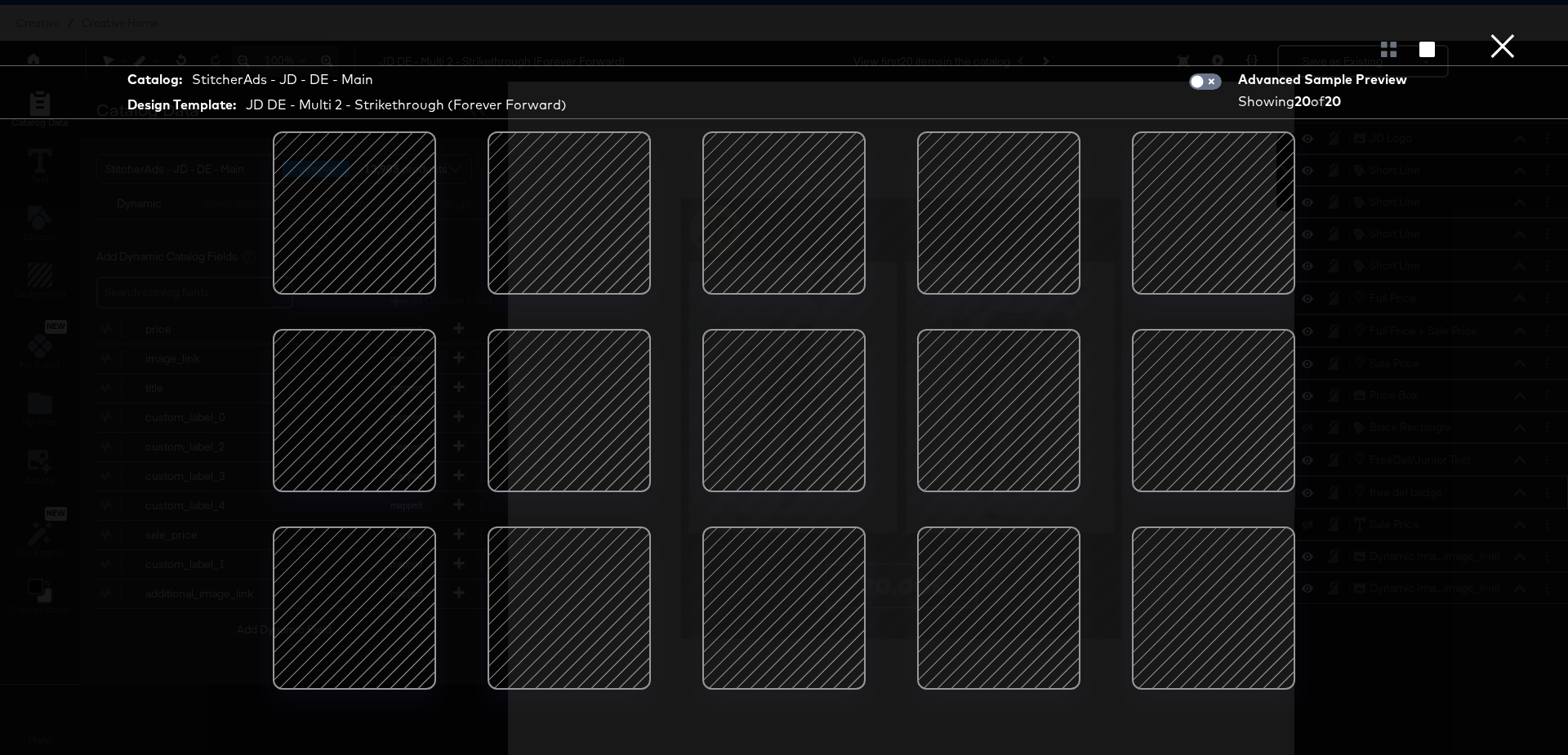
click at [1506, 32] on button "×" at bounding box center [1503, 16] width 32 height 32
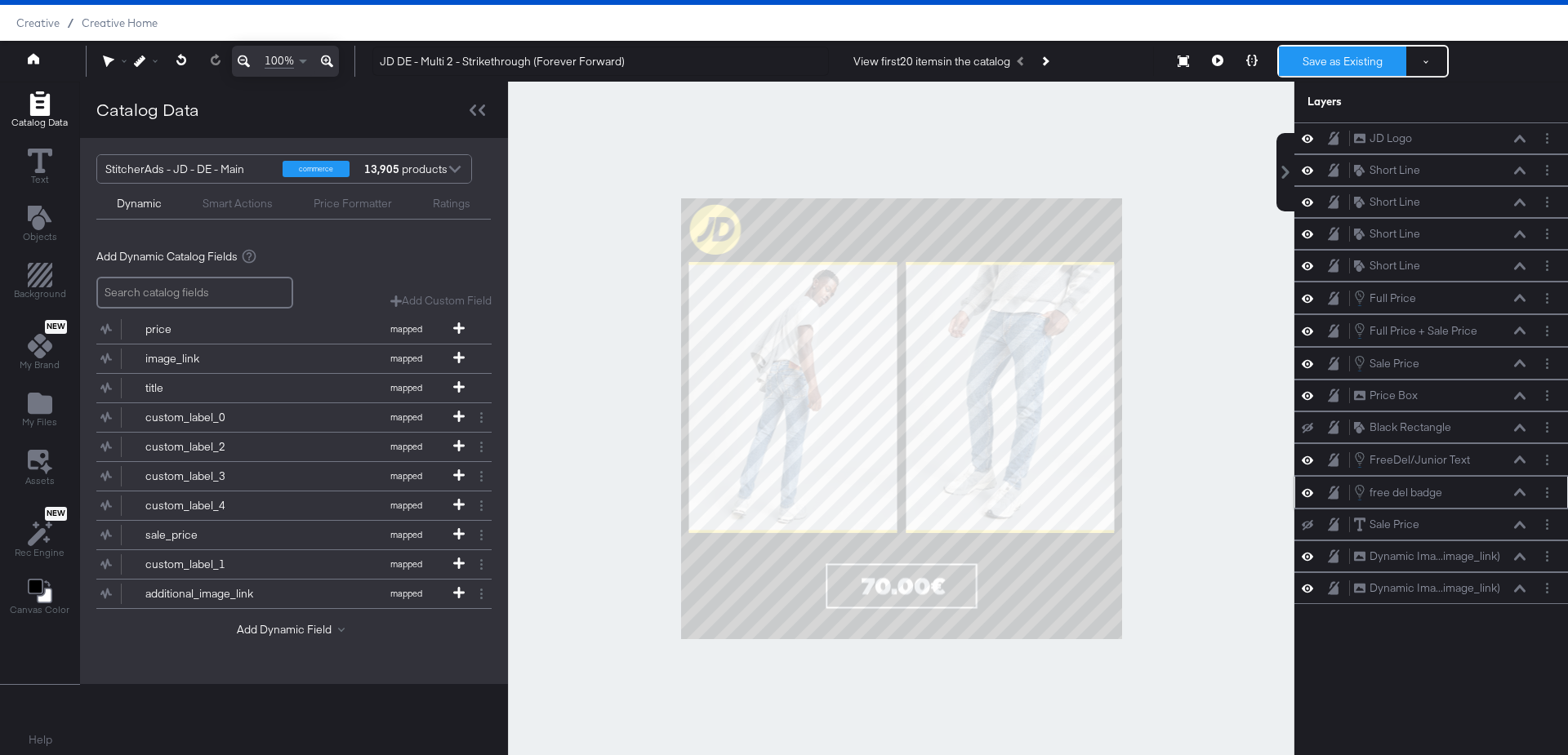
click at [1308, 66] on button "Save as Existing" at bounding box center [1342, 61] width 127 height 30
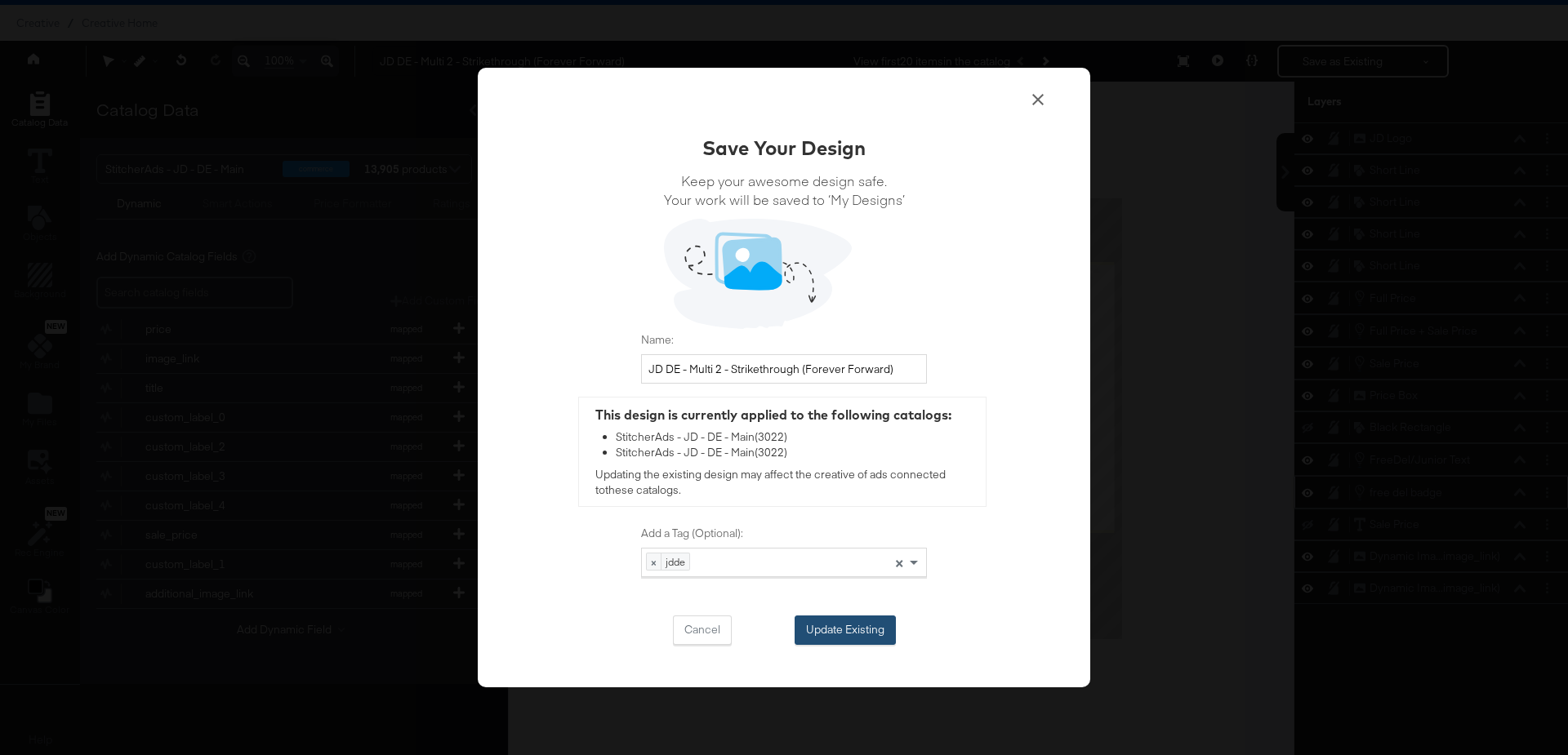
click at [832, 633] on button "Update Existing" at bounding box center [845, 630] width 101 height 30
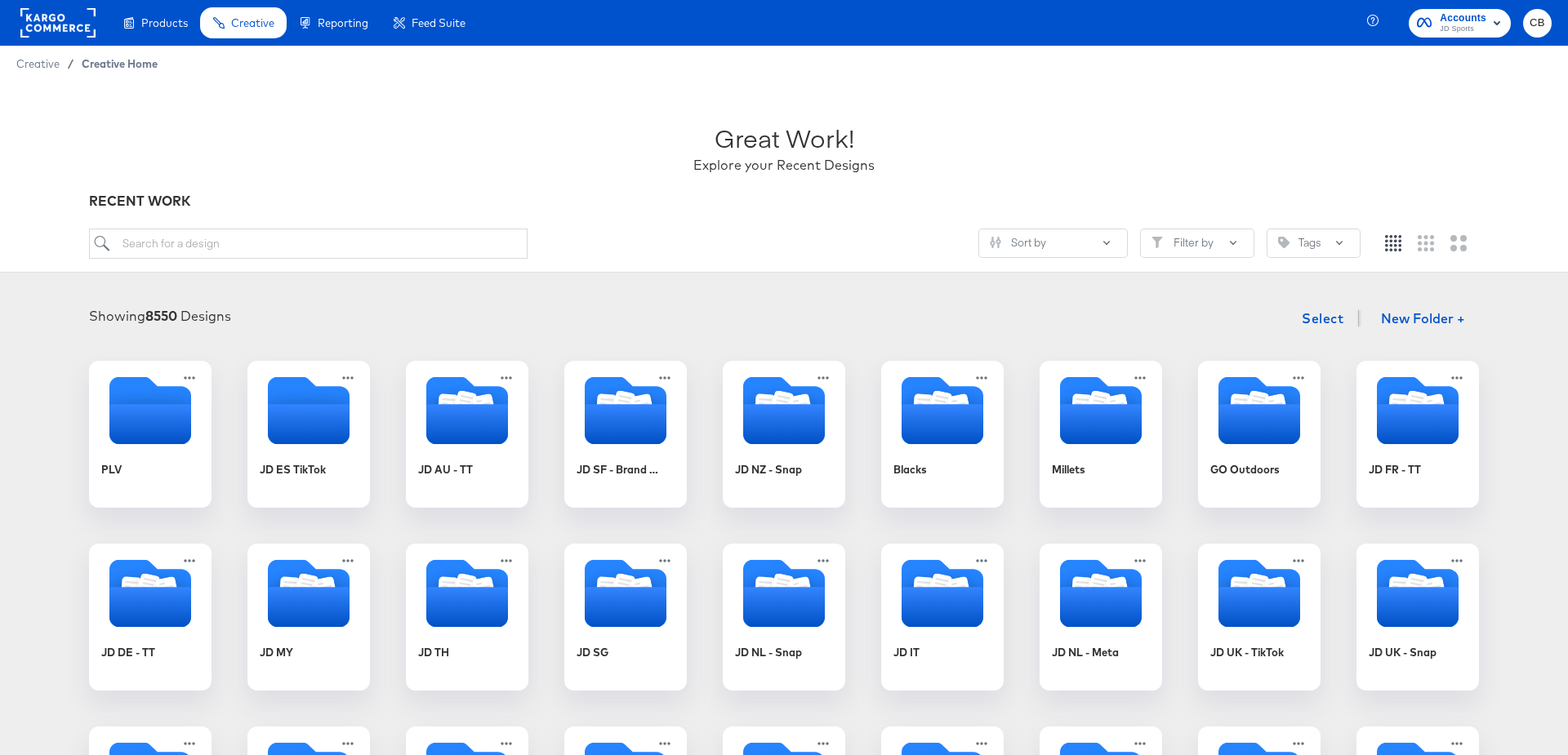
click at [100, 65] on span "Creative Home" at bounding box center [120, 63] width 76 height 14
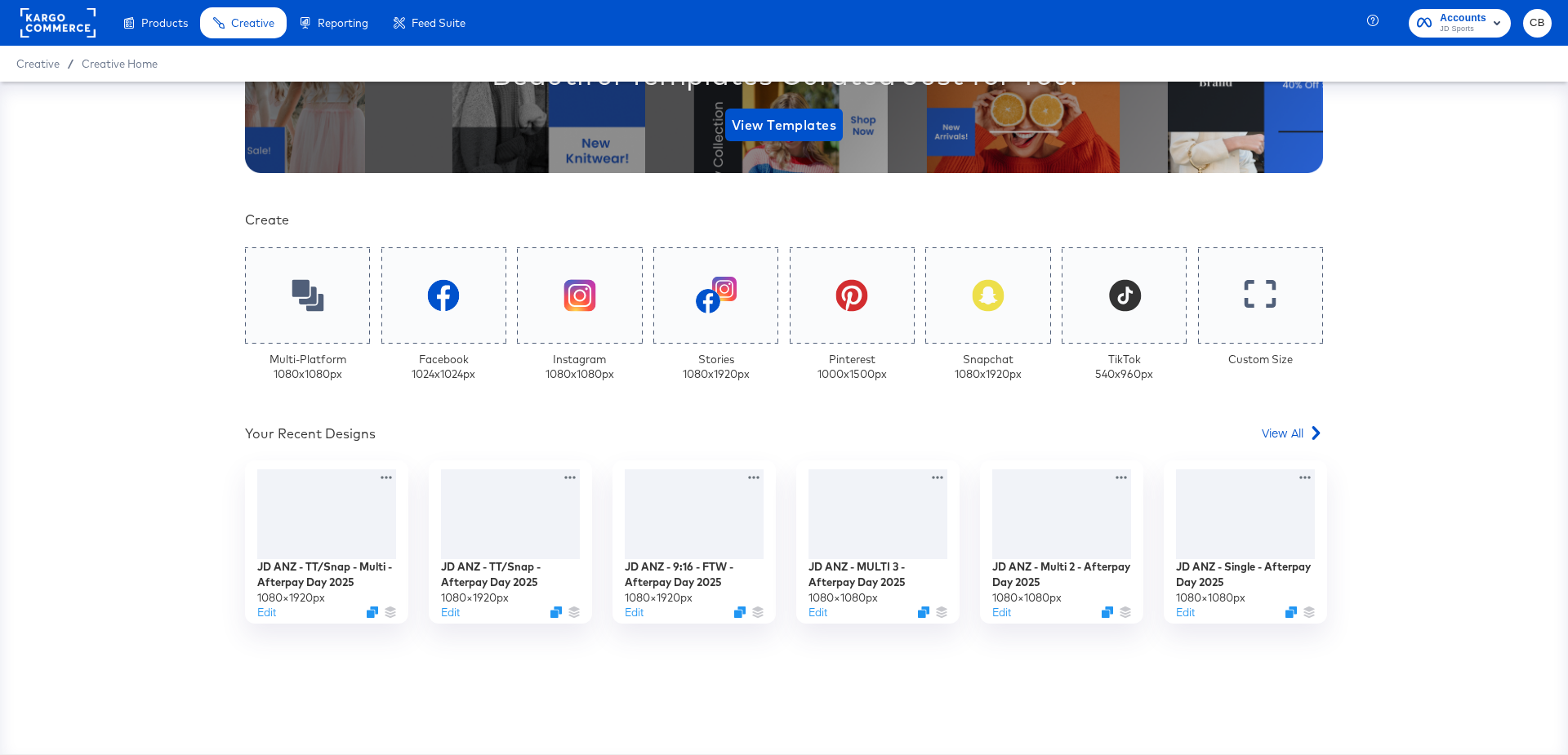
scroll to position [322, 0]
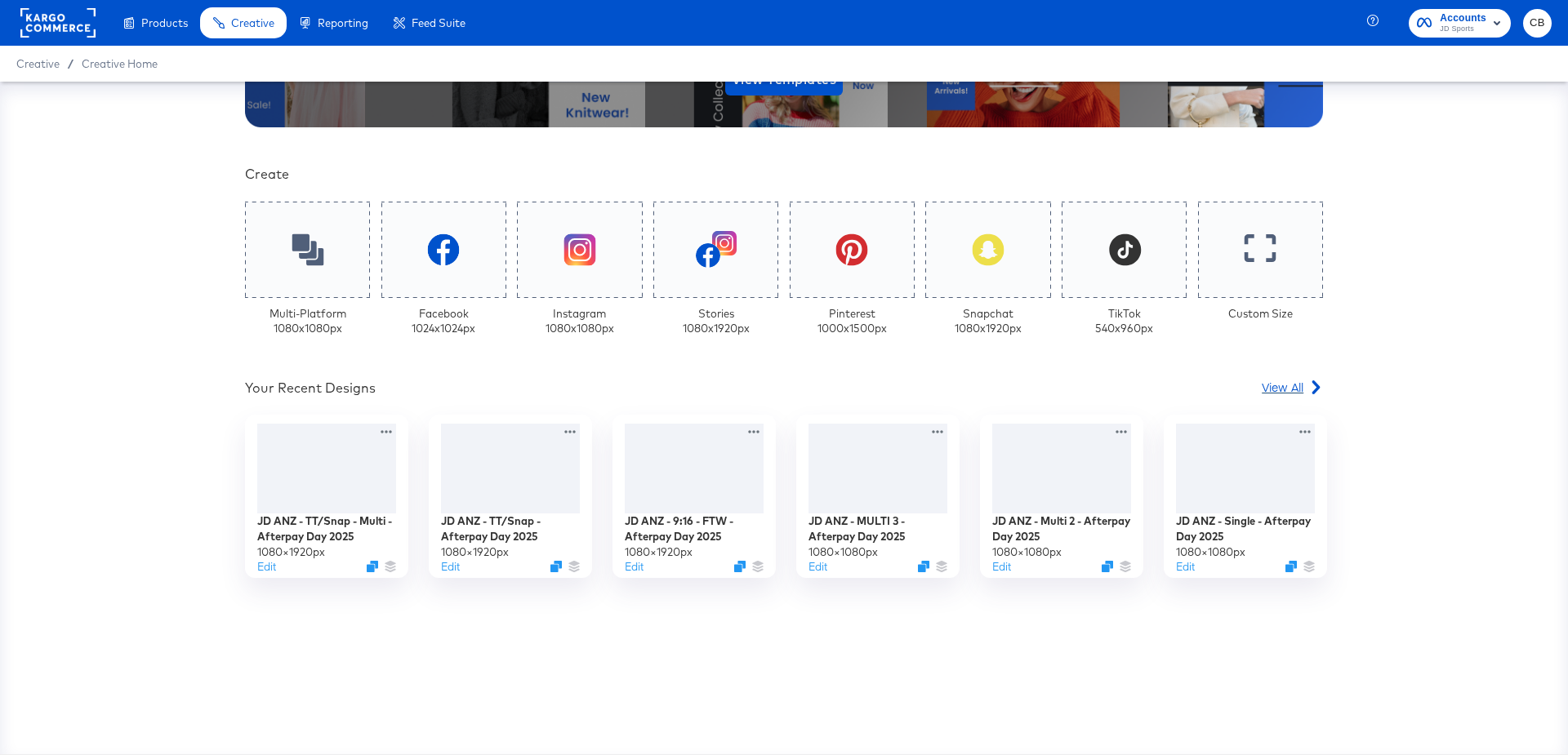
click at [1304, 386] on div "View All" at bounding box center [1292, 387] width 61 height 16
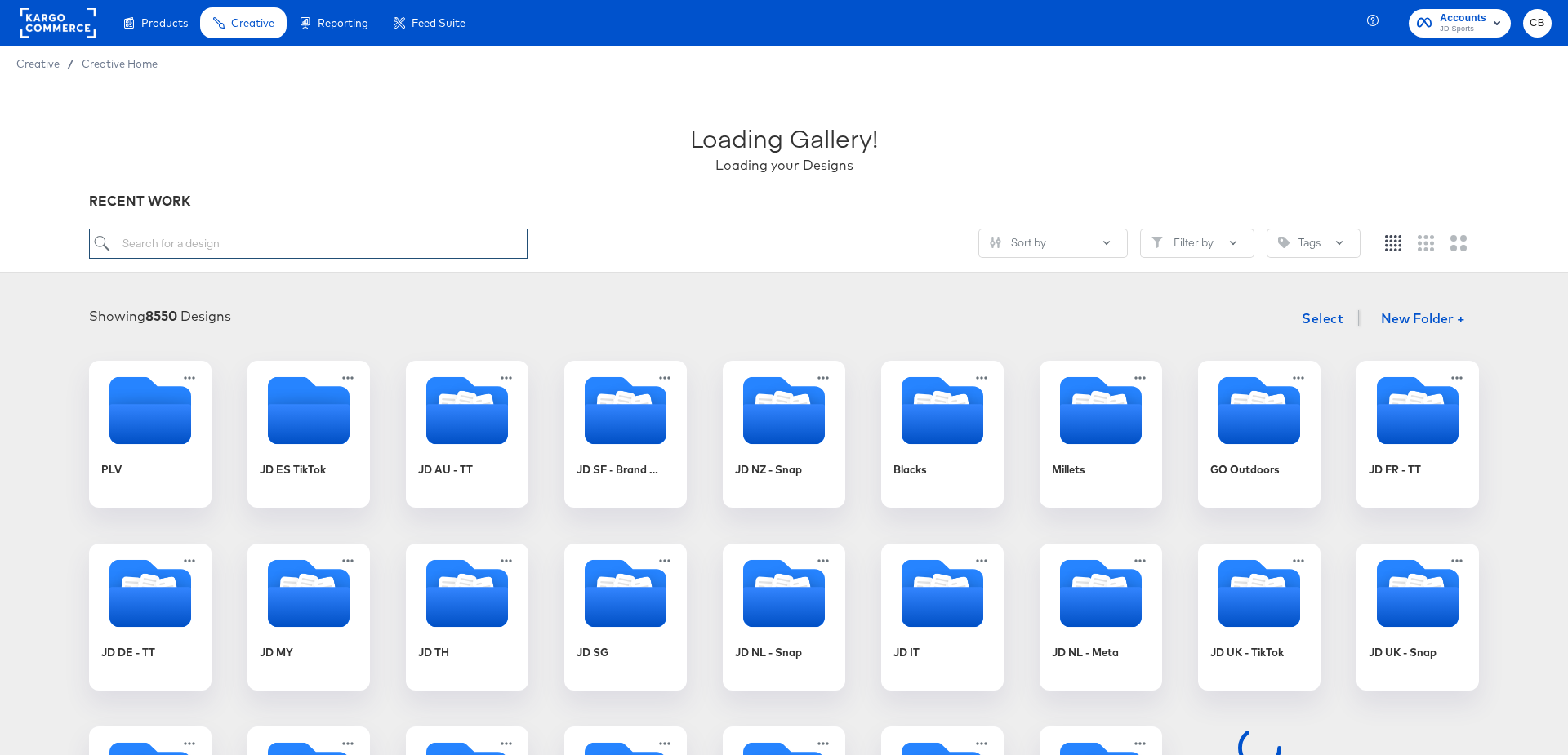
click at [151, 237] on input "search" at bounding box center [308, 244] width 439 height 31
type input "NL - Single"
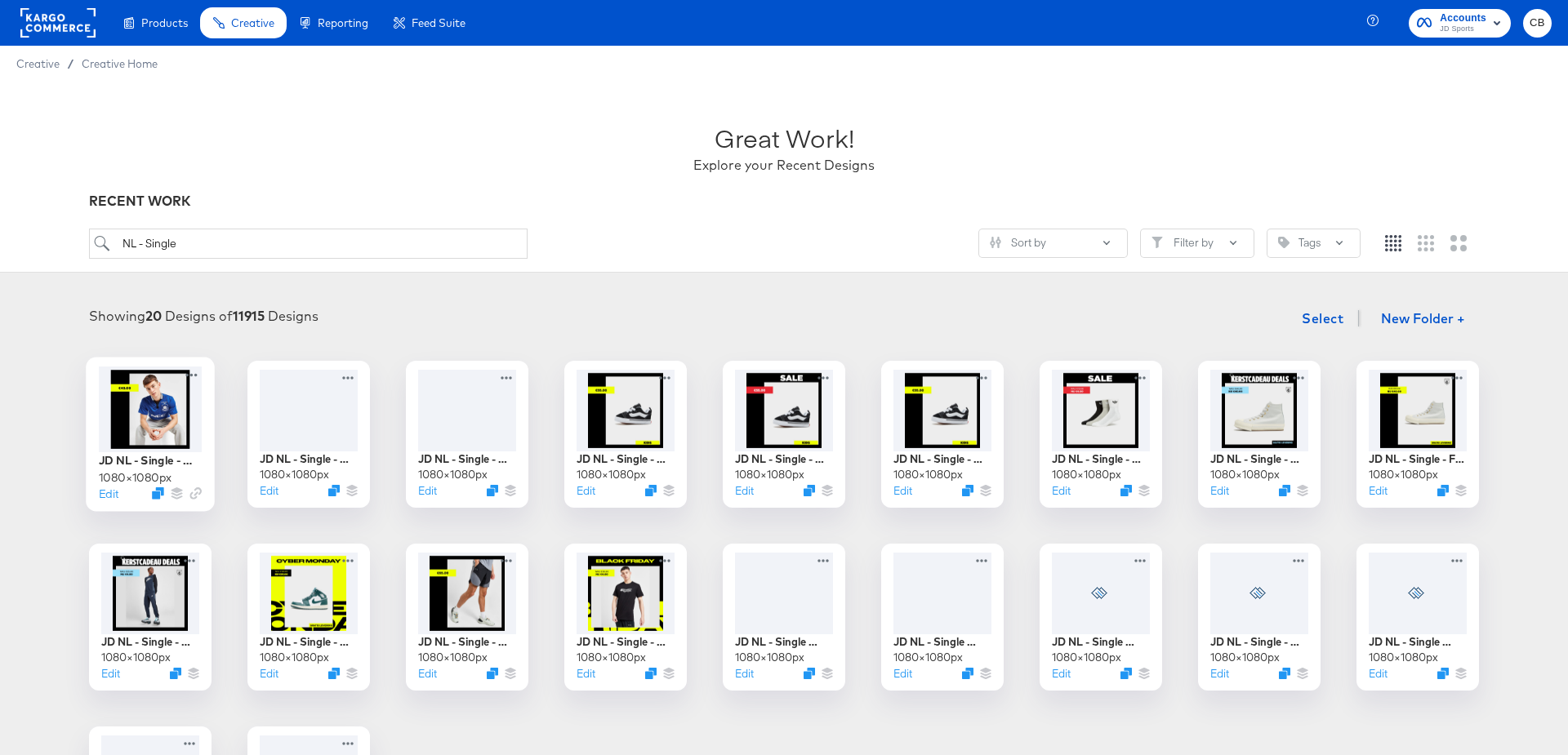
click at [156, 418] on div at bounding box center [150, 409] width 103 height 86
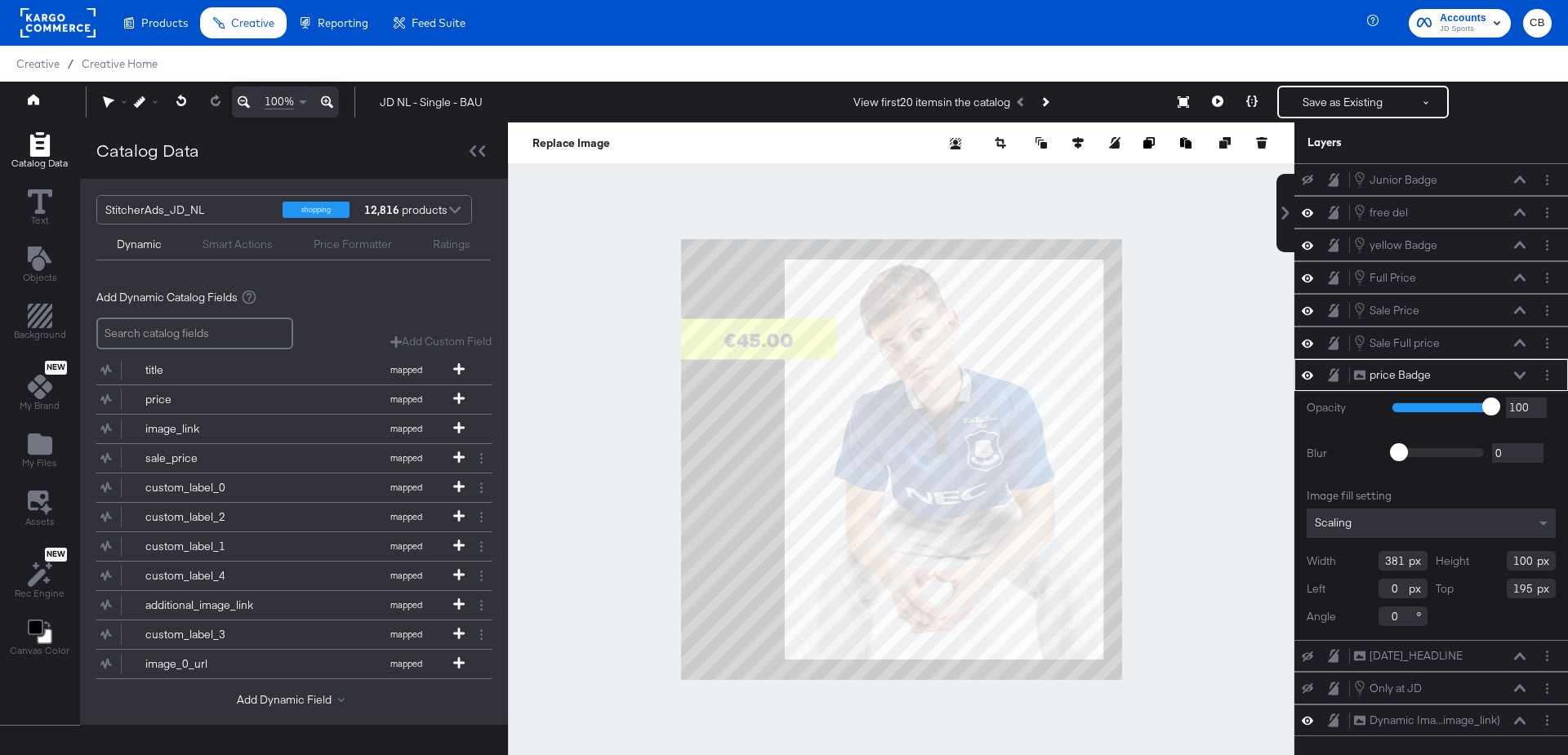
click at [1170, 423] on div at bounding box center [901, 459] width 787 height 675
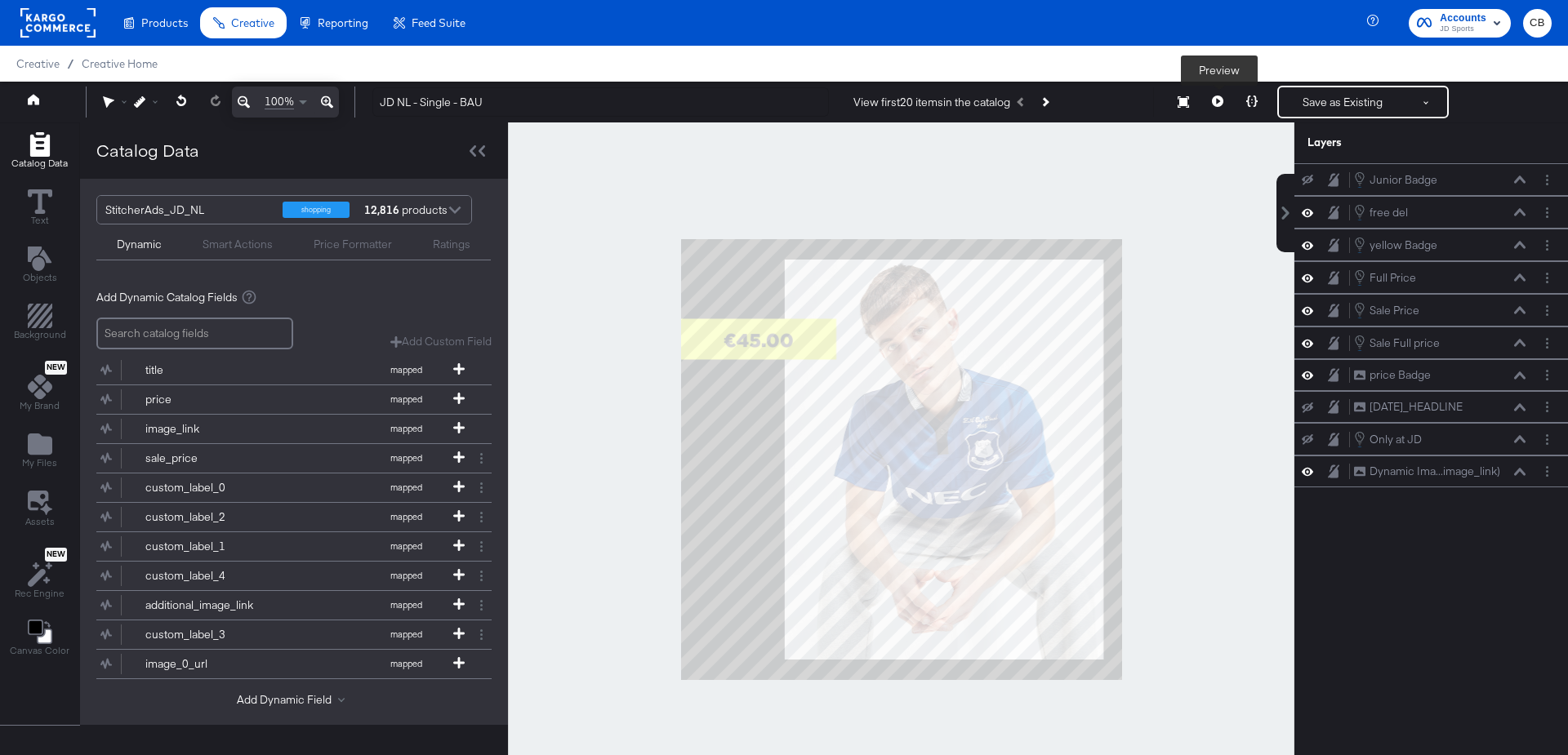
click at [1220, 105] on icon at bounding box center [1217, 101] width 12 height 12
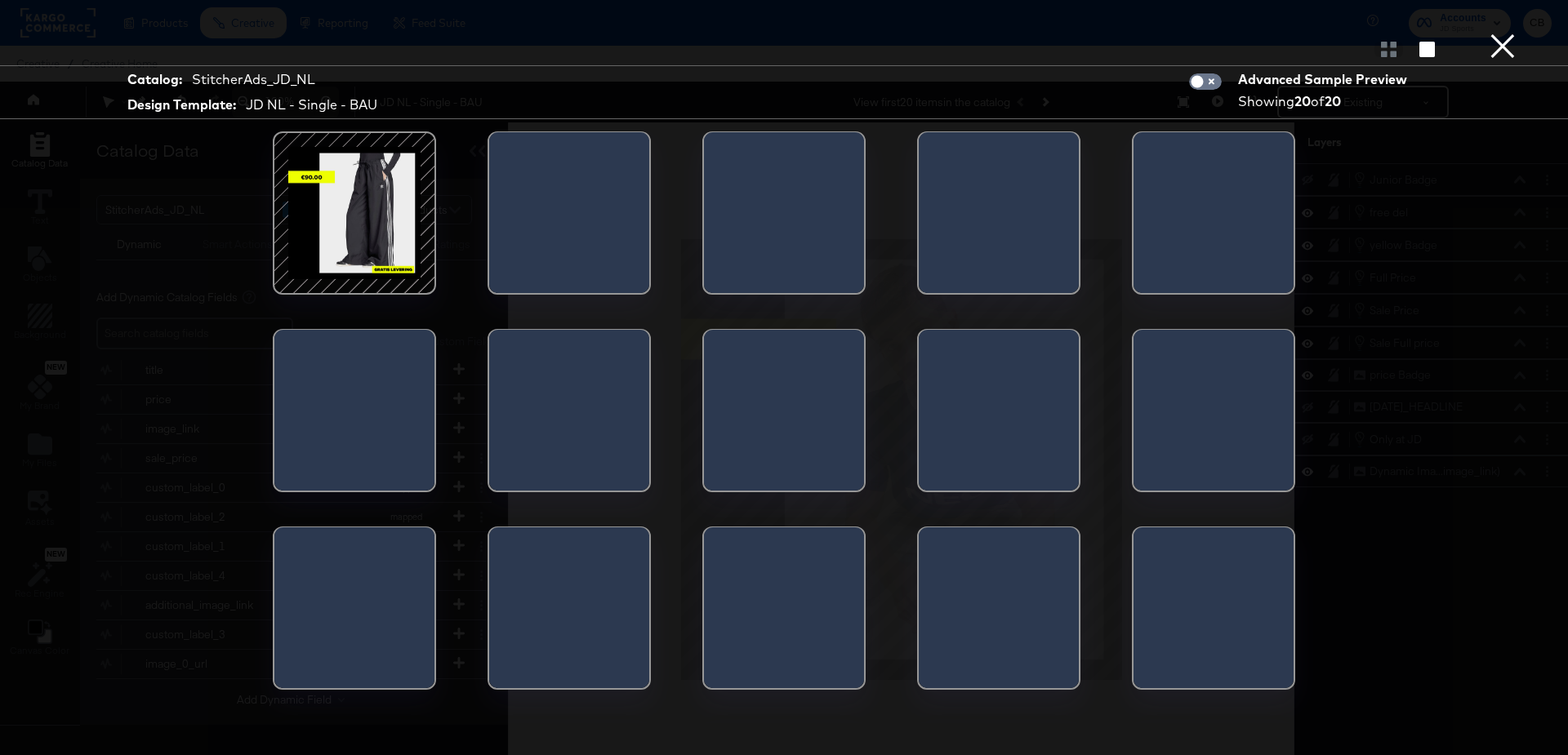
click at [372, 227] on div at bounding box center [354, 214] width 139 height 139
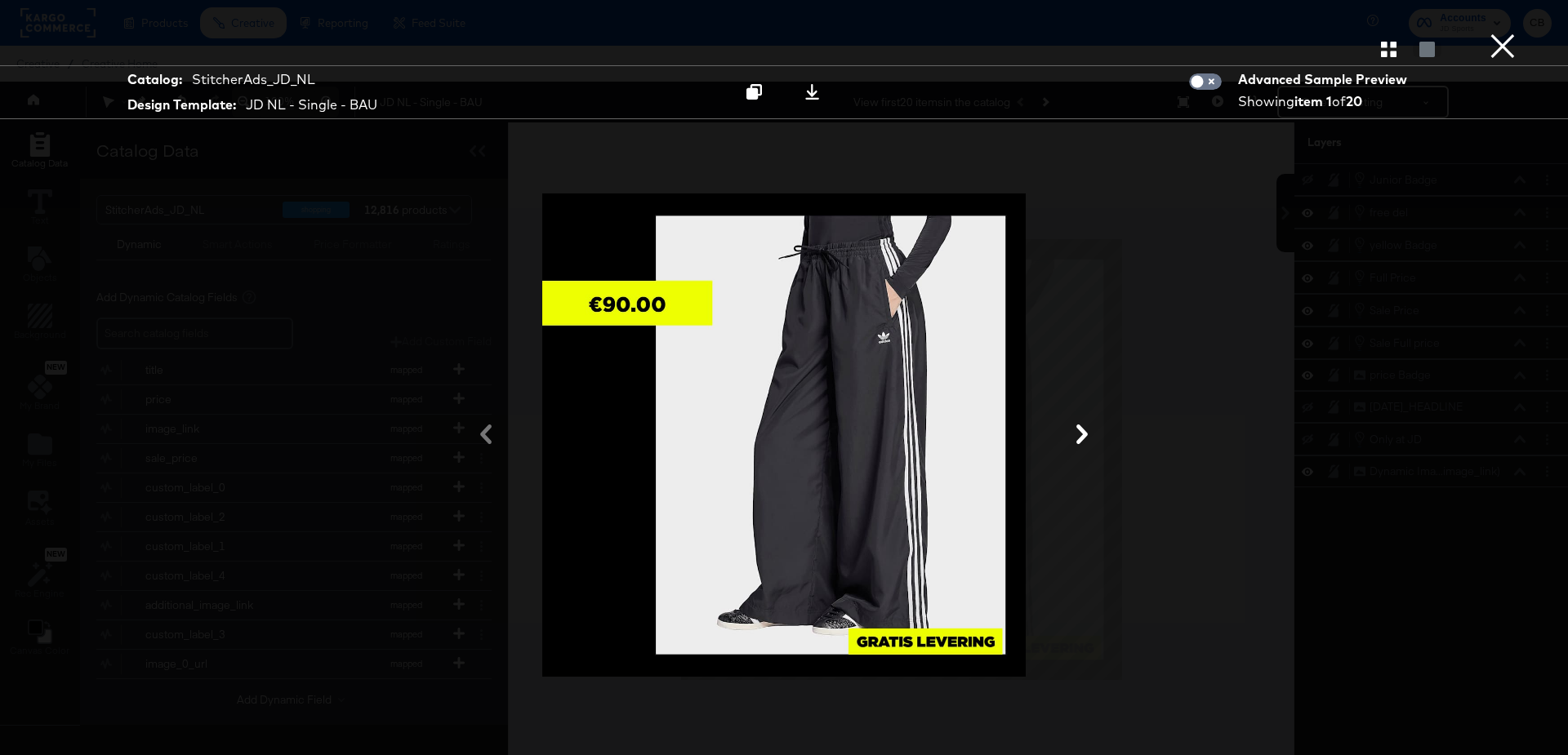
click at [1500, 32] on button "×" at bounding box center [1503, 16] width 32 height 32
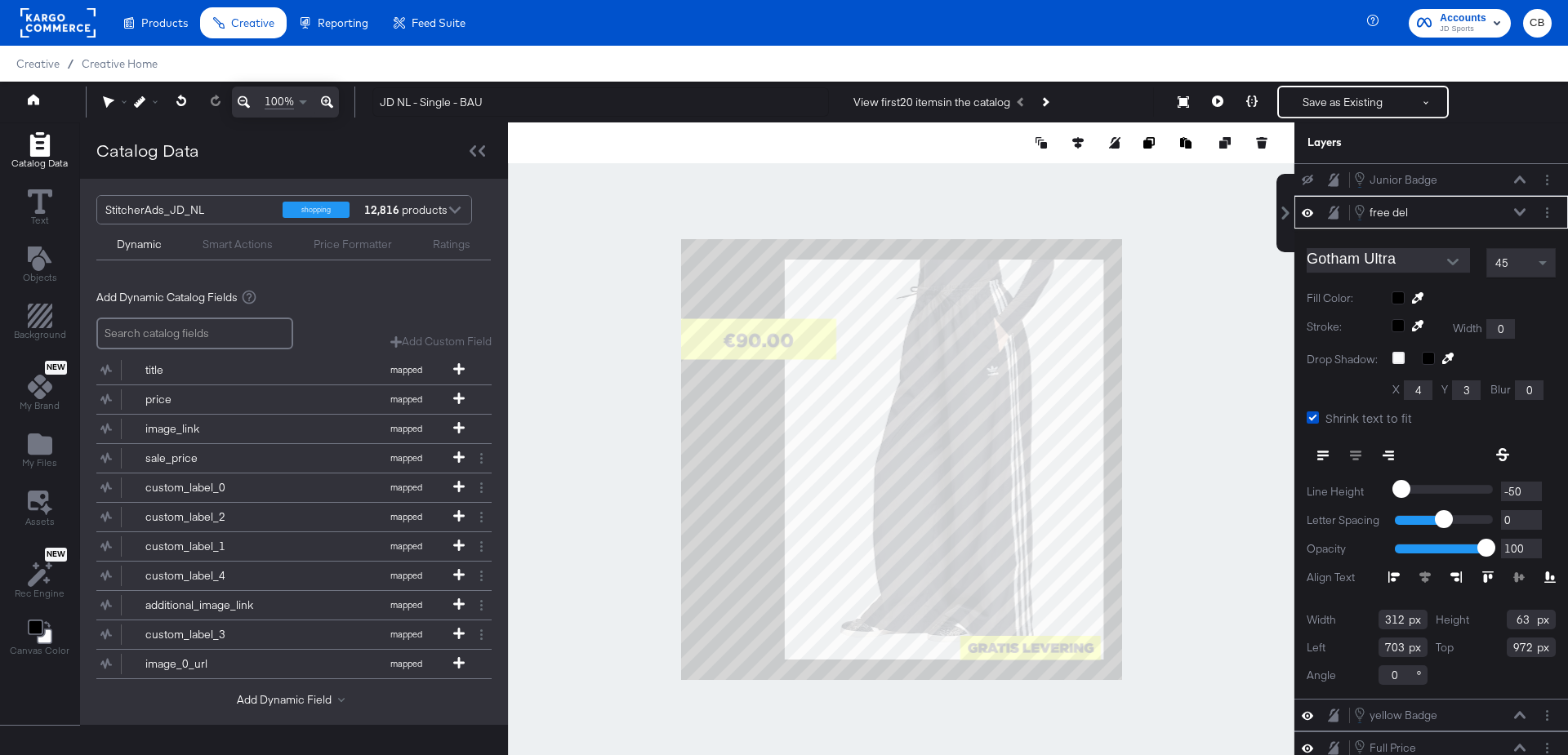
click at [1522, 214] on icon at bounding box center [1519, 212] width 12 height 8
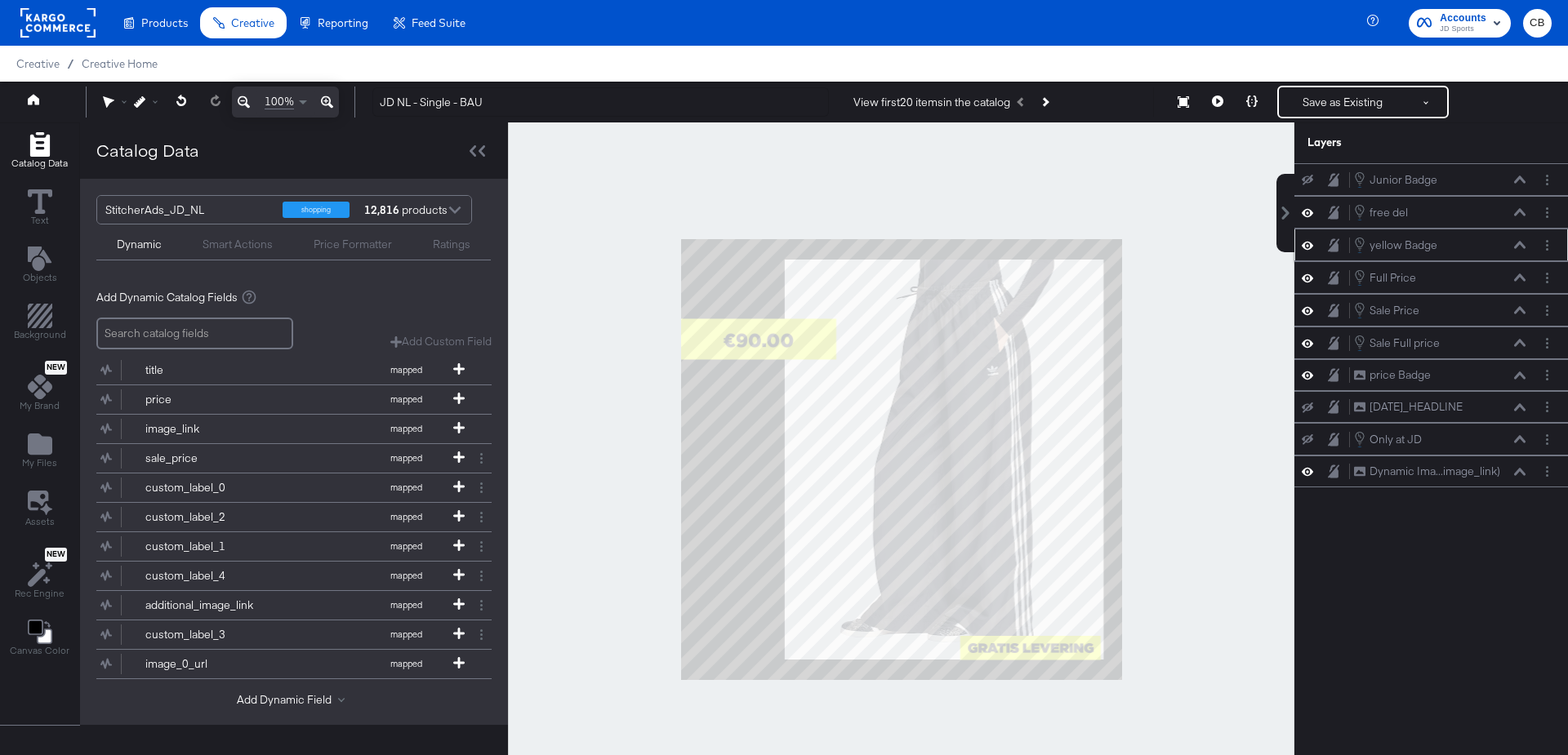
click at [1521, 241] on icon at bounding box center [1519, 244] width 12 height 7
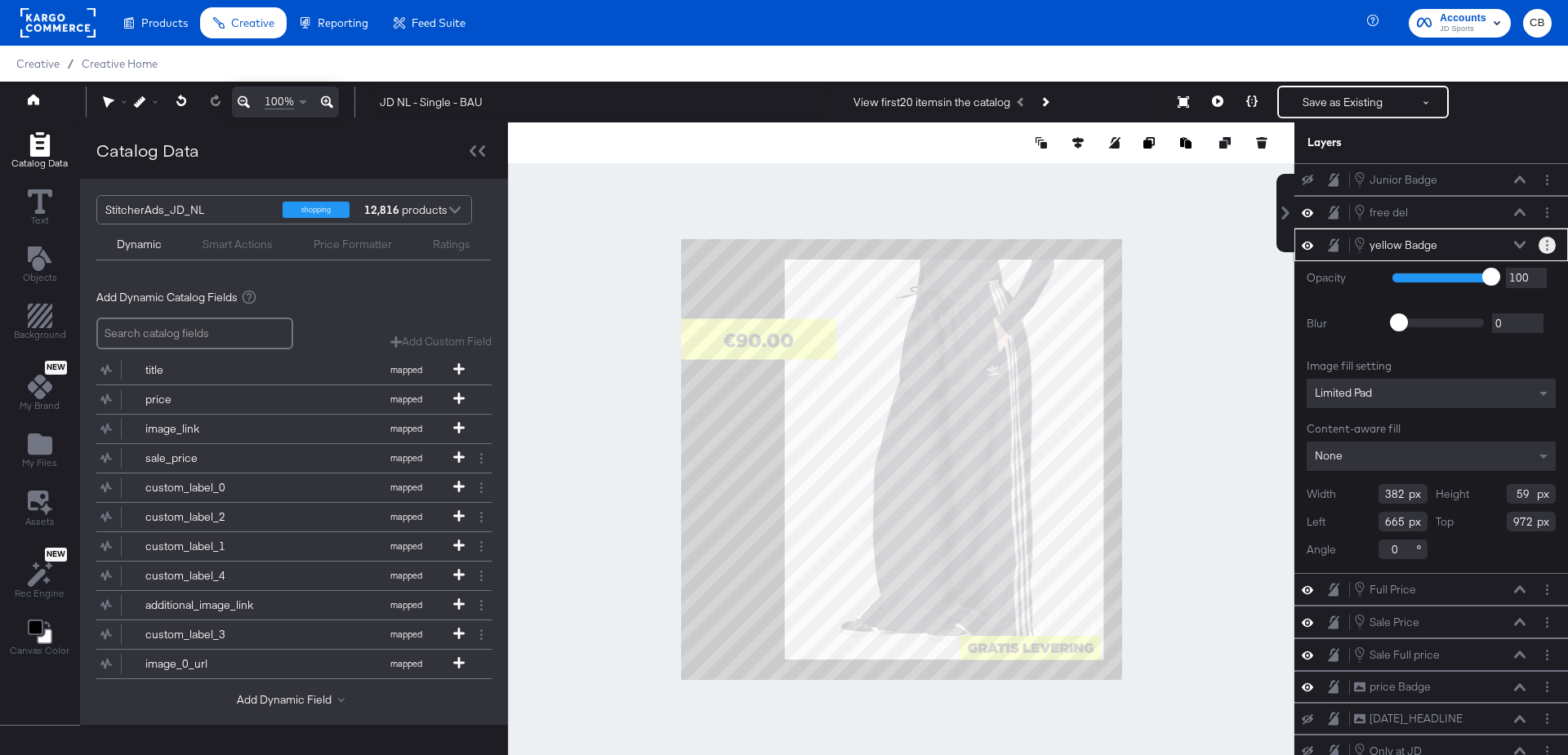
click at [1545, 241] on button "Layer Options" at bounding box center [1547, 245] width 17 height 17
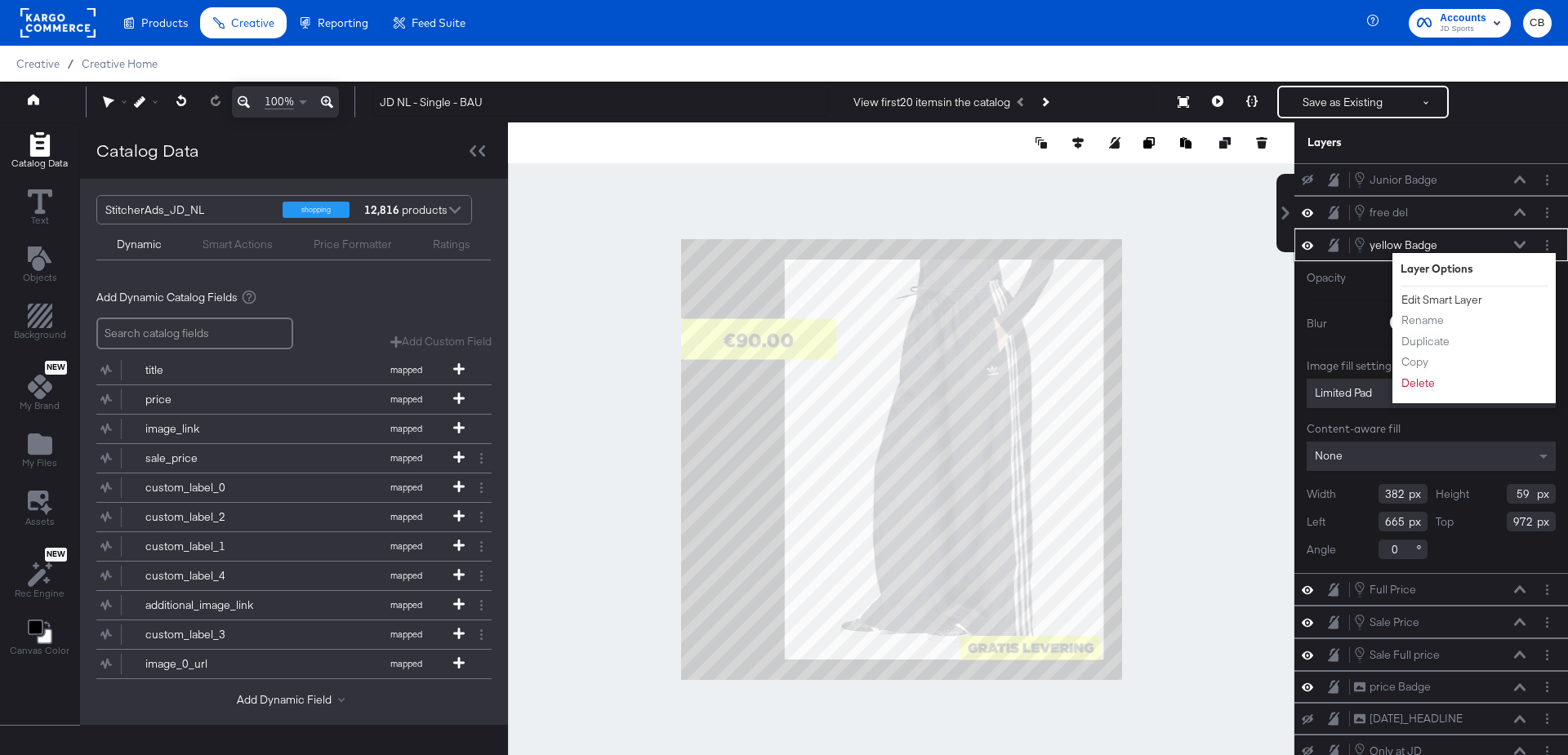
click at [1440, 298] on button "Edit Smart Layer" at bounding box center [1442, 300] width 83 height 17
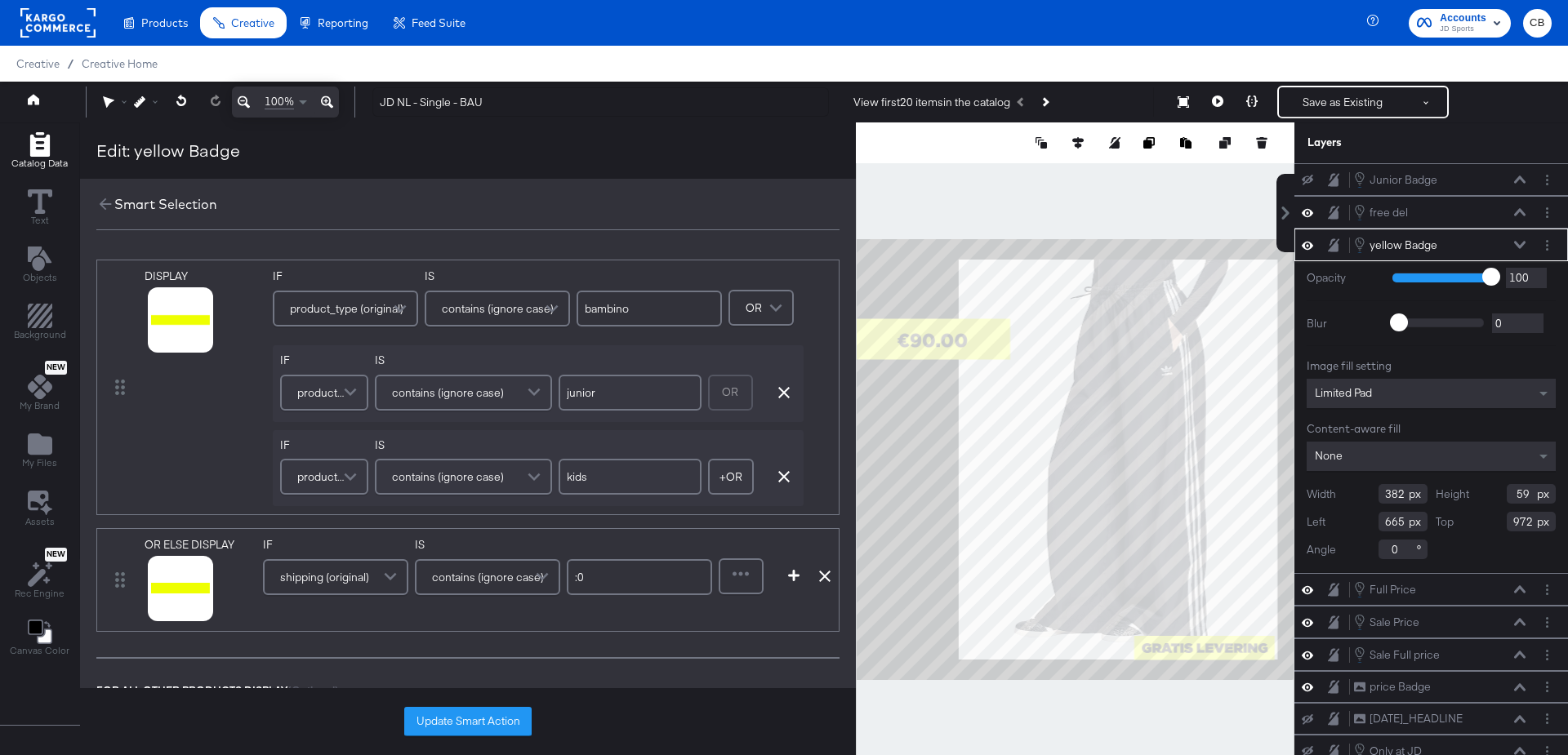
click at [369, 572] on div "shipping (original)" at bounding box center [336, 578] width 142 height 32
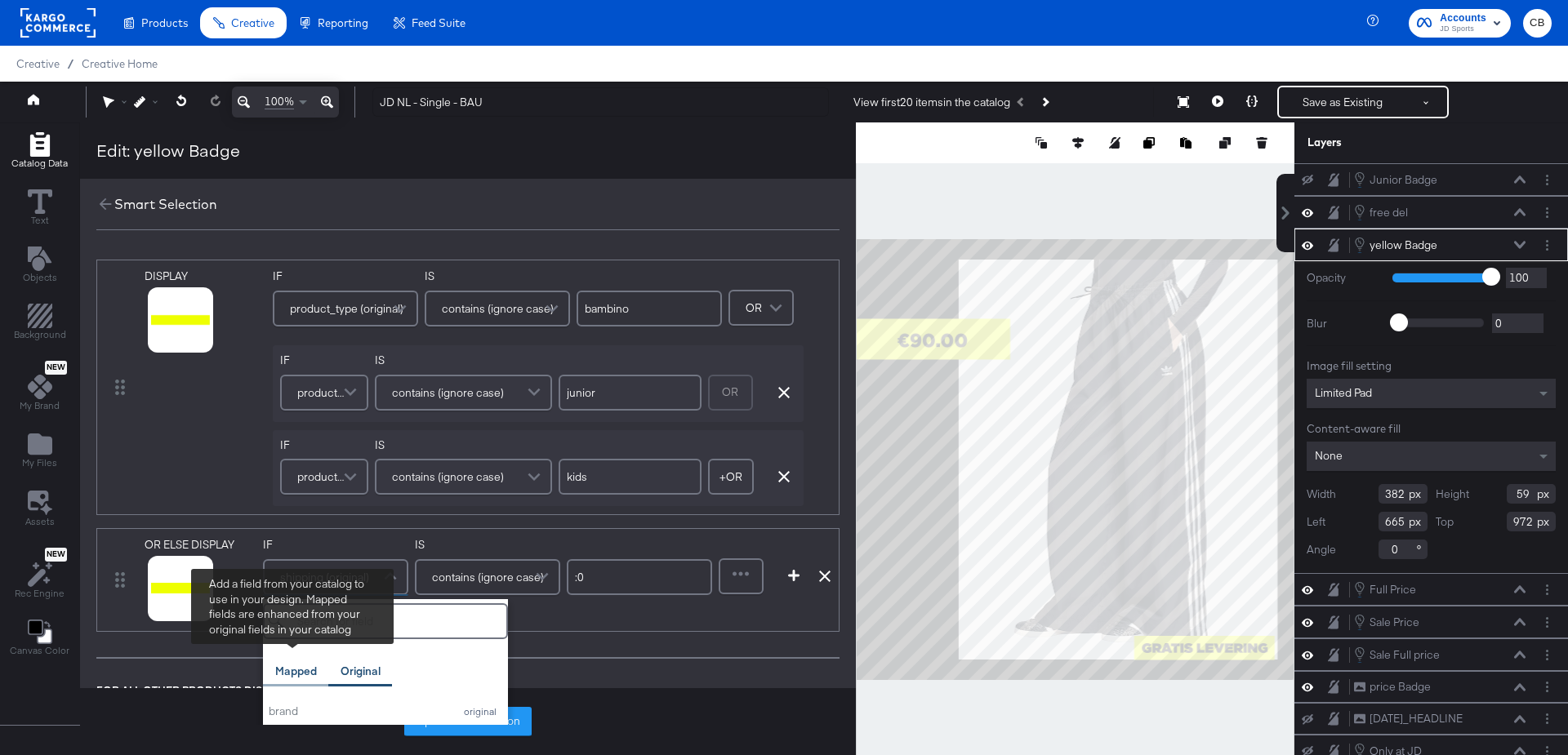
click at [302, 676] on div "Mapped" at bounding box center [296, 671] width 66 height 32
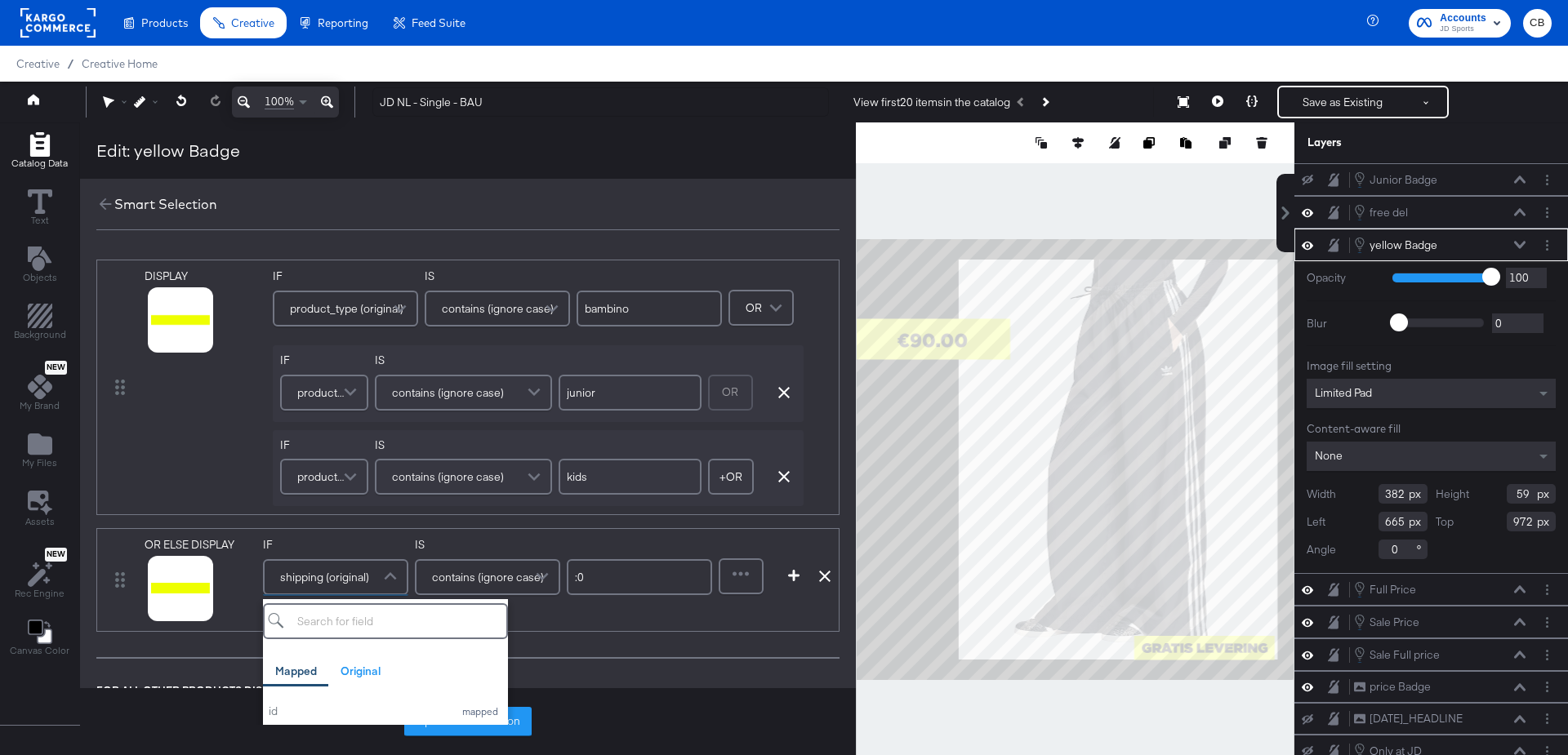
click at [371, 616] on input "search" at bounding box center [386, 622] width 245 height 36
type input "shipping"
click at [293, 711] on div "shipping" at bounding box center [357, 711] width 177 height 15
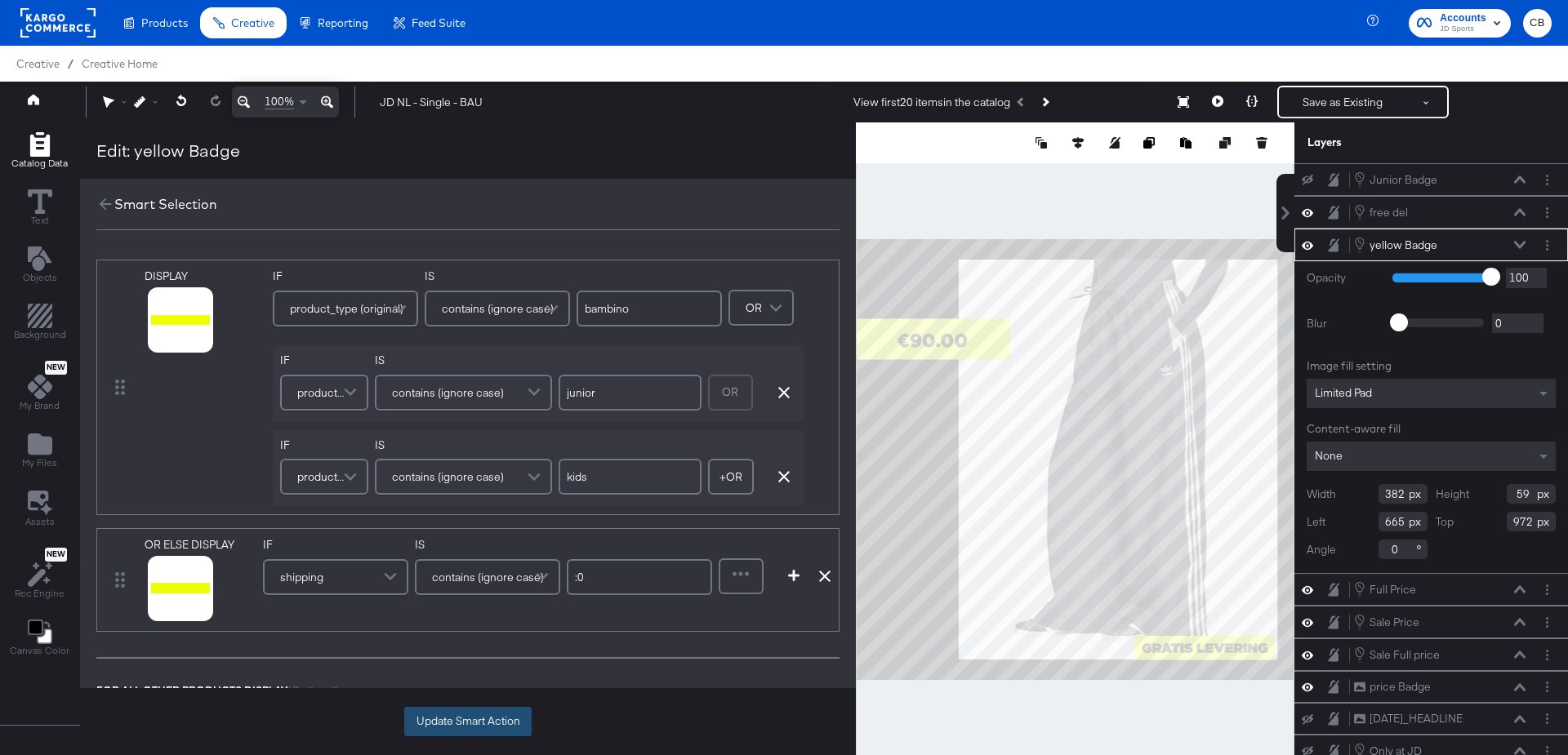
click at [444, 719] on button "Update Smart Action" at bounding box center [468, 722] width 127 height 30
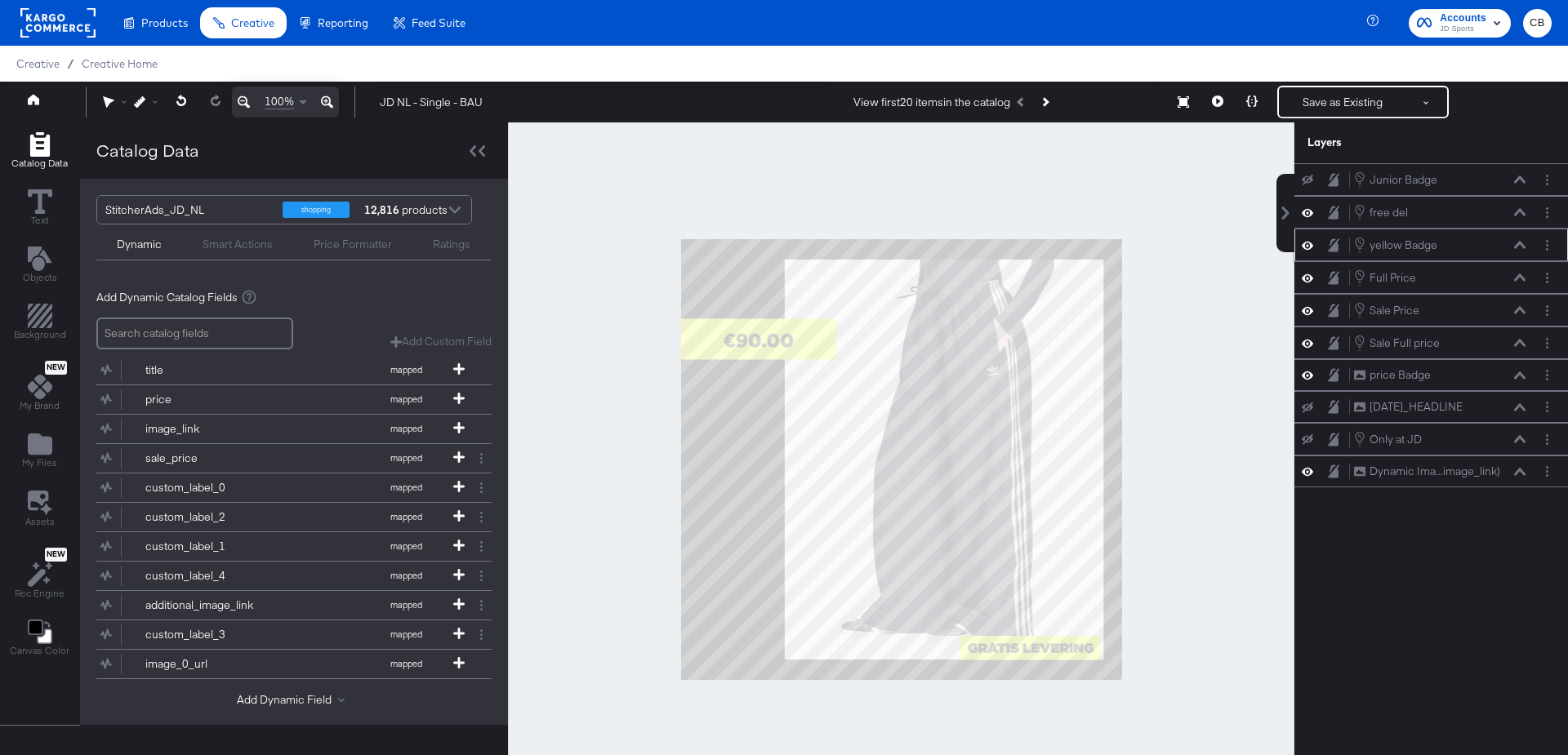
click at [1163, 451] on div at bounding box center [901, 459] width 787 height 675
click at [1218, 98] on icon at bounding box center [1217, 101] width 12 height 12
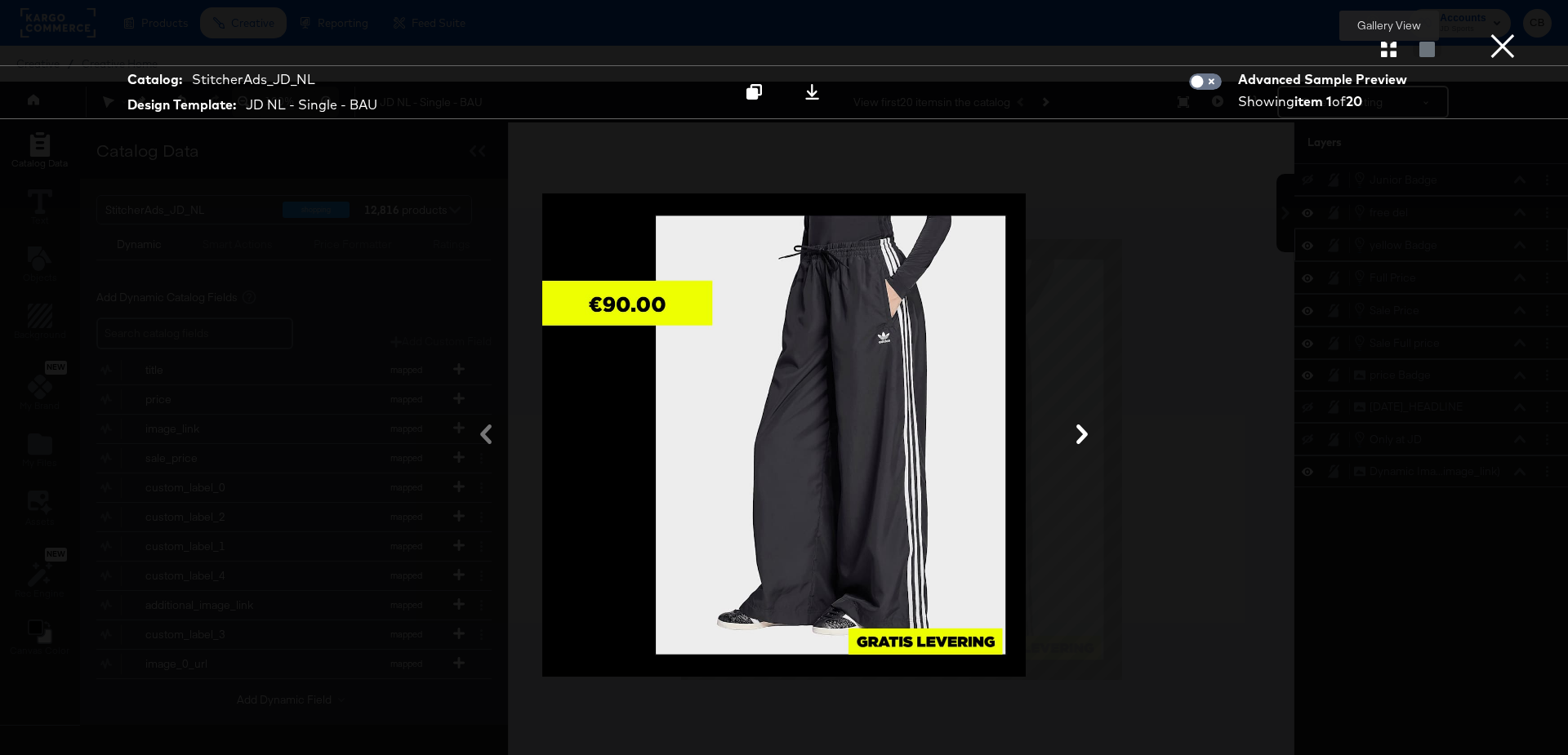
click at [1390, 45] on icon "button" at bounding box center [1389, 49] width 15 height 15
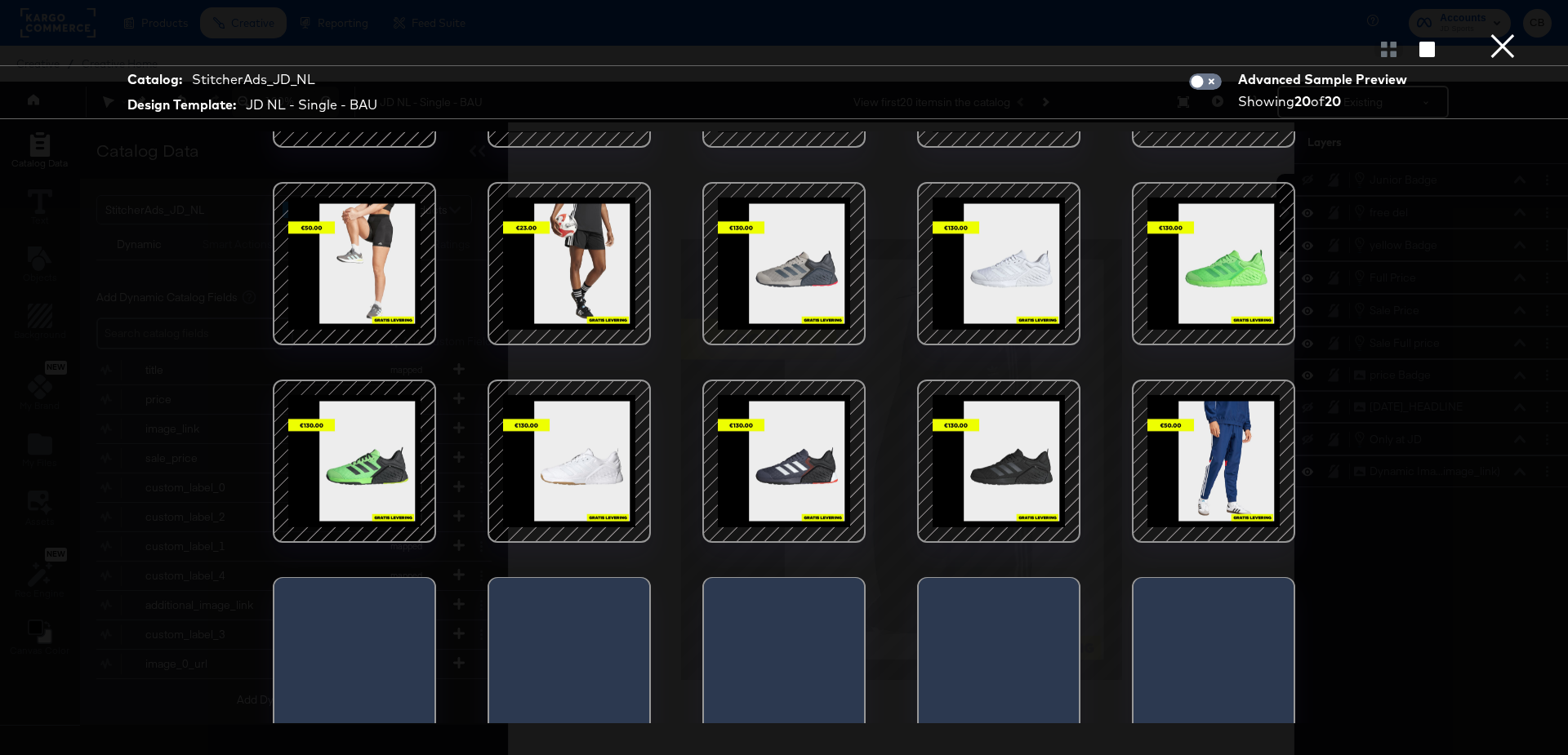
scroll to position [163, 0]
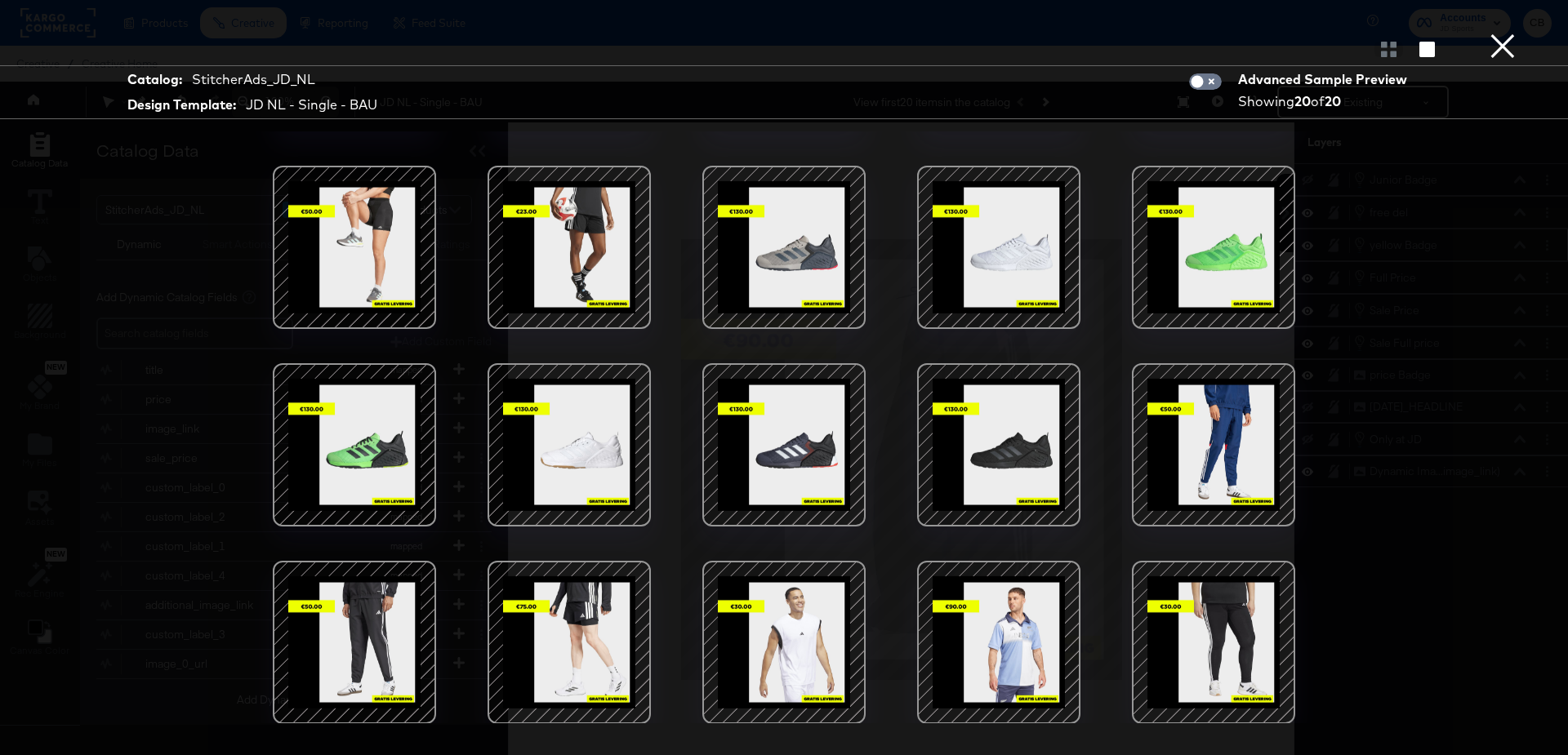
click at [1499, 32] on button "×" at bounding box center [1503, 16] width 32 height 32
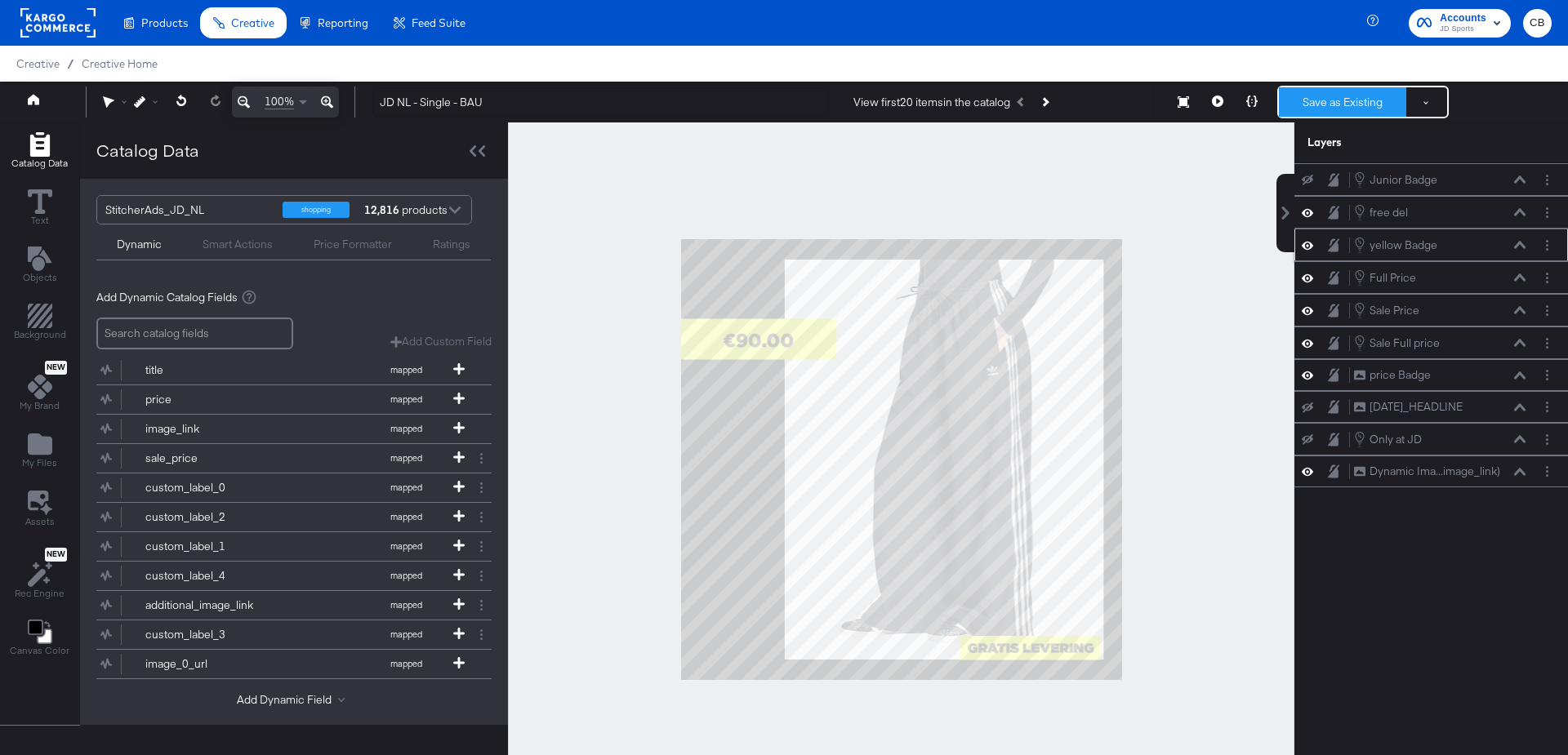
click at [1326, 105] on button "Save as Existing" at bounding box center [1342, 102] width 127 height 30
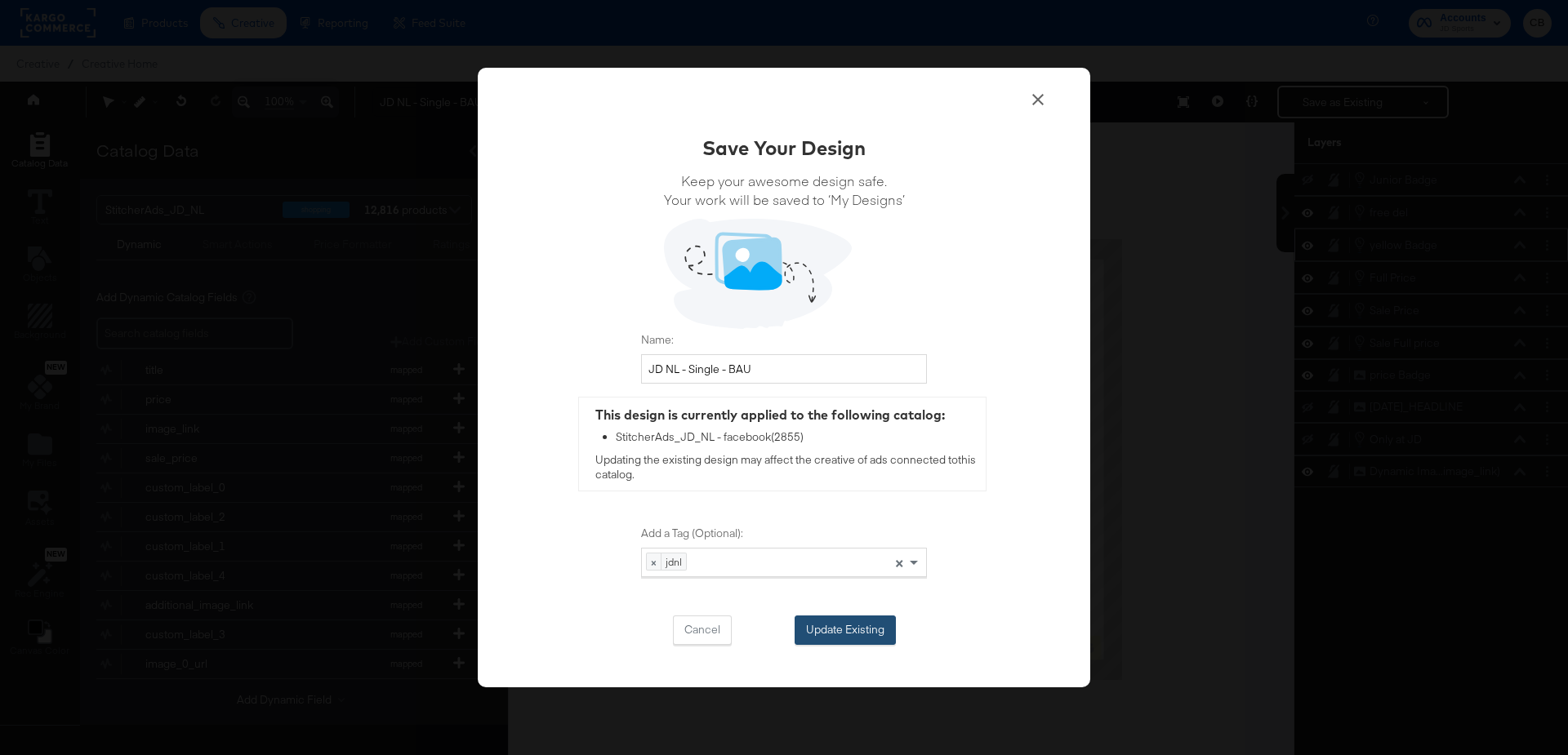
click at [825, 630] on button "Update Existing" at bounding box center [845, 630] width 101 height 30
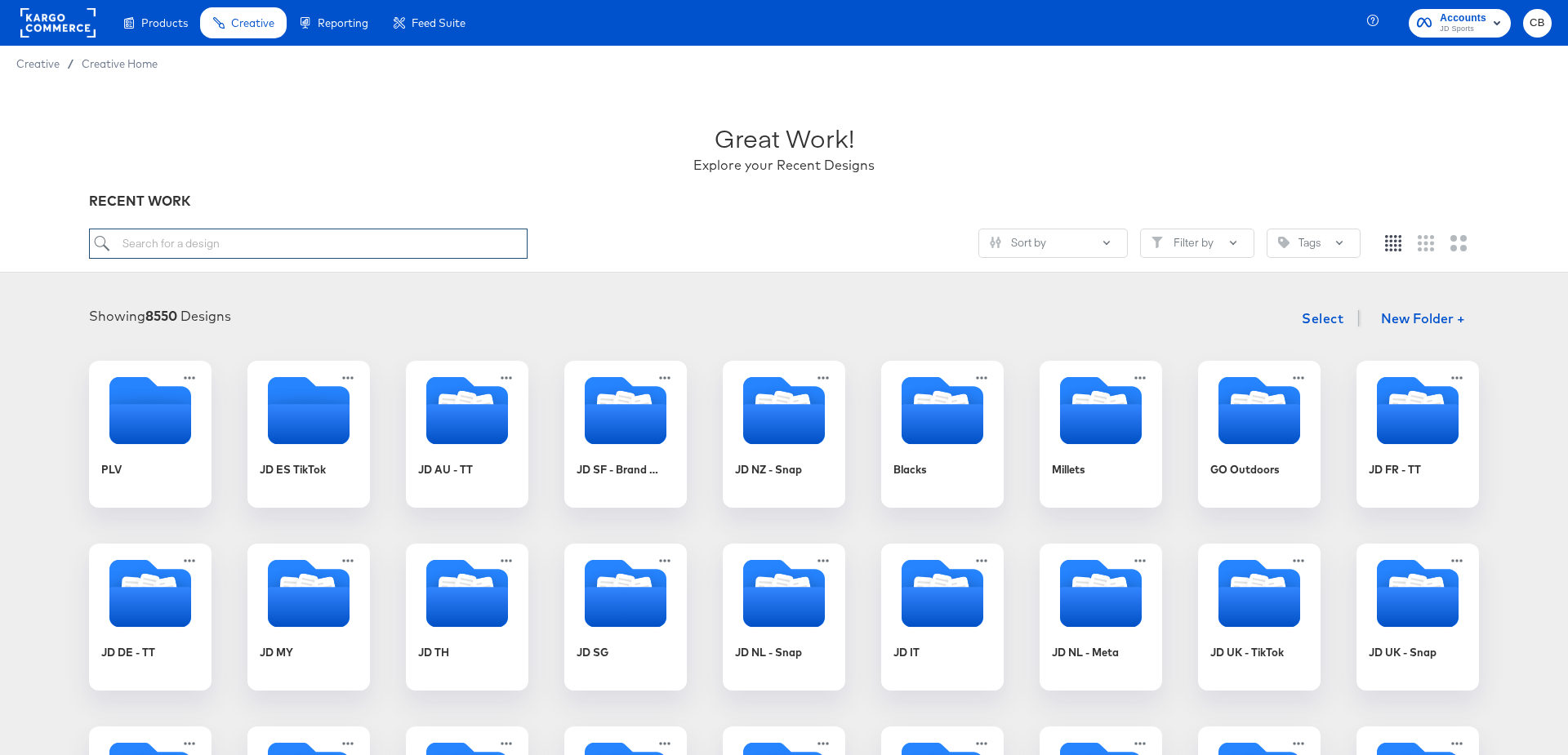
click at [245, 244] on input "search" at bounding box center [308, 244] width 439 height 31
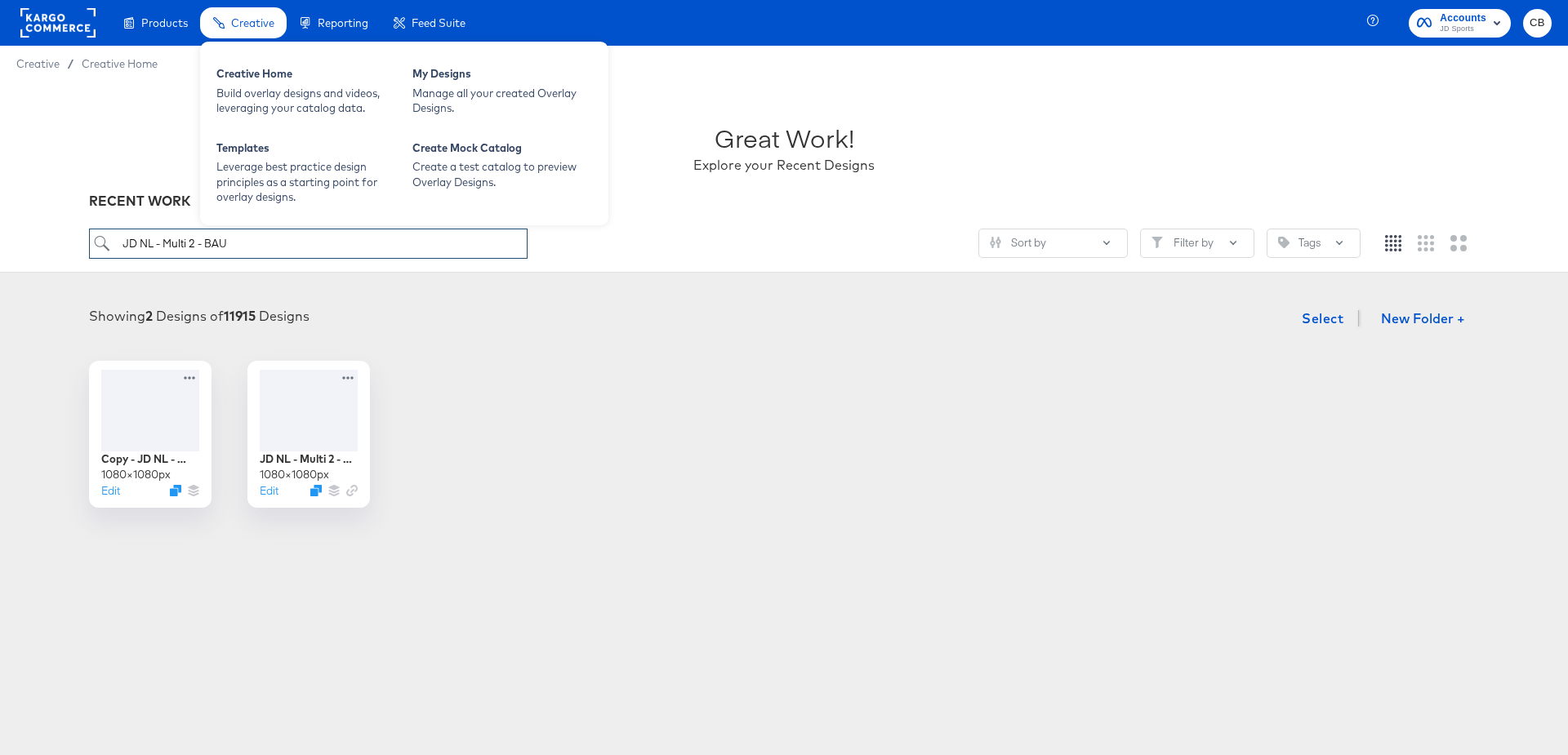
type input "JD NL - Multi 2 - BAU"
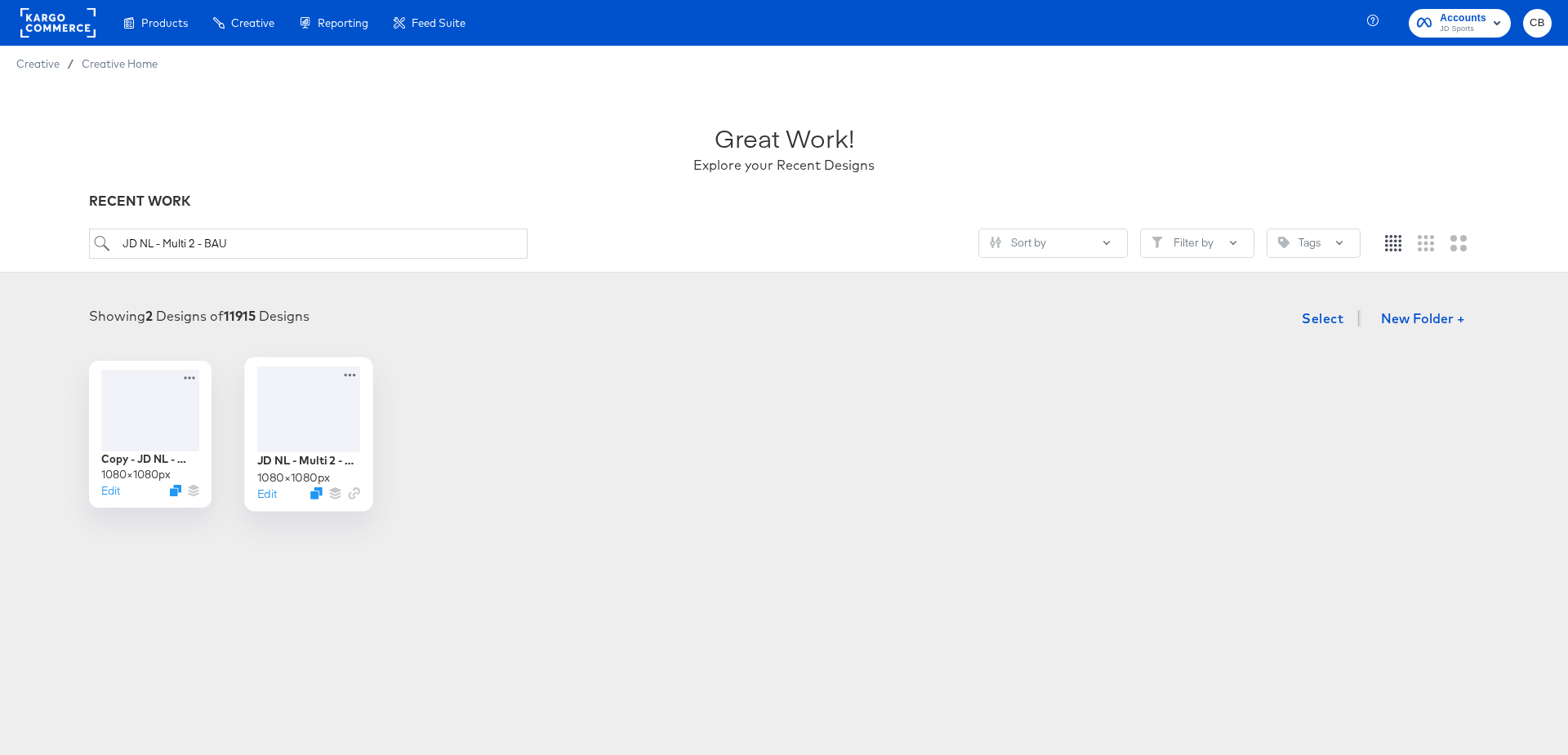
click at [316, 408] on div at bounding box center [308, 409] width 103 height 86
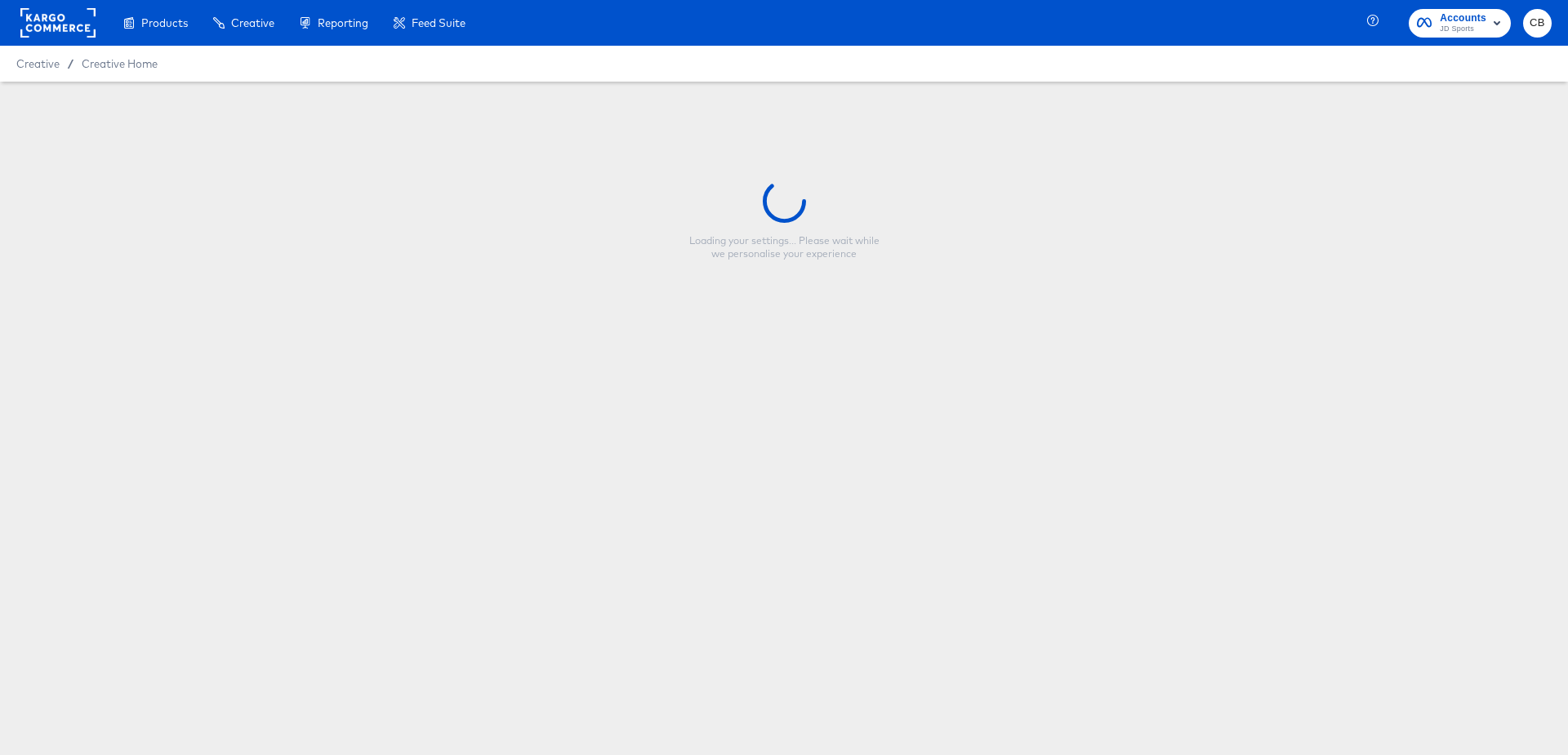
type input "JD NL - Multi 2 - BAU - All"
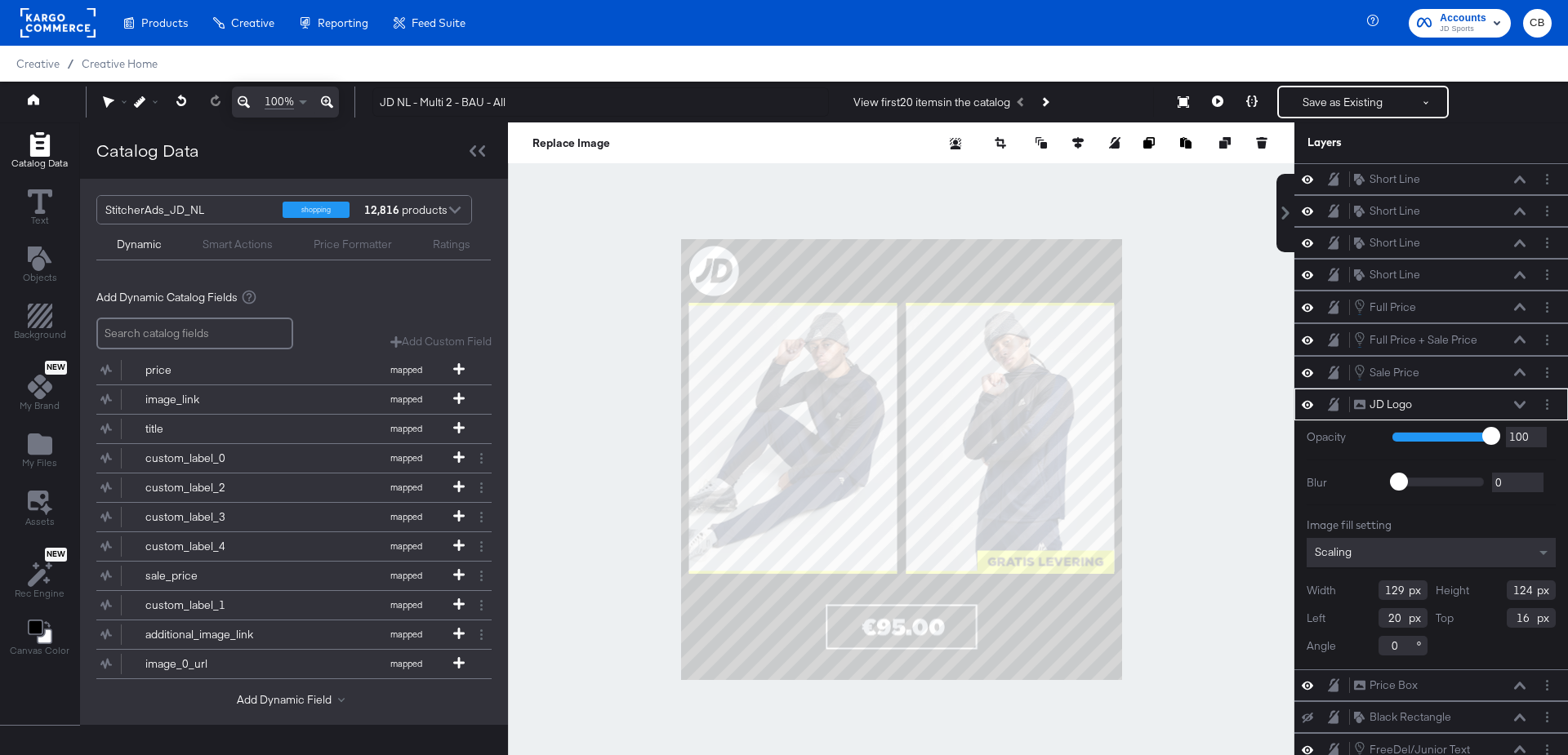
click at [1206, 473] on div at bounding box center [901, 459] width 787 height 675
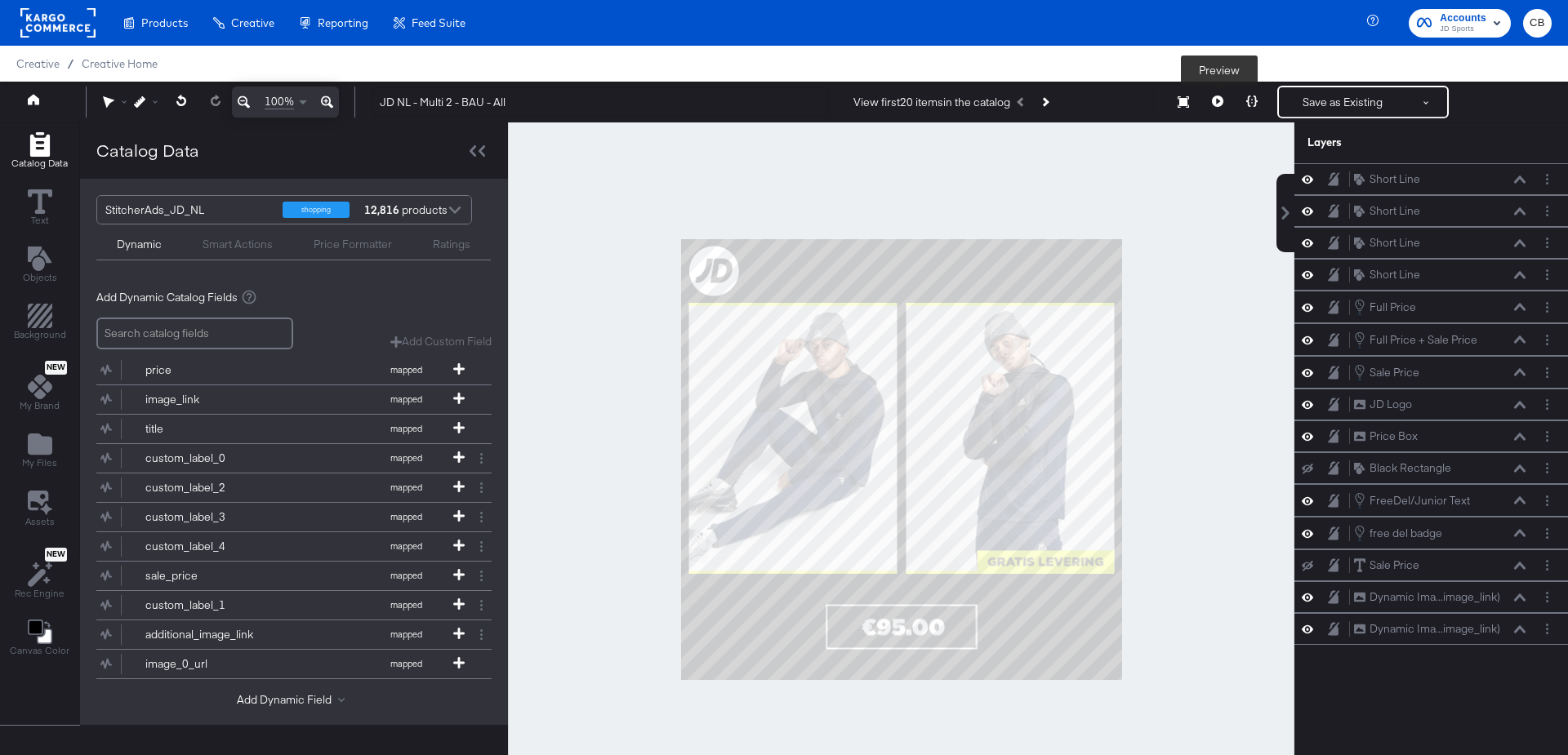
click at [1217, 100] on icon at bounding box center [1217, 101] width 12 height 12
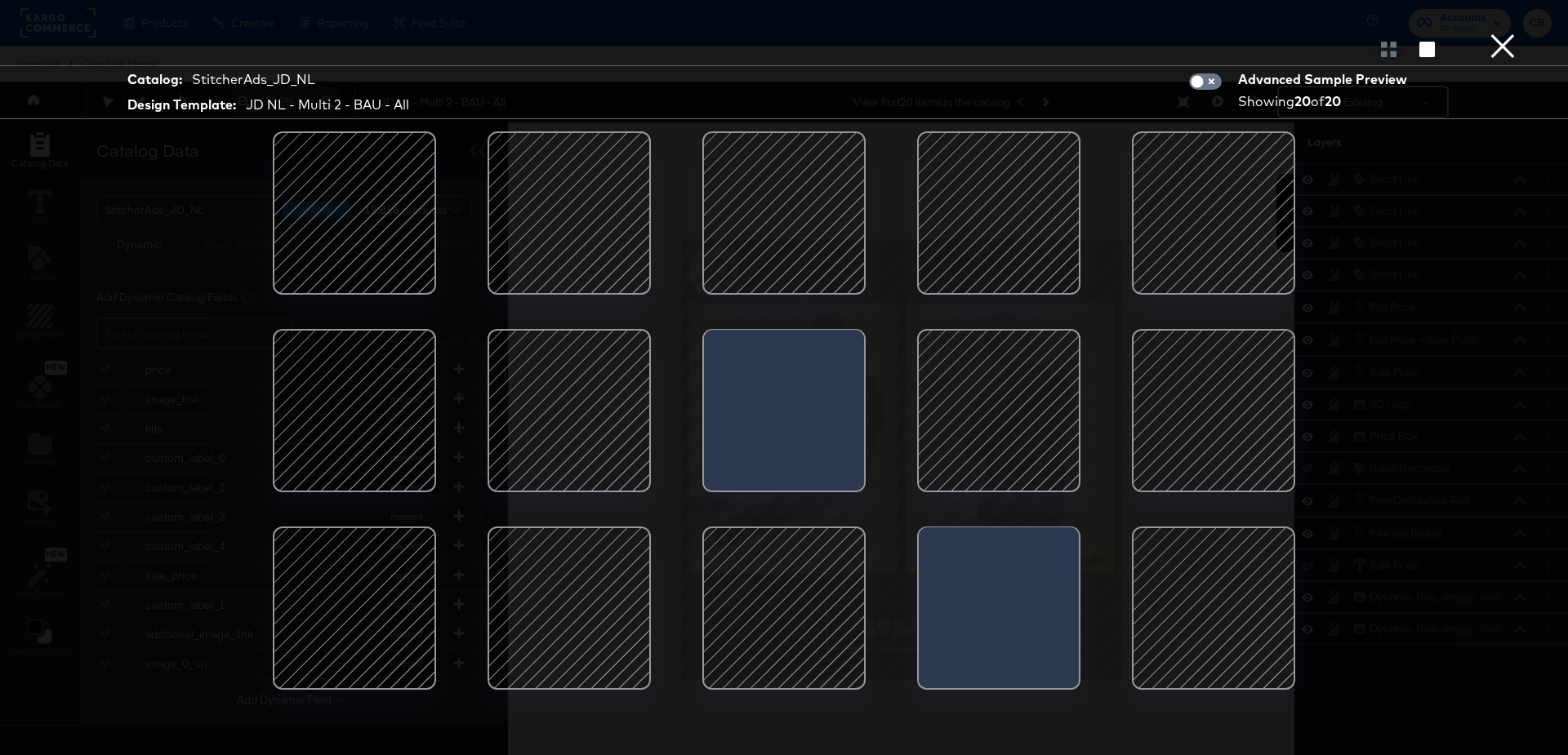
click at [1504, 32] on button "×" at bounding box center [1503, 16] width 32 height 32
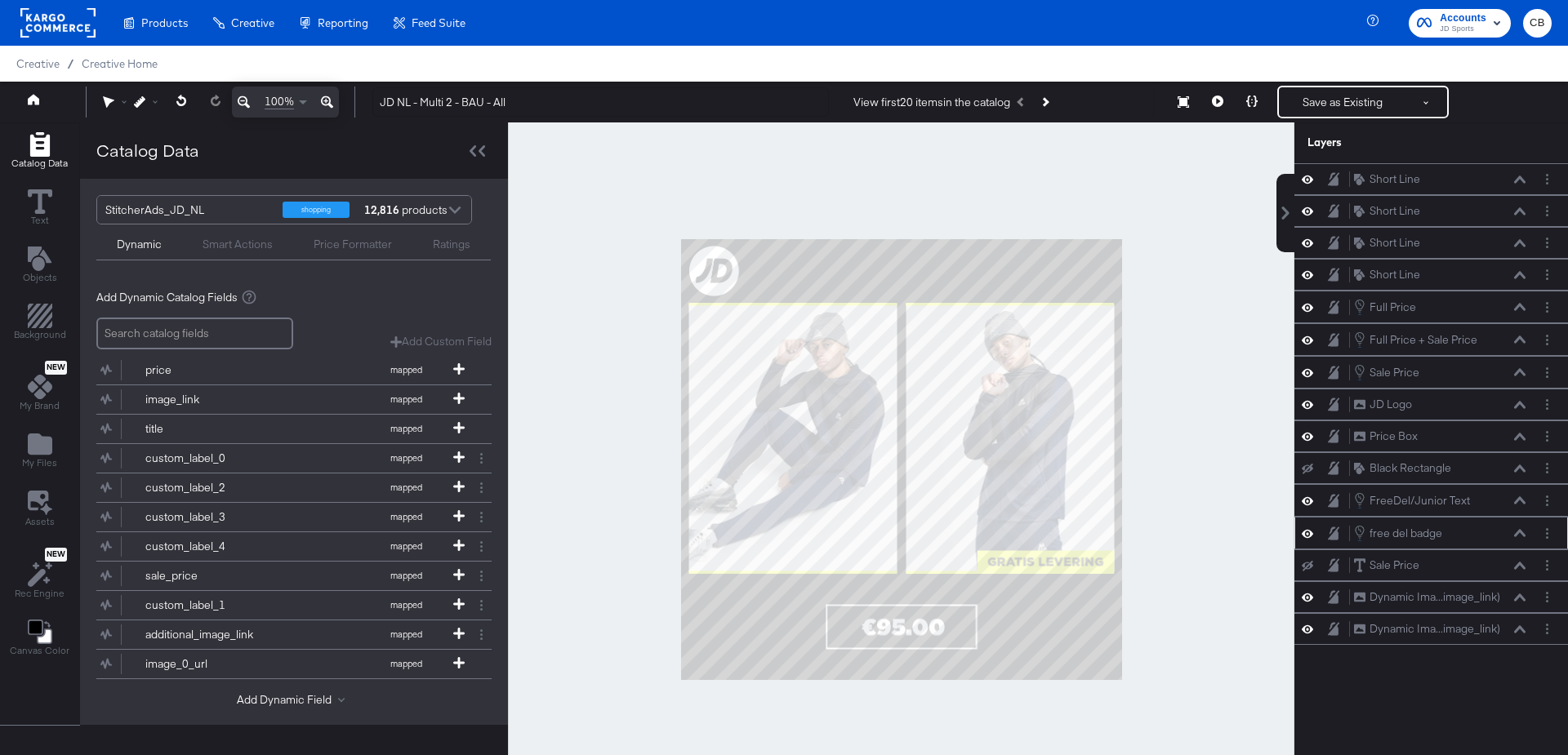
click at [1520, 529] on icon at bounding box center [1519, 532] width 12 height 8
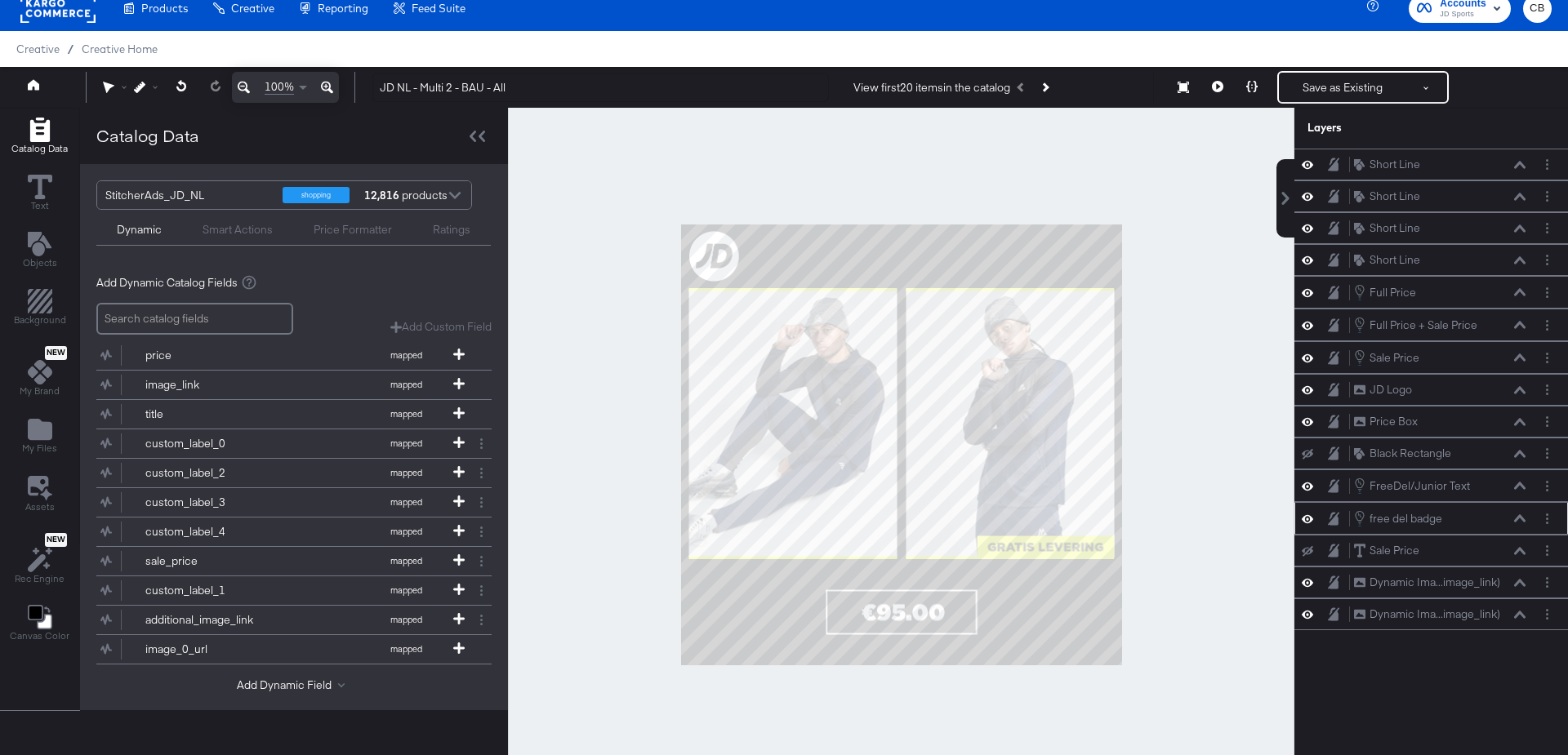
scroll to position [17, 0]
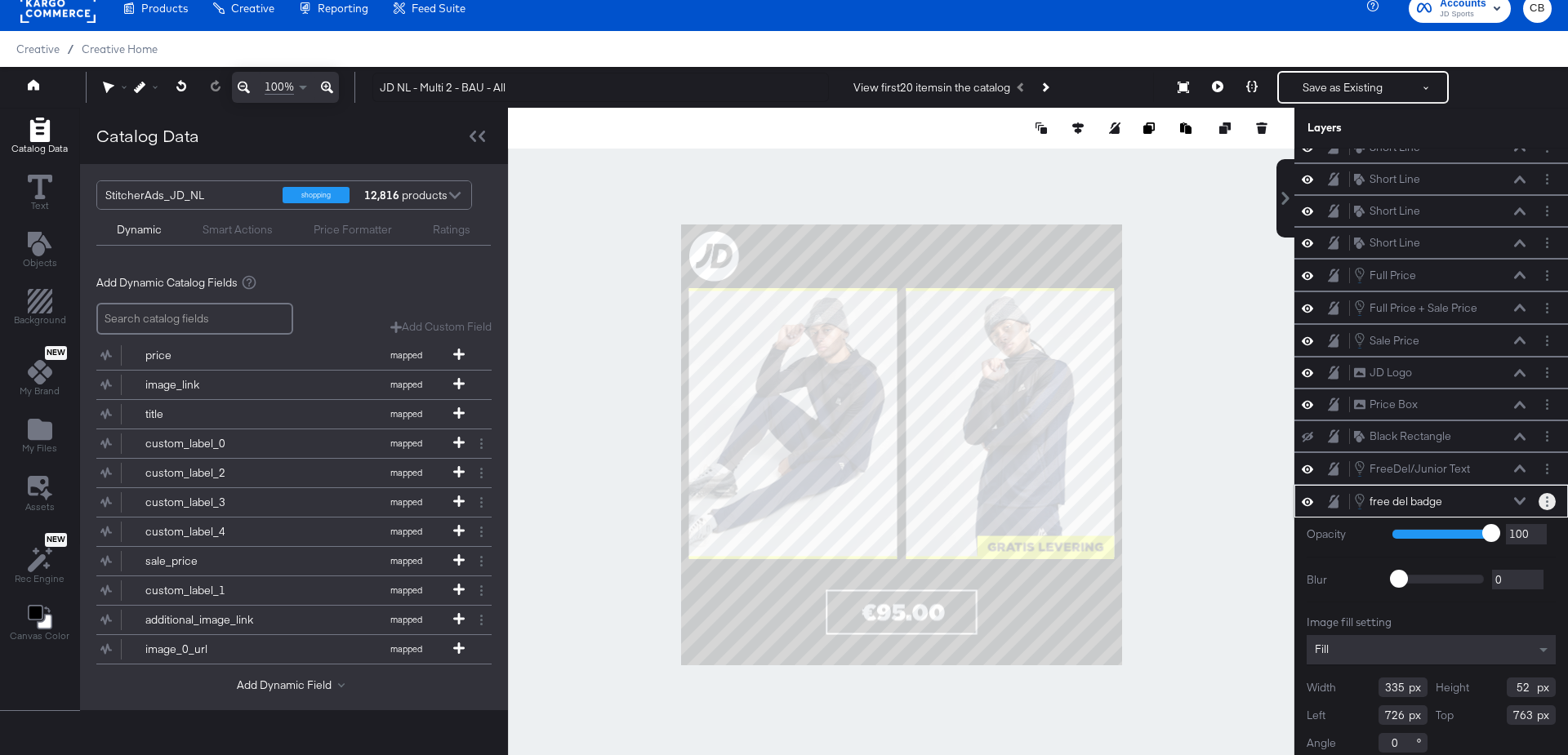
click at [1548, 493] on button "Layer Options" at bounding box center [1547, 501] width 17 height 17
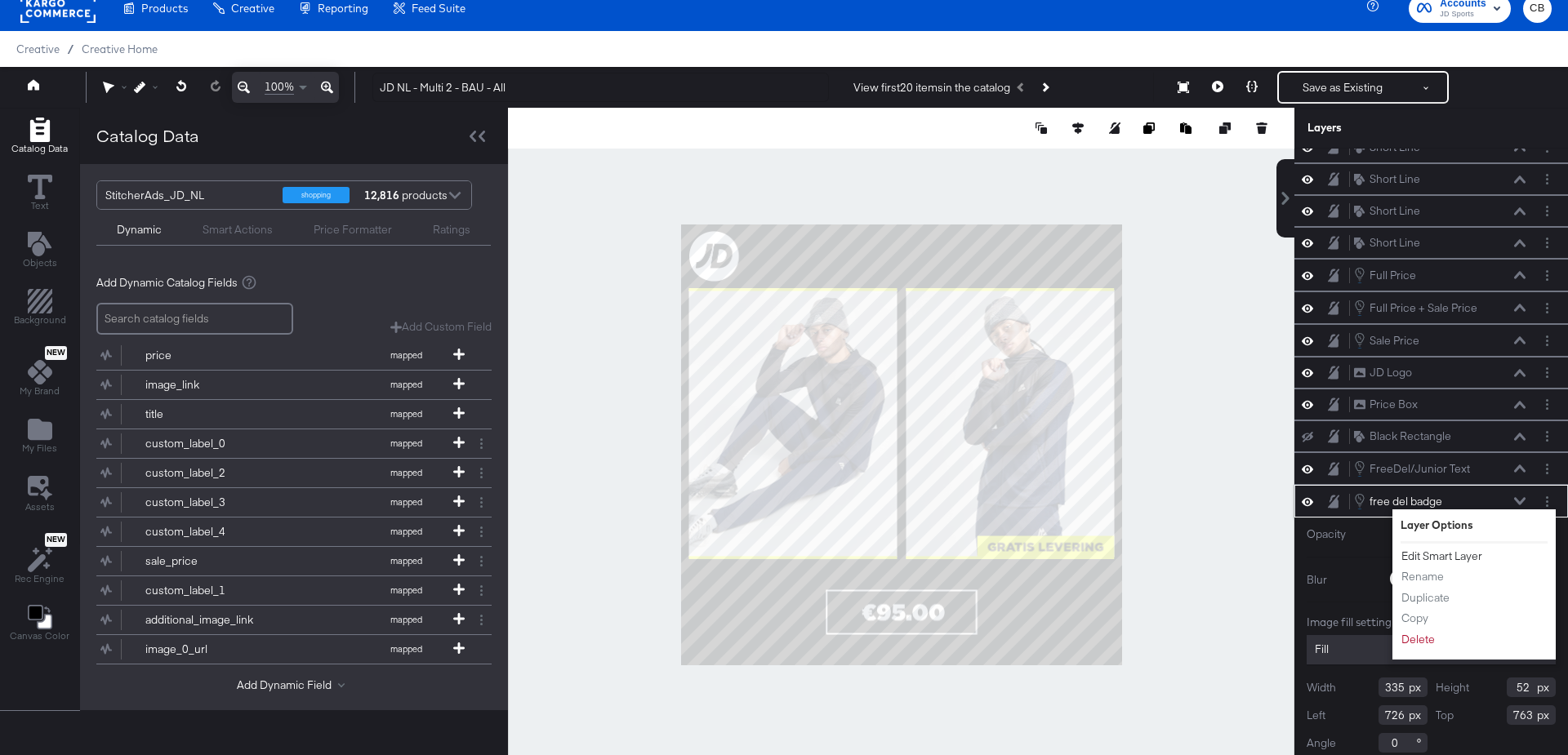
click at [1452, 548] on button "Edit Smart Layer" at bounding box center [1442, 556] width 83 height 17
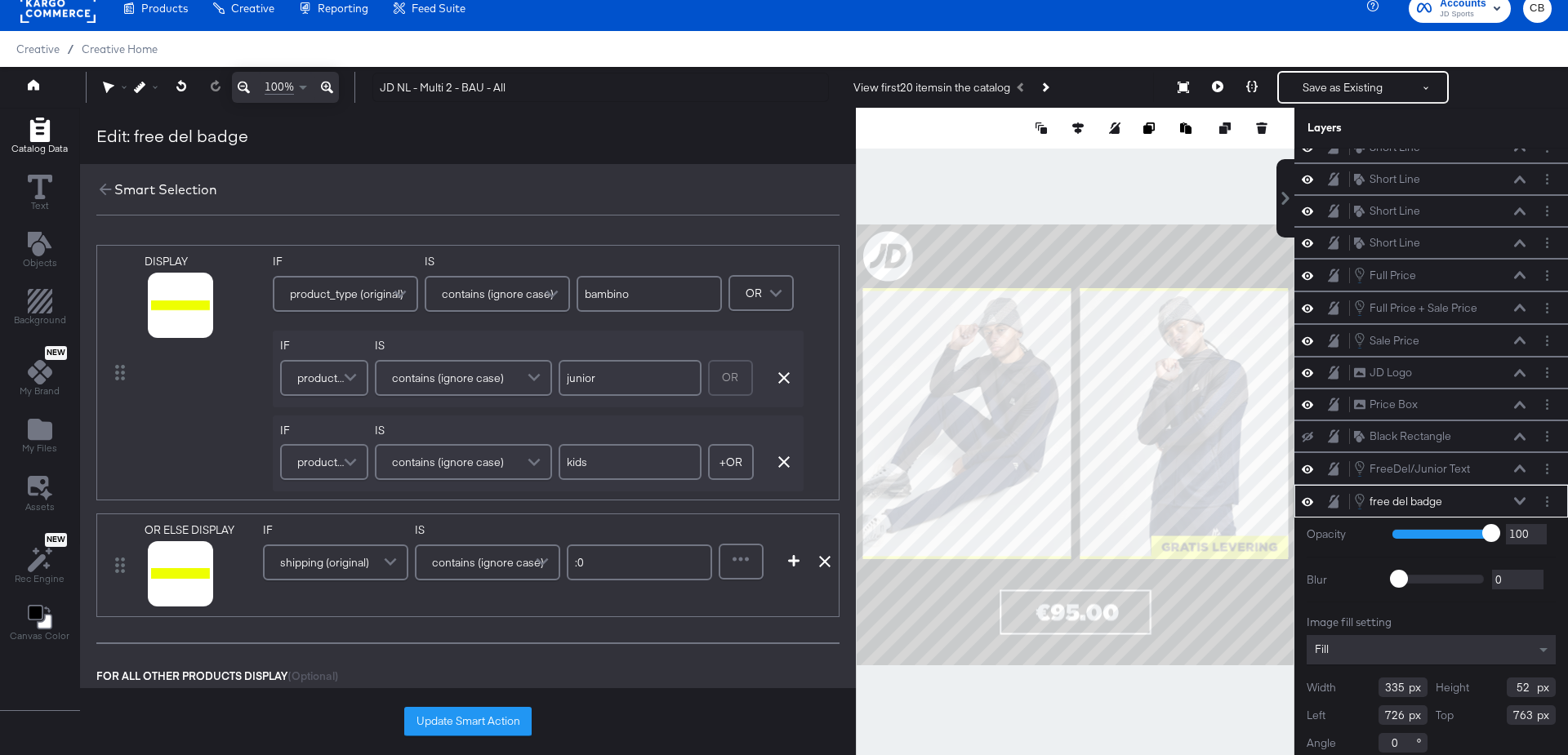
click at [378, 565] on span at bounding box center [393, 562] width 29 height 32
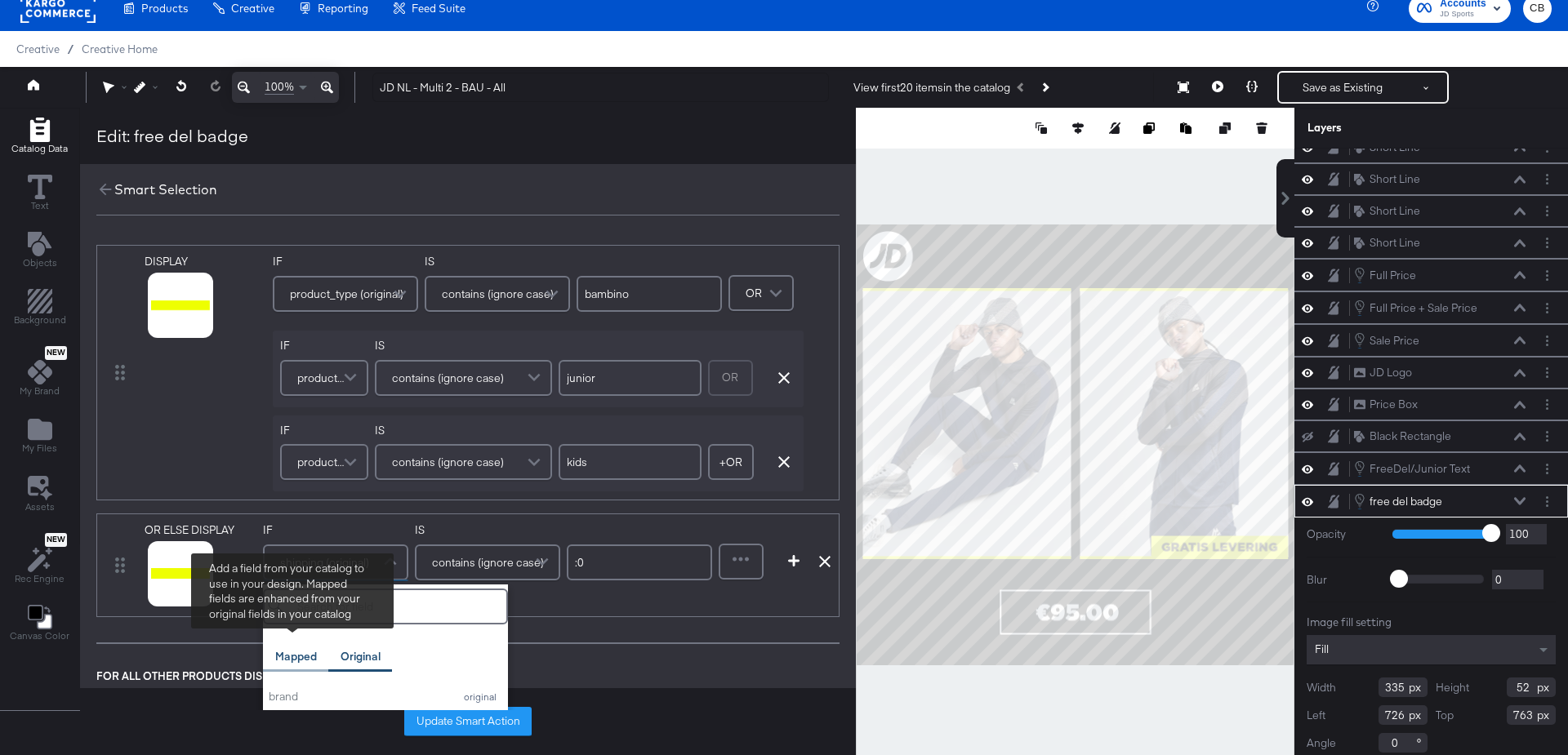
click at [291, 650] on div "Mapped" at bounding box center [296, 657] width 41 height 15
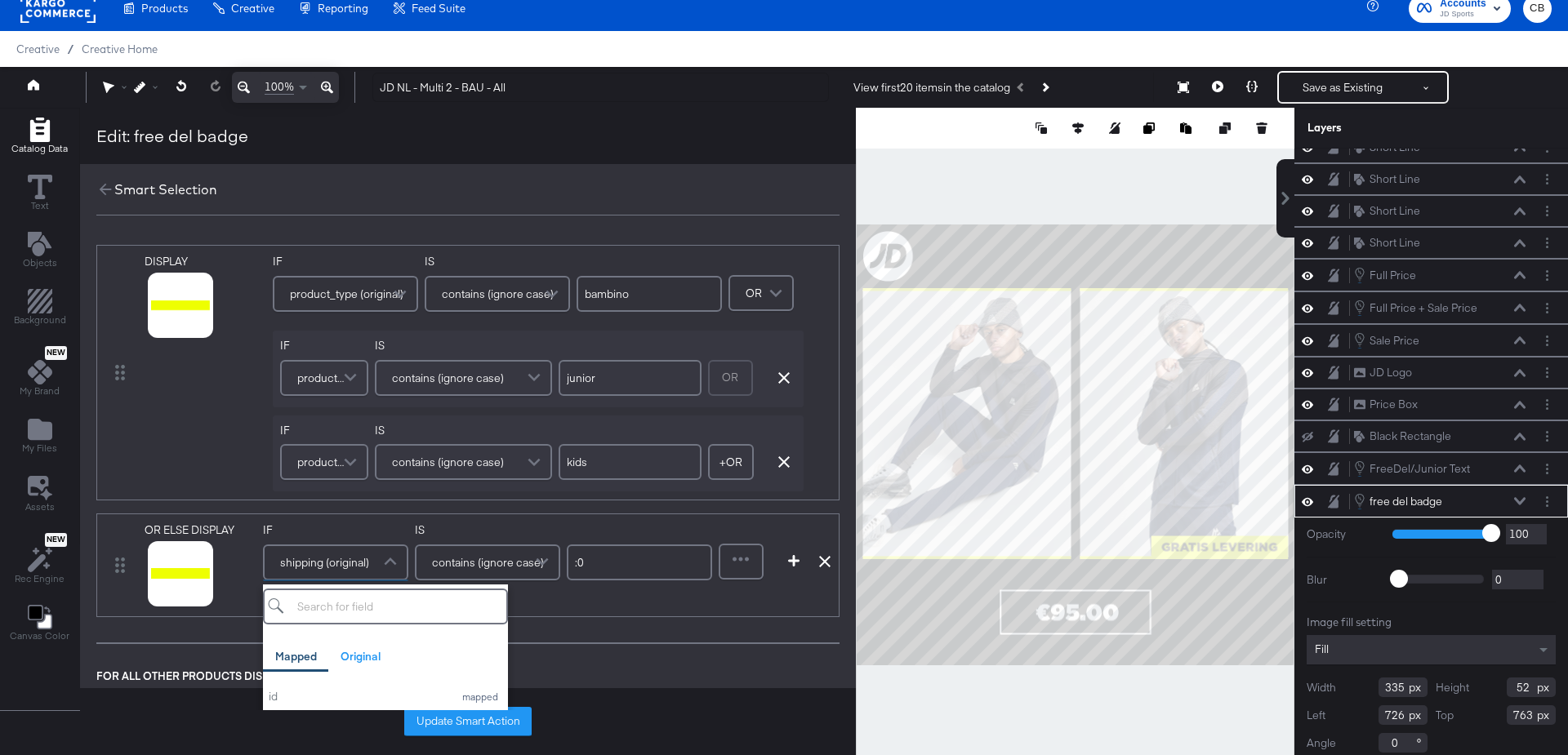
click at [329, 612] on input "search" at bounding box center [386, 606] width 245 height 36
type input "shipping"
click at [305, 687] on button "shipping mapped" at bounding box center [386, 697] width 245 height 27
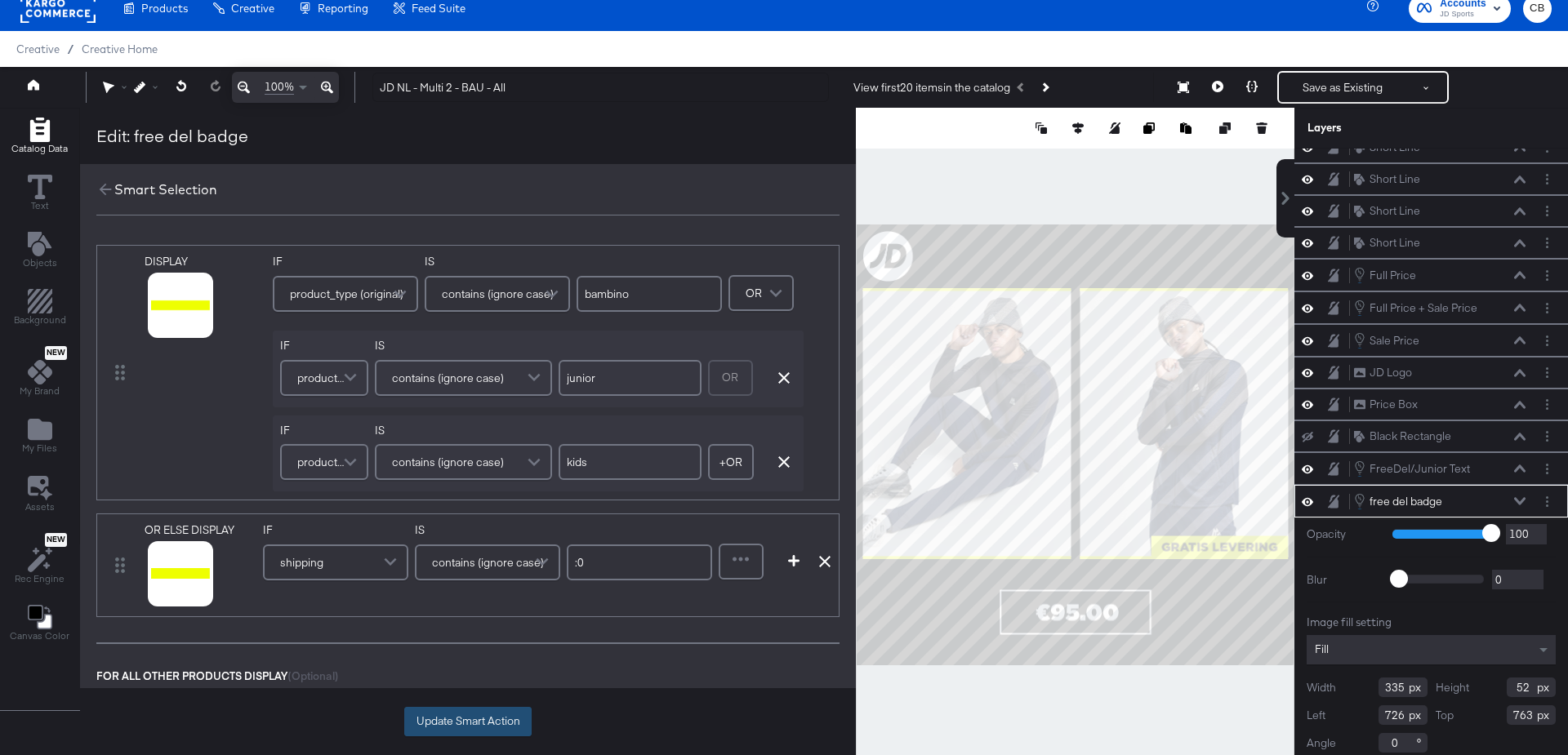
click at [442, 722] on button "Update Smart Action" at bounding box center [468, 722] width 127 height 30
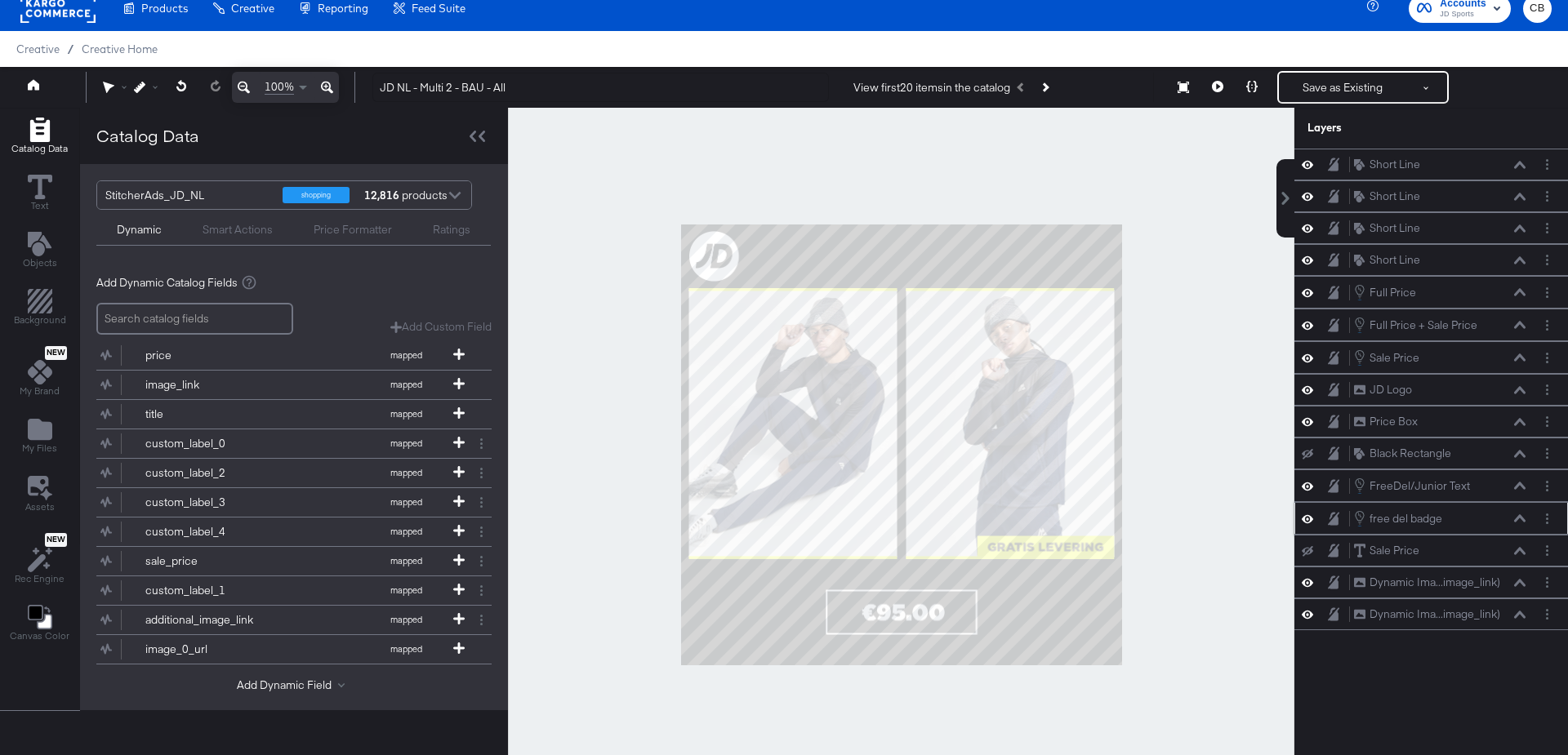
scroll to position [0, 0]
click at [1225, 87] on button at bounding box center [1217, 87] width 34 height 32
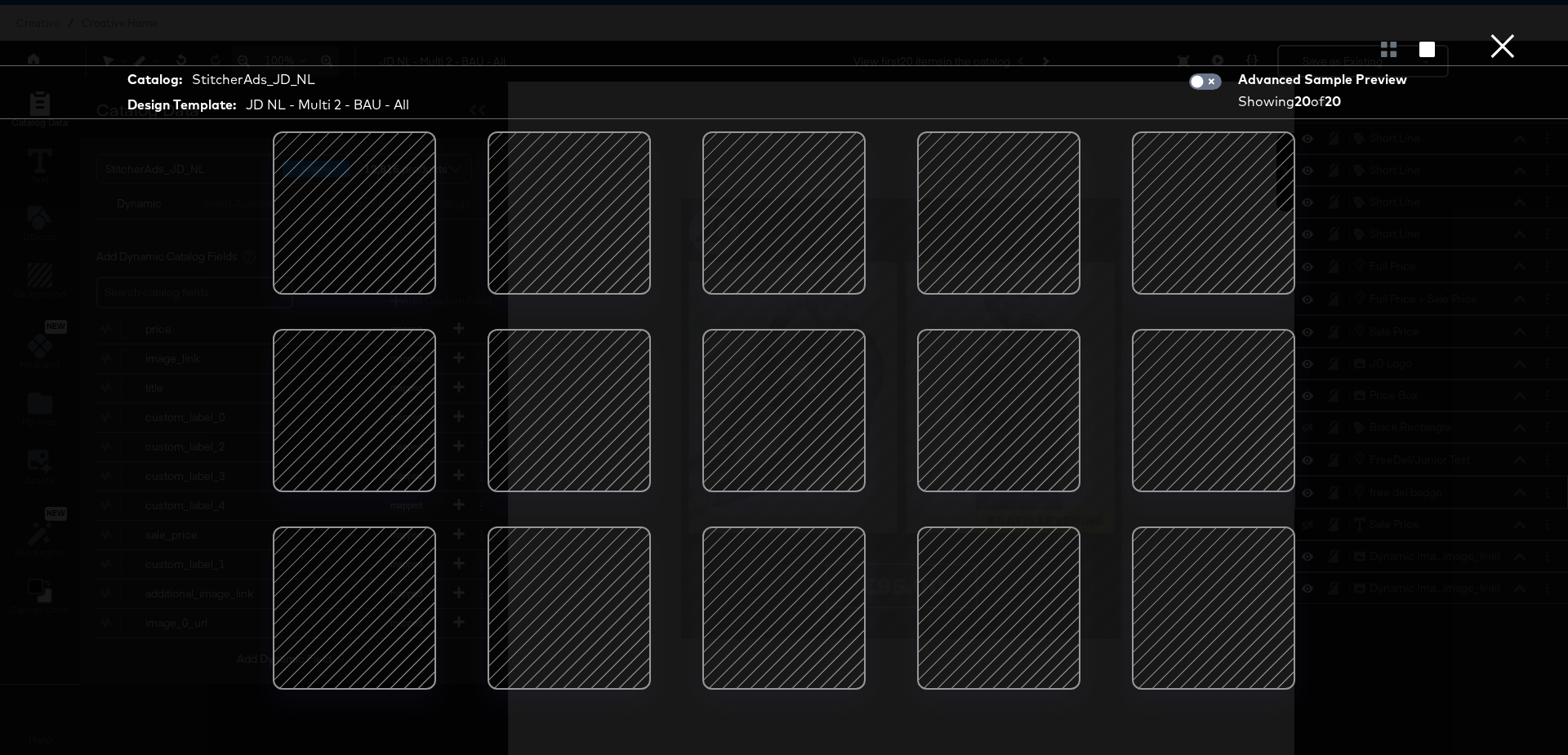
scroll to position [163, 0]
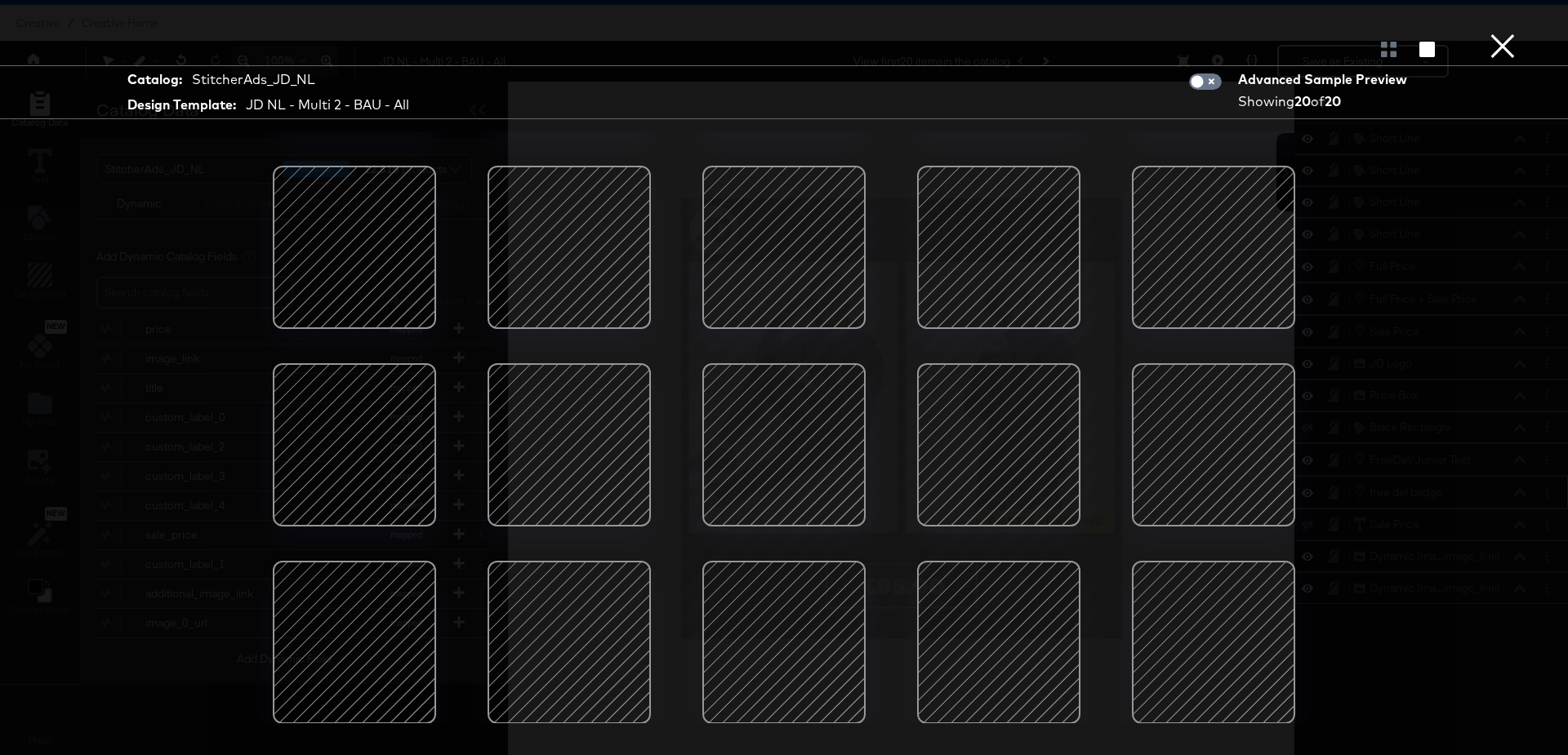
click at [1509, 32] on button "×" at bounding box center [1503, 16] width 32 height 32
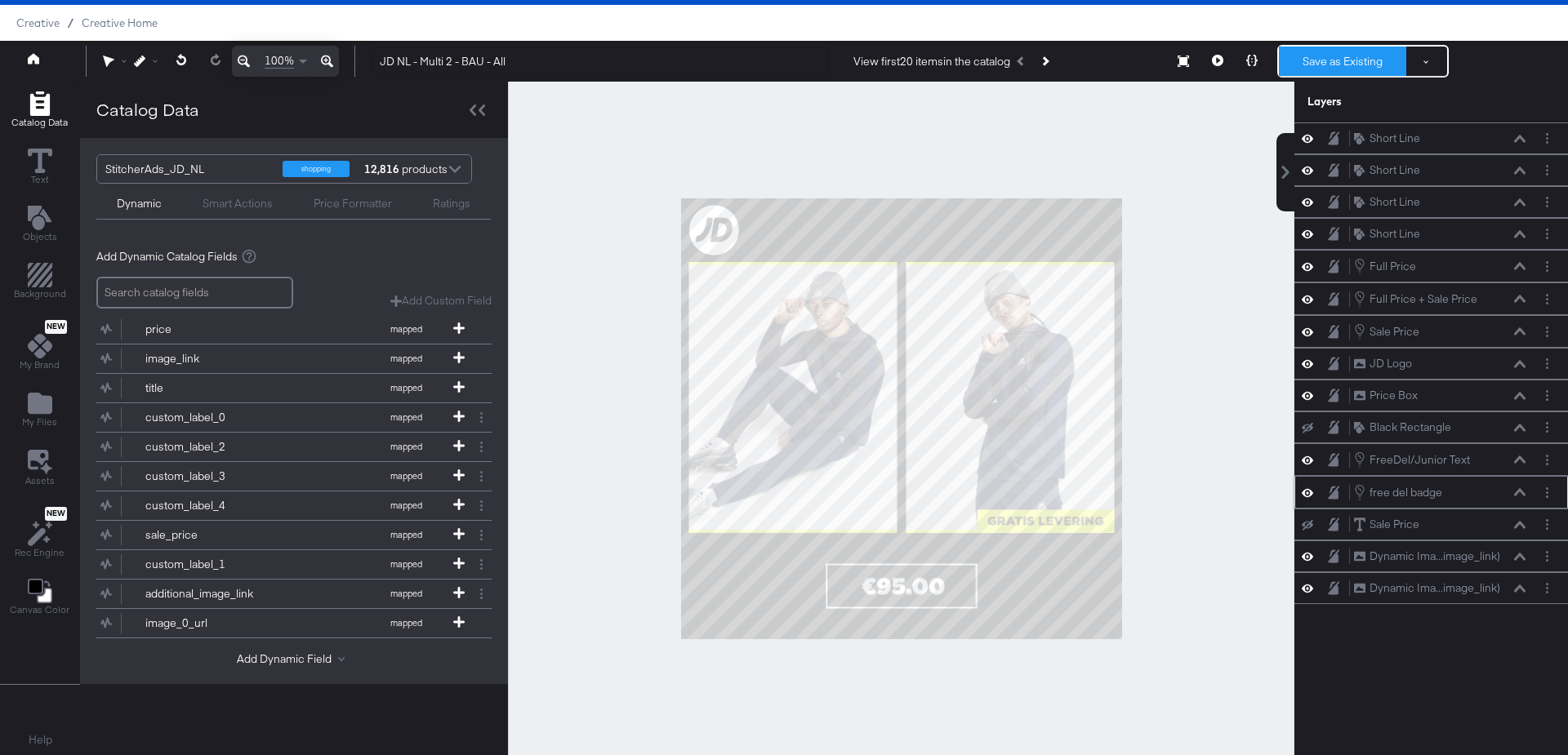
click at [1336, 60] on button "Save as Existing" at bounding box center [1342, 61] width 127 height 30
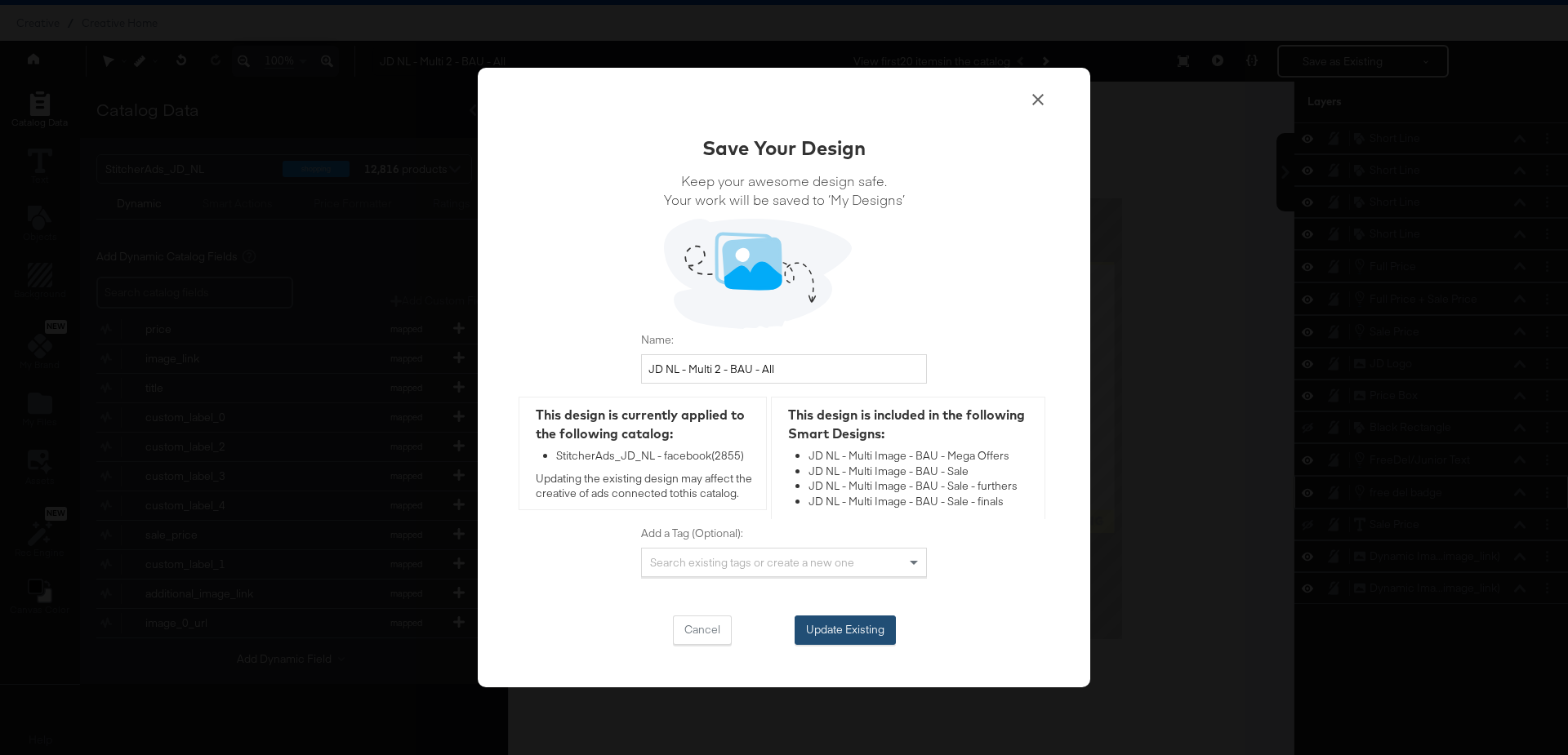
click at [840, 630] on button "Update Existing" at bounding box center [845, 630] width 101 height 30
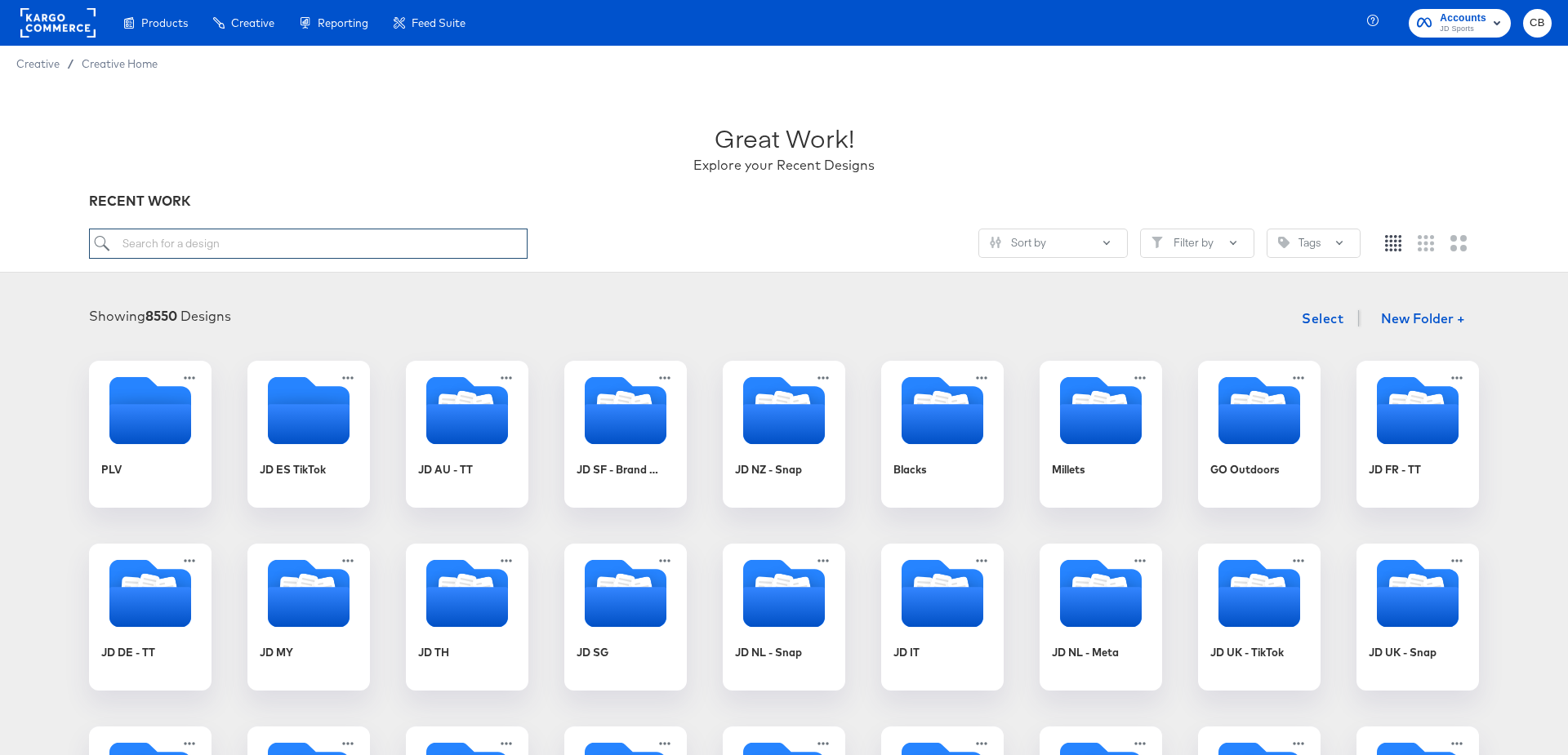
click at [222, 245] on input "search" at bounding box center [308, 244] width 439 height 31
paste input "JD NL - MULTI 3 - BAU"
type input "JD NL - MULTI 3 - BAU"
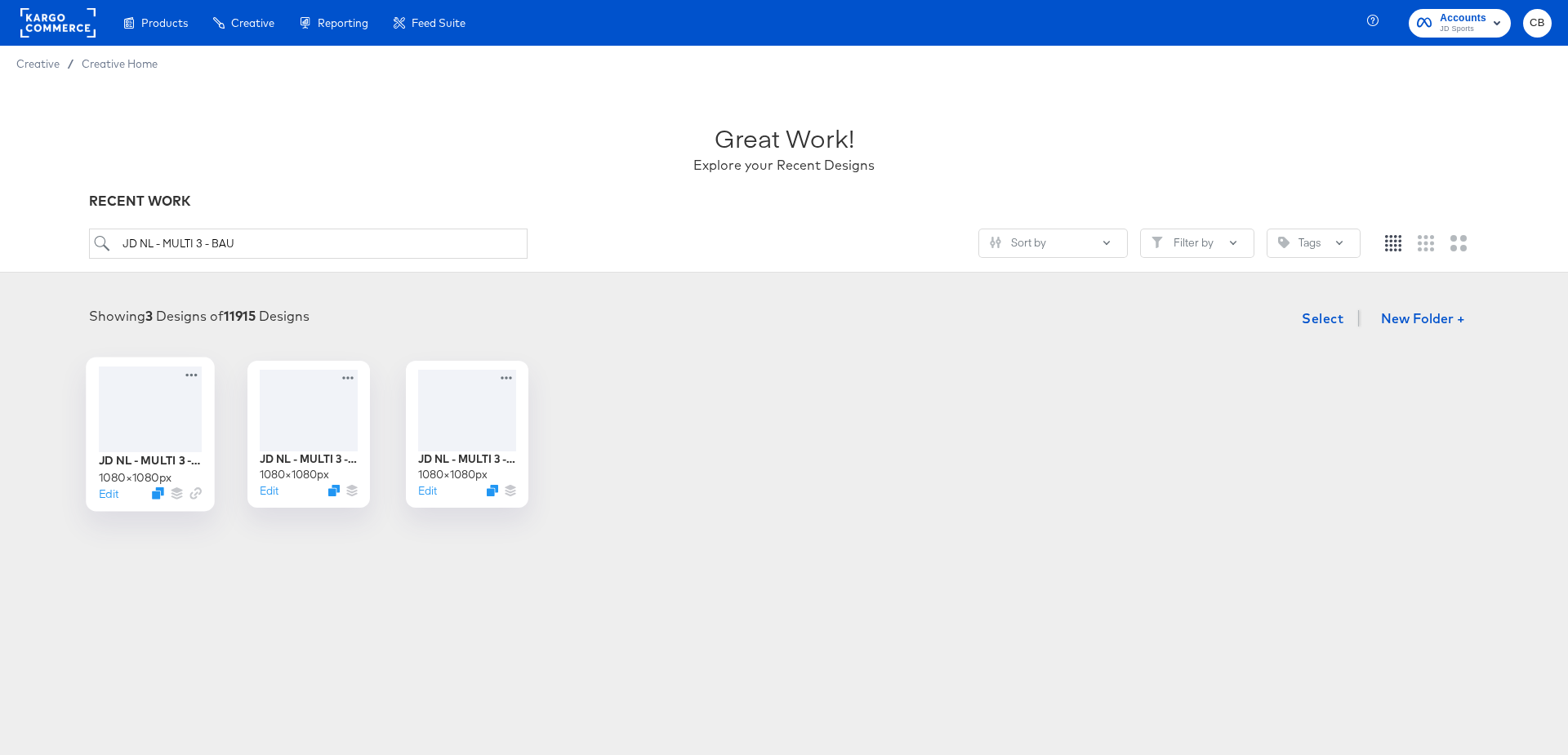
click at [183, 399] on div at bounding box center [150, 409] width 103 height 86
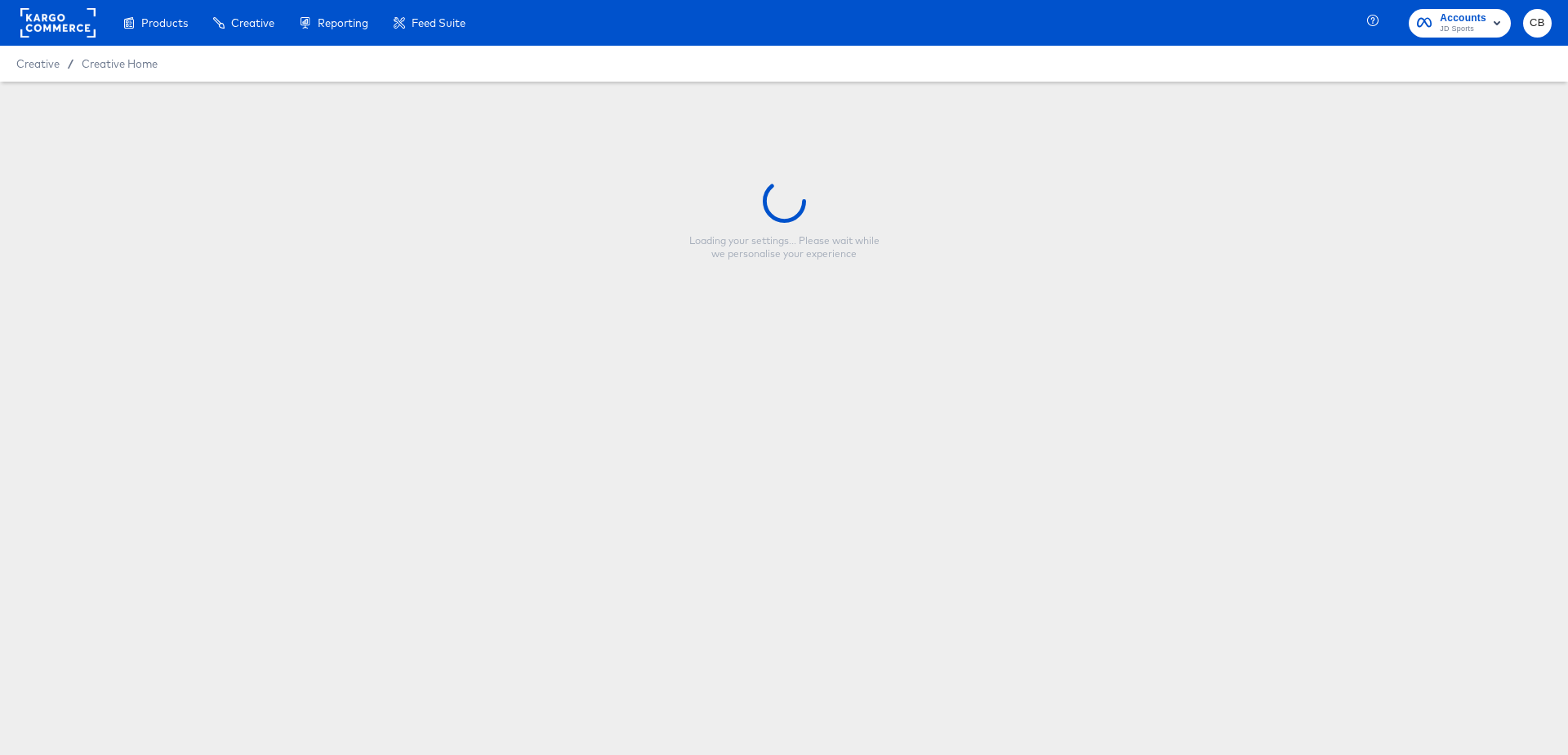
type input "JD NL - MULTI 3 - BAU"
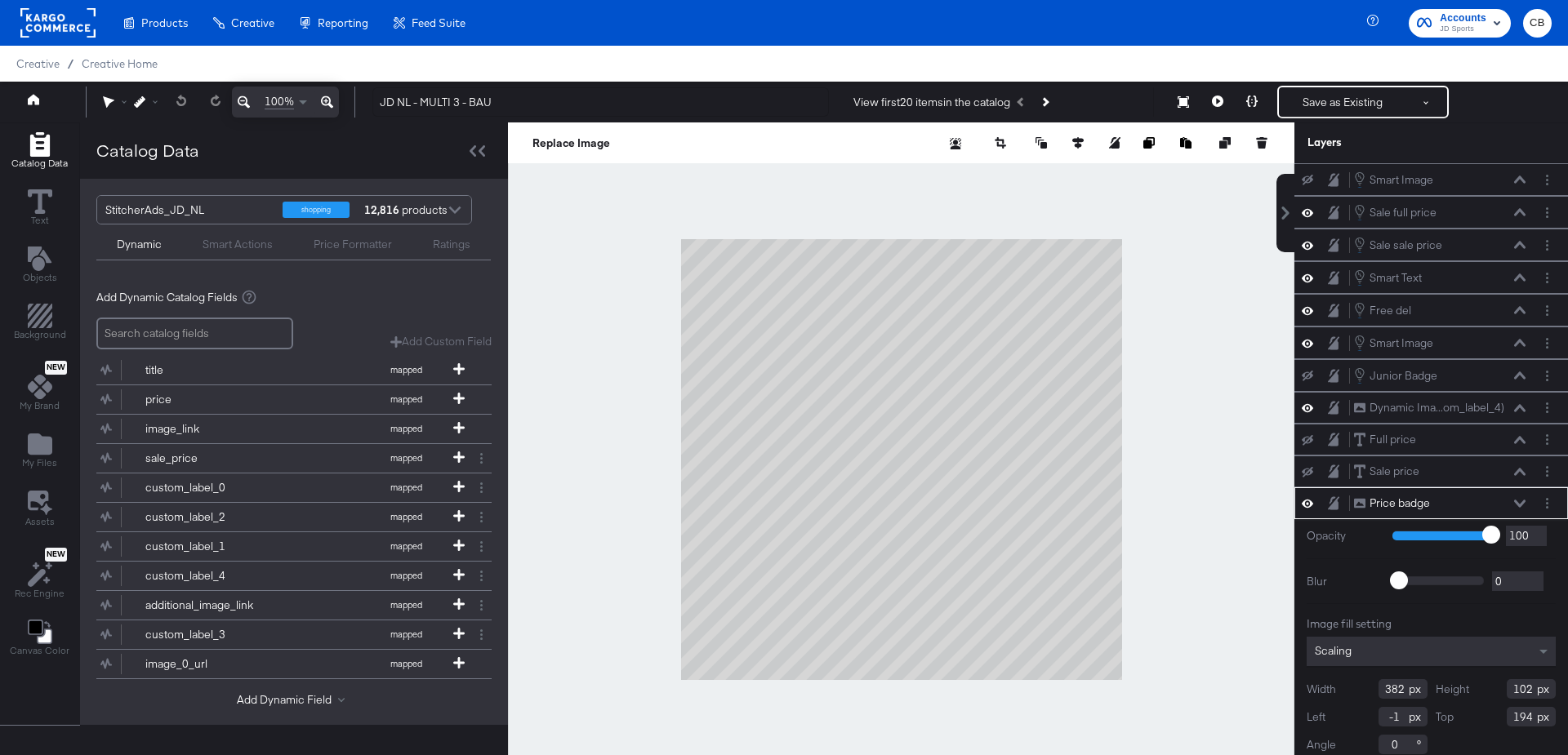
scroll to position [2, 0]
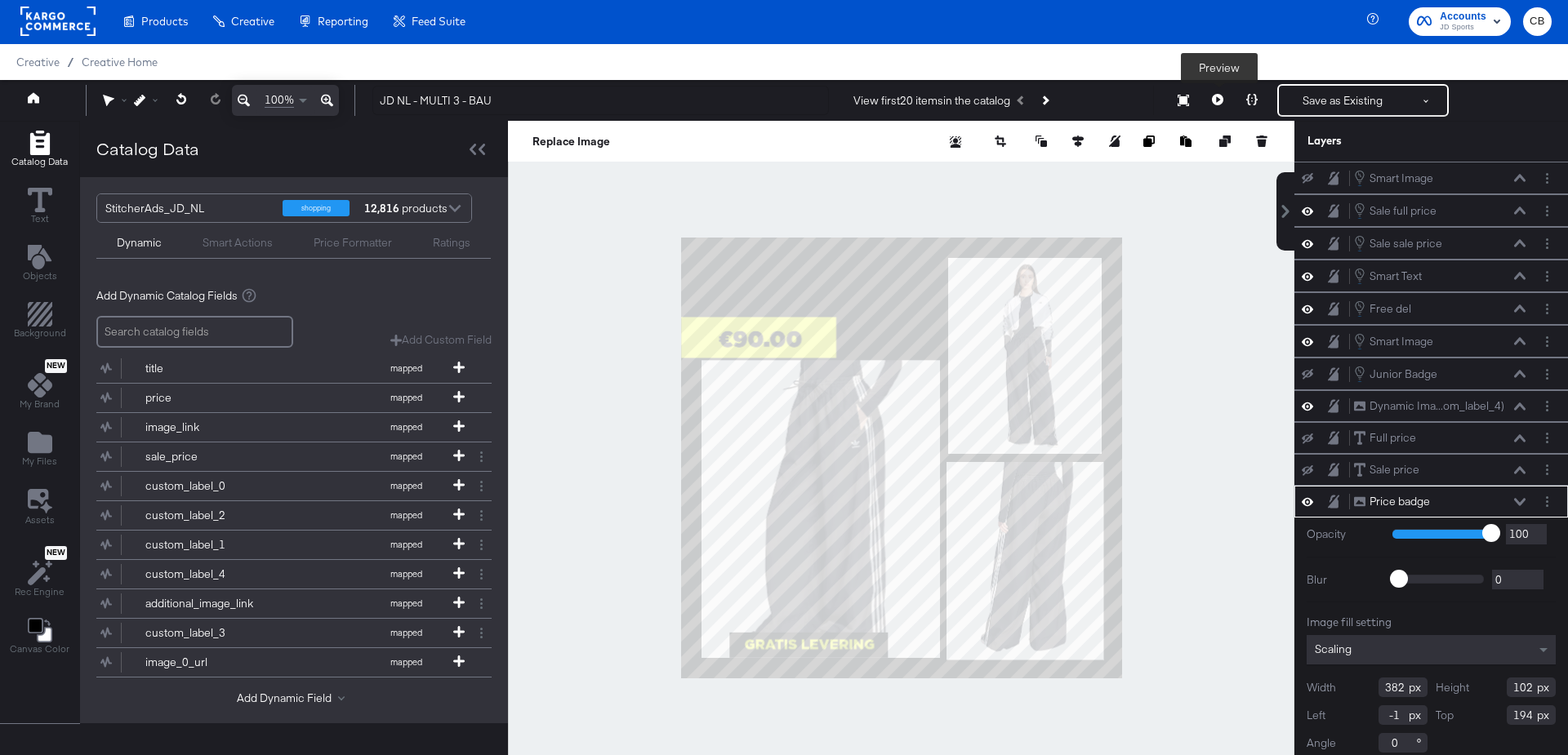
click at [1220, 96] on icon at bounding box center [1217, 99] width 12 height 12
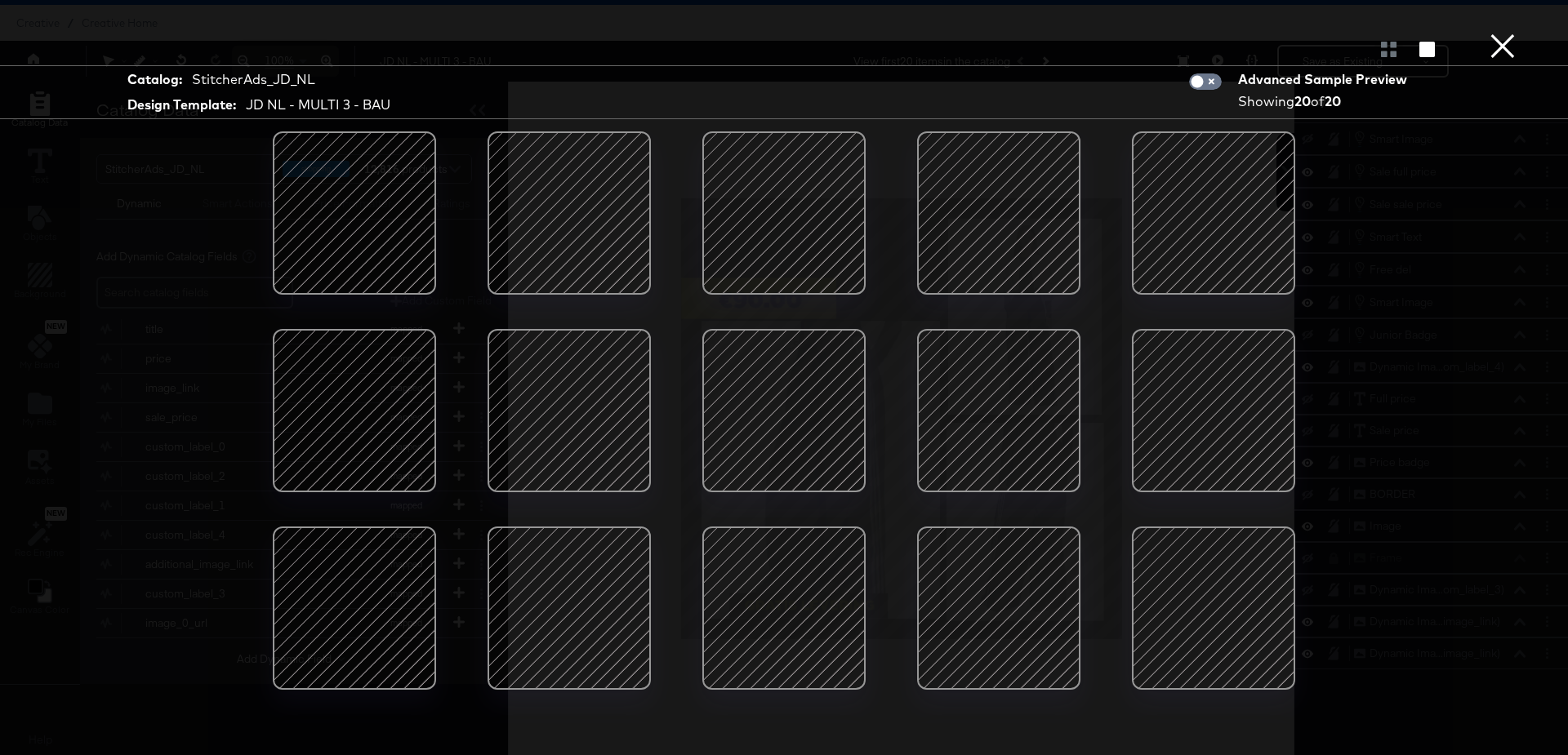
scroll to position [163, 0]
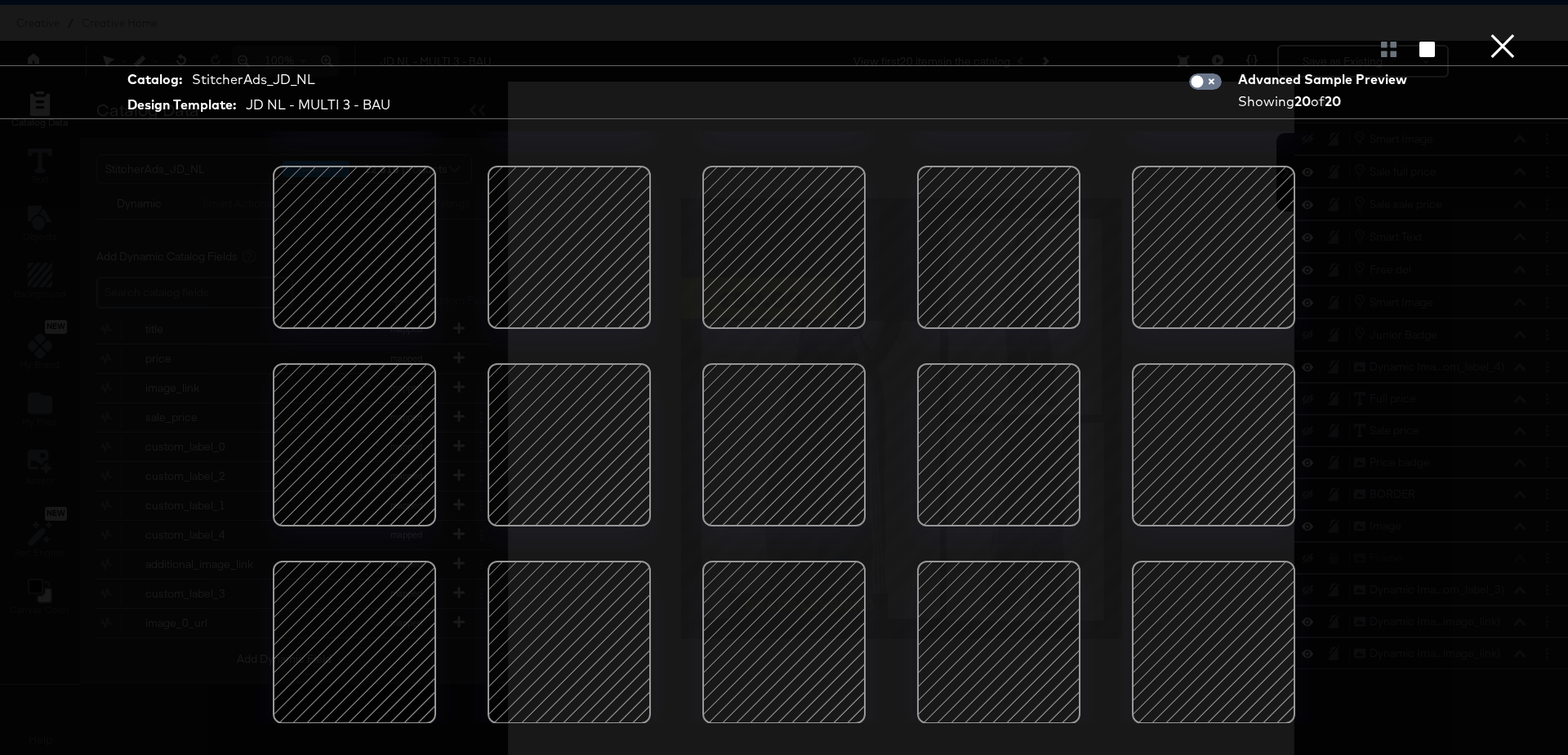
click at [1506, 32] on button "×" at bounding box center [1503, 16] width 32 height 32
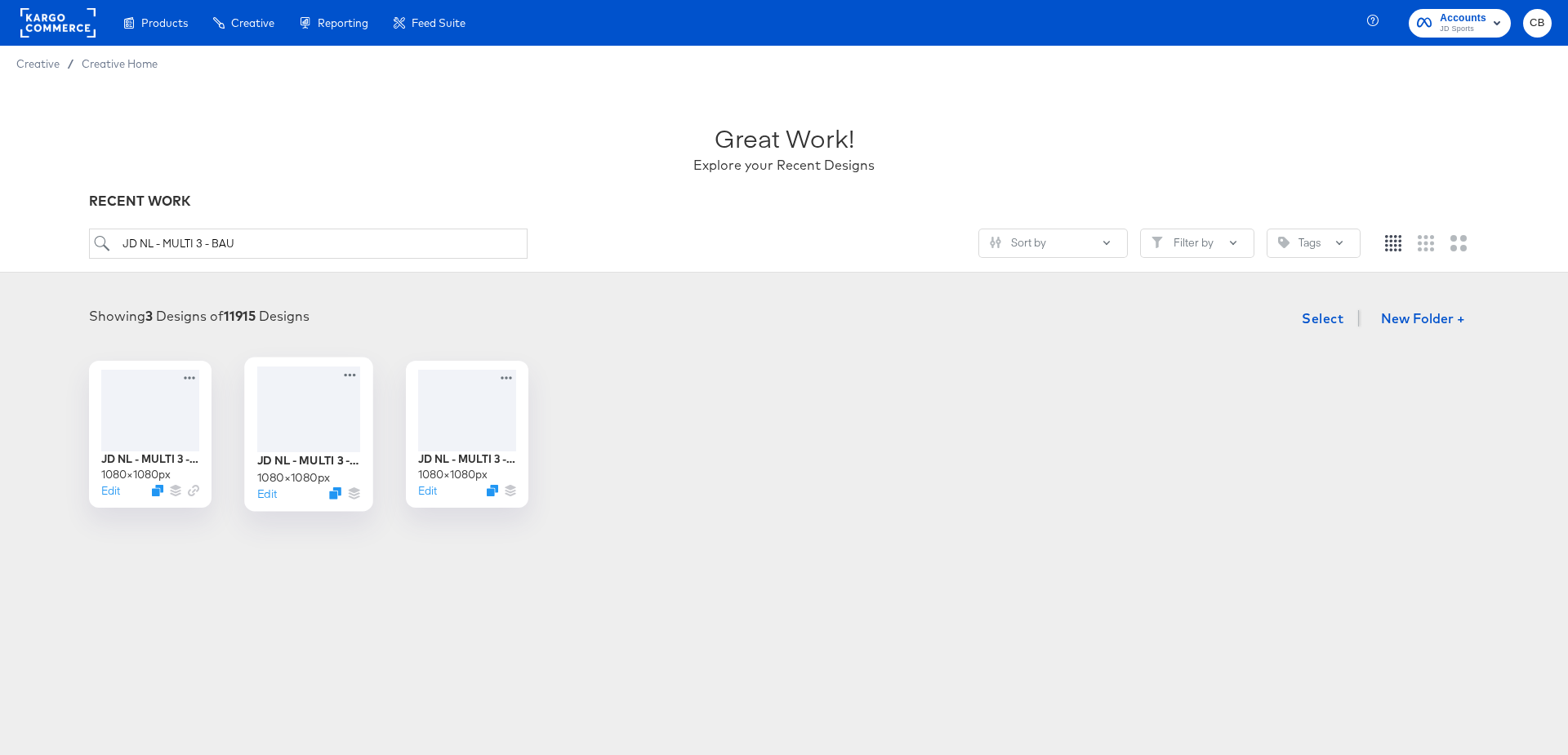
click at [296, 422] on div at bounding box center [308, 409] width 103 height 86
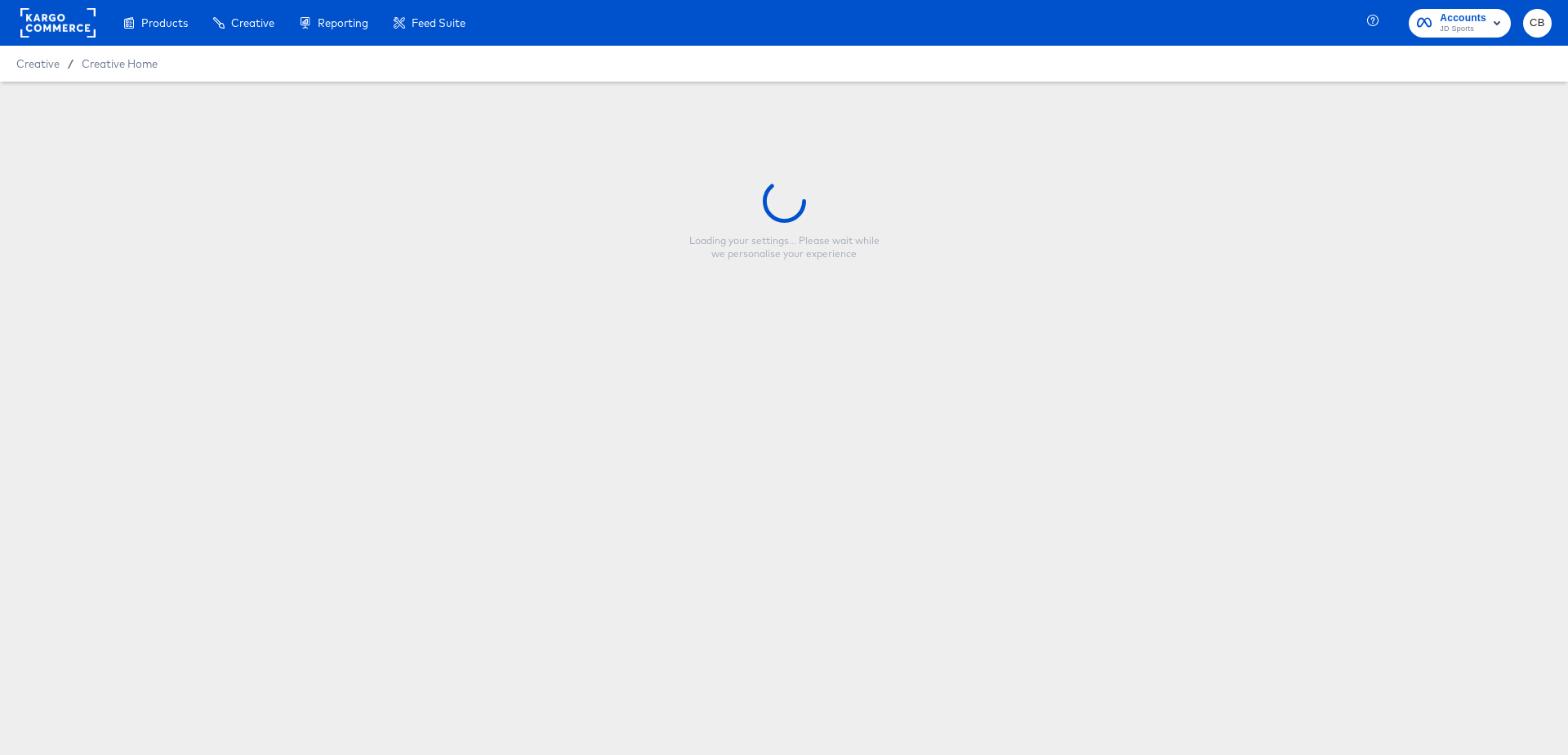
type input "JD NL - MULTI 3 - BAU"
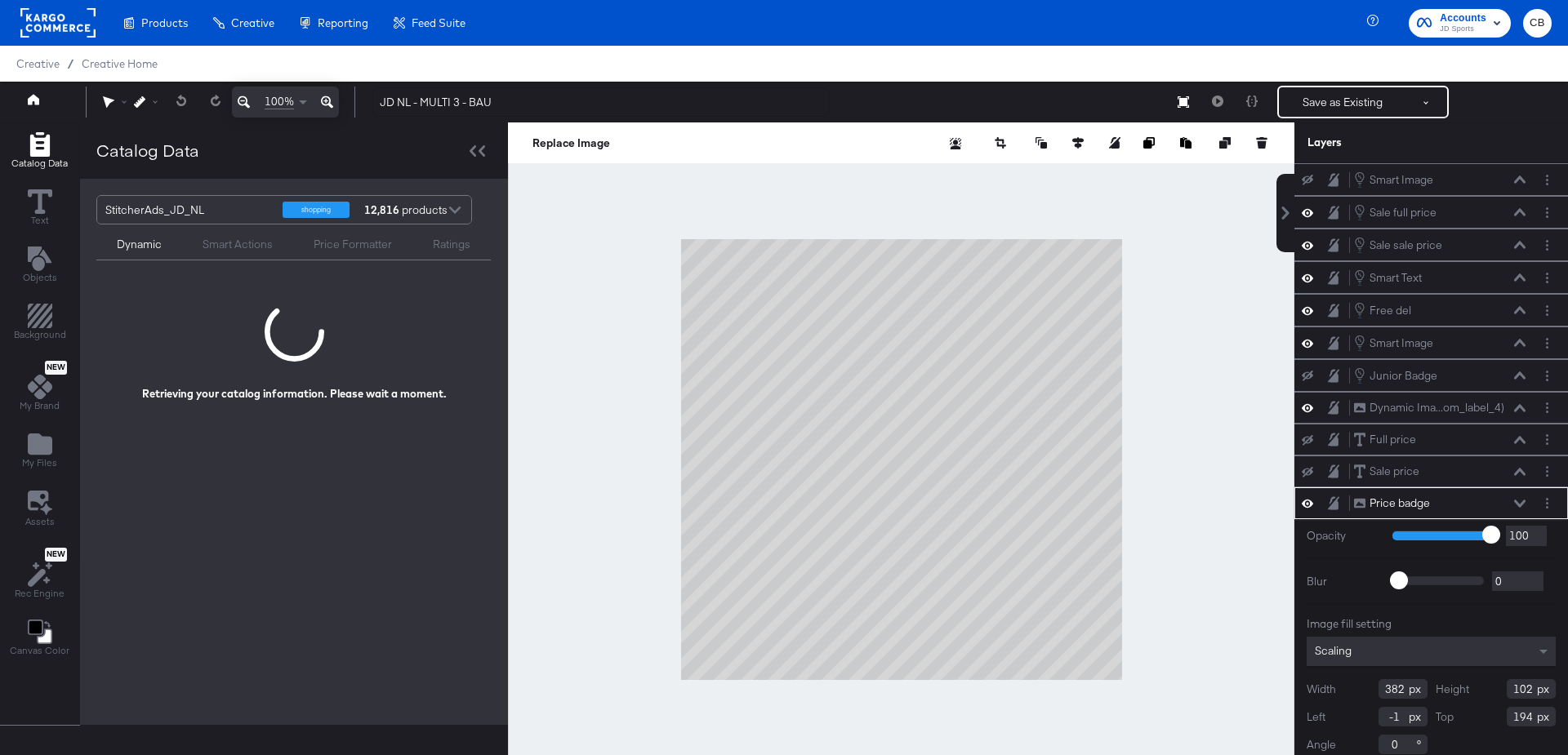
scroll to position [2, 0]
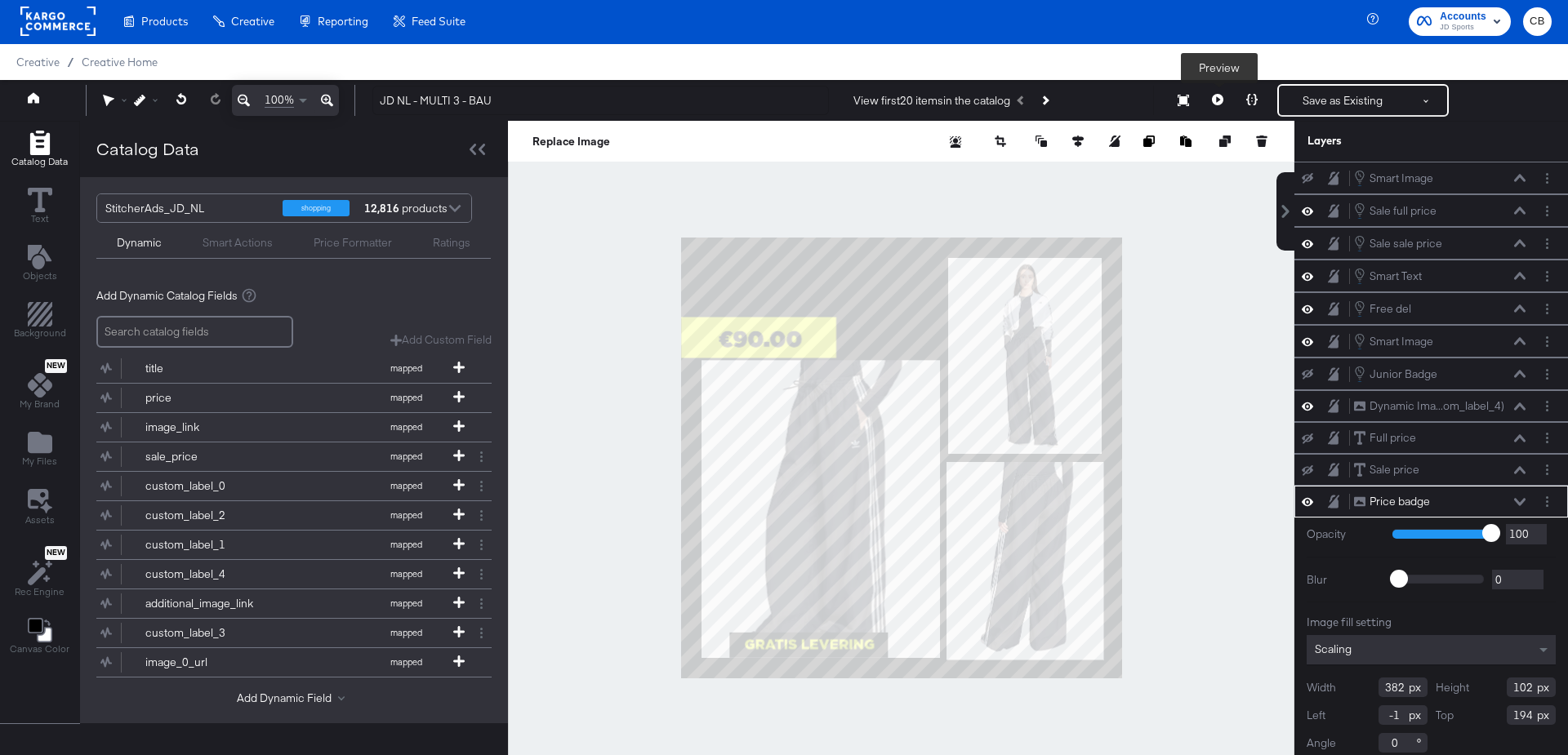
click at [1222, 103] on icon at bounding box center [1217, 99] width 12 height 12
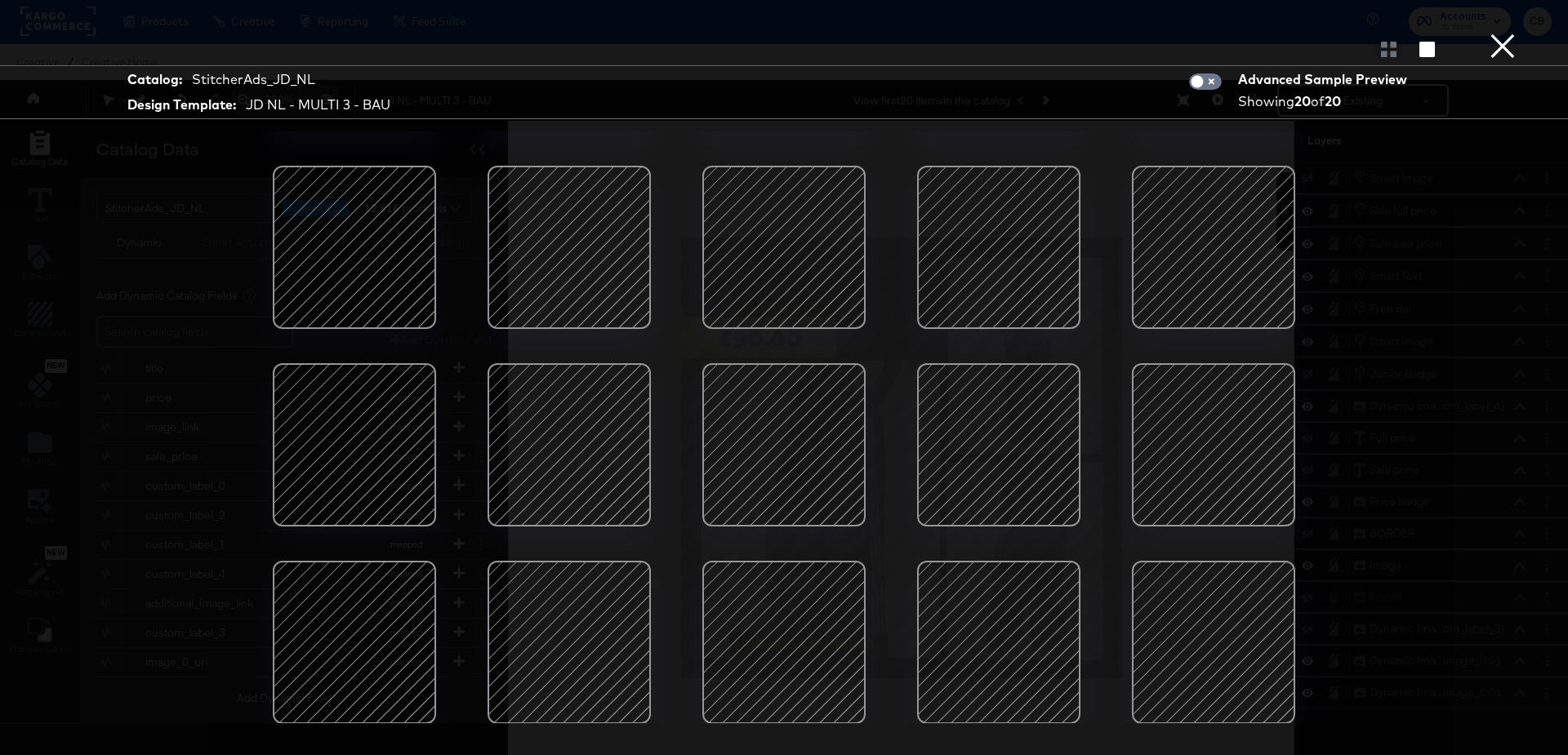
scroll to position [0, 0]
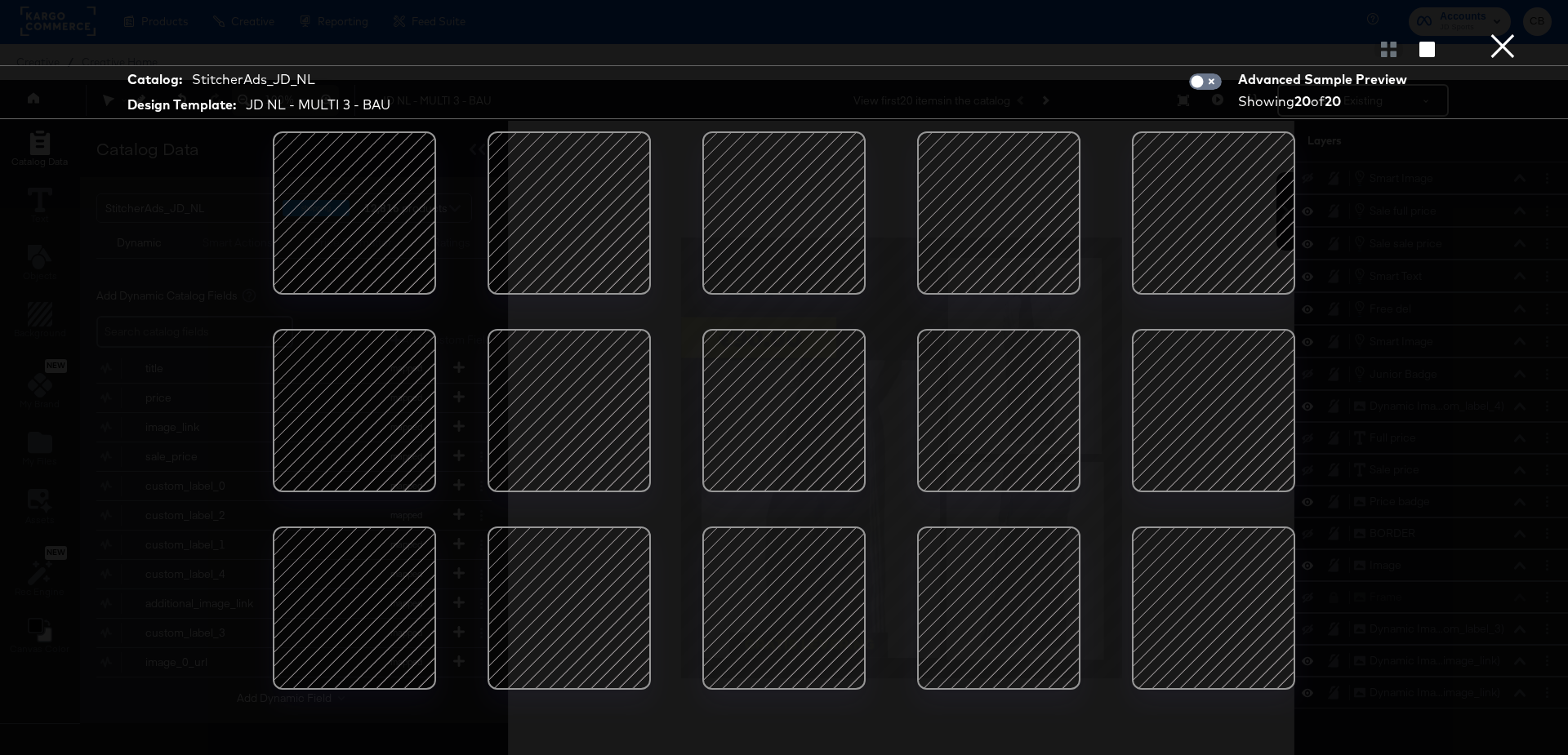
click at [1502, 32] on button "×" at bounding box center [1503, 16] width 32 height 32
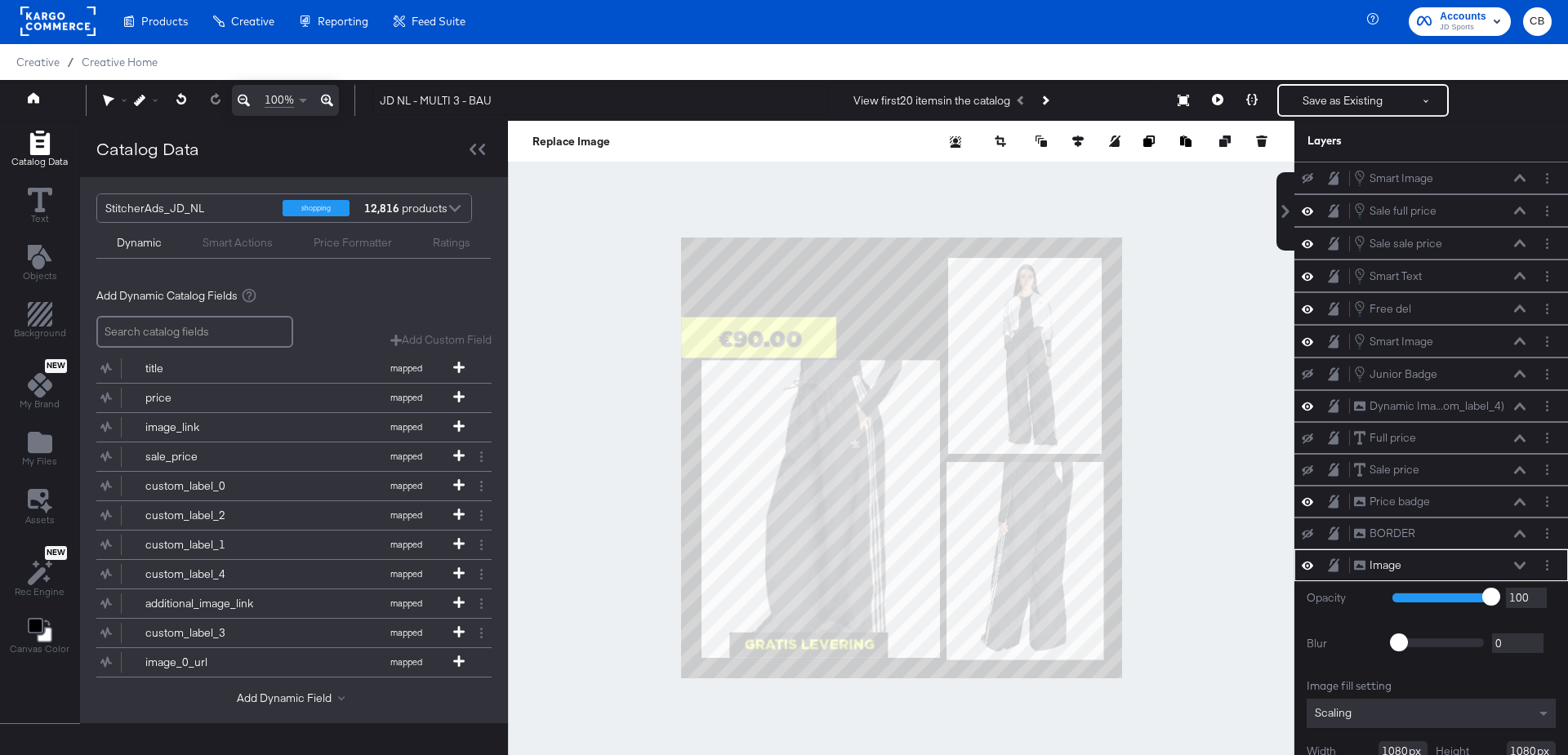
scroll to position [15, 0]
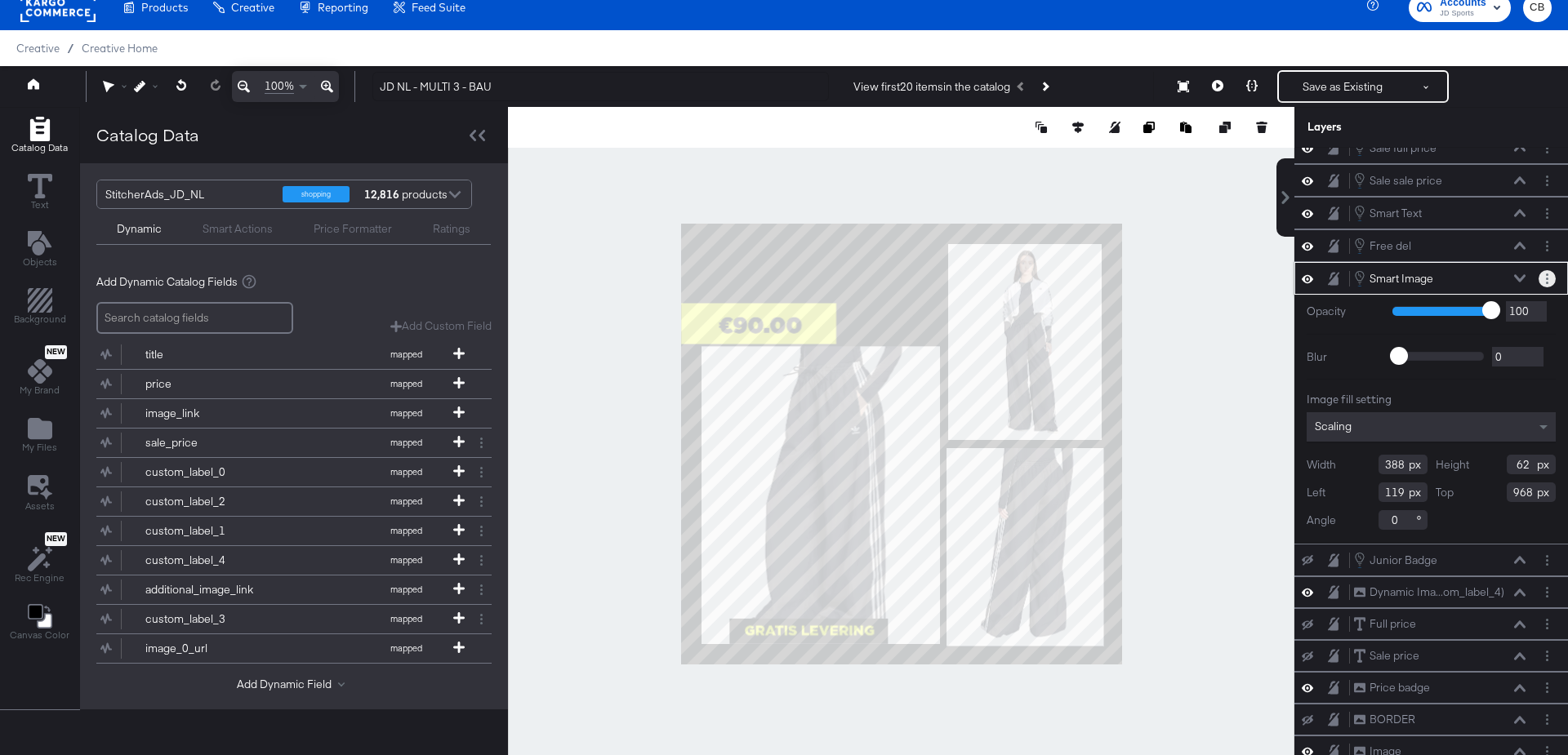
click at [1552, 270] on button "Layer Options" at bounding box center [1547, 278] width 17 height 17
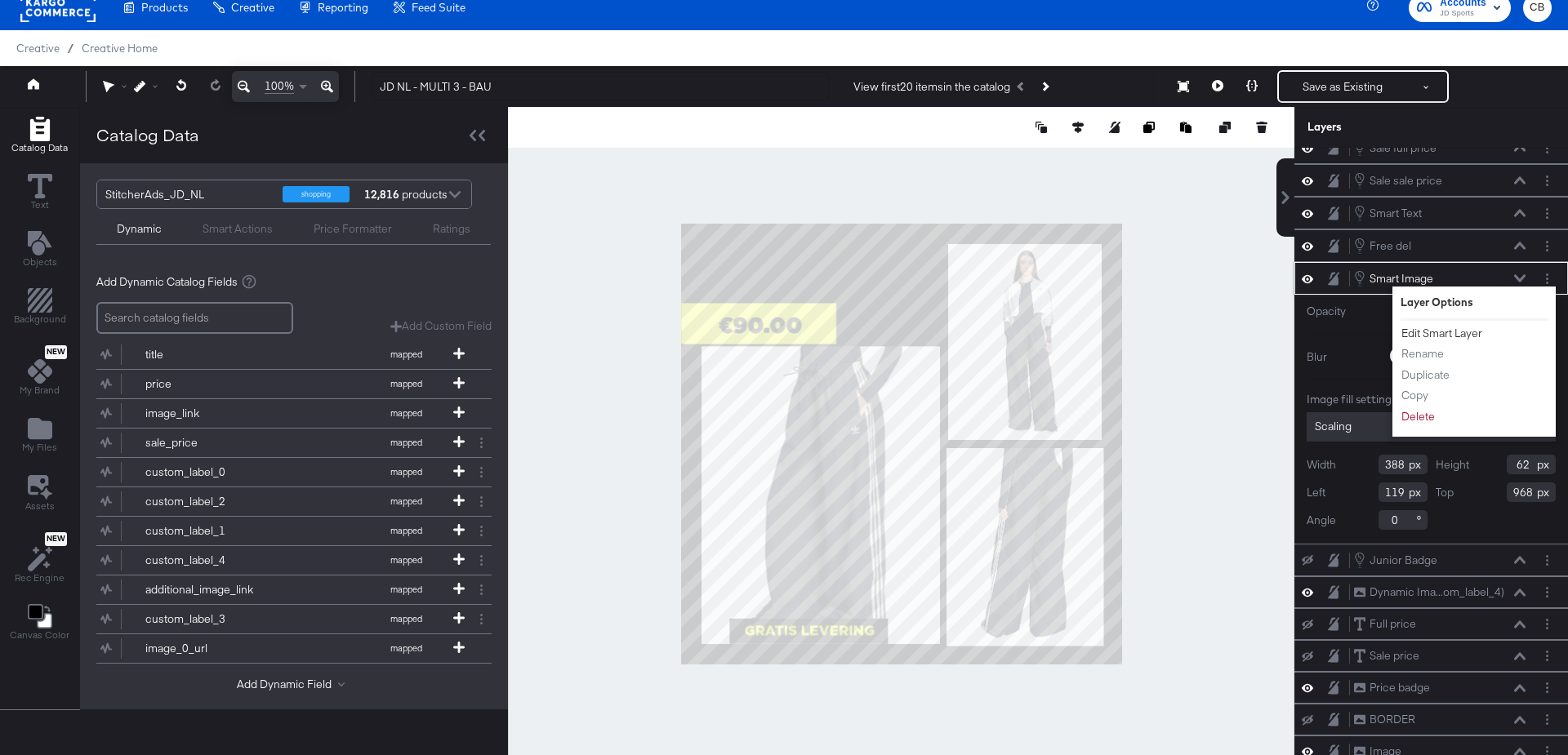
click at [1432, 325] on button "Edit Smart Layer" at bounding box center [1442, 333] width 83 height 17
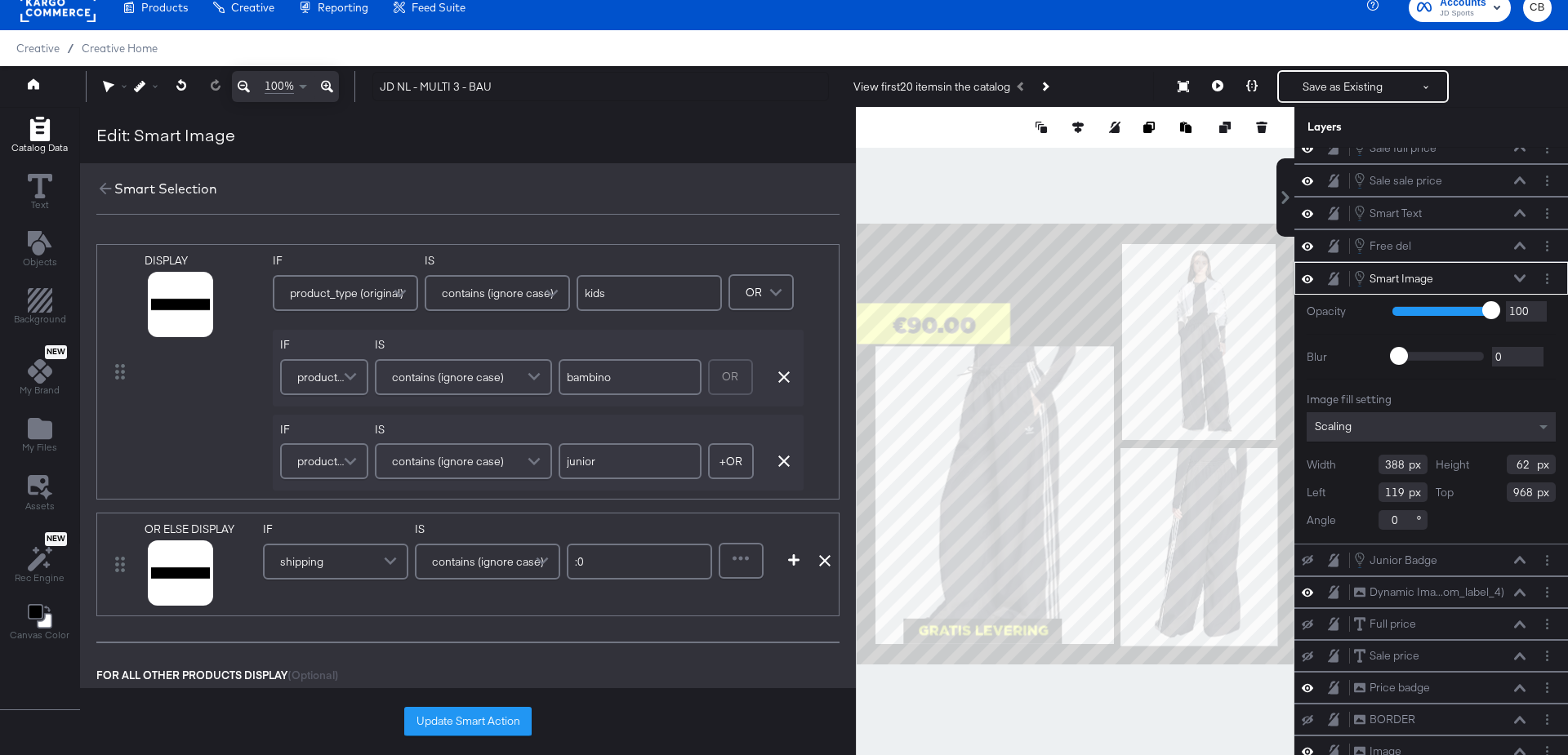
click at [318, 563] on span "shipping" at bounding box center [302, 561] width 43 height 28
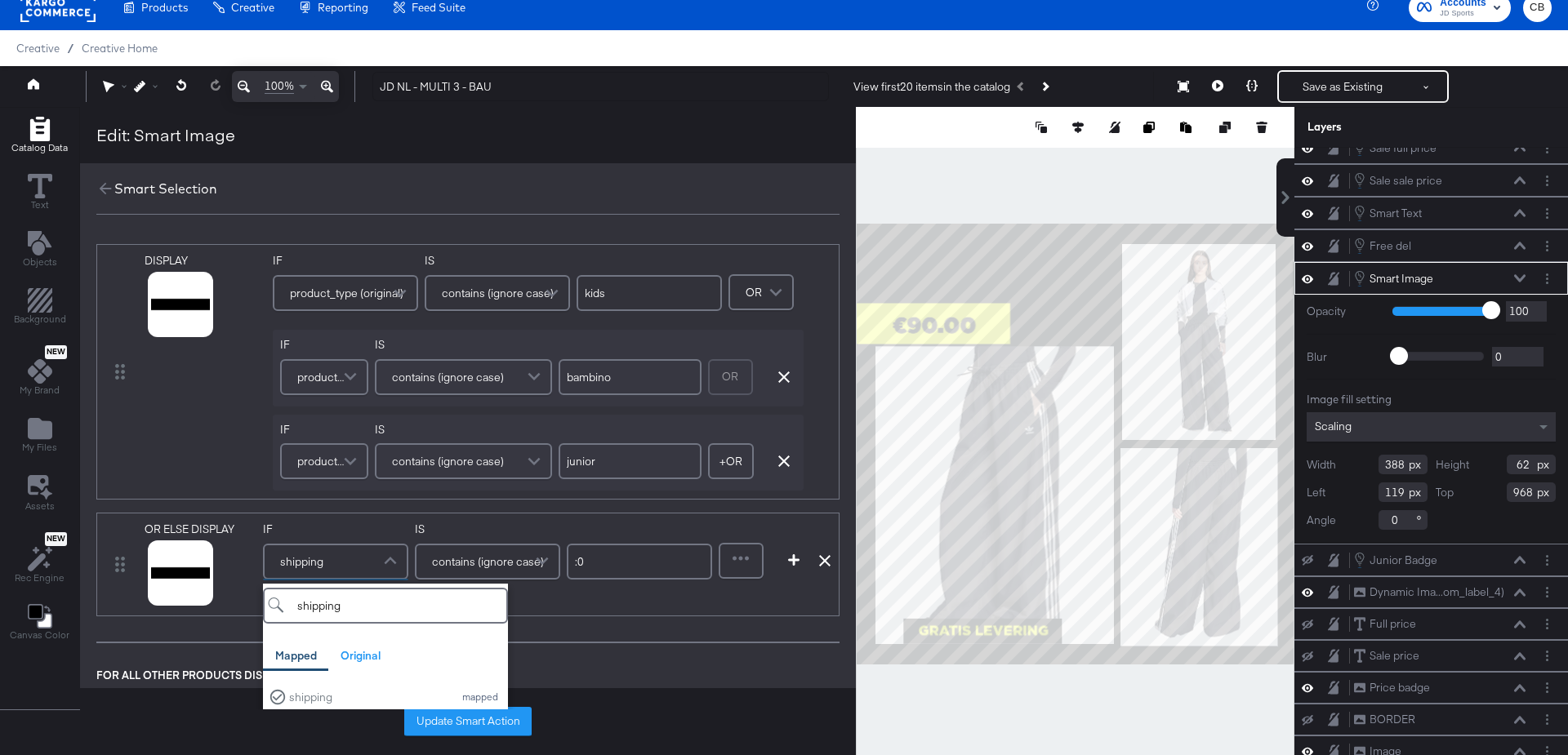
type input "shipping"
click at [109, 48] on span "Creative Home" at bounding box center [120, 48] width 76 height 14
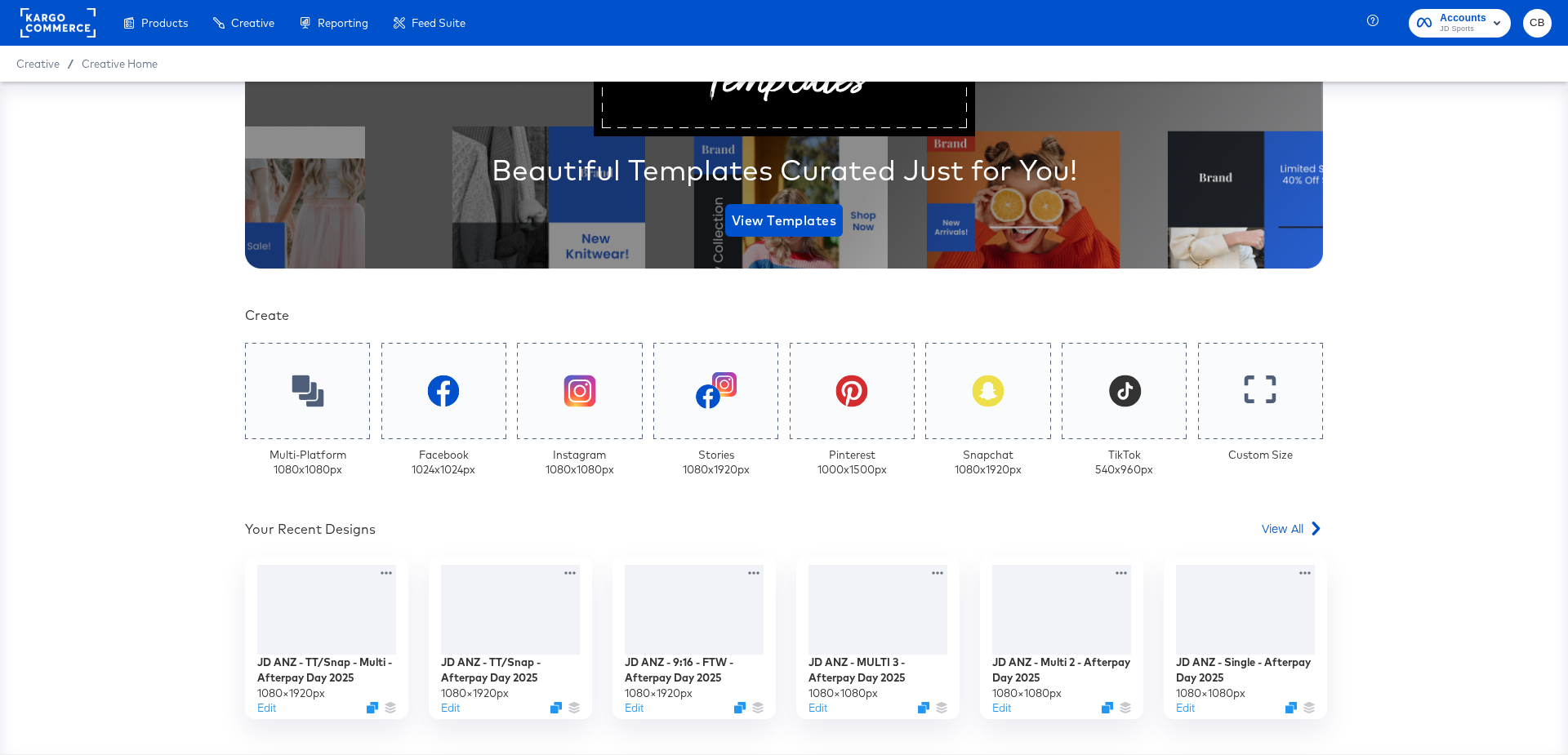
scroll to position [289, 0]
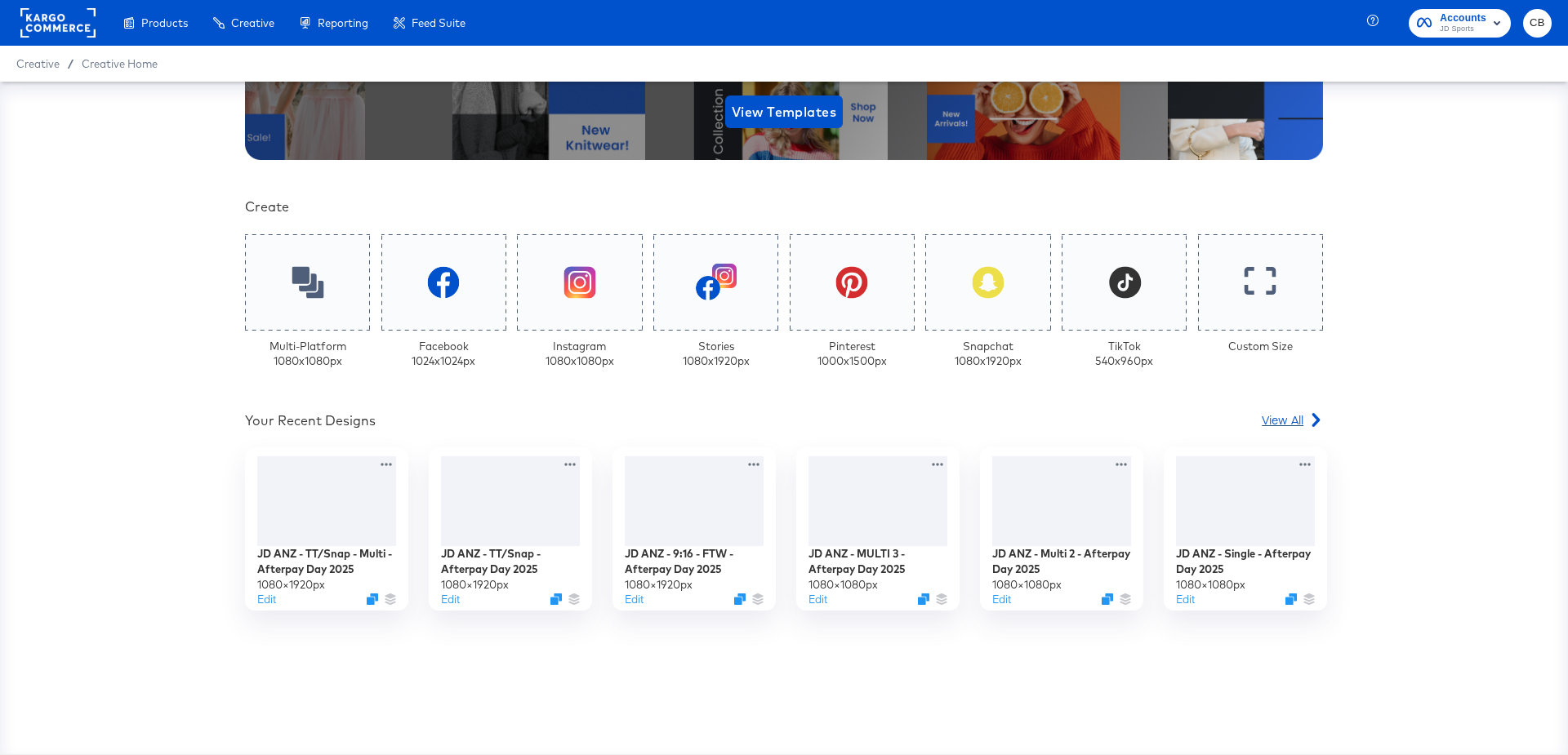
click at [1278, 417] on span "View All" at bounding box center [1282, 420] width 41 height 16
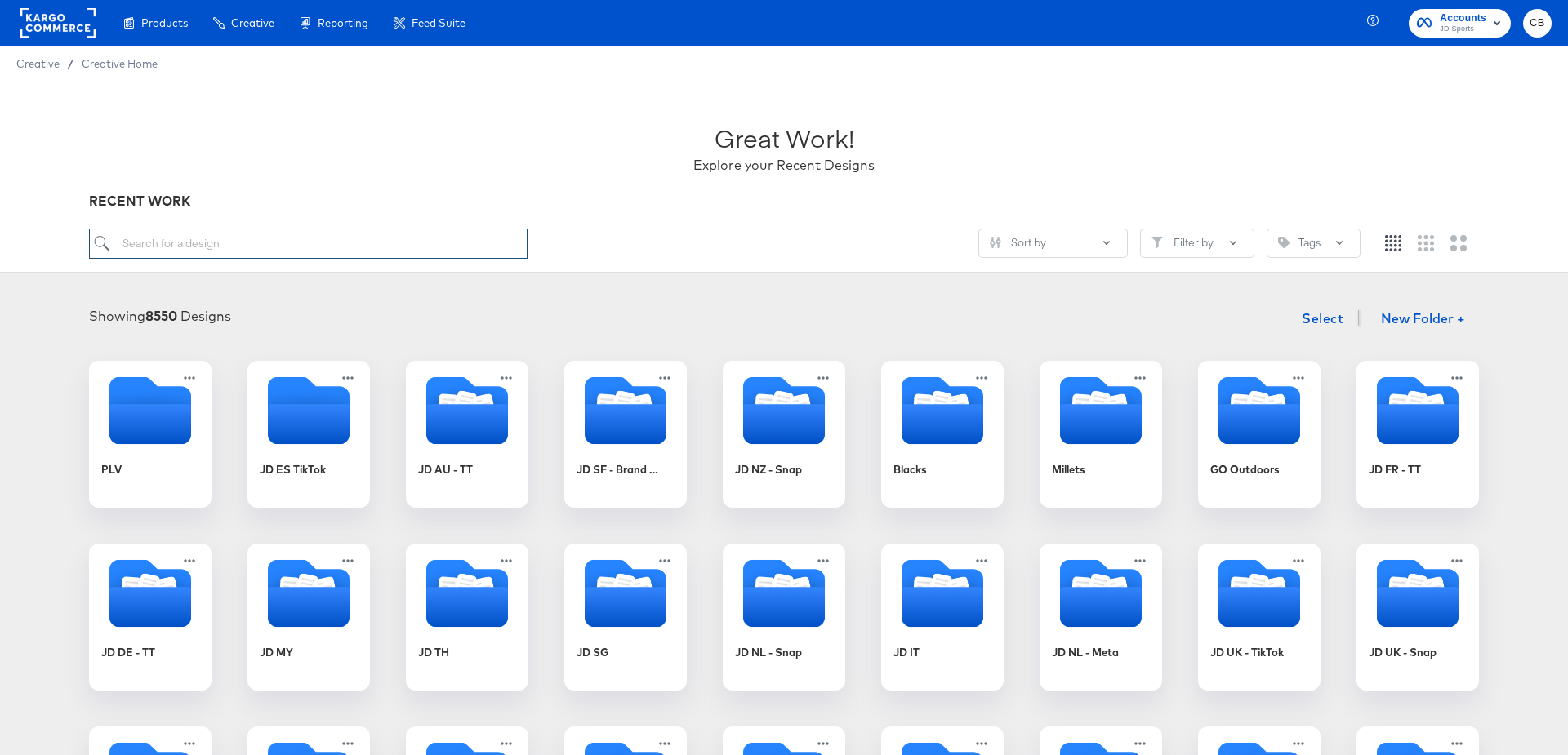
click at [202, 236] on input "search" at bounding box center [308, 244] width 439 height 31
paste input "JD NL - Stories - BAU"
type input "JD NL - Stories - BAU"
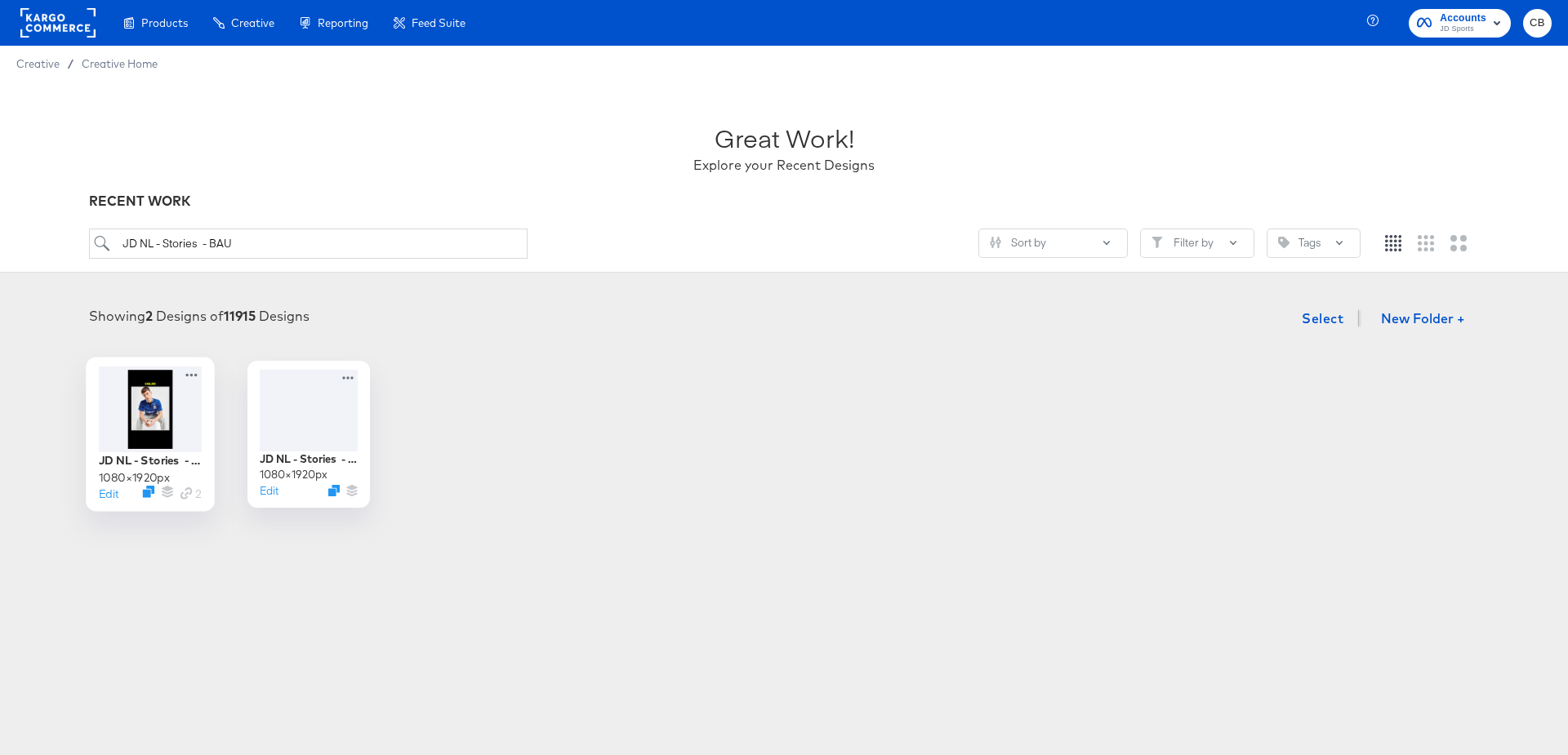
click at [139, 396] on div at bounding box center [150, 409] width 103 height 86
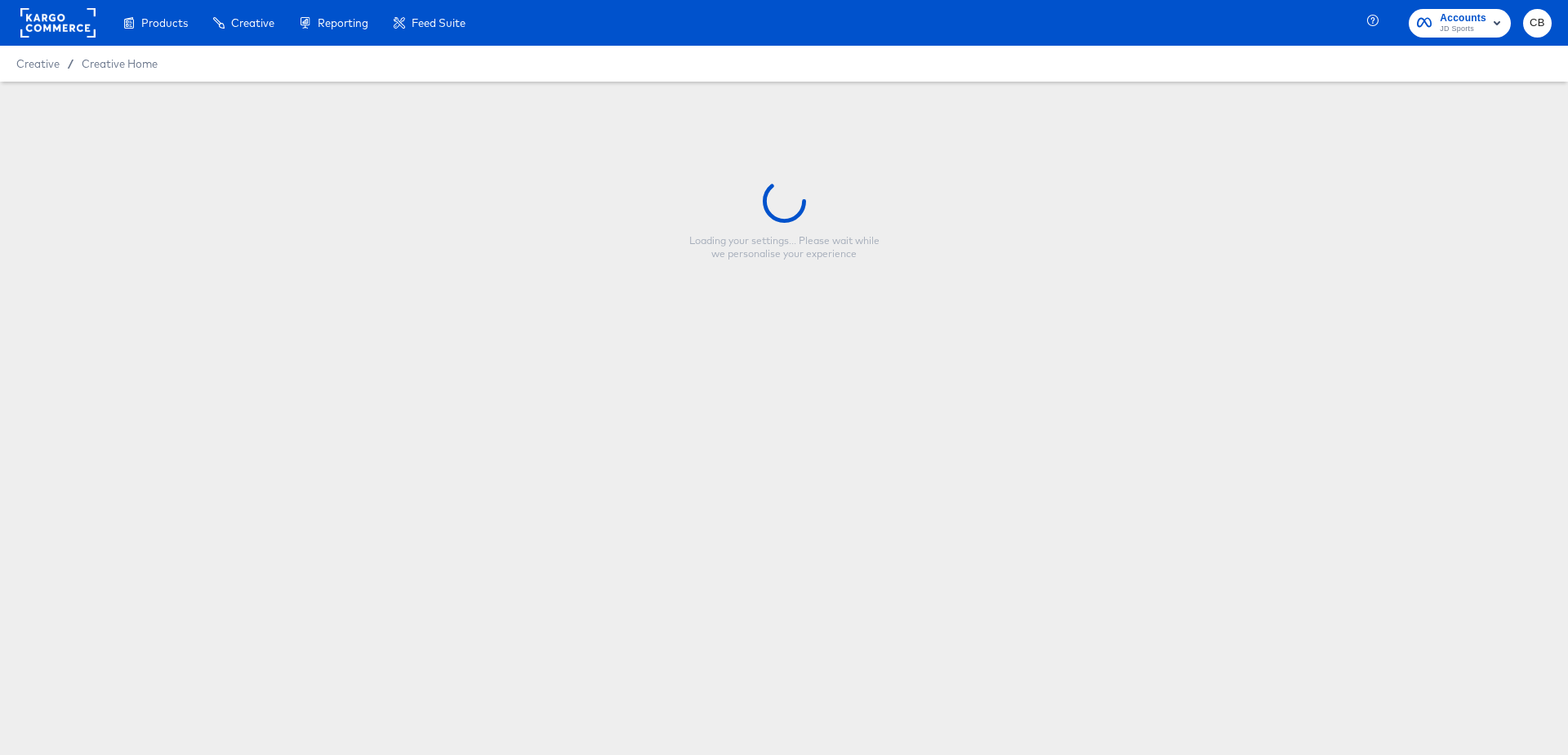
type input "JD NL - Stories - BAU"
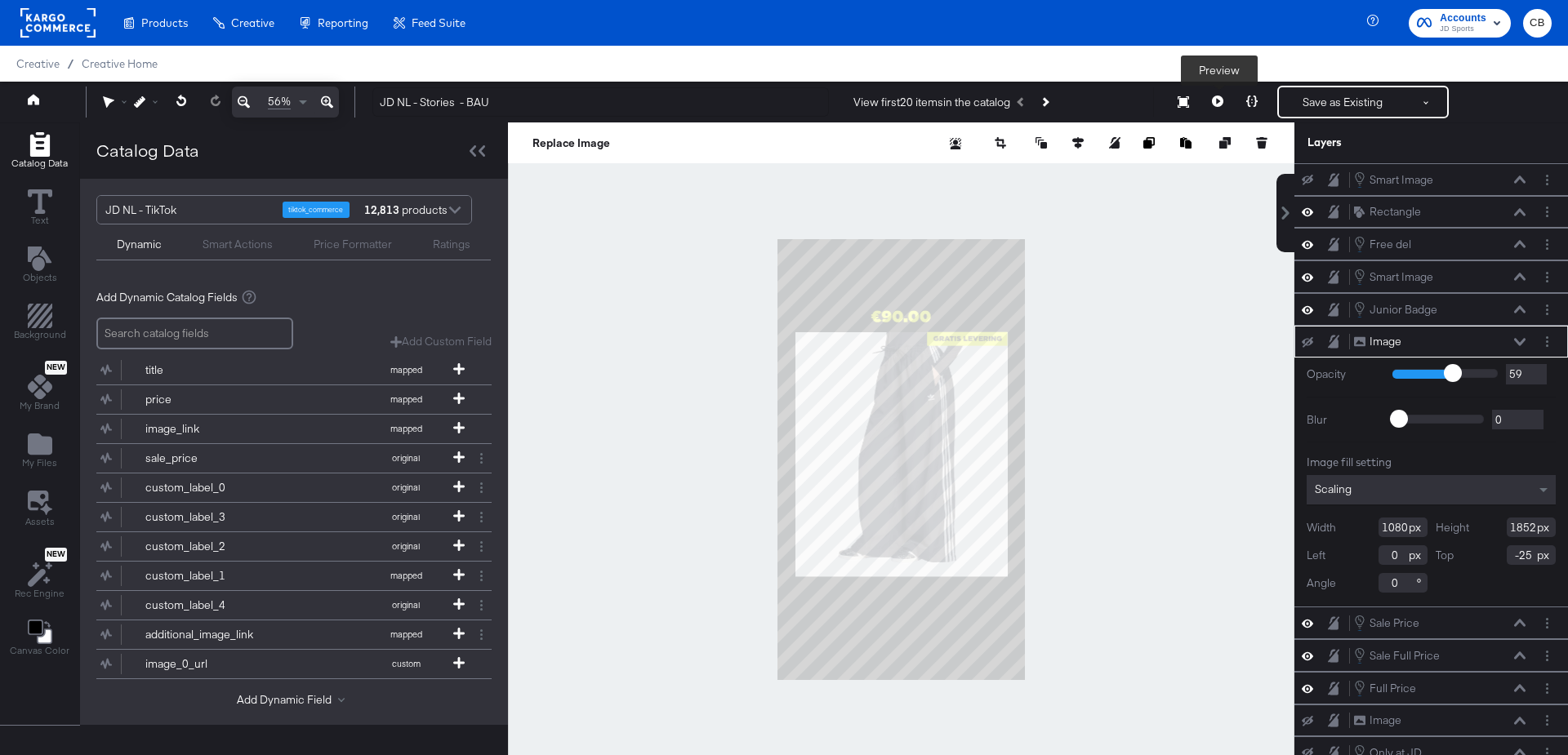
click at [1221, 92] on button at bounding box center [1217, 102] width 34 height 32
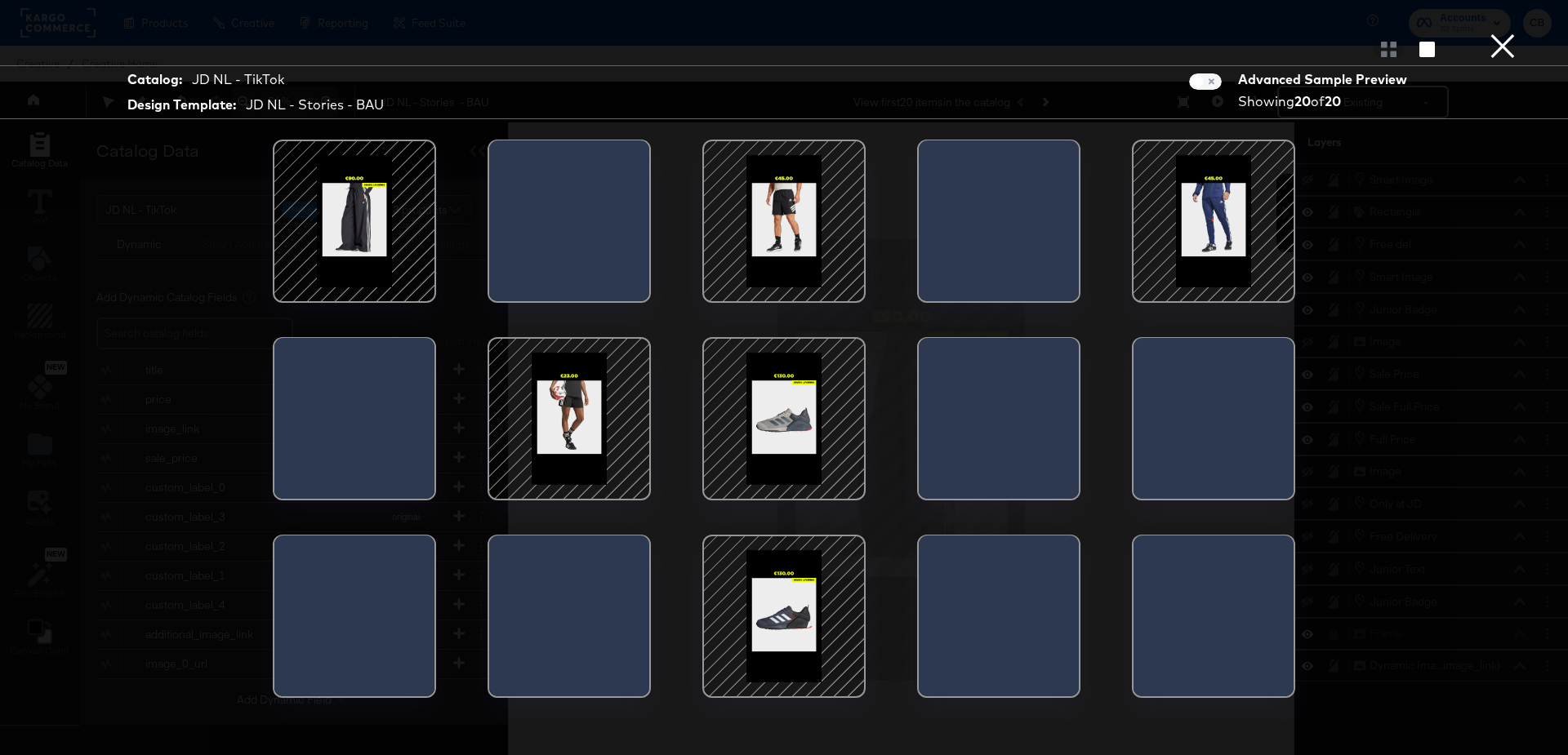
click at [583, 396] on div at bounding box center [570, 419] width 139 height 139
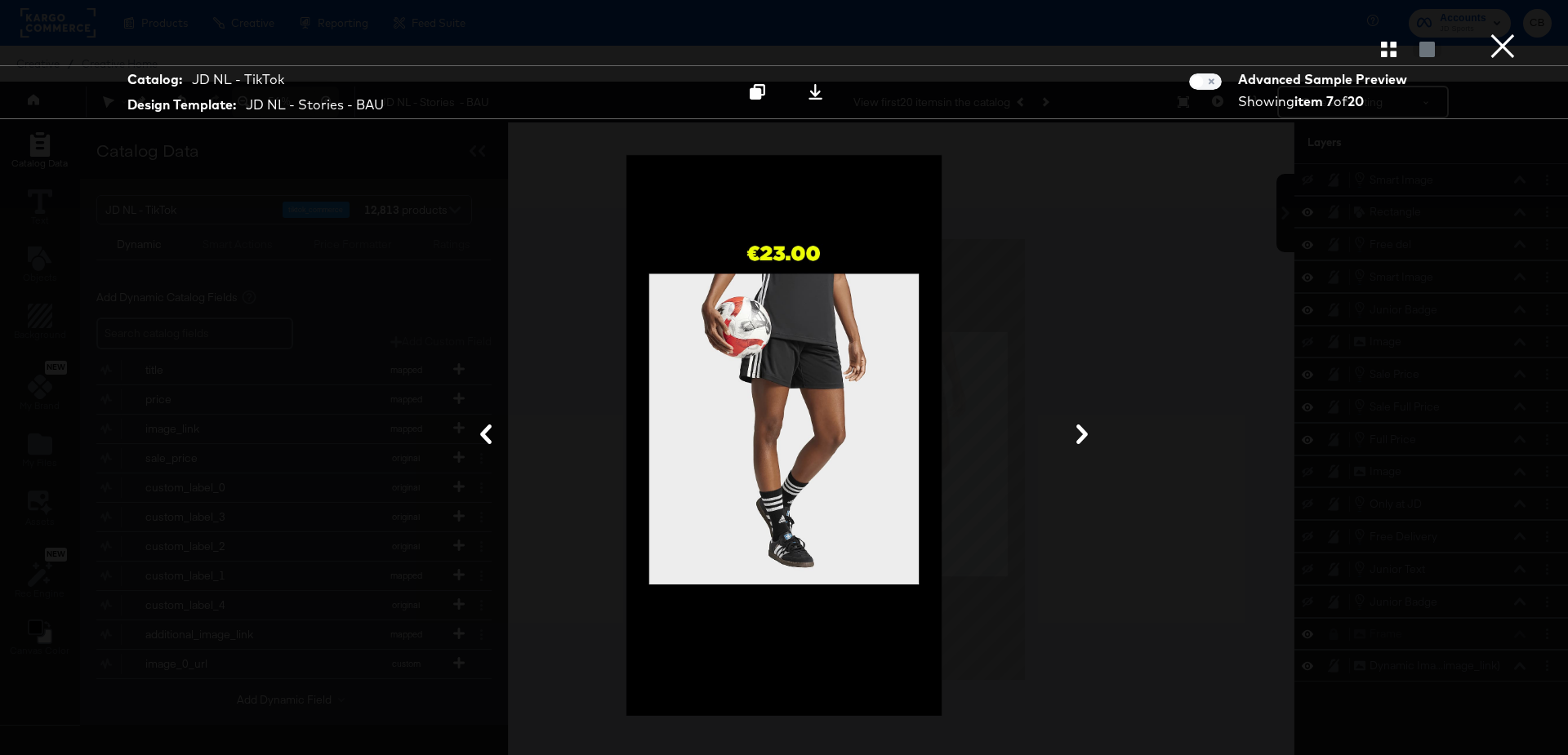
click at [1495, 32] on button "×" at bounding box center [1503, 16] width 32 height 32
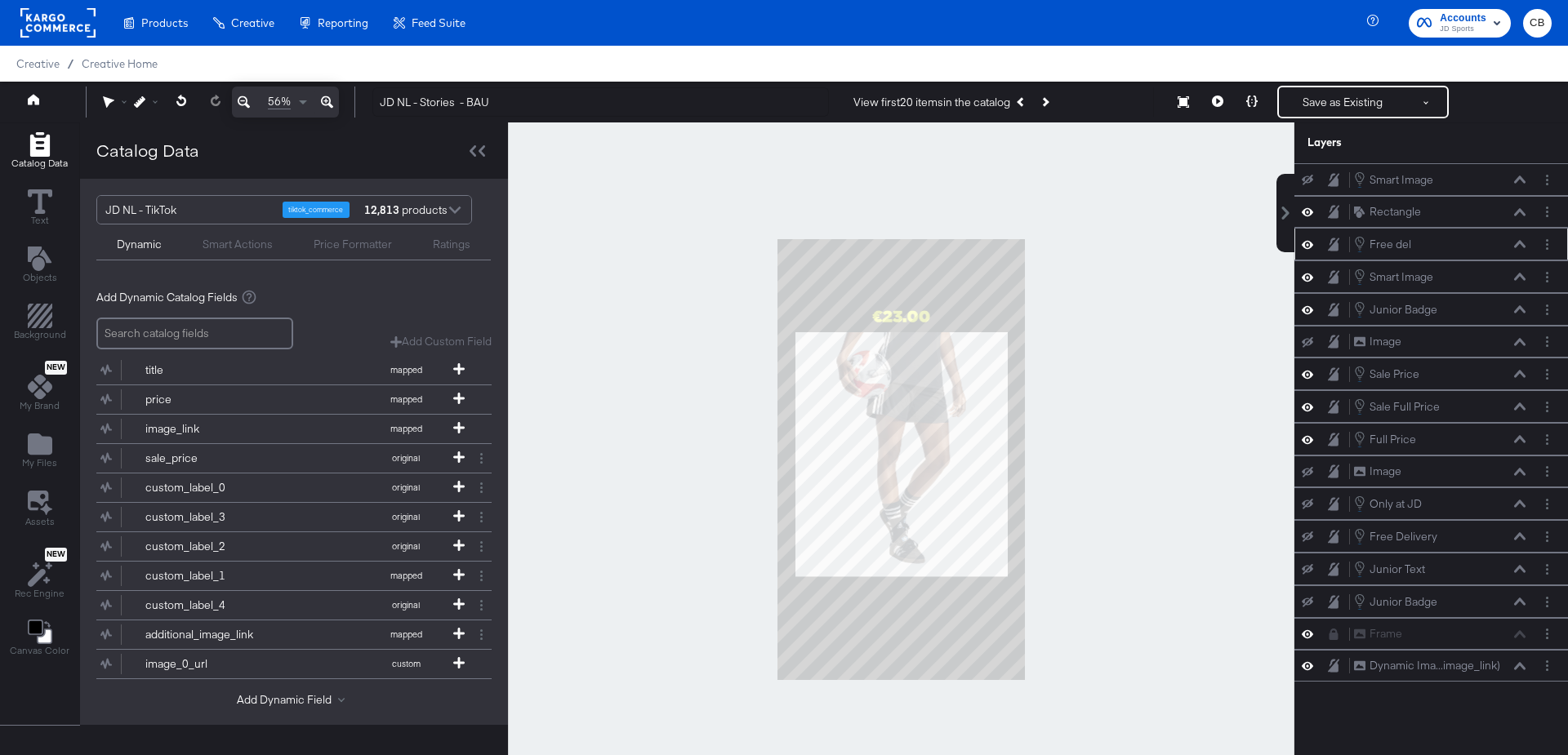
click at [1520, 244] on icon at bounding box center [1519, 243] width 12 height 8
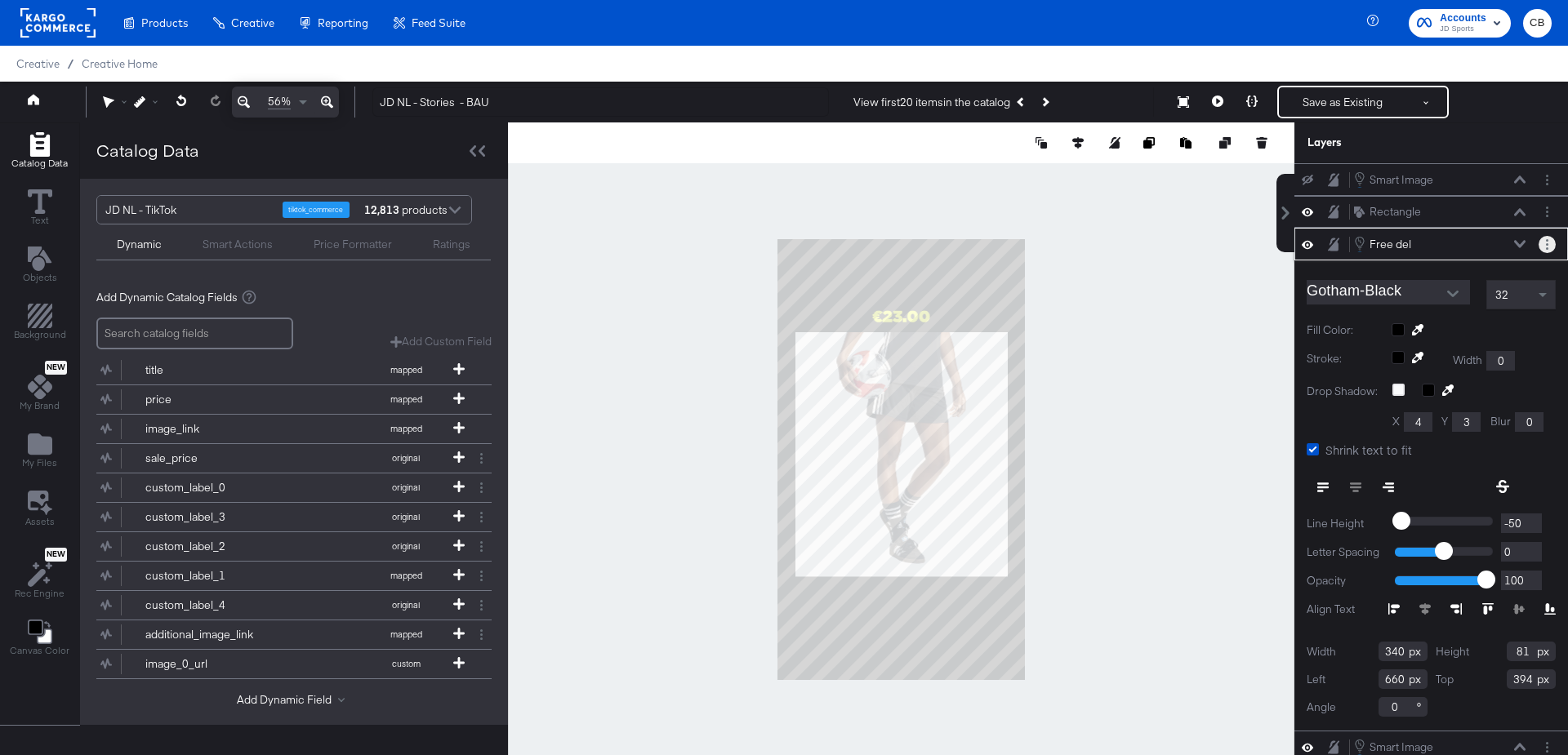
click at [1549, 245] on button "Layer Options" at bounding box center [1547, 244] width 17 height 17
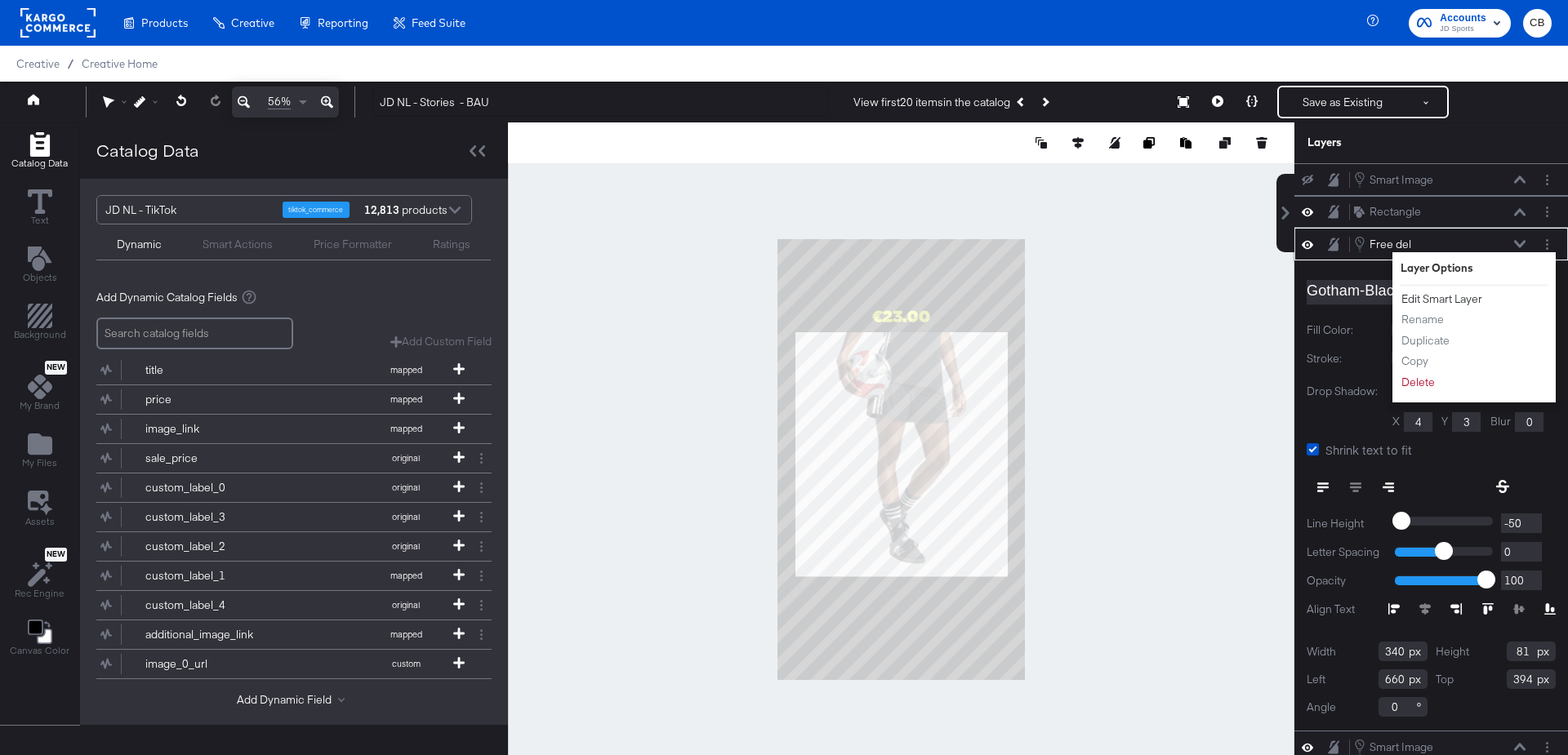
click at [1468, 295] on button "Edit Smart Layer" at bounding box center [1442, 299] width 83 height 17
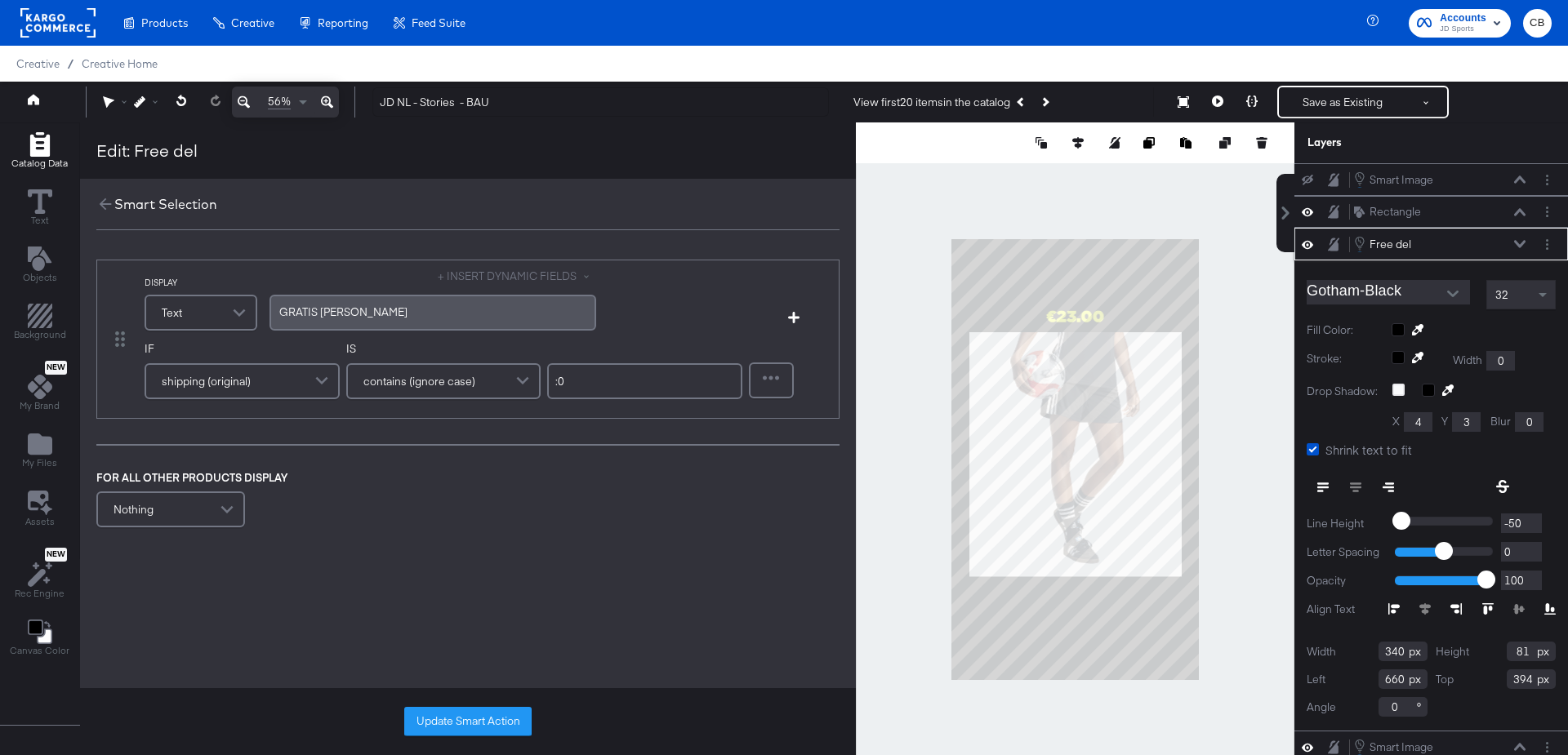
click at [319, 382] on span at bounding box center [324, 381] width 29 height 32
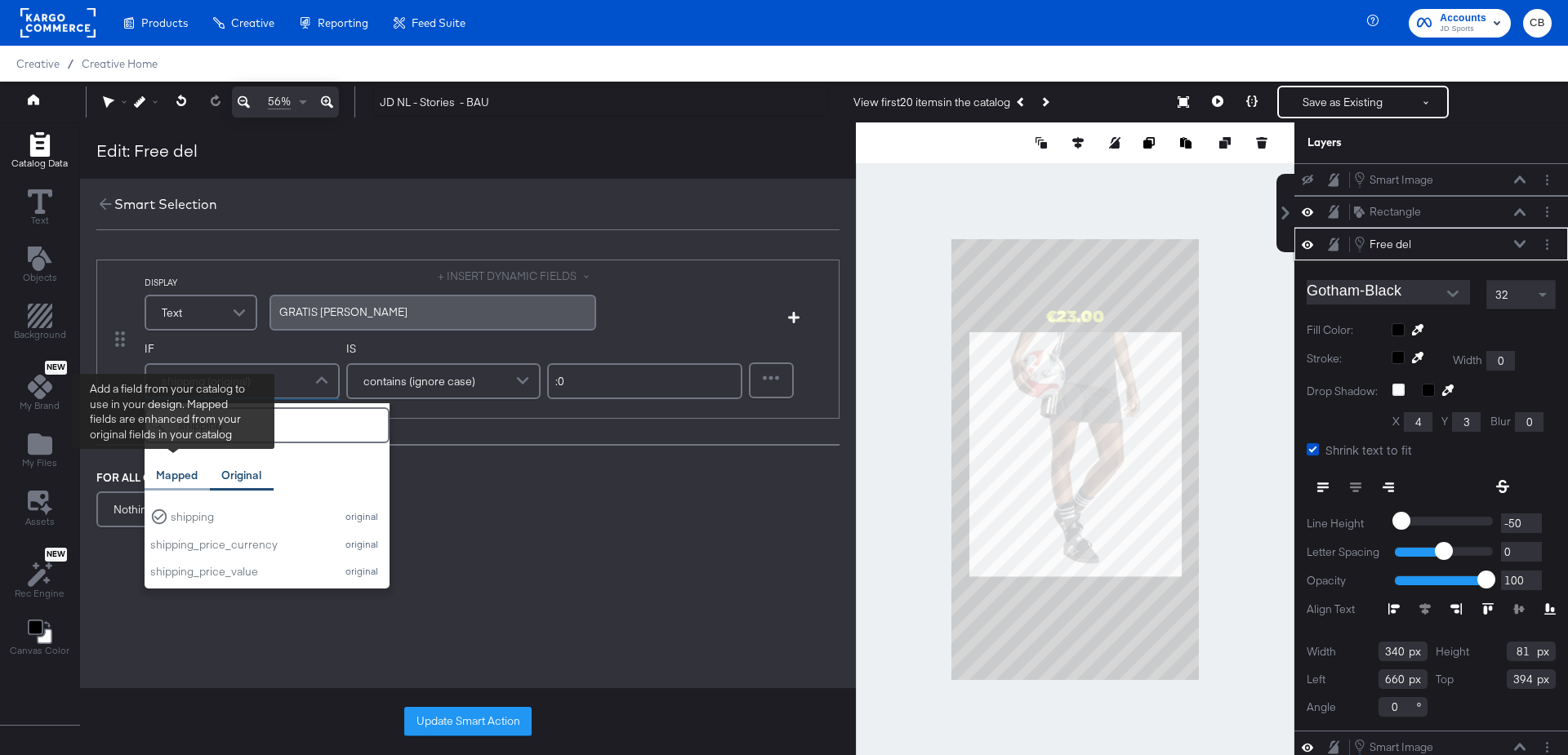
type input "shipping"
click at [174, 471] on div "Mapped" at bounding box center [177, 475] width 41 height 15
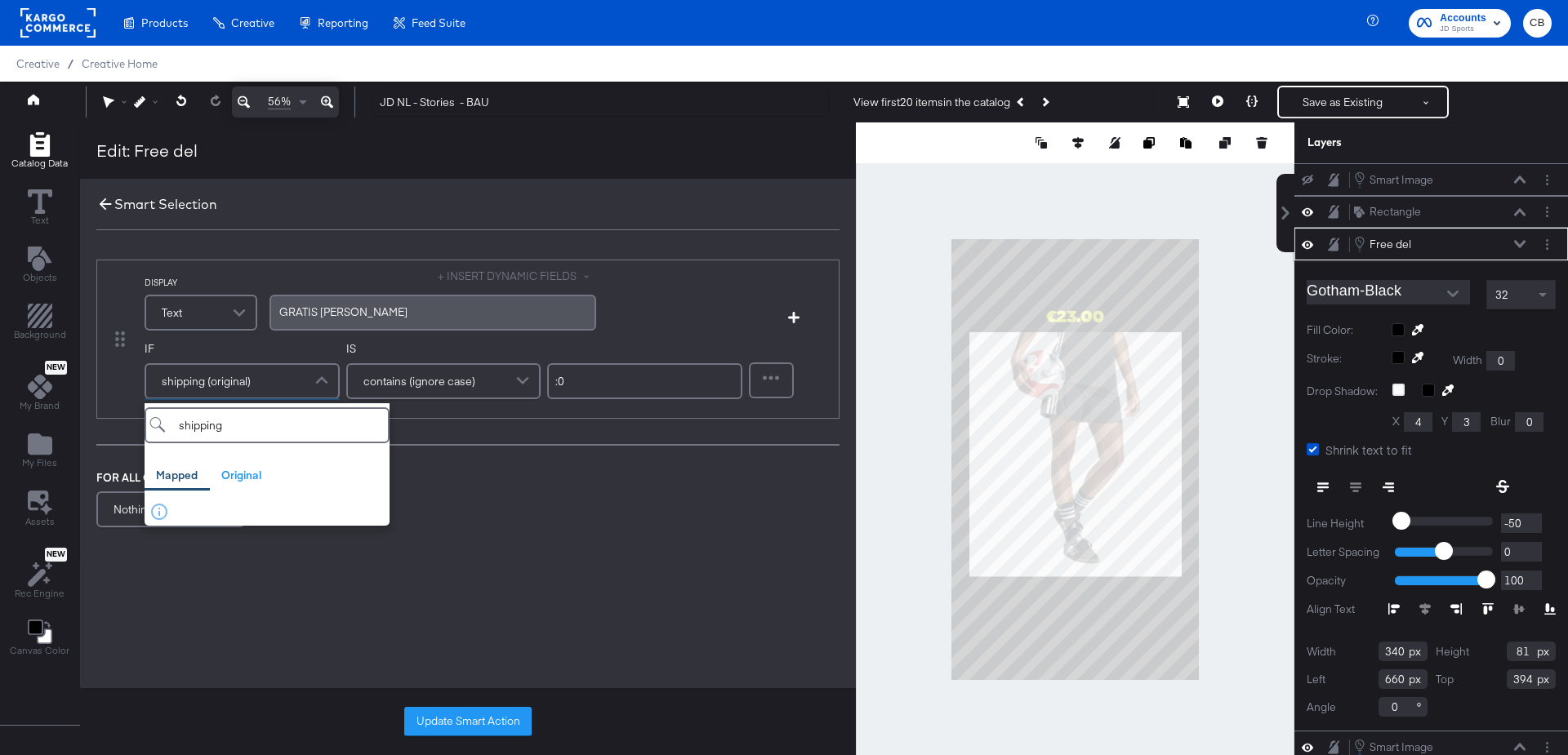
click at [105, 206] on icon at bounding box center [105, 205] width 18 height 18
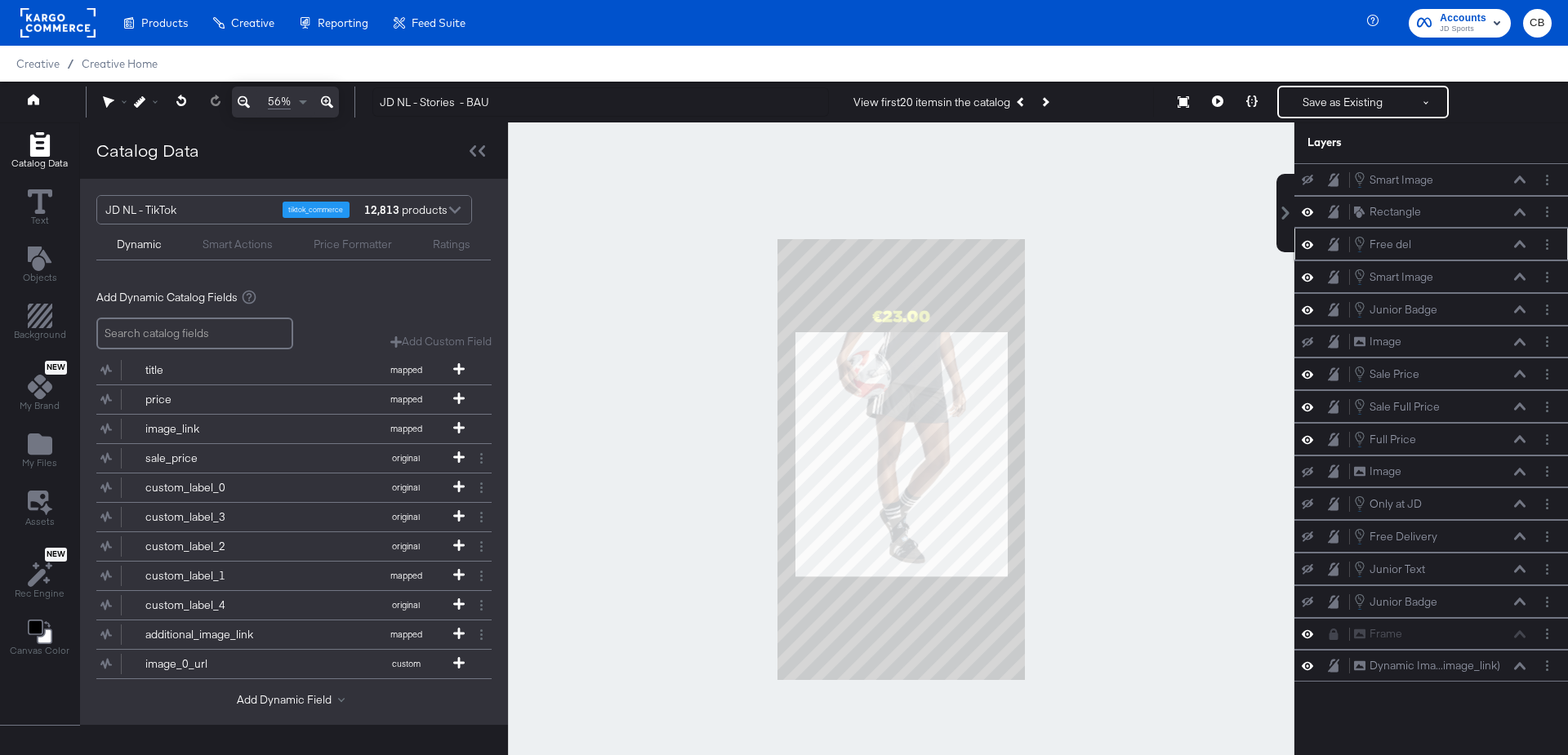
click at [458, 213] on div at bounding box center [454, 212] width 24 height 29
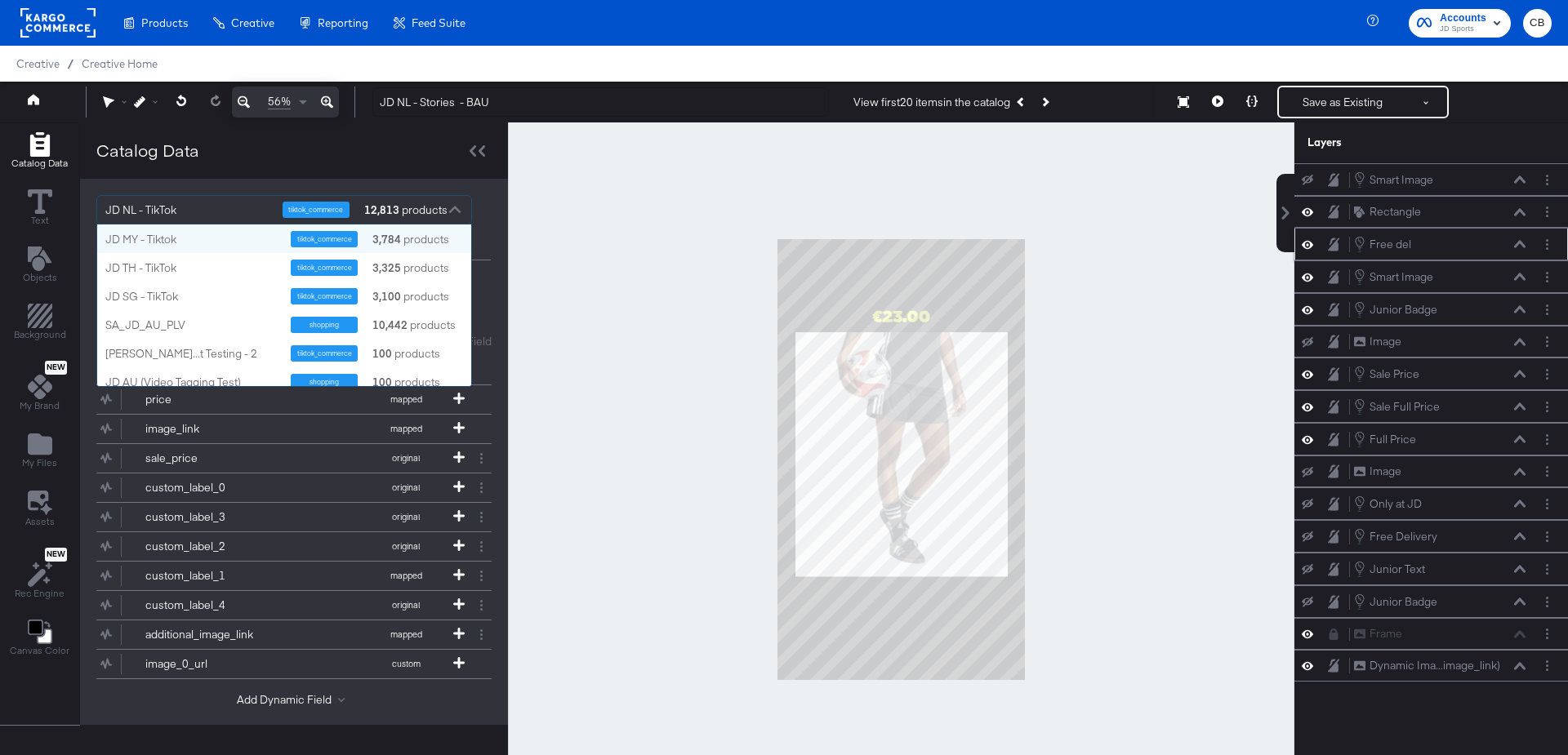
scroll to position [161, 374]
click at [549, 212] on div at bounding box center [901, 459] width 787 height 675
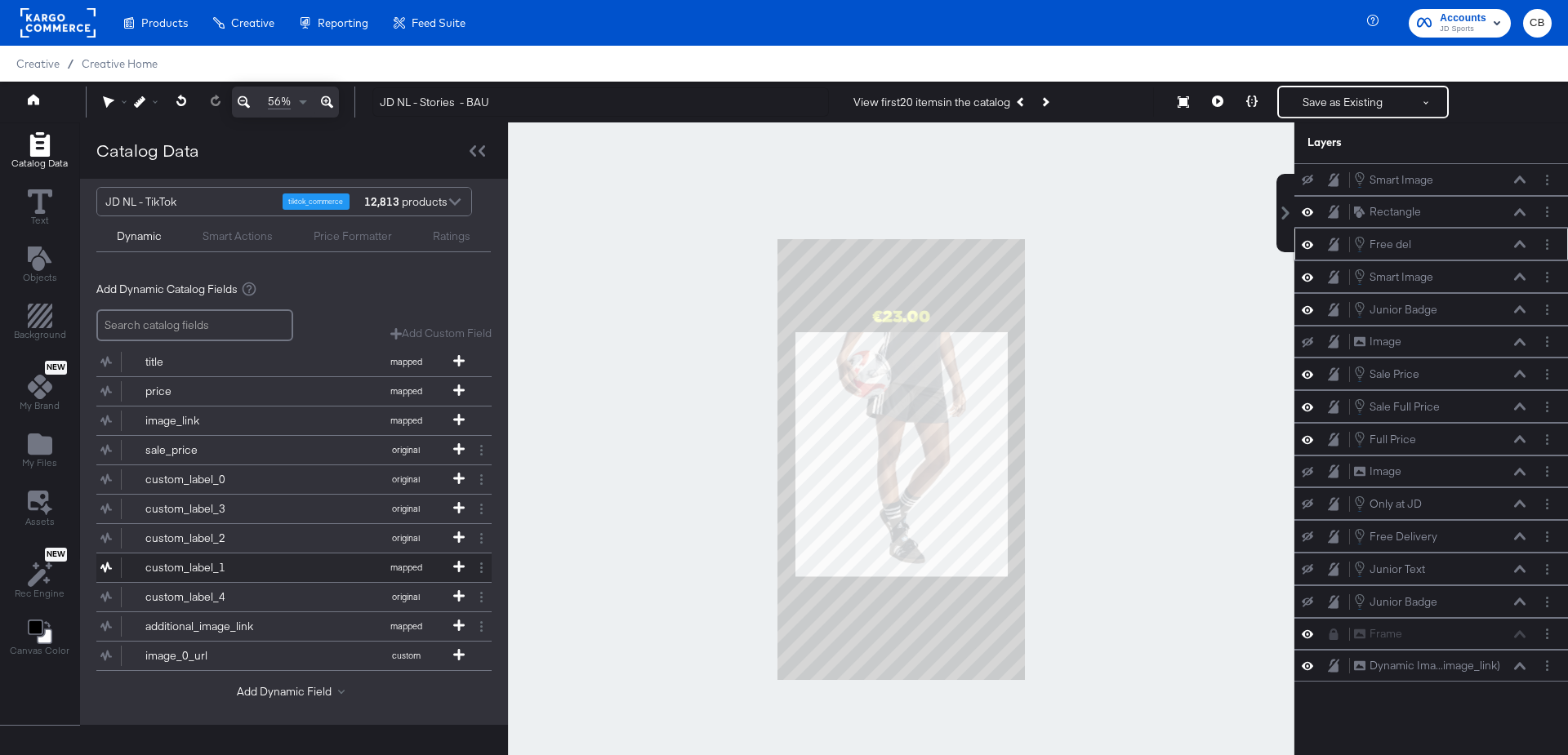
scroll to position [0, 0]
click at [1519, 275] on icon at bounding box center [1519, 277] width 12 height 8
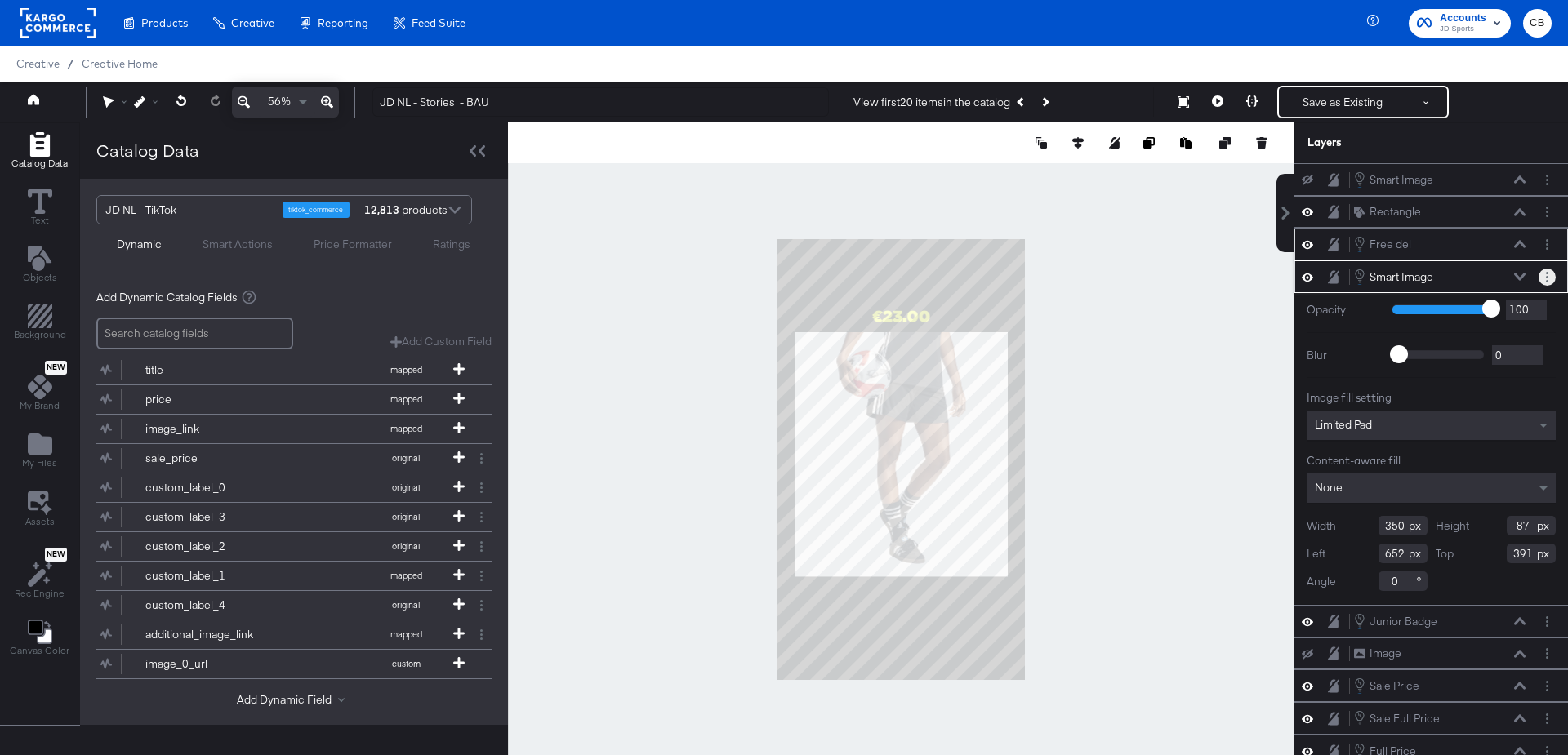
click at [1547, 272] on icon "Layer Options" at bounding box center [1547, 277] width 3 height 11
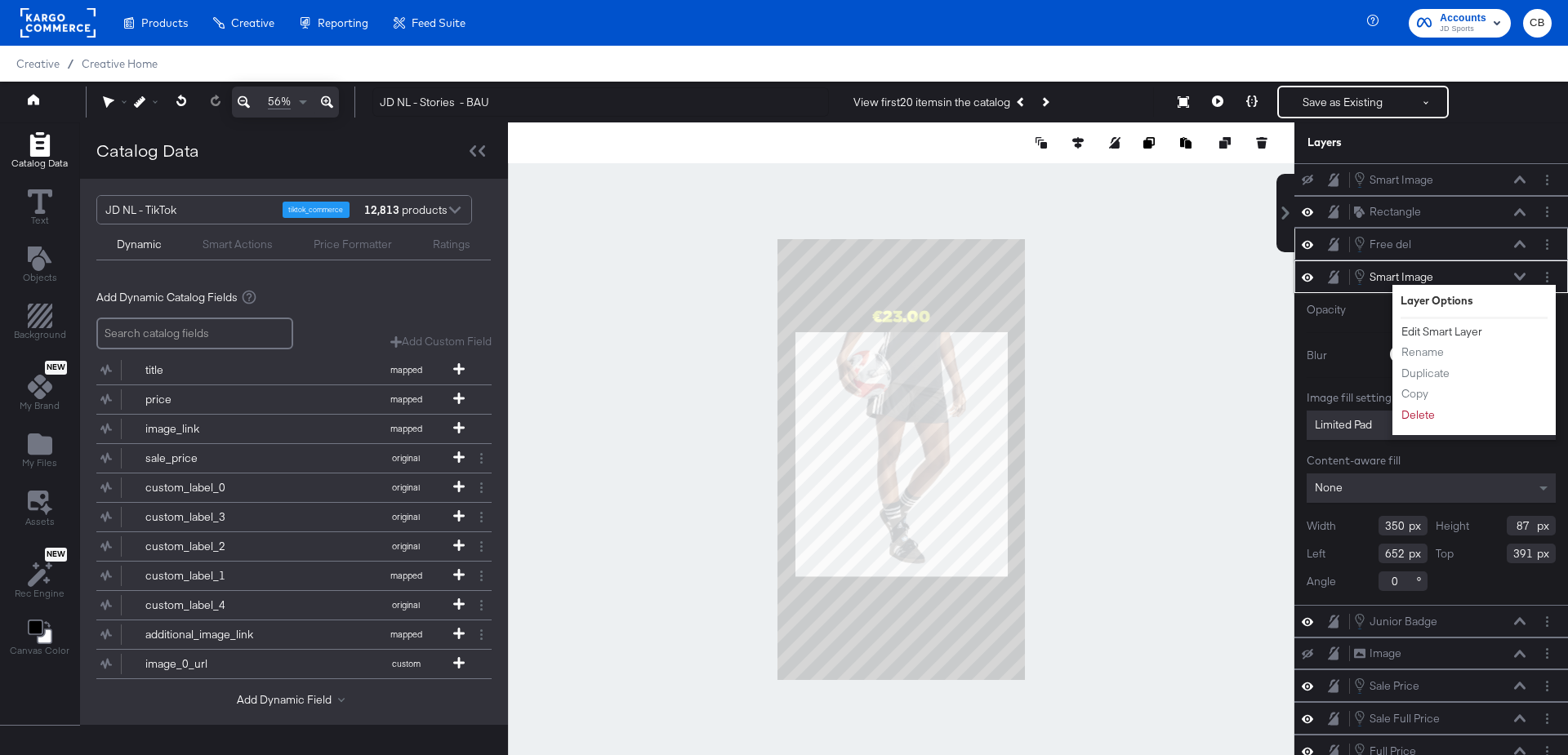
click at [1437, 326] on button "Edit Smart Layer" at bounding box center [1442, 332] width 83 height 17
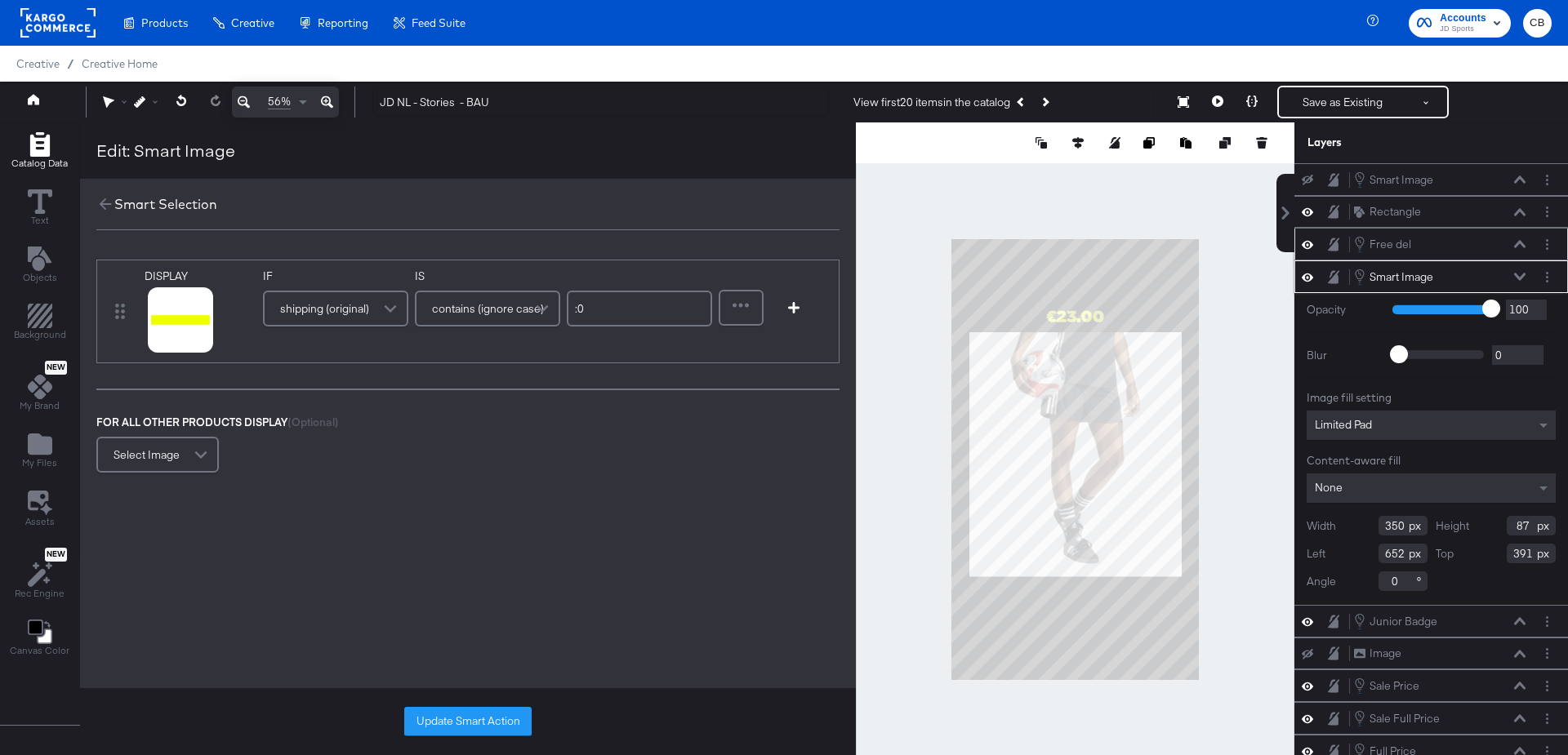
click at [373, 304] on div "shipping (original)" at bounding box center [336, 308] width 142 height 32
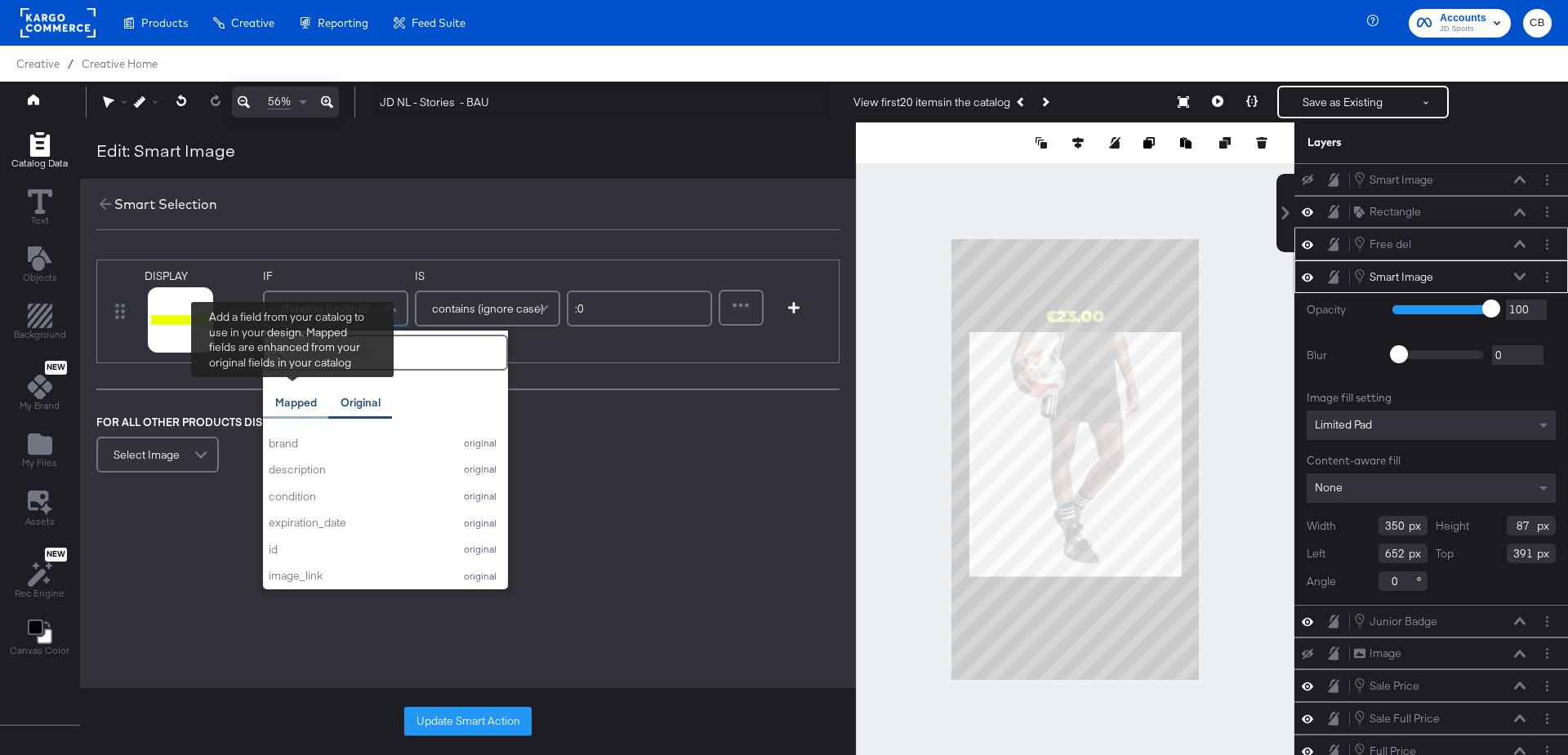
click at [296, 413] on div "Mapped" at bounding box center [296, 403] width 66 height 32
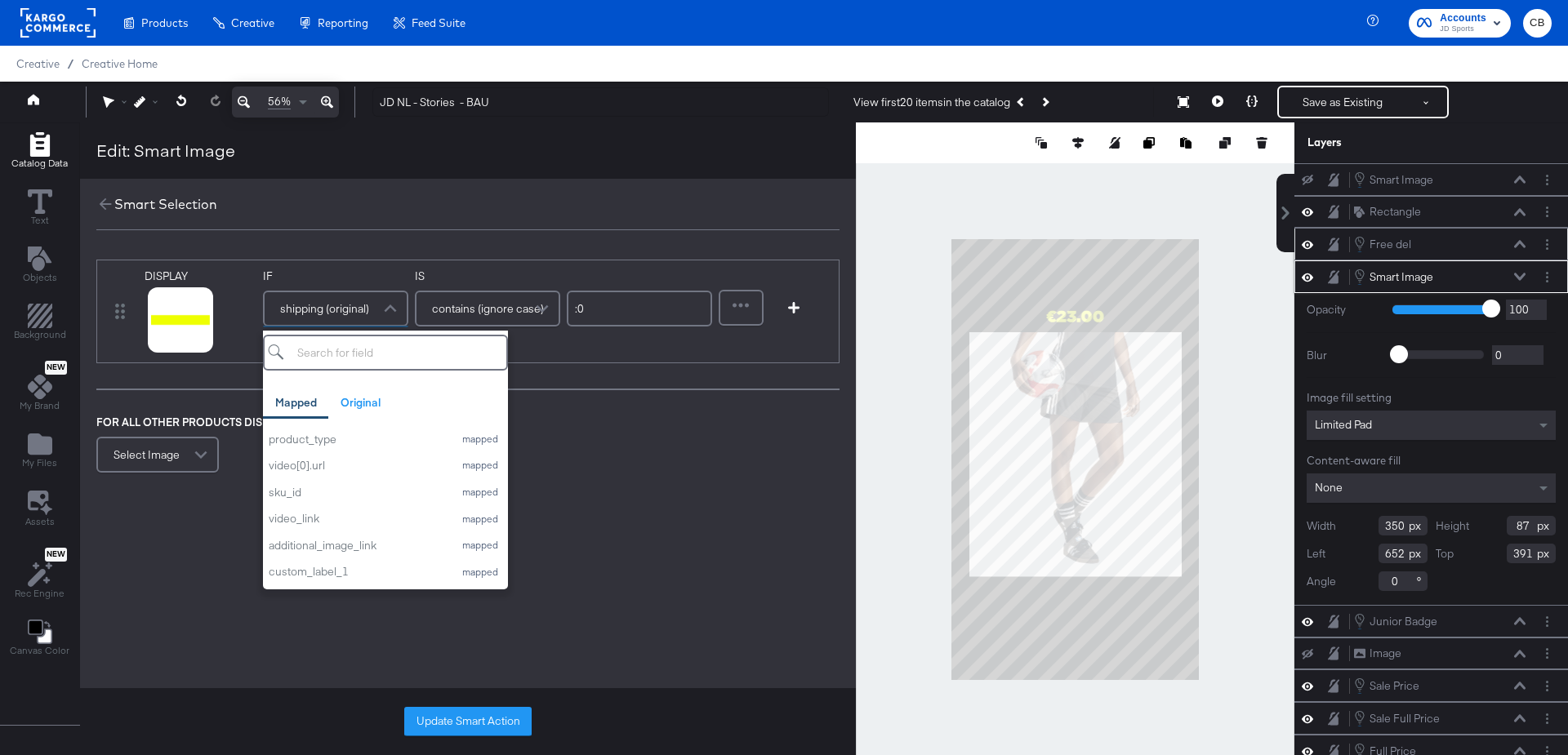
scroll to position [33, 0]
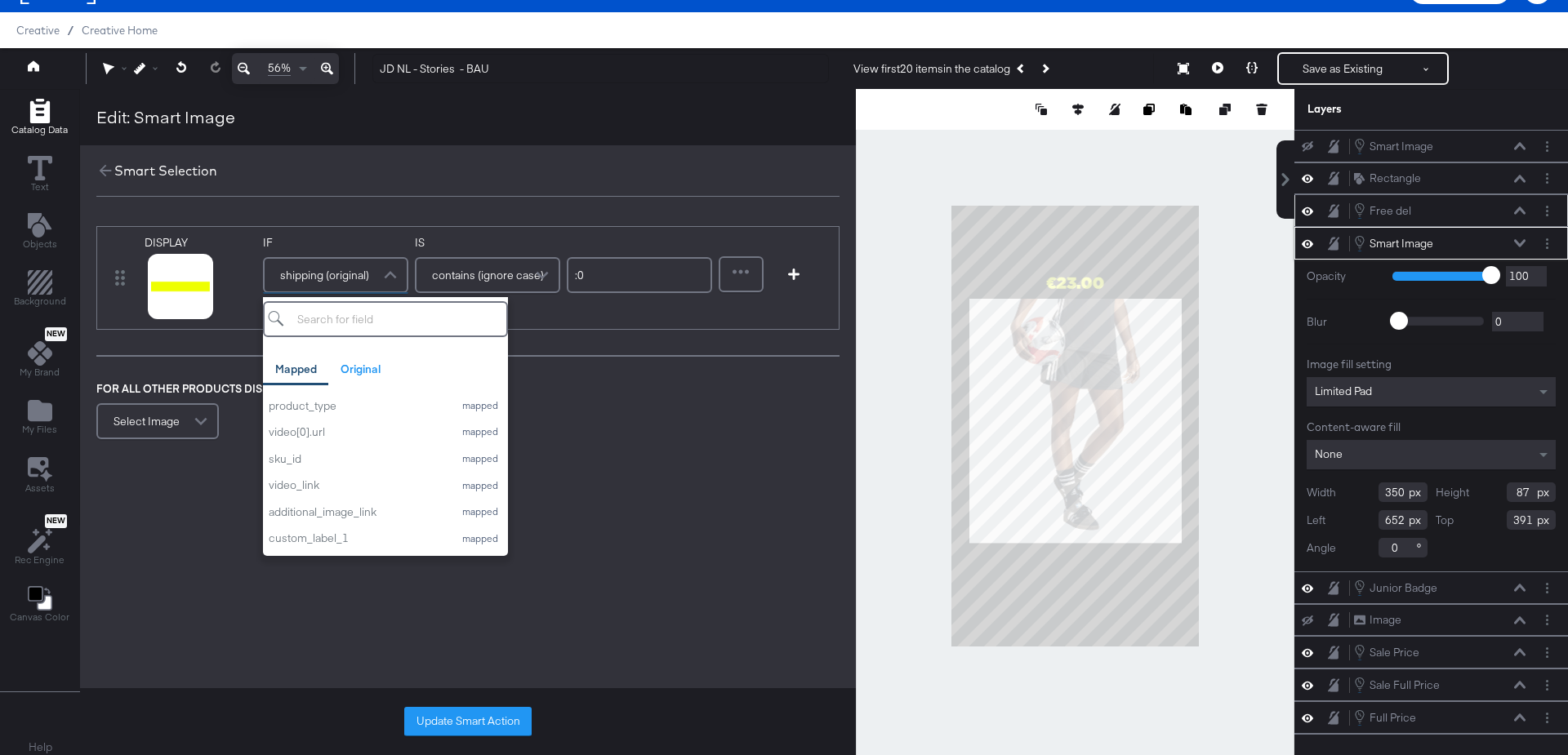
click at [321, 323] on input "search" at bounding box center [386, 319] width 245 height 36
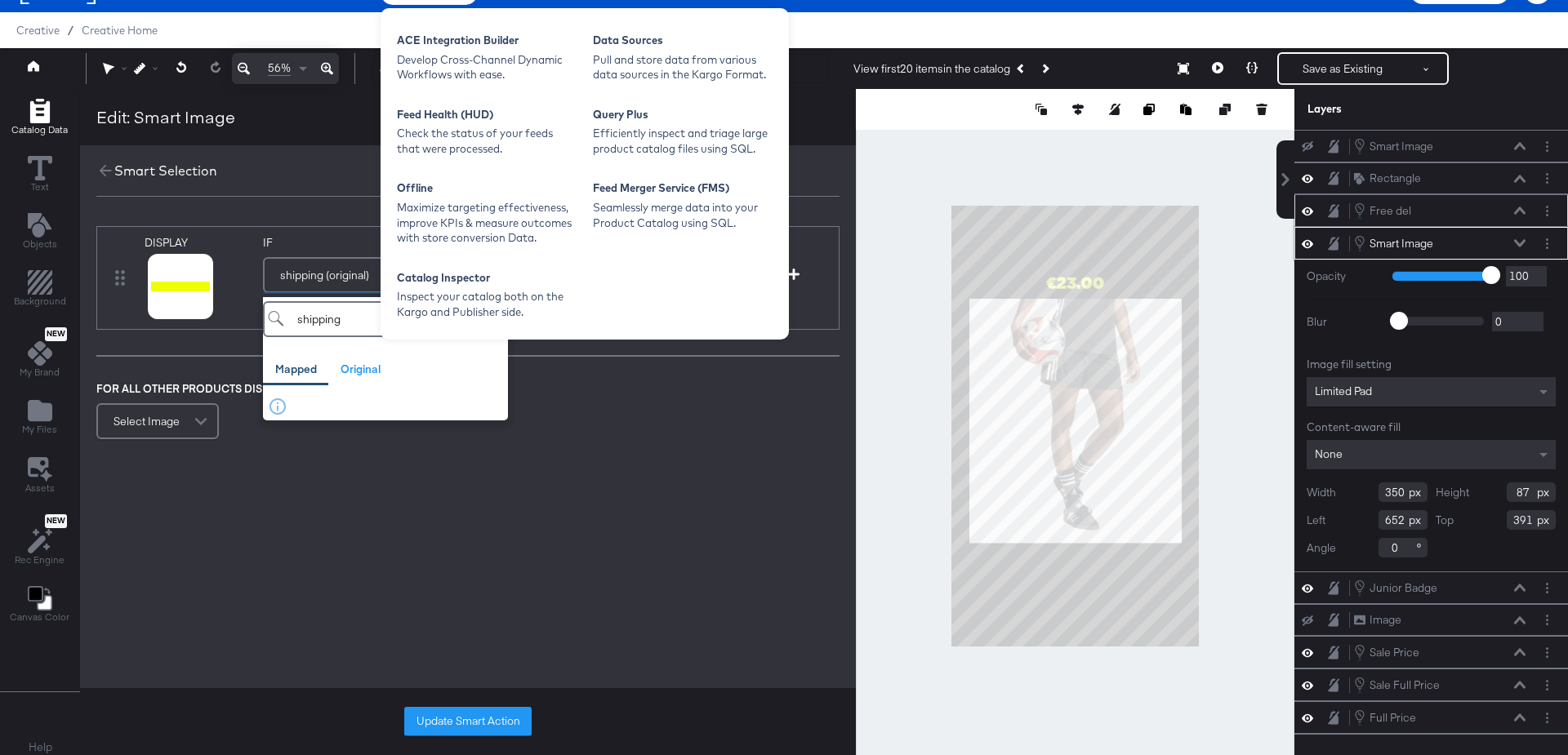
type input "shipping"
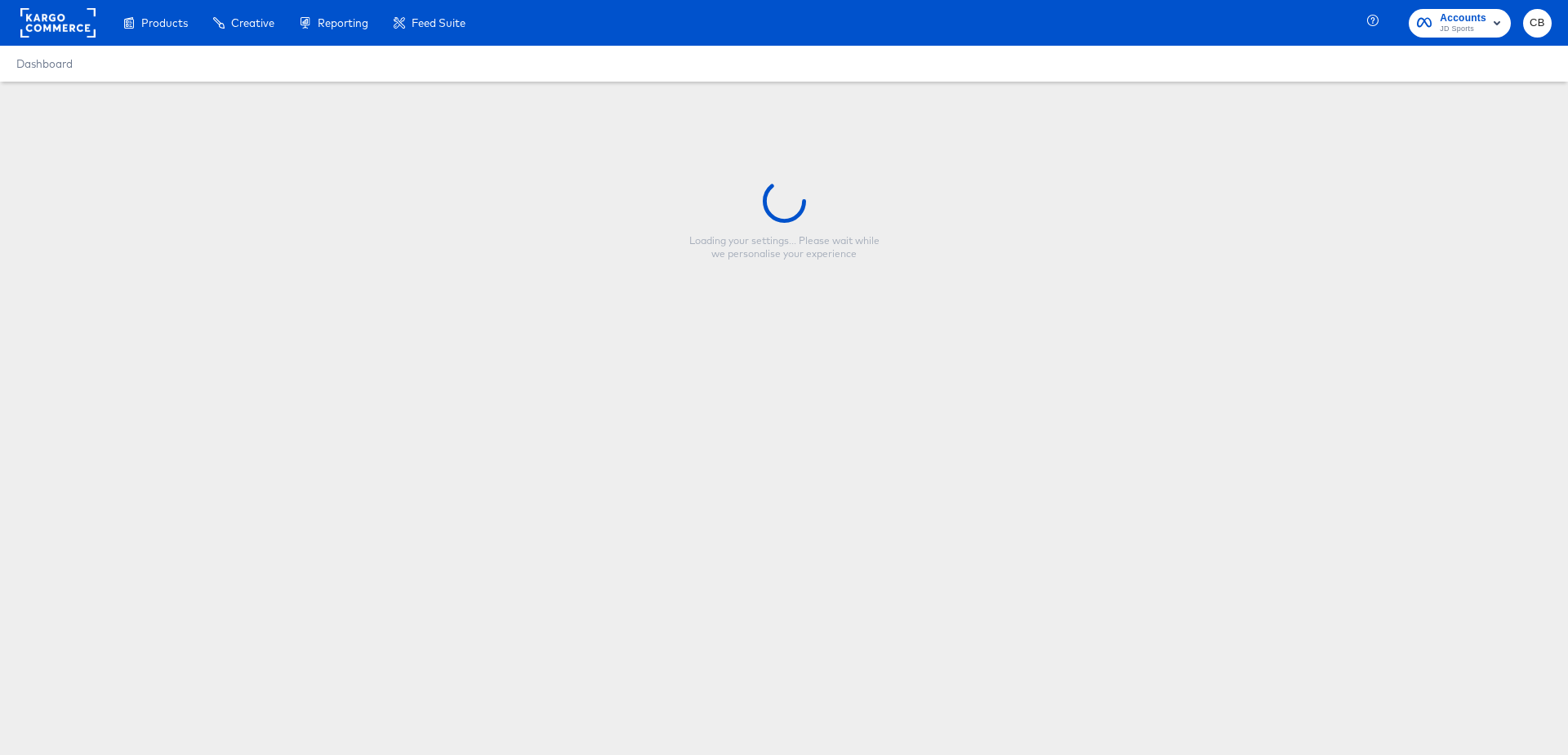
type input "JD NL - Stories - BAU"
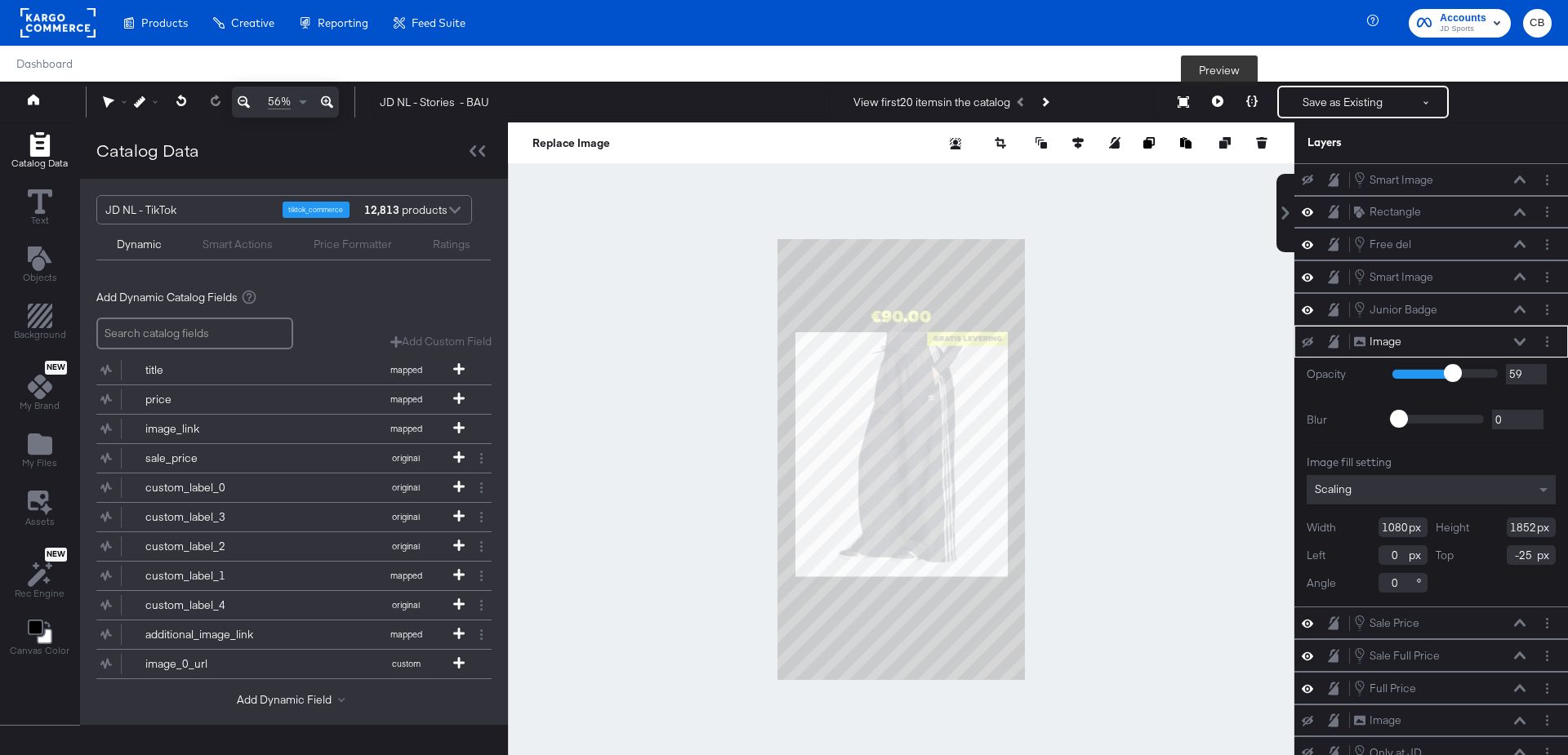
click at [1217, 101] on icon at bounding box center [1217, 101] width 12 height 12
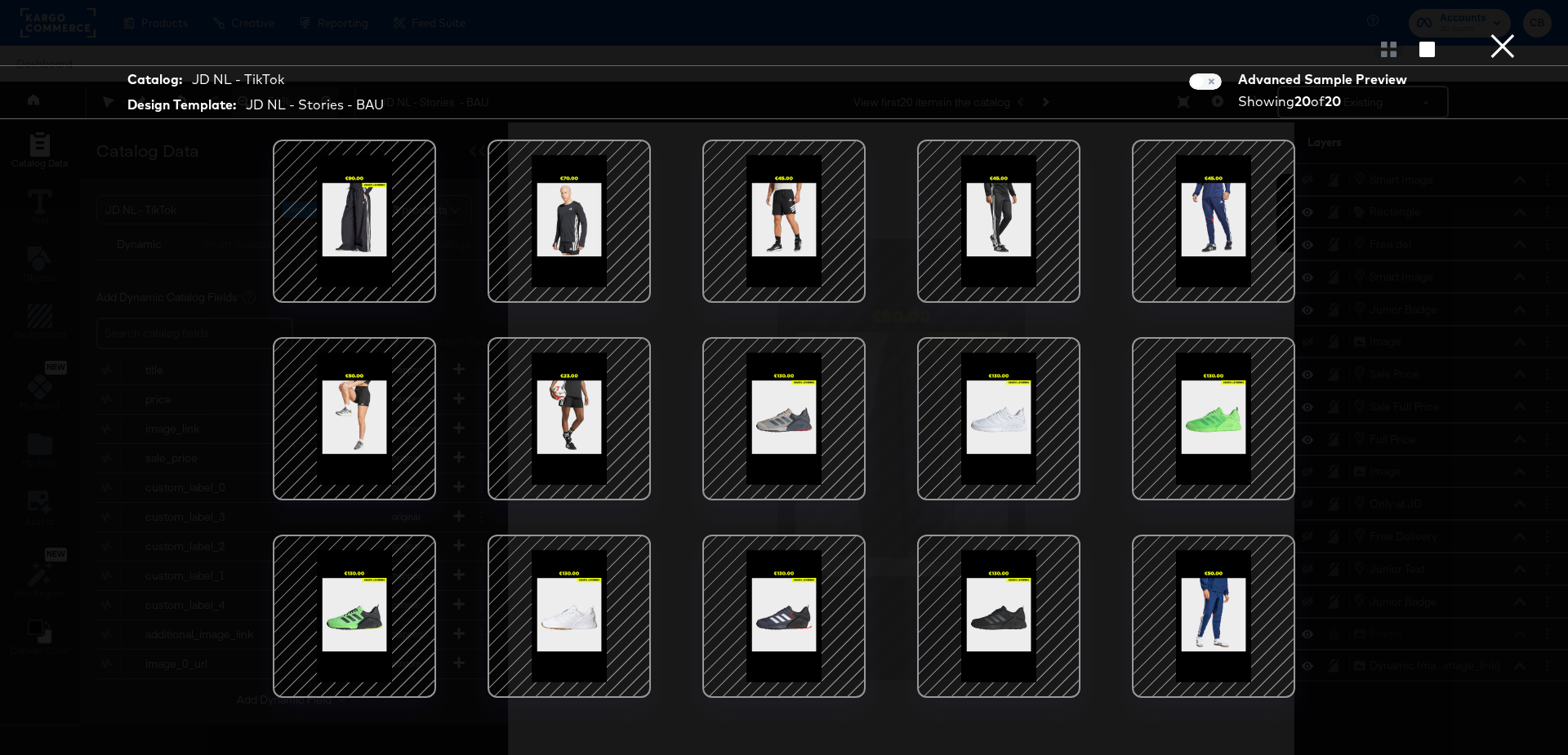
click at [1501, 32] on button "×" at bounding box center [1503, 16] width 32 height 32
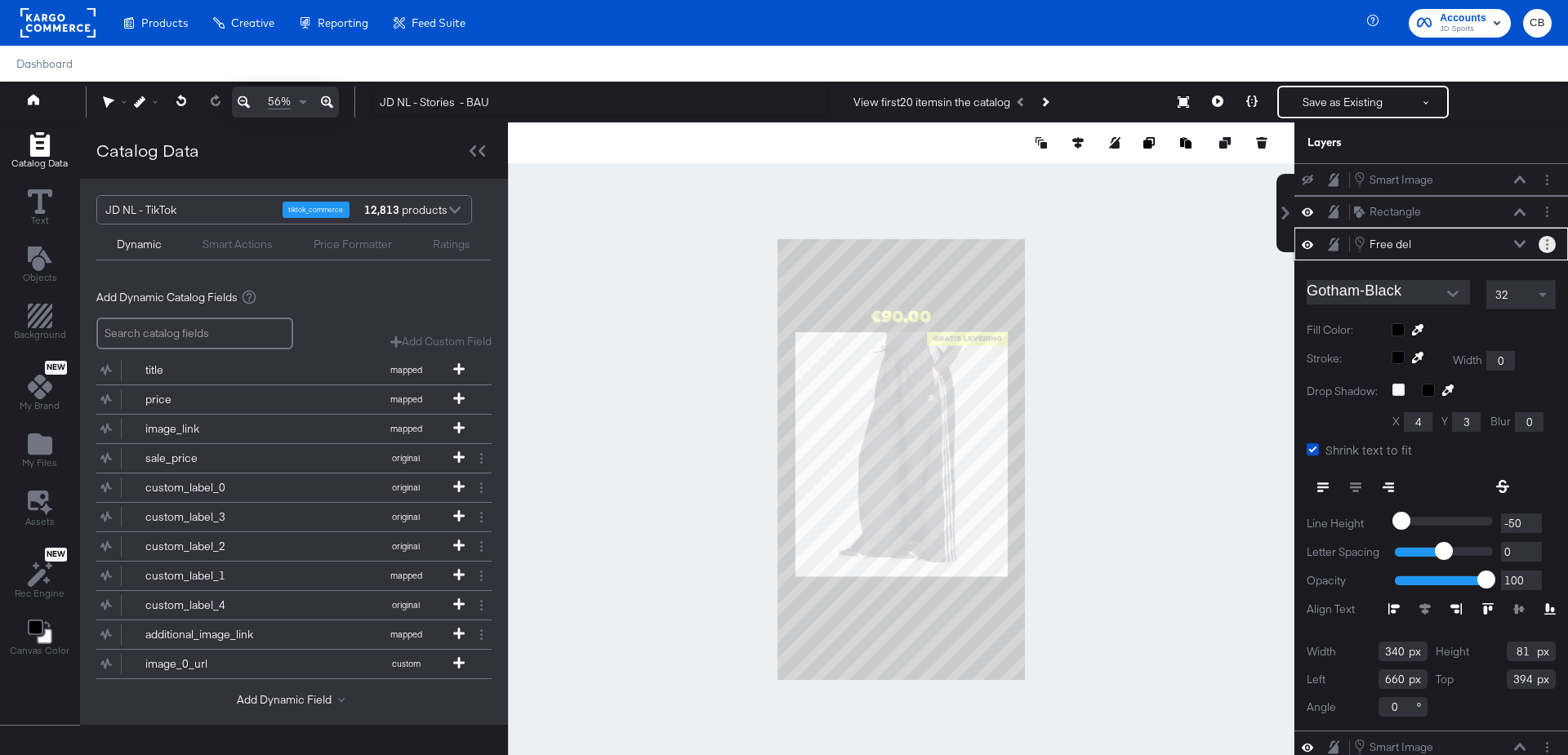
click at [1552, 241] on button "Layer Options" at bounding box center [1547, 244] width 17 height 17
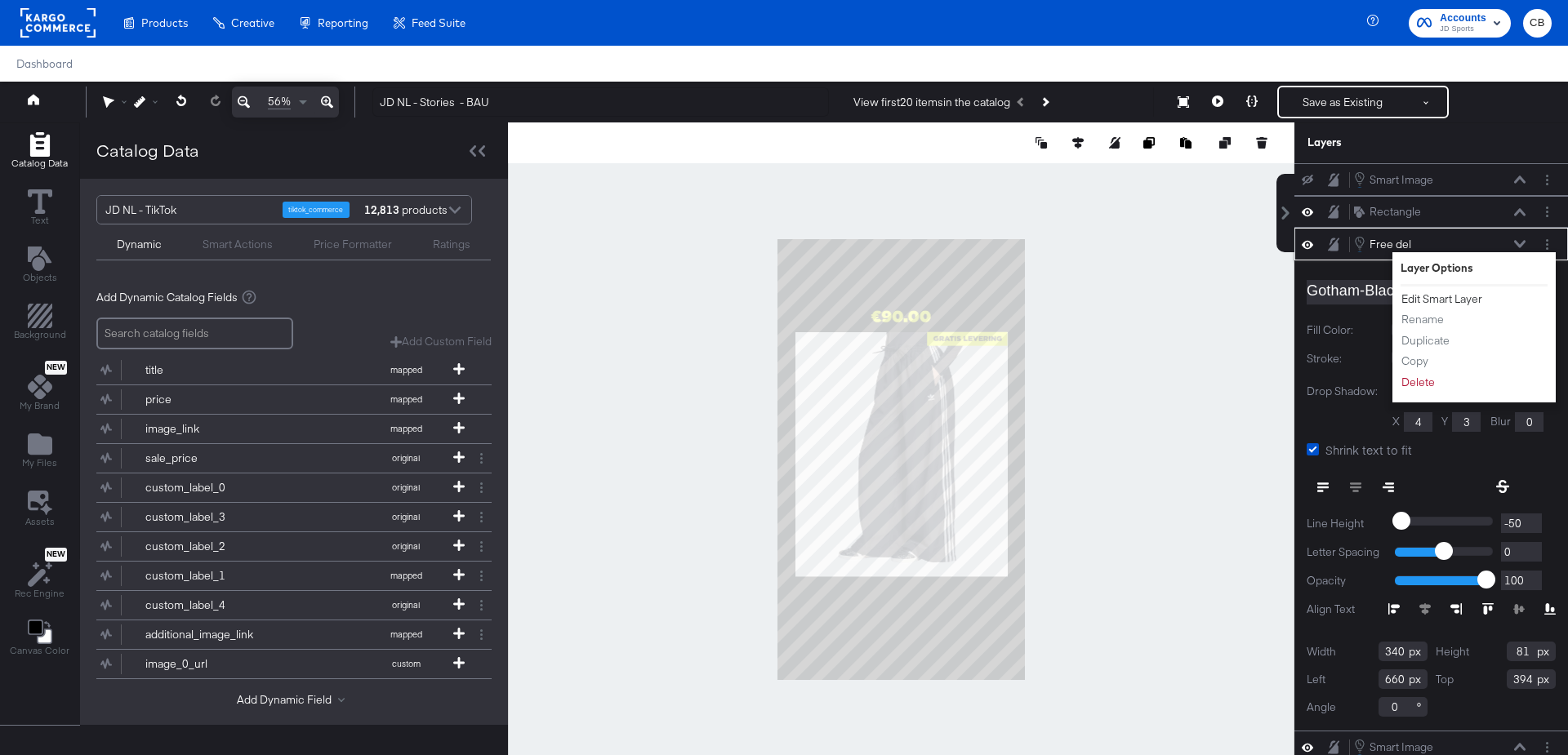
click at [1436, 298] on button "Edit Smart Layer" at bounding box center [1442, 299] width 83 height 17
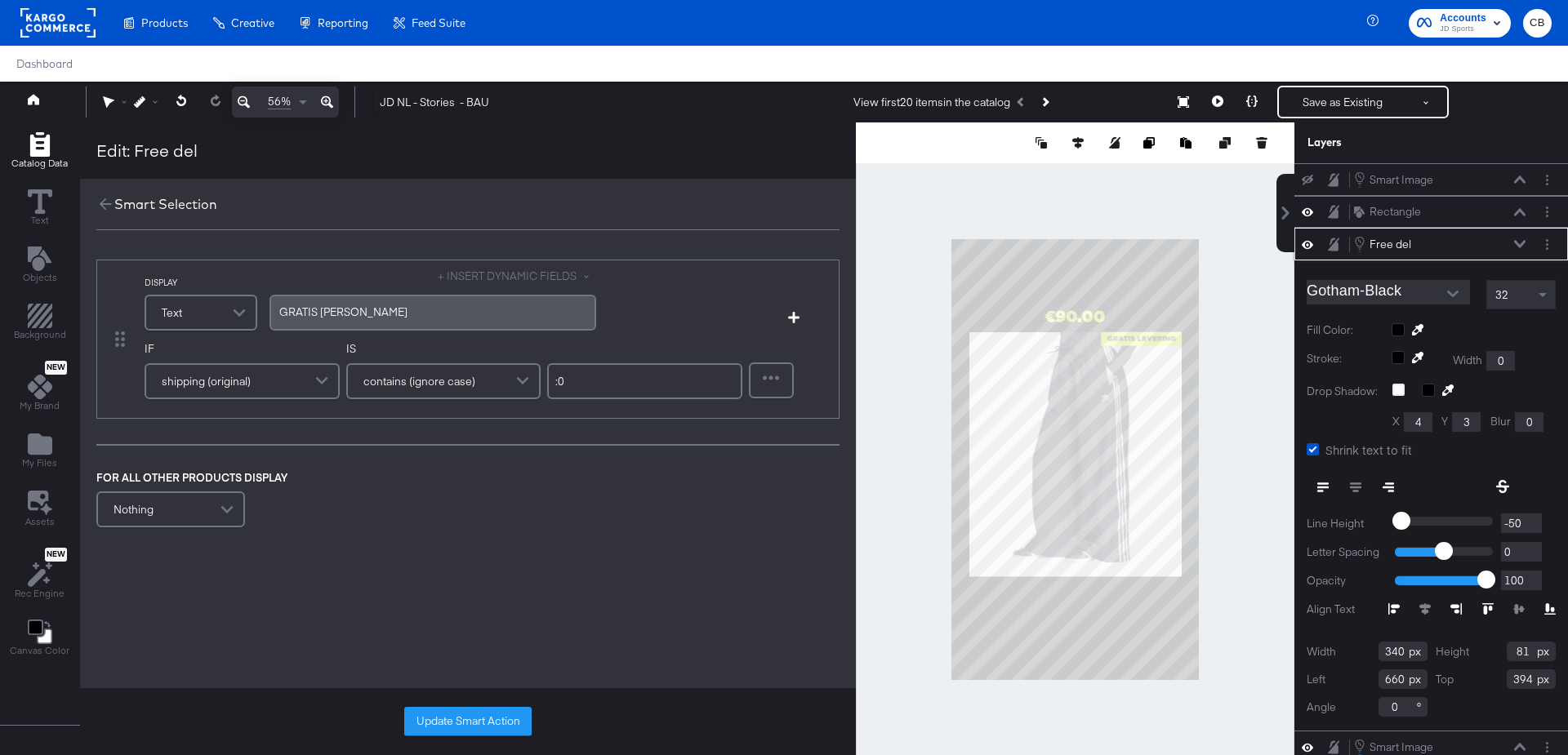
click at [292, 385] on div "shipping (original)" at bounding box center [242, 381] width 192 height 32
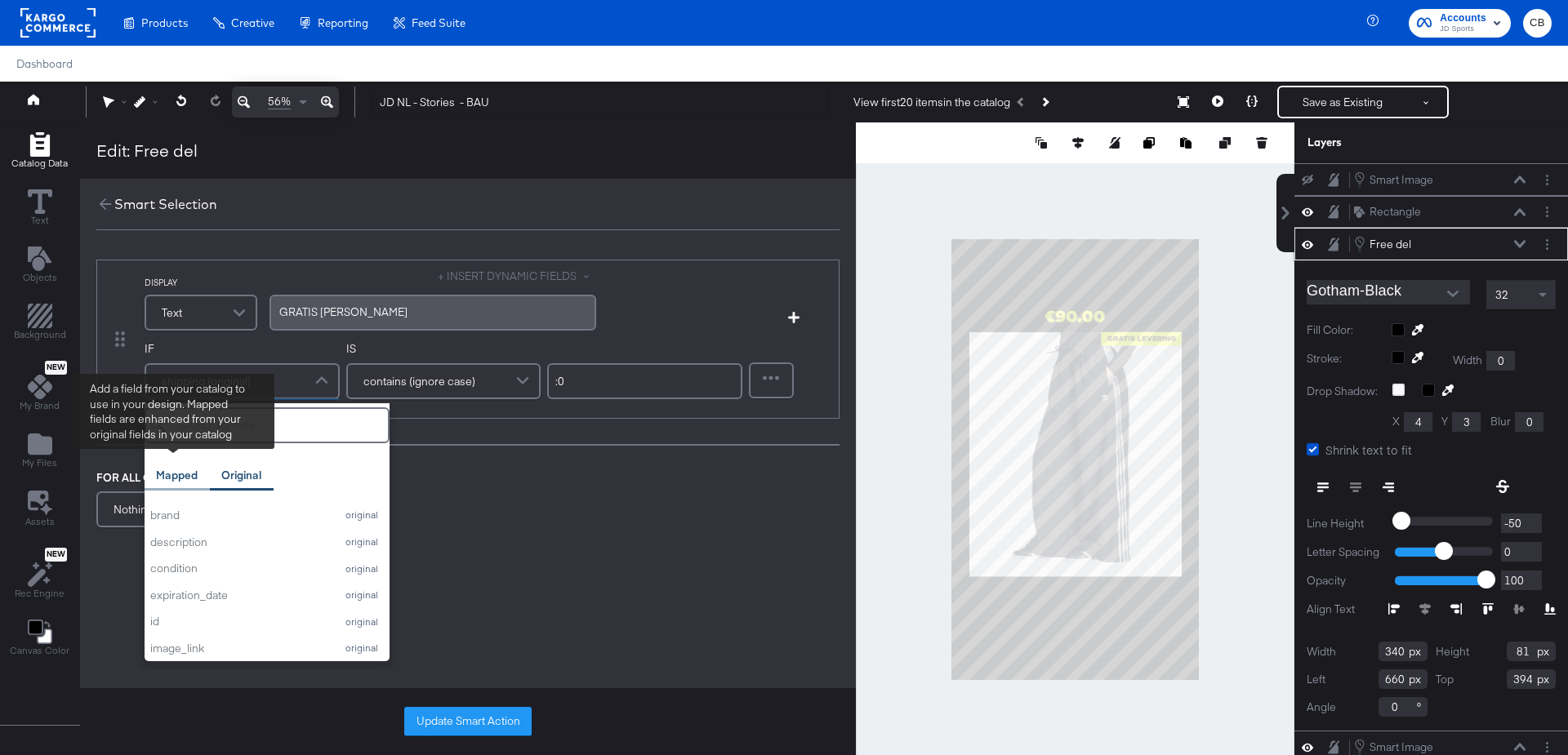
click at [176, 471] on div "Mapped" at bounding box center [177, 475] width 41 height 15
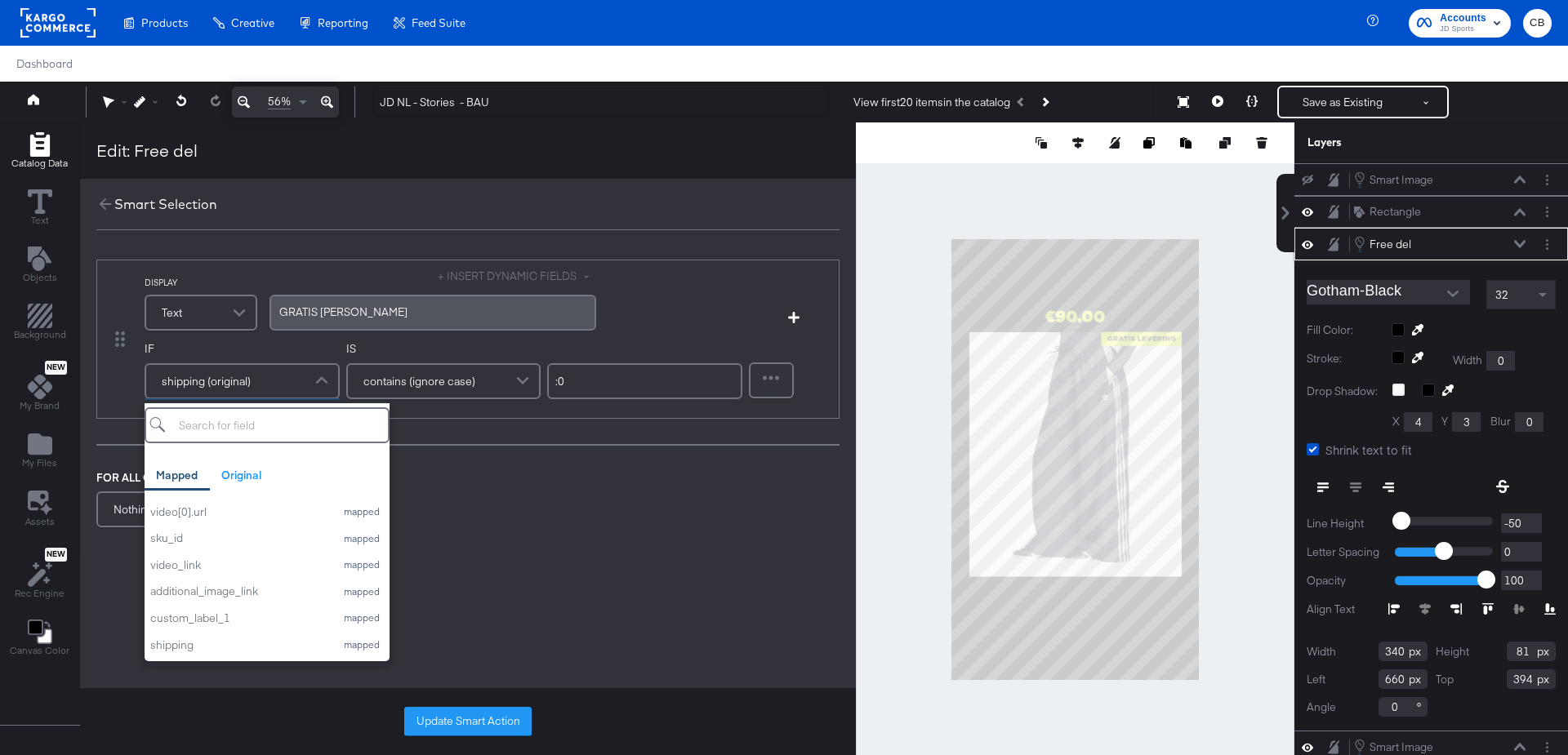
scroll to position [14, 0]
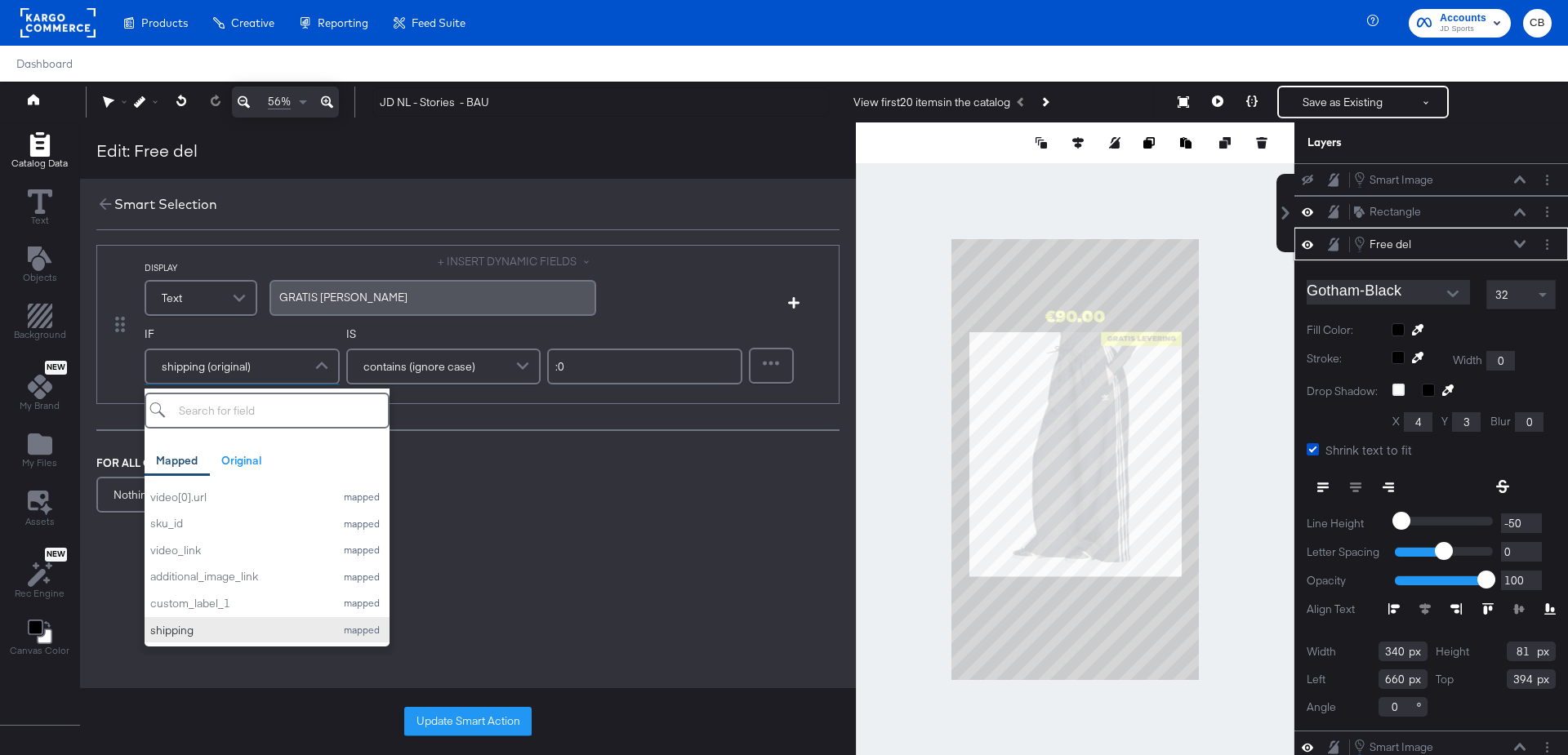
click at [211, 636] on button "shipping mapped" at bounding box center [267, 631] width 245 height 27
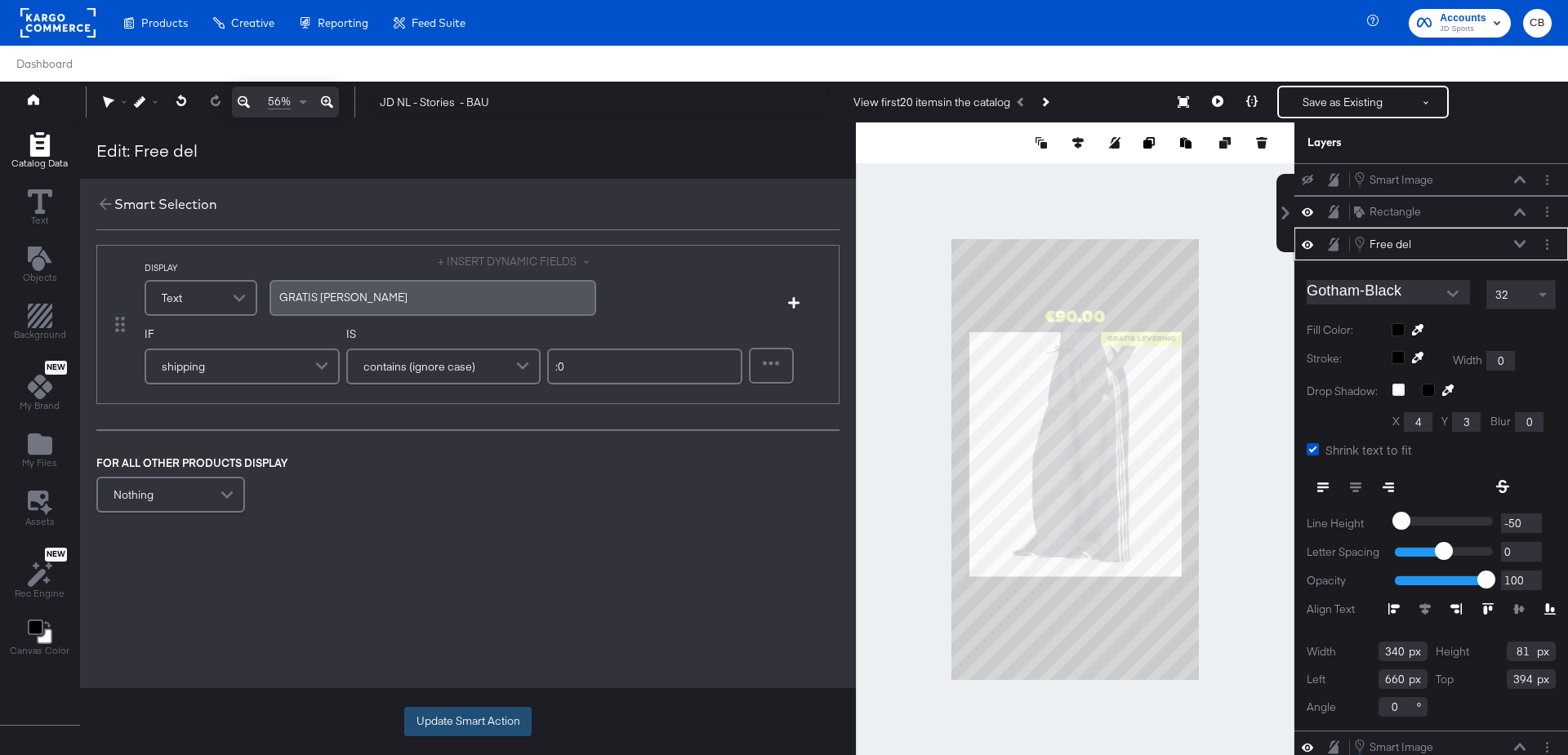
click at [452, 717] on button "Update Smart Action" at bounding box center [468, 722] width 127 height 30
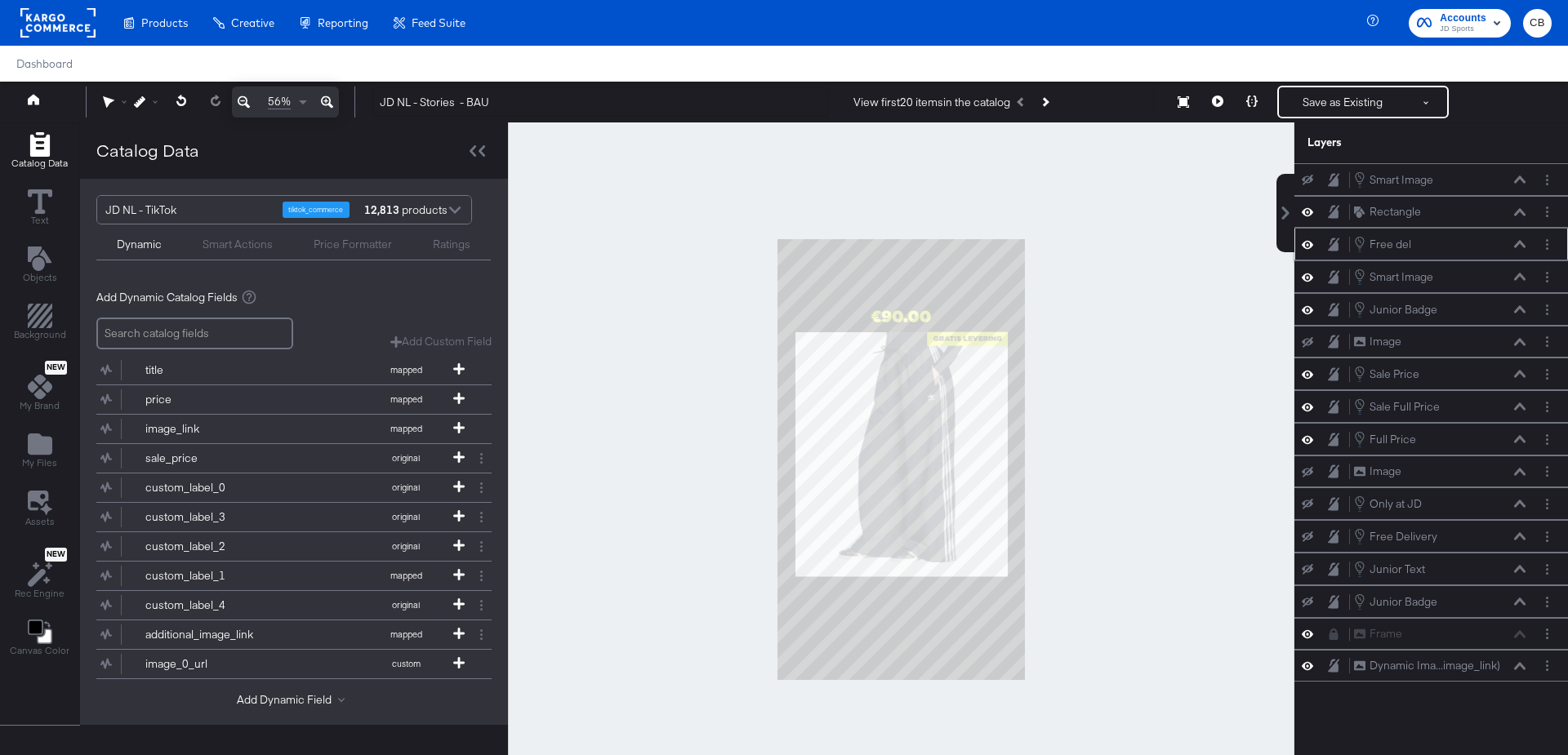
click at [1085, 311] on div at bounding box center [901, 459] width 787 height 675
click at [1521, 276] on icon at bounding box center [1519, 277] width 12 height 8
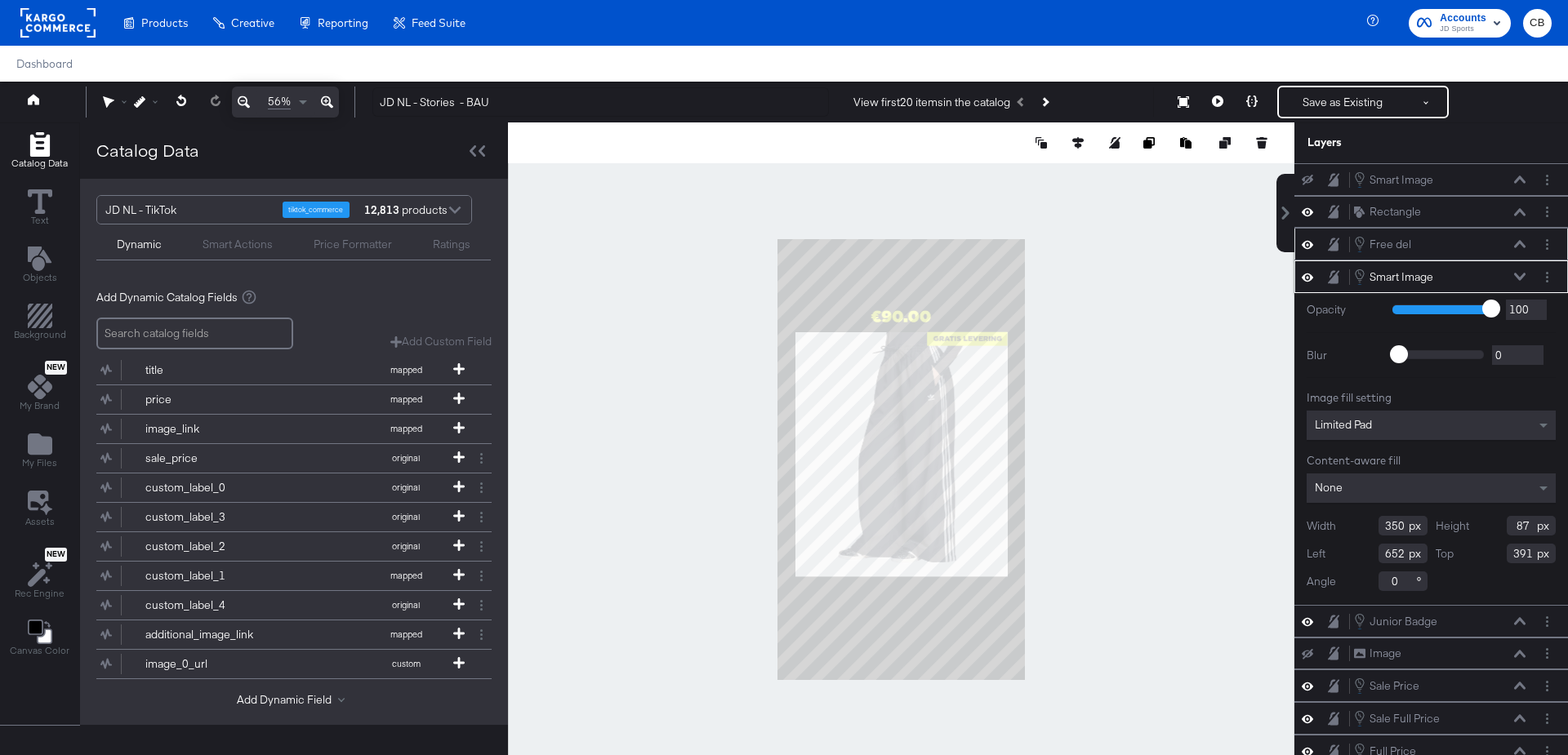
click at [1555, 275] on div at bounding box center [1547, 277] width 17 height 17
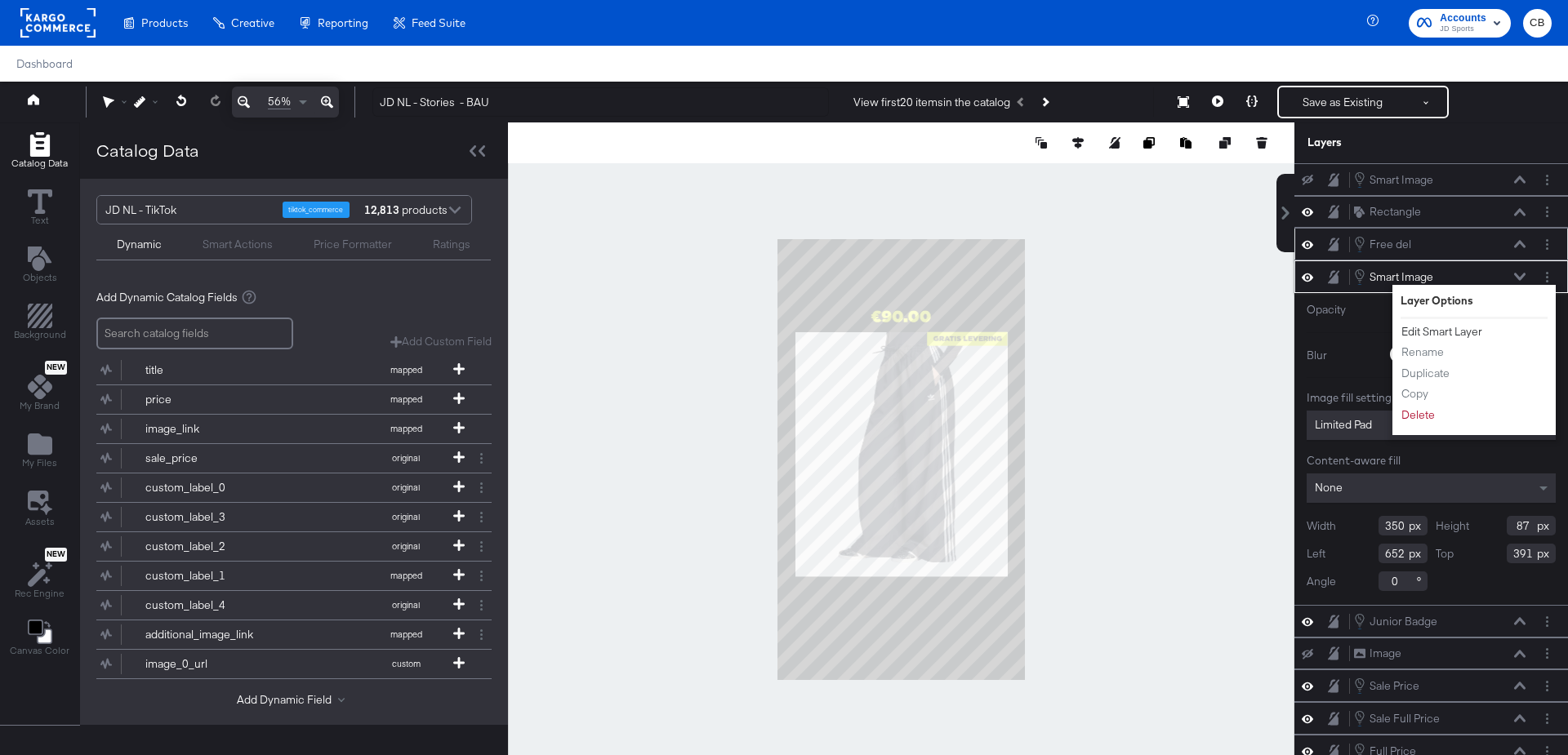
click at [1435, 328] on button "Edit Smart Layer" at bounding box center [1442, 332] width 83 height 17
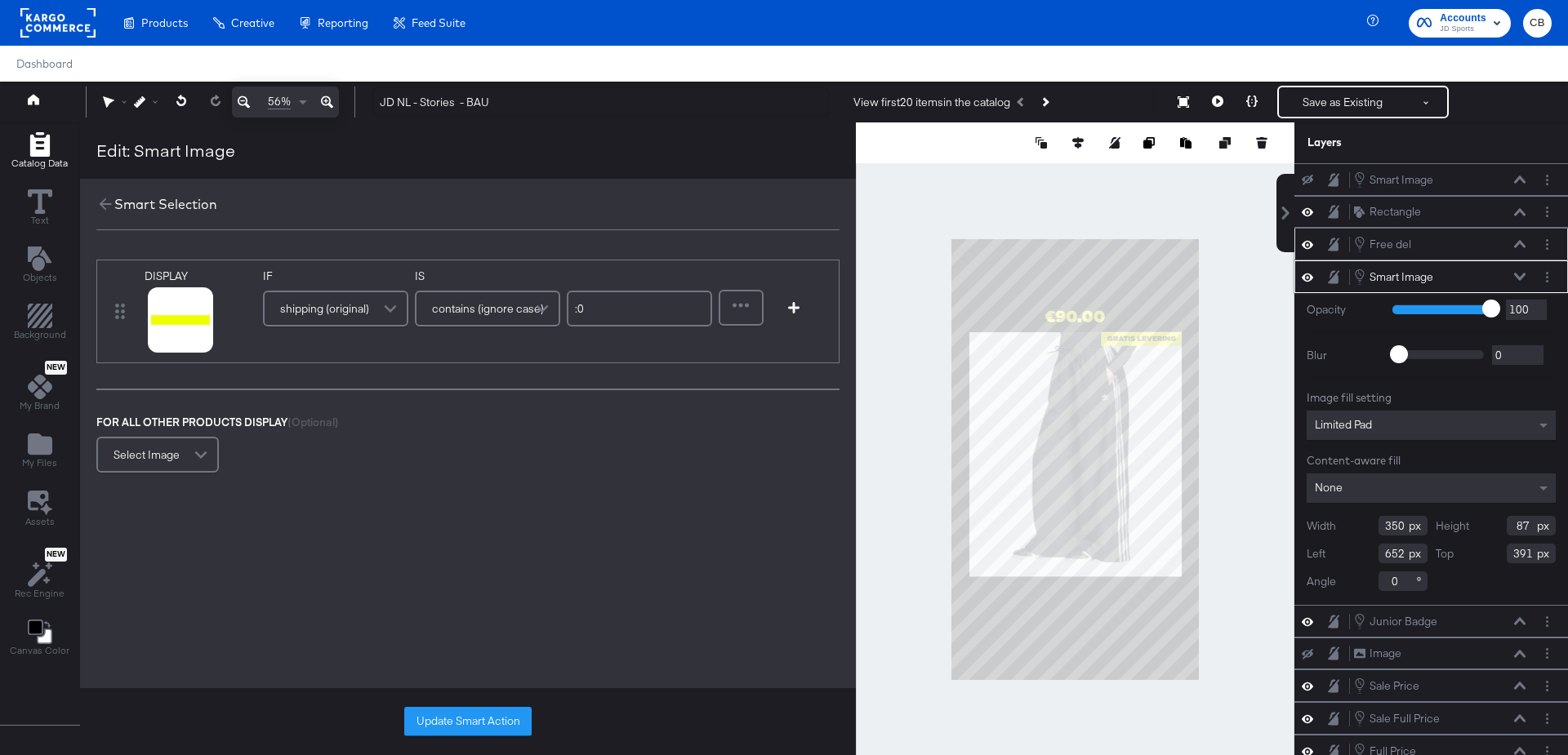
click at [387, 304] on span at bounding box center [393, 308] width 29 height 32
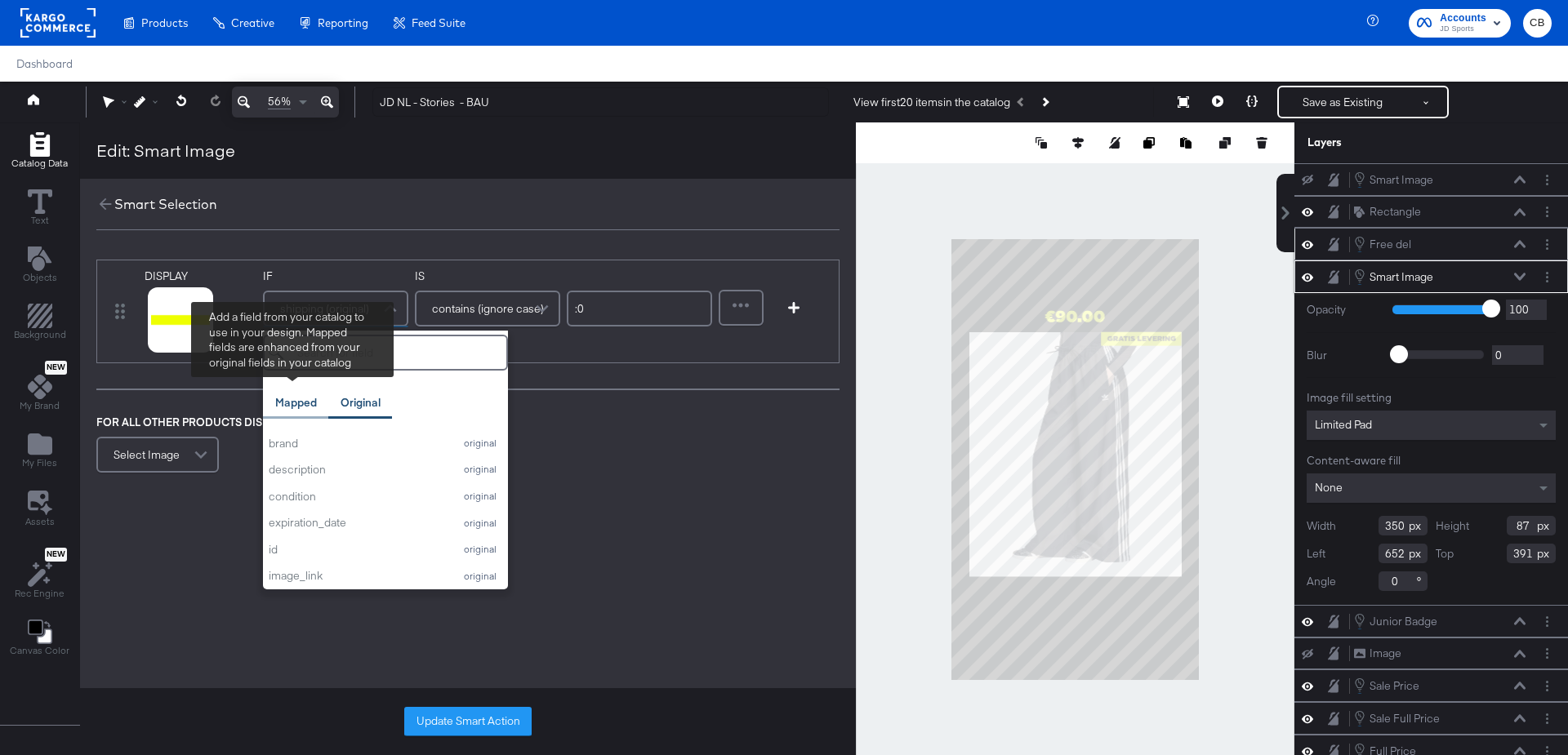
click at [287, 396] on div "Mapped" at bounding box center [296, 403] width 41 height 15
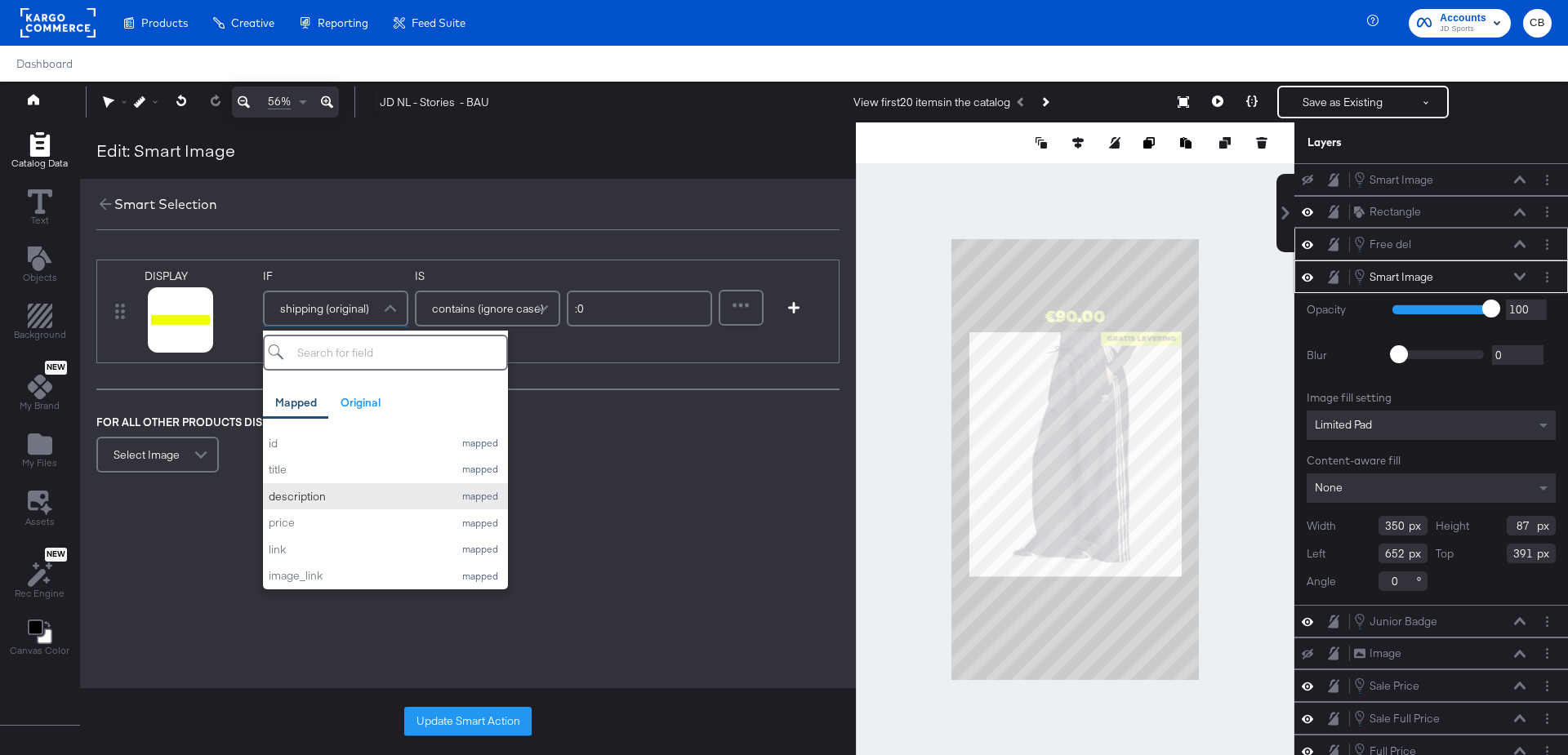
scroll to position [269, 0]
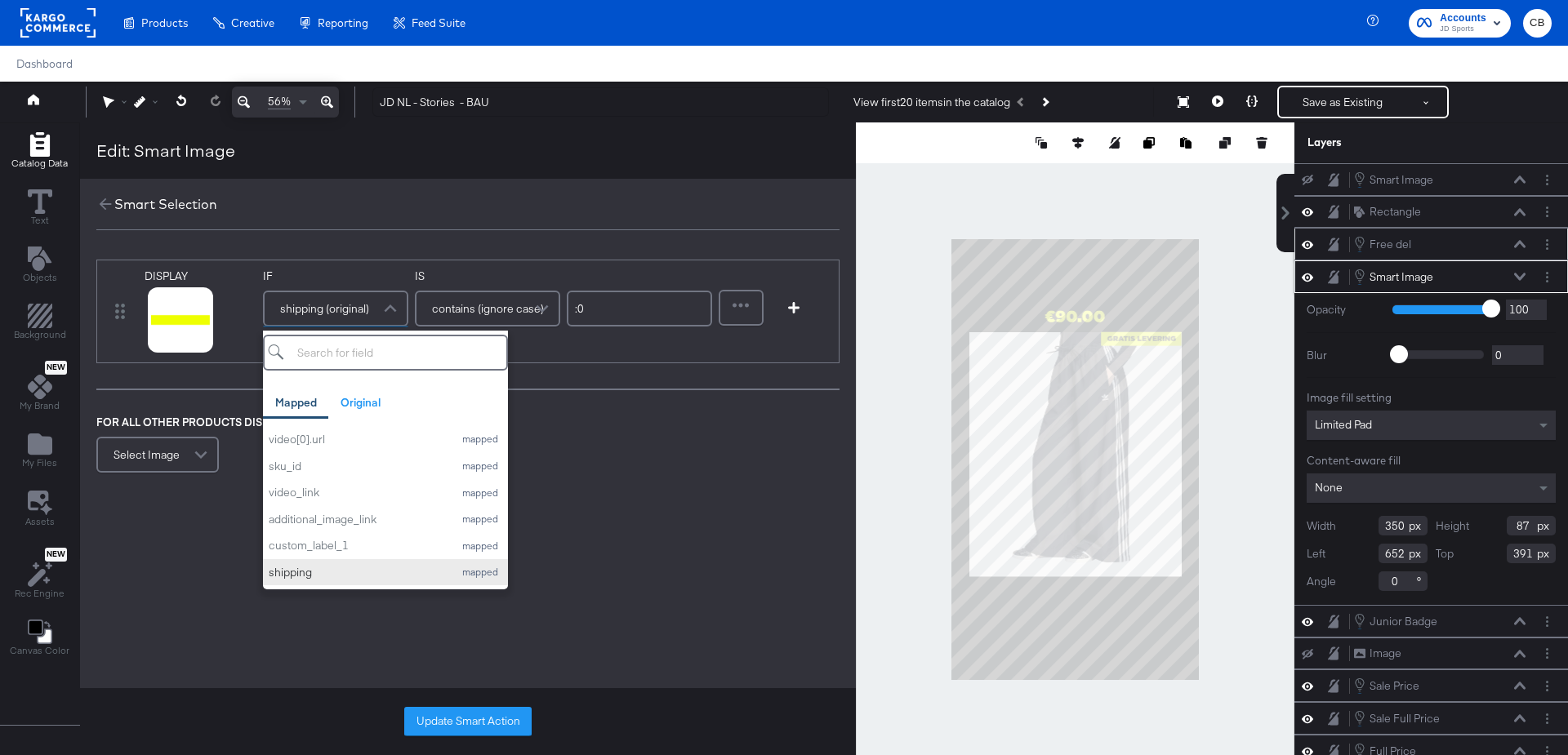
click at [301, 579] on button "shipping mapped" at bounding box center [386, 573] width 245 height 27
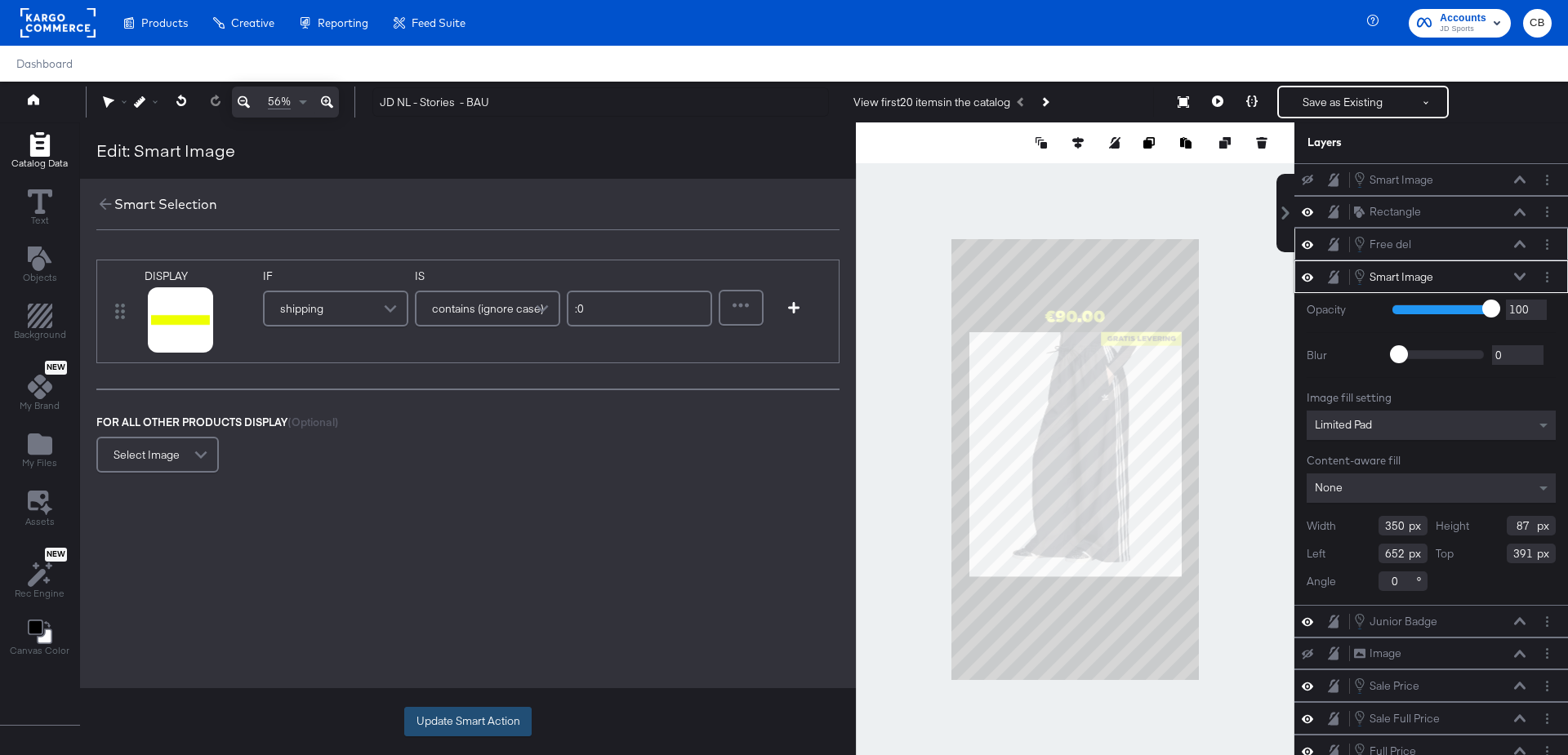
click at [474, 725] on button "Update Smart Action" at bounding box center [468, 722] width 127 height 30
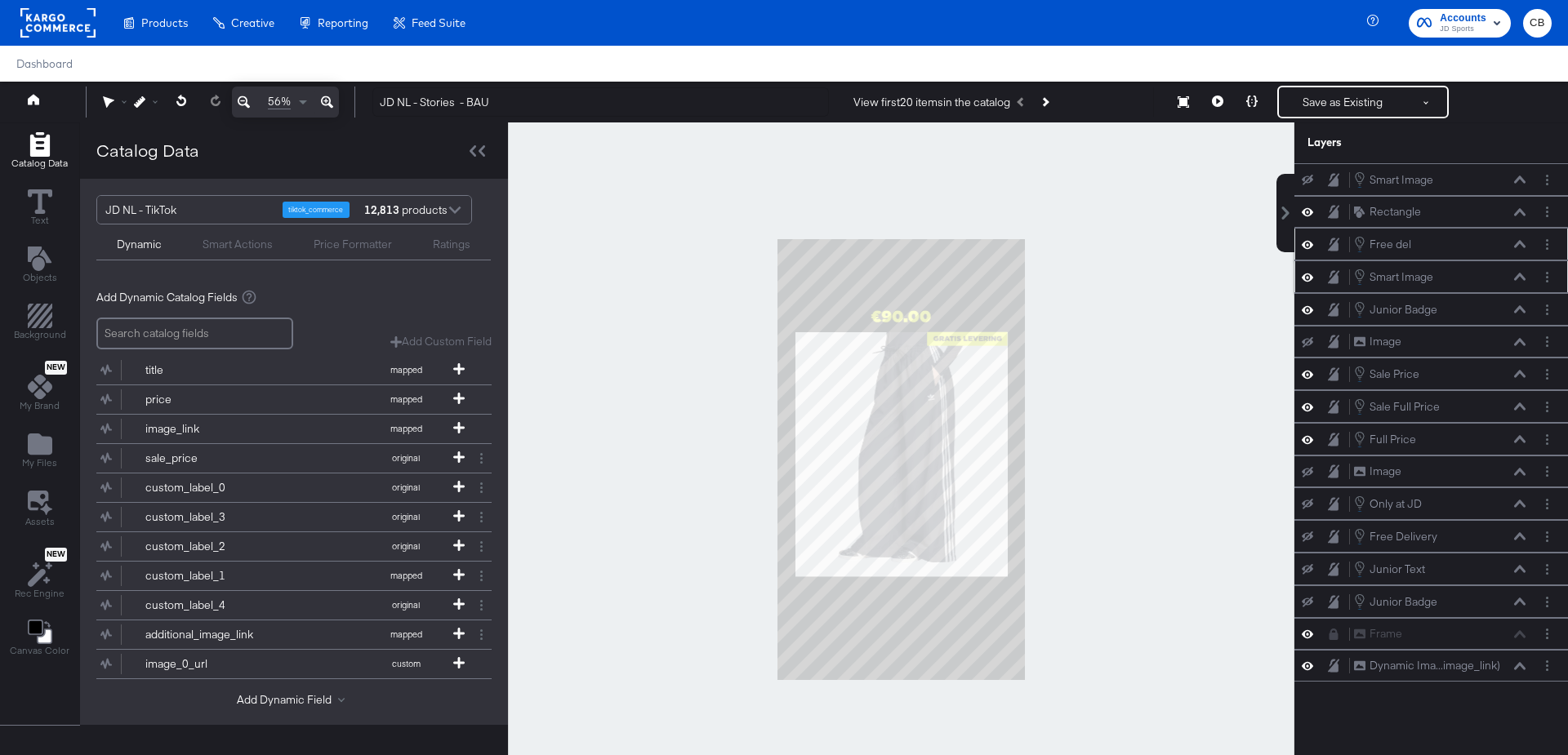
click at [1145, 423] on div at bounding box center [901, 459] width 787 height 675
click at [1217, 95] on button at bounding box center [1217, 102] width 34 height 32
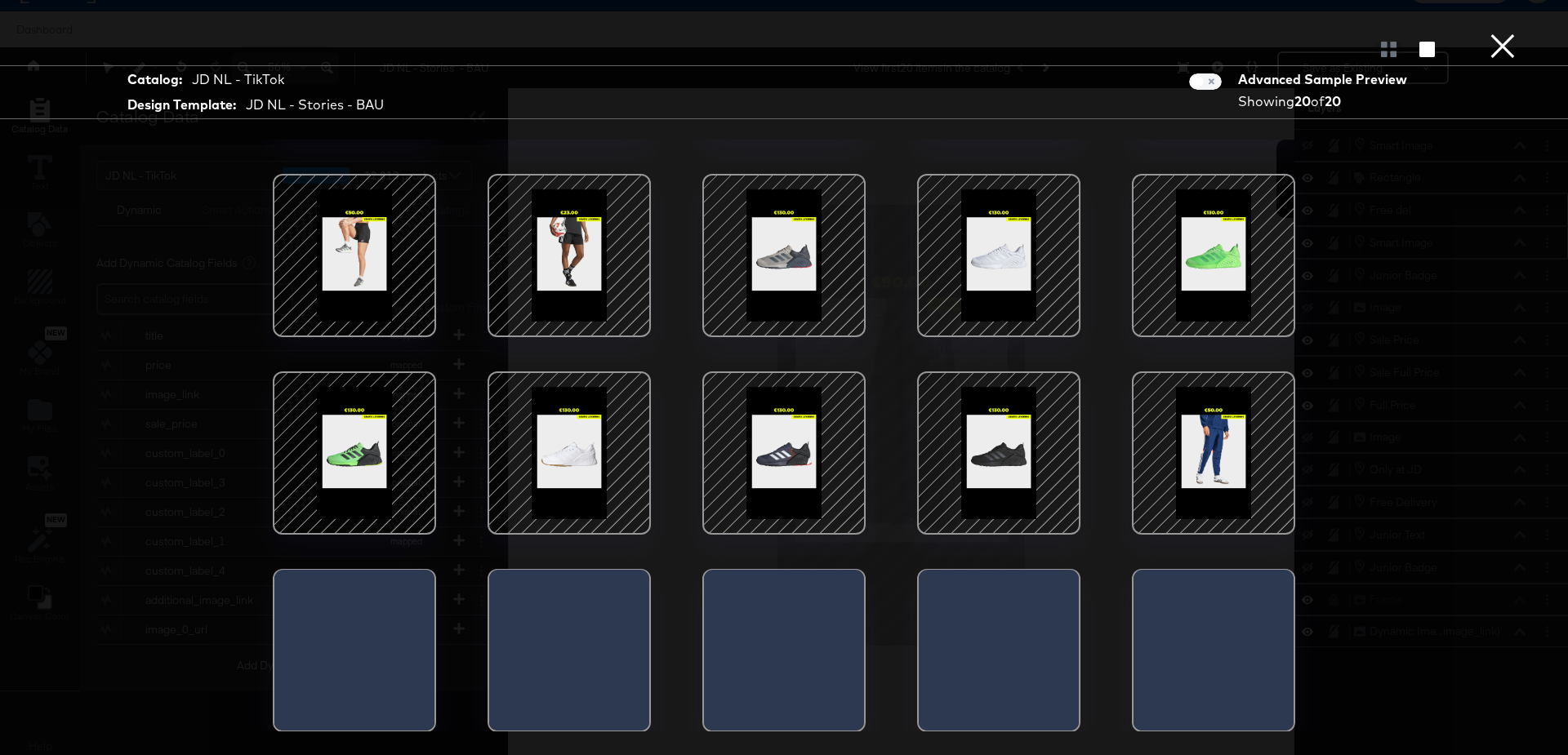
scroll to position [36, 0]
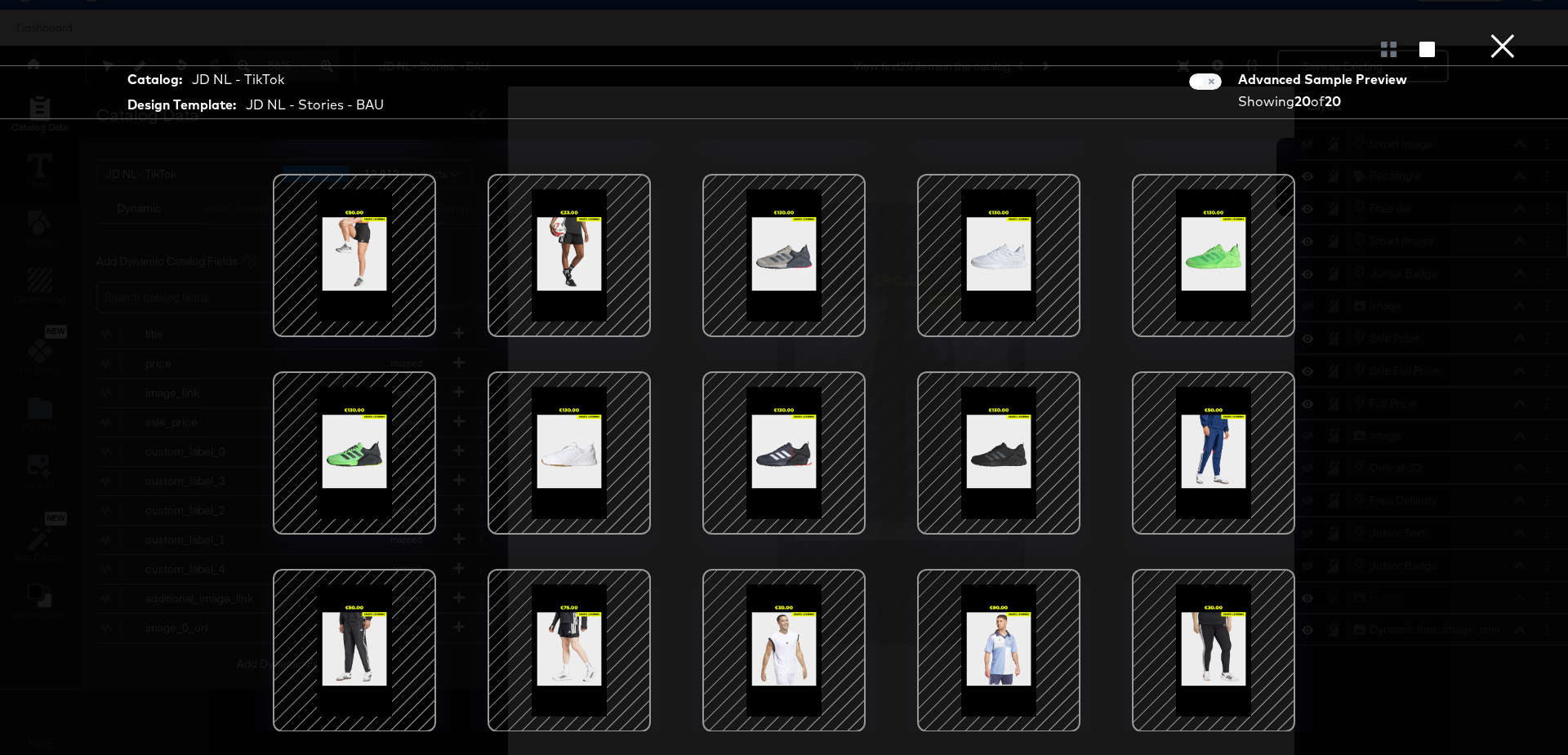
click at [1500, 32] on button "×" at bounding box center [1503, 16] width 32 height 32
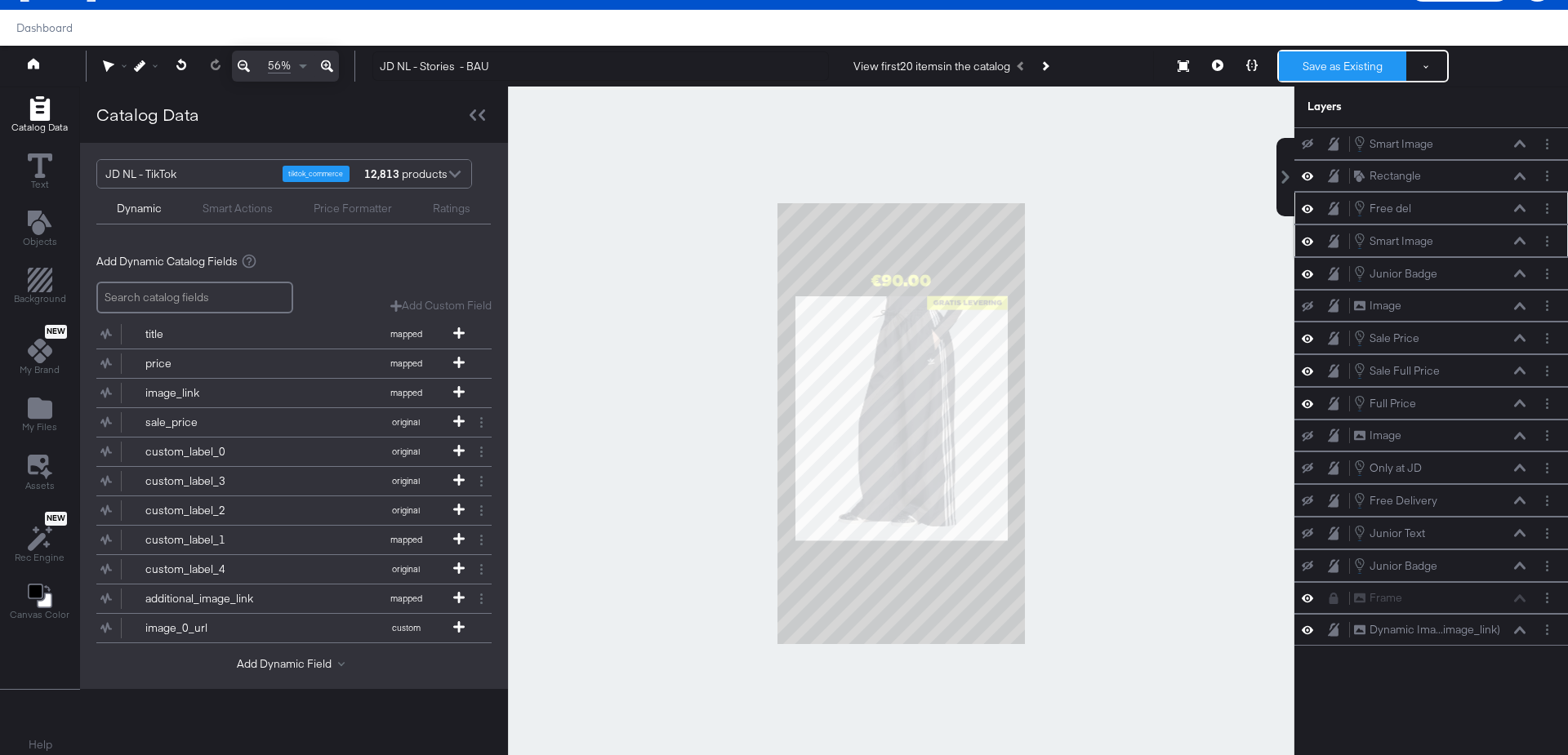
click at [1324, 69] on button "Save as Existing" at bounding box center [1342, 66] width 127 height 30
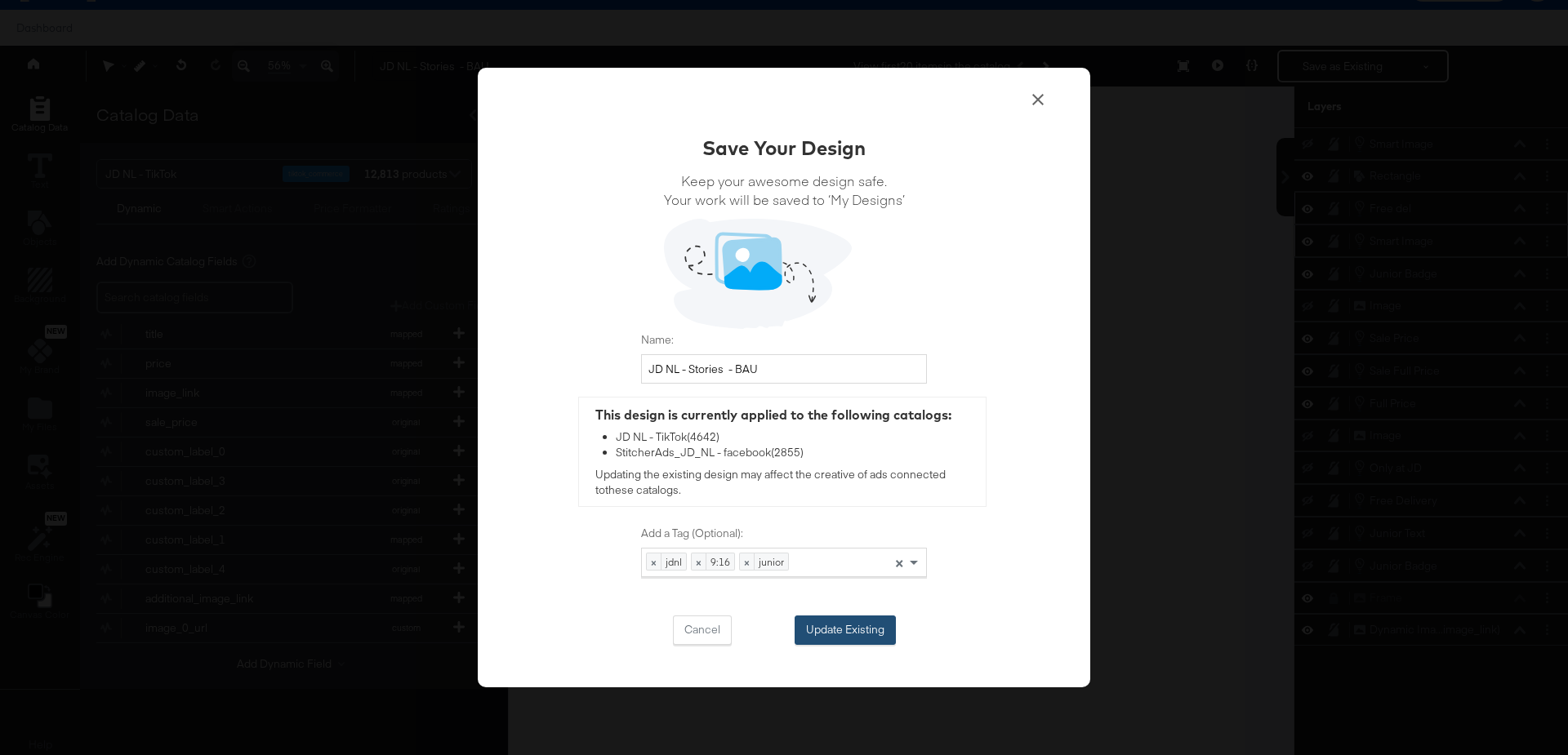
click at [810, 625] on button "Update Existing" at bounding box center [845, 630] width 101 height 30
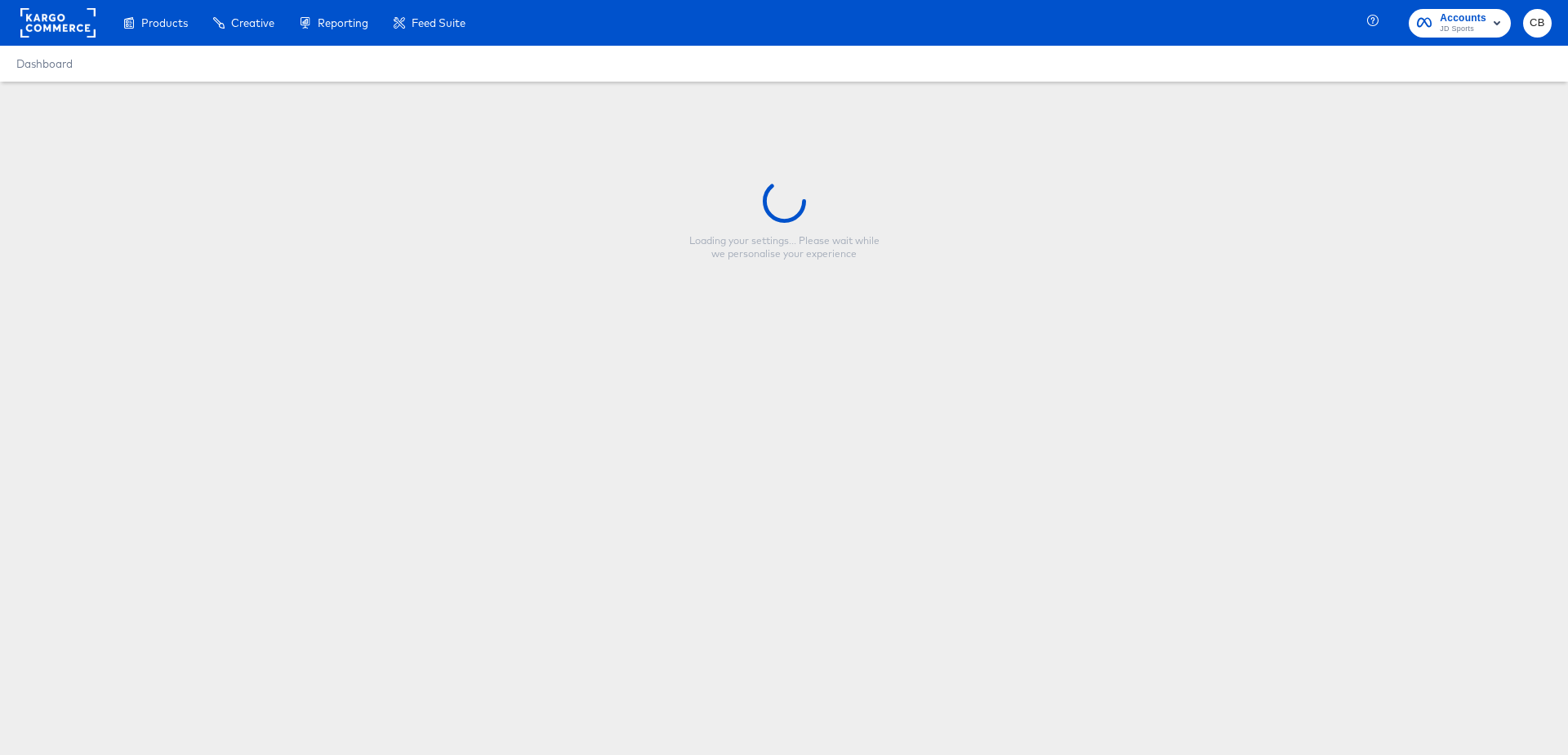
type input "JD DE - Single Image - Strikethrough (Forever Forward - Footwear)"
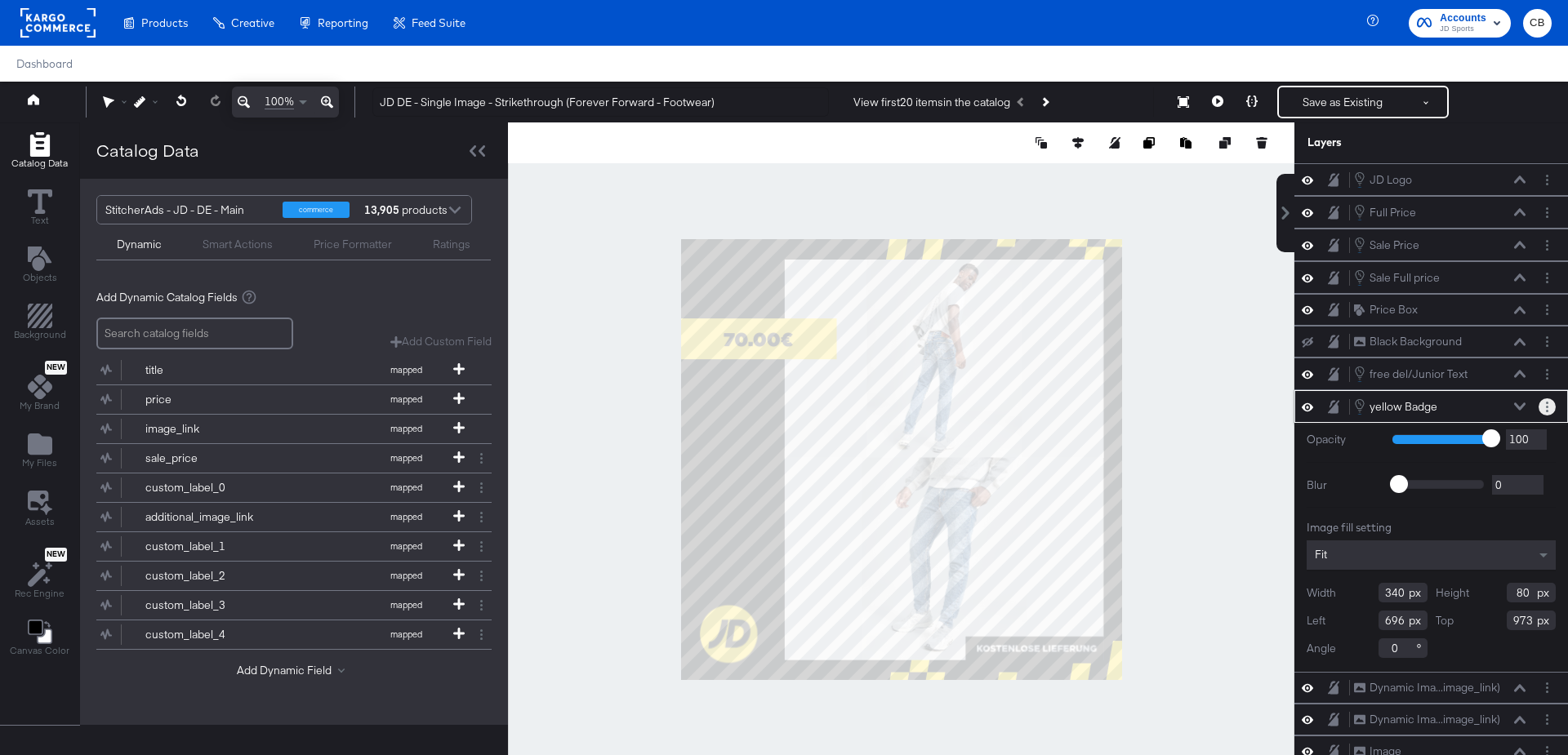
click at [1546, 402] on icon "Layer Options" at bounding box center [1547, 407] width 3 height 11
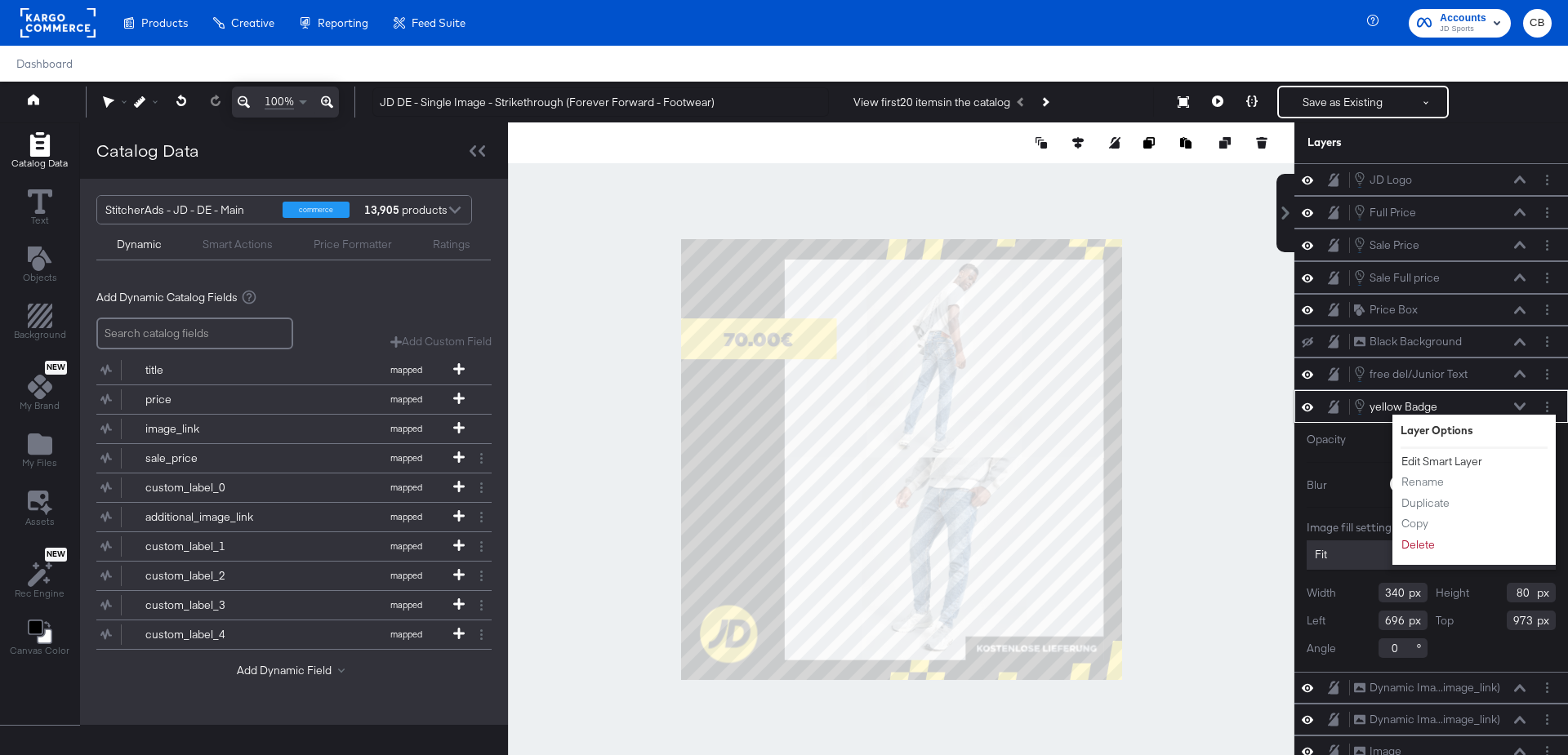
click at [1426, 457] on button "Edit Smart Layer" at bounding box center [1442, 461] width 83 height 17
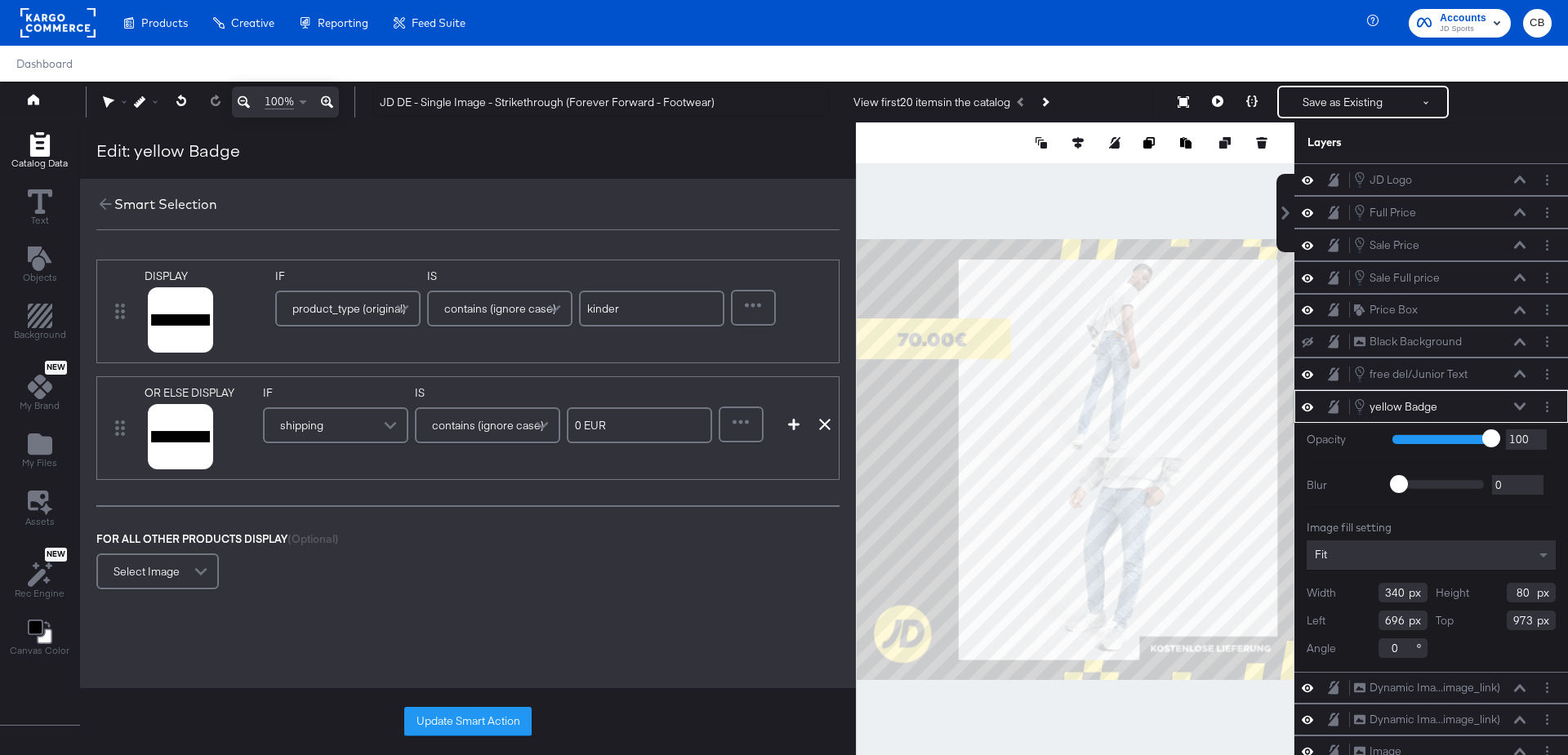
click at [383, 421] on span at bounding box center [393, 425] width 29 height 32
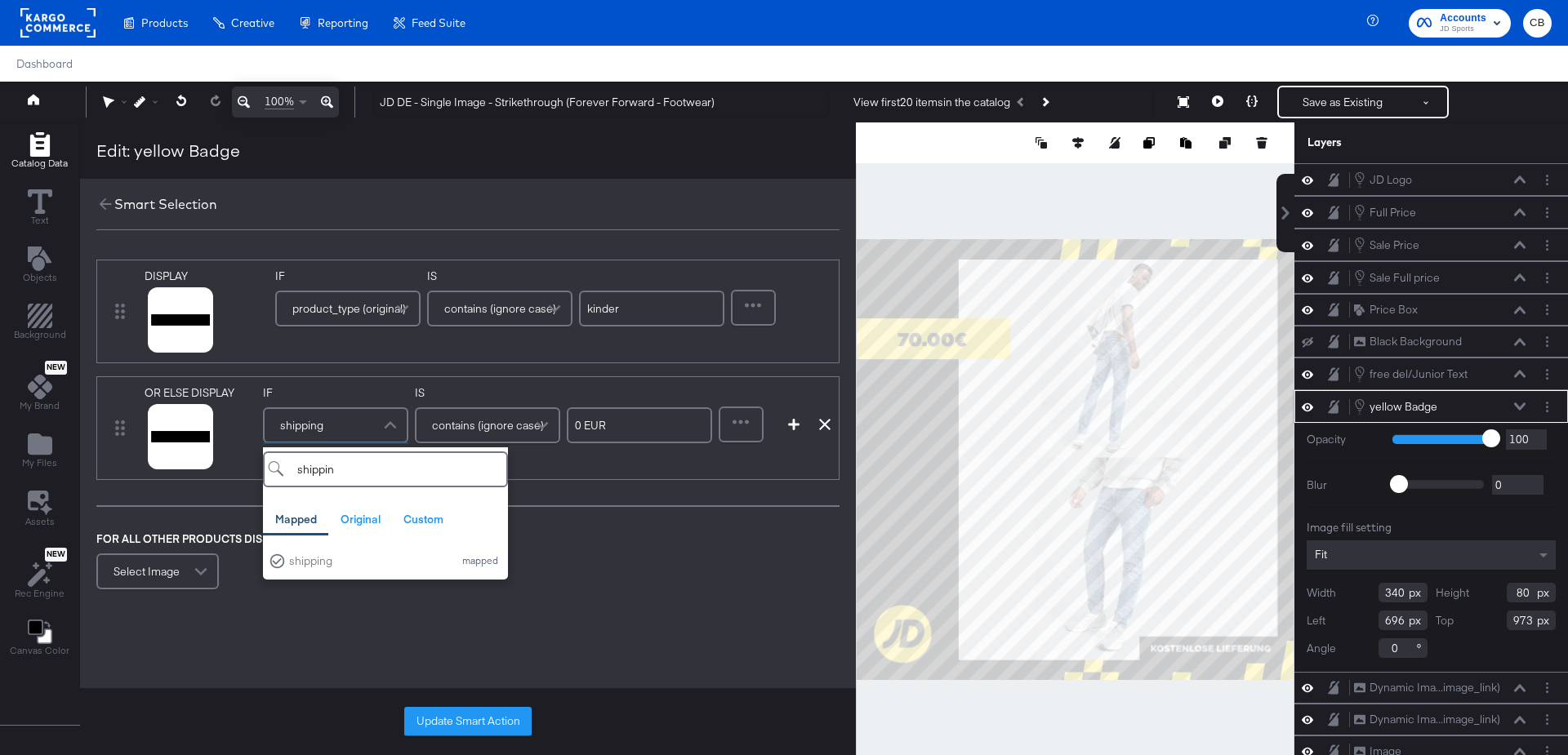
type input "shipping"
click at [351, 560] on div "shipping" at bounding box center [367, 560] width 156 height 15
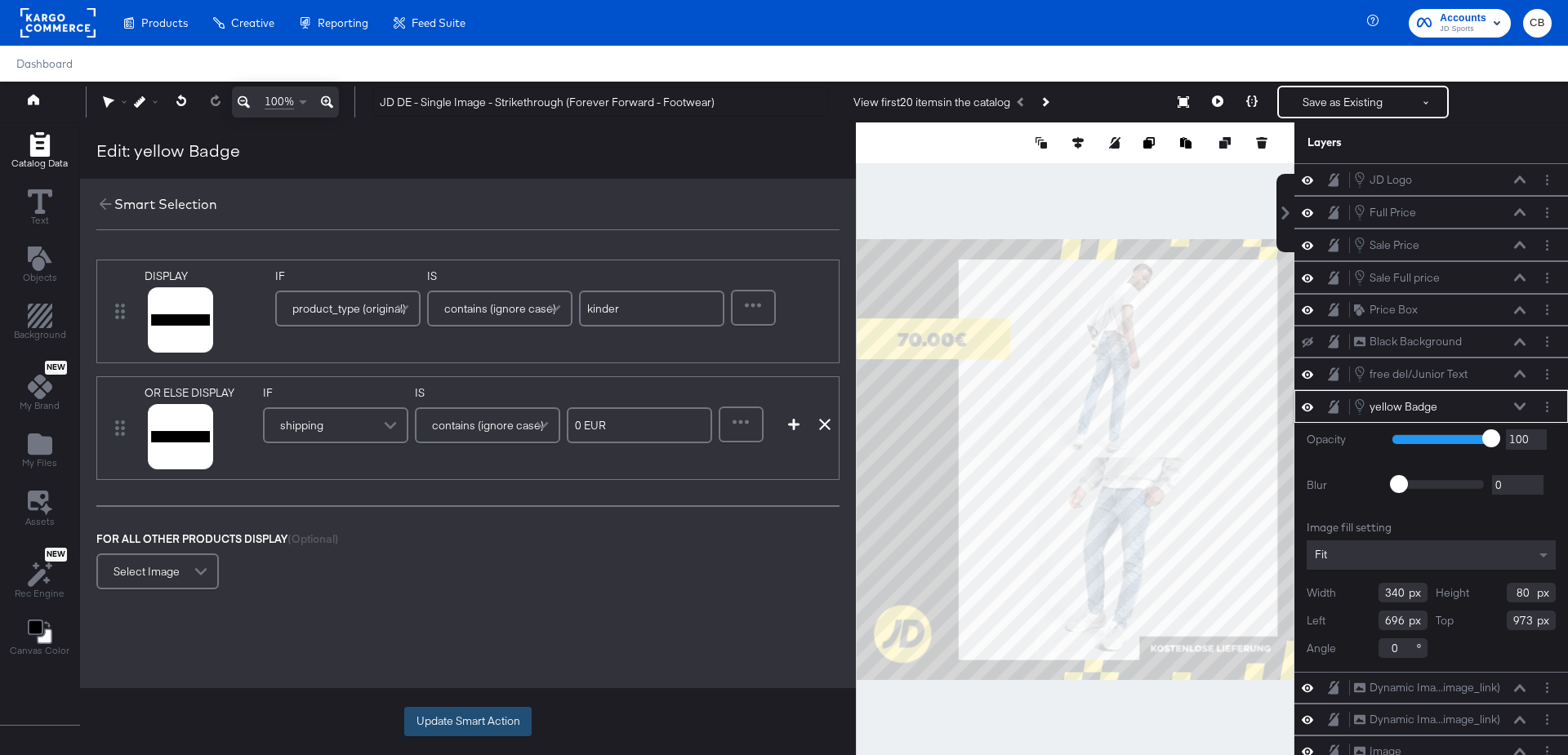
click at [459, 725] on button "Update Smart Action" at bounding box center [468, 722] width 127 height 30
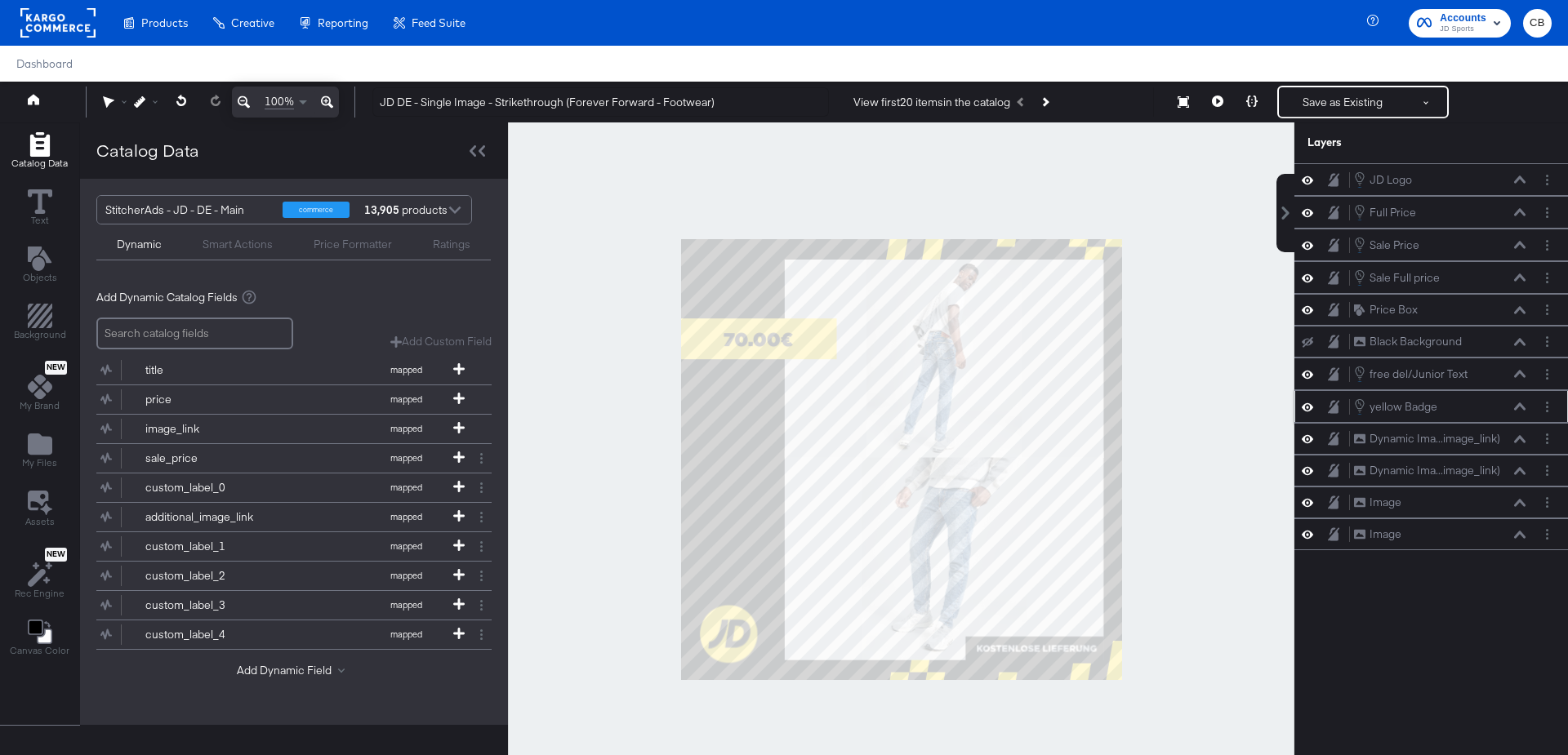
click at [1213, 455] on div at bounding box center [901, 459] width 787 height 675
click at [1221, 105] on icon at bounding box center [1217, 101] width 12 height 12
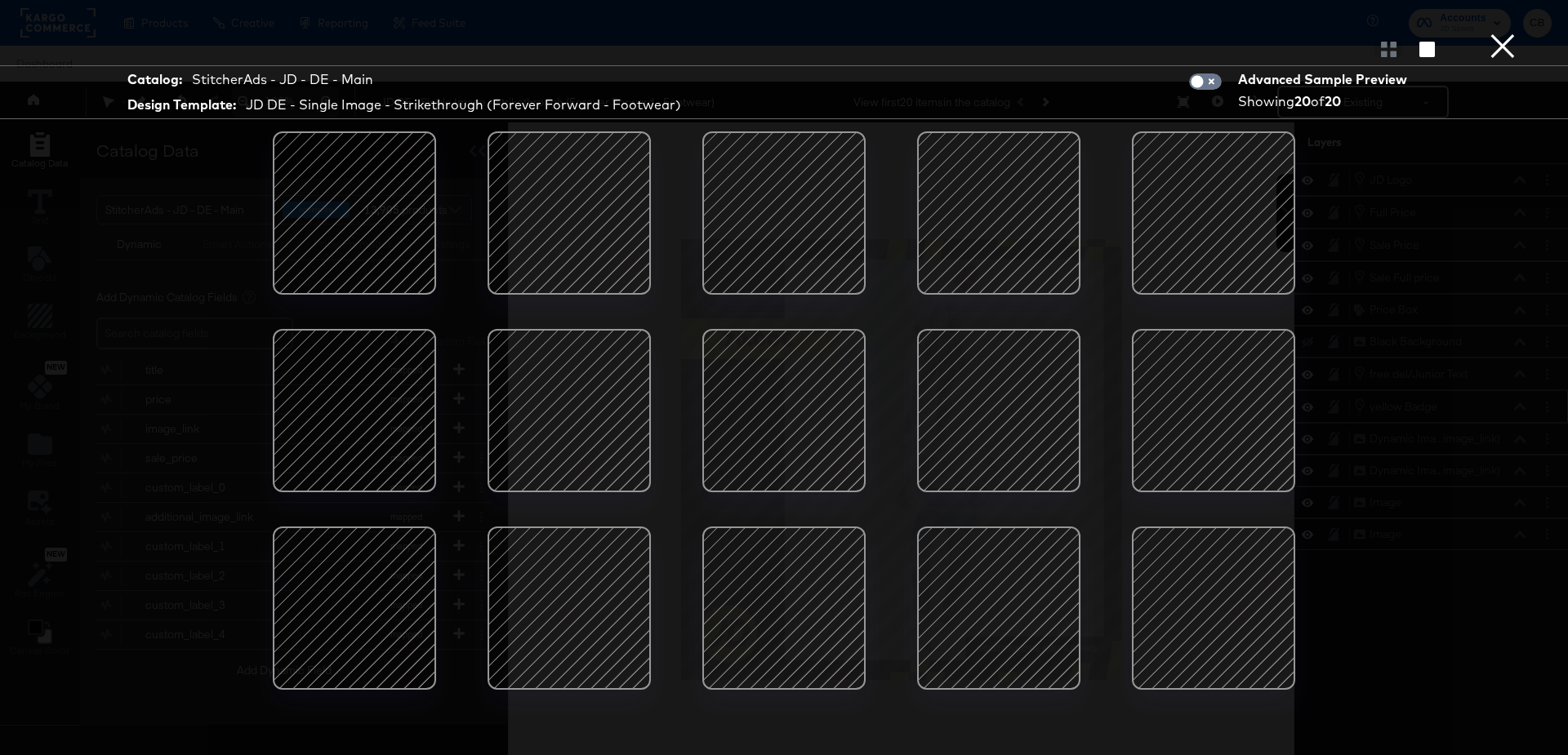
click at [737, 407] on div at bounding box center [784, 411] width 139 height 139
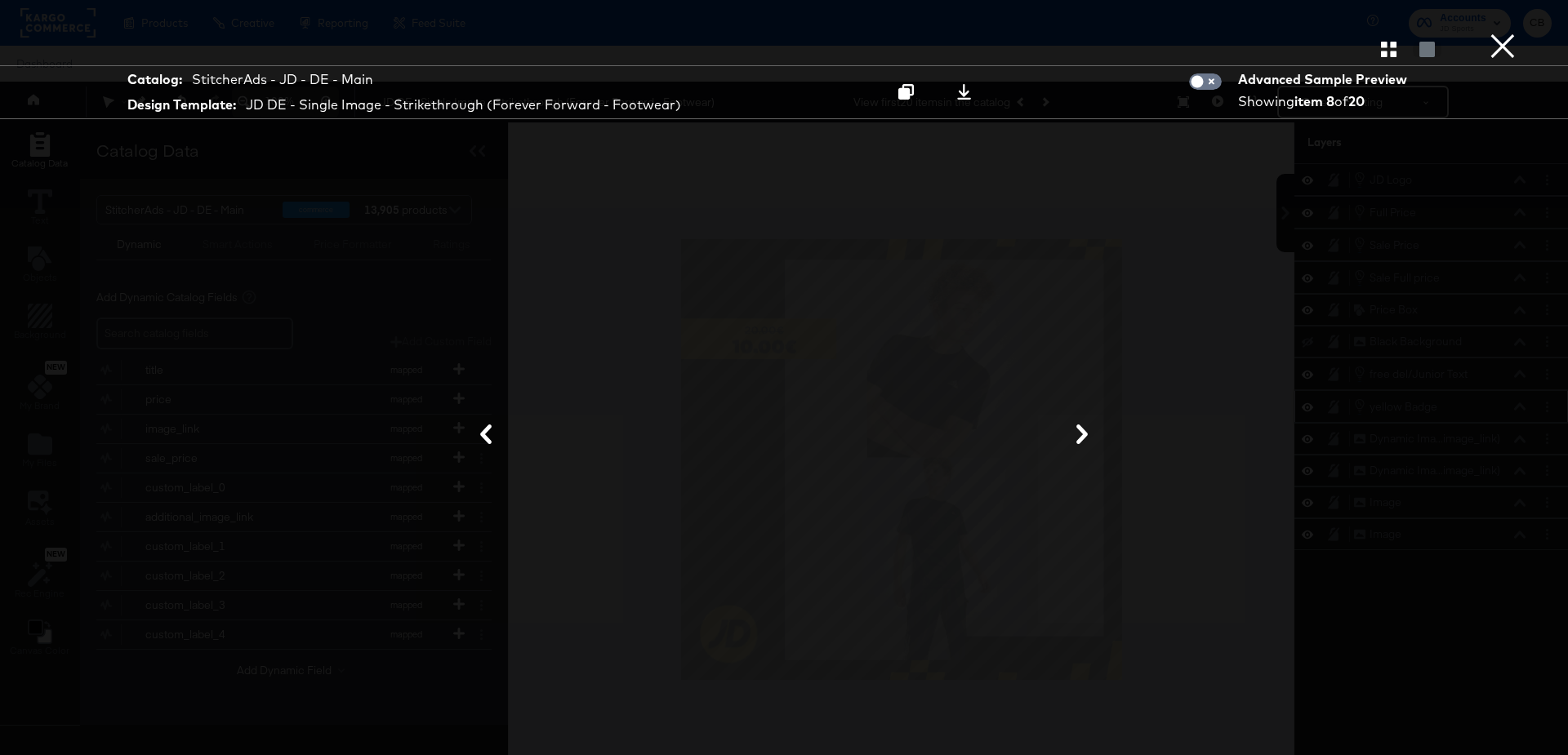
click at [1510, 32] on button "×" at bounding box center [1503, 16] width 32 height 32
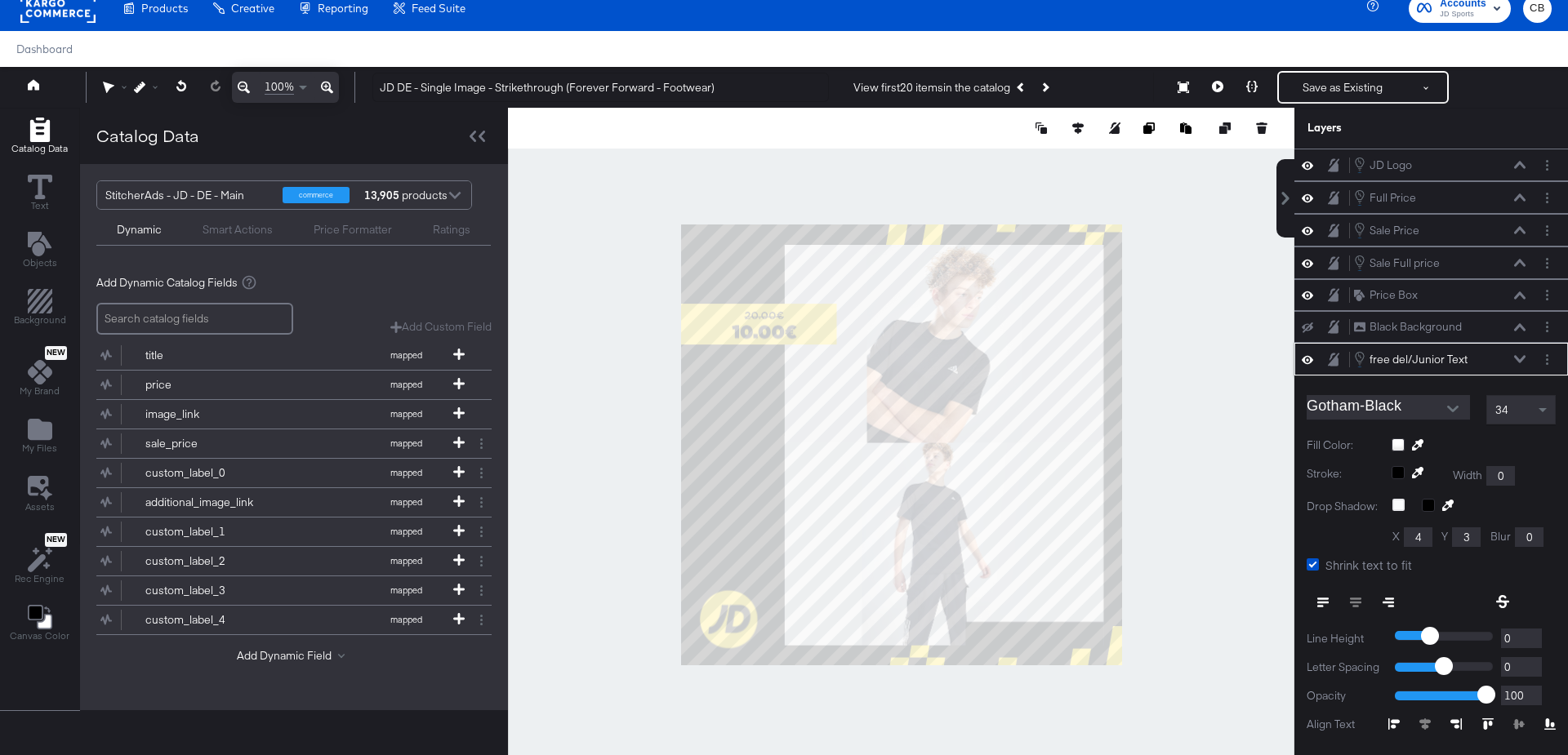
scroll to position [82, 0]
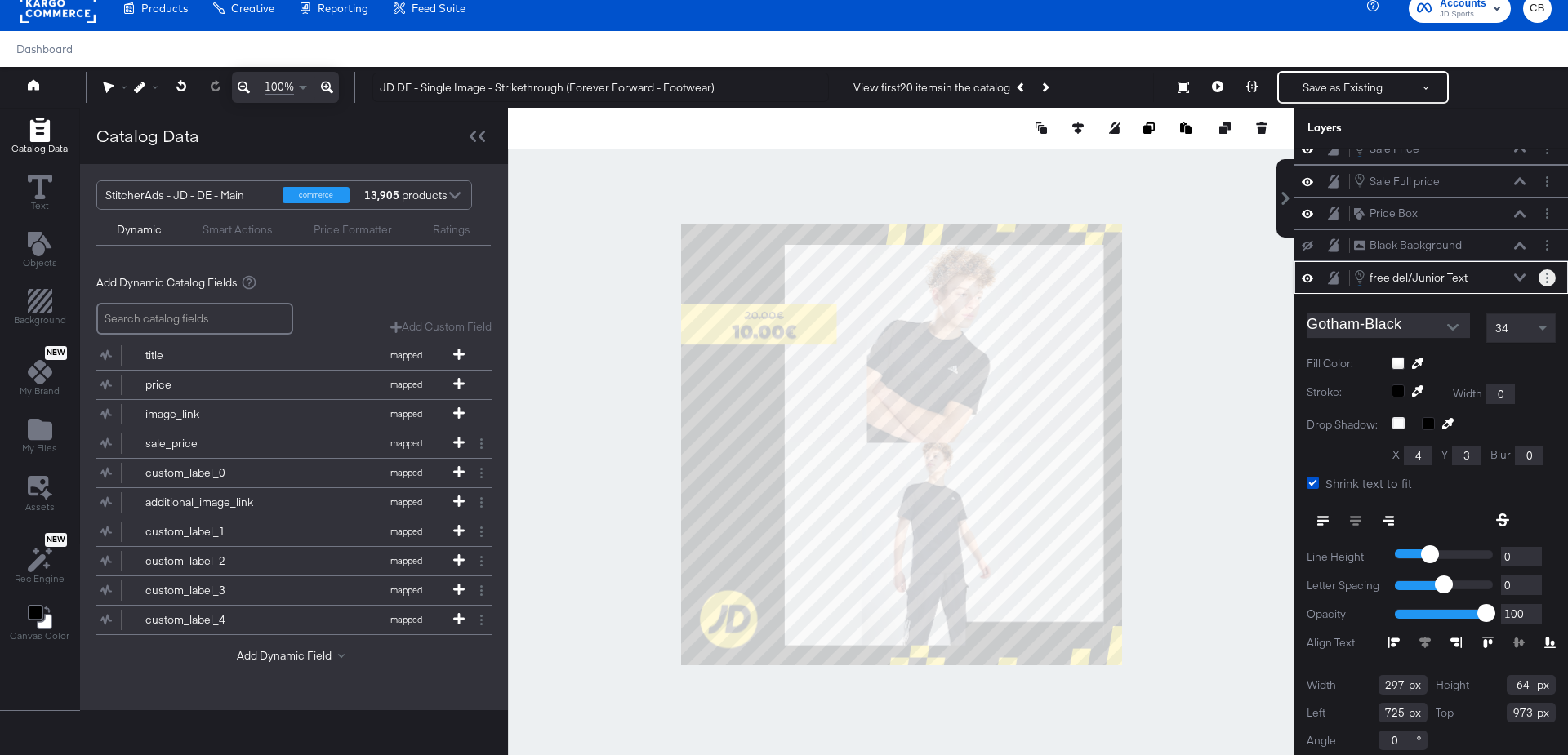
click at [1548, 270] on button "Layer Options" at bounding box center [1547, 277] width 17 height 17
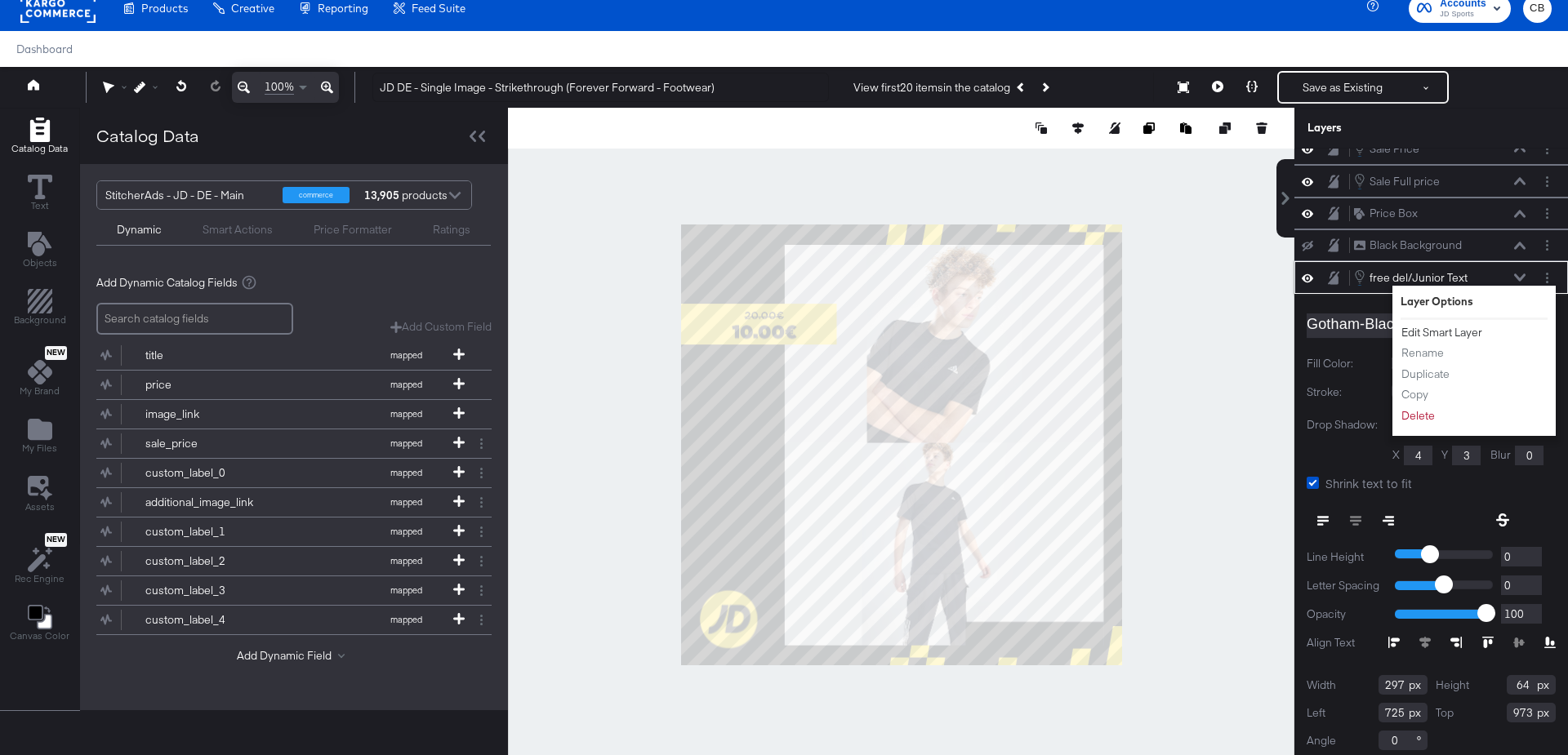
click at [1439, 327] on button "Edit Smart Layer" at bounding box center [1442, 332] width 83 height 17
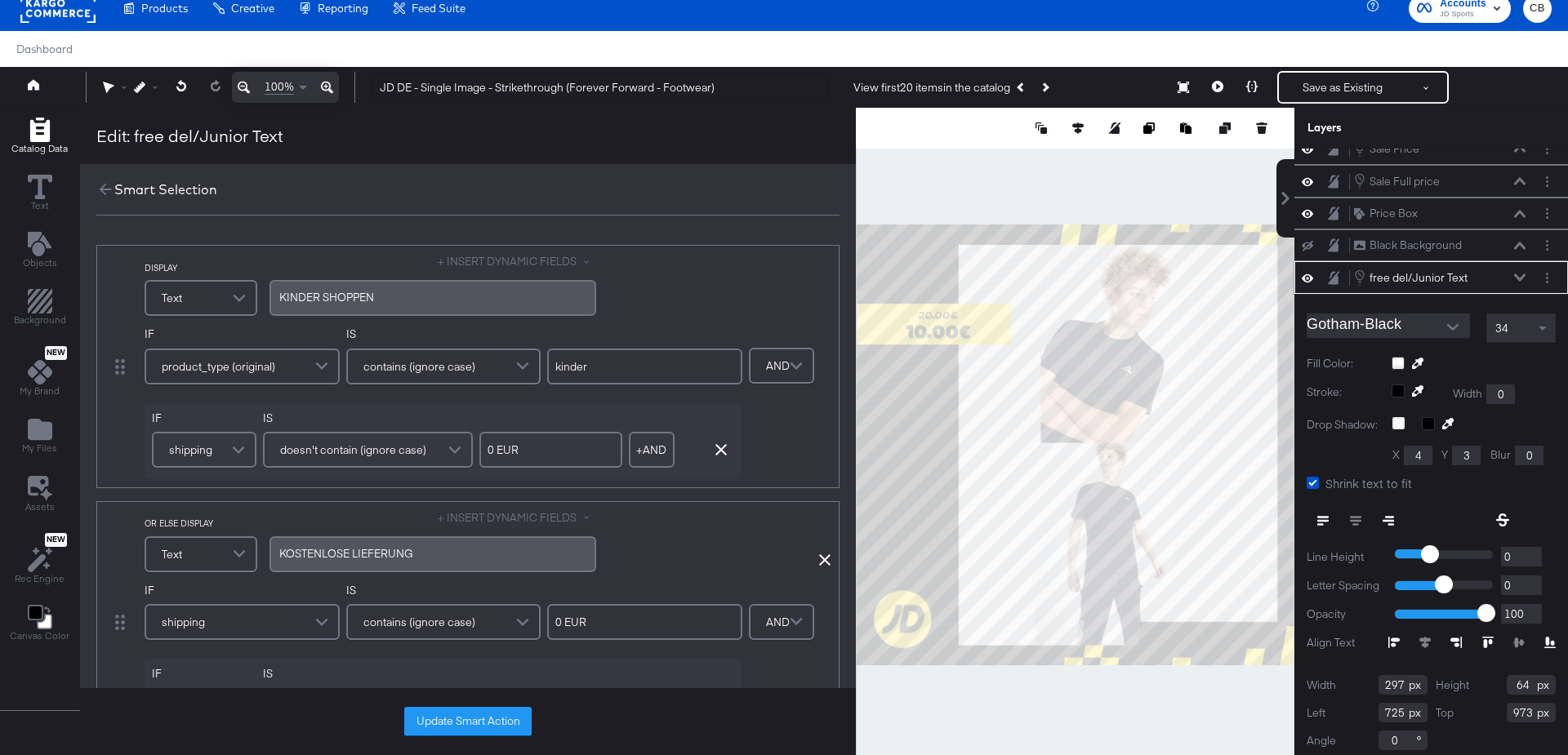
click at [226, 444] on span at bounding box center [241, 450] width 29 height 32
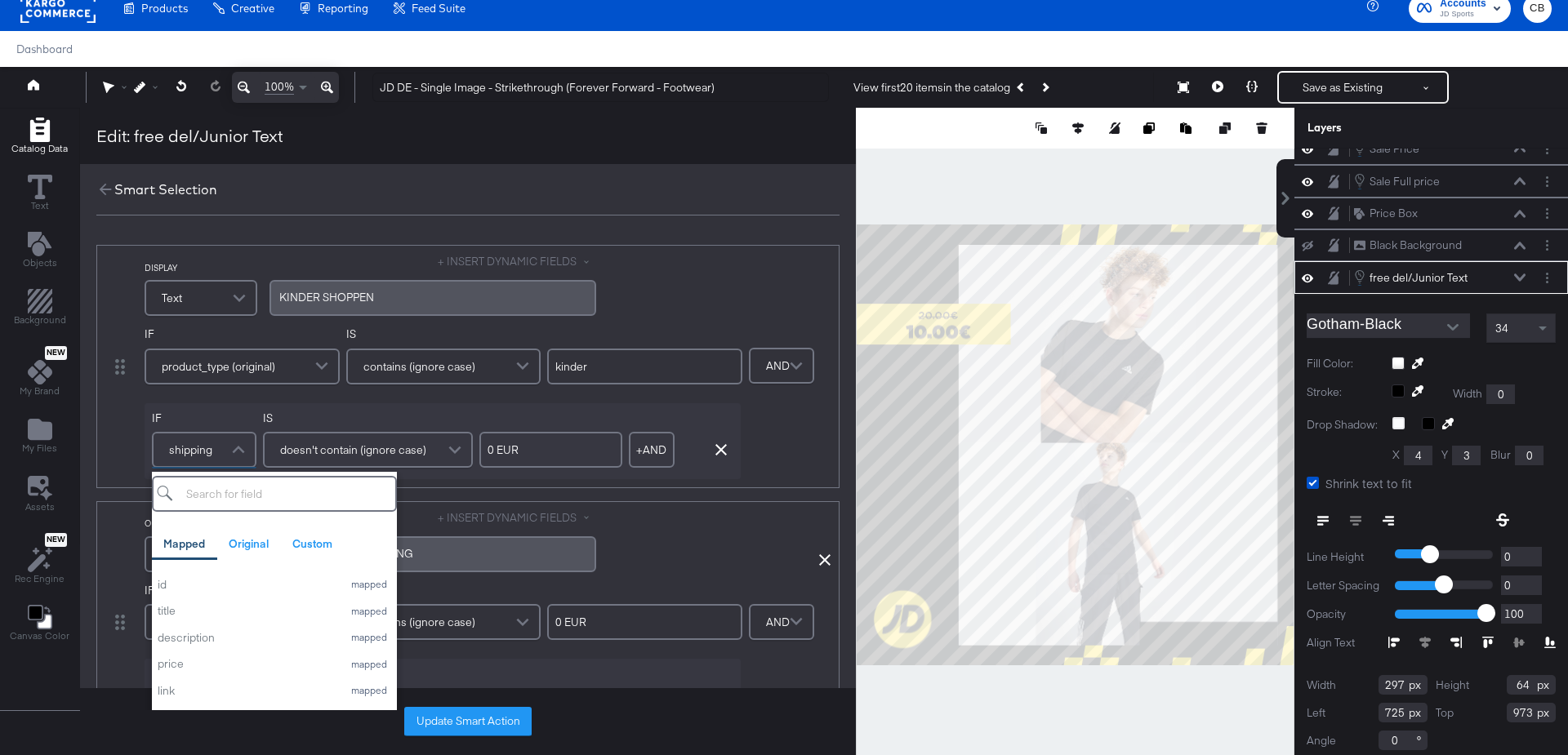
click at [226, 444] on span at bounding box center [241, 450] width 29 height 32
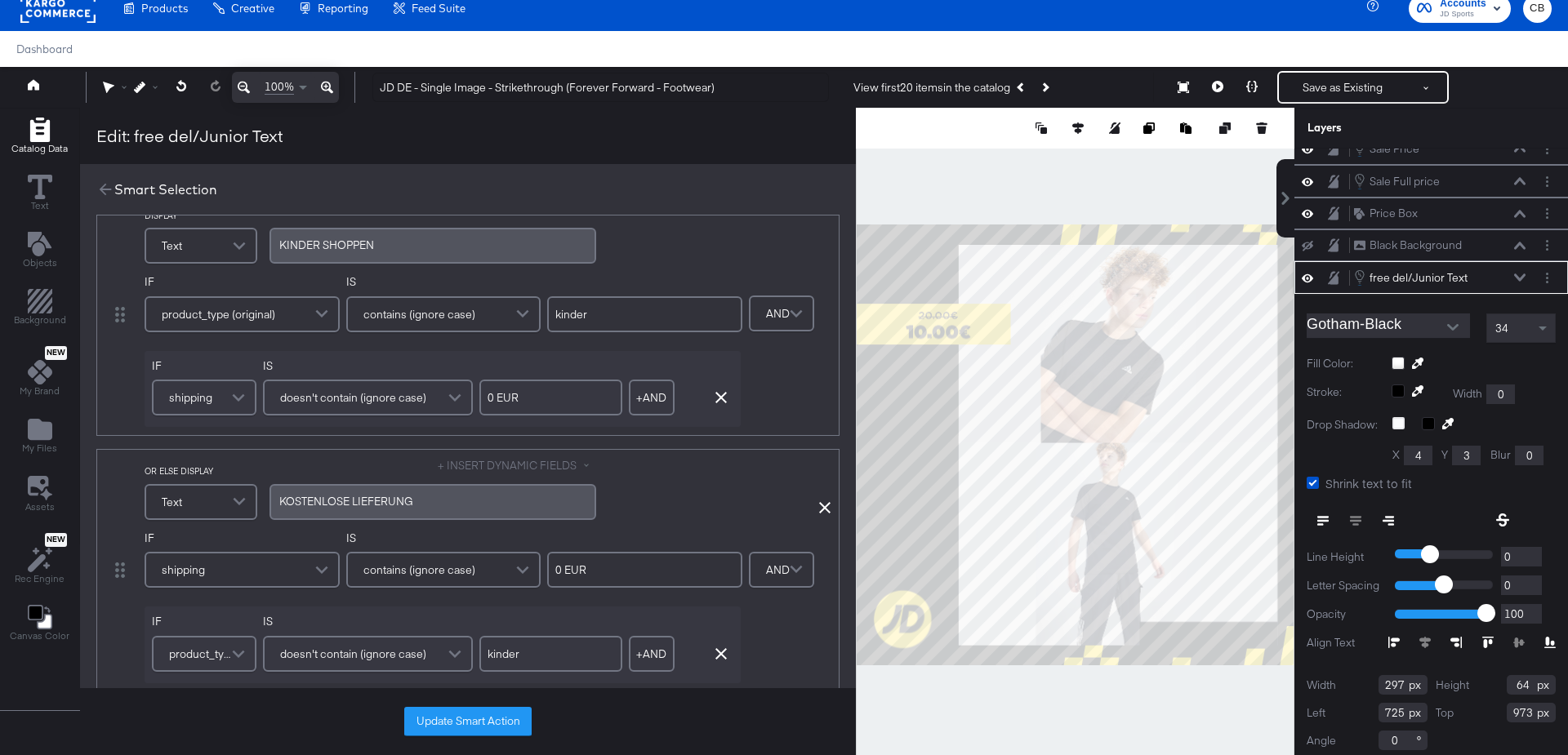
scroll to position [77, 0]
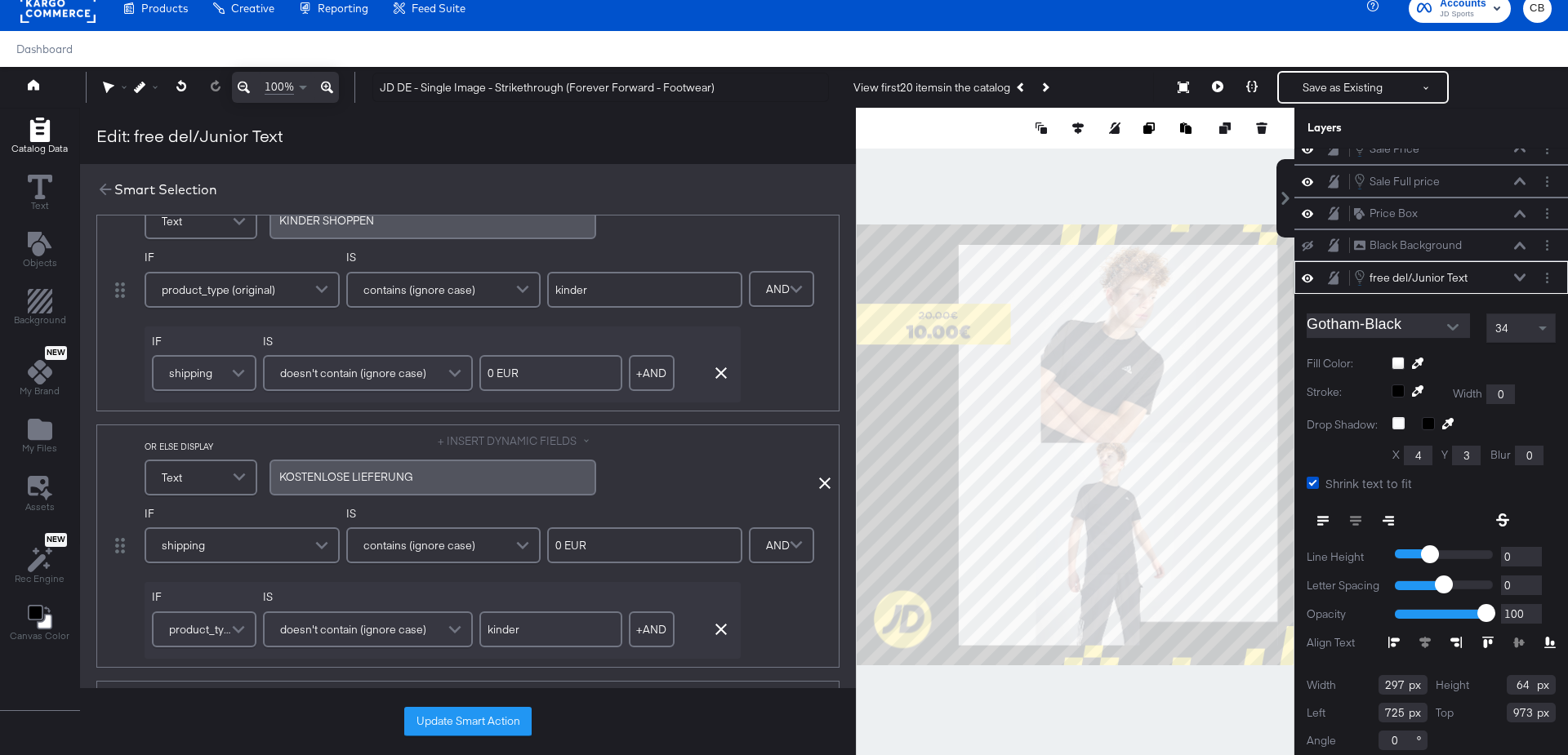
click at [252, 545] on div "shipping" at bounding box center [242, 545] width 192 height 32
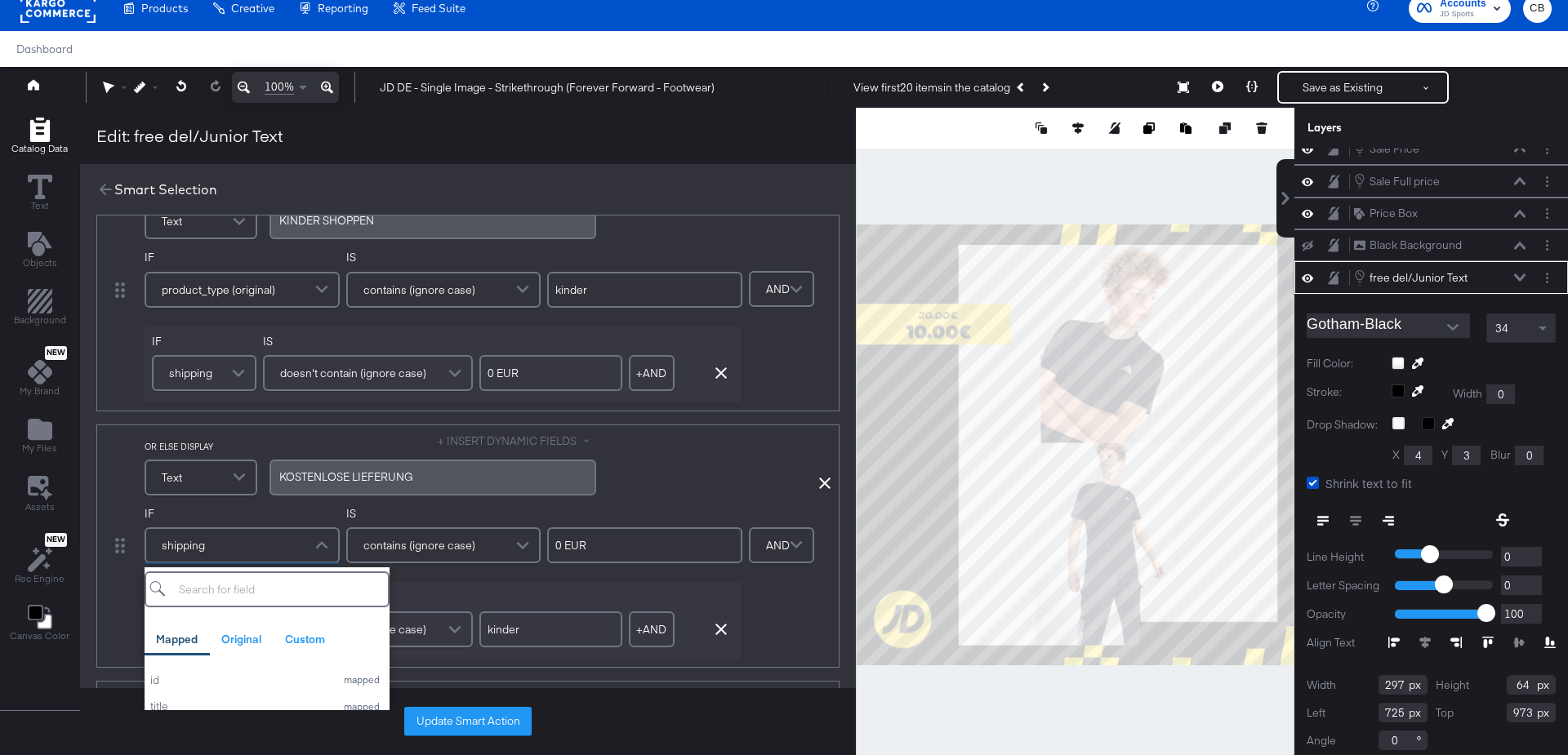
click at [252, 545] on div "shipping" at bounding box center [242, 545] width 192 height 32
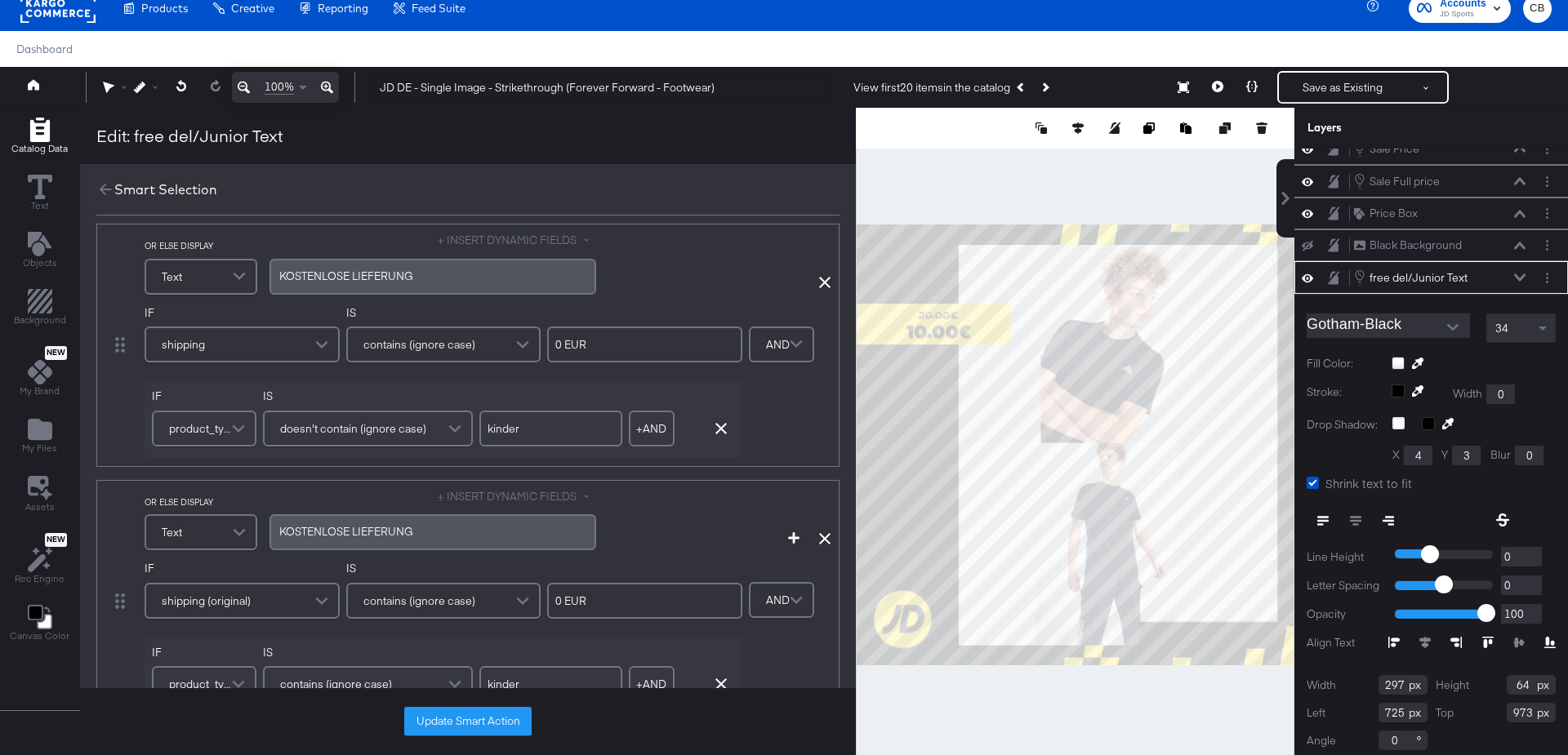
scroll to position [292, 0]
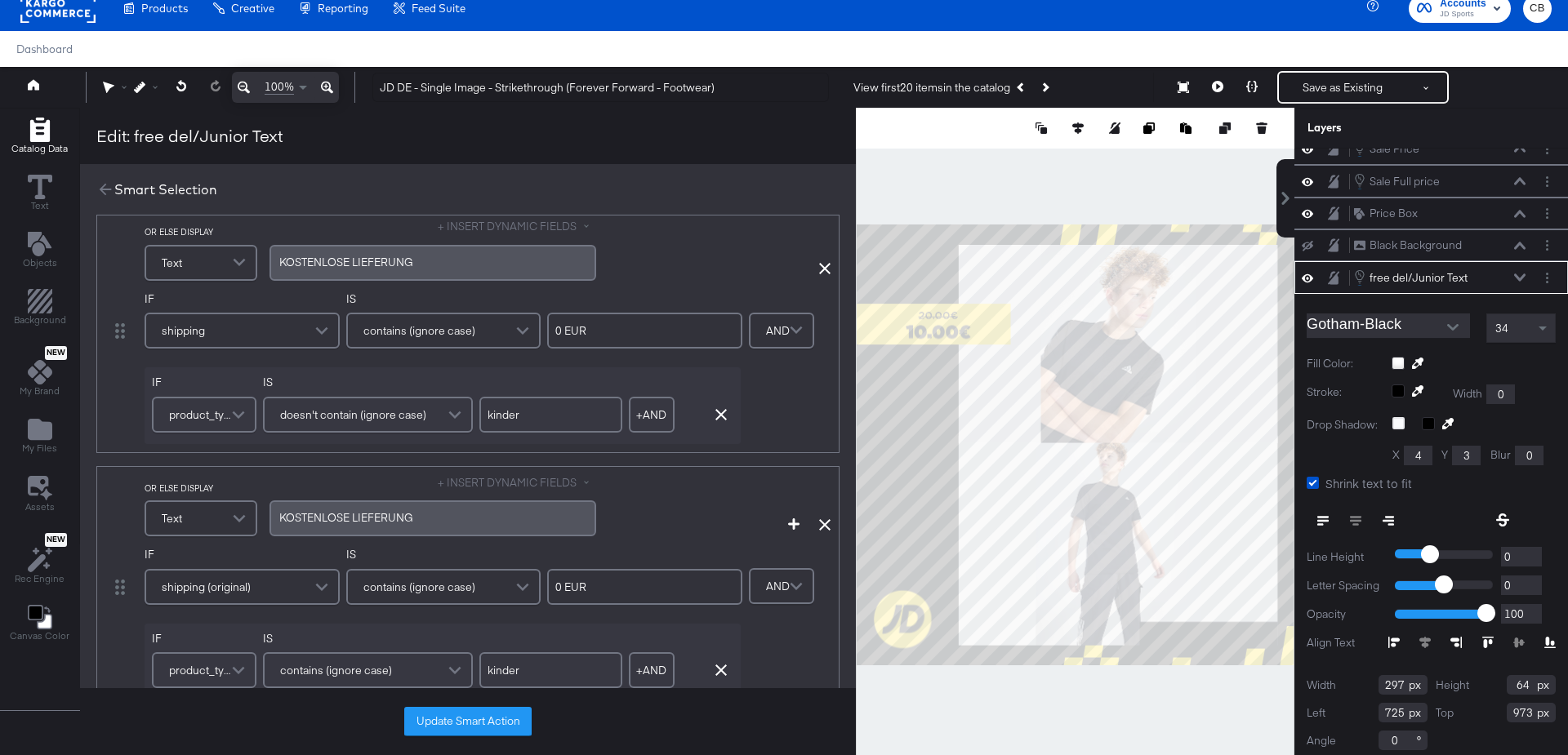
click at [262, 585] on div "shipping (original)" at bounding box center [242, 587] width 192 height 32
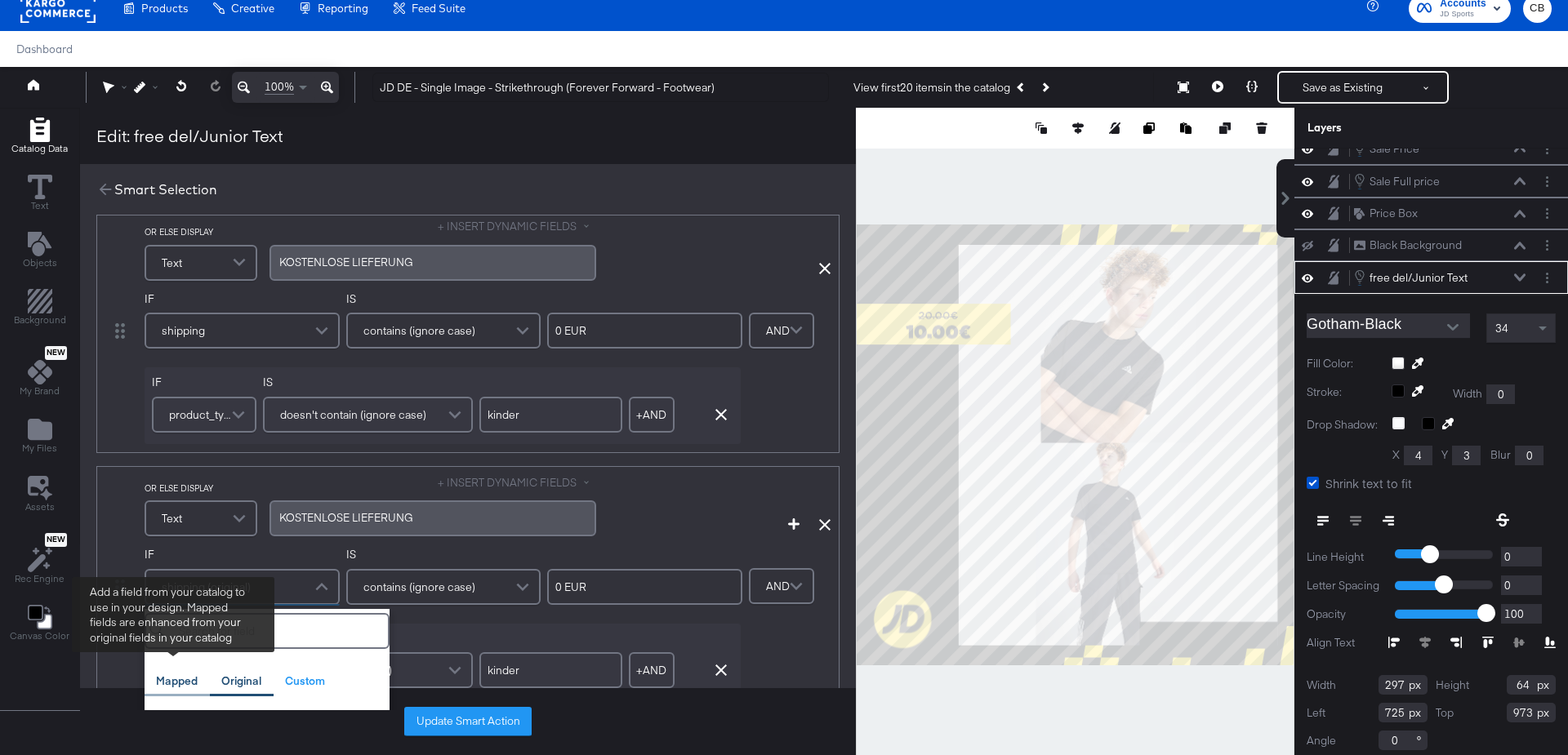
click at [170, 677] on div "Mapped" at bounding box center [177, 681] width 41 height 15
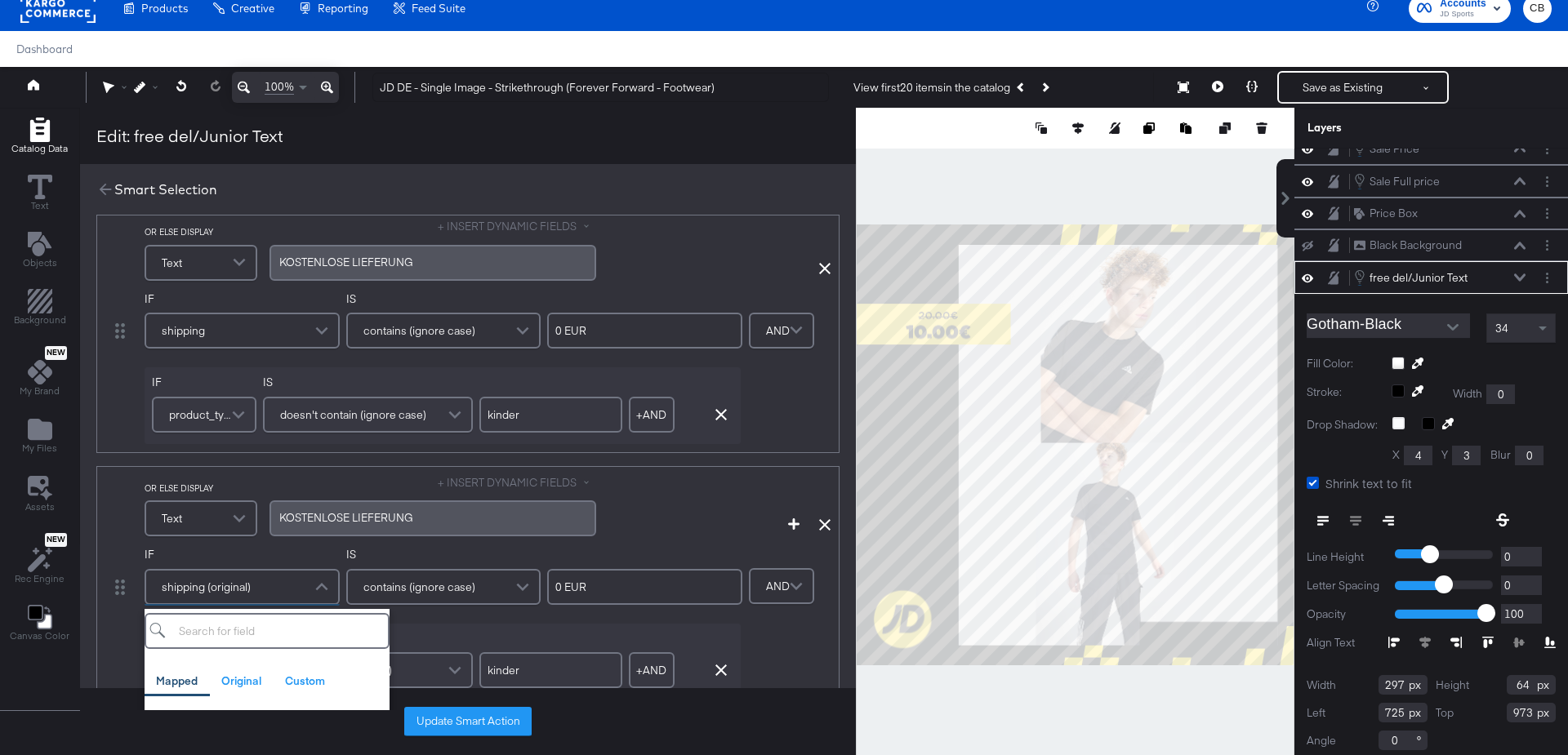
click at [217, 624] on input "search" at bounding box center [267, 632] width 245 height 36
type input "shipping"
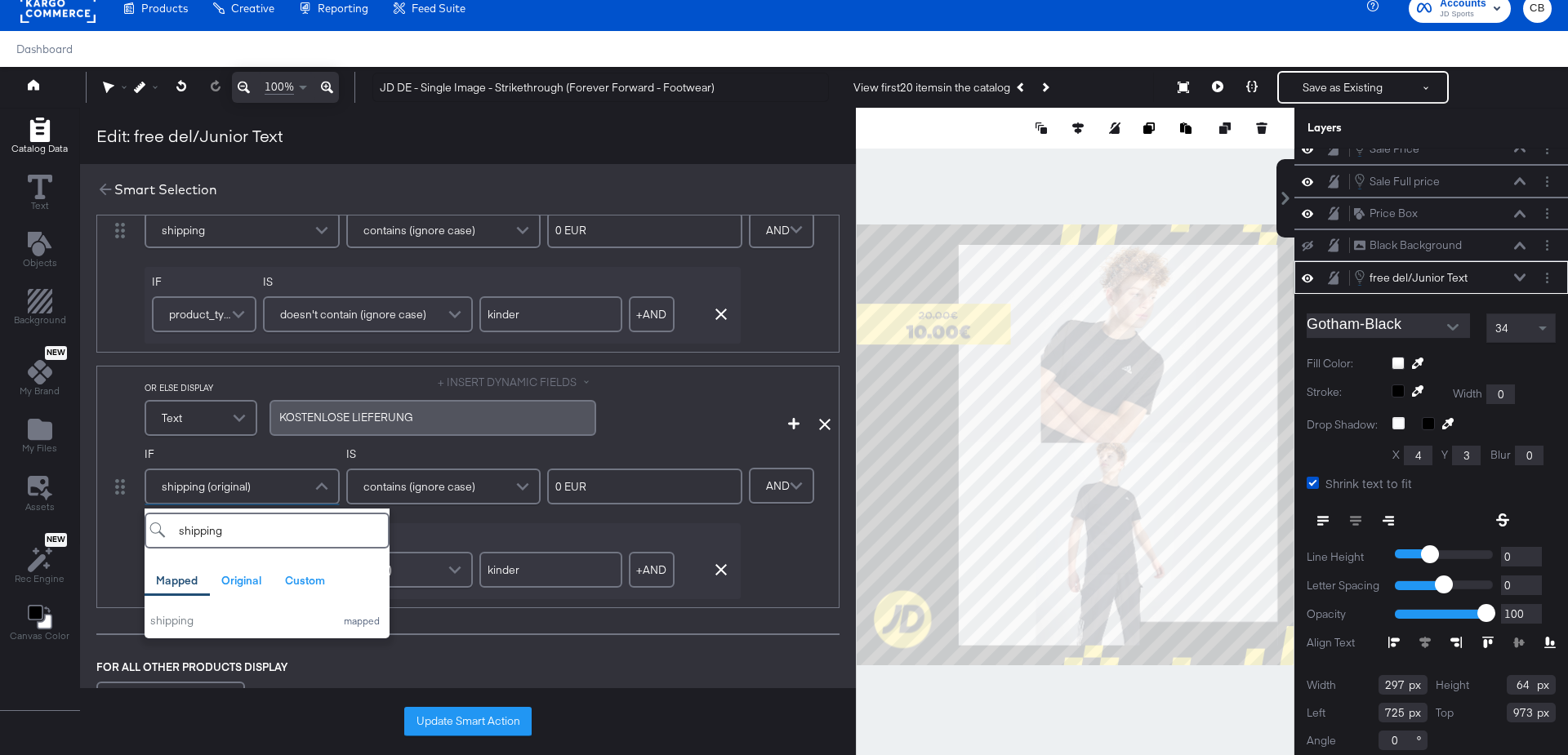
scroll to position [399, 0]
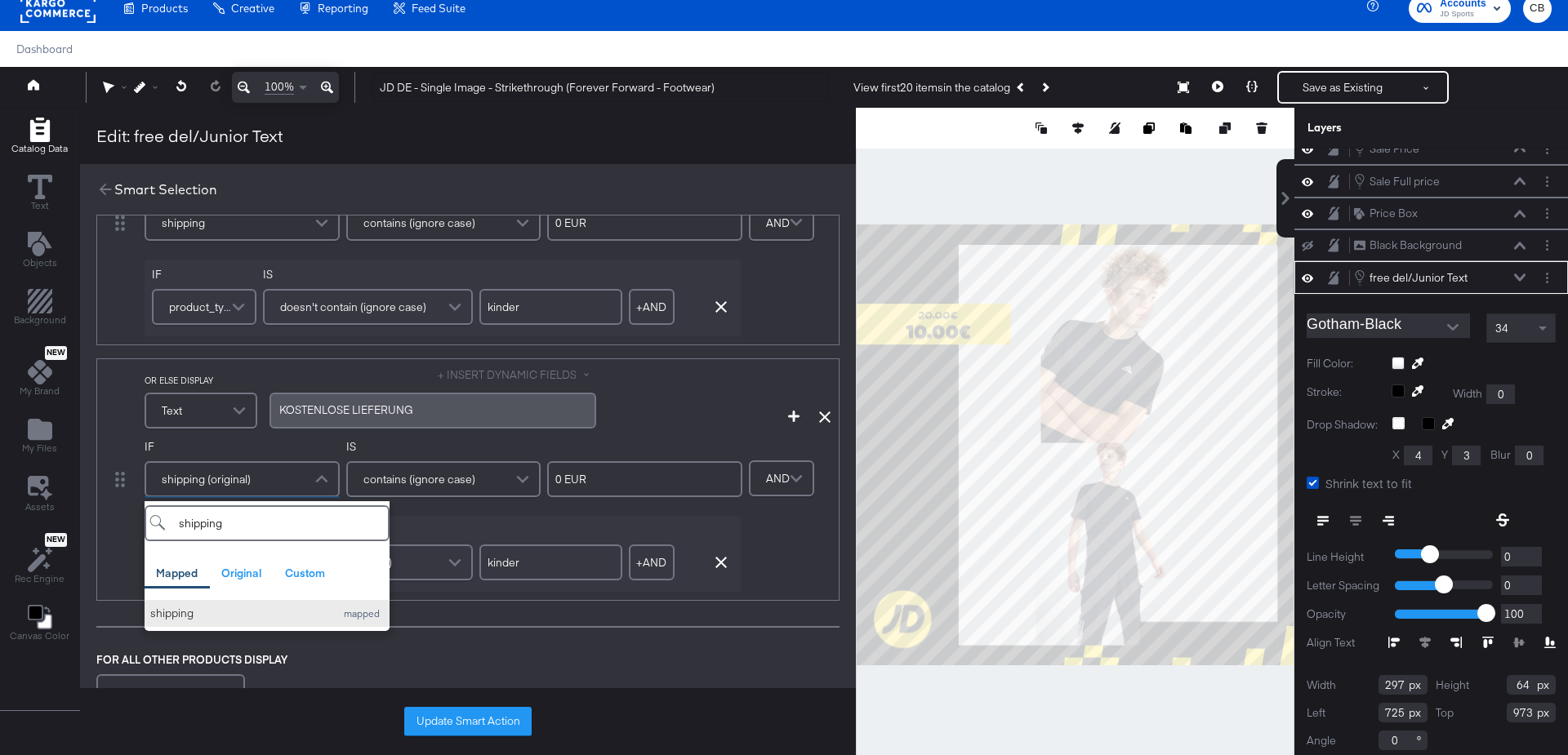
click at [201, 622] on button "shipping mapped" at bounding box center [267, 614] width 245 height 27
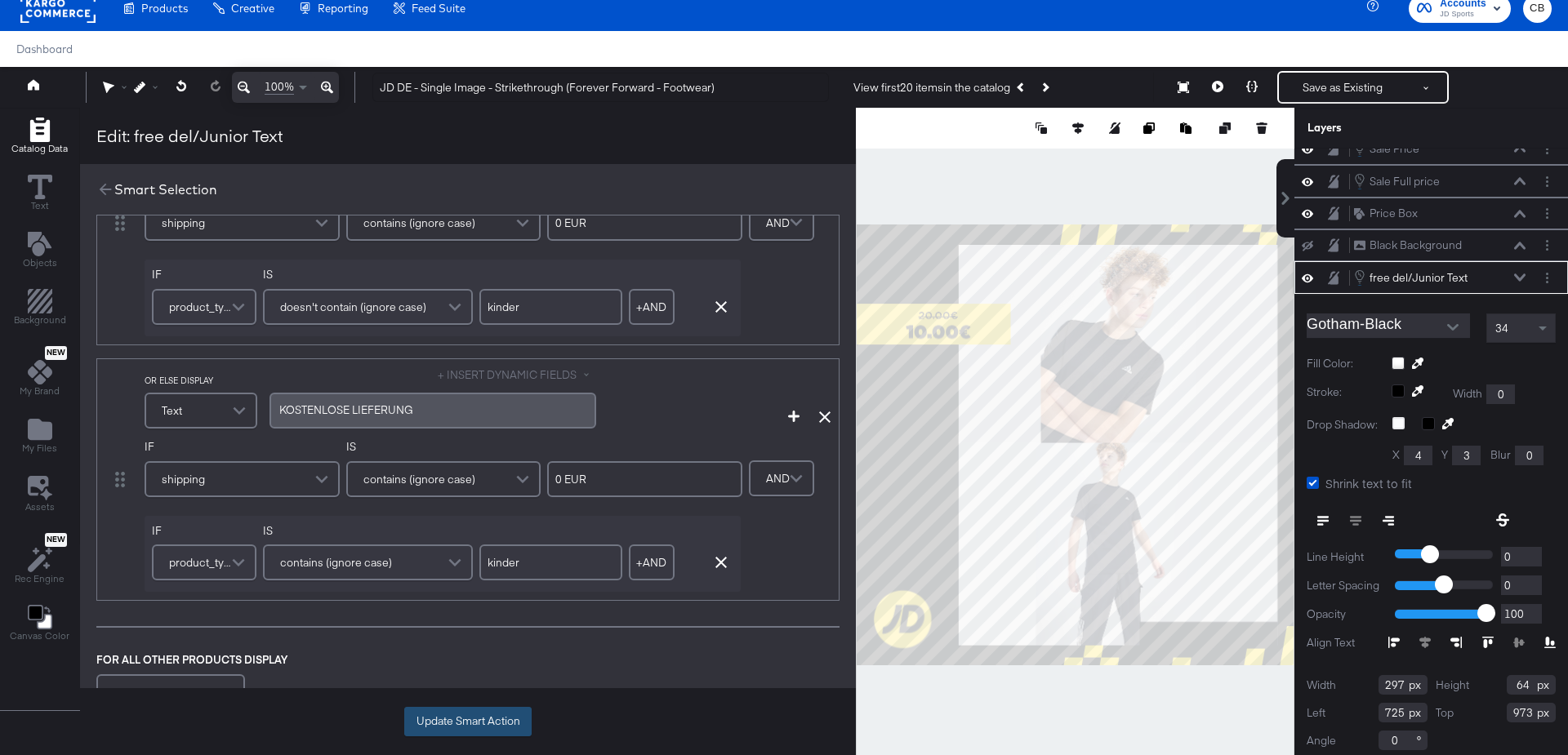
click at [458, 718] on button "Update Smart Action" at bounding box center [468, 722] width 127 height 30
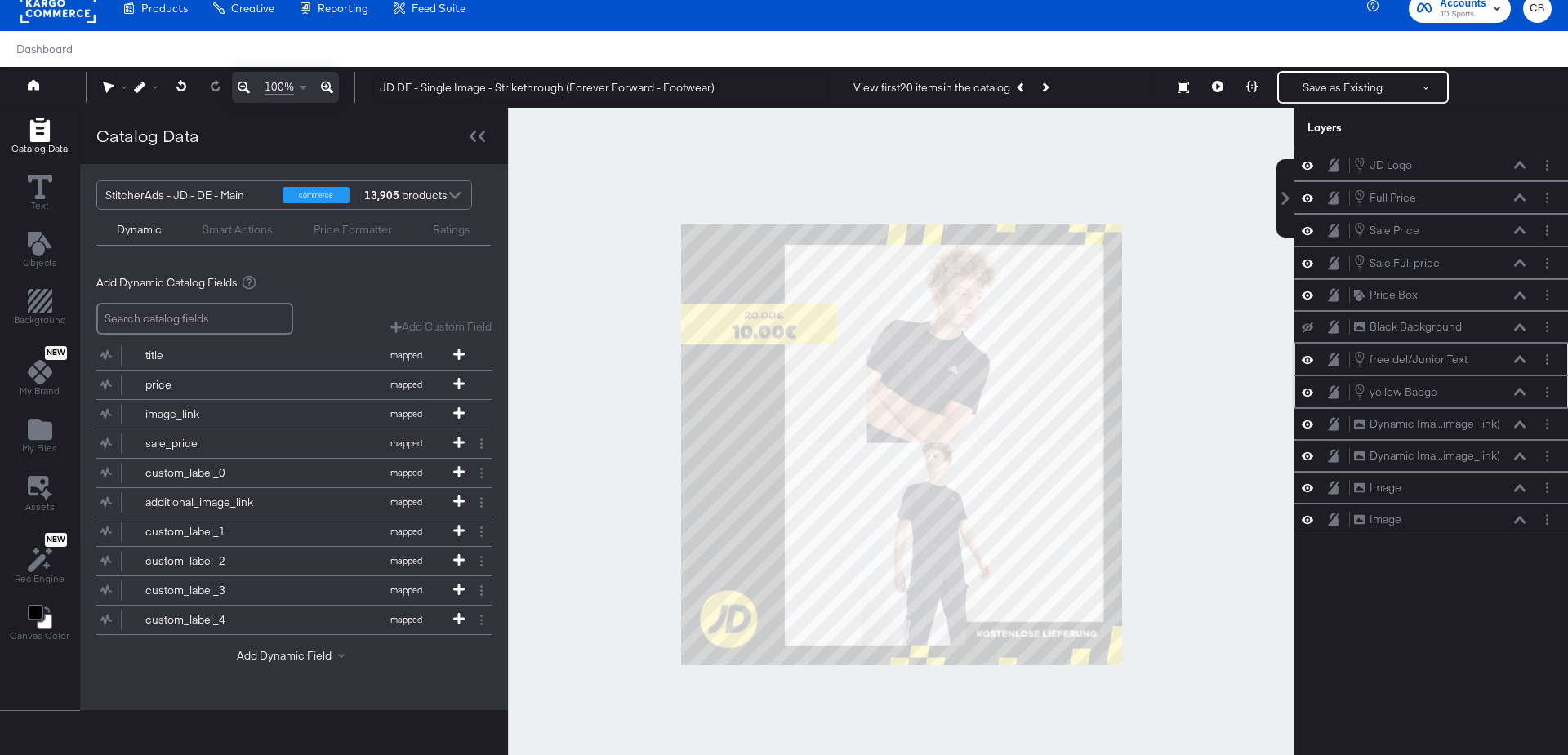
scroll to position [0, 0]
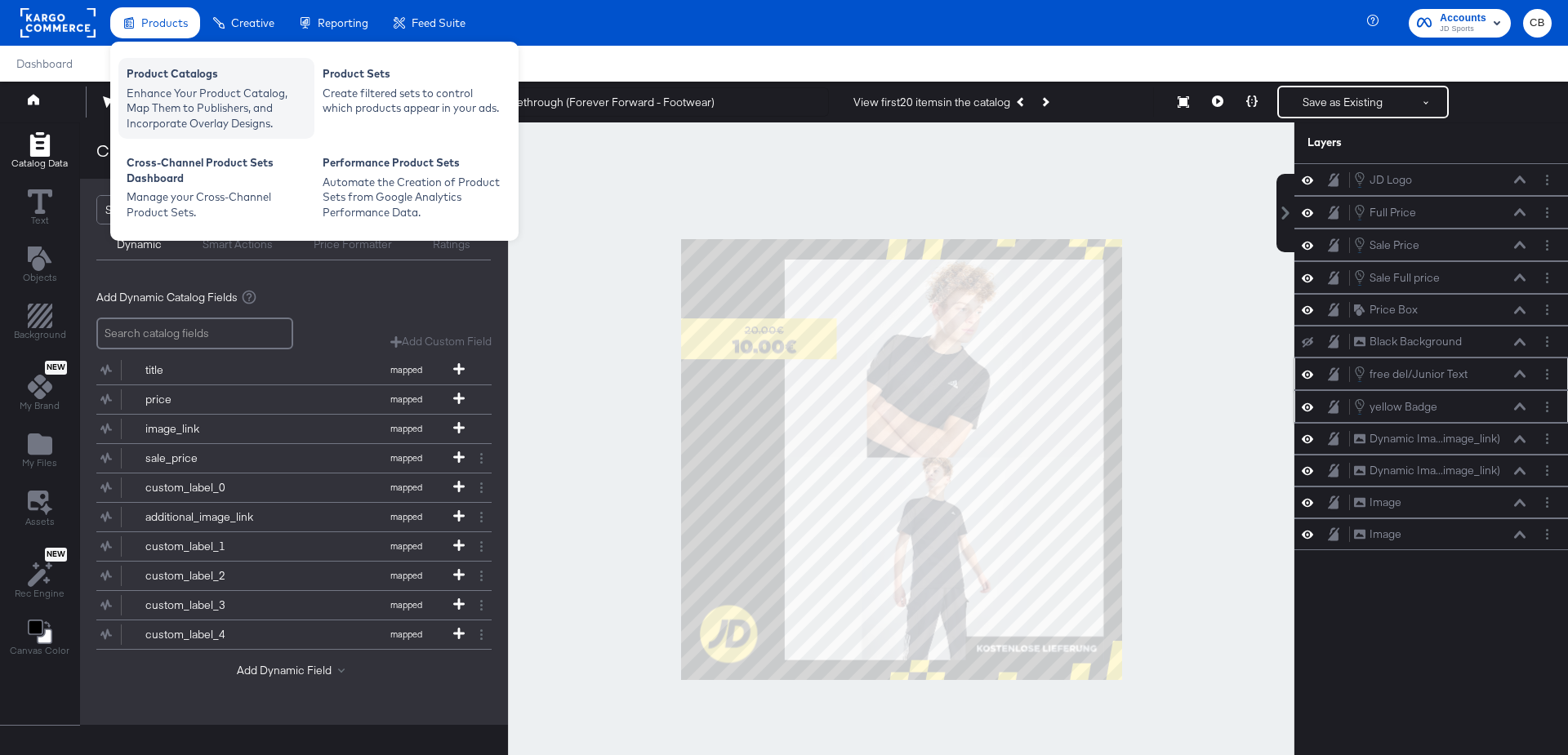
click at [153, 100] on div "Enhance Your Product Catalog, Map Them to Publishers, and Incorporate Overlay D…" at bounding box center [215, 108] width 179 height 46
